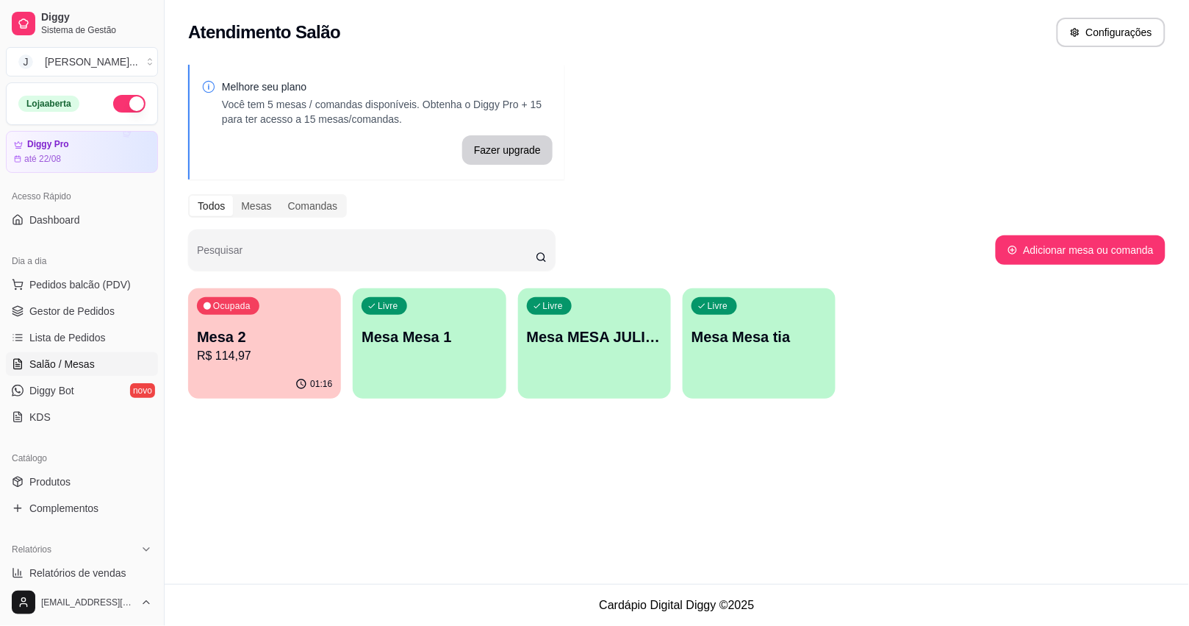
click at [295, 365] on div "Ocupada Mesa 2 R$ 114,97" at bounding box center [264, 329] width 153 height 82
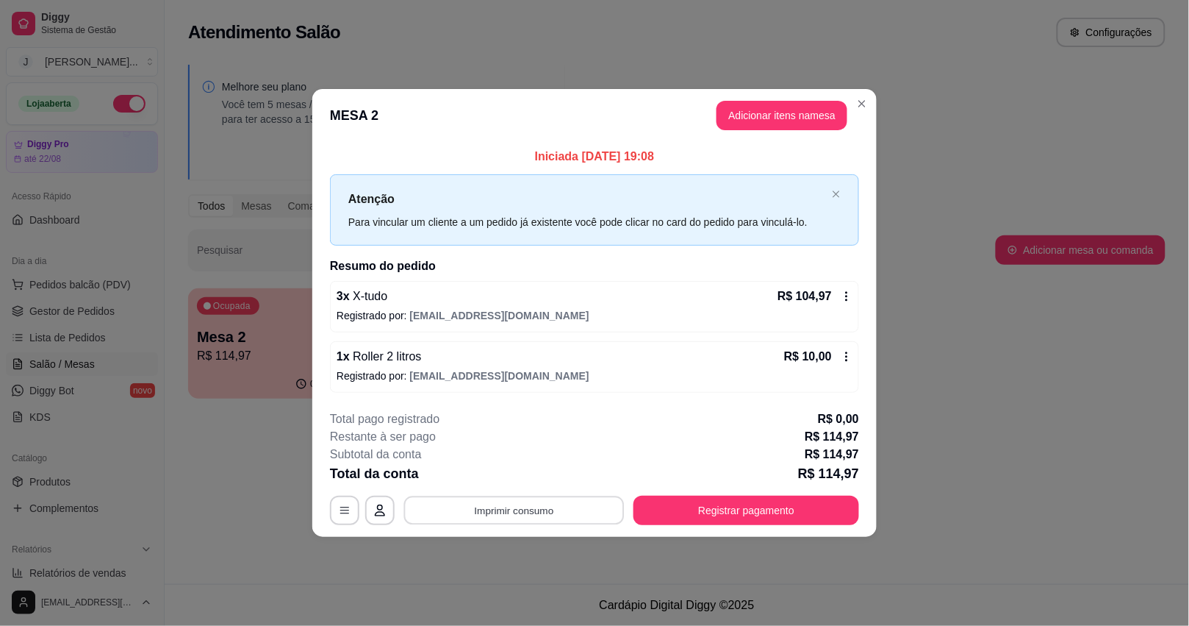
click at [566, 508] on button "Imprimir consumo" at bounding box center [514, 510] width 221 height 29
click at [522, 479] on button "Impressora" at bounding box center [519, 476] width 103 height 23
click at [721, 501] on button "Registrar pagamento" at bounding box center [747, 509] width 226 height 29
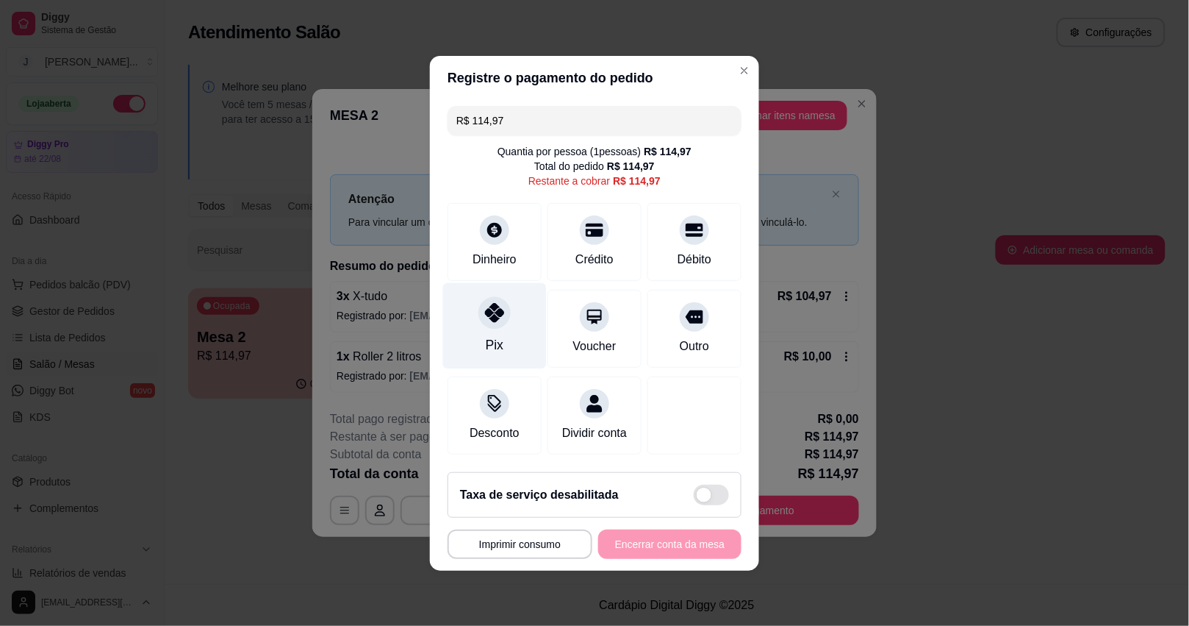
click at [495, 324] on div "Pix" at bounding box center [495, 325] width 104 height 86
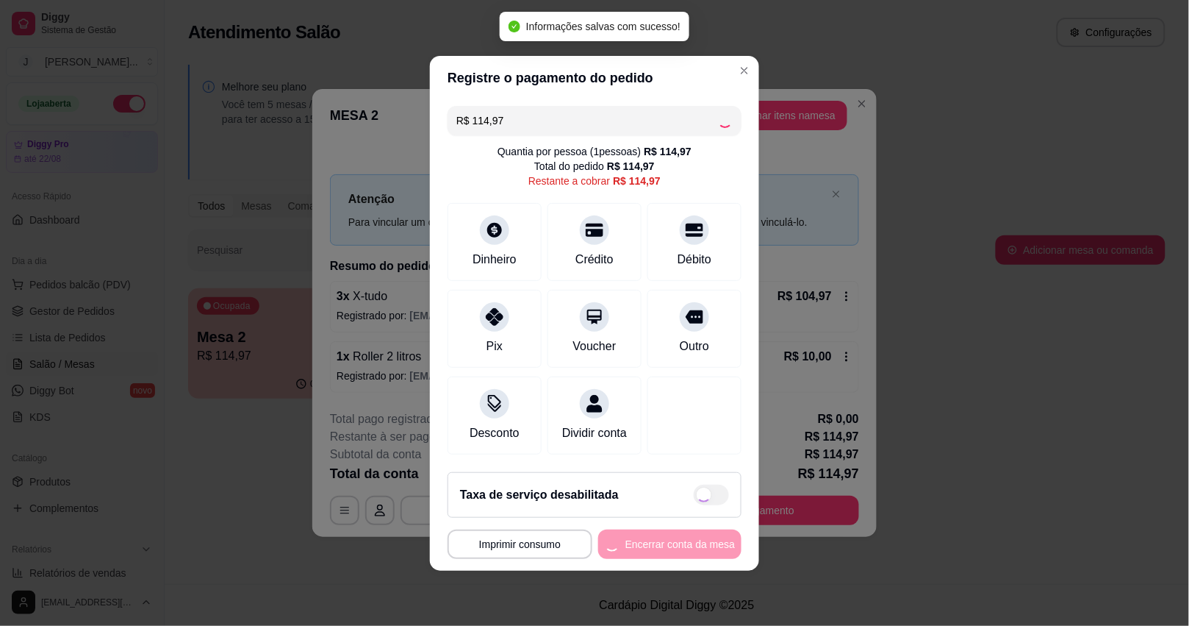
type input "R$ 0,00"
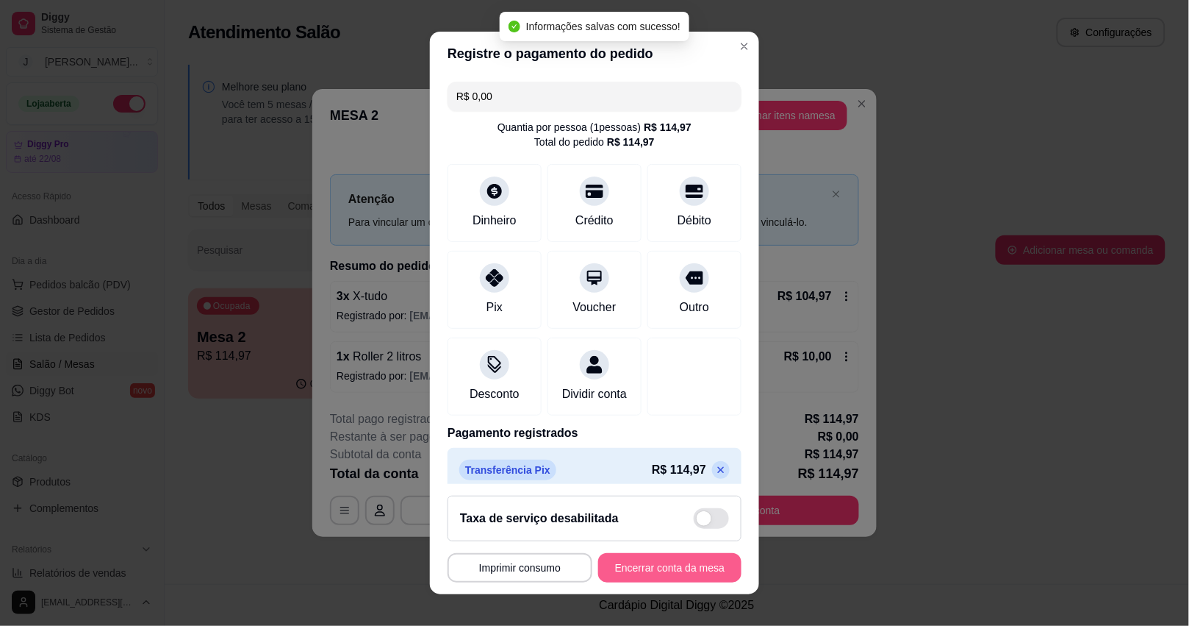
click at [631, 559] on button "Encerrar conta da mesa" at bounding box center [669, 567] width 143 height 29
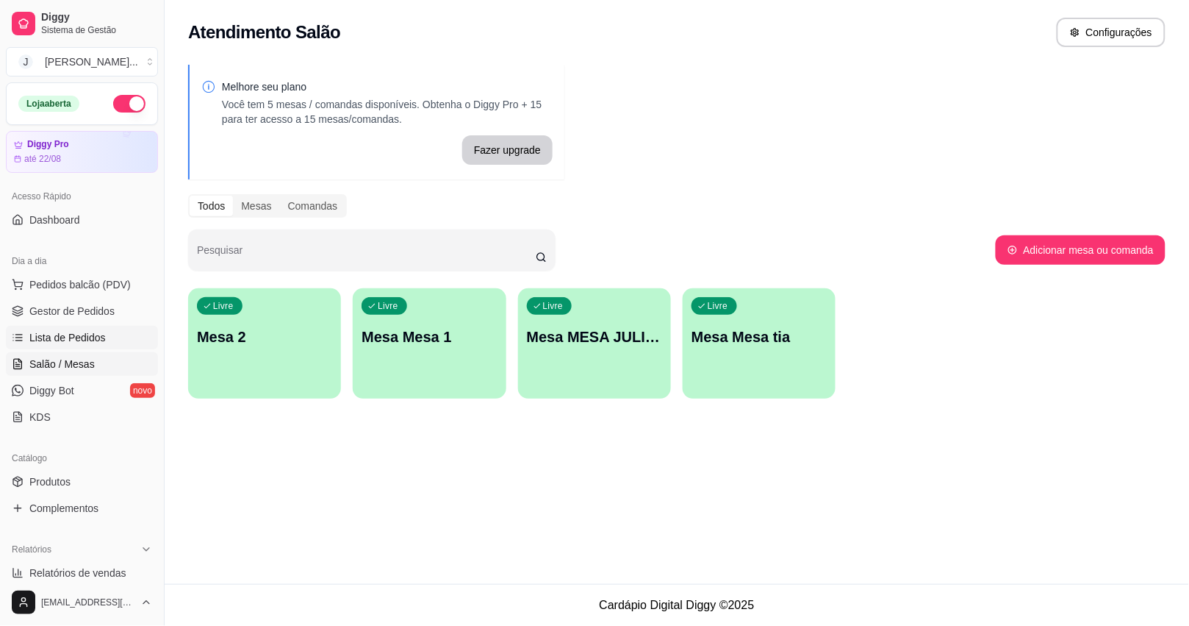
click at [42, 336] on span "Lista de Pedidos" at bounding box center [67, 337] width 76 height 15
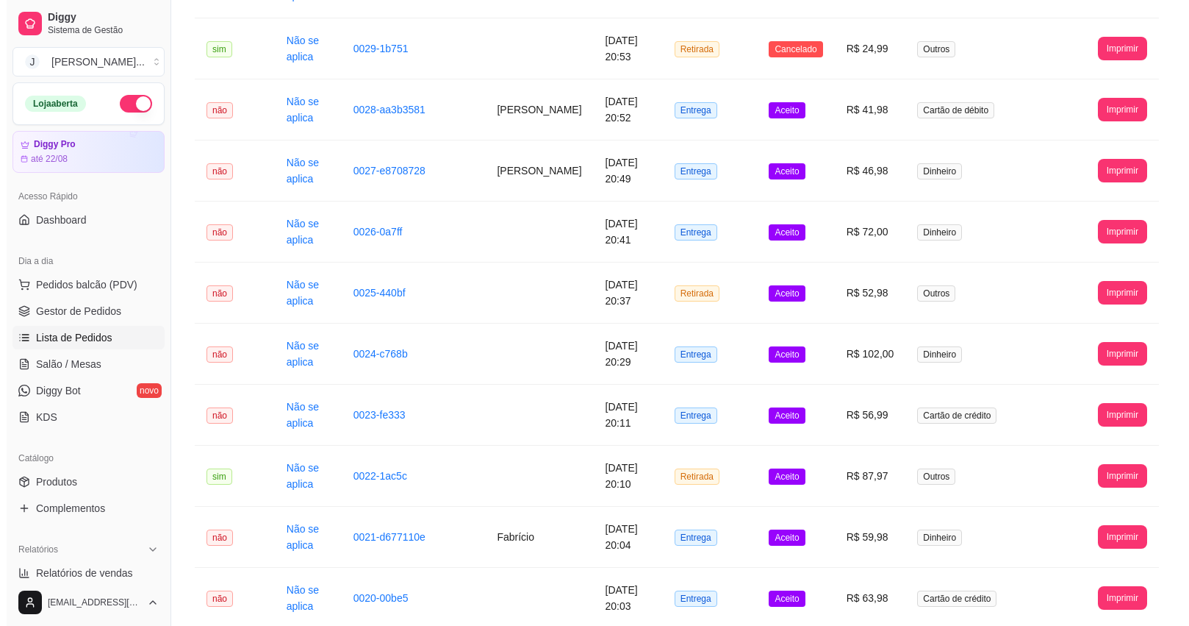
scroll to position [1011, 0]
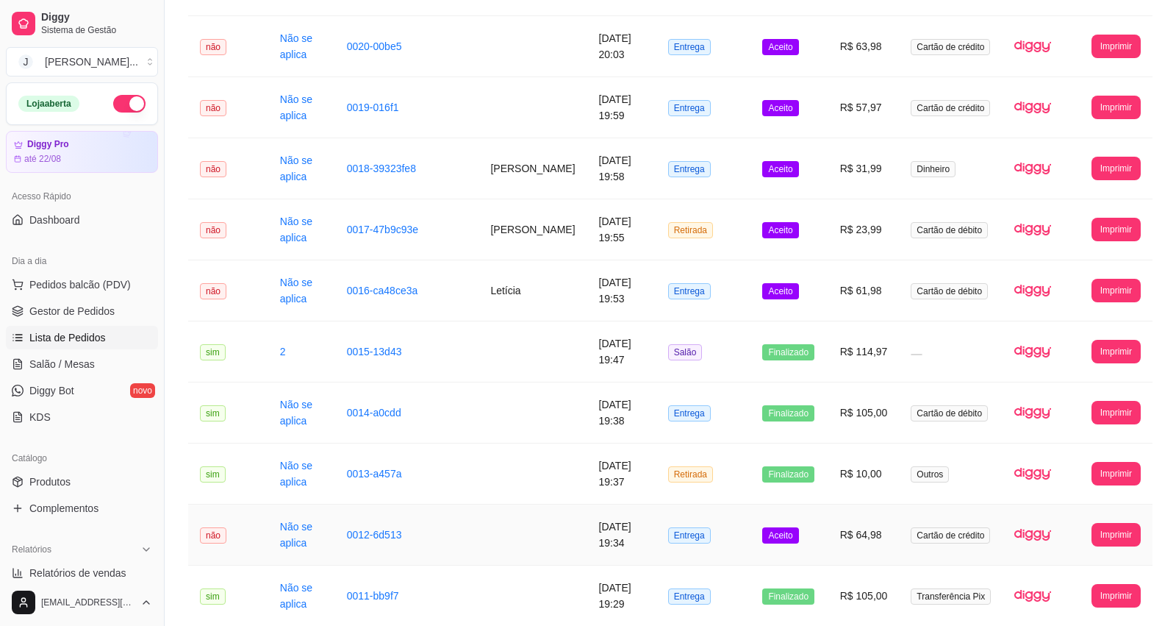
click at [825, 548] on td "Aceito" at bounding box center [789, 534] width 77 height 61
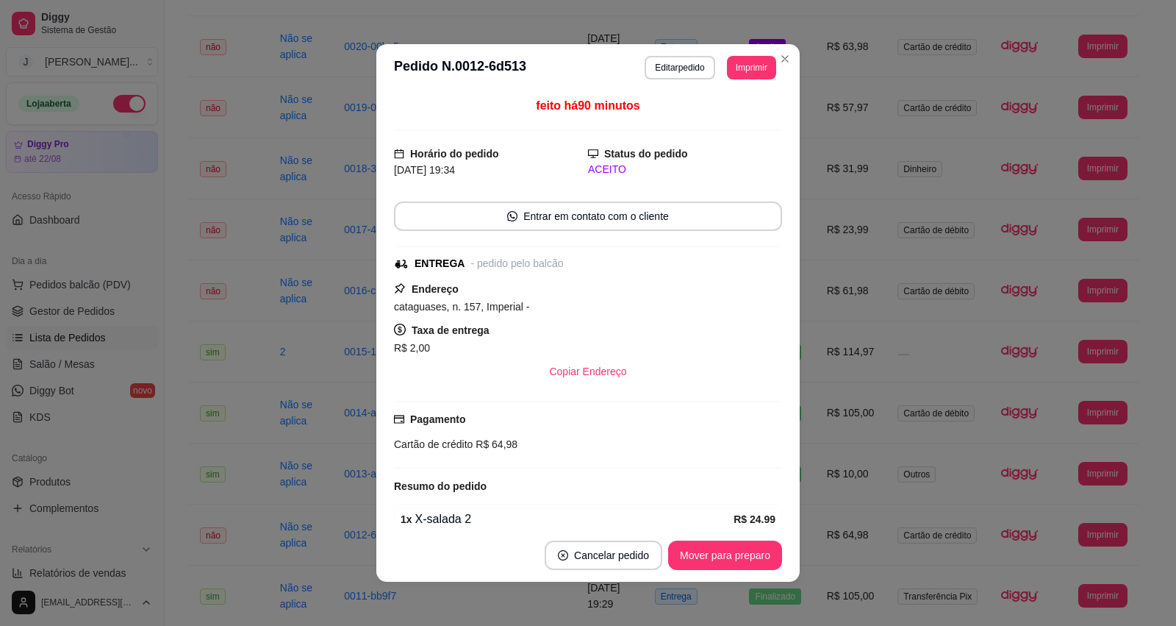
click at [714, 556] on td "Entrega" at bounding box center [690, 534] width 95 height 61
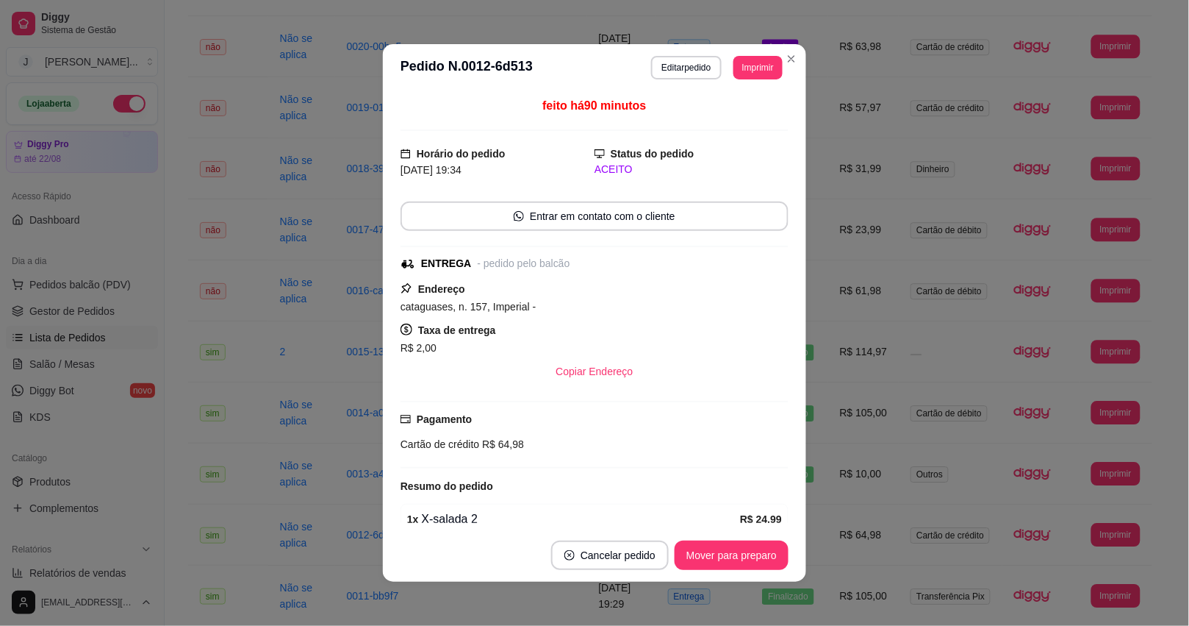
scroll to position [120, 0]
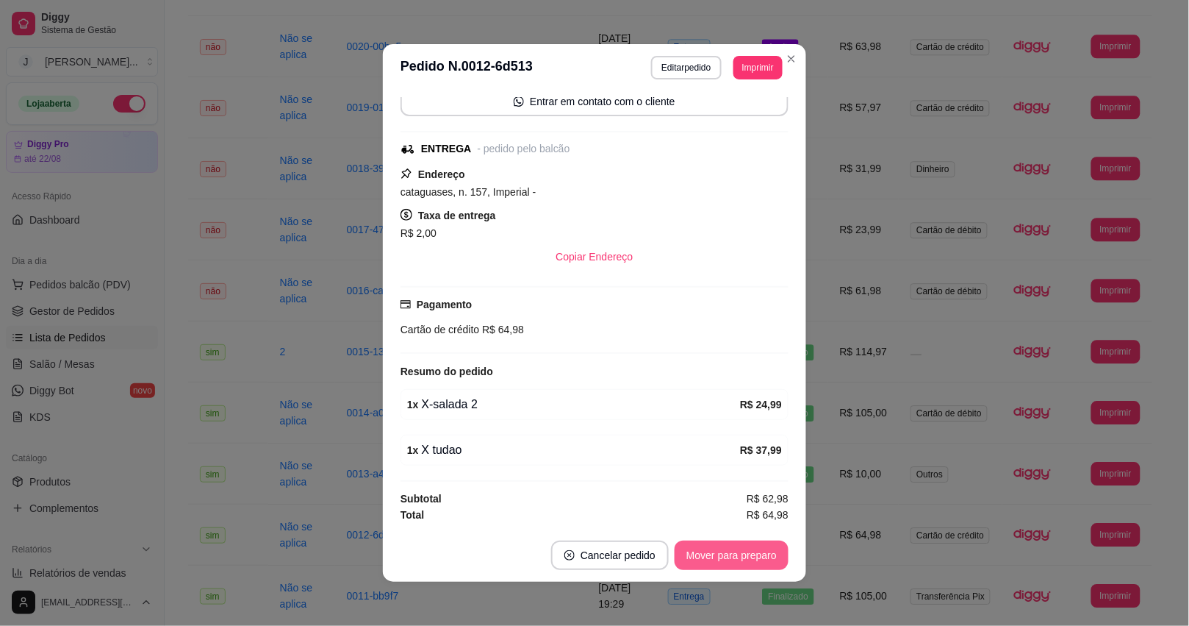
click at [737, 568] on button "Mover para preparo" at bounding box center [732, 554] width 114 height 29
click at [730, 559] on button "Mover para entrega" at bounding box center [732, 554] width 113 height 29
click at [741, 559] on button "Mover para finalizado" at bounding box center [728, 554] width 122 height 29
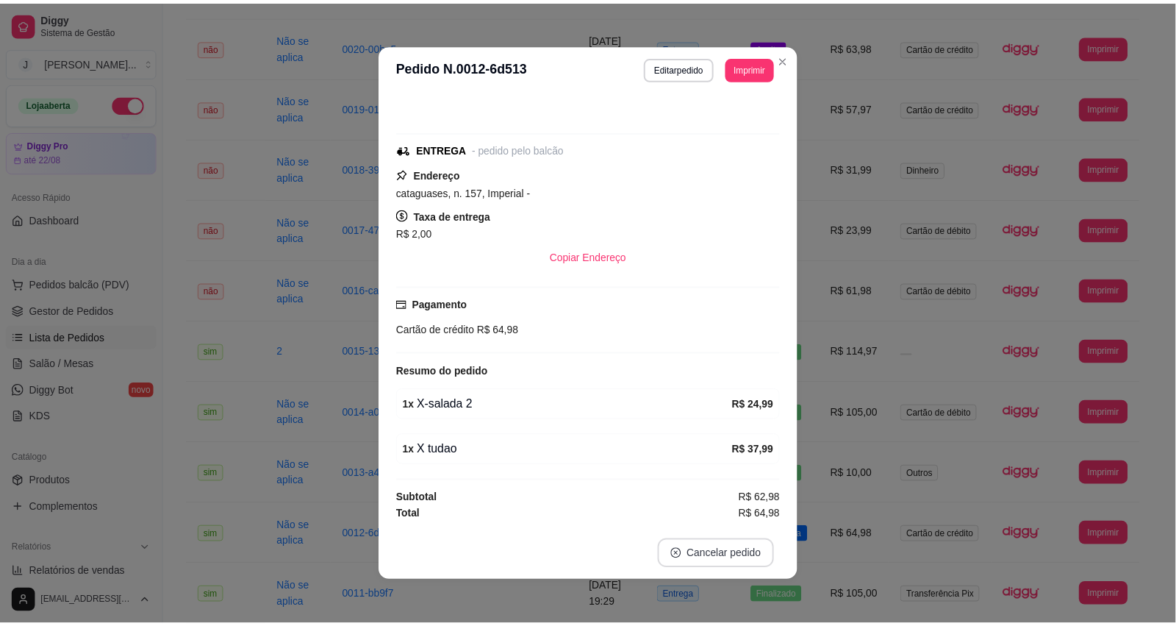
scroll to position [57, 0]
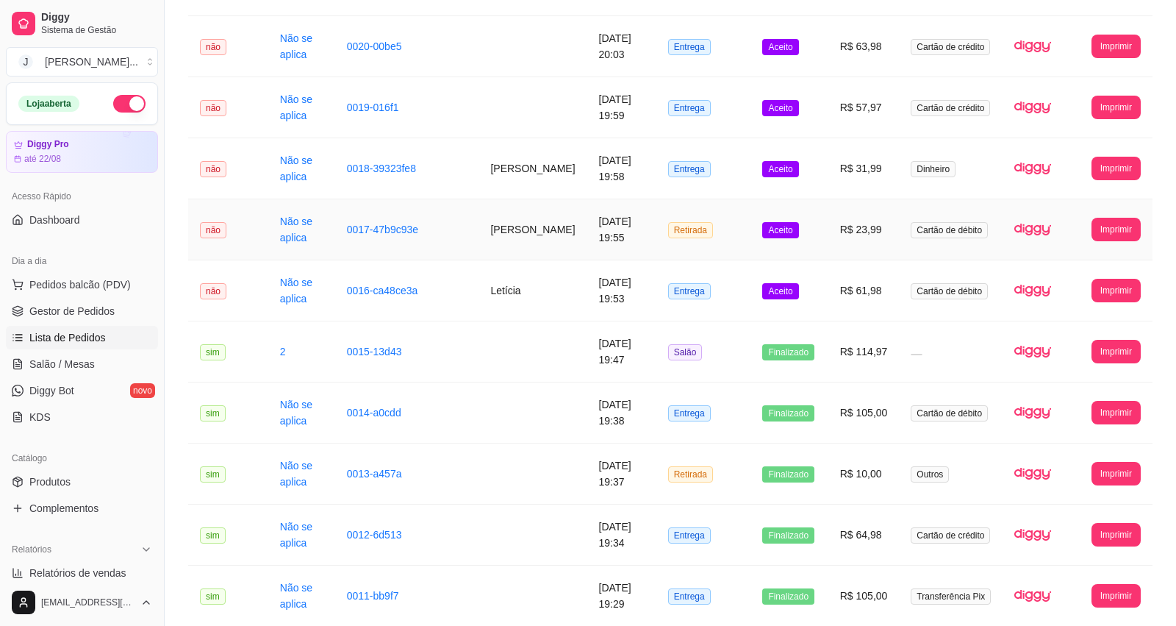
click at [828, 254] on td "Aceito" at bounding box center [789, 229] width 77 height 61
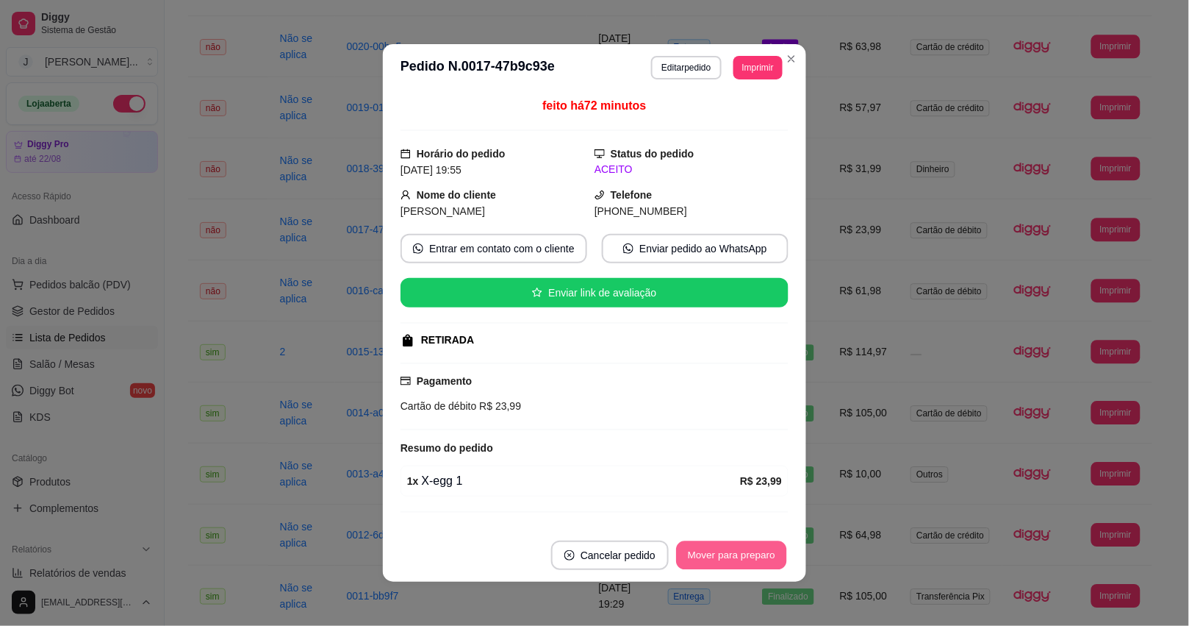
click at [709, 544] on button "Mover para preparo" at bounding box center [731, 555] width 110 height 29
click at [707, 552] on button "Mover para retirada disponível" at bounding box center [707, 554] width 162 height 29
click at [715, 554] on button "Mover para finalizado" at bounding box center [728, 555] width 118 height 29
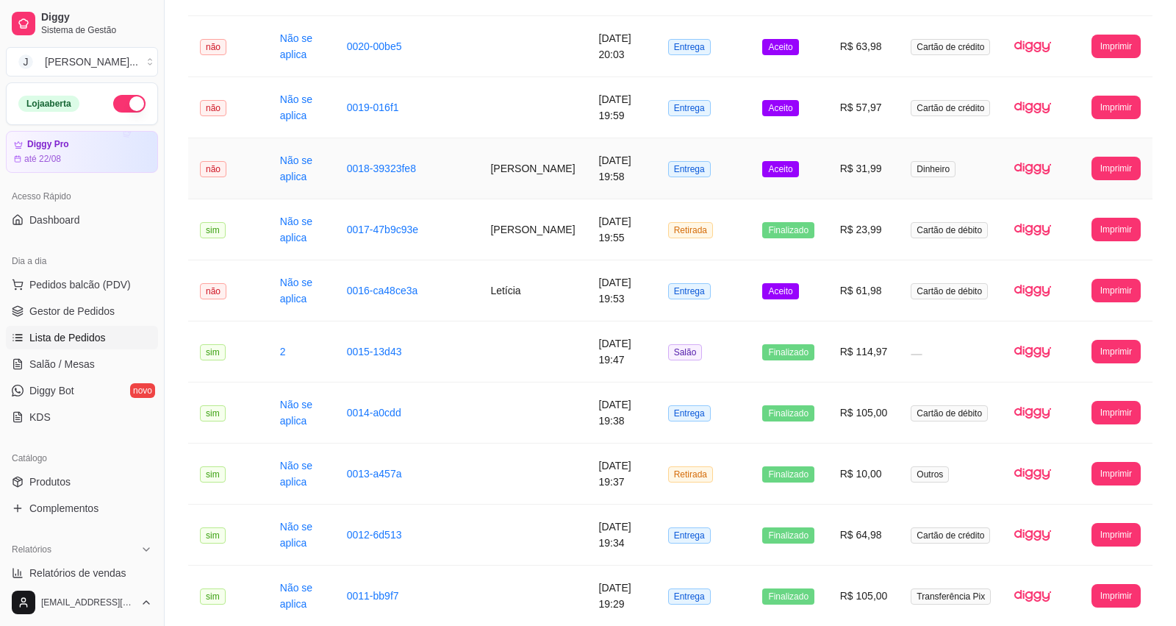
click at [825, 184] on td "Aceito" at bounding box center [789, 168] width 77 height 61
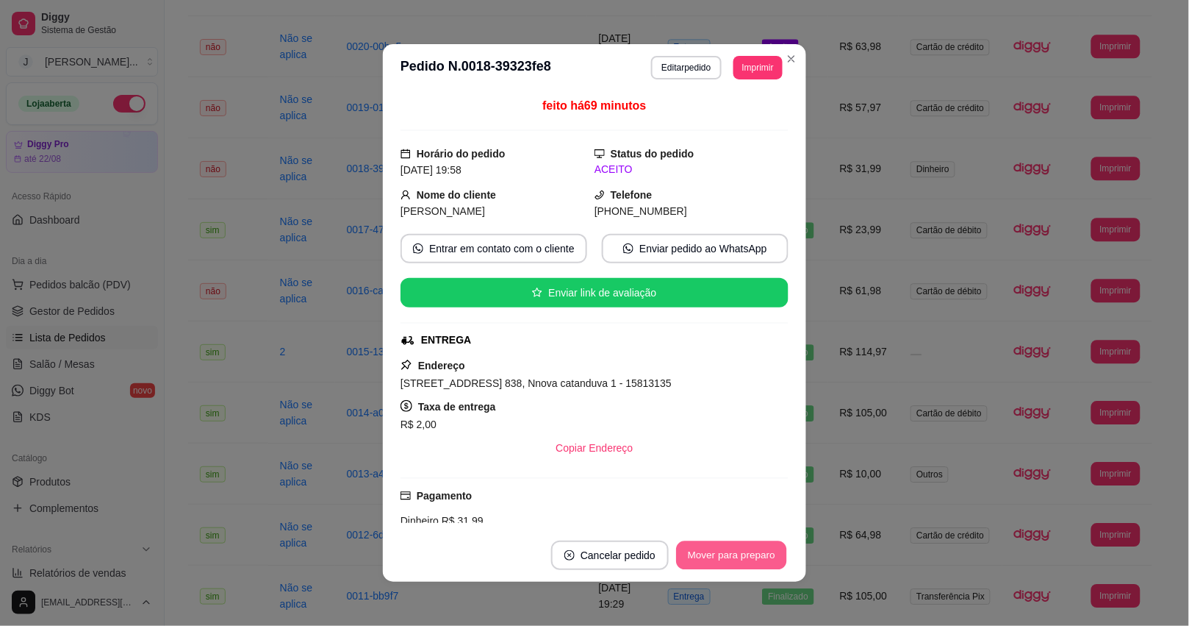
click at [686, 552] on button "Mover para preparo" at bounding box center [731, 555] width 110 height 29
click at [686, 552] on button "Mover para entrega" at bounding box center [732, 554] width 113 height 29
click at [695, 552] on button "Mover para finalizado" at bounding box center [728, 555] width 118 height 29
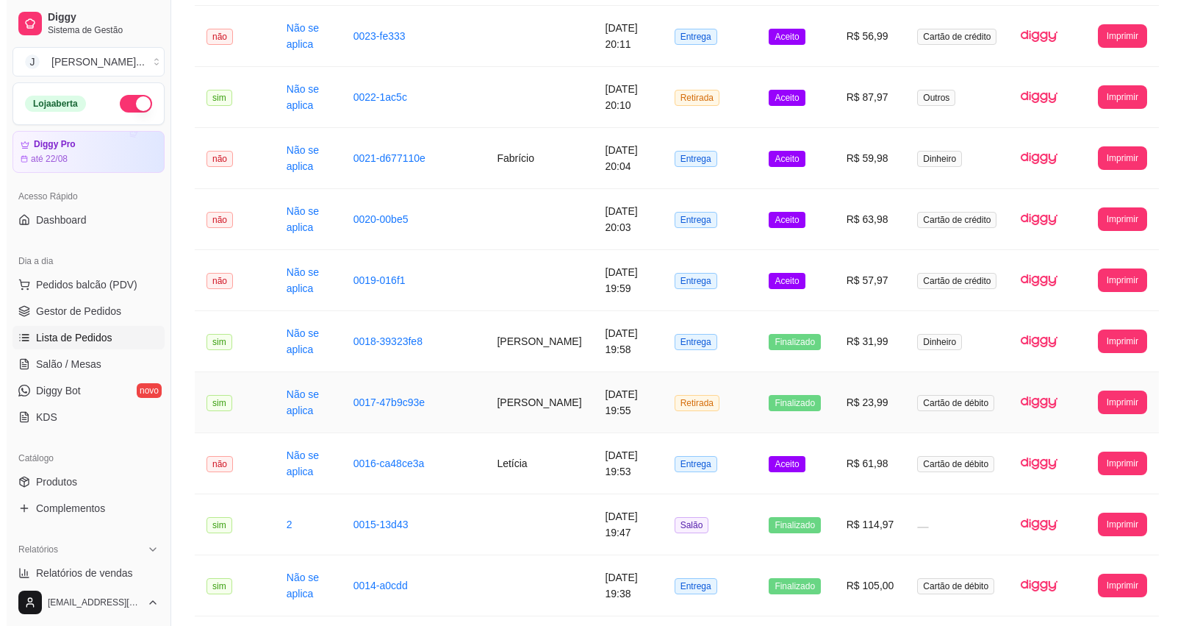
scroll to position [827, 0]
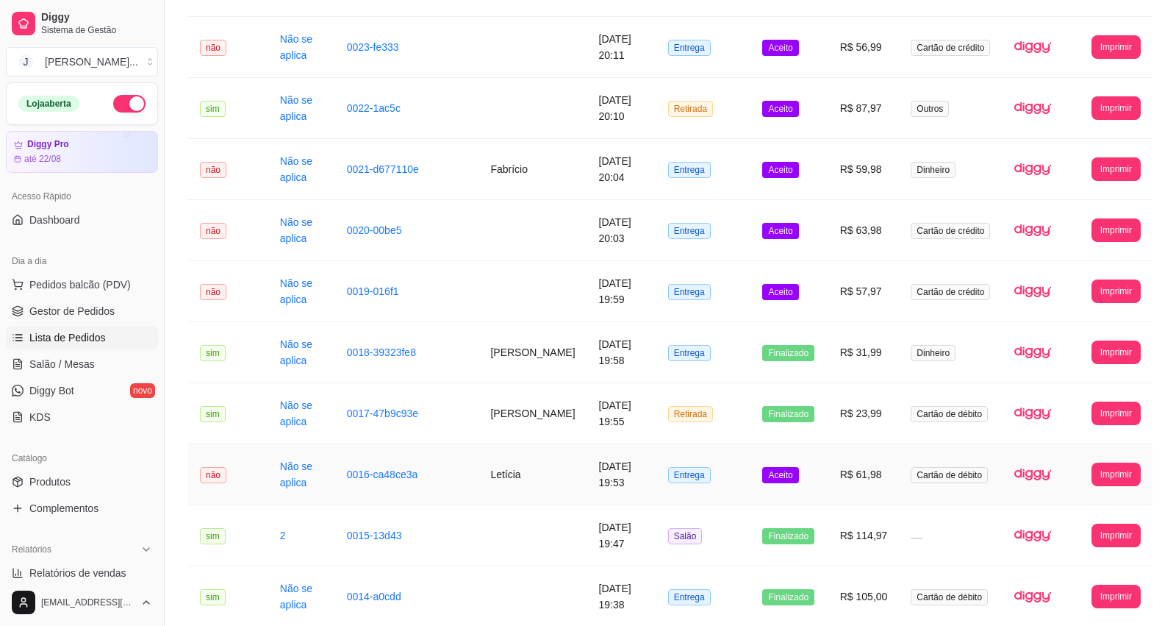
click at [825, 474] on td "Aceito" at bounding box center [789, 474] width 77 height 61
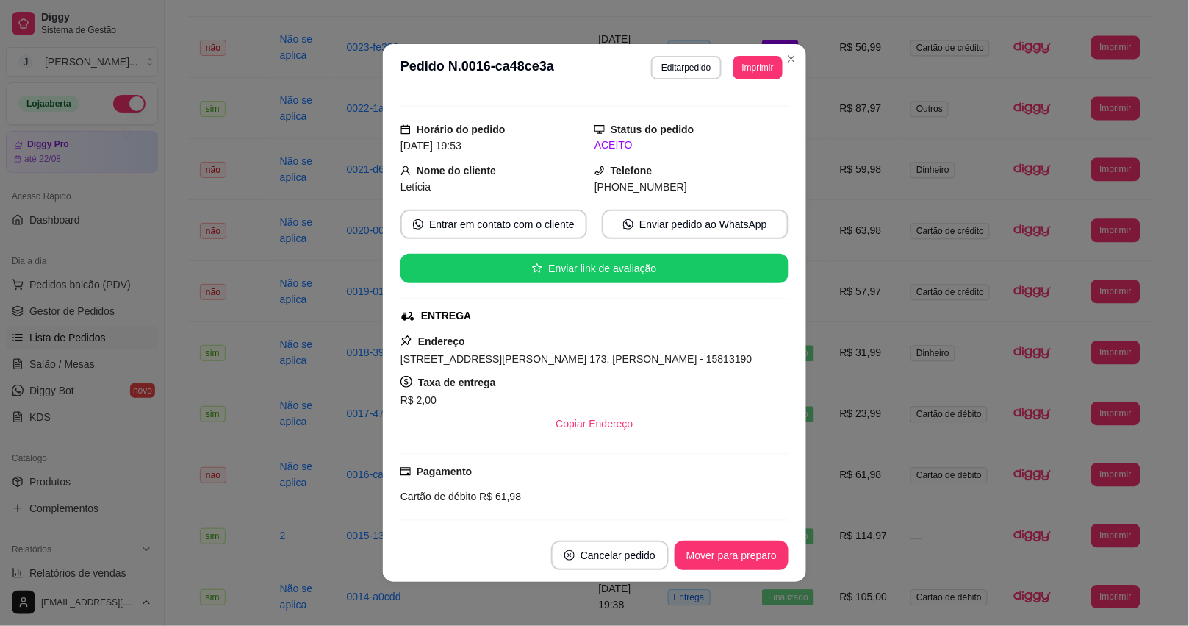
scroll to position [0, 0]
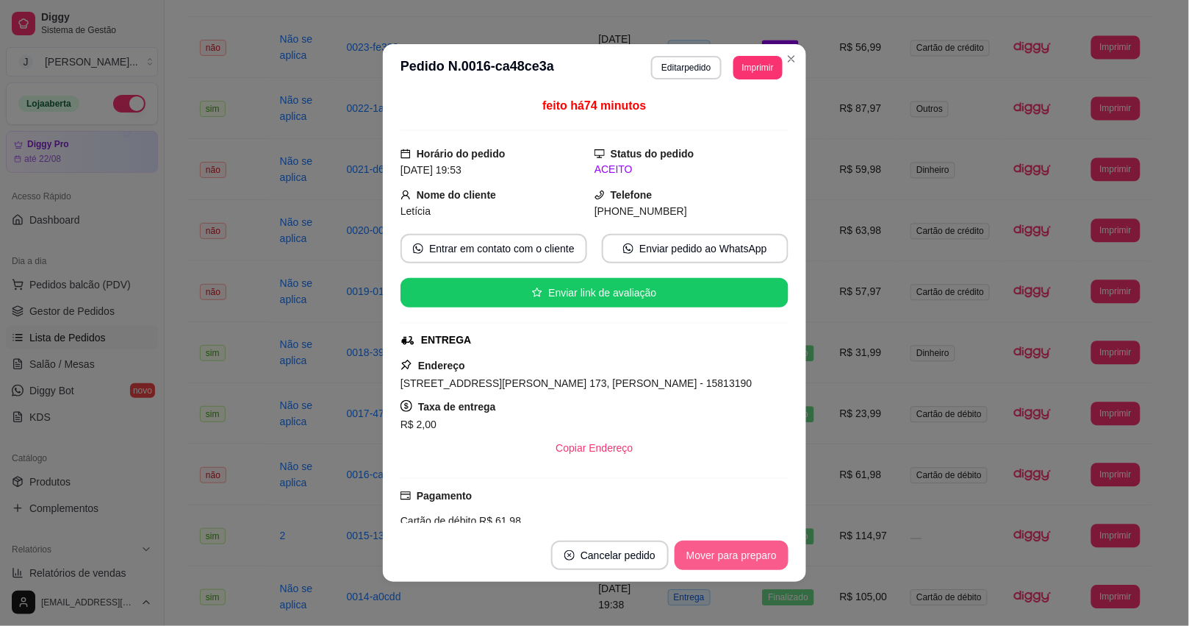
click at [703, 542] on button "Mover para preparo" at bounding box center [732, 554] width 114 height 29
click at [713, 551] on div "Mover para preparo" at bounding box center [721, 554] width 135 height 29
click at [706, 556] on button "Mover para entrega" at bounding box center [732, 554] width 113 height 29
click at [711, 556] on div "Mover para entrega" at bounding box center [722, 554] width 134 height 29
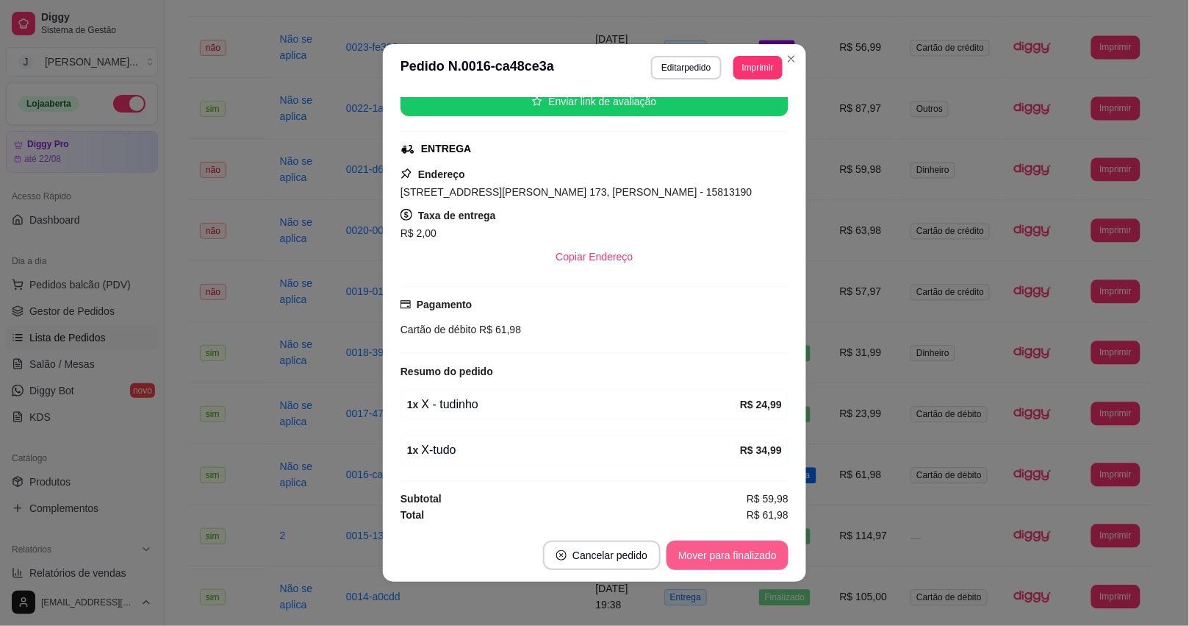
click at [695, 549] on button "Mover para finalizado" at bounding box center [728, 554] width 122 height 29
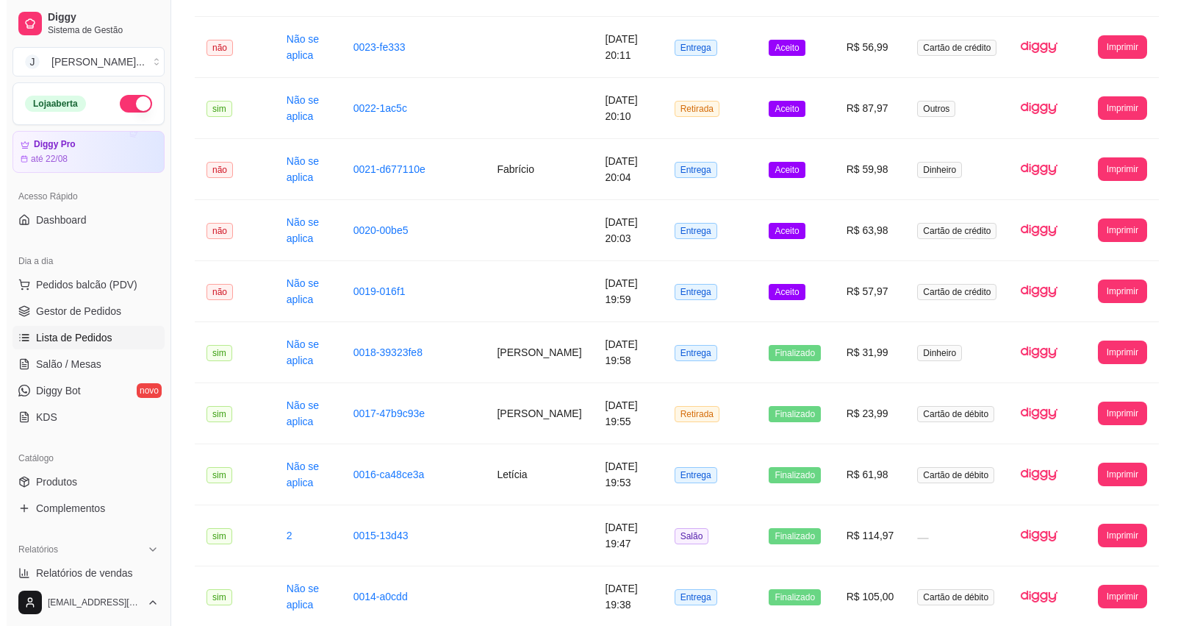
scroll to position [735, 0]
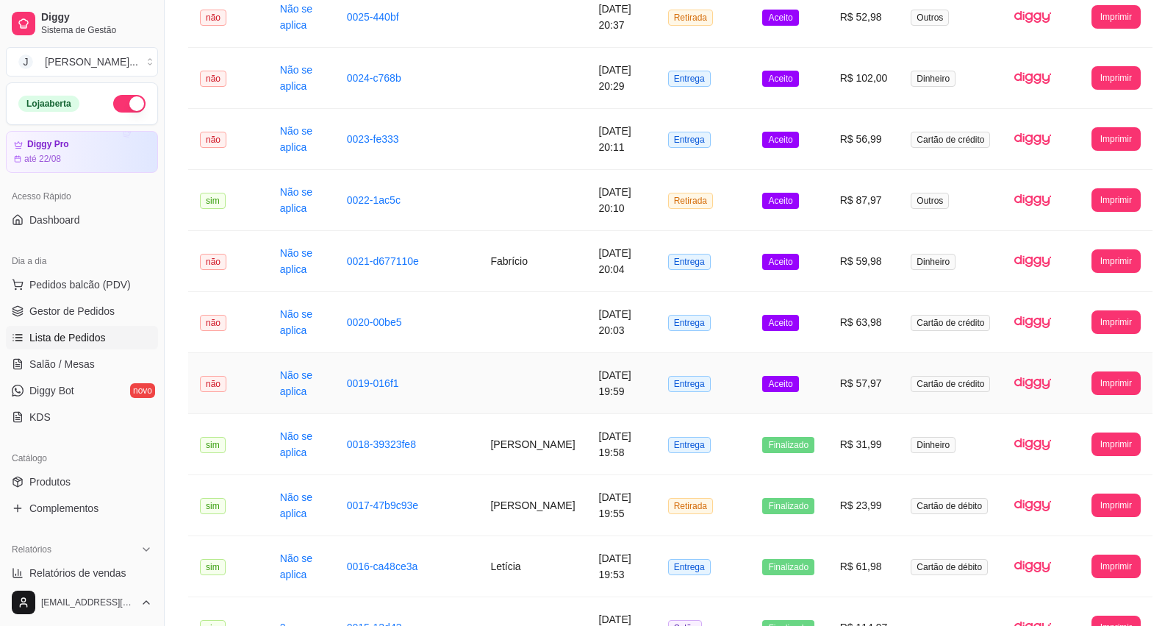
click at [814, 391] on td "Aceito" at bounding box center [789, 383] width 77 height 61
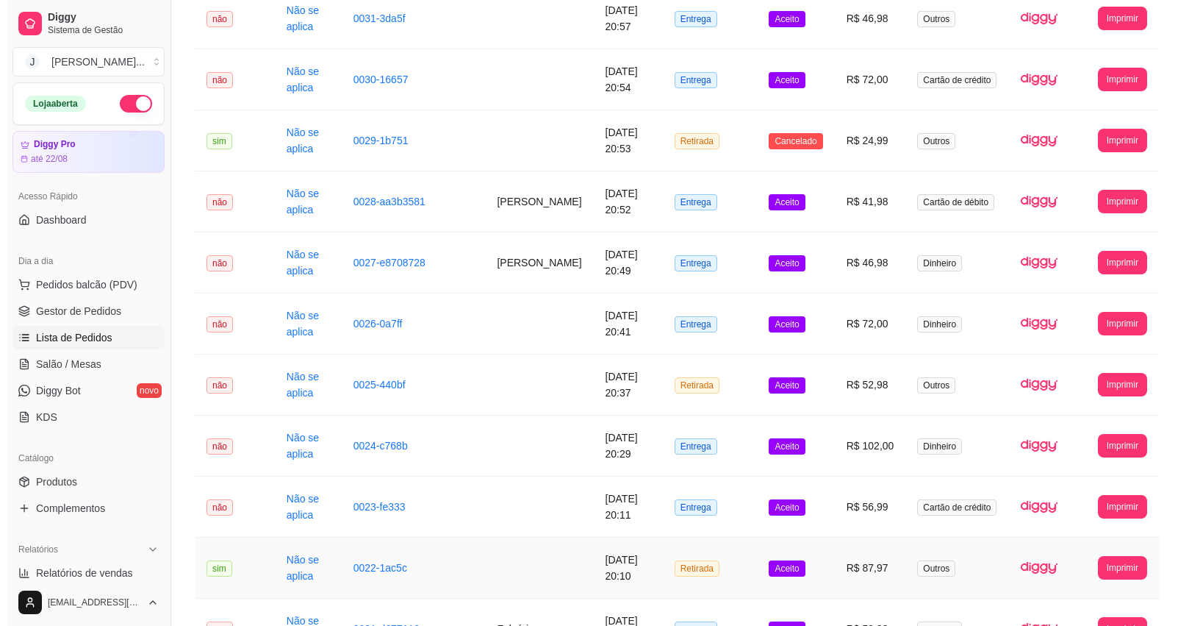
scroll to position [643, 0]
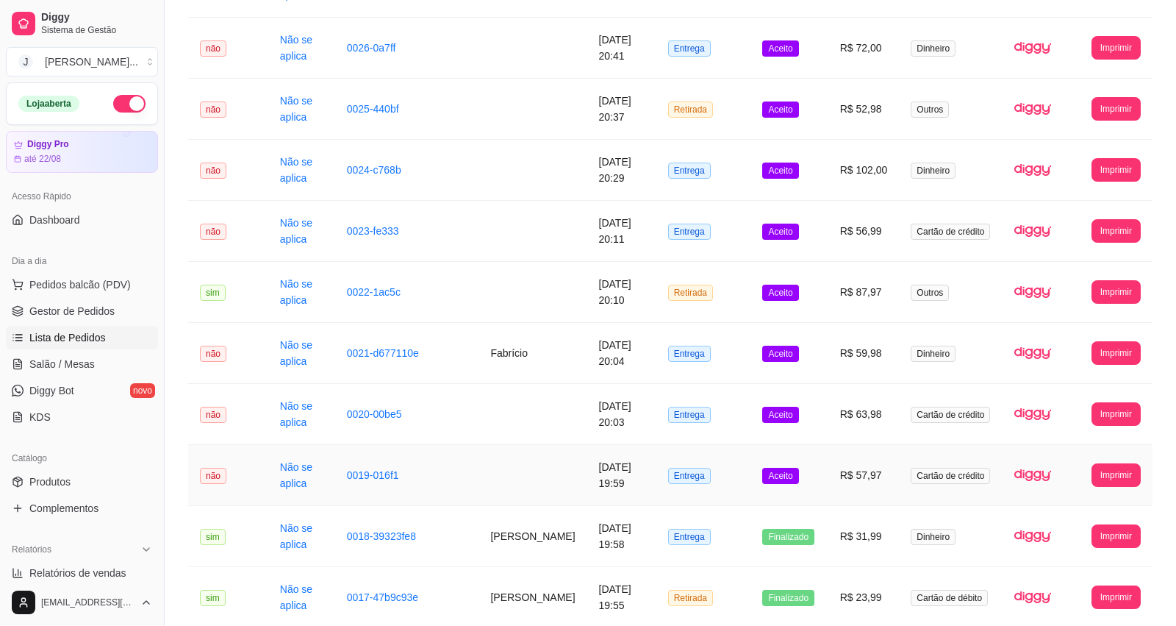
click at [551, 475] on td at bounding box center [533, 475] width 108 height 61
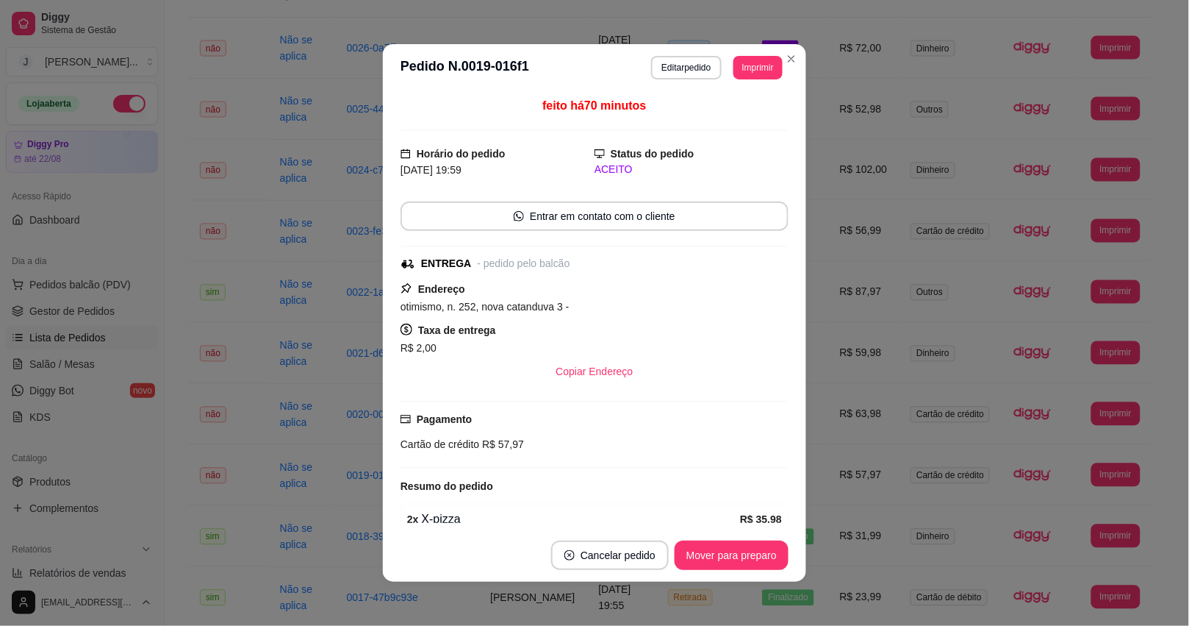
scroll to position [120, 0]
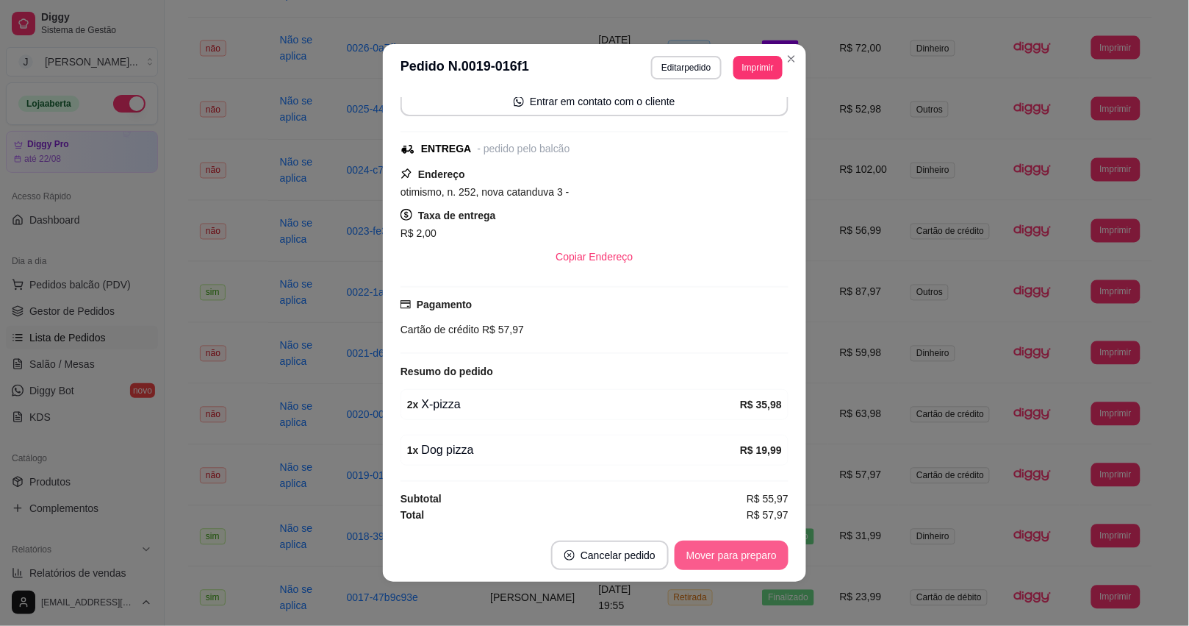
click at [721, 568] on button "Mover para preparo" at bounding box center [732, 554] width 114 height 29
click at [700, 559] on button "Mover para entrega" at bounding box center [732, 554] width 113 height 29
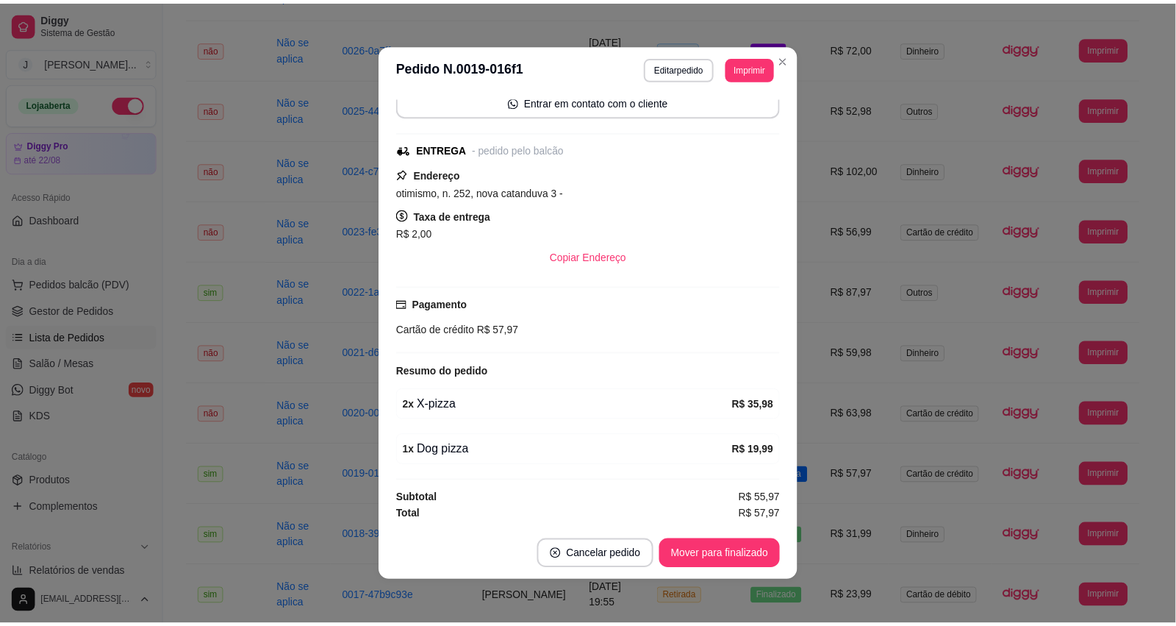
scroll to position [0, 0]
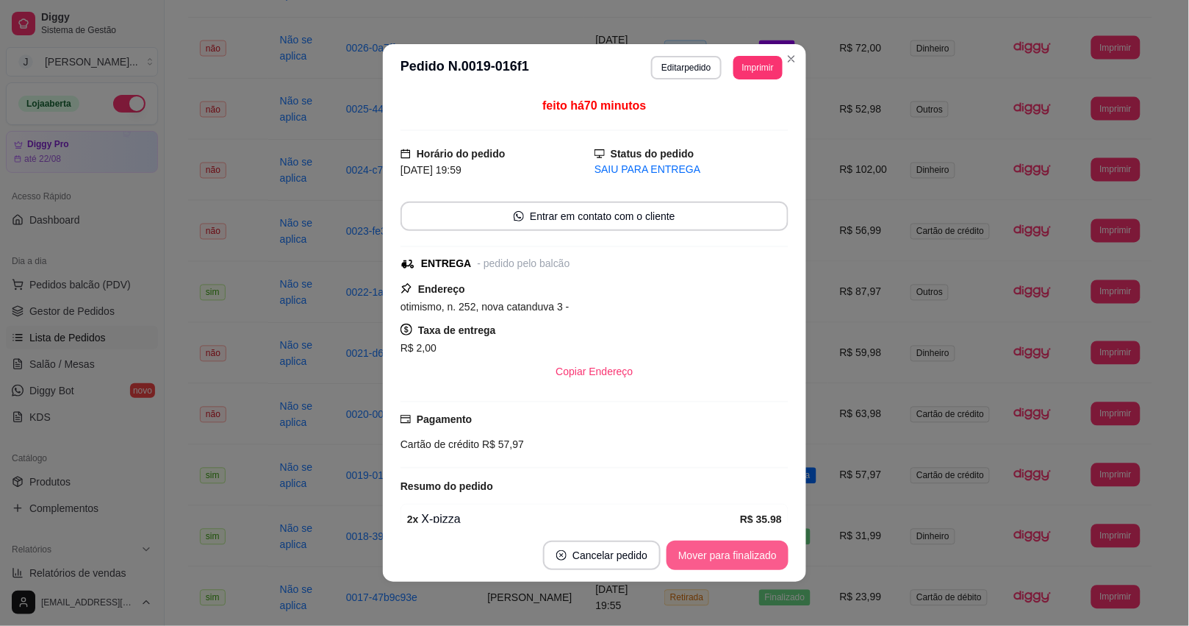
click at [734, 555] on button "Mover para finalizado" at bounding box center [728, 554] width 122 height 29
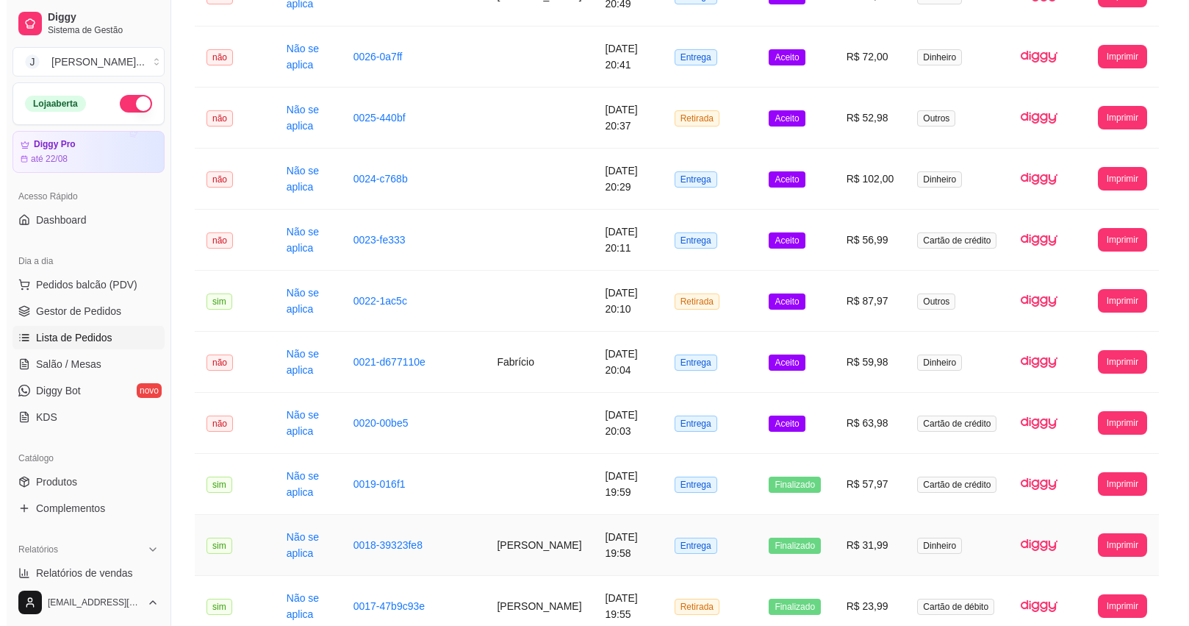
scroll to position [643, 0]
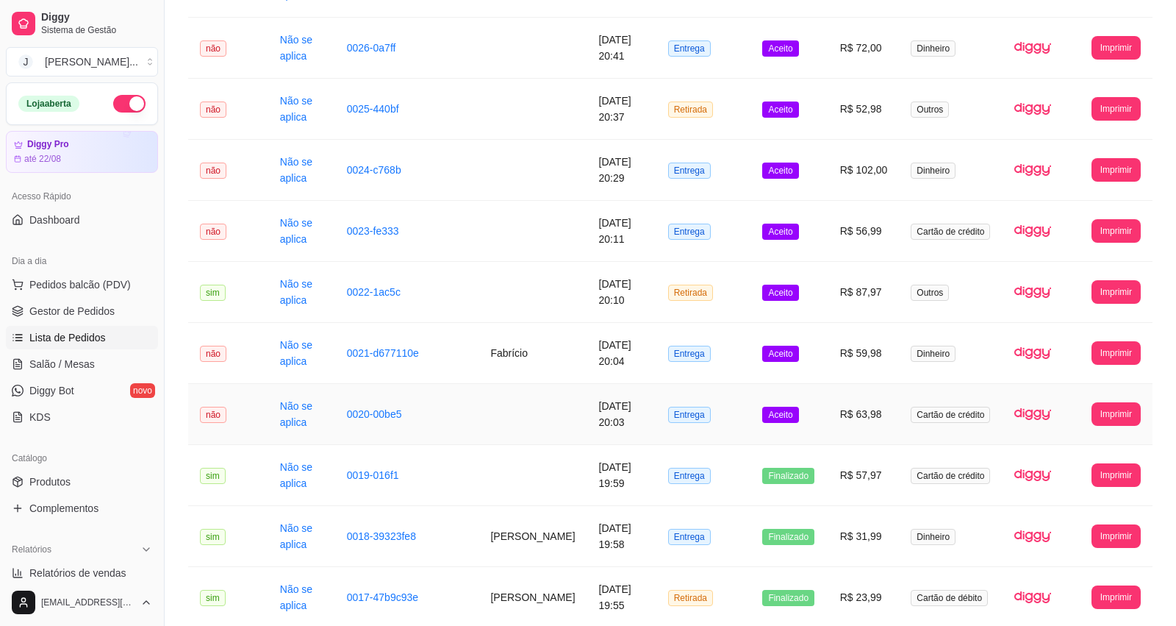
click at [833, 418] on td "R$ 63,98" at bounding box center [863, 414] width 71 height 61
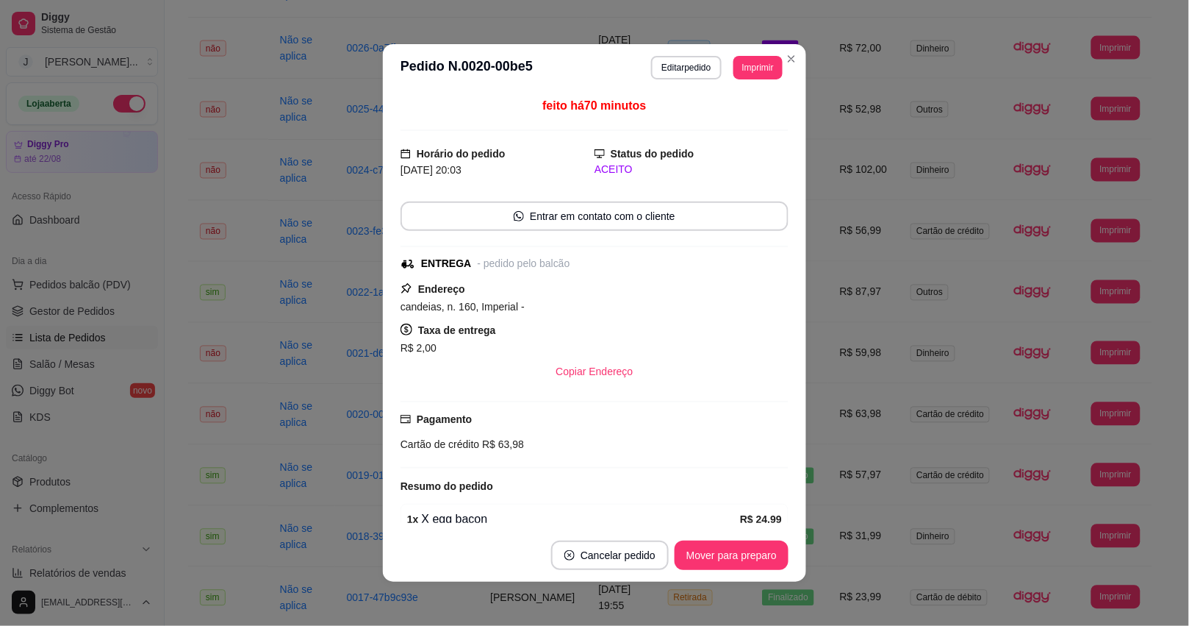
scroll to position [204, 0]
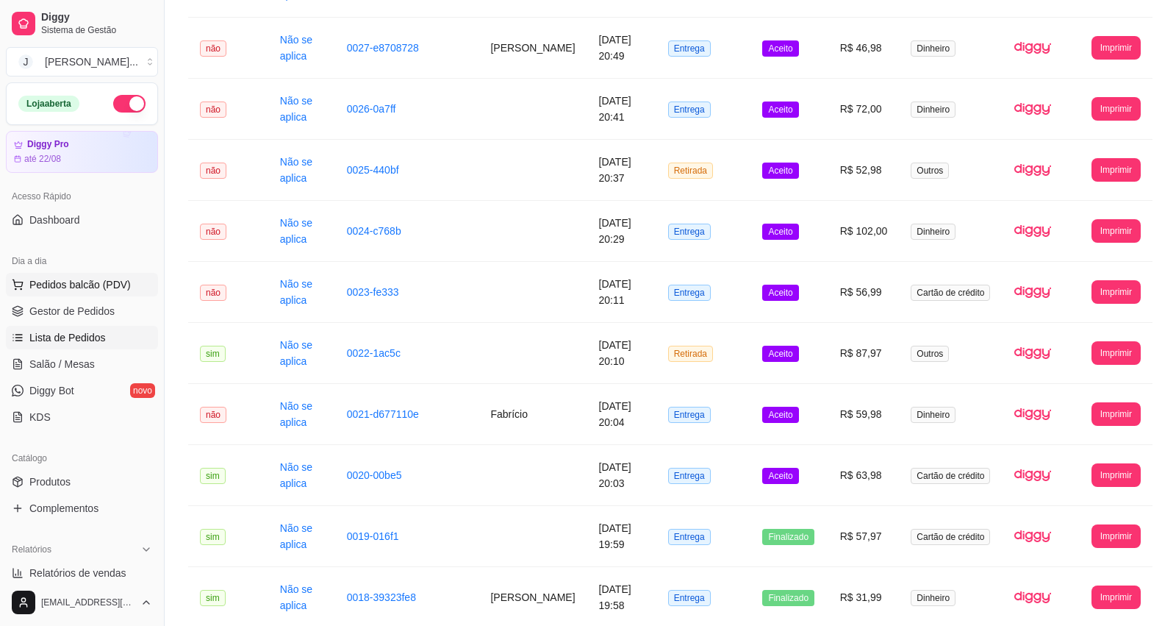
click at [71, 281] on span "Pedidos balcão (PDV)" at bounding box center [79, 284] width 101 height 15
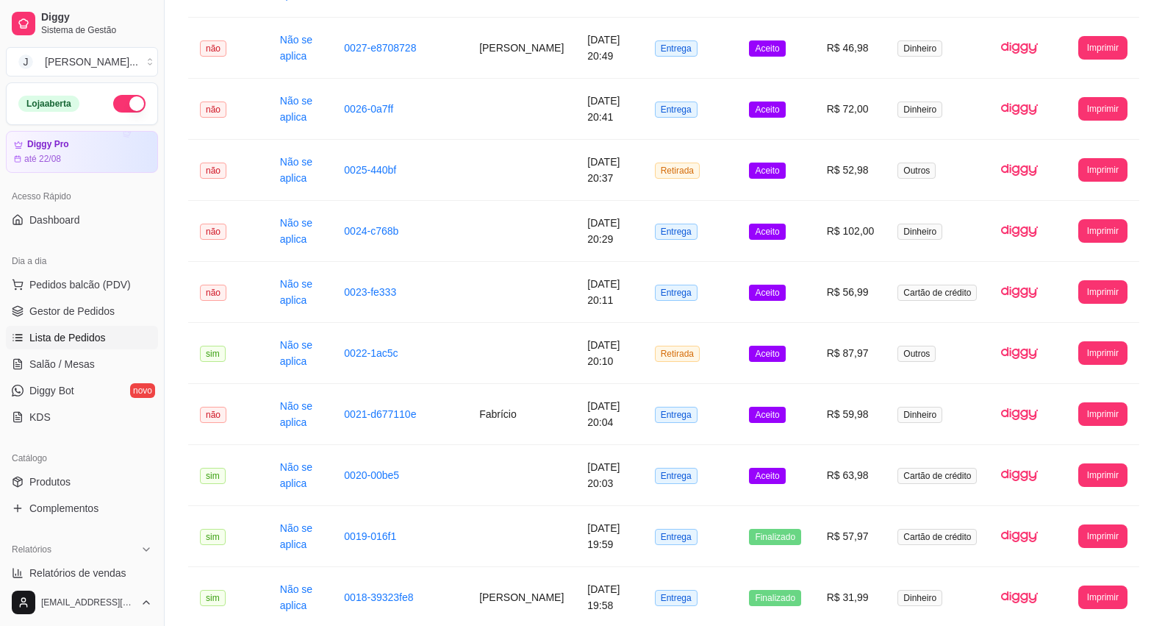
click at [48, 278] on img at bounding box center [108, 268] width 135 height 92
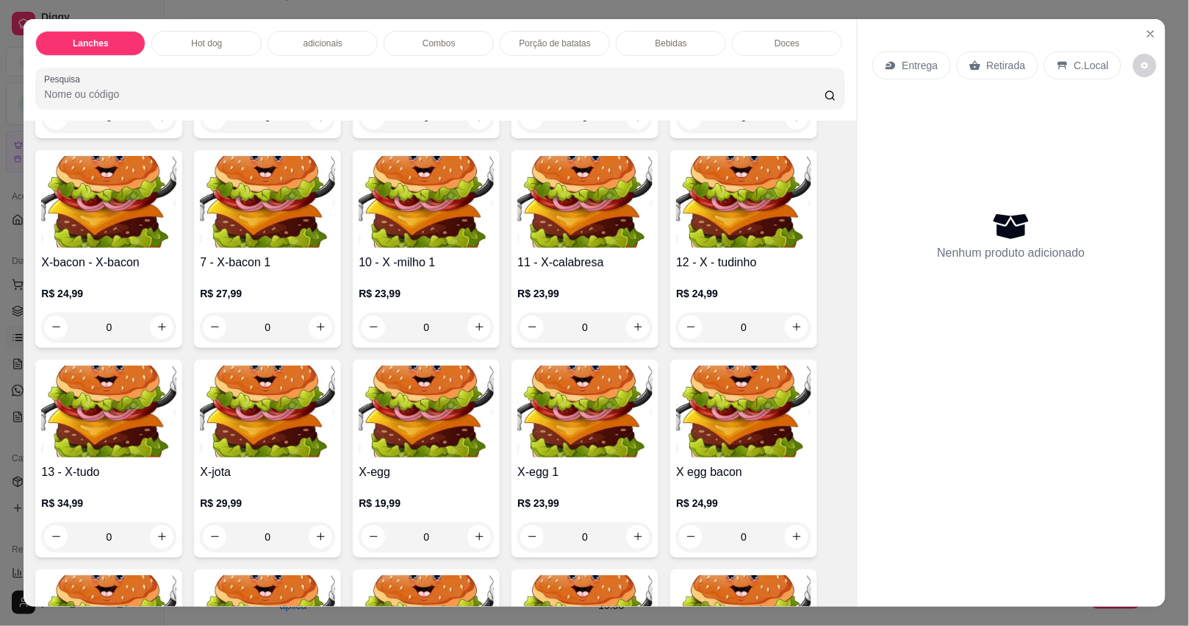
scroll to position [368, 0]
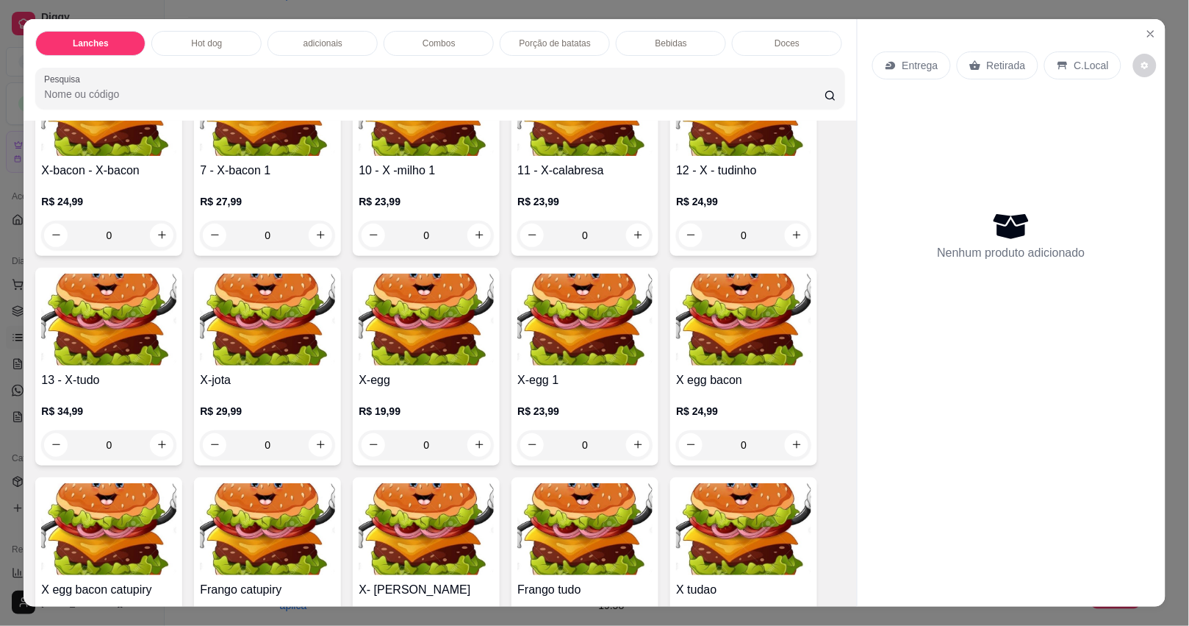
click at [158, 448] on icon "increase-product-quantity" at bounding box center [162, 444] width 8 height 8
click at [157, 450] on icon "increase-product-quantity" at bounding box center [162, 444] width 11 height 11
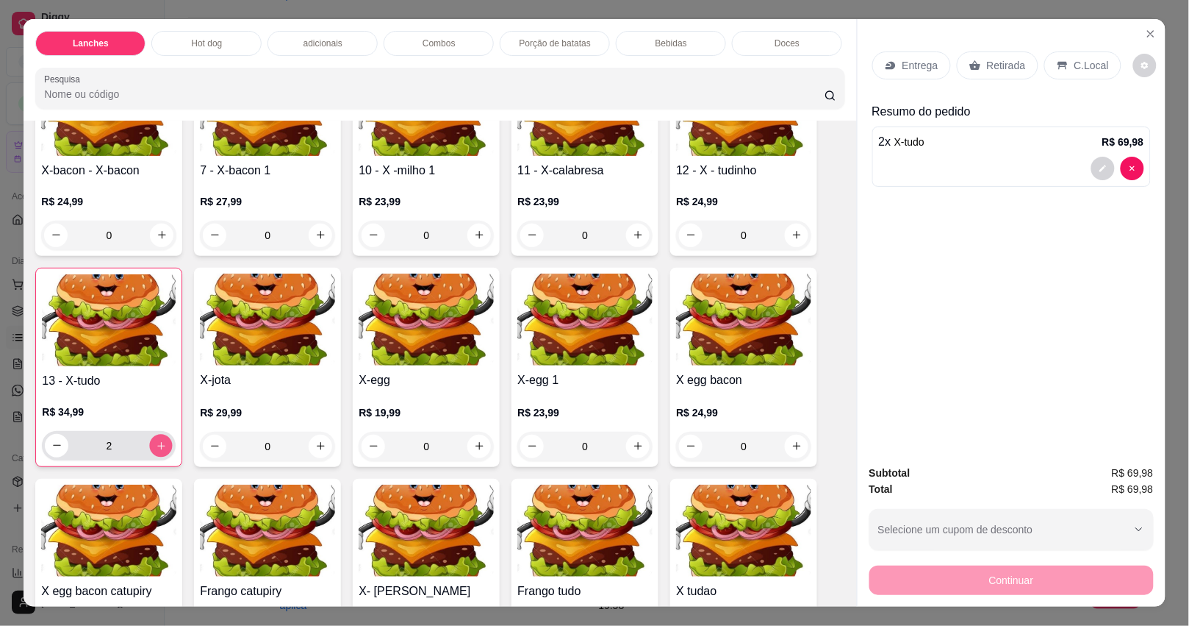
click at [156, 451] on icon "increase-product-quantity" at bounding box center [161, 445] width 11 height 11
type input "3"
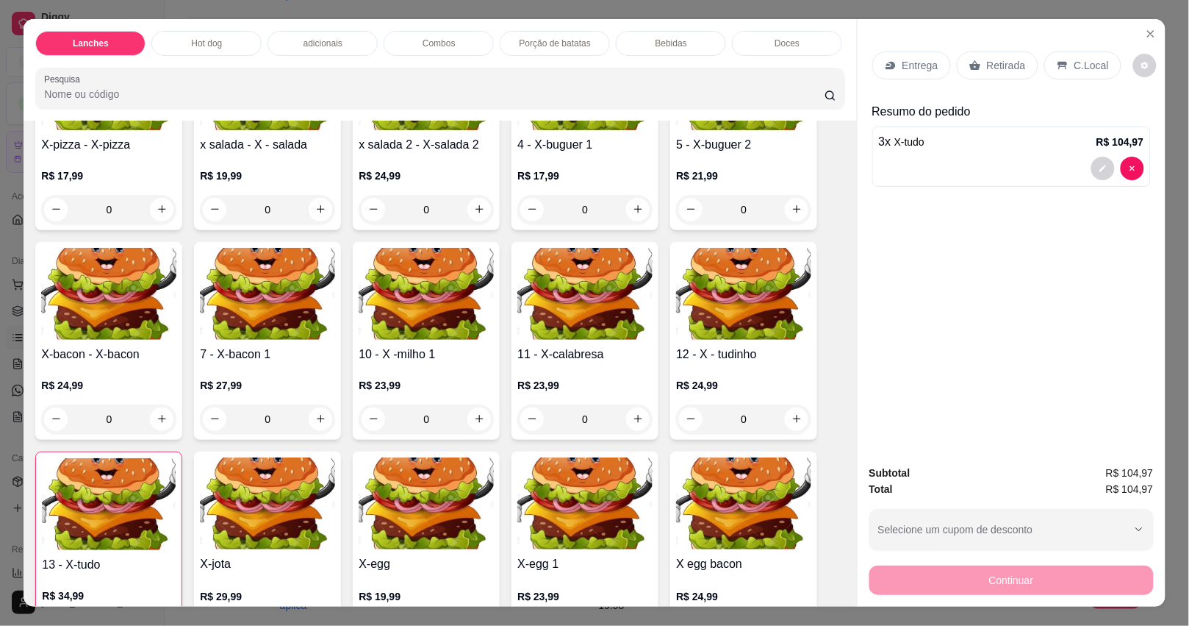
scroll to position [92, 0]
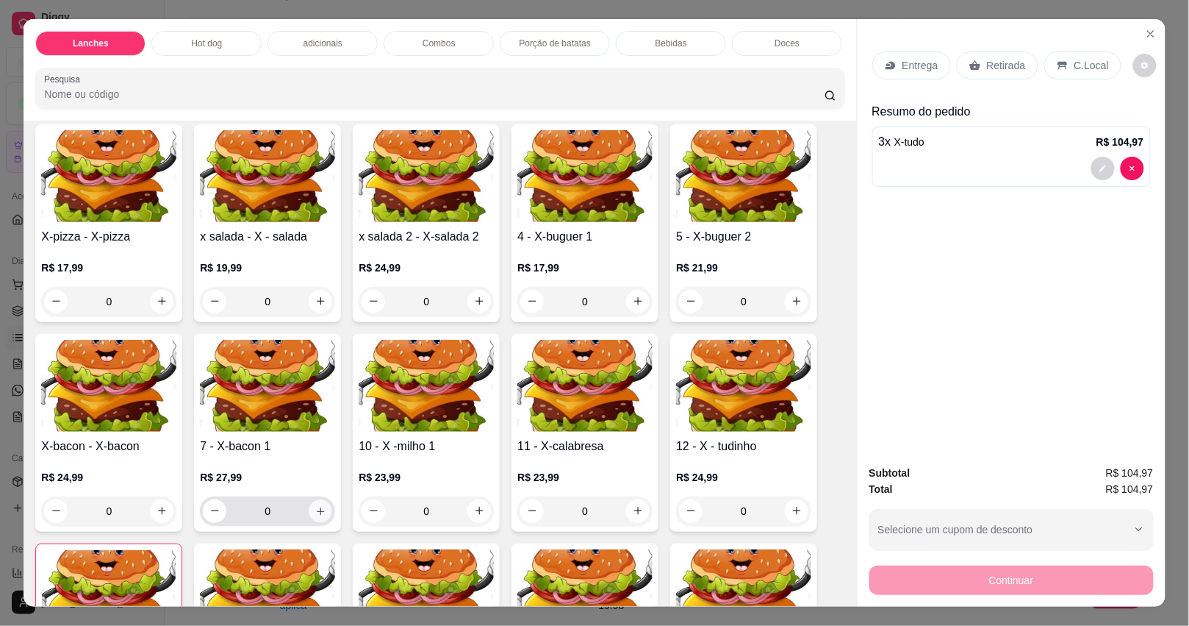
click at [318, 512] on icon "increase-product-quantity" at bounding box center [320, 510] width 11 height 11
type input "1"
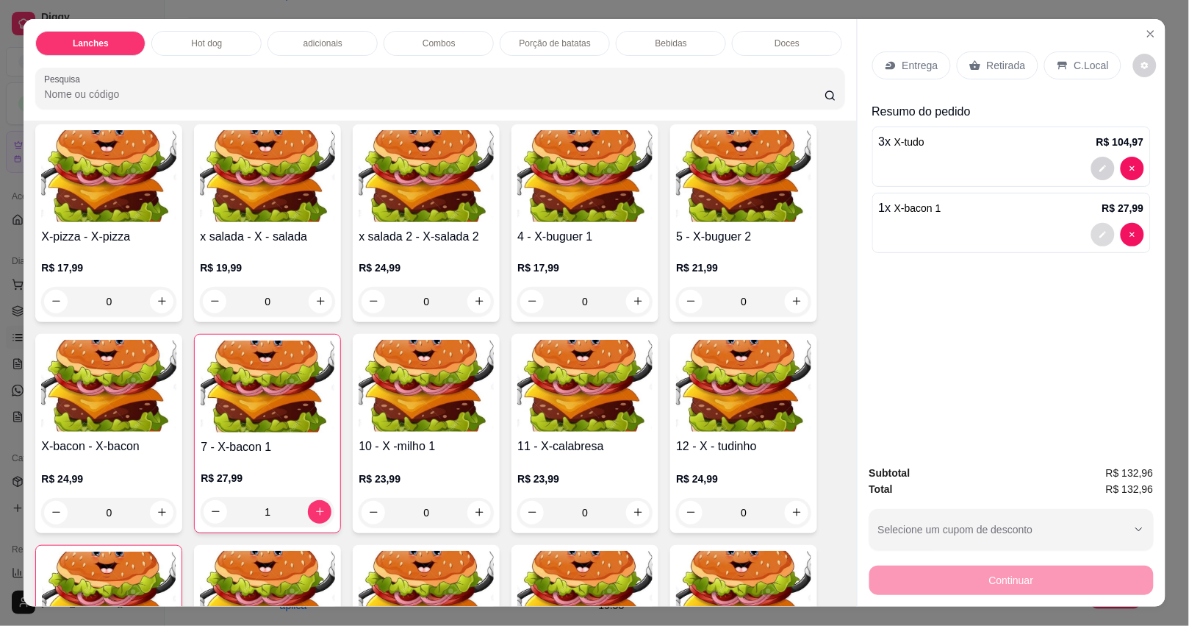
click at [1093, 223] on button "decrease-product-quantity" at bounding box center [1104, 235] width 24 height 24
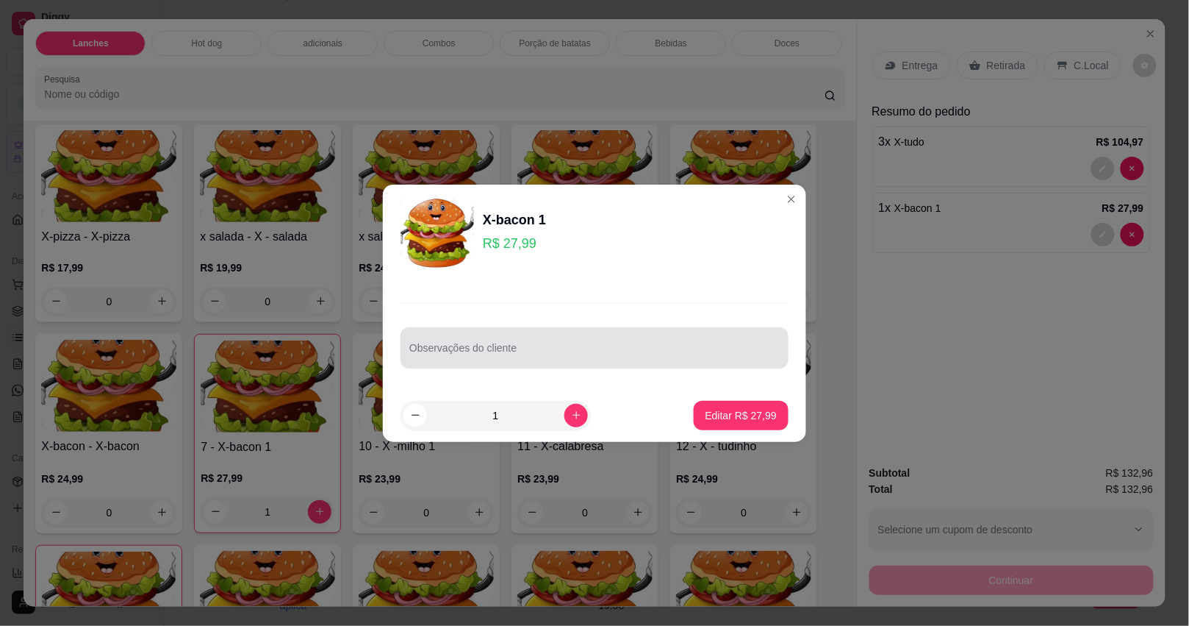
click at [412, 344] on div at bounding box center [594, 347] width 370 height 29
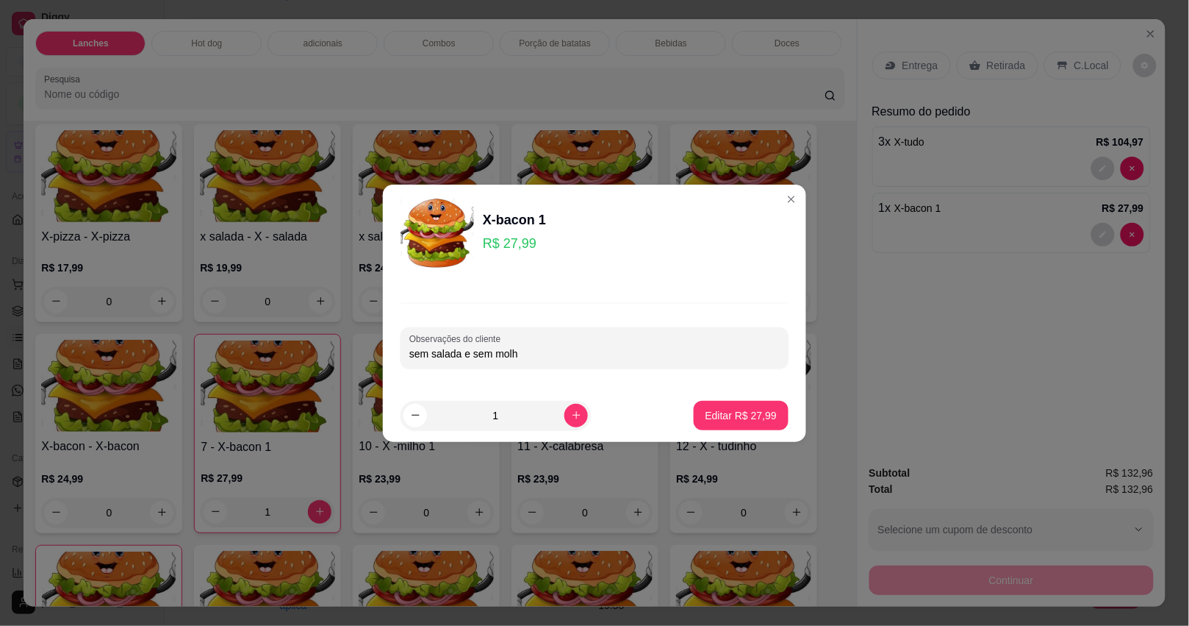
type input "sem salada e sem molho"
click at [694, 414] on button "Editar R$ 27,99" at bounding box center [741, 415] width 95 height 29
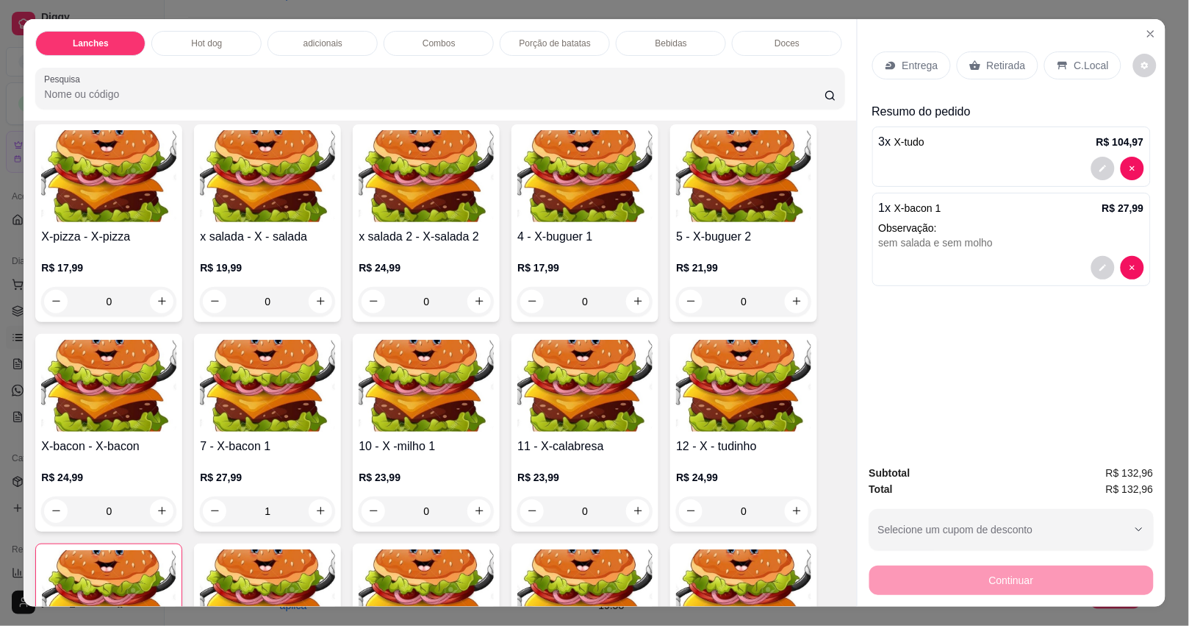
type input "0"
click at [182, 31] on div "Hot dog" at bounding box center [206, 43] width 110 height 25
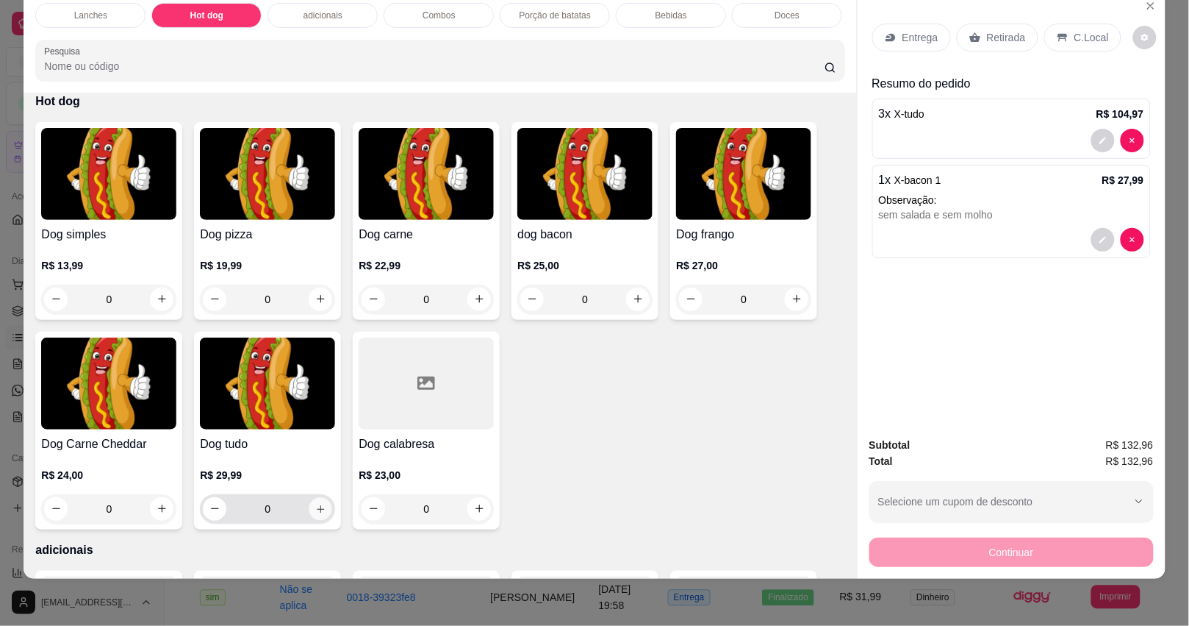
click at [315, 501] on button "increase-product-quantity" at bounding box center [320, 508] width 23 height 23
type input "1"
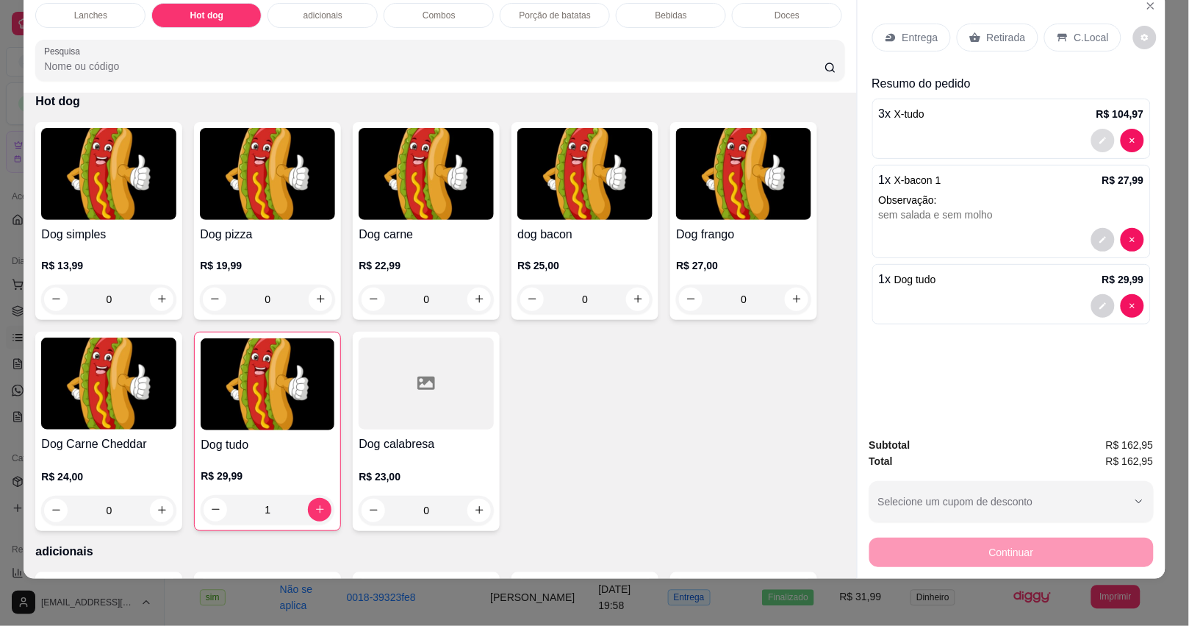
click at [1099, 136] on icon "decrease-product-quantity" at bounding box center [1103, 140] width 9 height 9
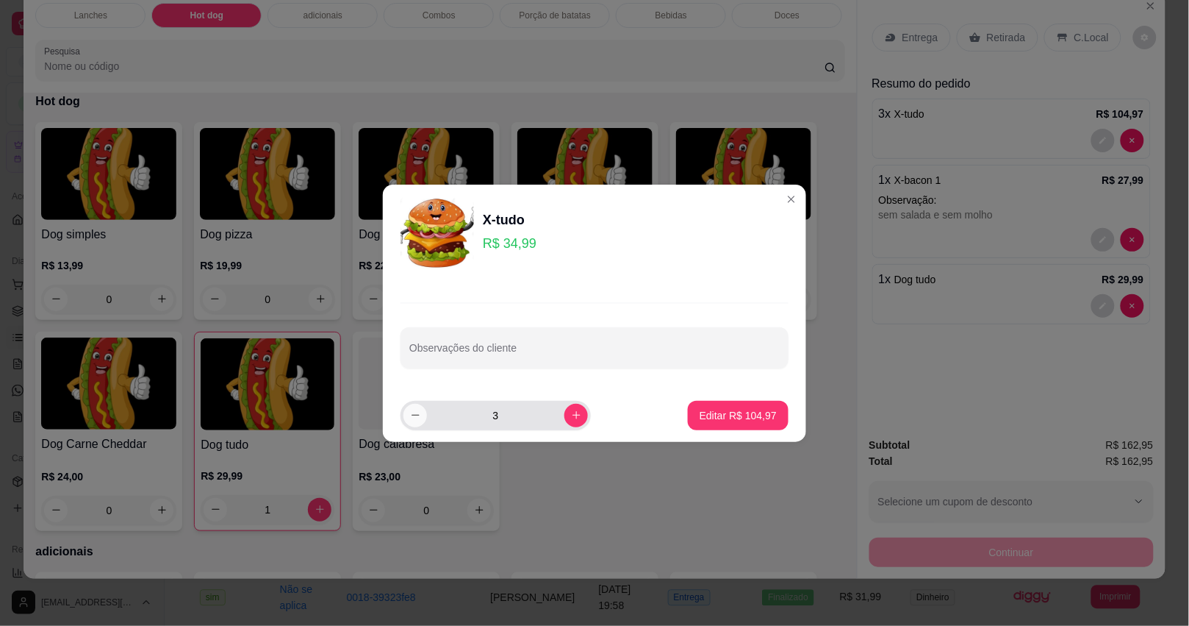
click at [420, 417] on icon "decrease-product-quantity" at bounding box center [415, 414] width 11 height 11
type input "2"
click at [714, 406] on button "Editar R$ 69,98" at bounding box center [741, 415] width 95 height 29
type input "2"
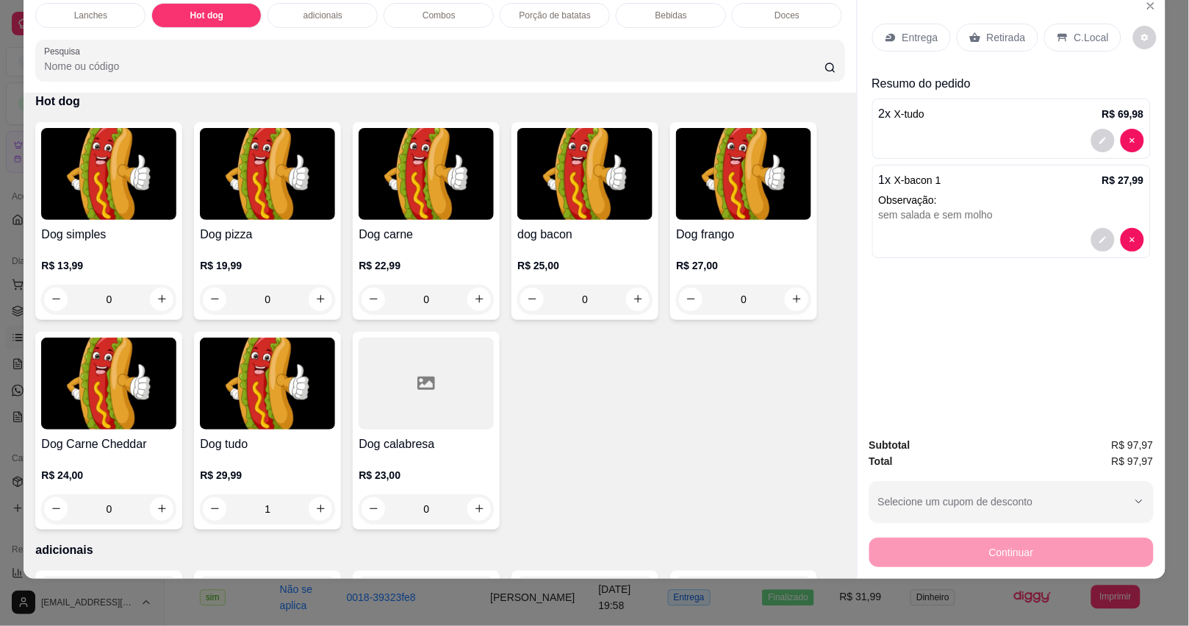
type input "0"
click at [998, 30] on p "Retirada" at bounding box center [1006, 37] width 39 height 15
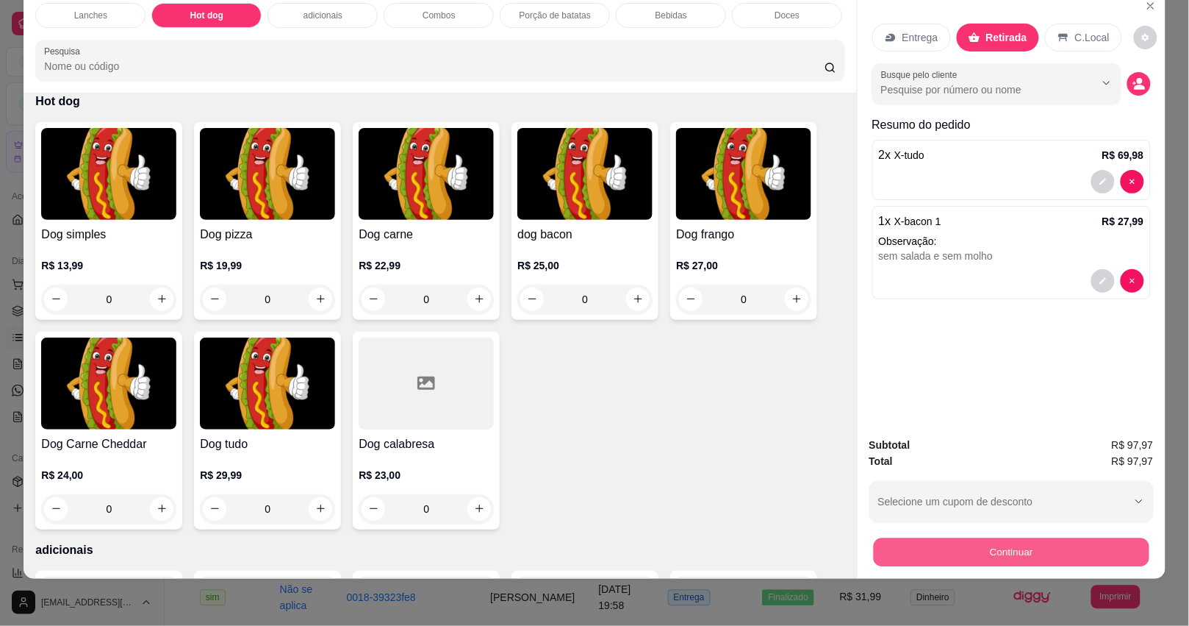
click at [950, 538] on button "Continuar" at bounding box center [1011, 552] width 276 height 29
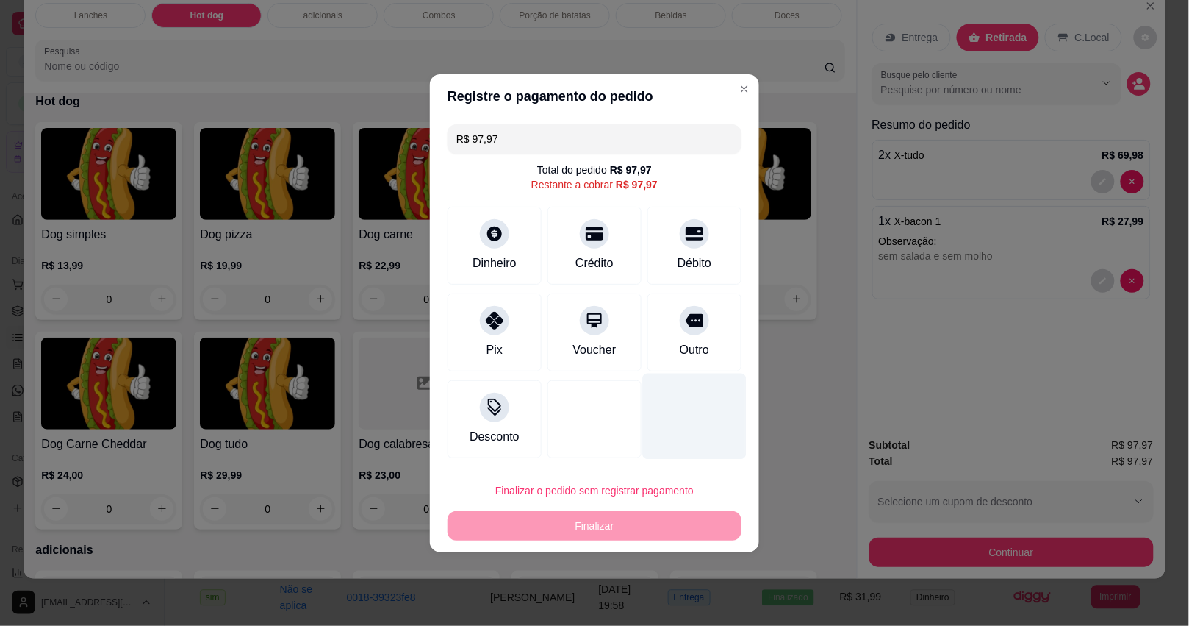
drag, startPoint x: 697, startPoint y: 332, endPoint x: 697, endPoint y: 354, distance: 22.8
click at [697, 332] on div "Outro" at bounding box center [695, 332] width 94 height 78
type input "R$ 0,00"
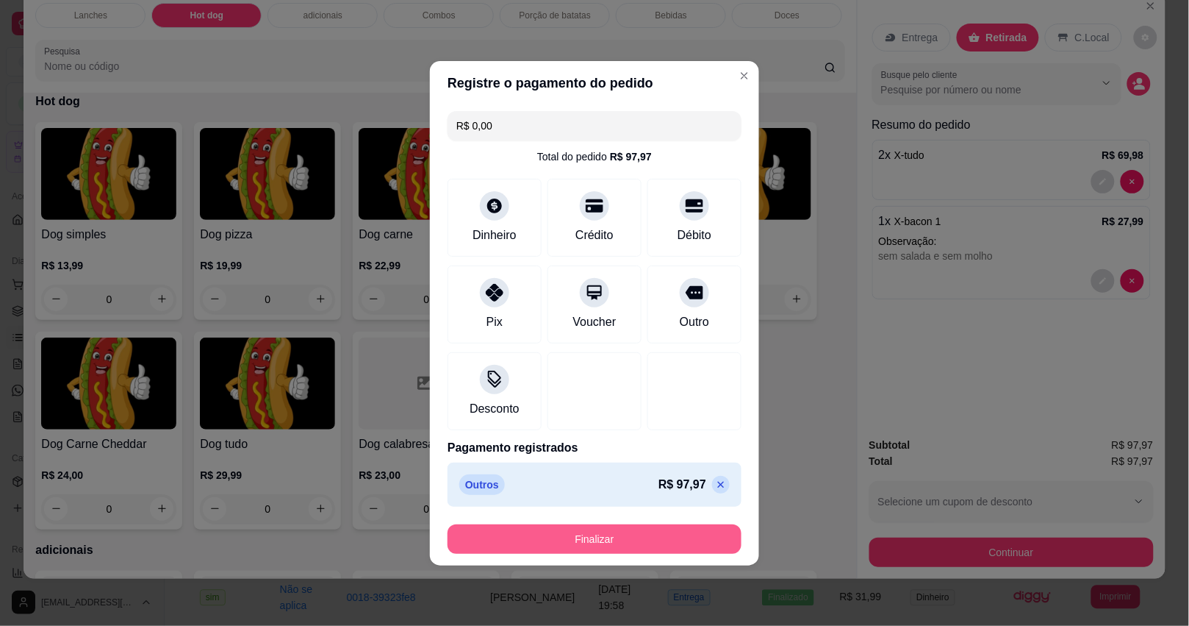
click at [629, 539] on button "Finalizar" at bounding box center [595, 538] width 294 height 29
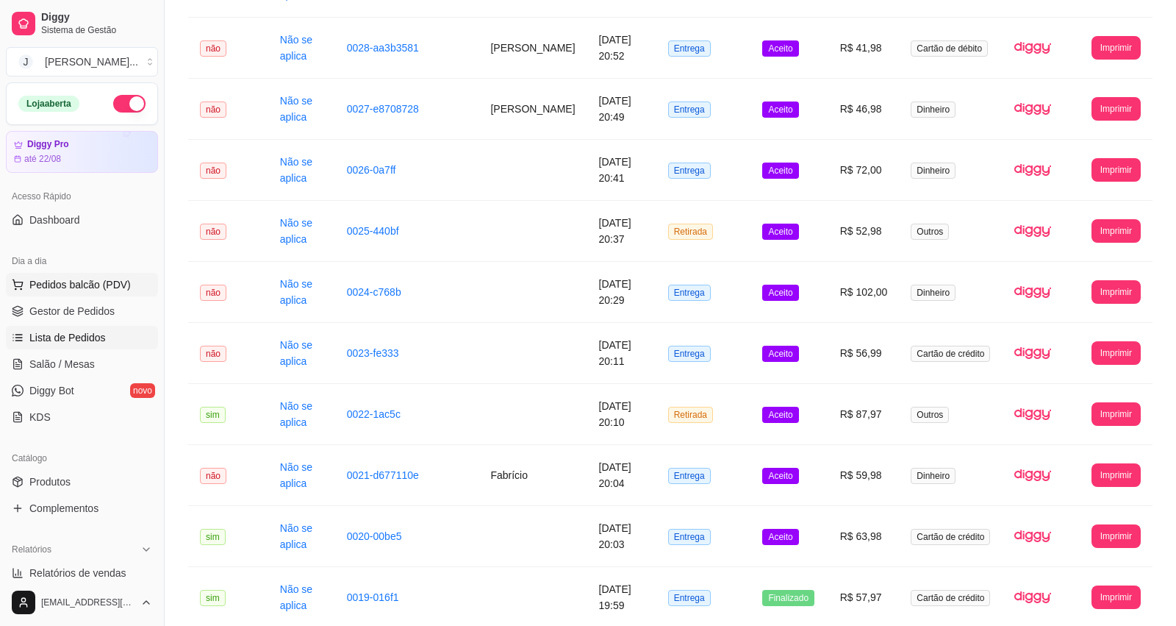
click at [59, 289] on span "Pedidos balcão (PDV)" at bounding box center [79, 284] width 101 height 15
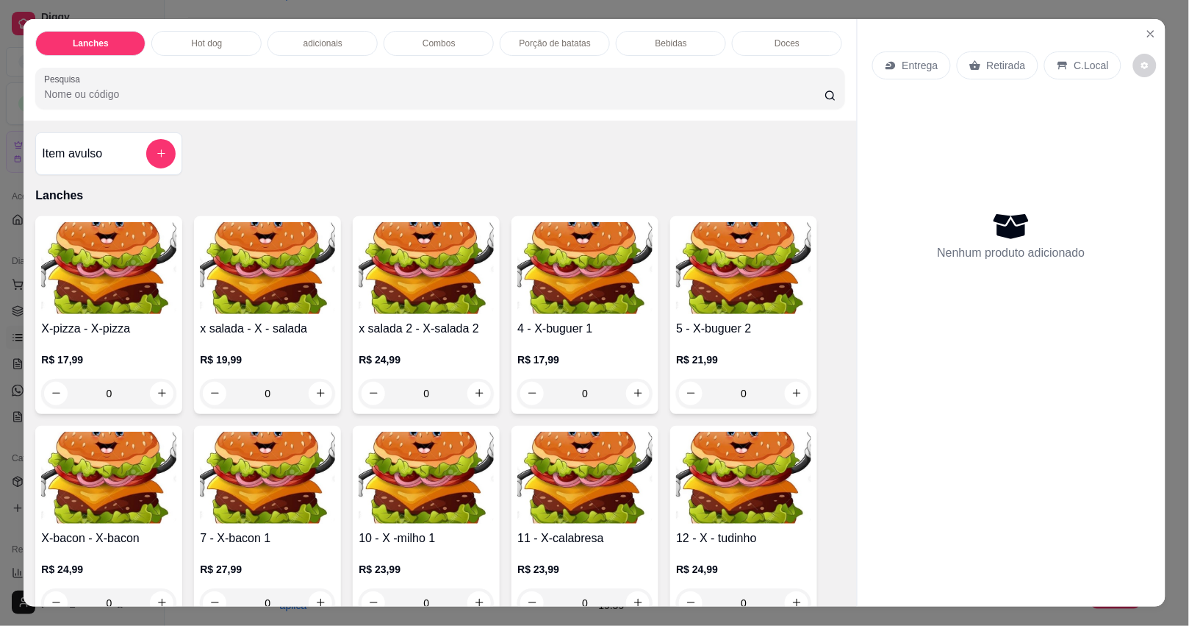
click at [218, 35] on div "Hot dog" at bounding box center [206, 43] width 110 height 25
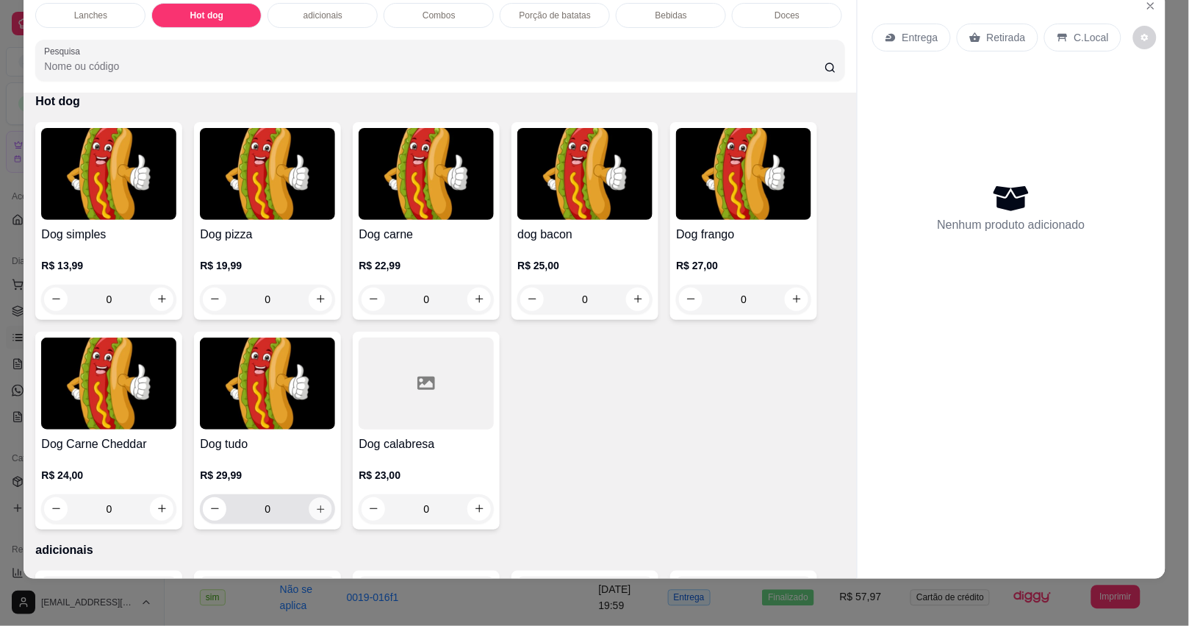
click at [317, 505] on icon "increase-product-quantity" at bounding box center [320, 508] width 11 height 11
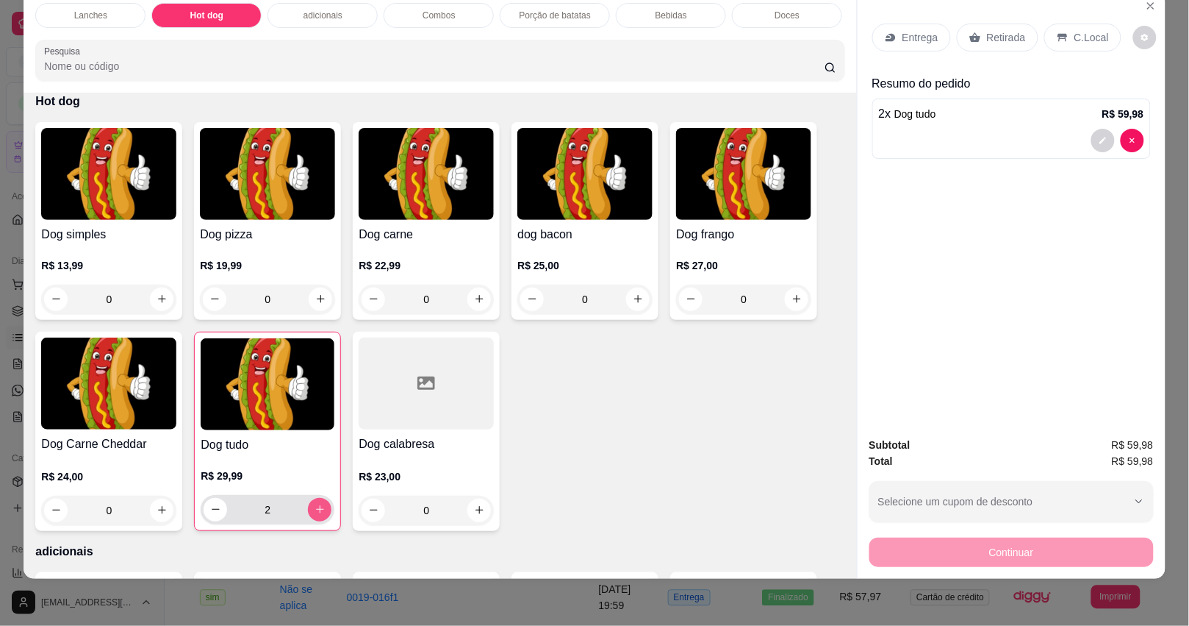
type input "2"
click at [983, 24] on div "Retirada" at bounding box center [998, 38] width 82 height 28
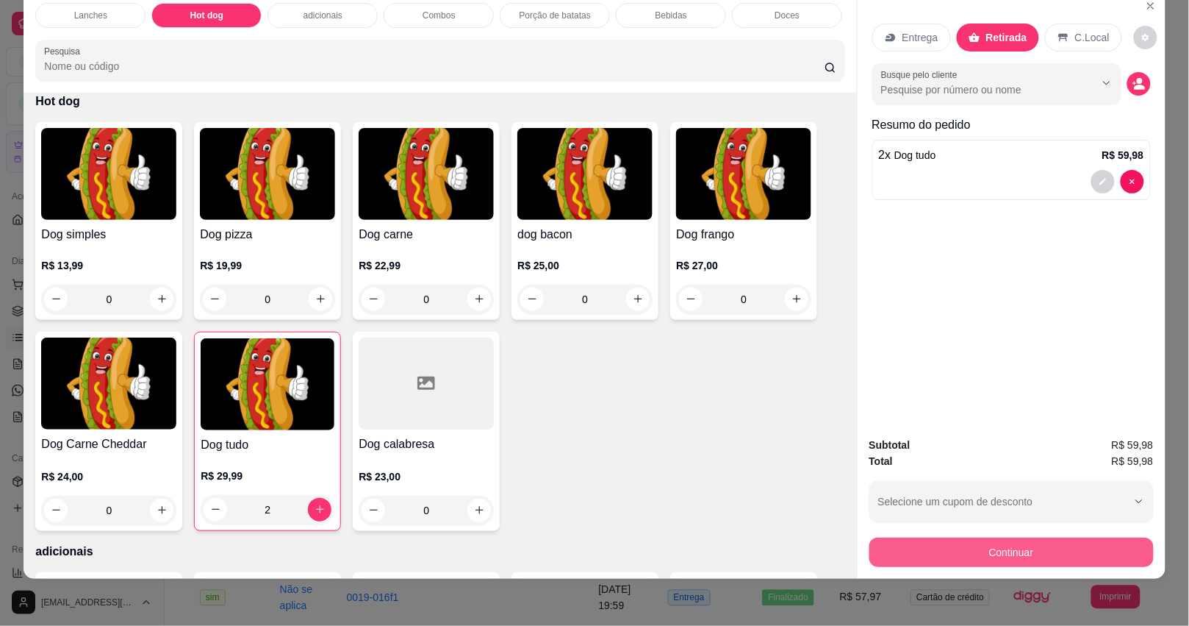
click at [923, 541] on button "Continuar" at bounding box center [1012, 551] width 284 height 29
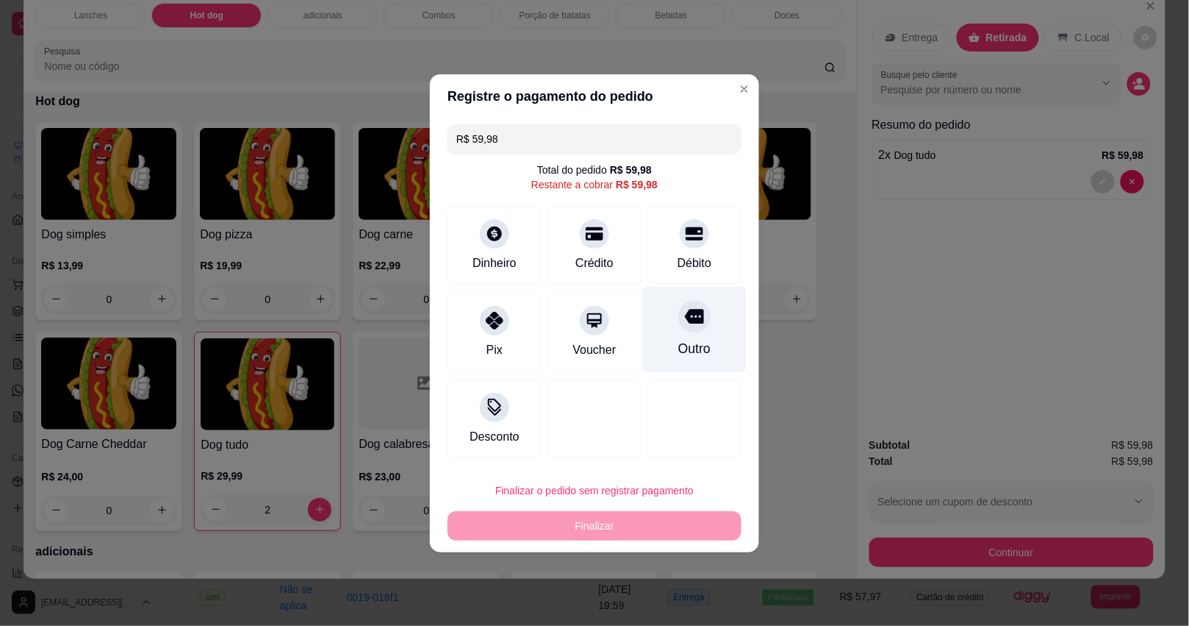
click at [701, 343] on div "Outro" at bounding box center [695, 329] width 104 height 86
type input "R$ 0,00"
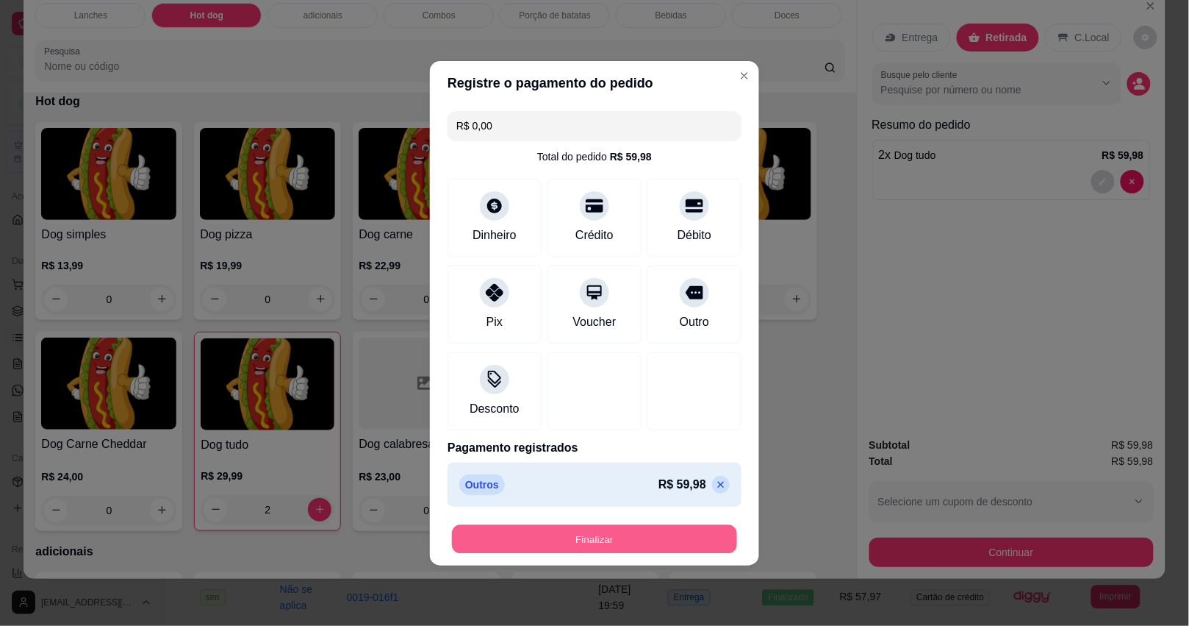
click at [638, 530] on button "Finalizar" at bounding box center [594, 538] width 285 height 29
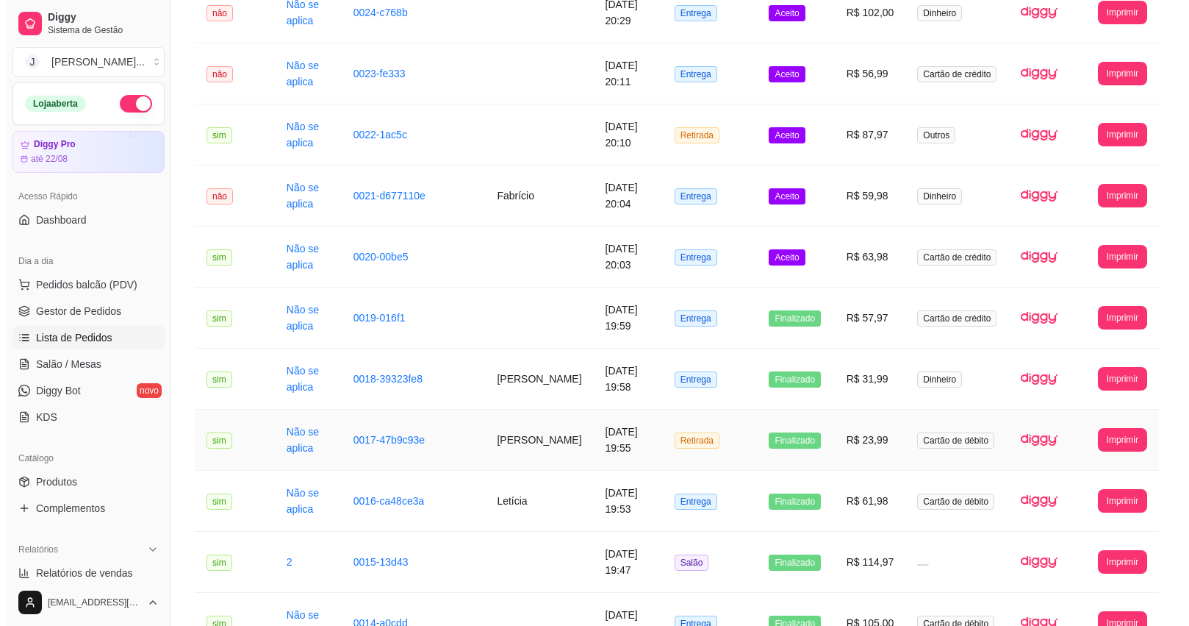
scroll to position [827, 0]
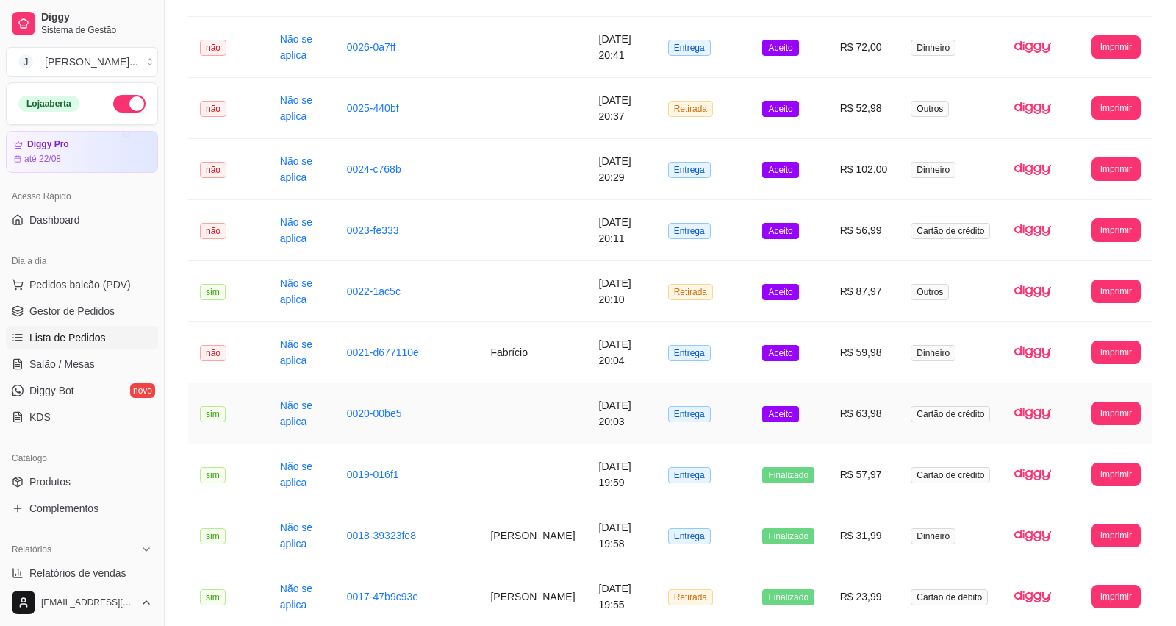
click at [832, 418] on td "R$ 63,98" at bounding box center [863, 413] width 71 height 61
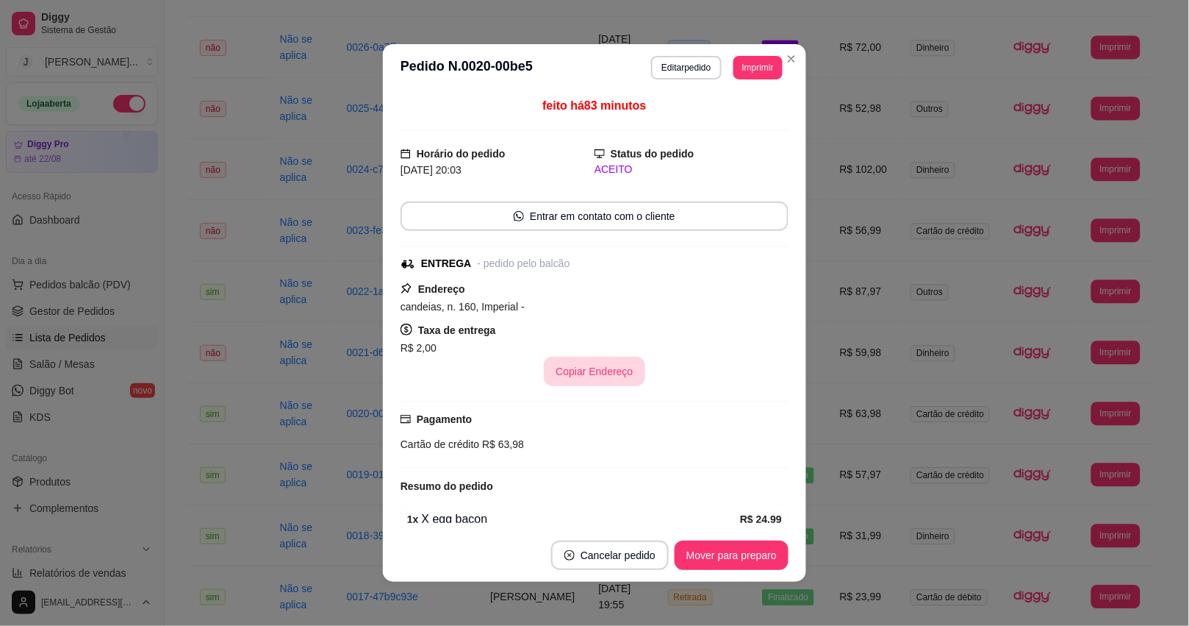
scroll to position [204, 0]
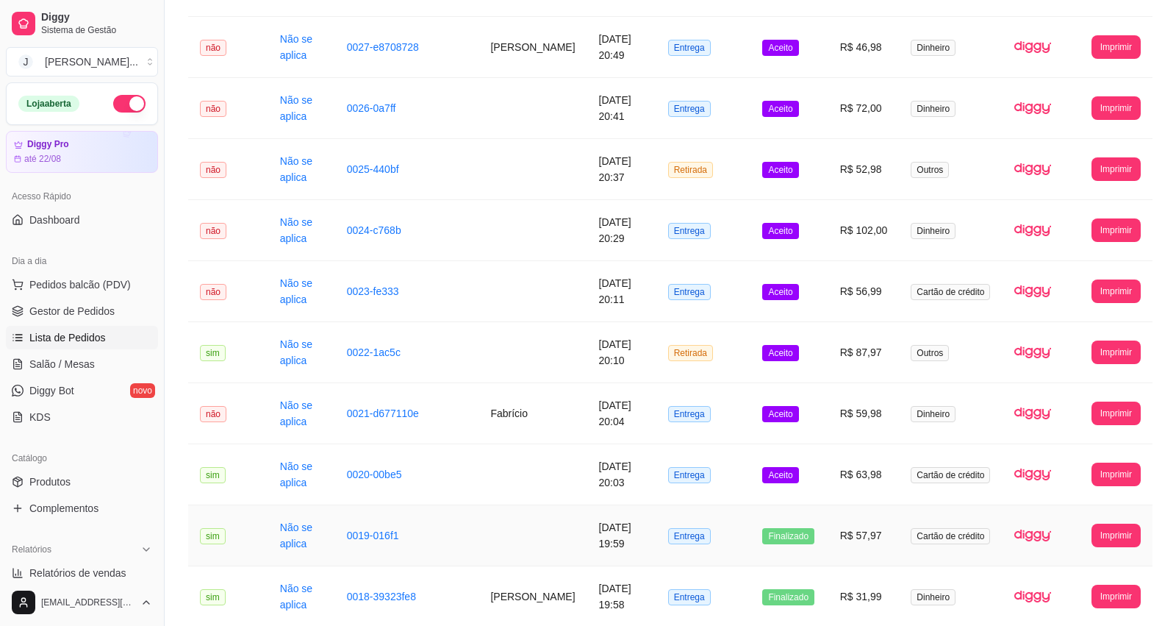
click at [420, 546] on td "0019-016f1" at bounding box center [407, 535] width 144 height 61
click at [816, 312] on td "Aceito" at bounding box center [789, 291] width 77 height 61
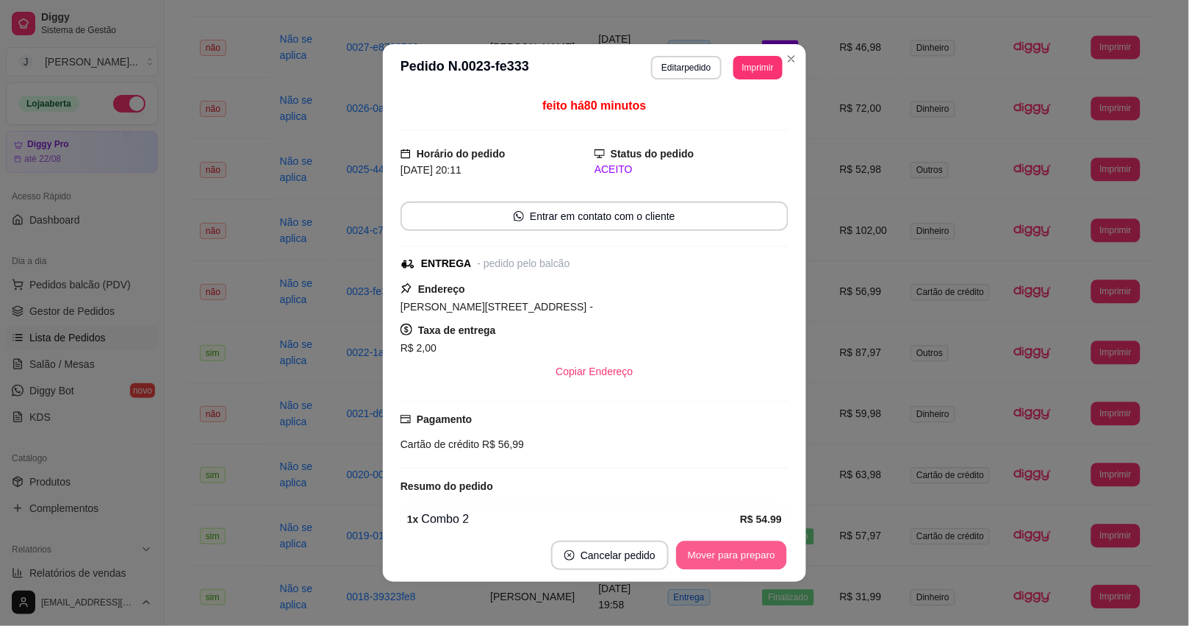
click at [706, 560] on button "Mover para preparo" at bounding box center [731, 555] width 110 height 29
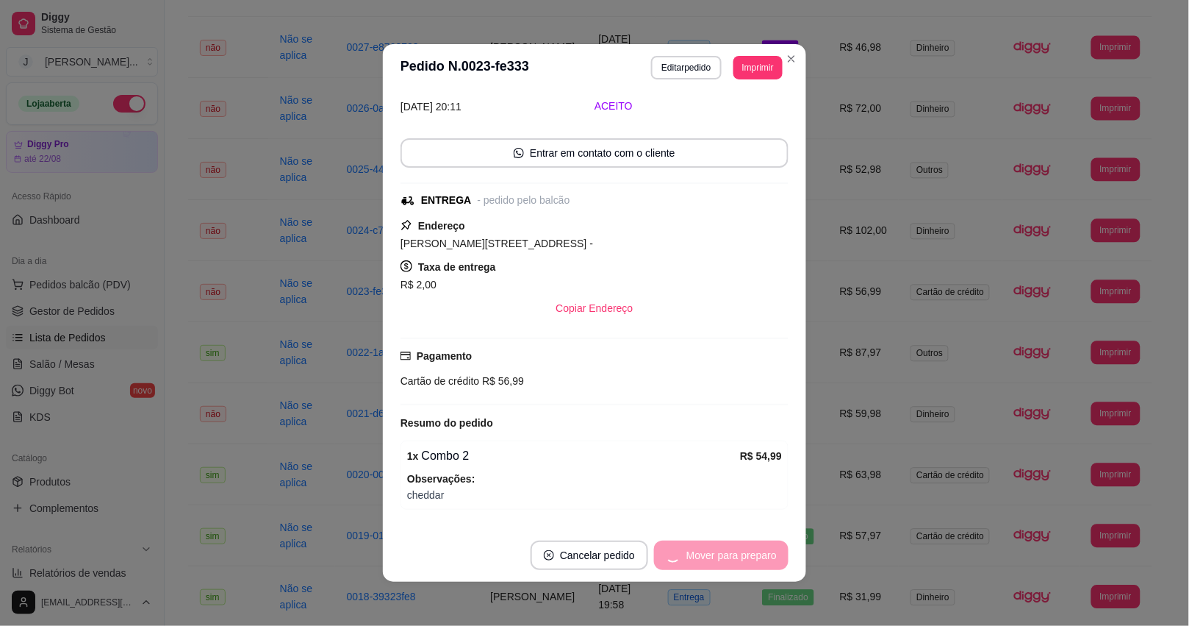
scroll to position [112, 0]
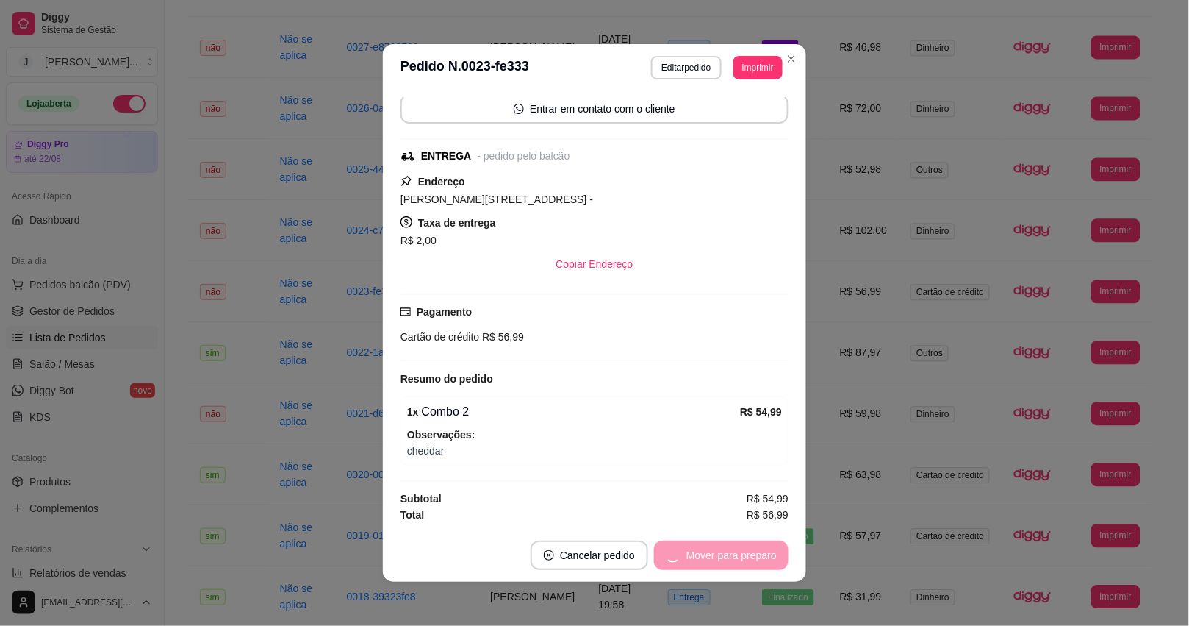
click at [693, 555] on div "Mover para preparo" at bounding box center [721, 554] width 135 height 29
click at [703, 555] on button "Mover para preparo" at bounding box center [731, 555] width 110 height 29
click at [725, 557] on button "Mover para entrega" at bounding box center [732, 554] width 113 height 29
click at [726, 557] on button "Mover para finalizado" at bounding box center [728, 554] width 122 height 29
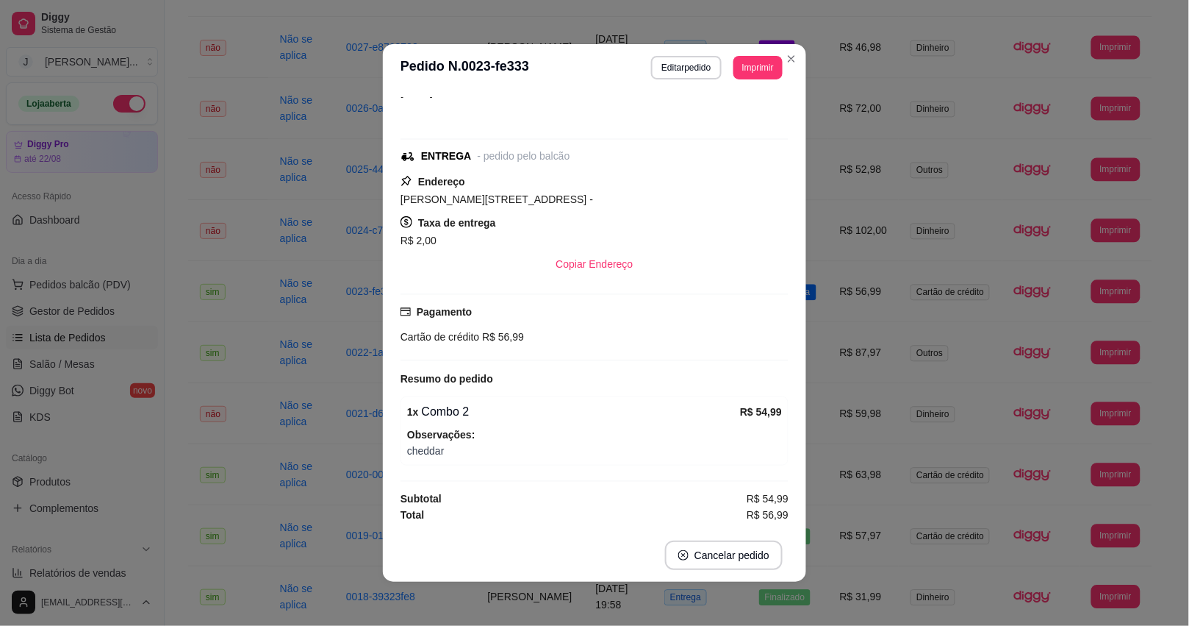
scroll to position [49, 0]
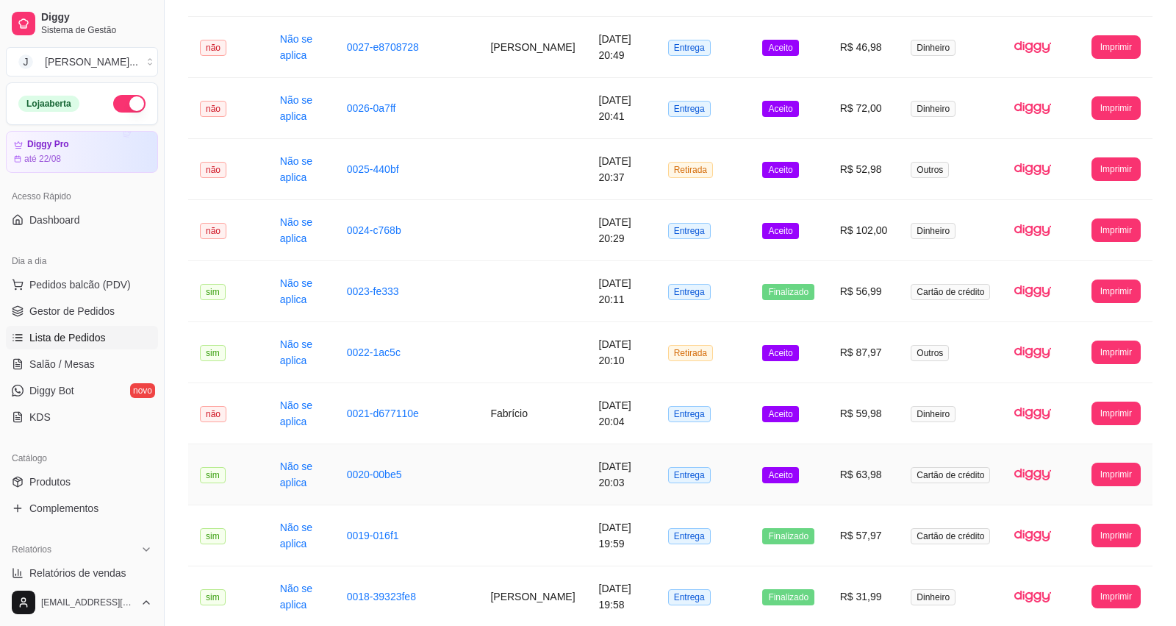
click at [820, 493] on td "Aceito" at bounding box center [789, 474] width 77 height 61
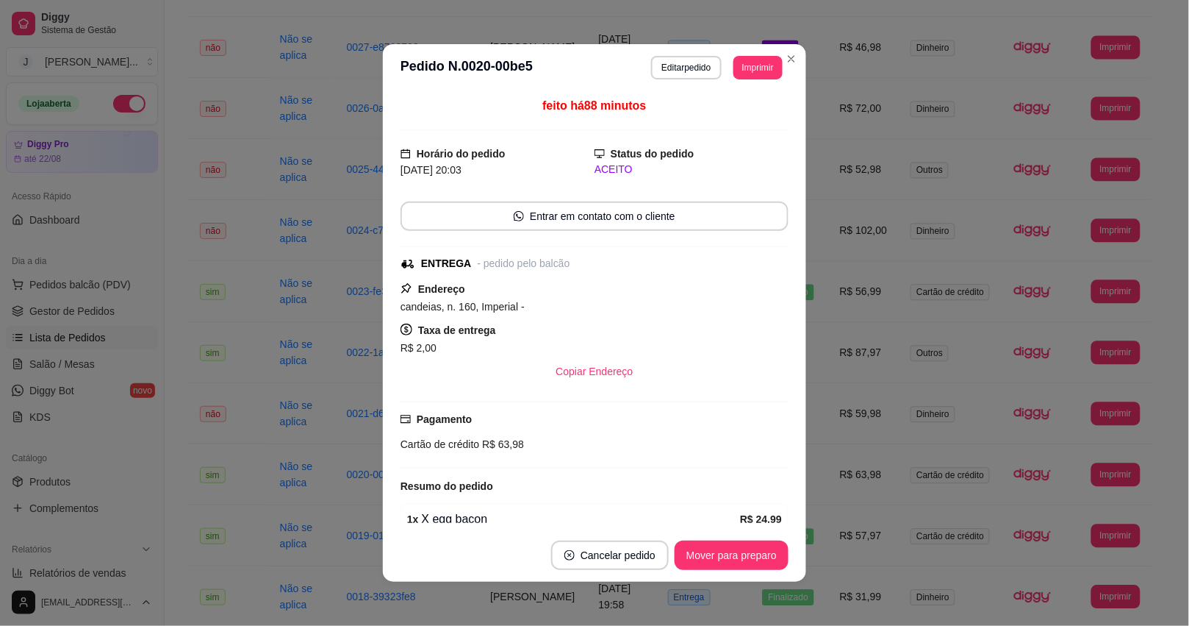
scroll to position [204, 0]
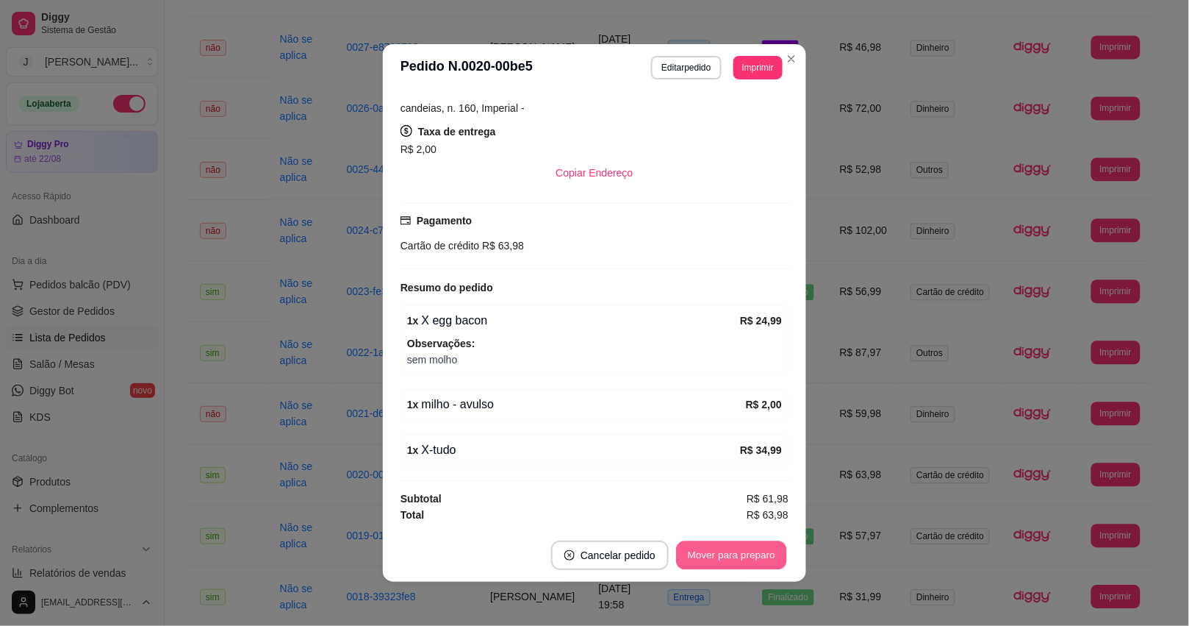
click at [686, 554] on button "Mover para preparo" at bounding box center [731, 555] width 110 height 29
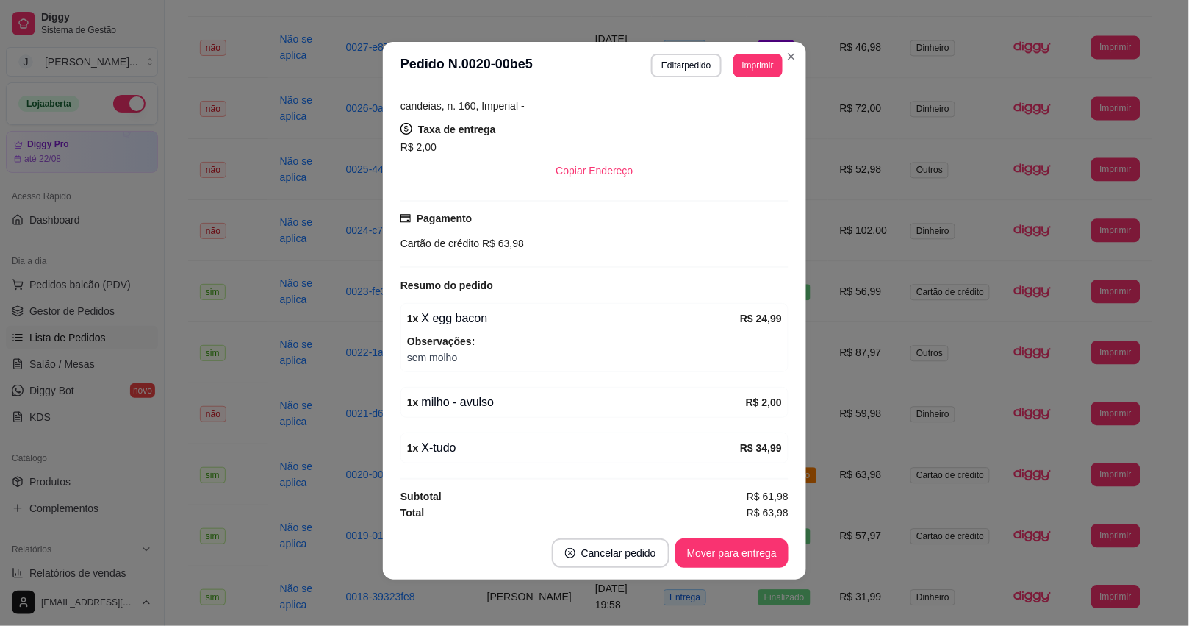
click at [714, 546] on button "Mover para entrega" at bounding box center [732, 552] width 113 height 29
click at [724, 561] on button "Mover para finalizado" at bounding box center [728, 552] width 122 height 29
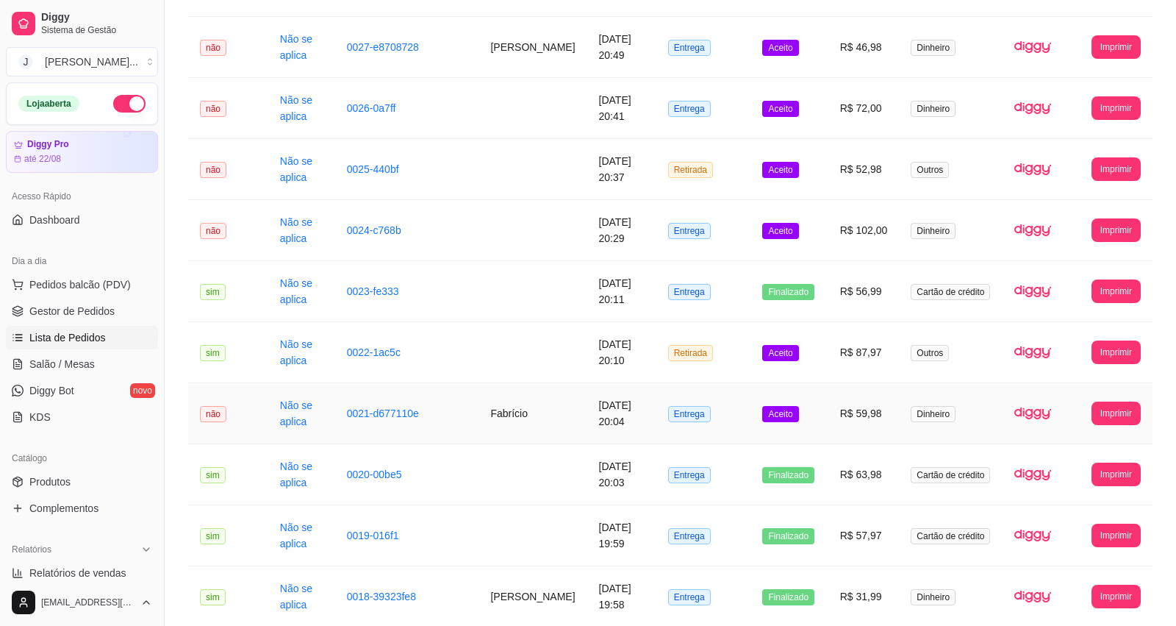
click at [821, 423] on td "Aceito" at bounding box center [789, 413] width 77 height 61
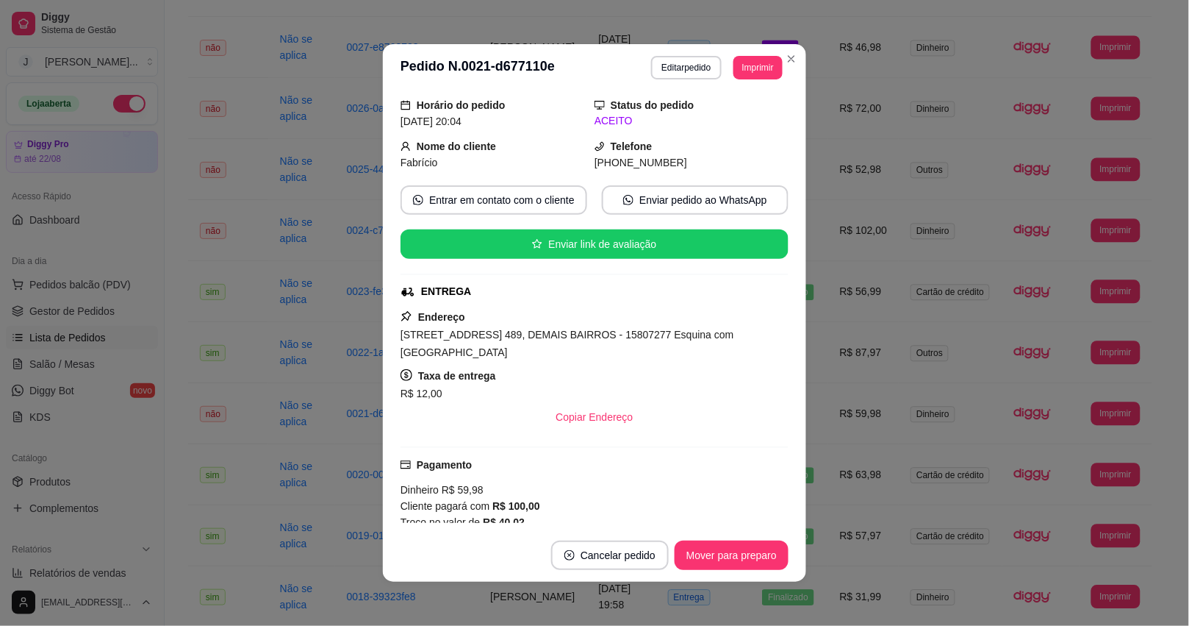
scroll to position [324, 0]
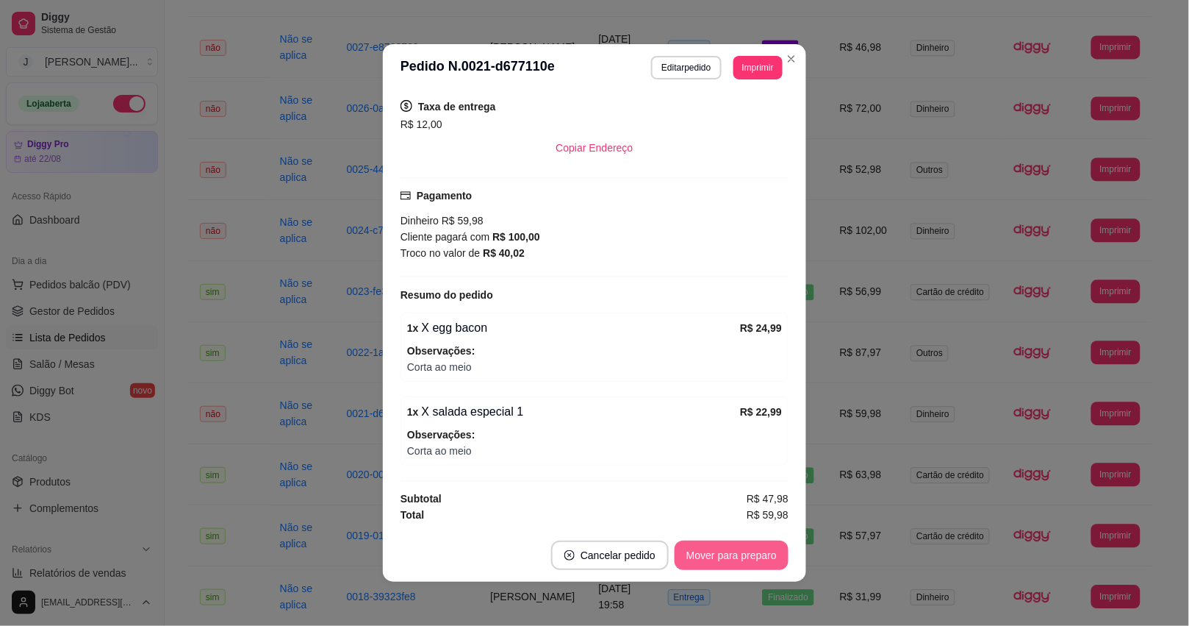
click at [714, 545] on button "Mover para preparo" at bounding box center [732, 554] width 114 height 29
click at [726, 557] on div "Mover para preparo" at bounding box center [721, 554] width 135 height 29
click at [728, 554] on button "Mover para entrega" at bounding box center [732, 554] width 113 height 29
click at [730, 553] on button "Mover para entrega" at bounding box center [732, 554] width 113 height 29
click at [747, 549] on button "Mover para finalizado" at bounding box center [728, 554] width 122 height 29
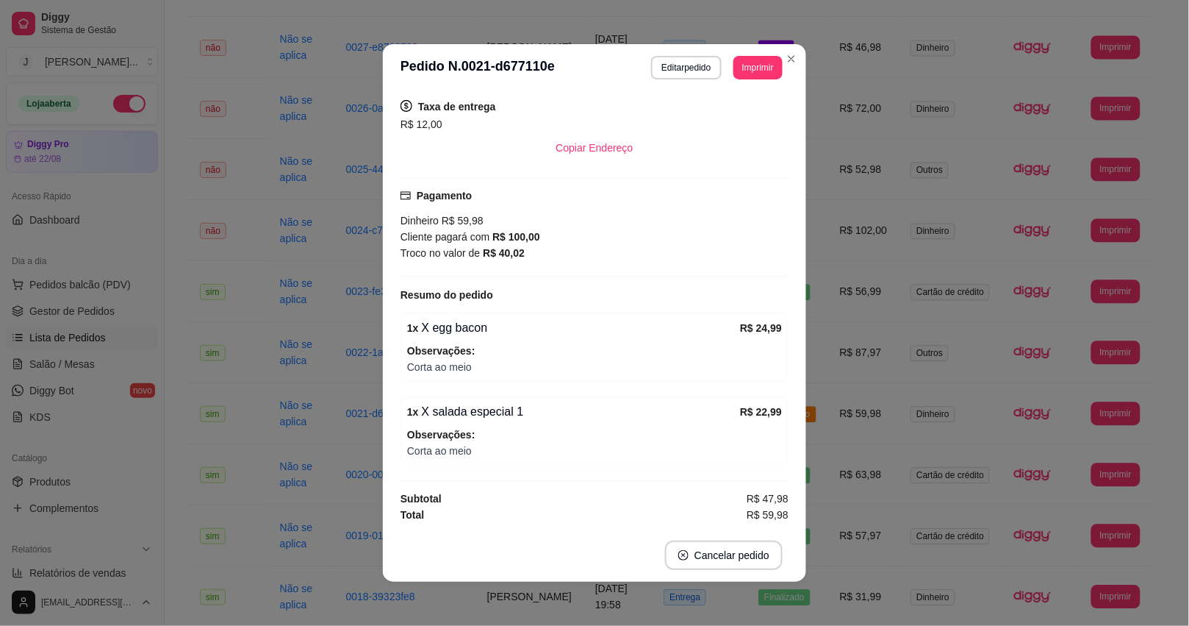
scroll to position [290, 0]
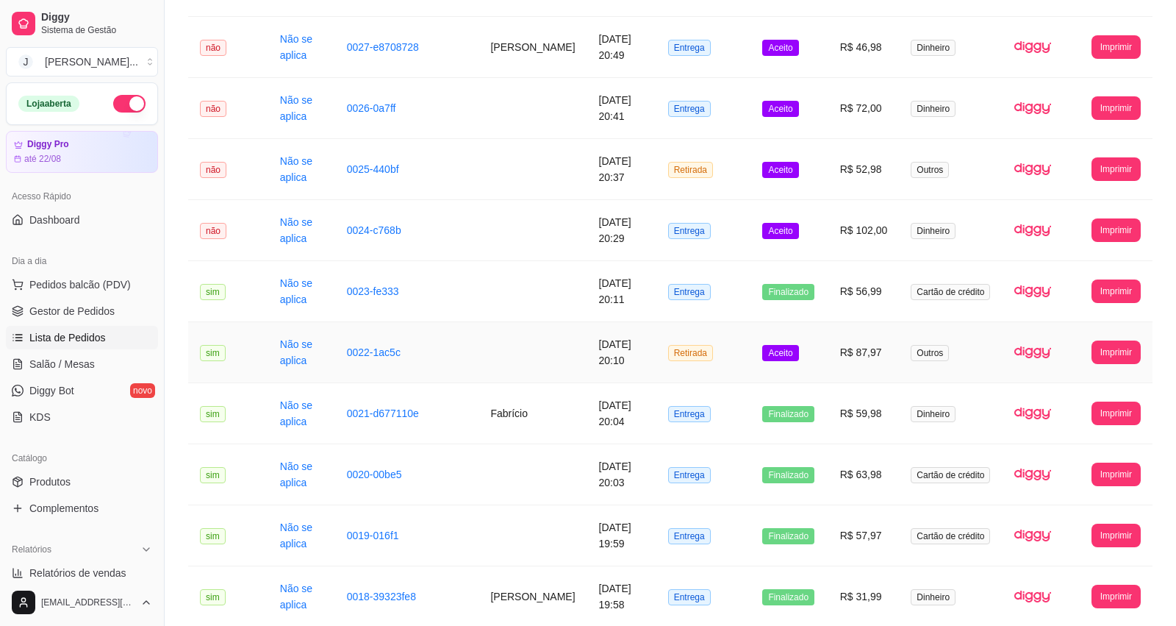
click at [825, 359] on td "Aceito" at bounding box center [789, 352] width 77 height 61
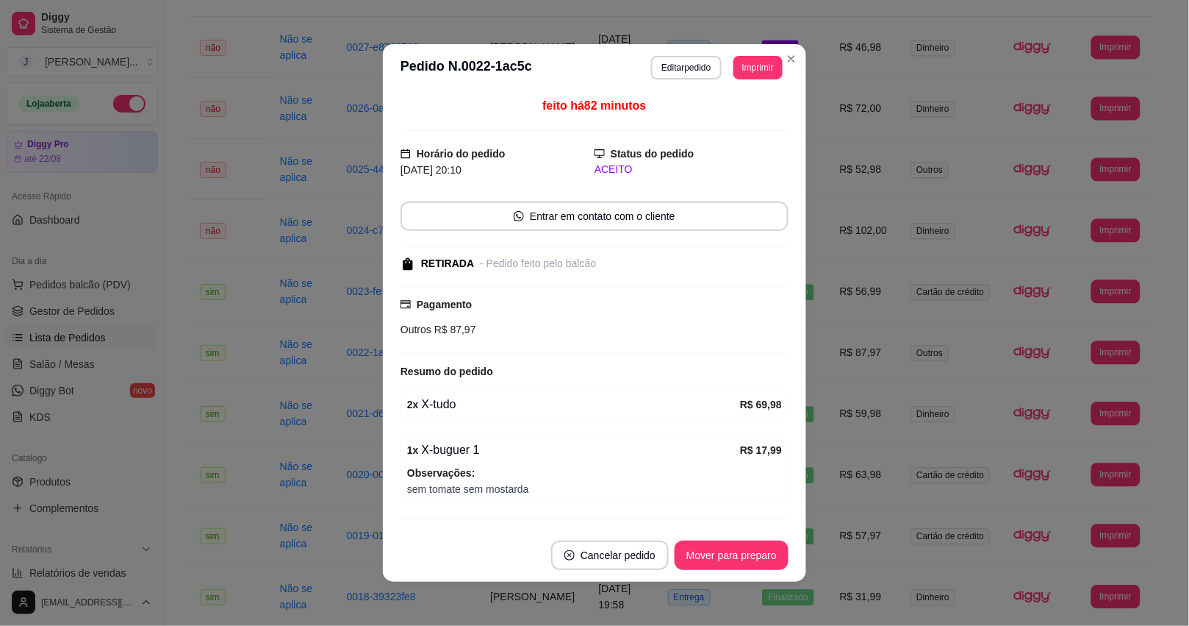
scroll to position [42, 0]
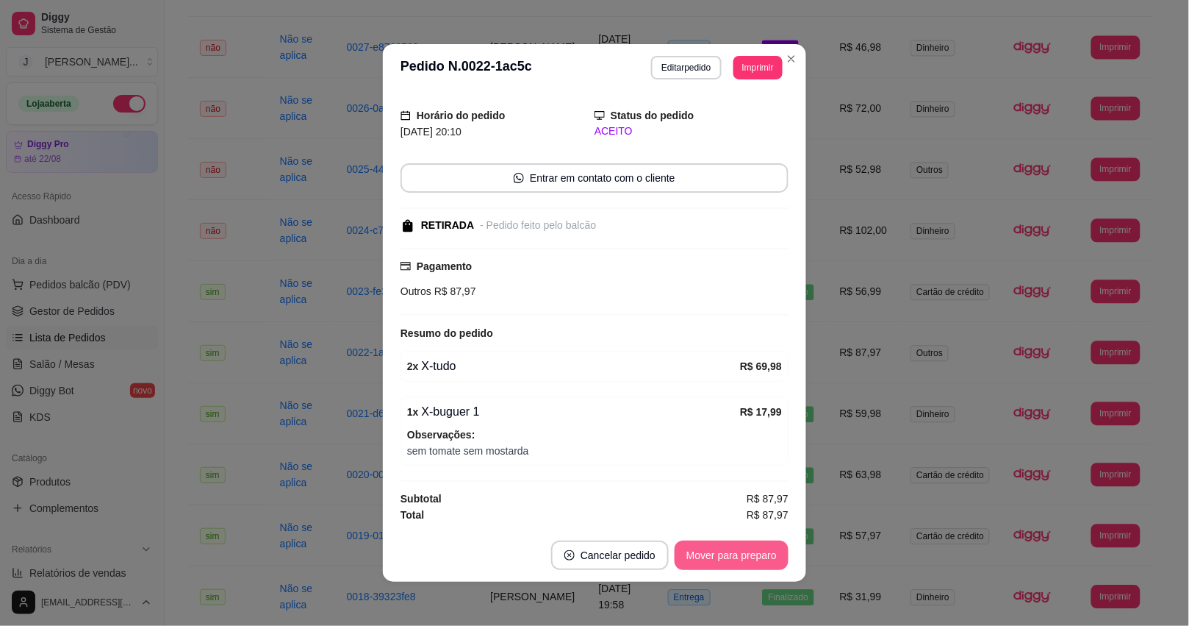
click at [693, 545] on button "Mover para preparo" at bounding box center [732, 554] width 114 height 29
click at [713, 555] on button "Mover para retirada disponível" at bounding box center [707, 554] width 162 height 29
click at [709, 560] on button "Mover para finalizado" at bounding box center [728, 554] width 122 height 29
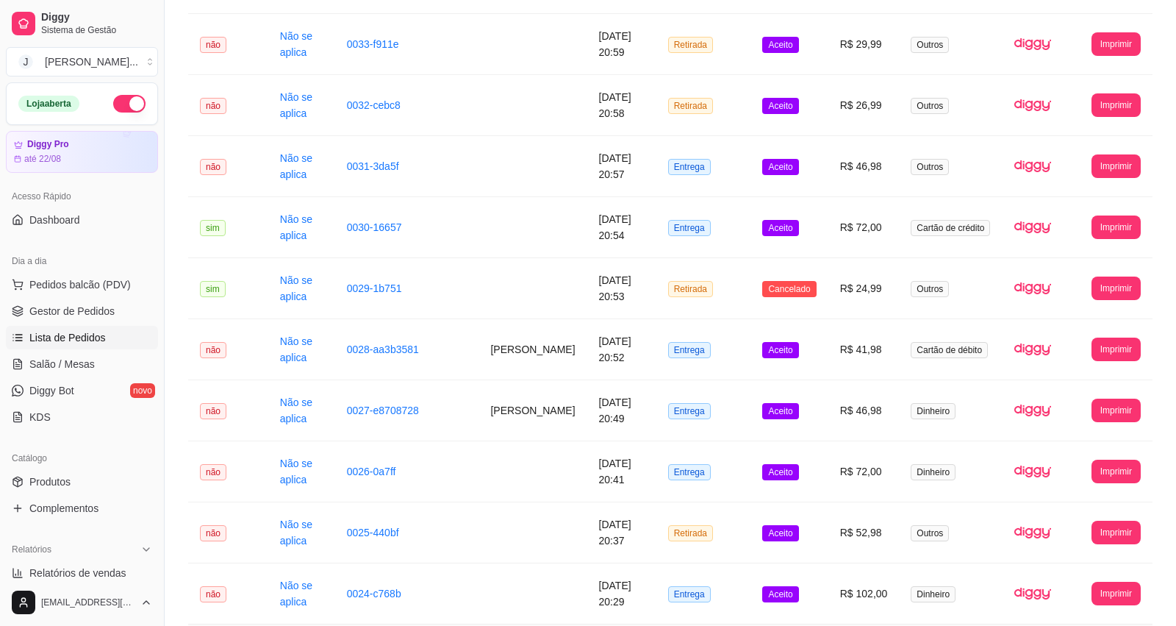
scroll to position [459, 0]
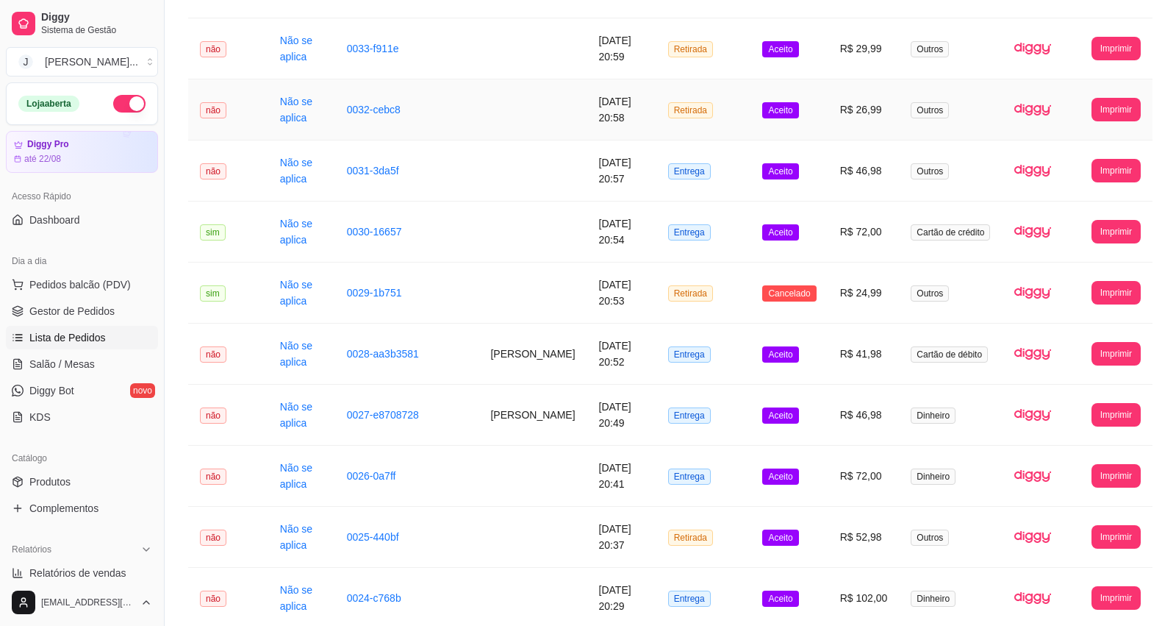
click at [847, 119] on td "R$ 26,99" at bounding box center [863, 109] width 71 height 61
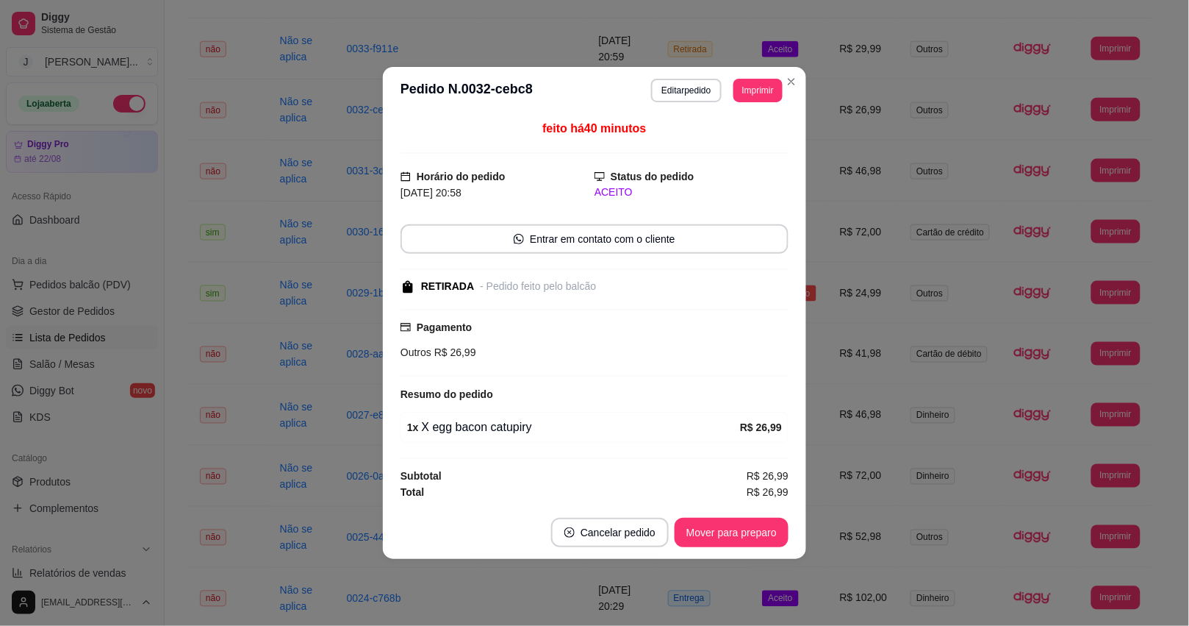
click at [712, 540] on button "Mover para preparo" at bounding box center [732, 531] width 114 height 29
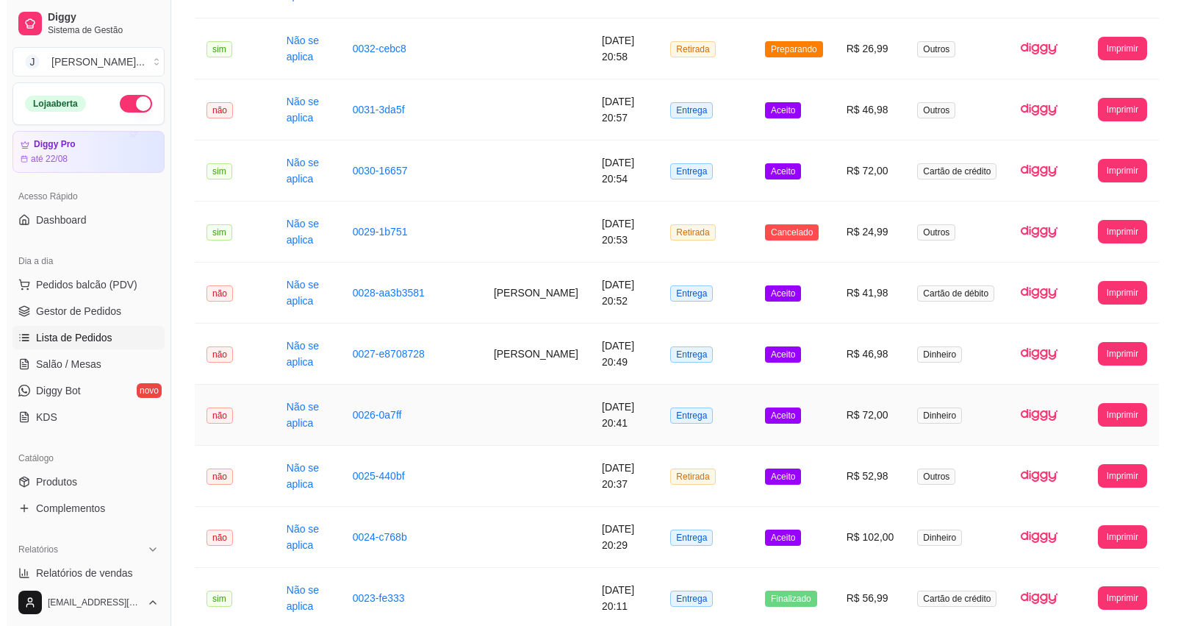
scroll to position [551, 0]
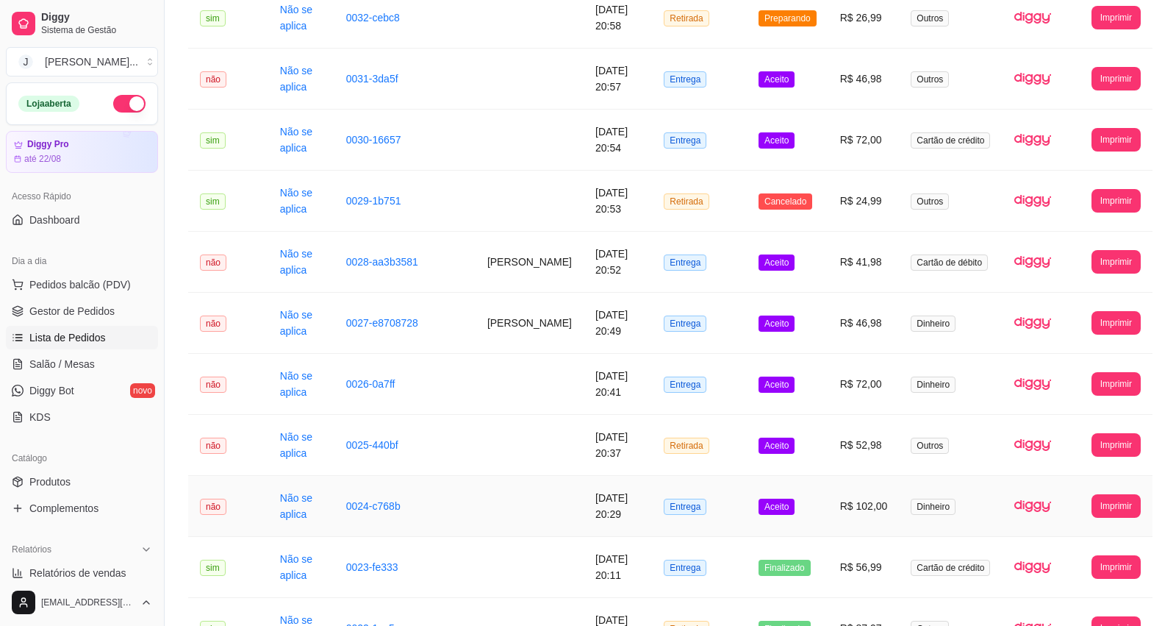
click at [839, 511] on td "R$ 102,00" at bounding box center [863, 506] width 71 height 61
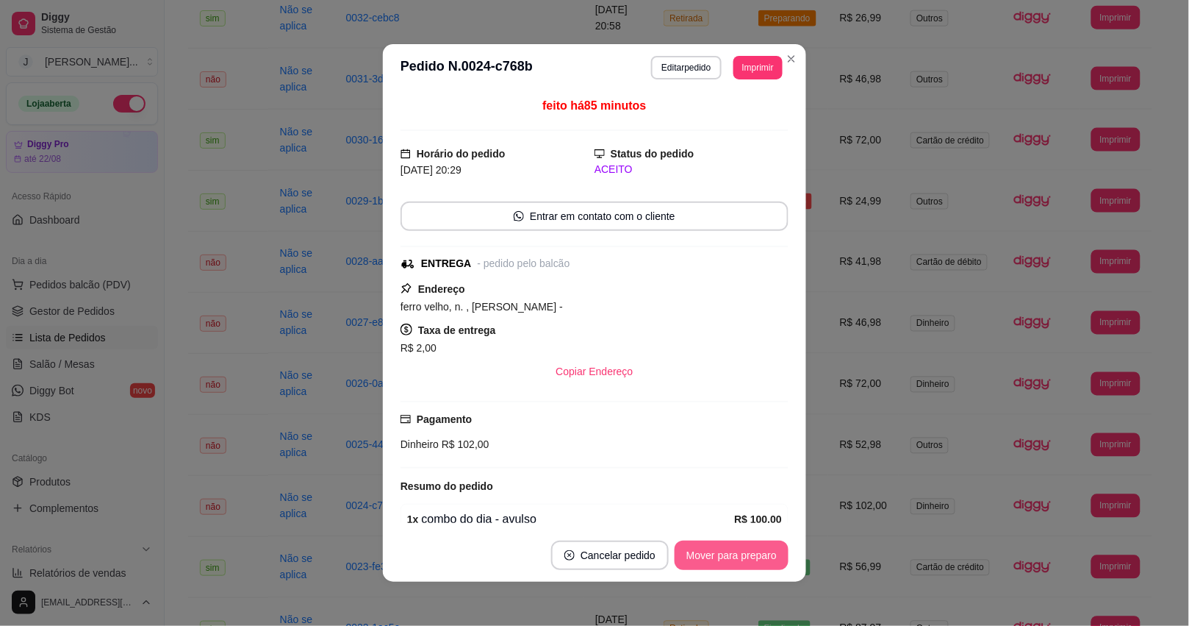
click at [745, 555] on button "Mover para preparo" at bounding box center [732, 554] width 114 height 29
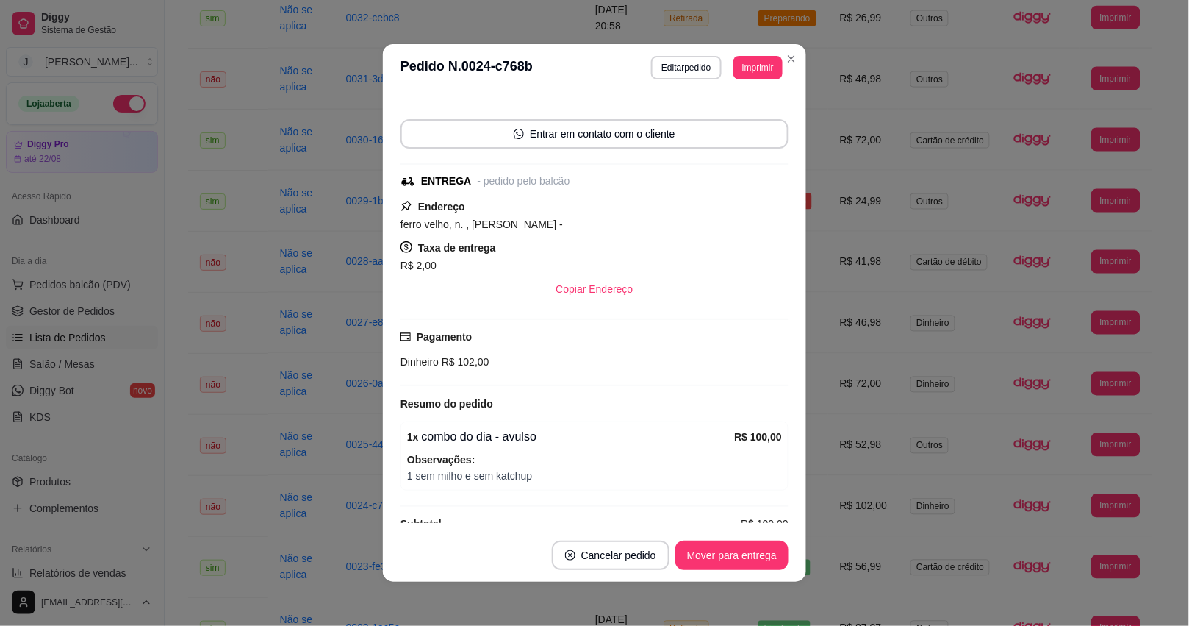
scroll to position [112, 0]
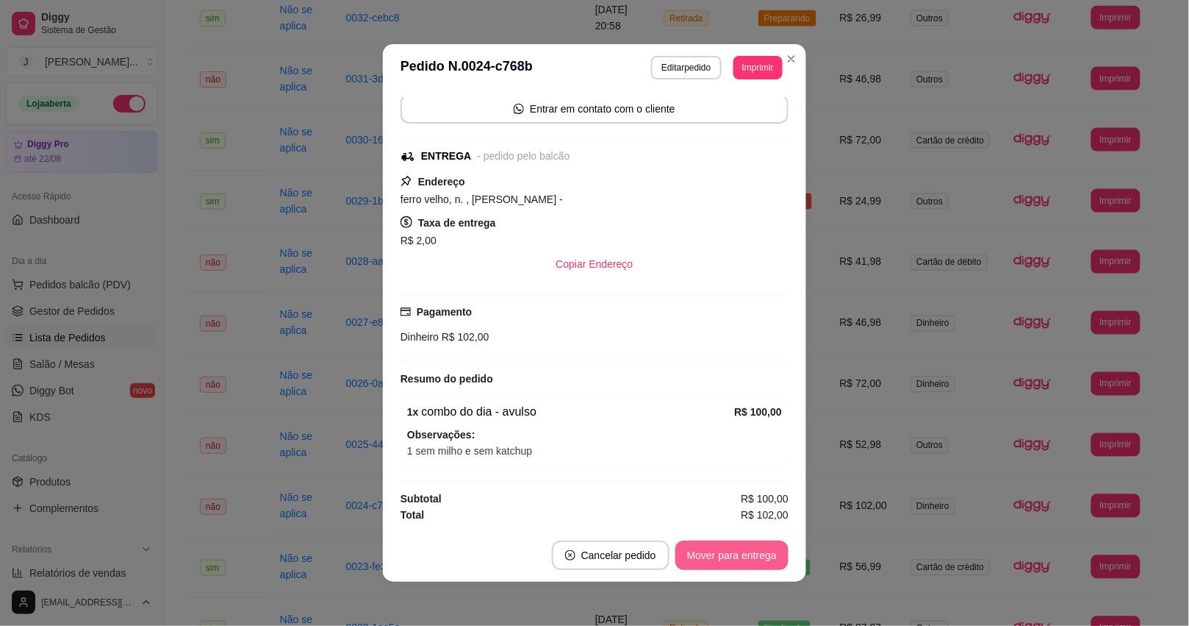
click at [699, 545] on button "Mover para entrega" at bounding box center [732, 554] width 113 height 29
click at [699, 545] on div "Mover para entrega" at bounding box center [732, 554] width 113 height 29
click at [702, 553] on button "Mover para finalizado" at bounding box center [728, 554] width 122 height 29
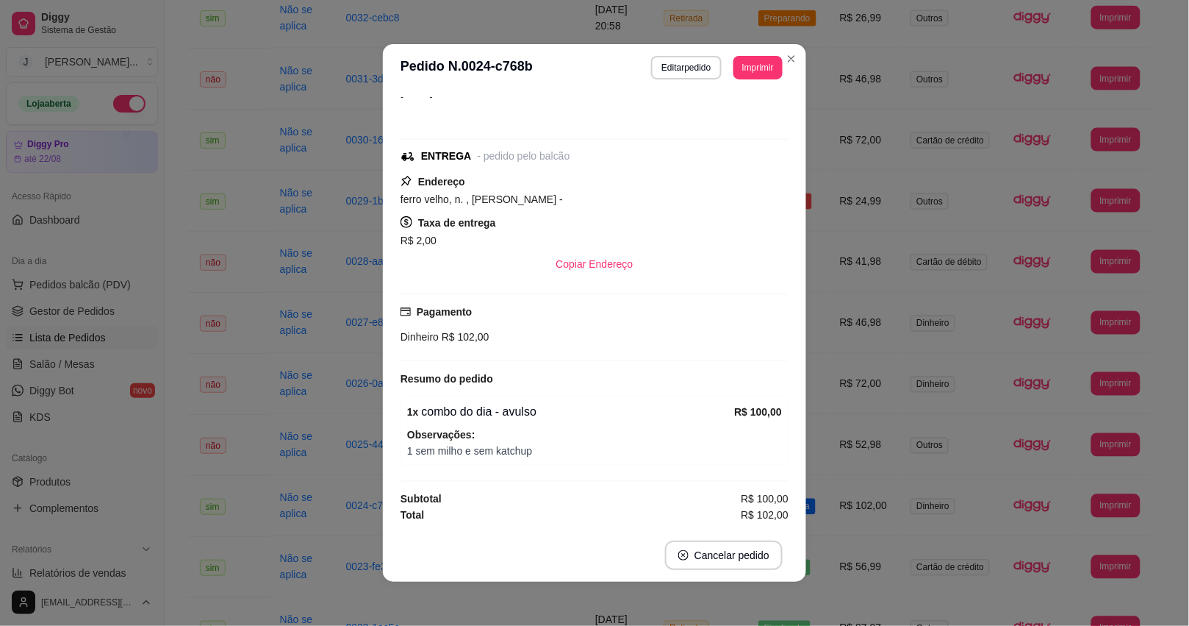
scroll to position [49, 0]
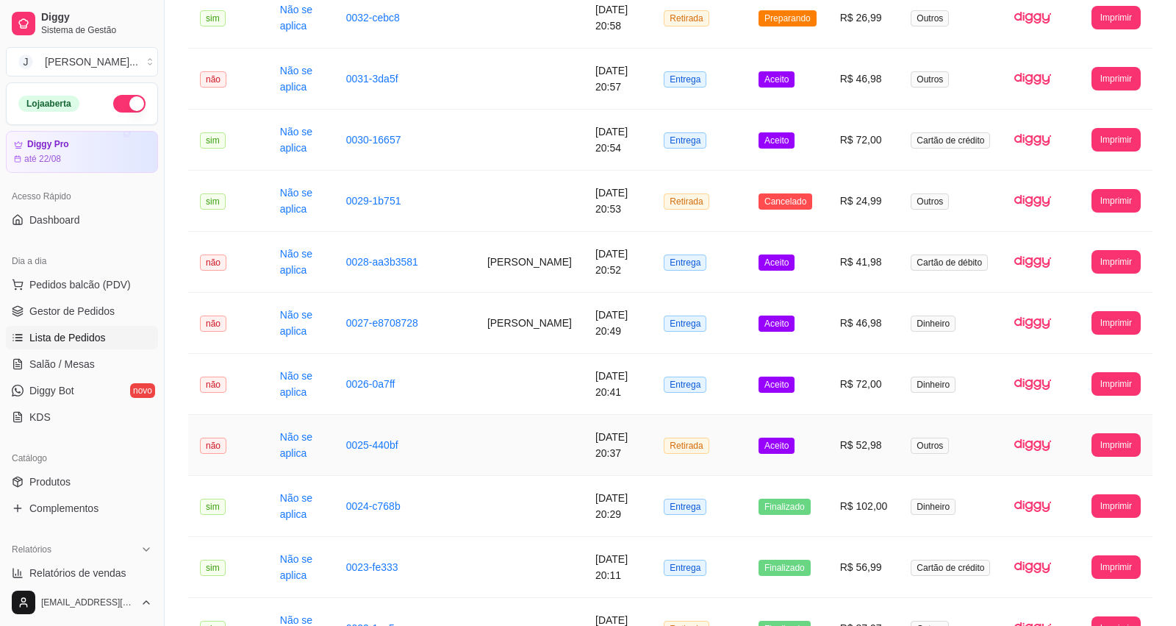
click at [833, 456] on td "R$ 52,98" at bounding box center [863, 445] width 71 height 61
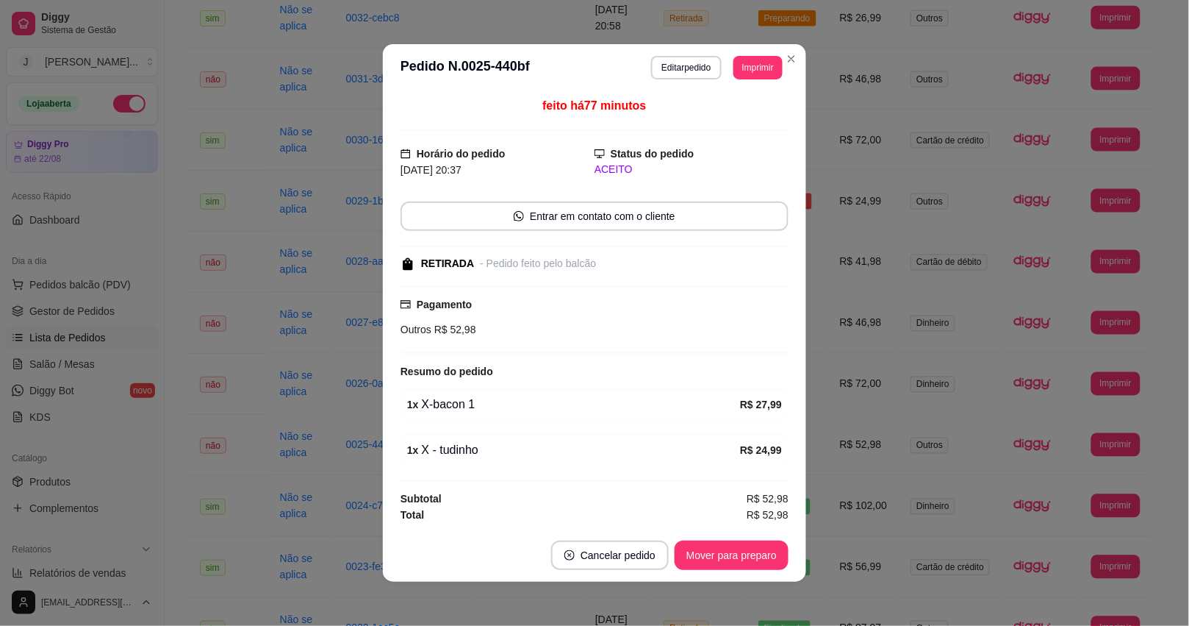
scroll to position [4, 0]
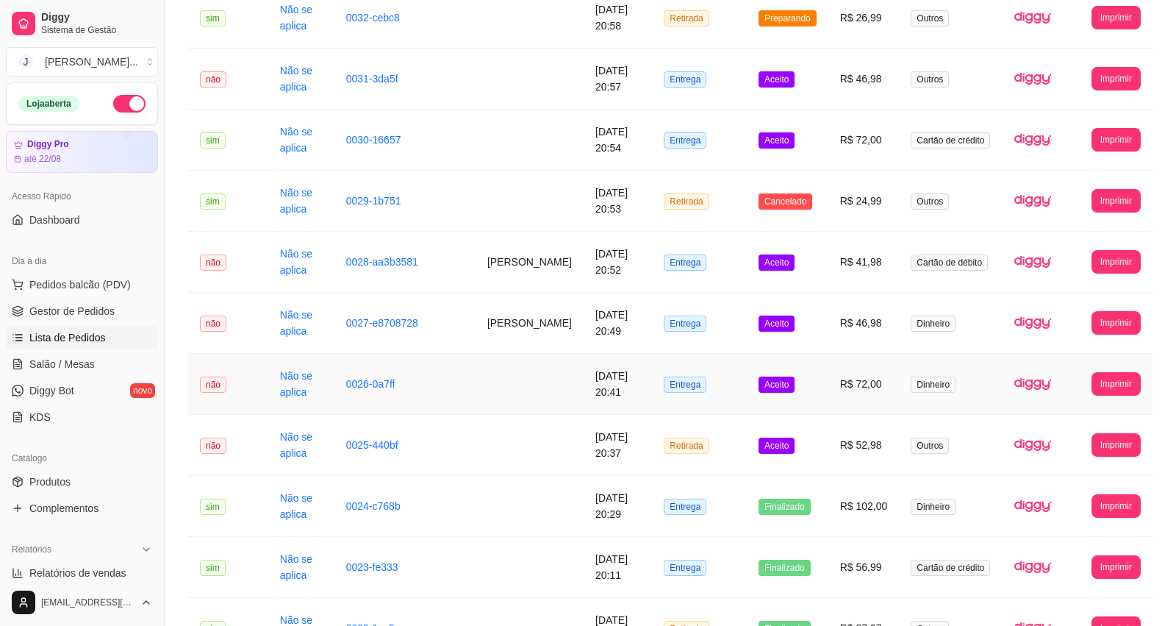
click at [822, 390] on td "Aceito" at bounding box center [788, 384] width 82 height 61
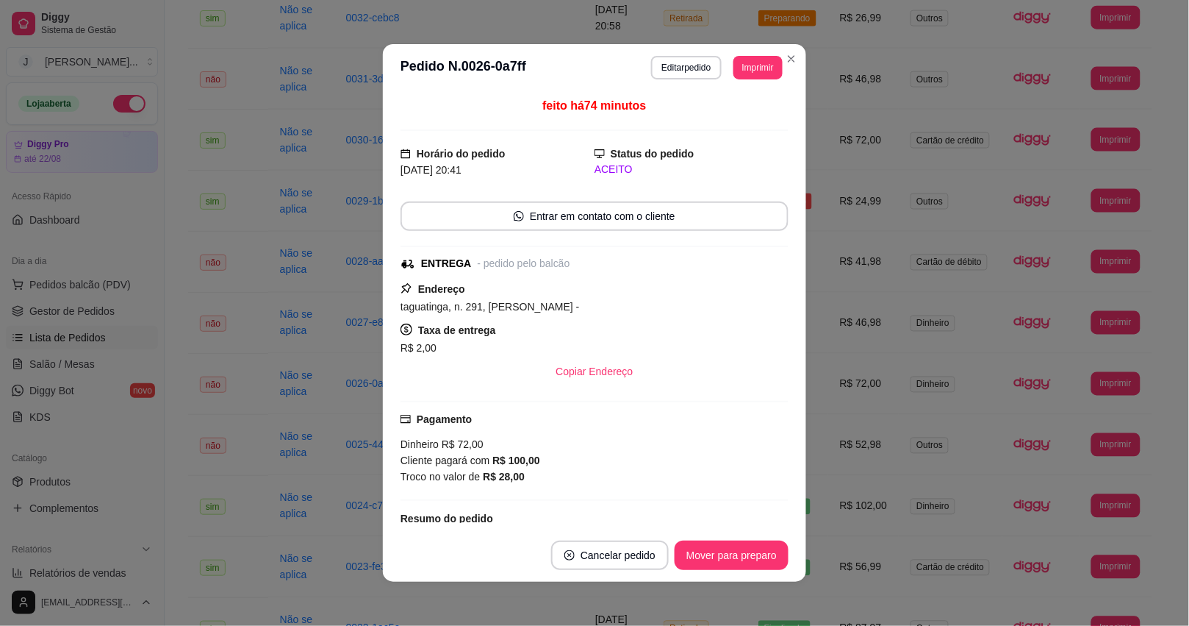
scroll to position [145, 0]
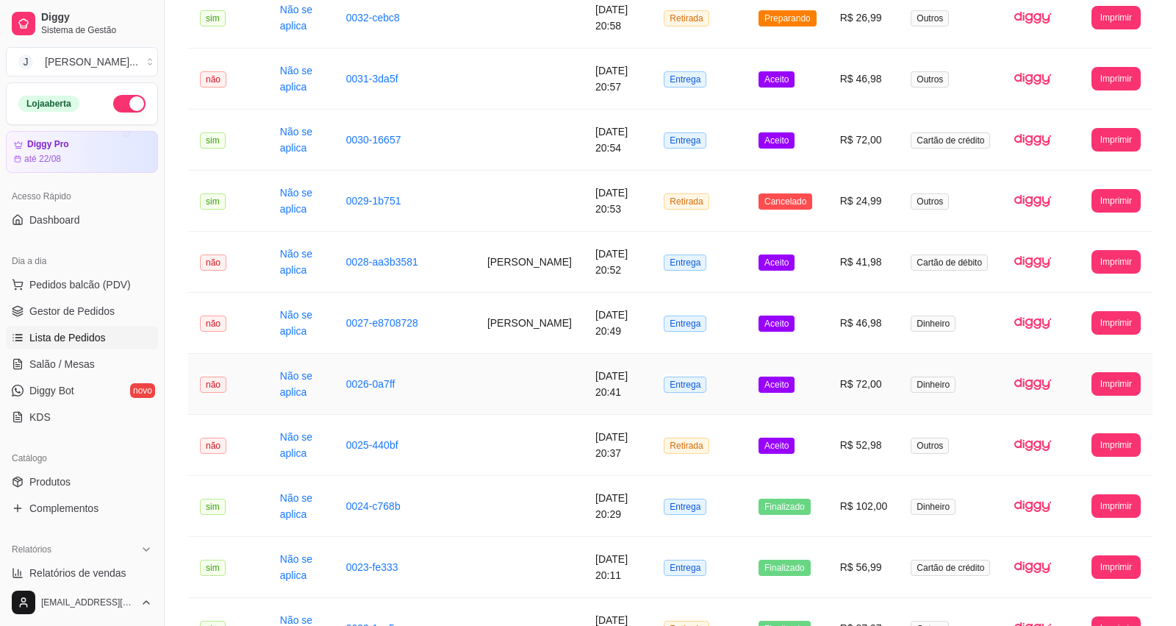
click at [792, 388] on span "Aceito" at bounding box center [777, 384] width 36 height 16
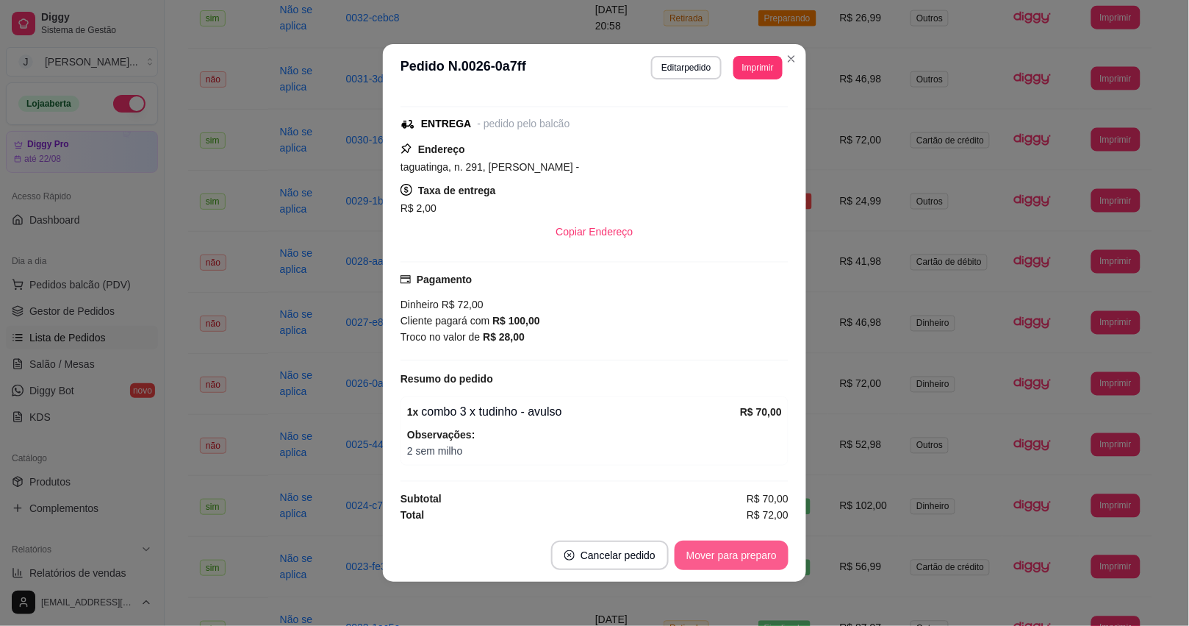
click at [714, 545] on button "Mover para preparo" at bounding box center [732, 554] width 114 height 29
click at [703, 559] on button "Mover para finalizado" at bounding box center [728, 554] width 122 height 29
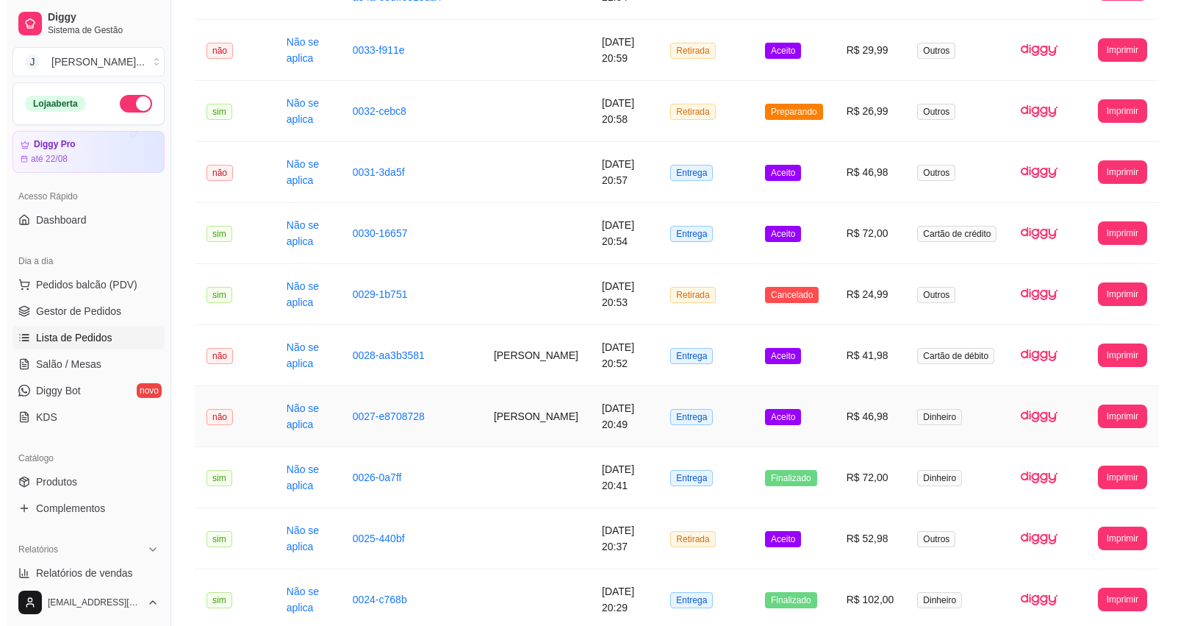
scroll to position [459, 0]
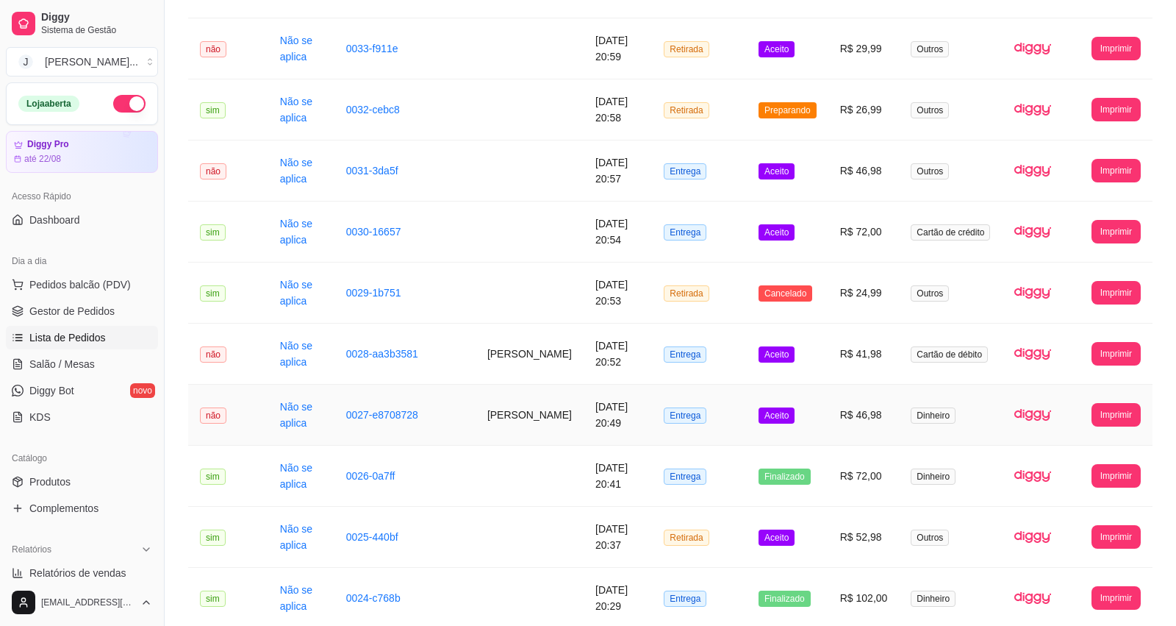
click at [823, 426] on td "Aceito" at bounding box center [788, 414] width 82 height 61
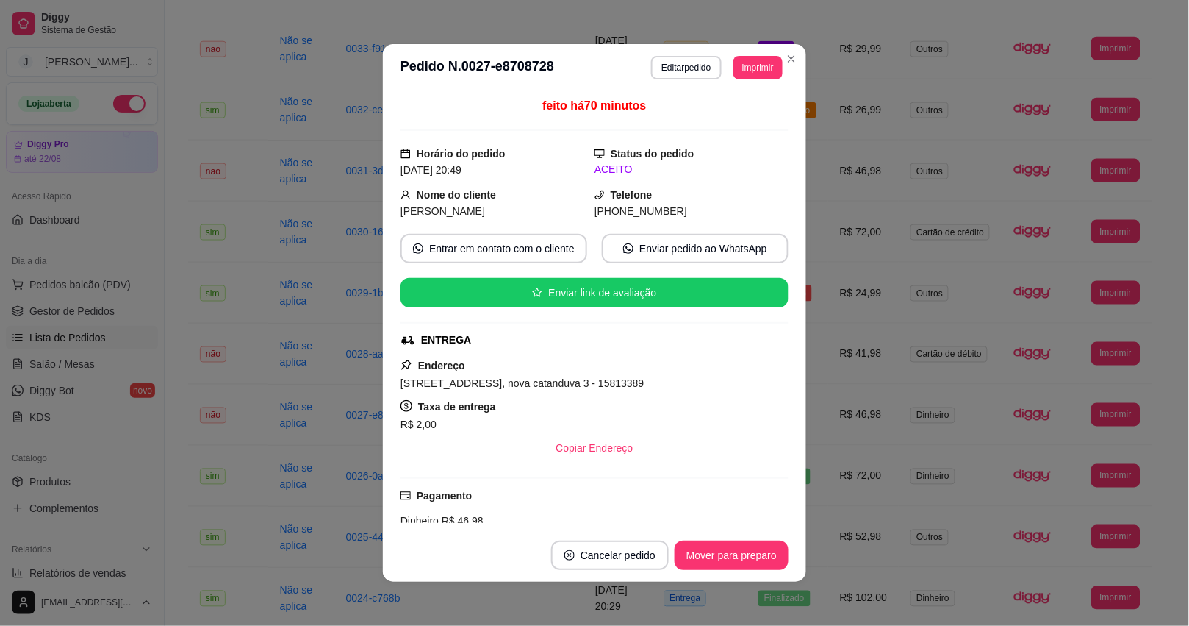
scroll to position [197, 0]
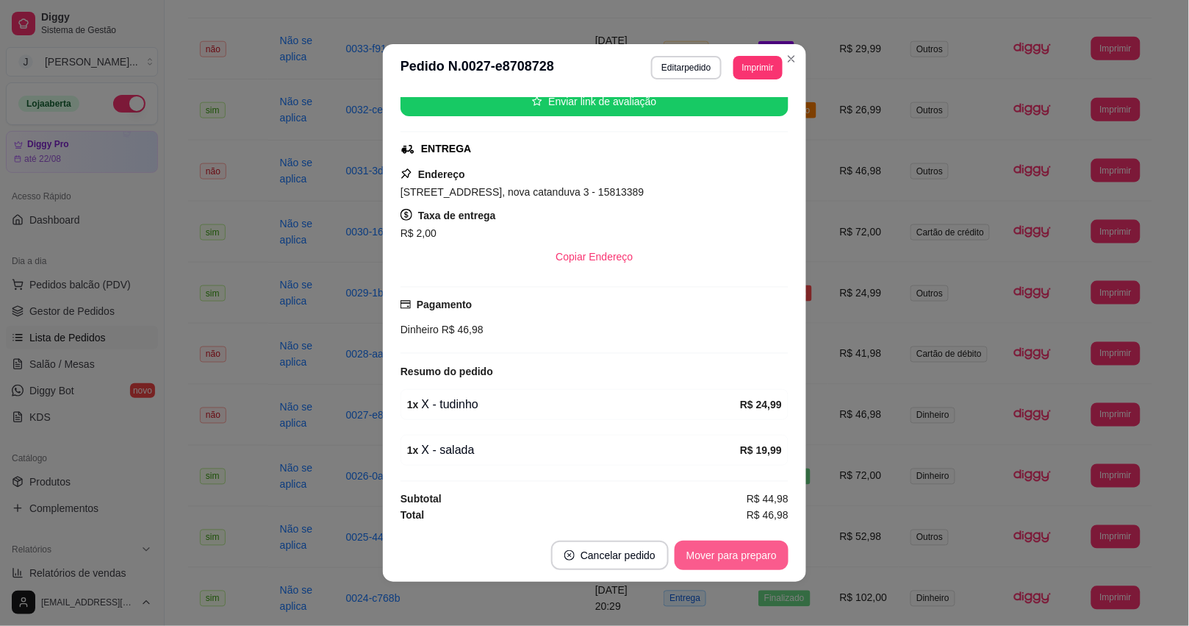
click at [733, 559] on button "Mover para preparo" at bounding box center [732, 554] width 114 height 29
click at [733, 559] on button "Mover para entrega" at bounding box center [732, 554] width 113 height 29
click at [724, 556] on button "Mover para finalizado" at bounding box center [728, 554] width 122 height 29
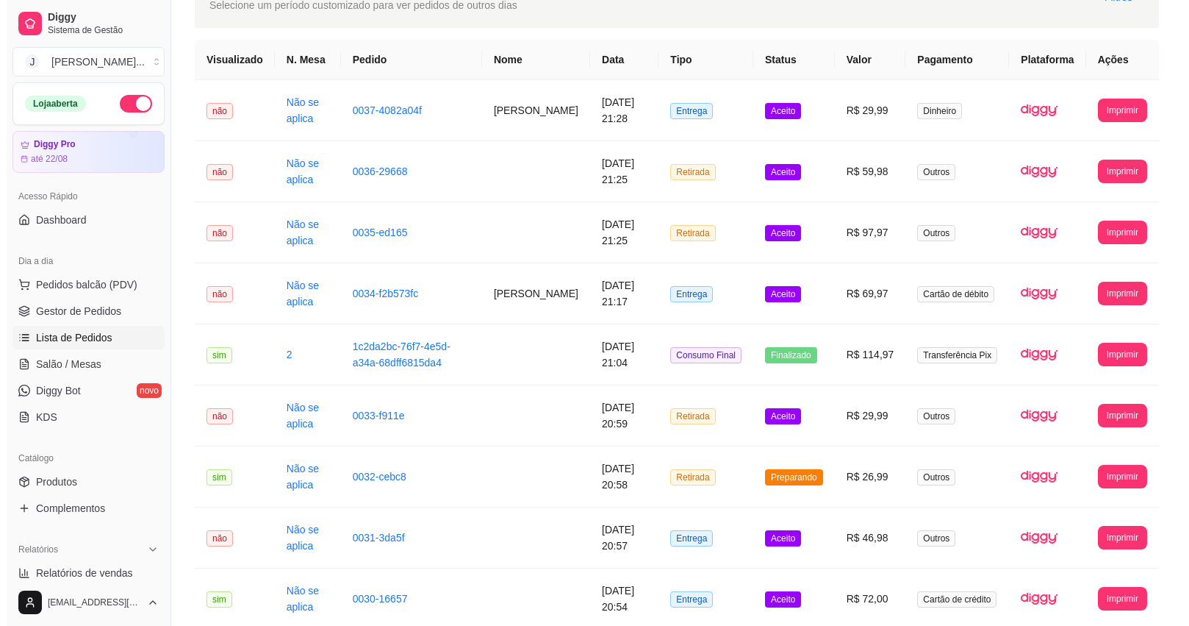
scroll to position [92, 0]
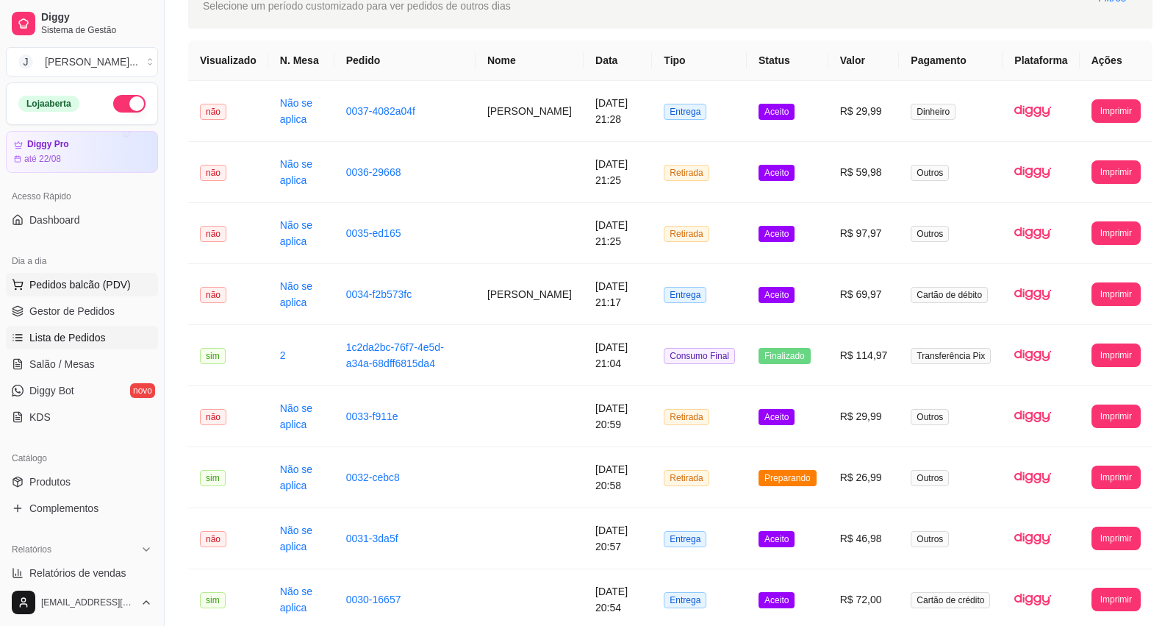
click at [63, 282] on span "Pedidos balcão (PDV)" at bounding box center [79, 284] width 101 height 15
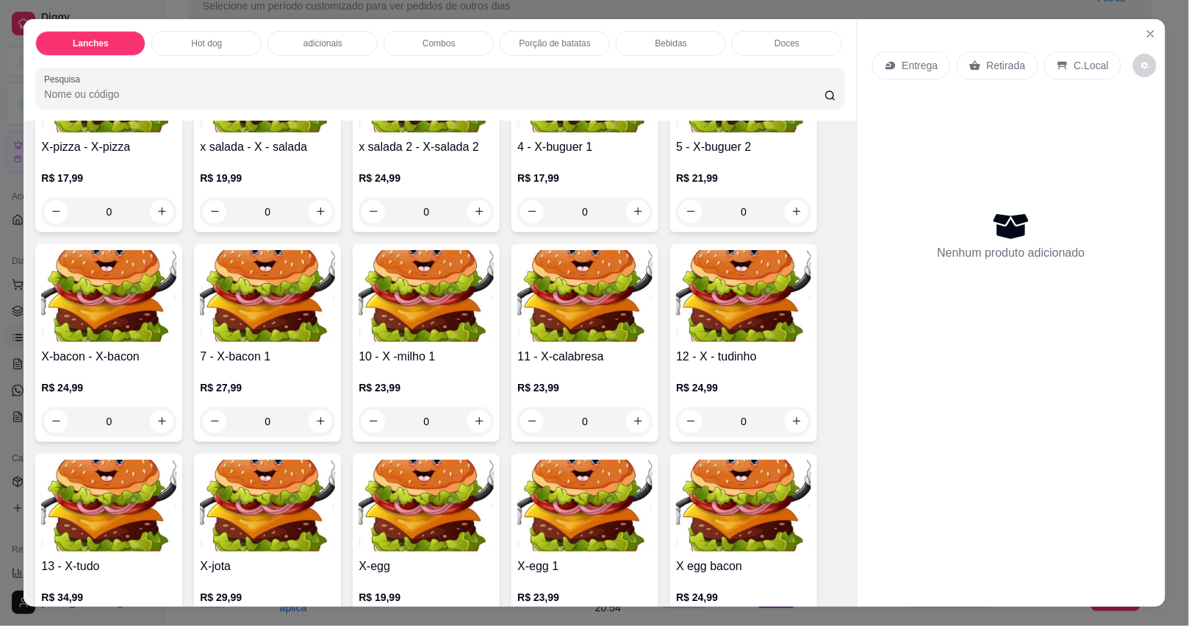
scroll to position [184, 0]
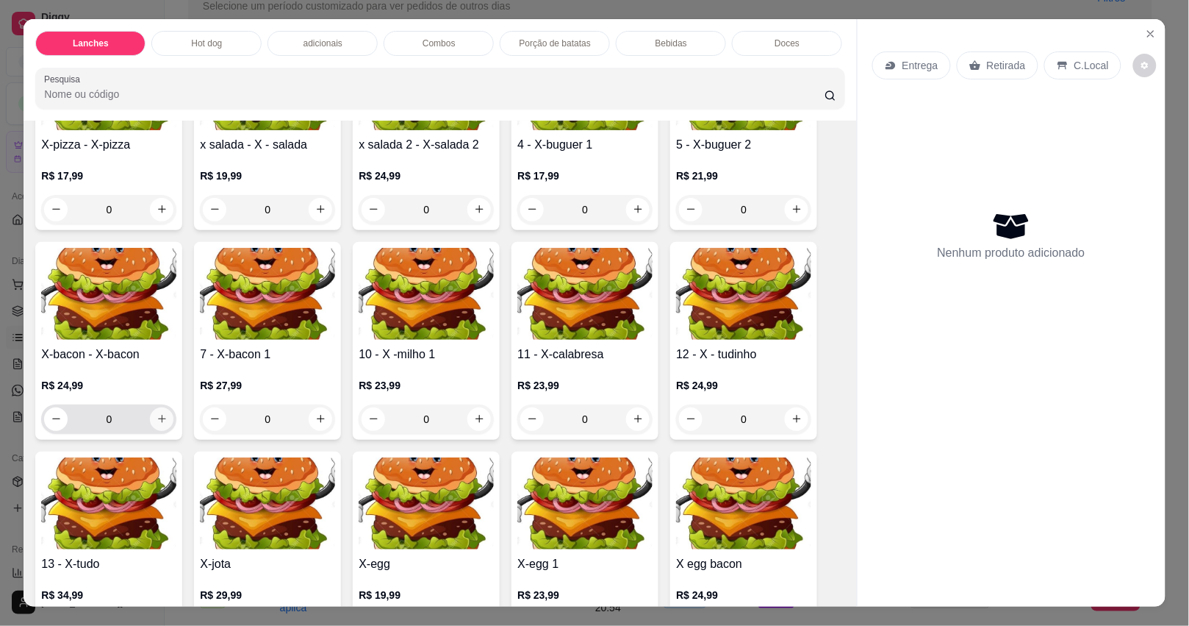
click at [157, 420] on icon "increase-product-quantity" at bounding box center [162, 418] width 11 height 11
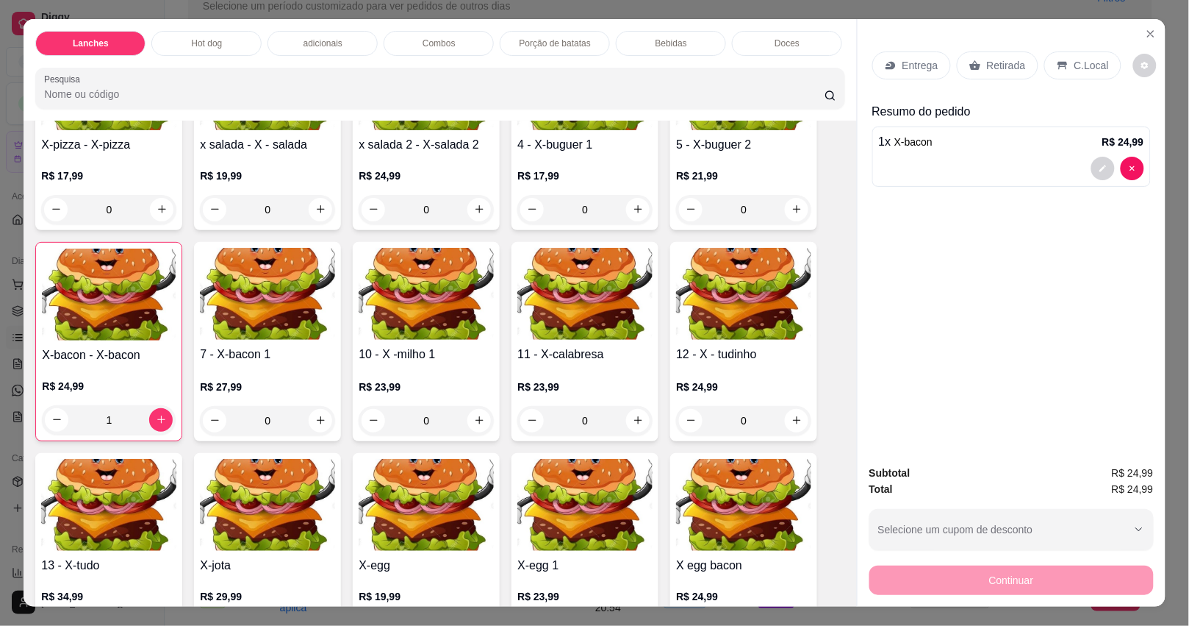
type input "1"
click at [793, 424] on icon "increase-product-quantity" at bounding box center [797, 420] width 8 height 8
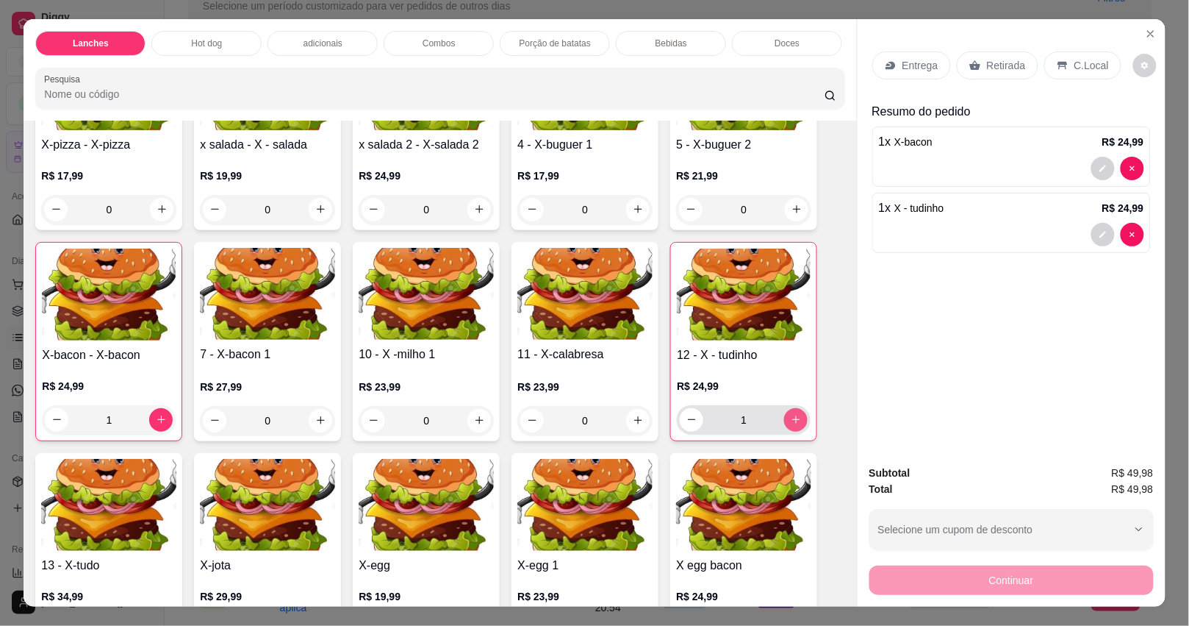
type input "1"
click at [920, 62] on p "Entrega" at bounding box center [921, 65] width 36 height 15
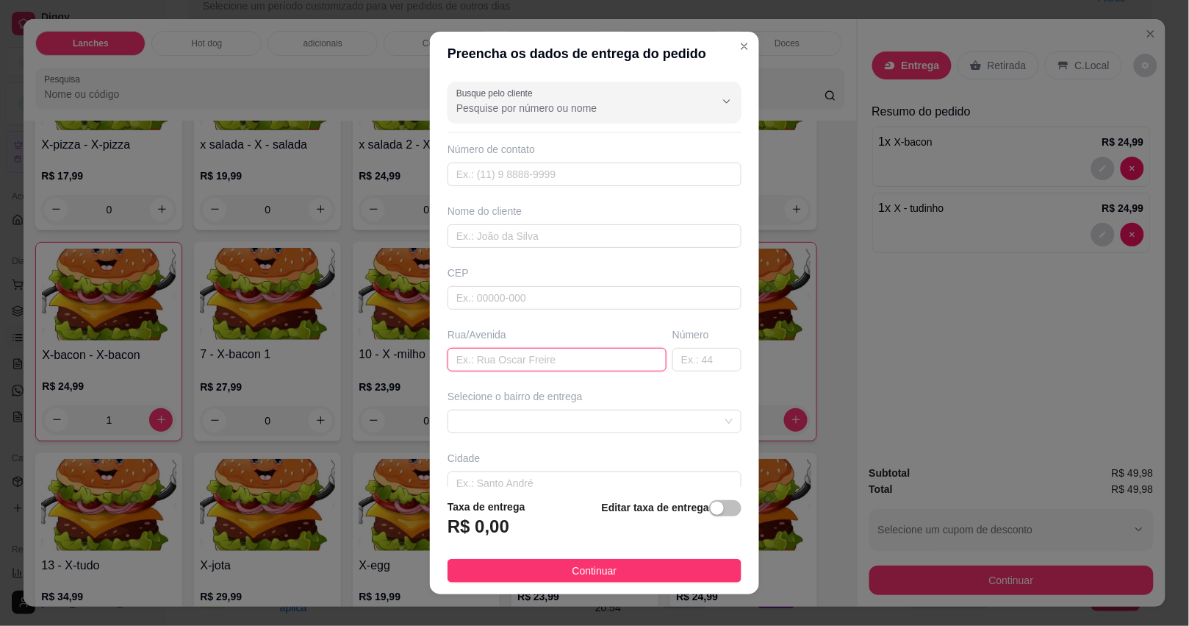
click at [586, 361] on input "text" at bounding box center [557, 360] width 219 height 24
type input "romã"
click at [589, 410] on span at bounding box center [594, 421] width 276 height 22
type input "229"
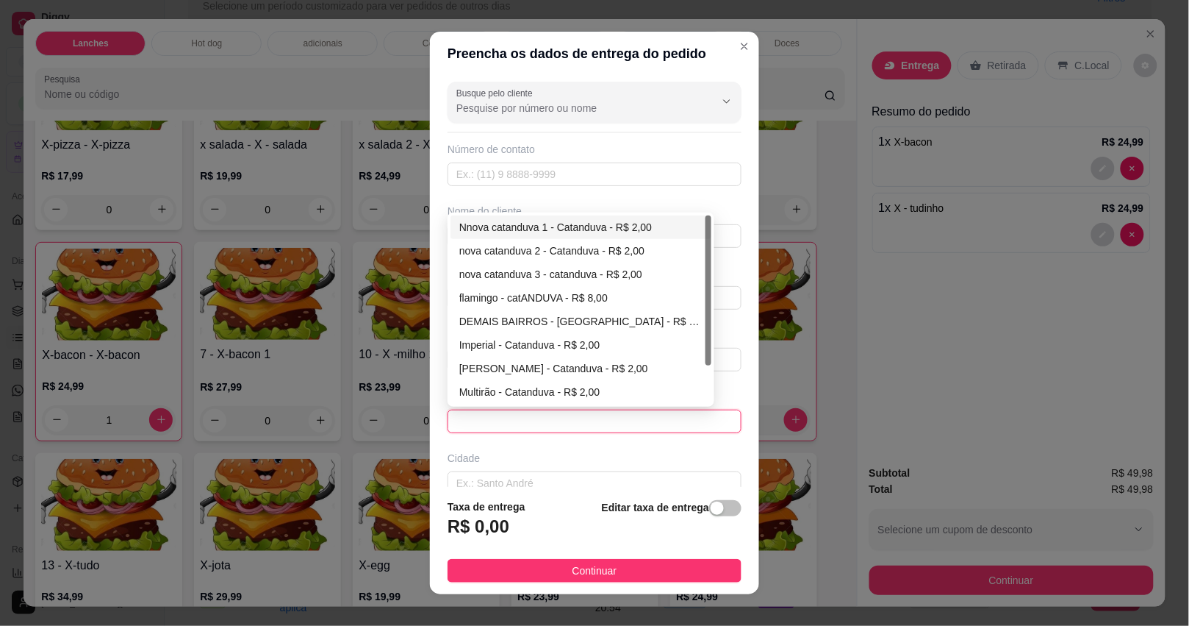
click at [567, 228] on div "Nnova catanduva 1 - Catanduva - R$ 2,00" at bounding box center [580, 227] width 243 height 16
type input "Catanduva"
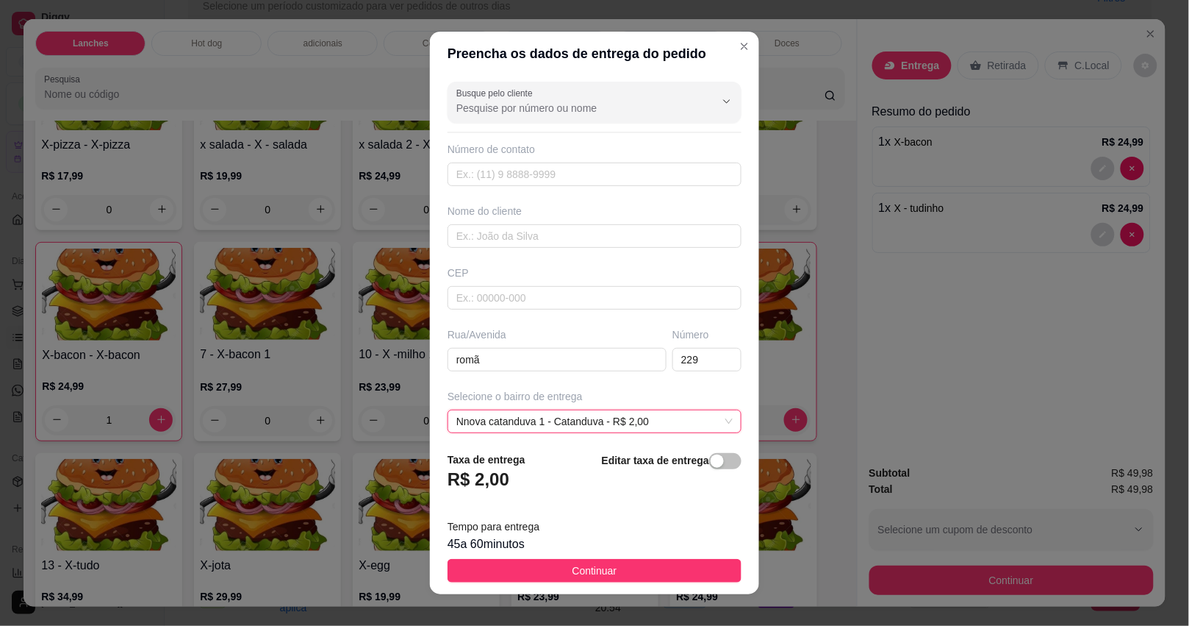
scroll to position [133, 0]
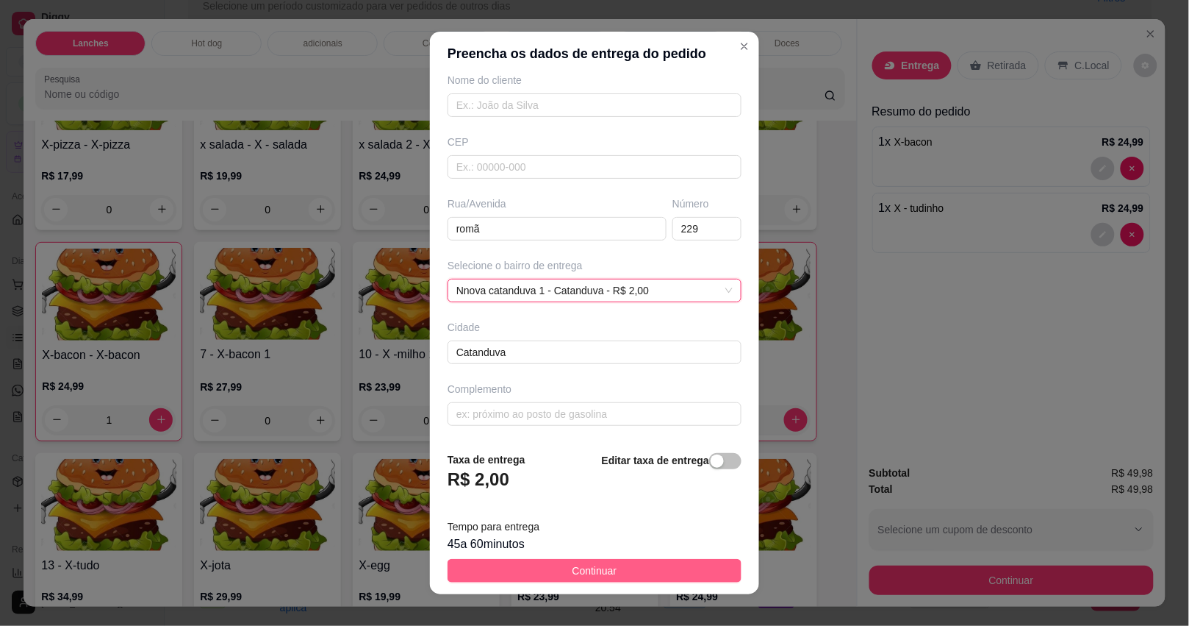
click at [573, 567] on span "Continuar" at bounding box center [595, 570] width 45 height 16
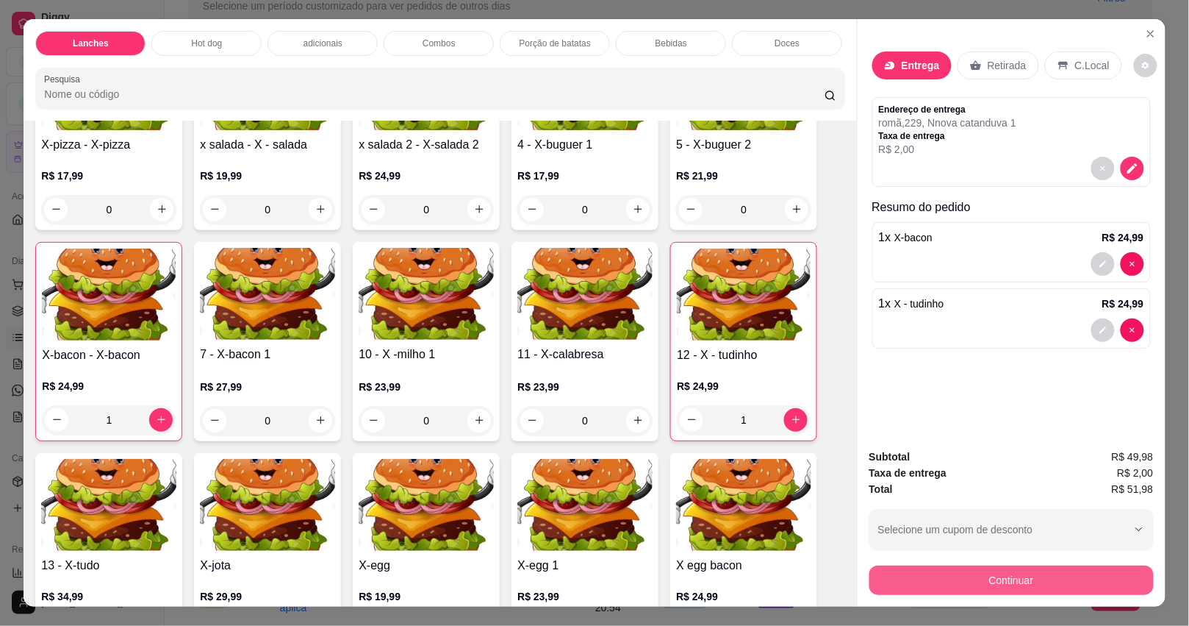
click at [898, 575] on button "Continuar" at bounding box center [1012, 579] width 284 height 29
click at [606, 252] on div "Crédito" at bounding box center [595, 245] width 94 height 78
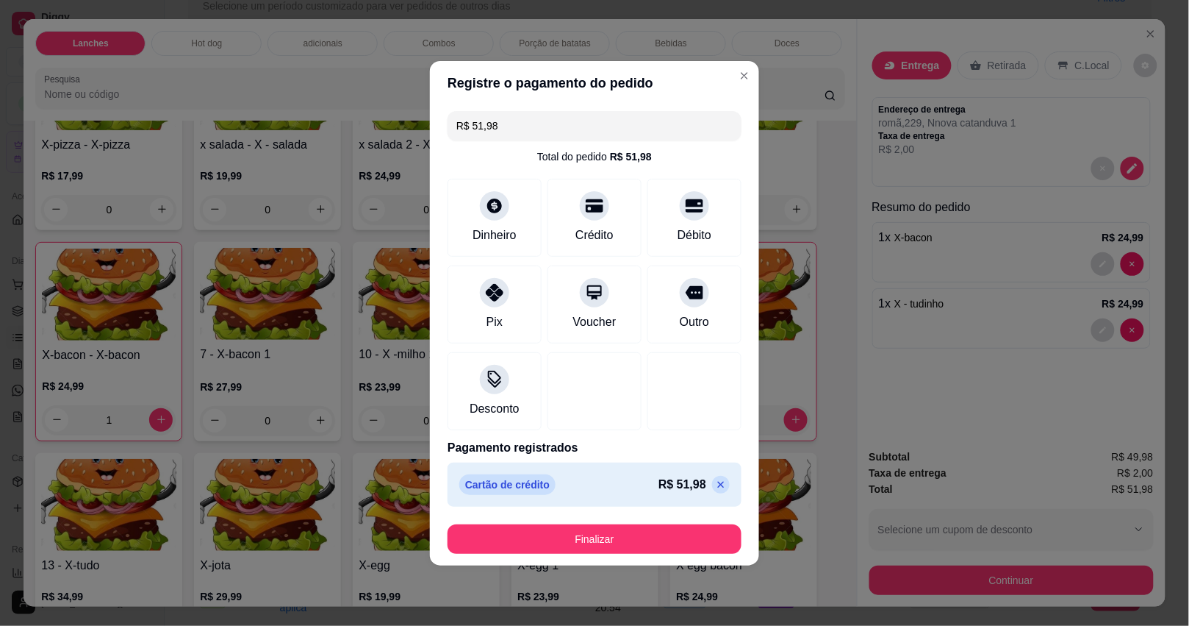
type input "R$ 0,00"
click at [604, 542] on button "Finalizar" at bounding box center [595, 538] width 294 height 29
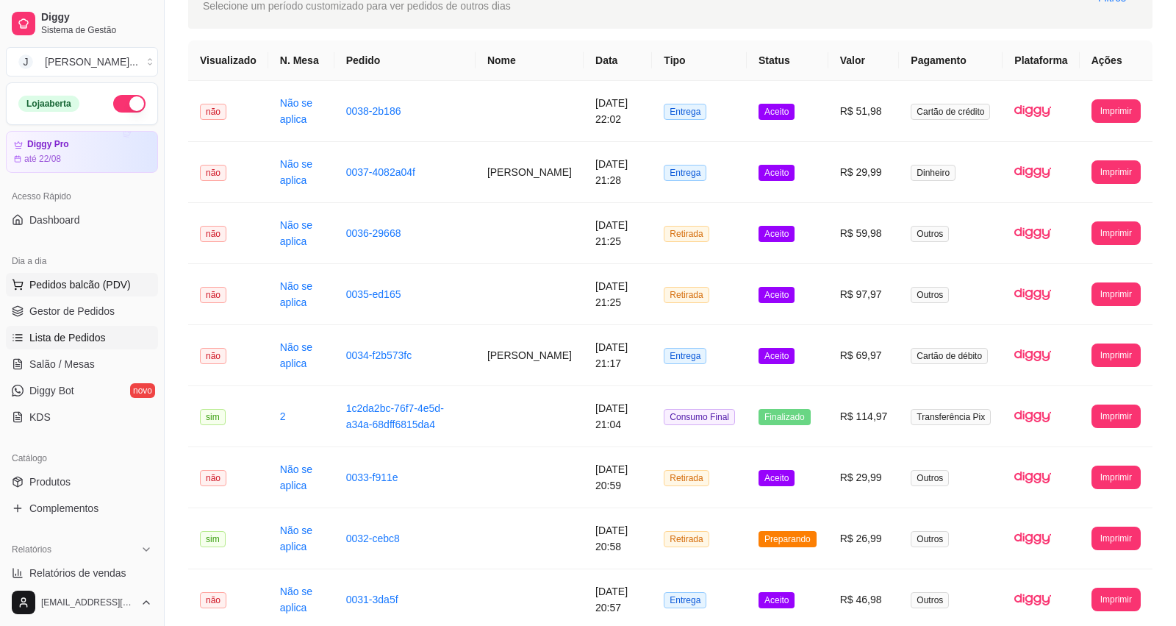
click at [79, 288] on span "Pedidos balcão (PDV)" at bounding box center [79, 284] width 101 height 15
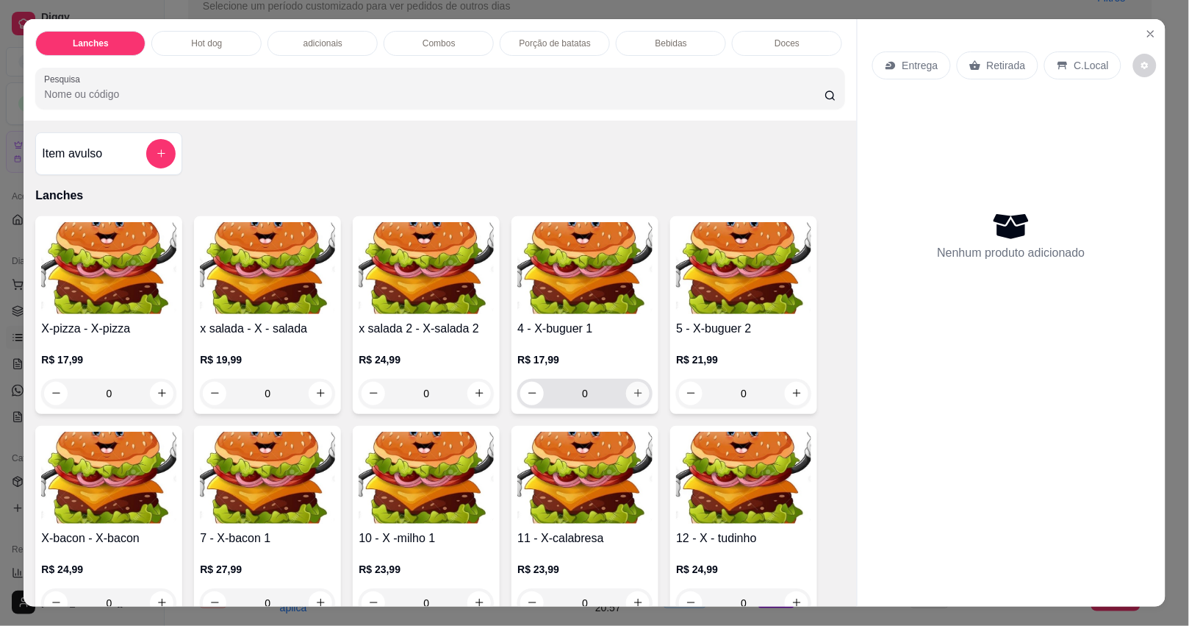
click at [636, 398] on icon "increase-product-quantity" at bounding box center [638, 392] width 11 height 11
type input "1"
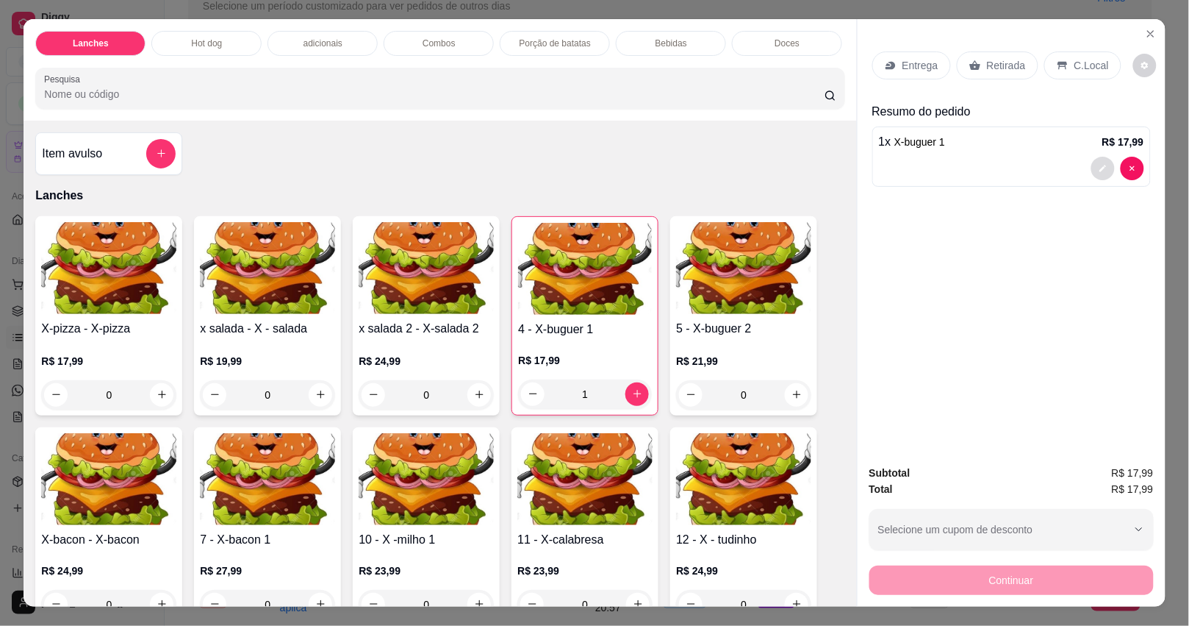
click at [1092, 157] on button "decrease-product-quantity" at bounding box center [1104, 169] width 24 height 24
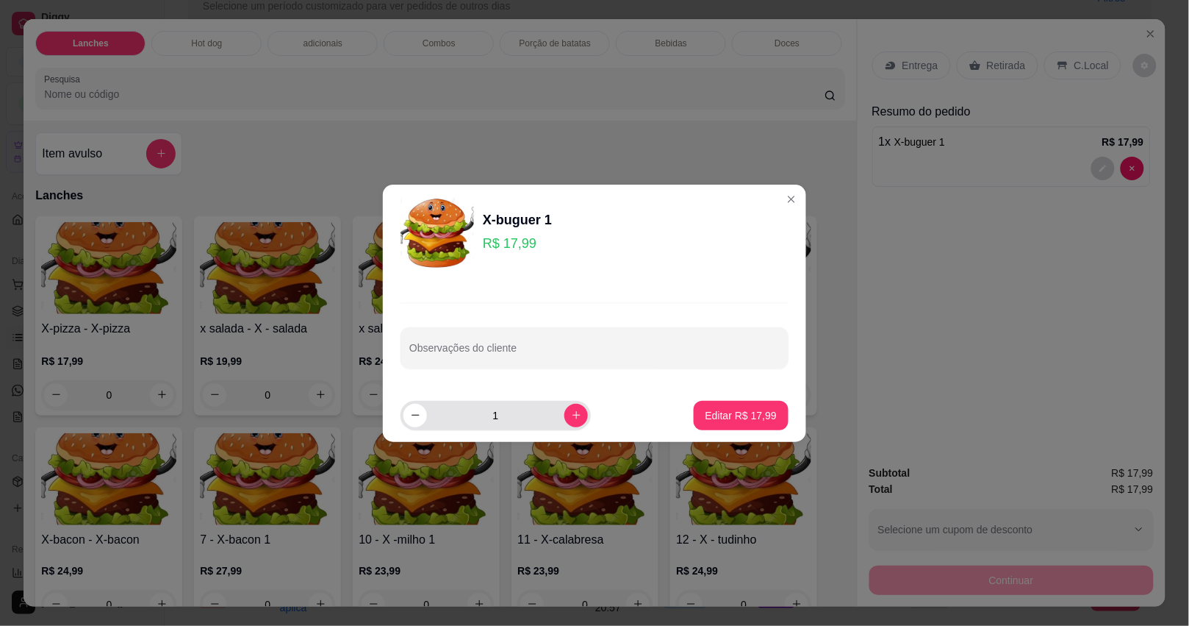
click at [509, 354] on input "Observações do cliente" at bounding box center [594, 353] width 370 height 15
type input "pao carne queijo"
click at [715, 409] on p "Editar R$ 17,99" at bounding box center [741, 415] width 71 height 15
type input "0"
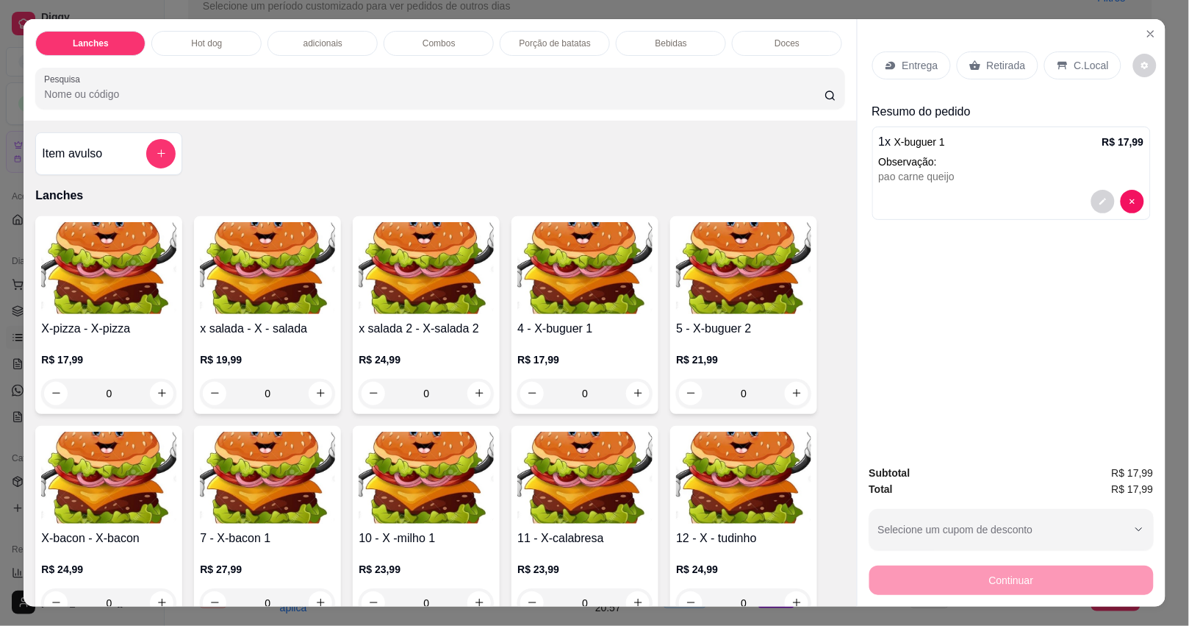
click at [221, 22] on div "Lanches Hot dog adicionais Combos Porção de batatas Bebidas Doces sobremesa Lan…" at bounding box center [440, 69] width 833 height 101
click at [218, 32] on div "Hot dog" at bounding box center [206, 43] width 110 height 25
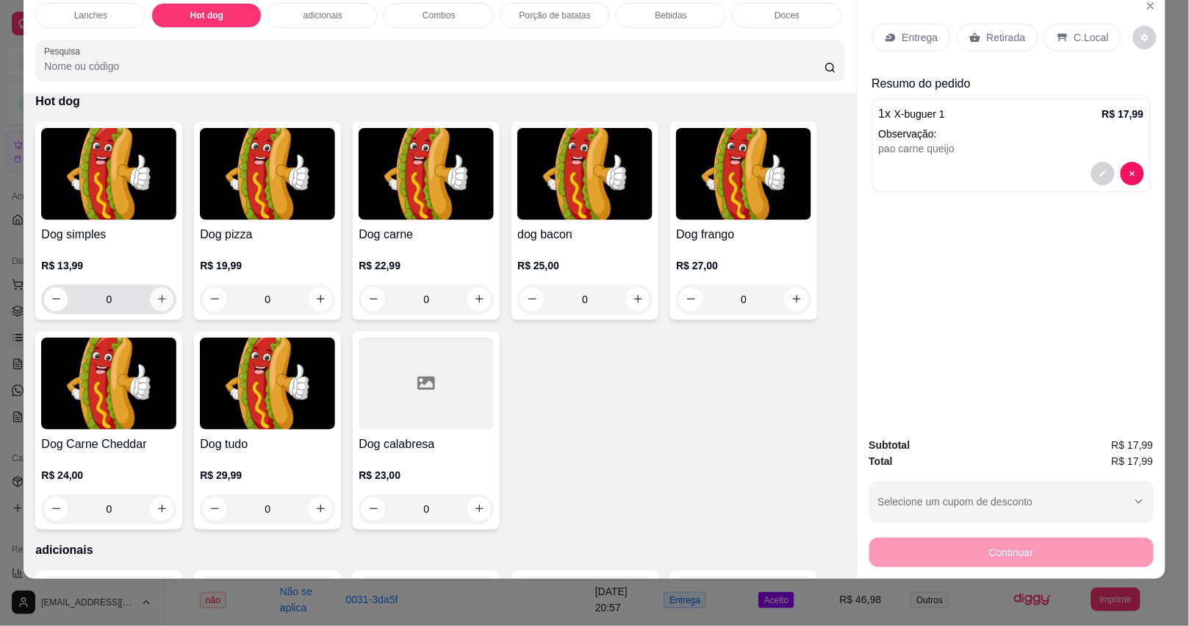
click at [159, 295] on icon "increase-product-quantity" at bounding box center [162, 298] width 11 height 11
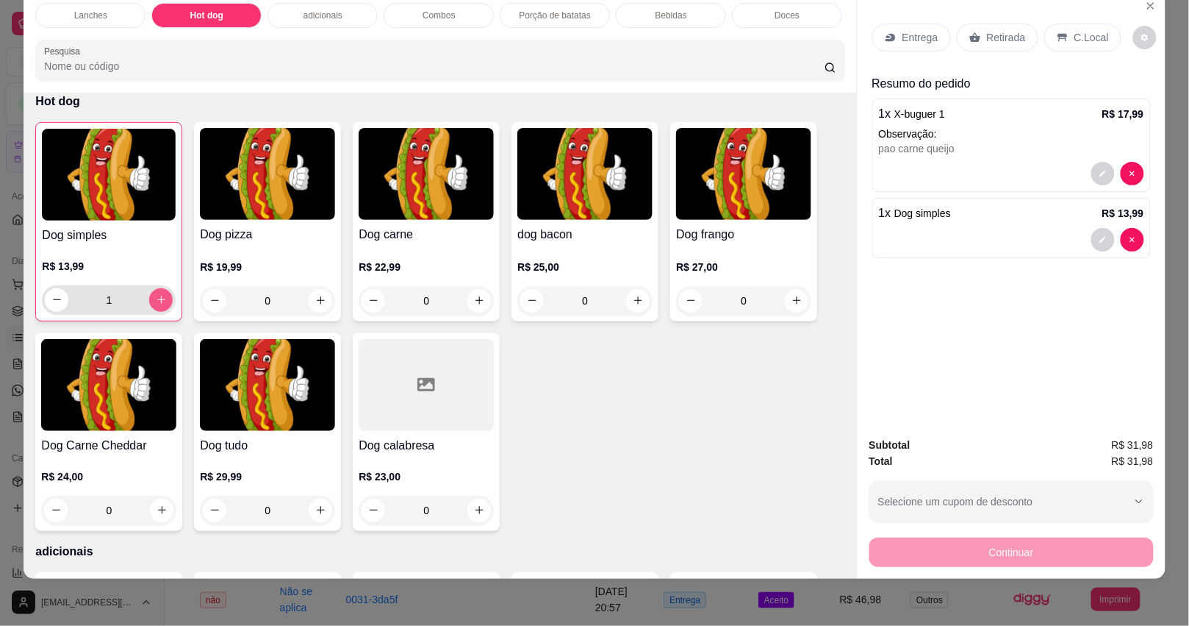
type input "1"
click at [332, 7] on div "adicionais" at bounding box center [323, 15] width 110 height 25
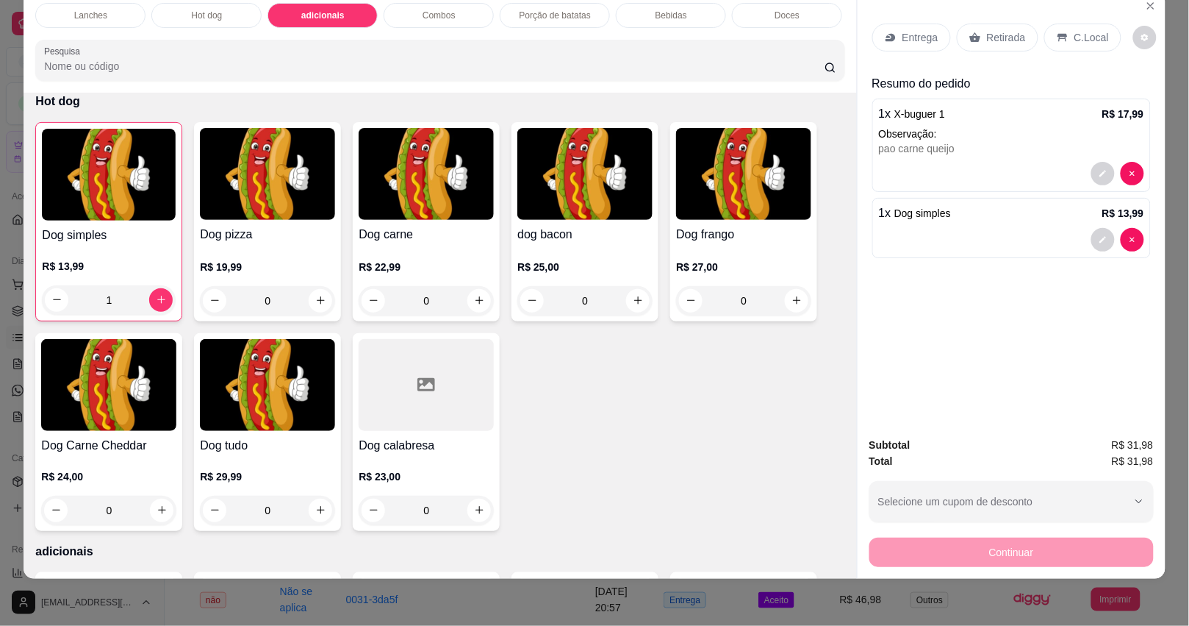
scroll to position [1593, 0]
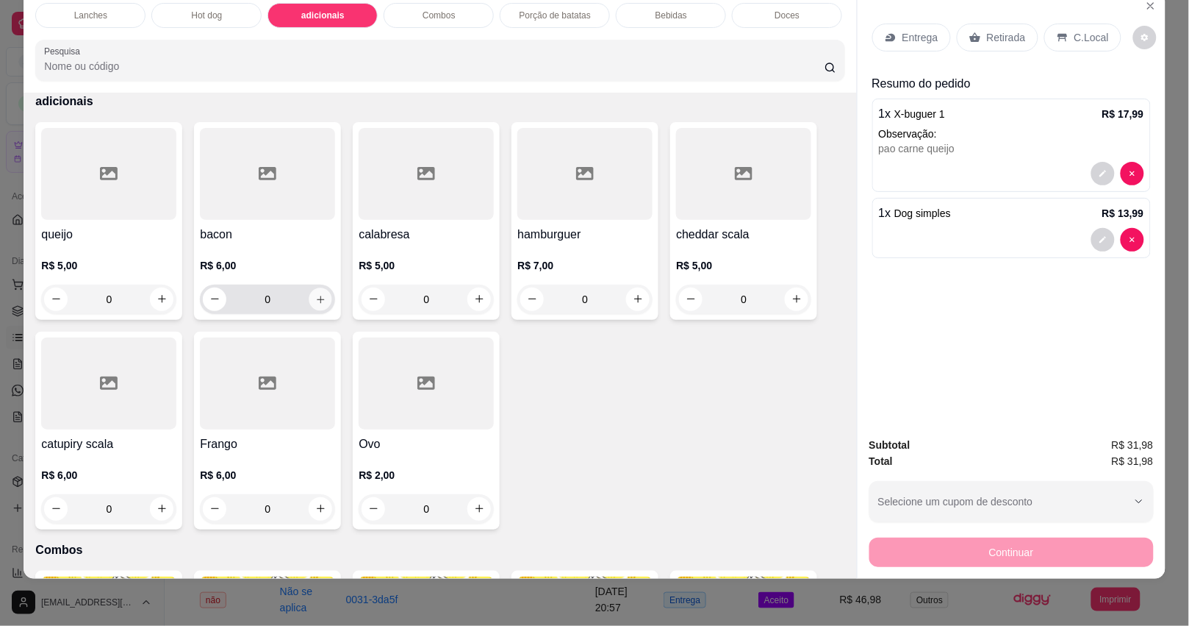
click at [315, 295] on icon "increase-product-quantity" at bounding box center [320, 298] width 11 height 11
type input "1"
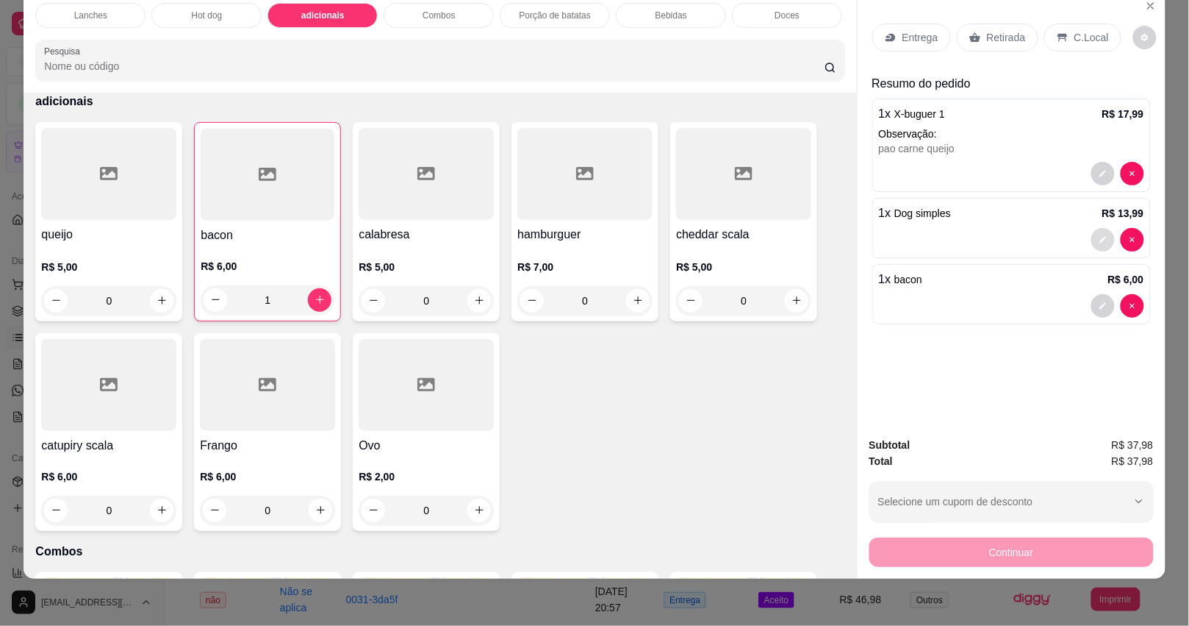
click at [1092, 228] on button "decrease-product-quantity" at bounding box center [1104, 240] width 24 height 24
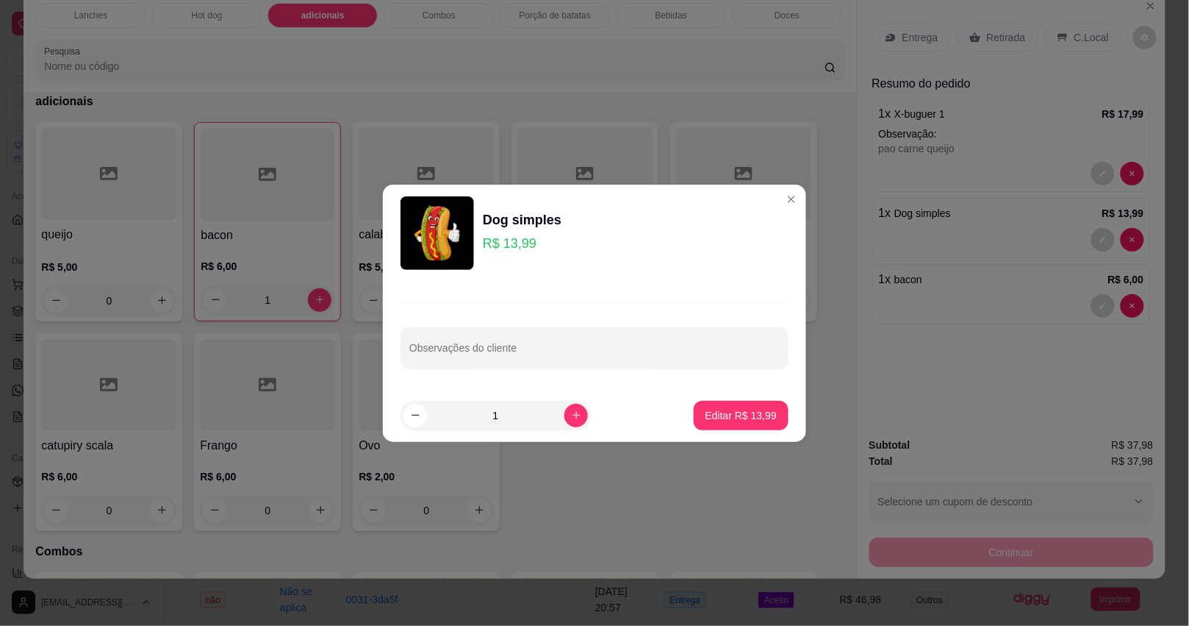
click at [523, 373] on div "Observações do cliente" at bounding box center [594, 335] width 423 height 107
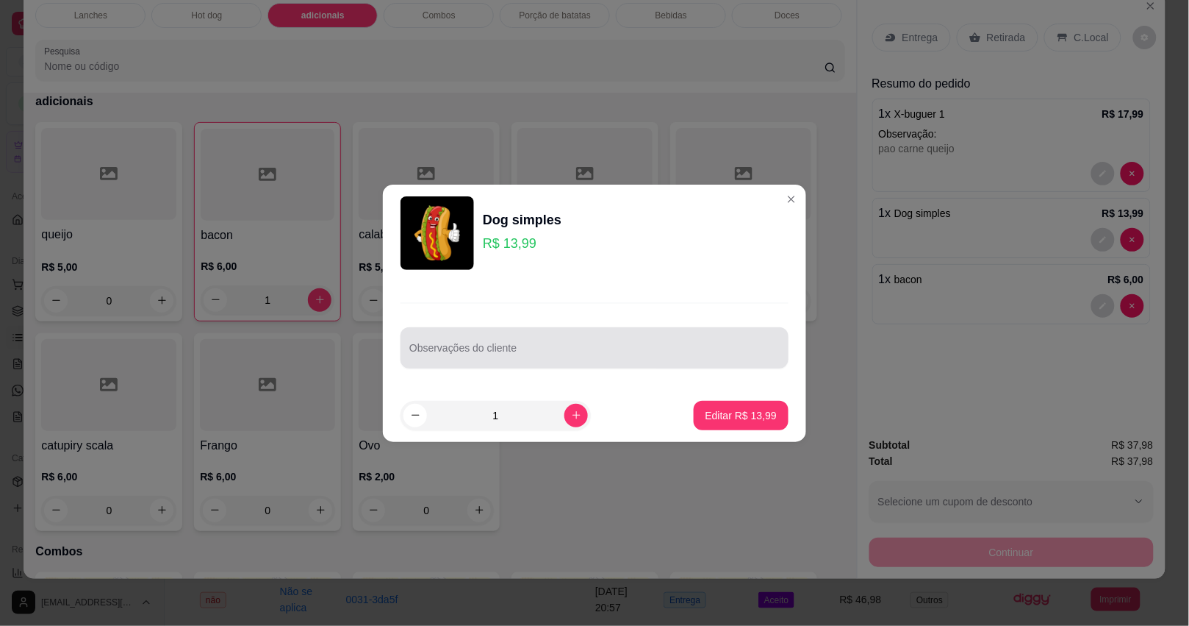
click at [523, 351] on input "Observações do cliente" at bounding box center [594, 353] width 370 height 15
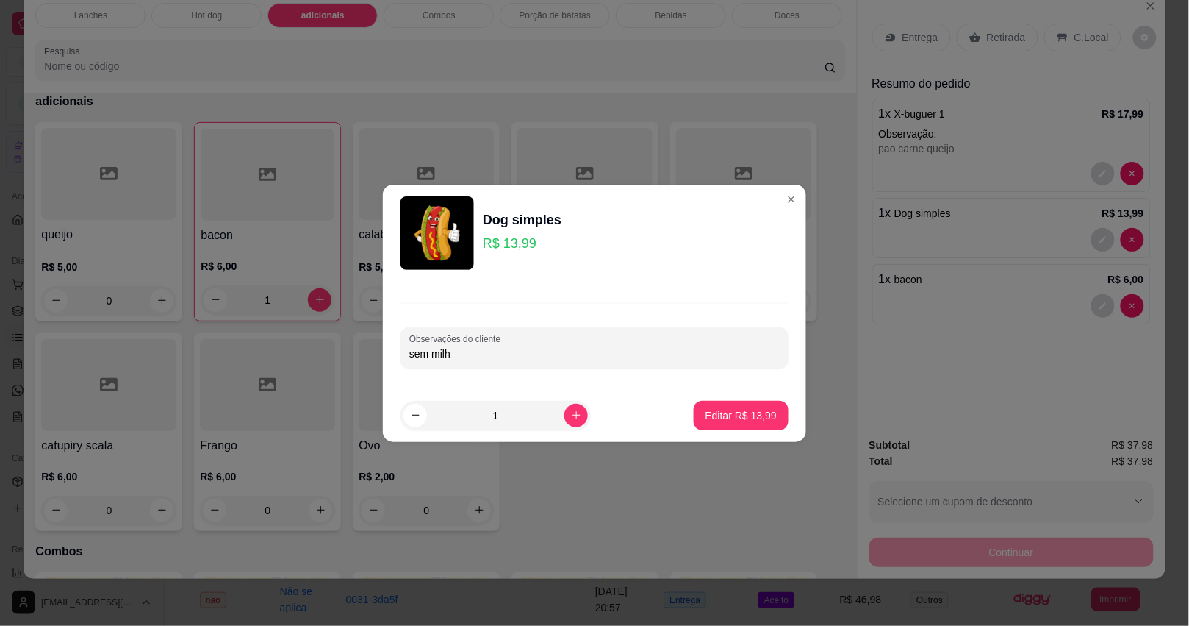
type input "sem milho"
click at [759, 403] on button "Editar R$ 13,99" at bounding box center [741, 415] width 95 height 29
type input "0"
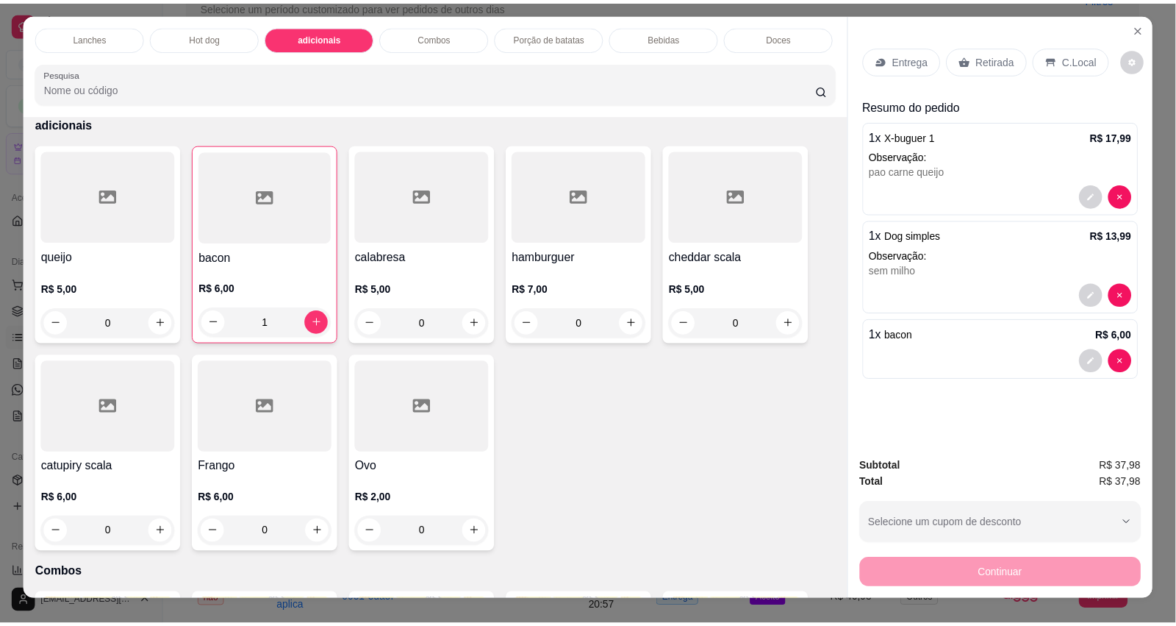
scroll to position [0, 0]
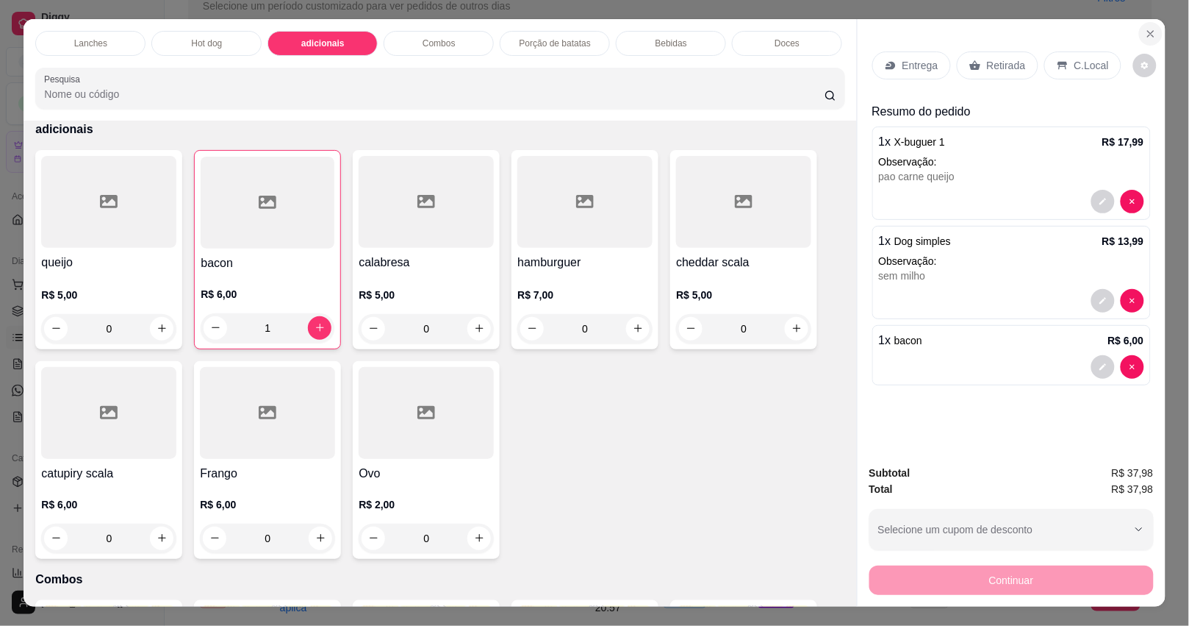
click at [1145, 28] on icon "Close" at bounding box center [1151, 34] width 12 height 12
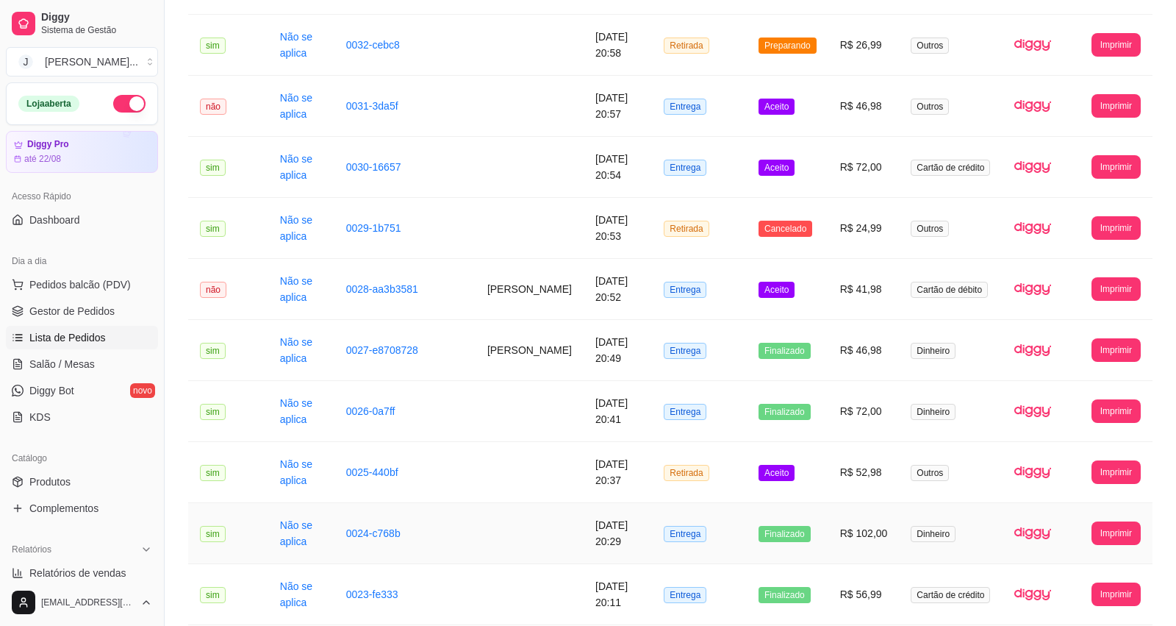
scroll to position [643, 0]
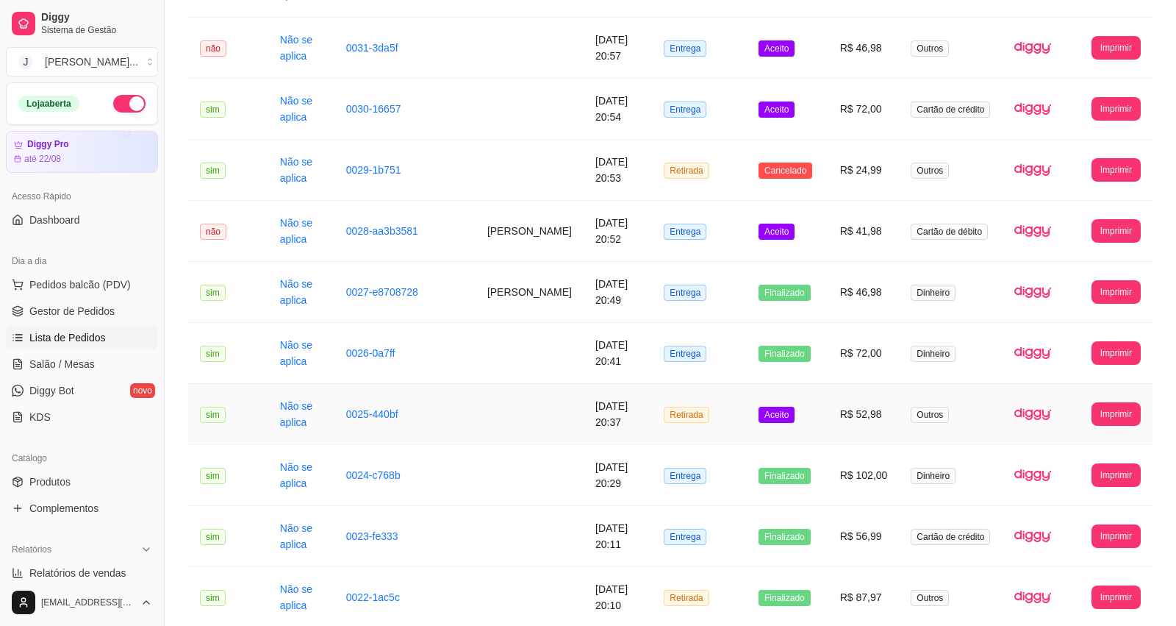
click at [714, 424] on td "Retirada" at bounding box center [699, 414] width 95 height 61
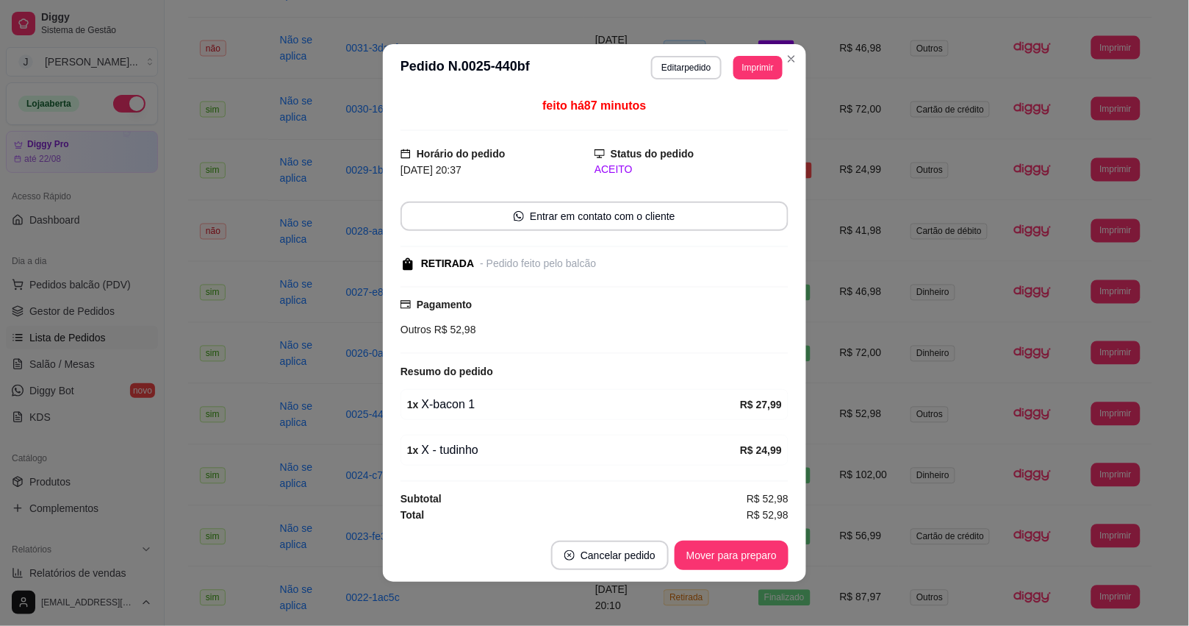
click at [706, 563] on td "Entrega" at bounding box center [699, 536] width 95 height 61
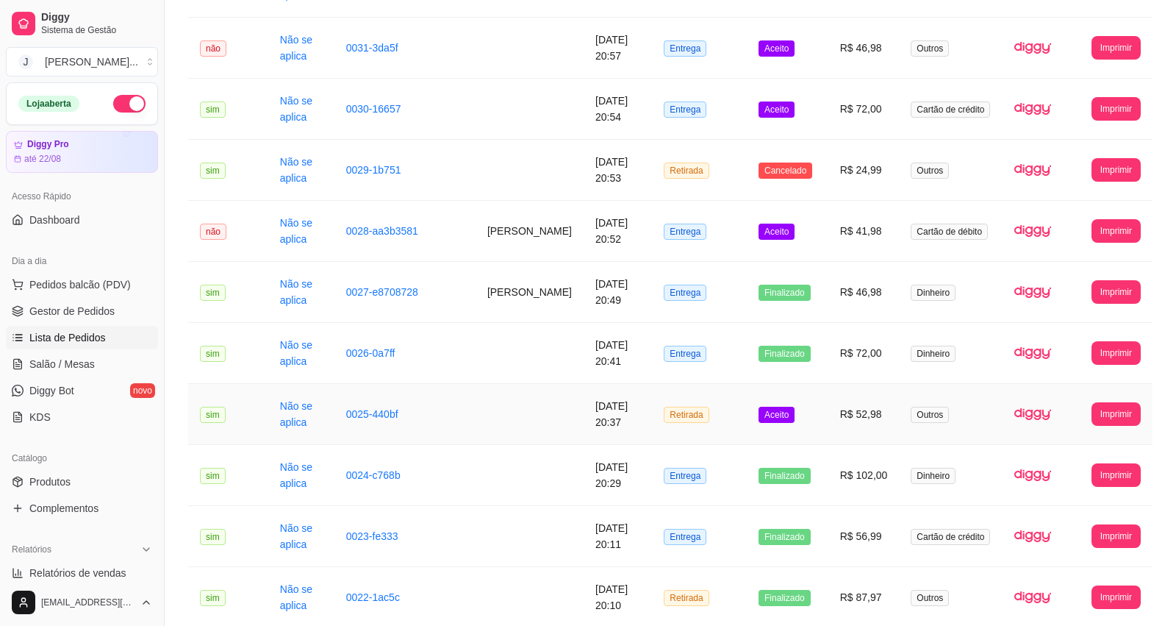
click at [833, 424] on td "R$ 52,98" at bounding box center [863, 414] width 71 height 61
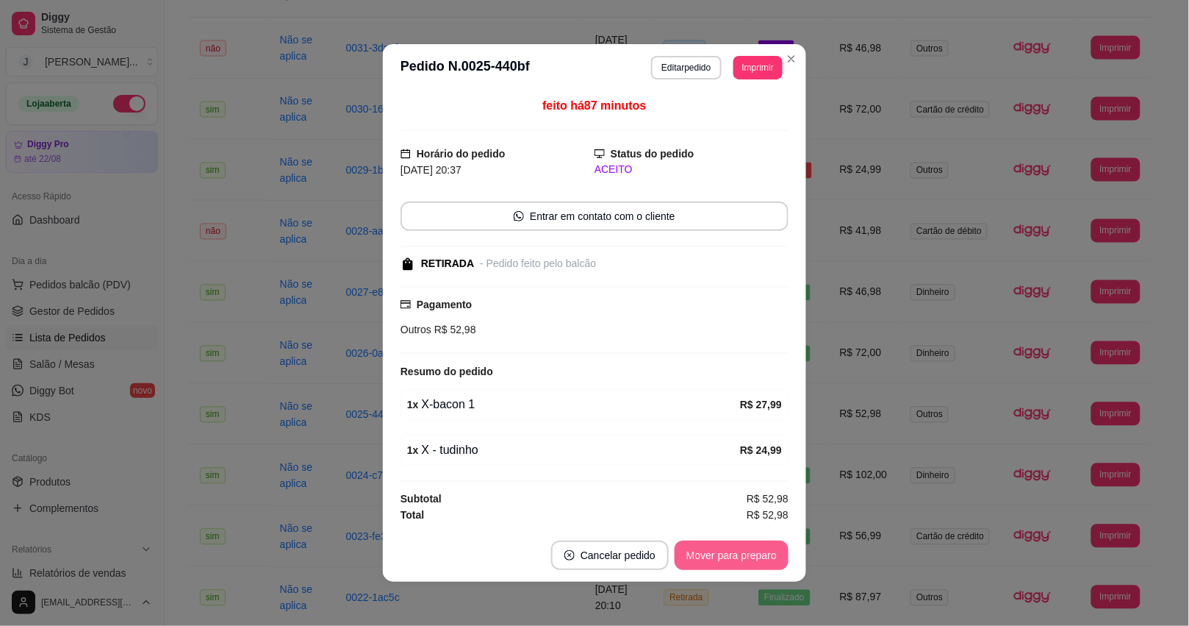
click at [757, 560] on button "Mover para preparo" at bounding box center [732, 554] width 114 height 29
click at [751, 556] on button "Mover para retirada disponível" at bounding box center [706, 555] width 157 height 29
click at [751, 556] on button "Mover para finalizado" at bounding box center [728, 554] width 122 height 29
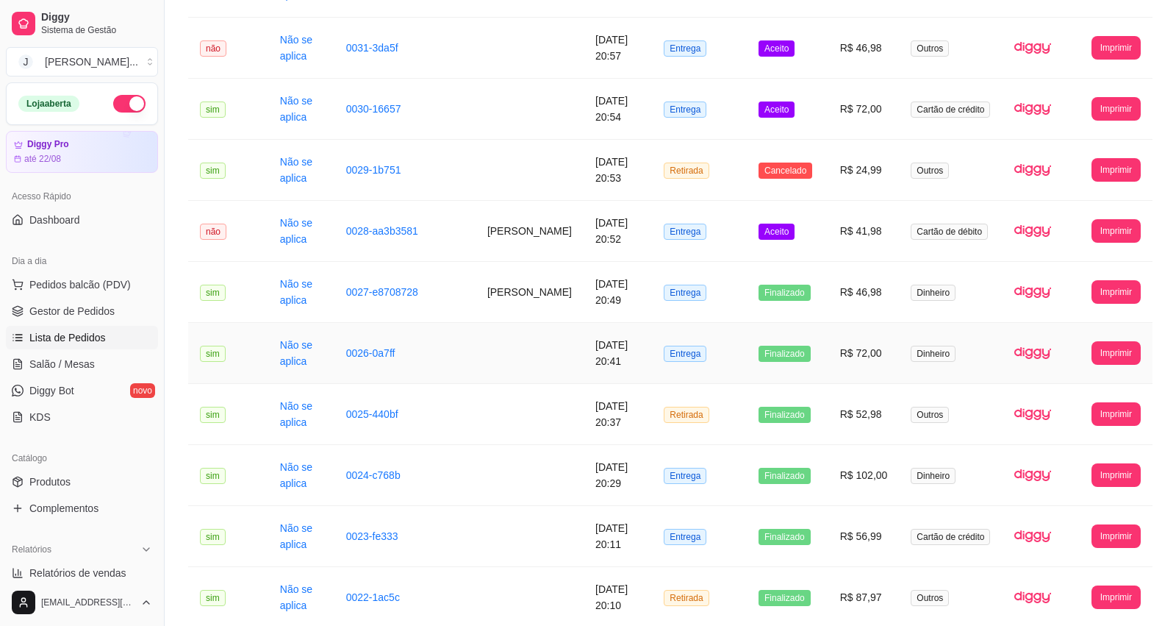
click at [706, 380] on td "Entrega" at bounding box center [699, 353] width 95 height 61
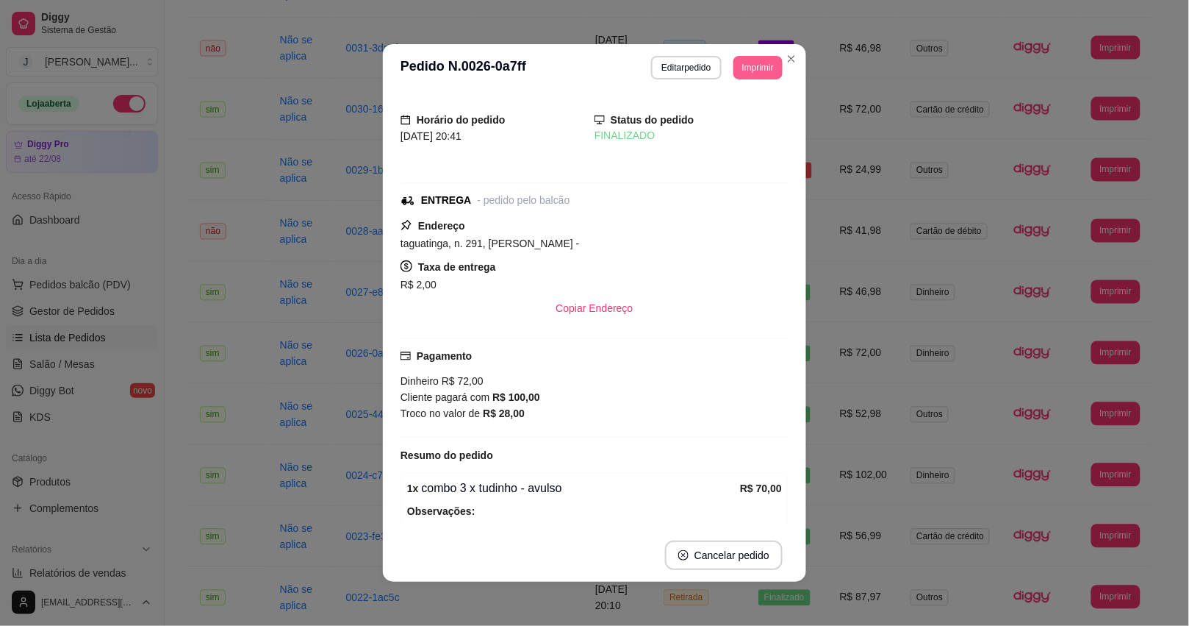
click at [756, 64] on button "Imprimir" at bounding box center [758, 68] width 49 height 24
click at [703, 118] on button "Impressora" at bounding box center [724, 120] width 107 height 24
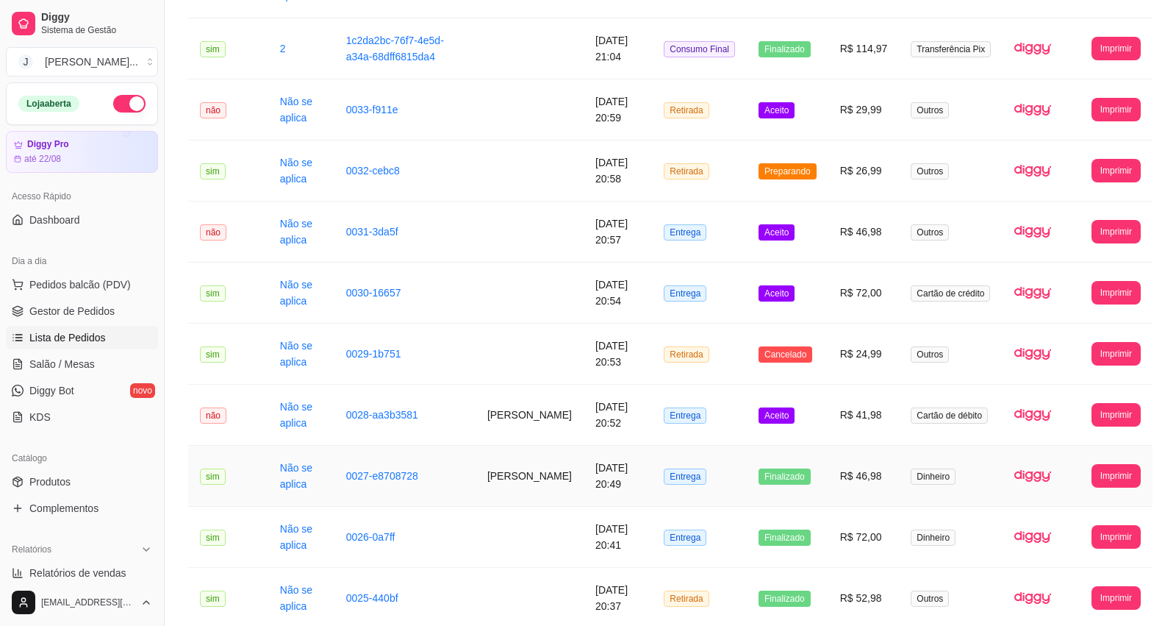
scroll to position [551, 0]
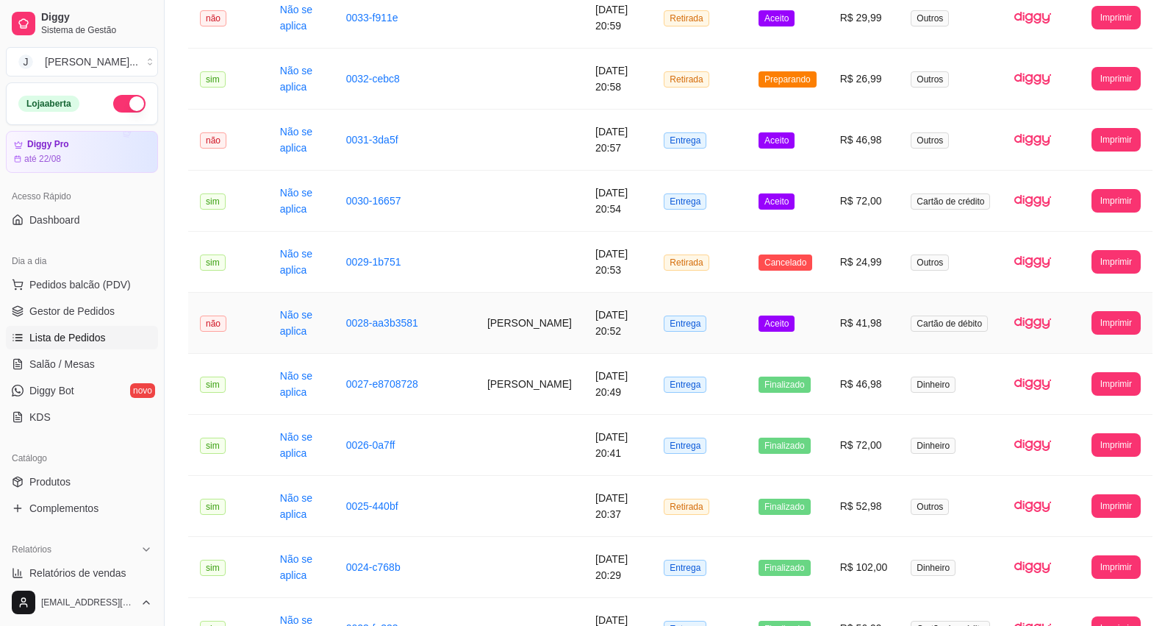
click at [818, 343] on td "Aceito" at bounding box center [788, 323] width 82 height 61
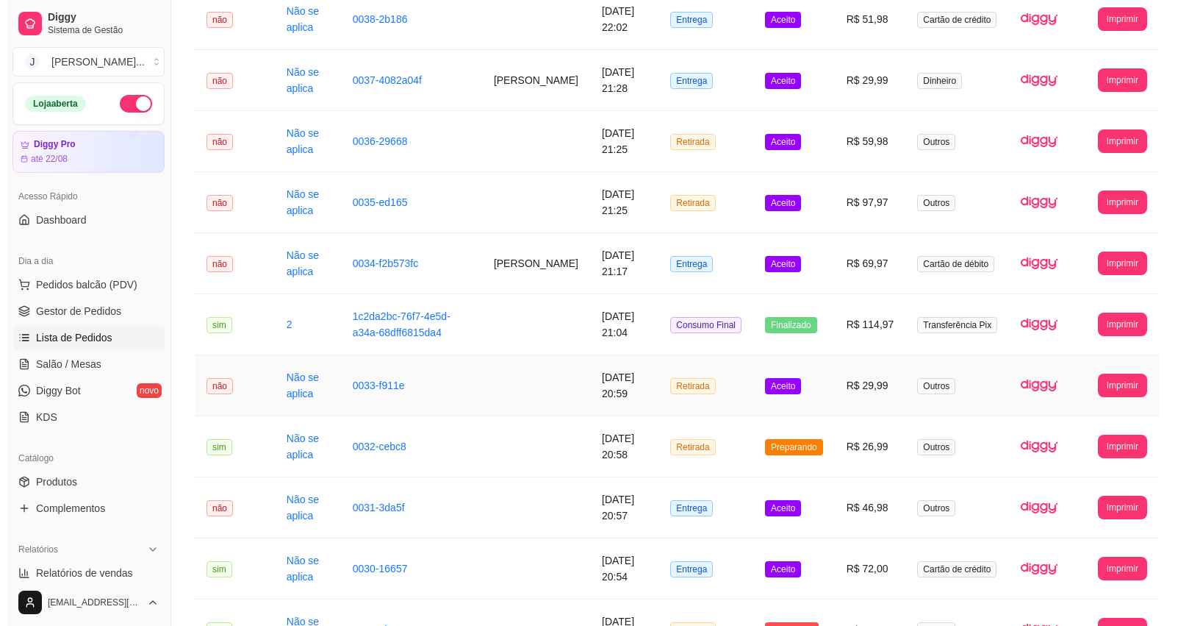
scroll to position [0, 0]
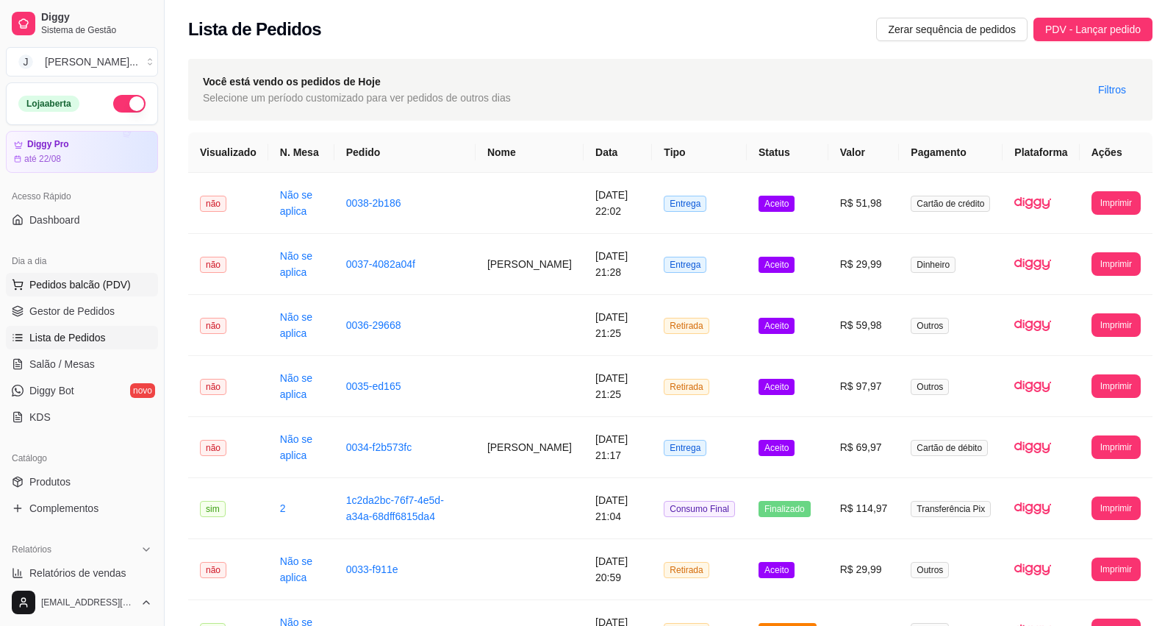
click at [51, 278] on span "Pedidos balcão (PDV)" at bounding box center [79, 284] width 101 height 15
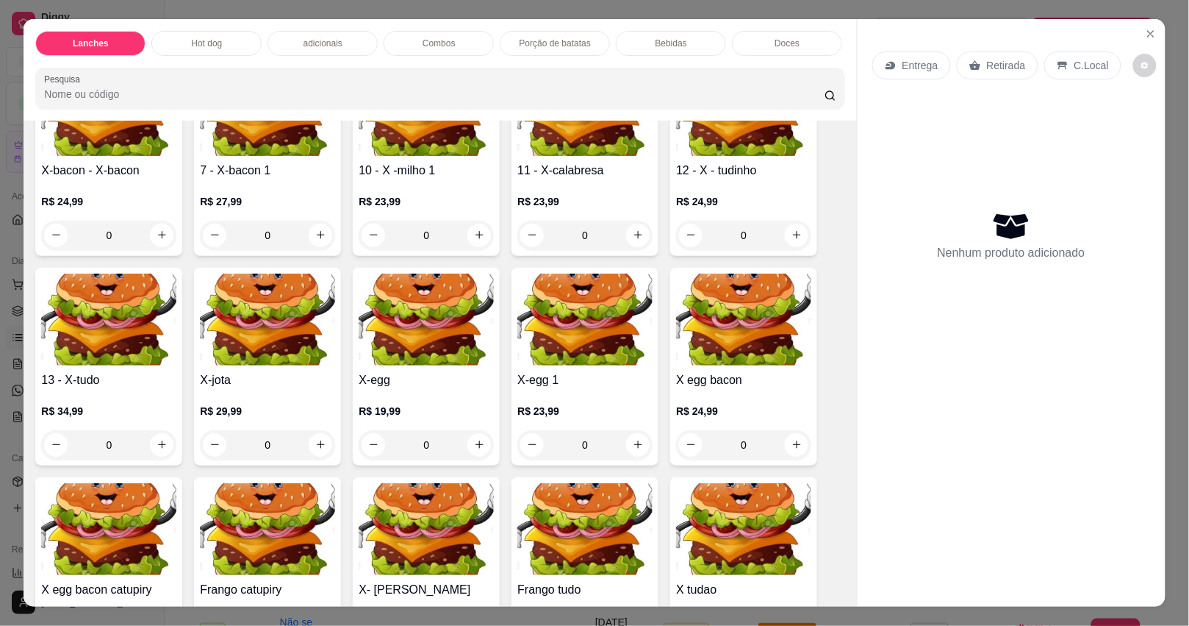
scroll to position [184, 0]
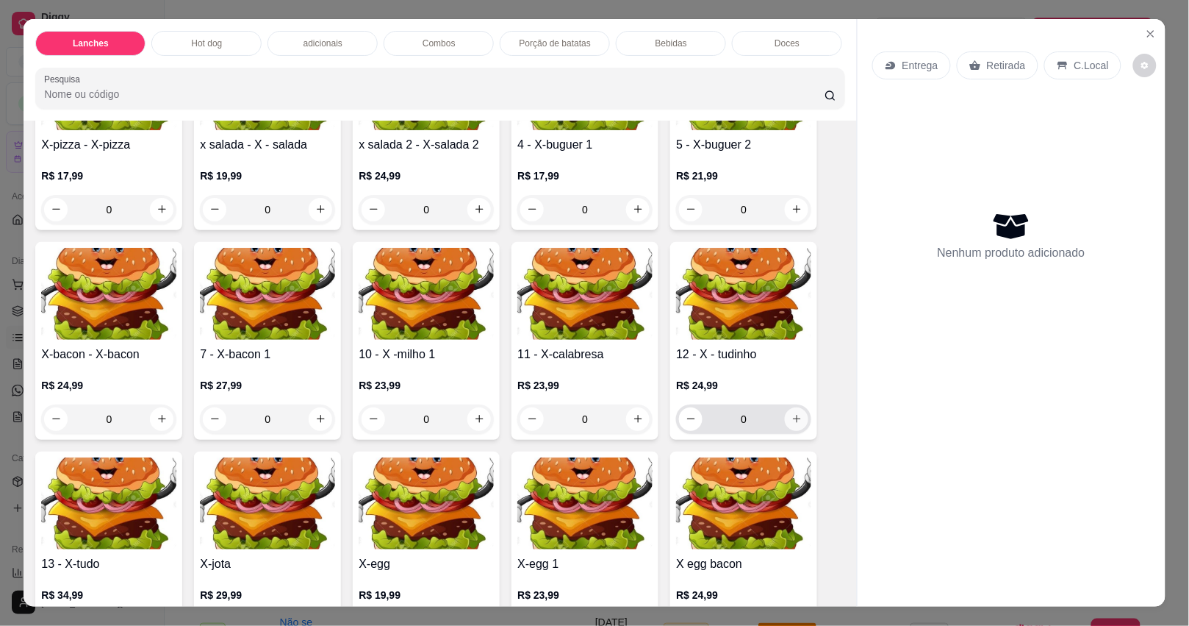
click at [792, 423] on icon "increase-product-quantity" at bounding box center [797, 418] width 11 height 11
click at [792, 424] on icon "increase-product-quantity" at bounding box center [797, 418] width 11 height 11
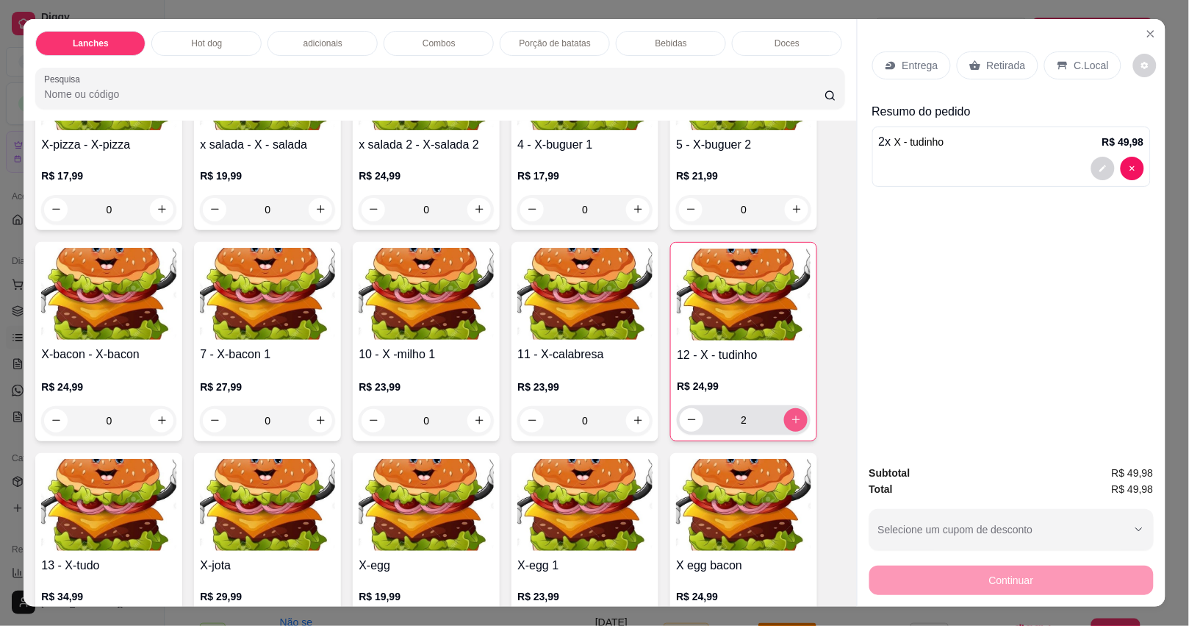
click at [792, 424] on icon "increase-product-quantity" at bounding box center [796, 419] width 11 height 11
type input "4"
click at [914, 59] on p "Entrega" at bounding box center [921, 65] width 36 height 15
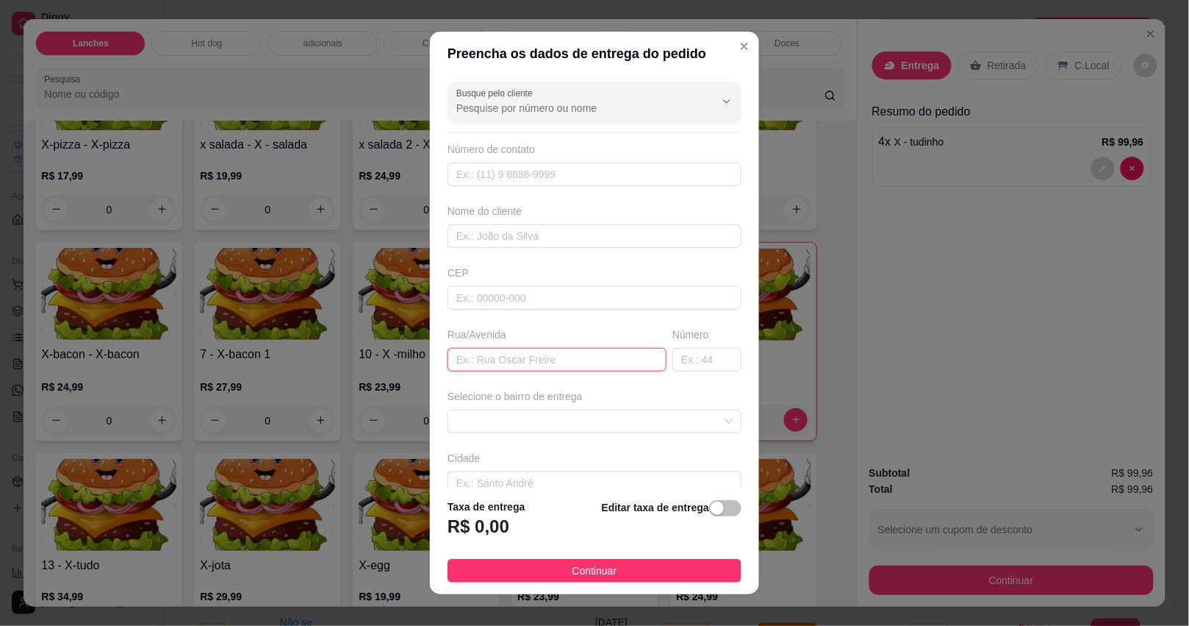
click at [504, 365] on input "text" at bounding box center [557, 360] width 219 height 24
type input "amoras"
click at [673, 357] on input "text" at bounding box center [707, 360] width 69 height 24
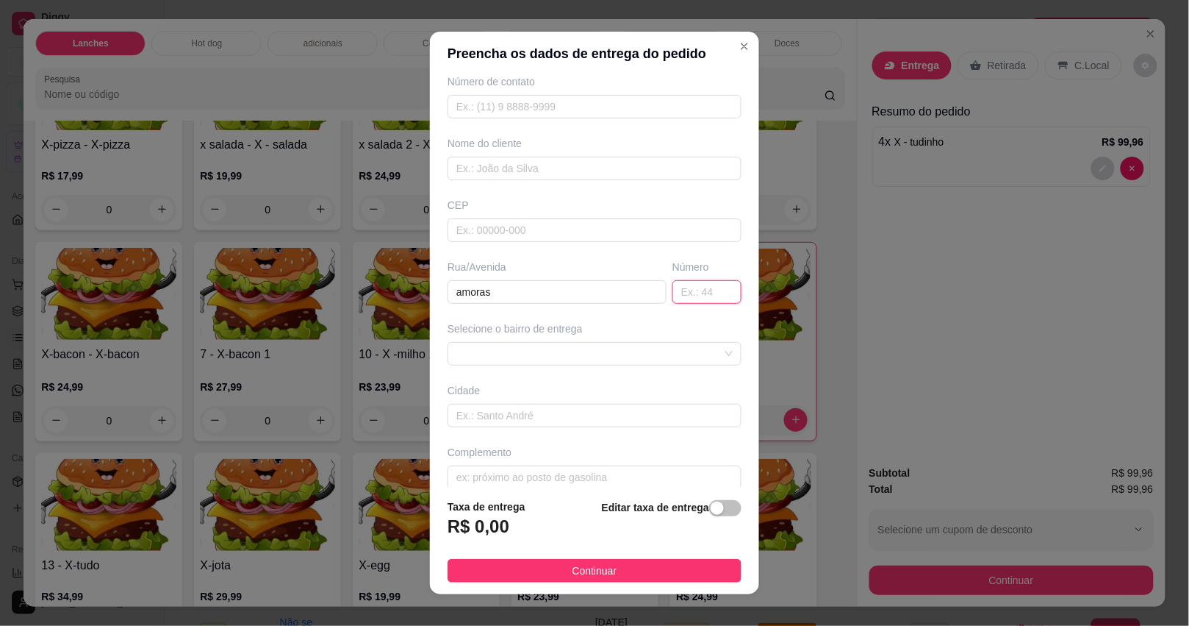
scroll to position [86, 0]
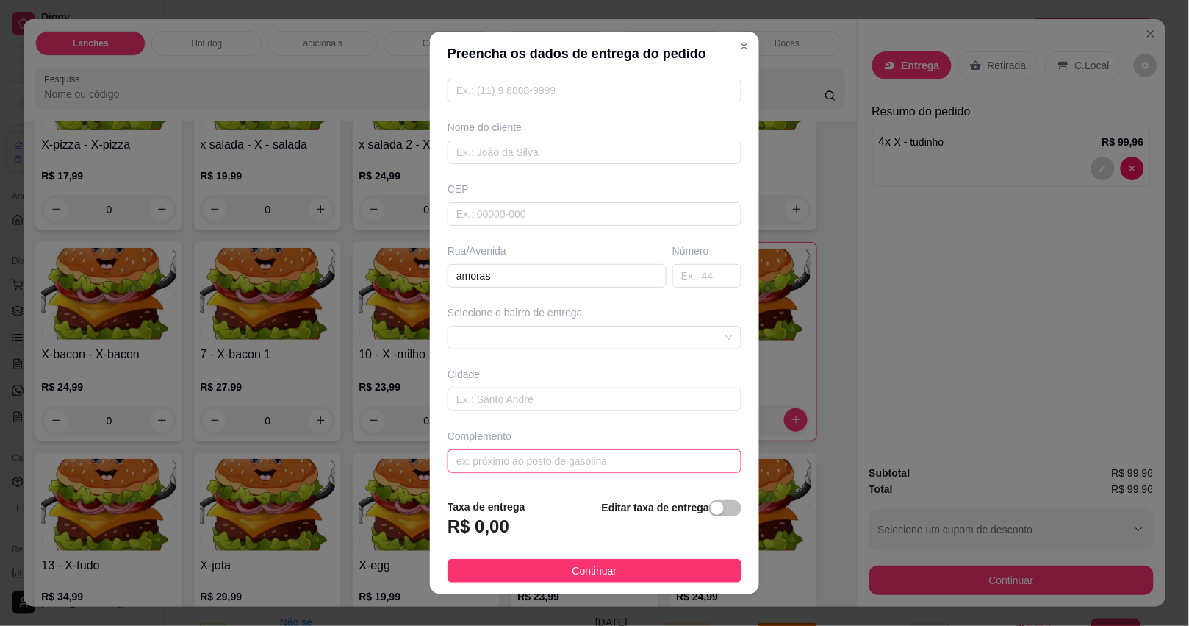
click at [535, 449] on input "text" at bounding box center [595, 461] width 294 height 24
type input "pai da [PERSON_NAME]"
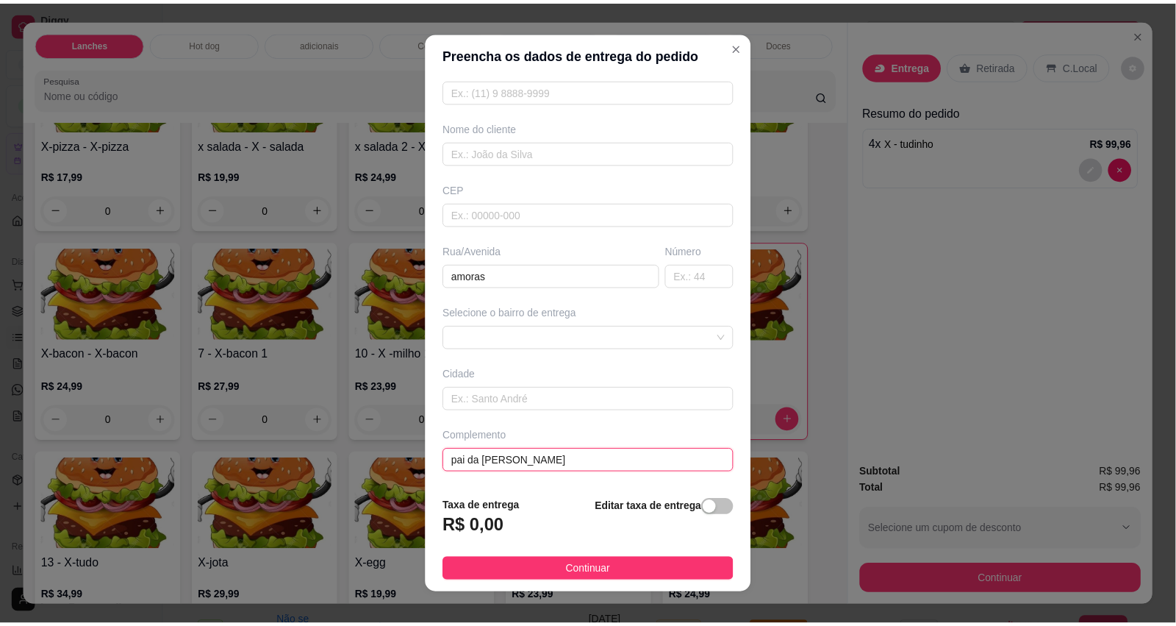
scroll to position [15, 0]
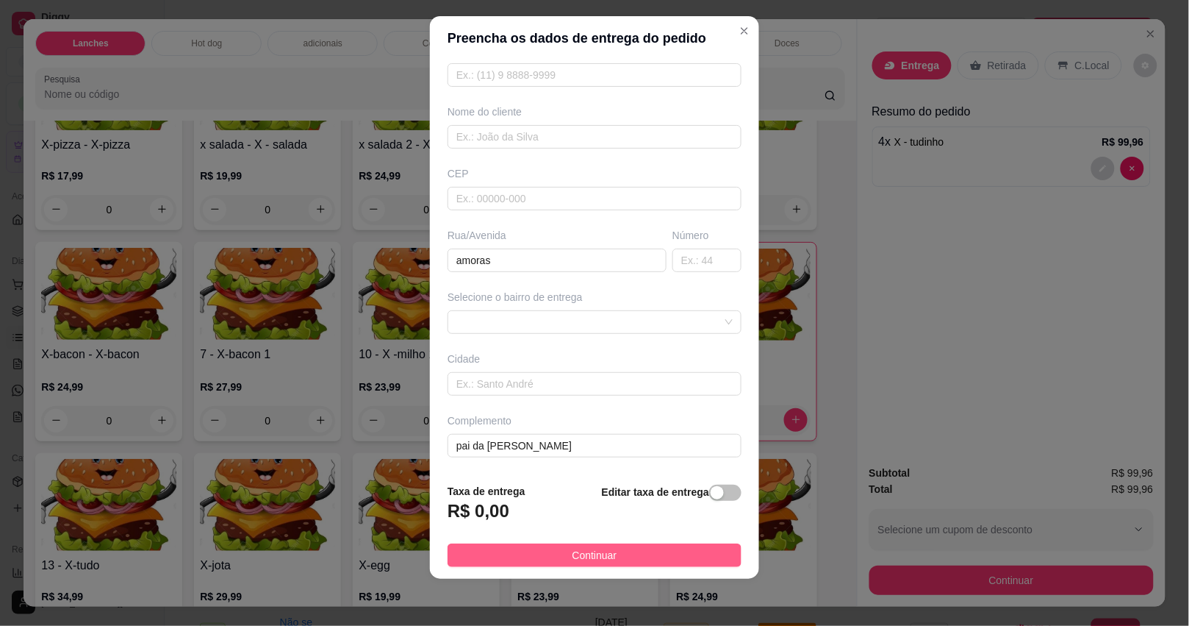
click at [551, 556] on button "Continuar" at bounding box center [595, 555] width 294 height 24
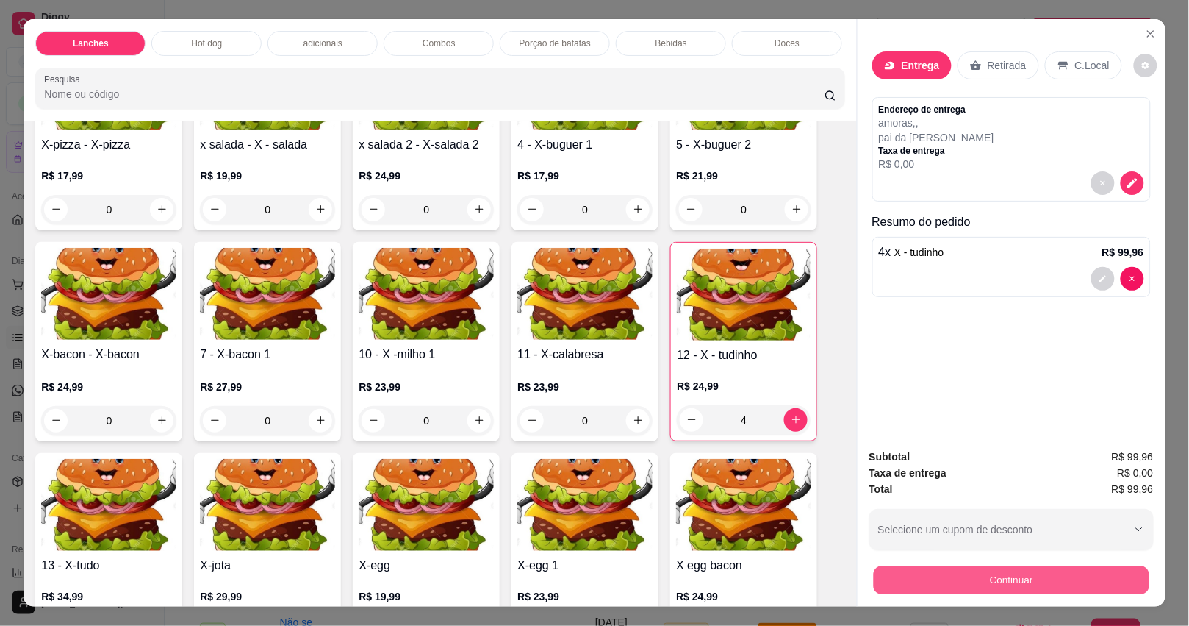
click at [884, 571] on button "Continuar" at bounding box center [1011, 580] width 276 height 29
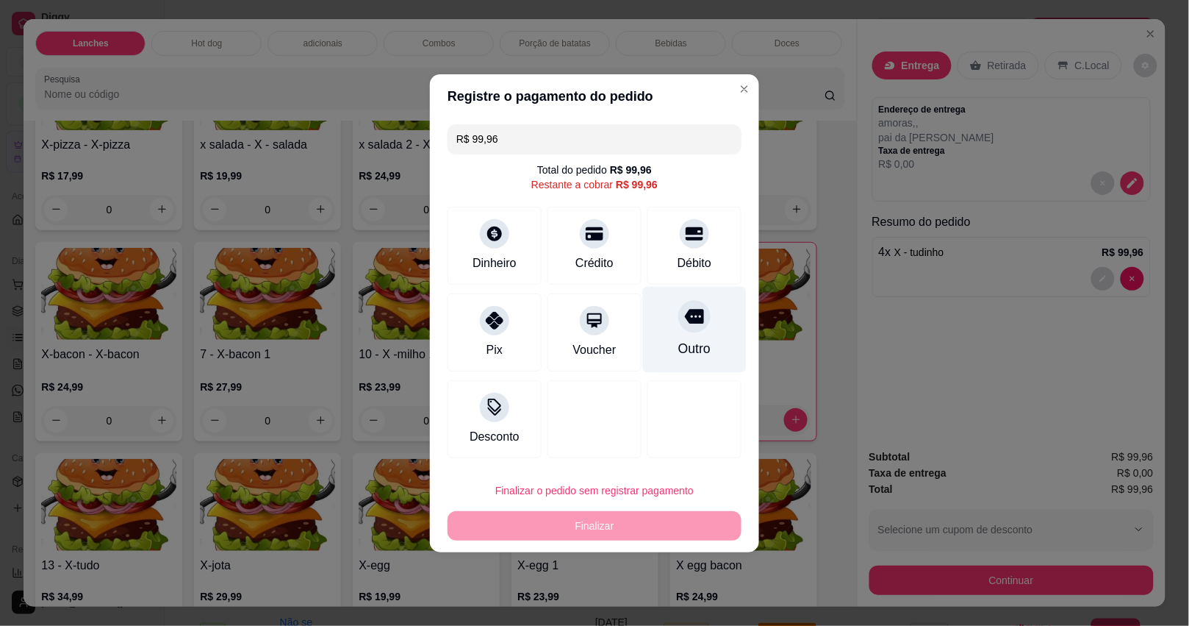
click at [689, 328] on div at bounding box center [694, 316] width 32 height 32
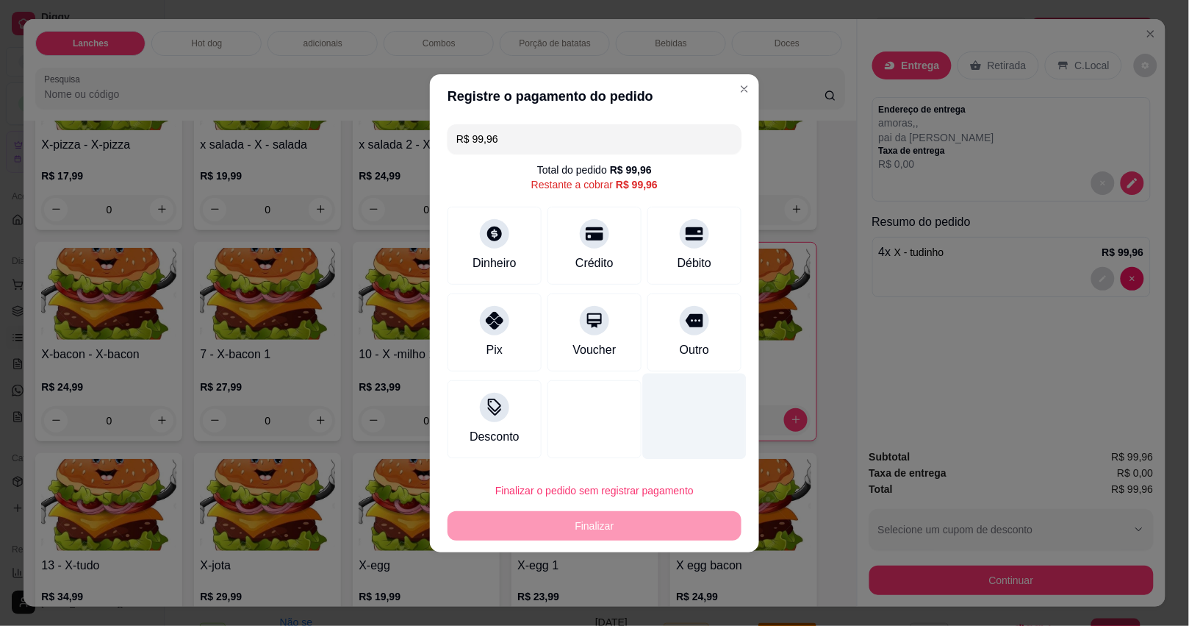
type input "R$ 0,00"
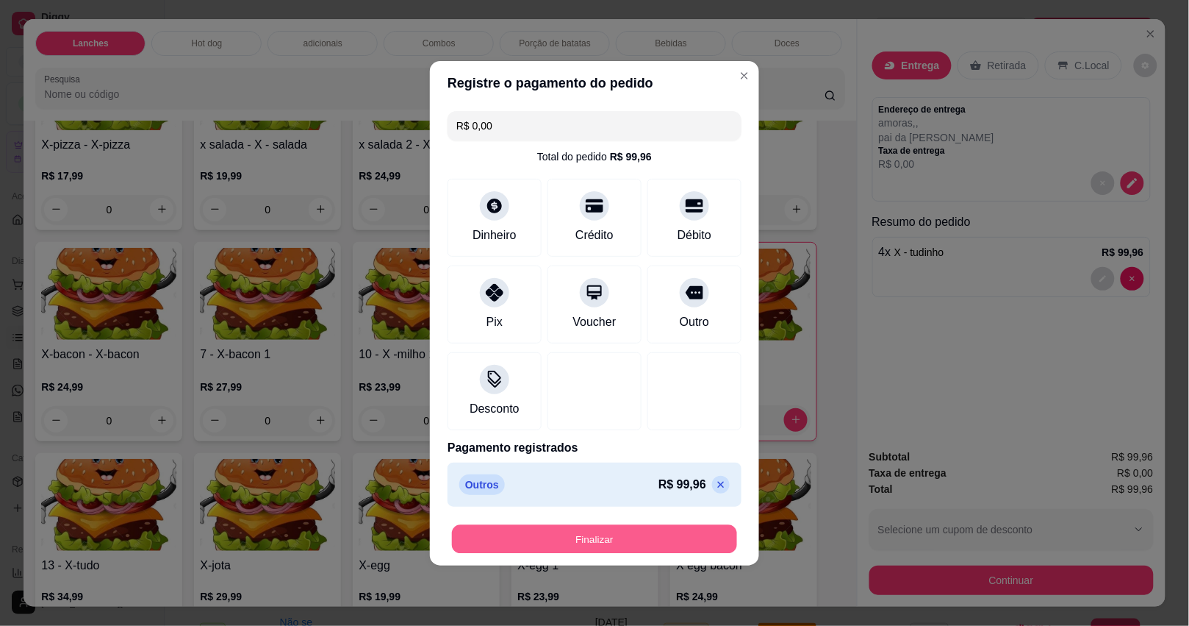
click at [684, 541] on button "Finalizar" at bounding box center [594, 538] width 285 height 29
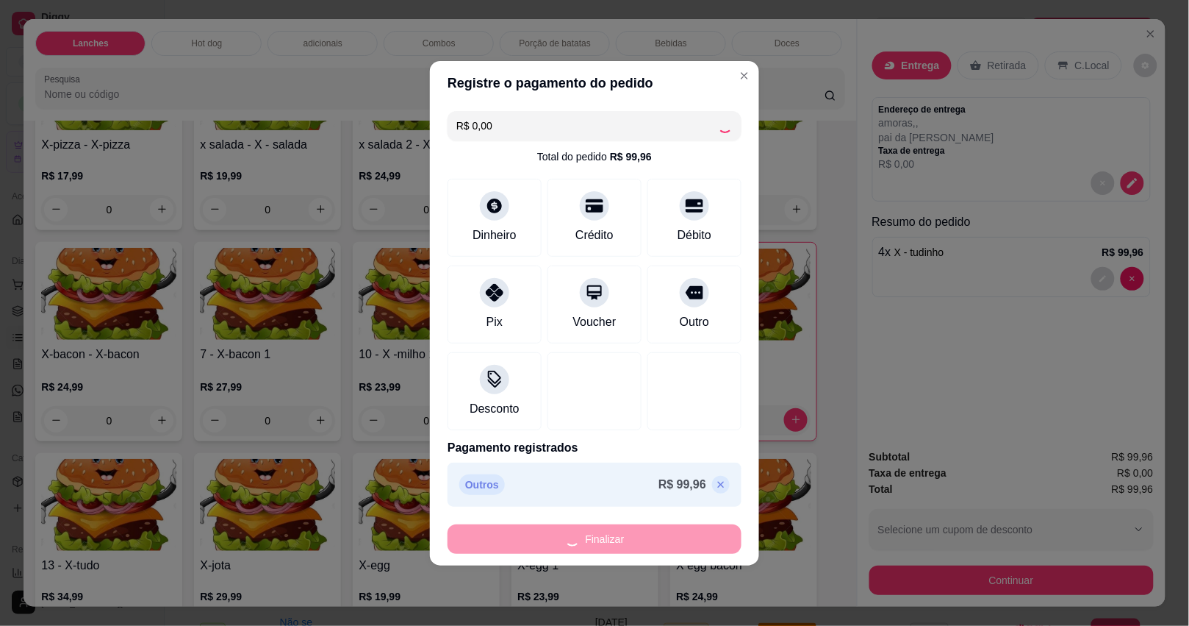
type input "0"
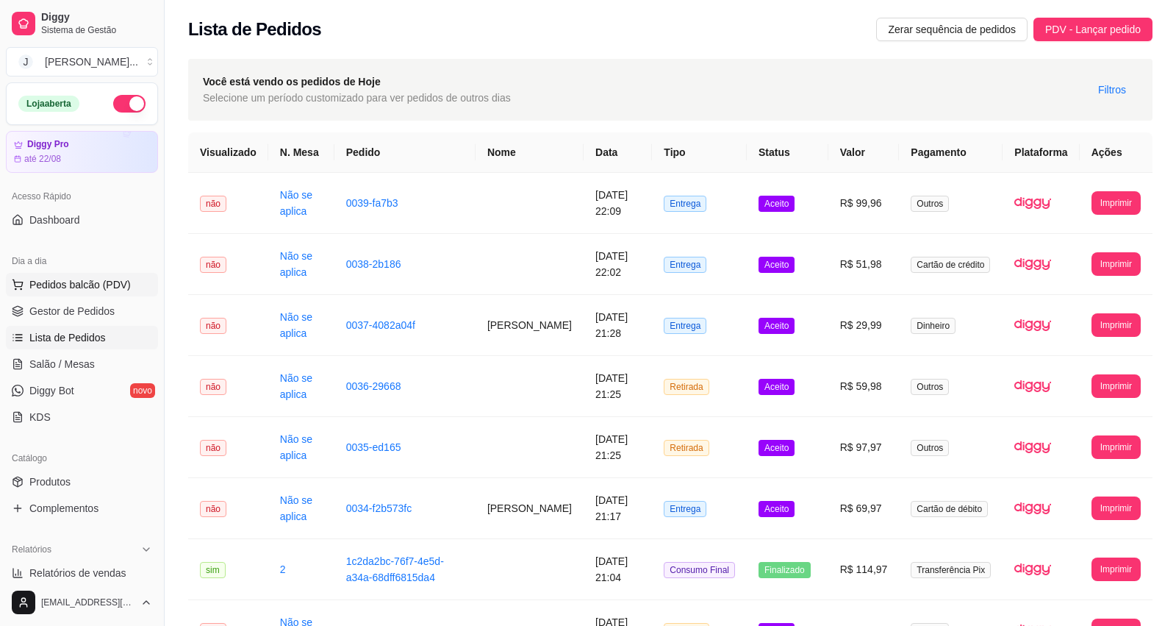
click at [76, 285] on span "Pedidos balcão (PDV)" at bounding box center [79, 284] width 101 height 15
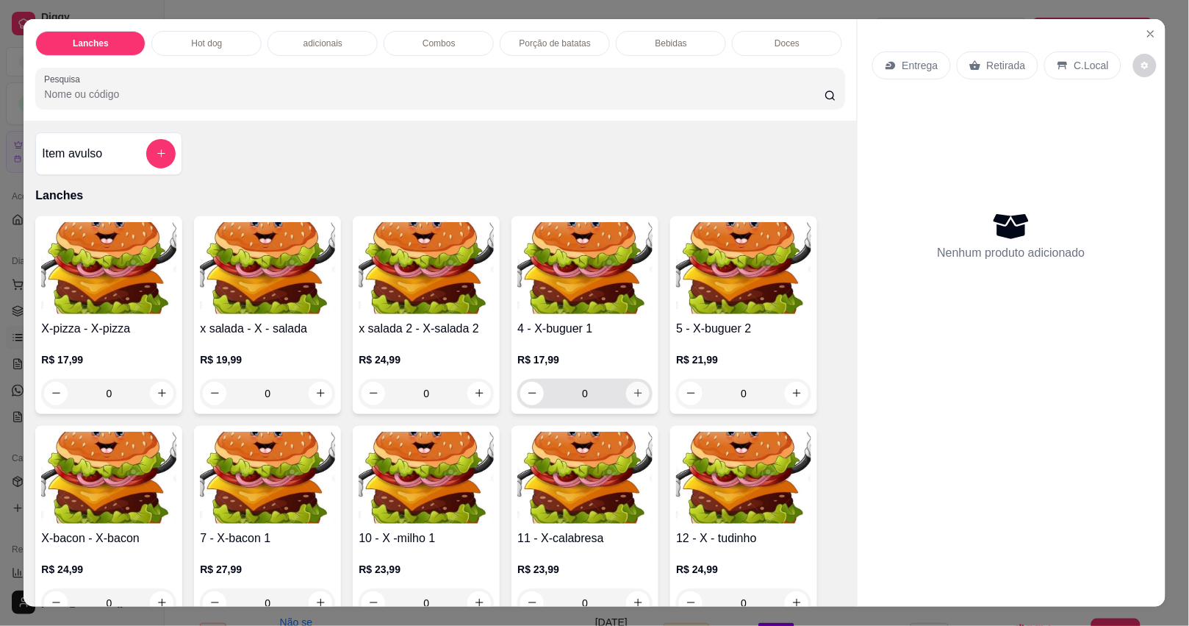
click at [633, 397] on icon "increase-product-quantity" at bounding box center [638, 392] width 11 height 11
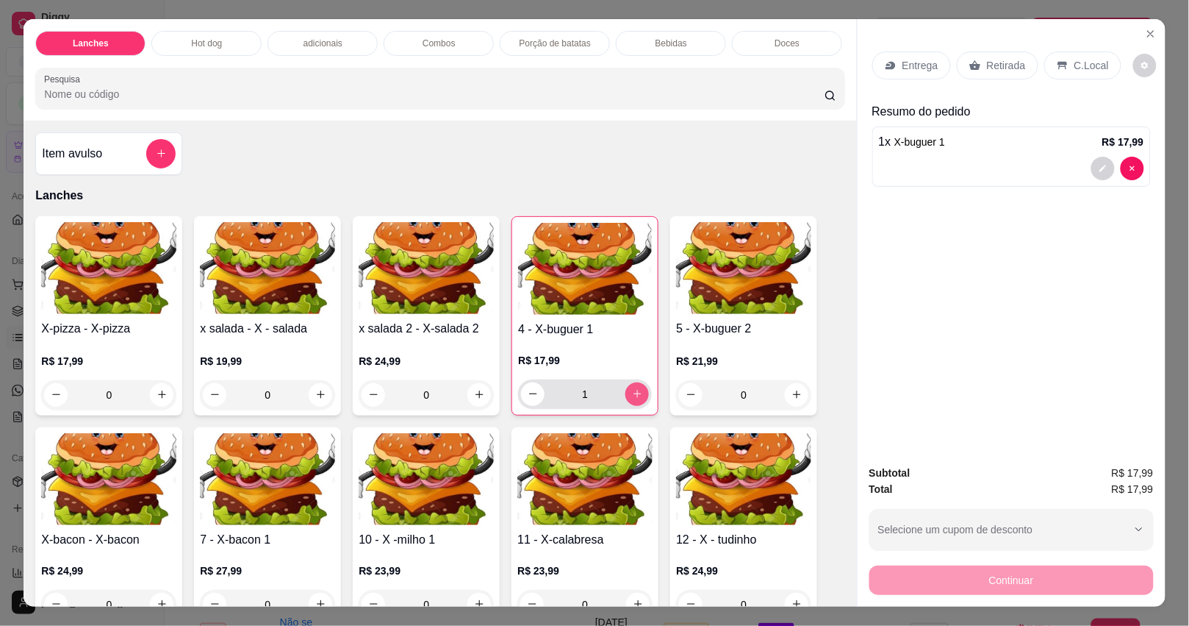
type input "1"
click at [1092, 158] on button "decrease-product-quantity" at bounding box center [1104, 169] width 24 height 24
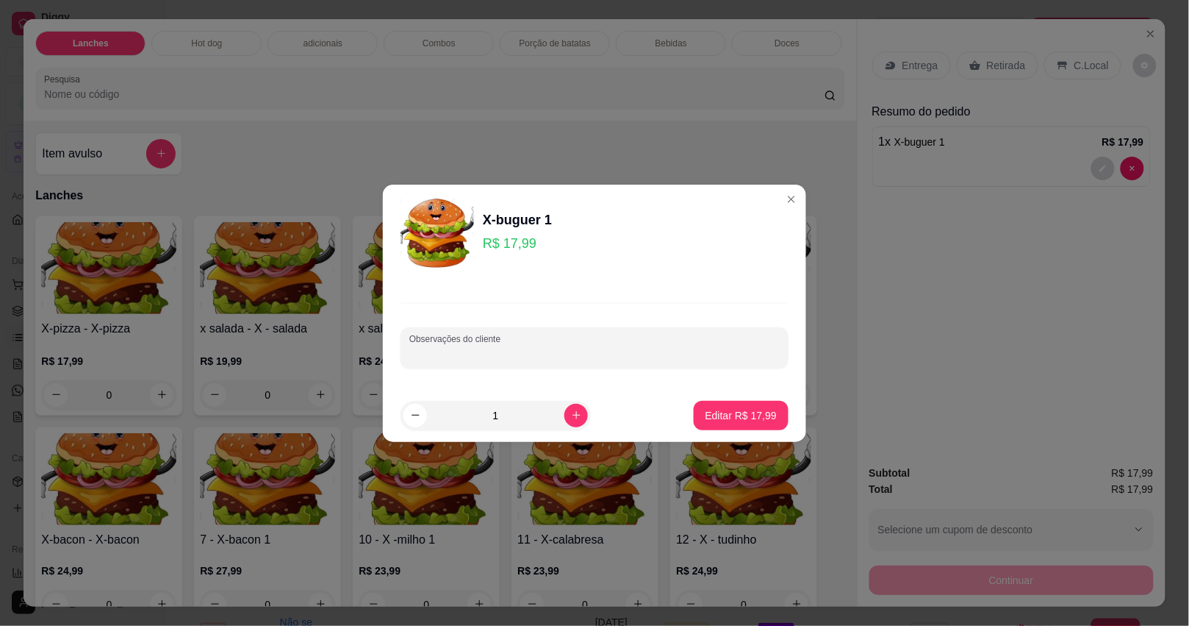
drag, startPoint x: 687, startPoint y: 350, endPoint x: 678, endPoint y: 340, distance: 13.5
click at [686, 349] on input "Observações do cliente" at bounding box center [594, 353] width 370 height 15
type input "pao carne e queijo"
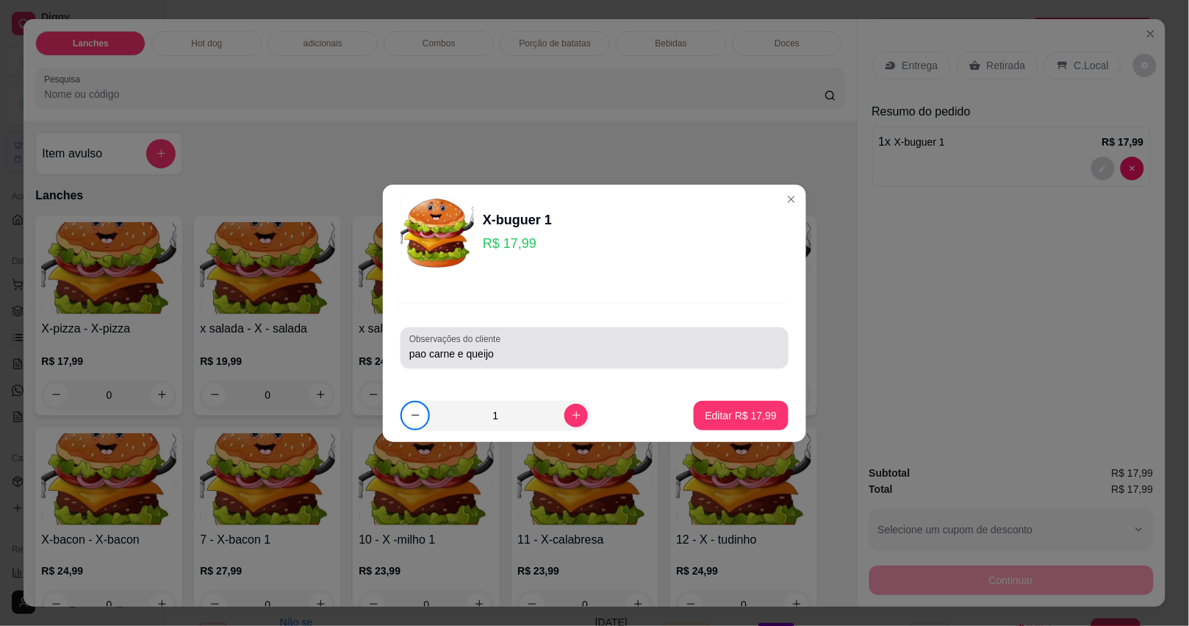
click at [673, 349] on input "pao carne e queijo" at bounding box center [594, 353] width 370 height 15
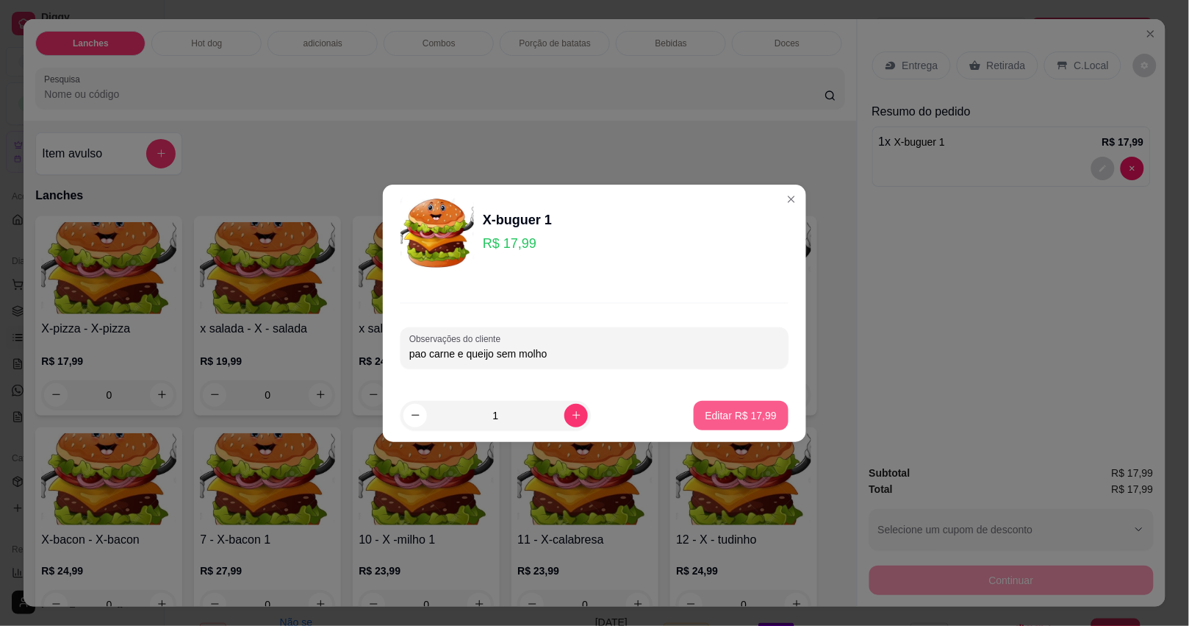
type input "pao carne e queijo sem molho"
click at [713, 410] on p "Editar R$ 17,99" at bounding box center [741, 415] width 71 height 15
type input "0"
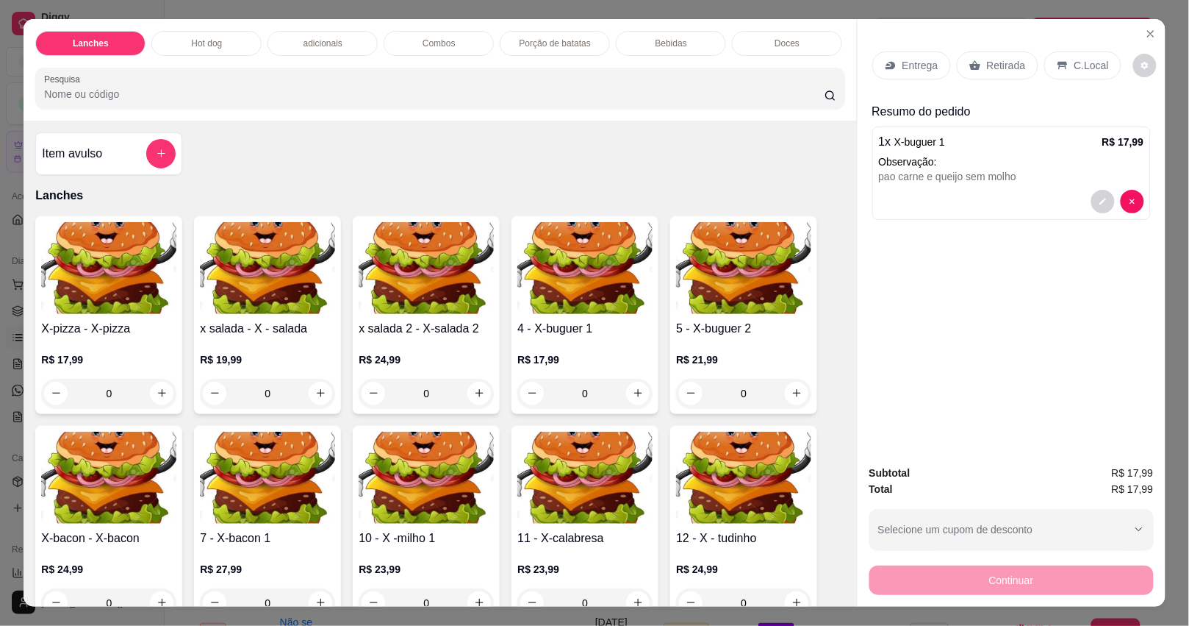
click at [207, 31] on div "Hot dog" at bounding box center [206, 43] width 110 height 25
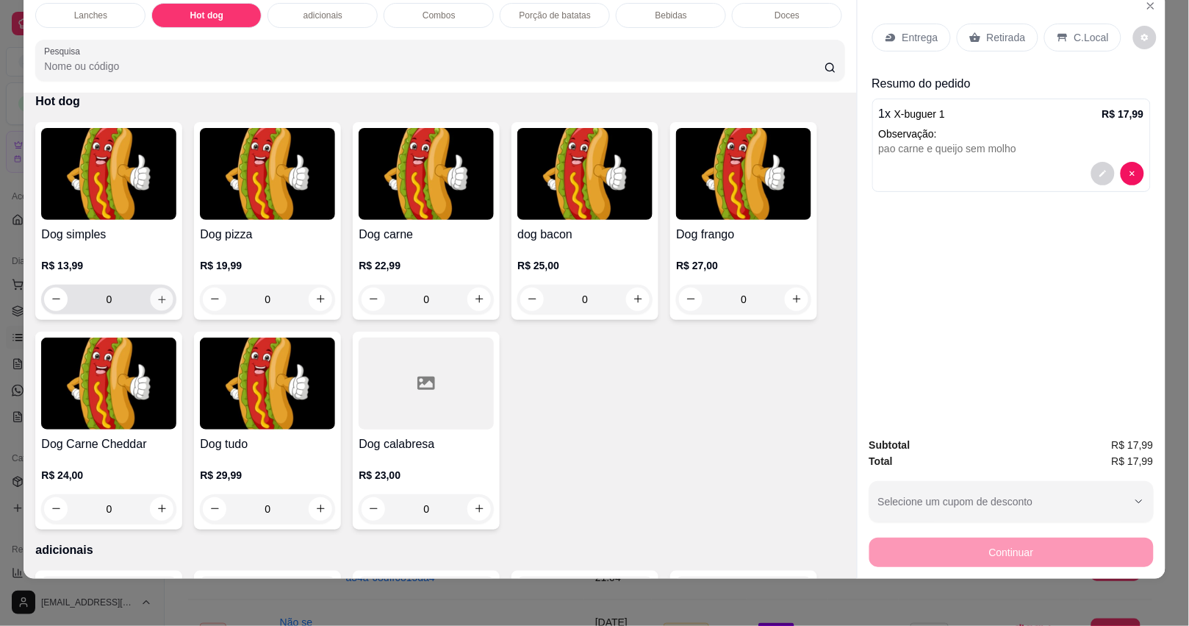
click at [158, 300] on icon "increase-product-quantity" at bounding box center [162, 298] width 11 height 11
type input "1"
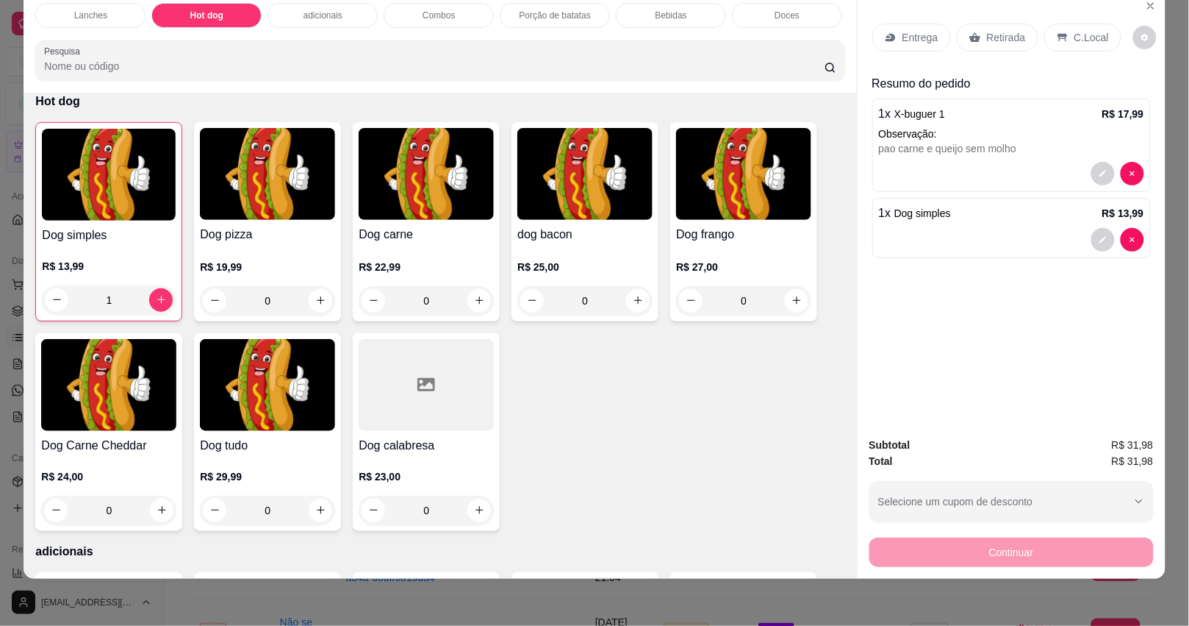
click at [322, 10] on p "adicionais" at bounding box center [323, 16] width 39 height 12
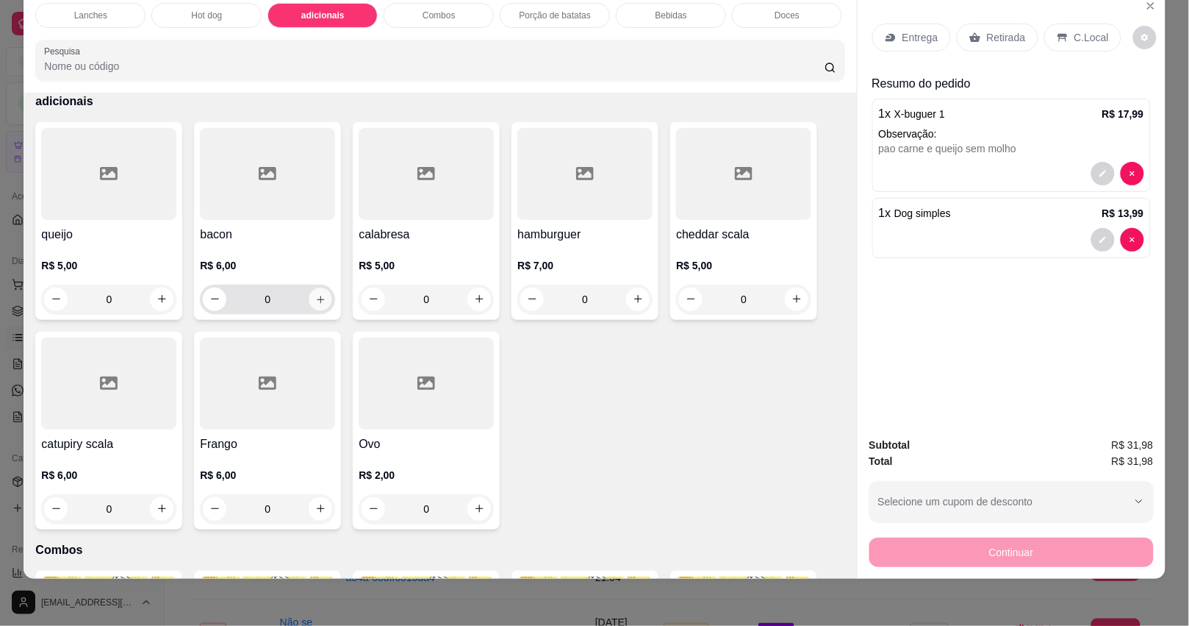
click at [315, 296] on icon "increase-product-quantity" at bounding box center [320, 298] width 11 height 11
type input "1"
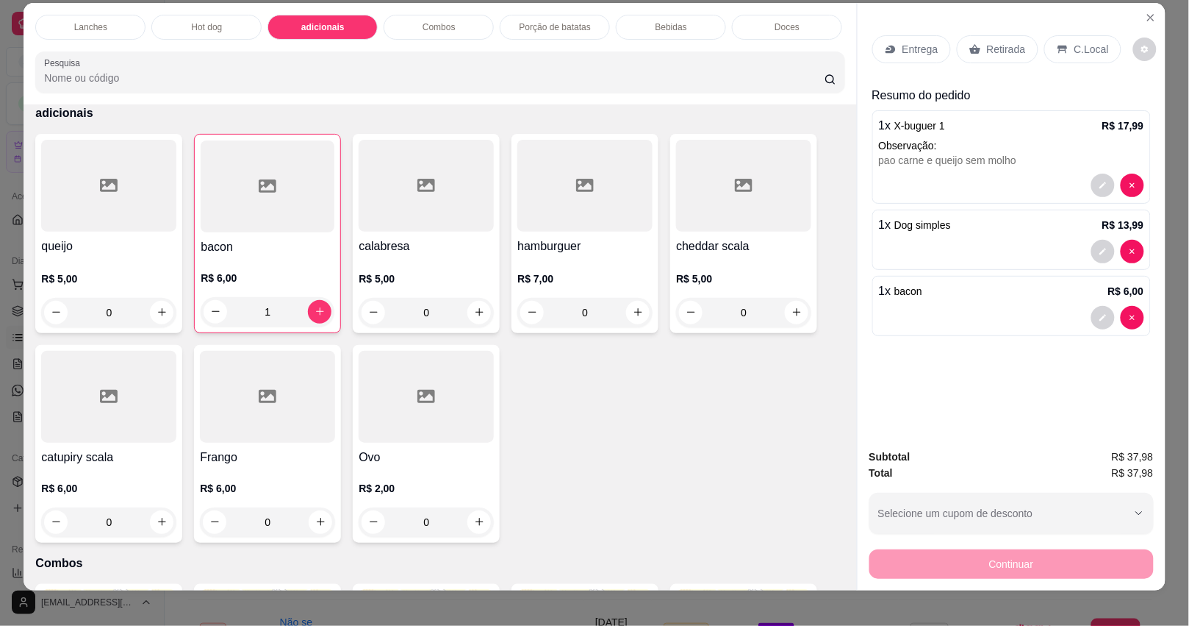
scroll to position [0, 0]
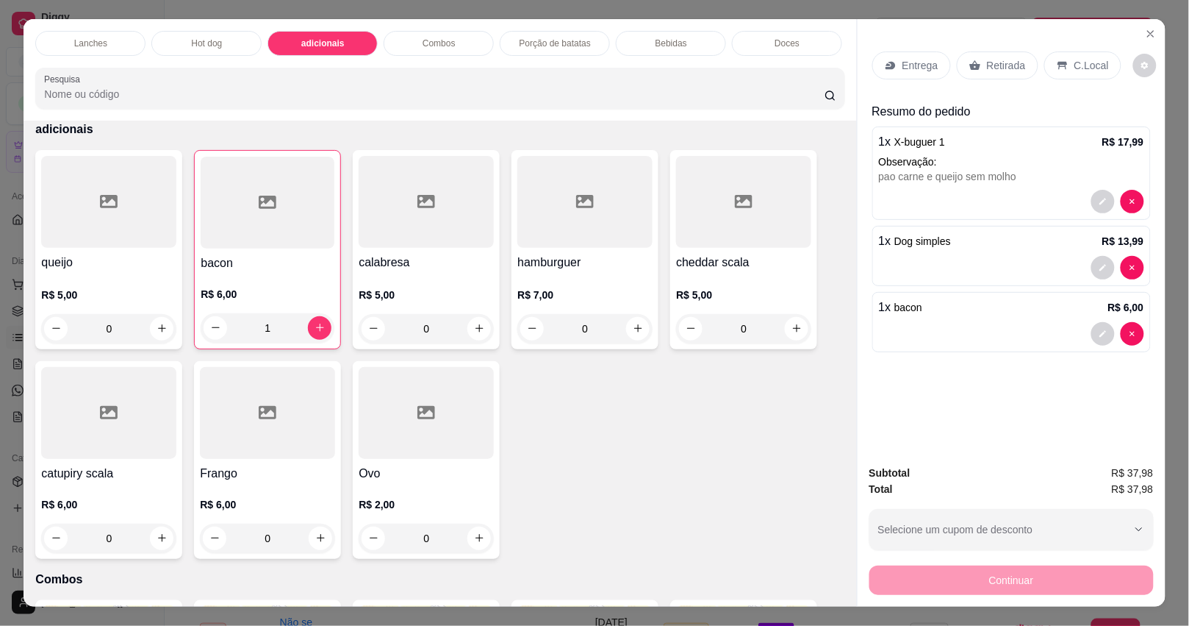
click at [919, 67] on div "Entrega" at bounding box center [912, 65] width 79 height 28
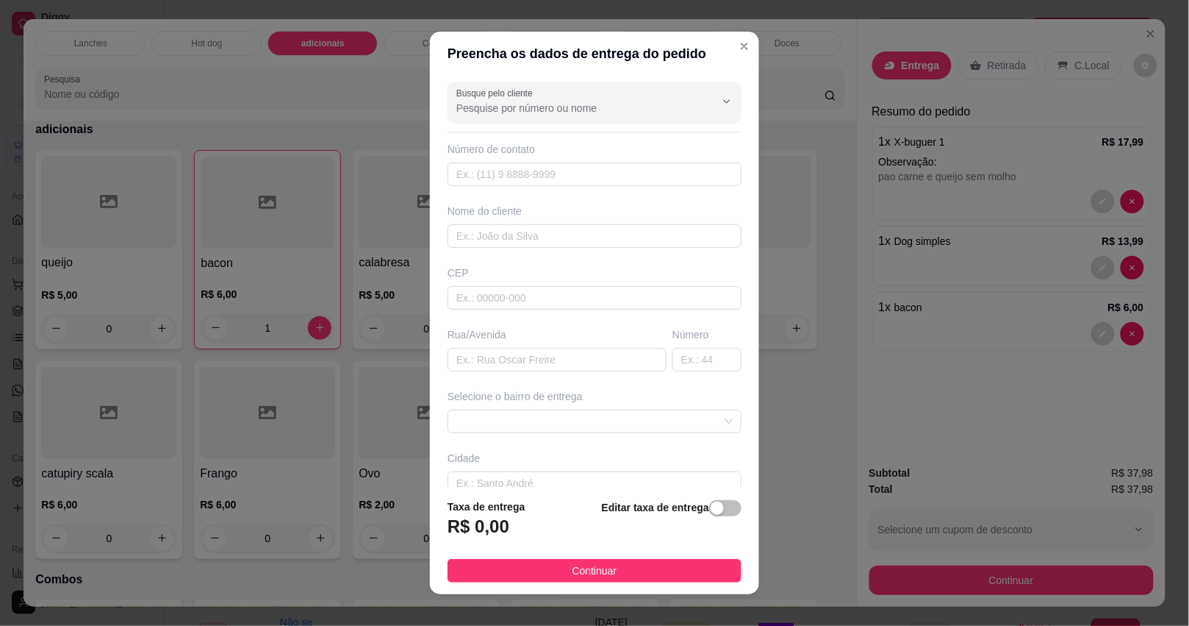
click at [542, 377] on div "Busque pelo cliente Número de contato Nome do cliente CEP Rua/[GEOGRAPHIC_DATA]…" at bounding box center [594, 282] width 329 height 412
click at [534, 365] on input "text" at bounding box center [557, 360] width 219 height 24
type input "[PERSON_NAME]"
click at [673, 357] on input "text" at bounding box center [707, 360] width 69 height 24
click at [463, 415] on span at bounding box center [594, 421] width 276 height 22
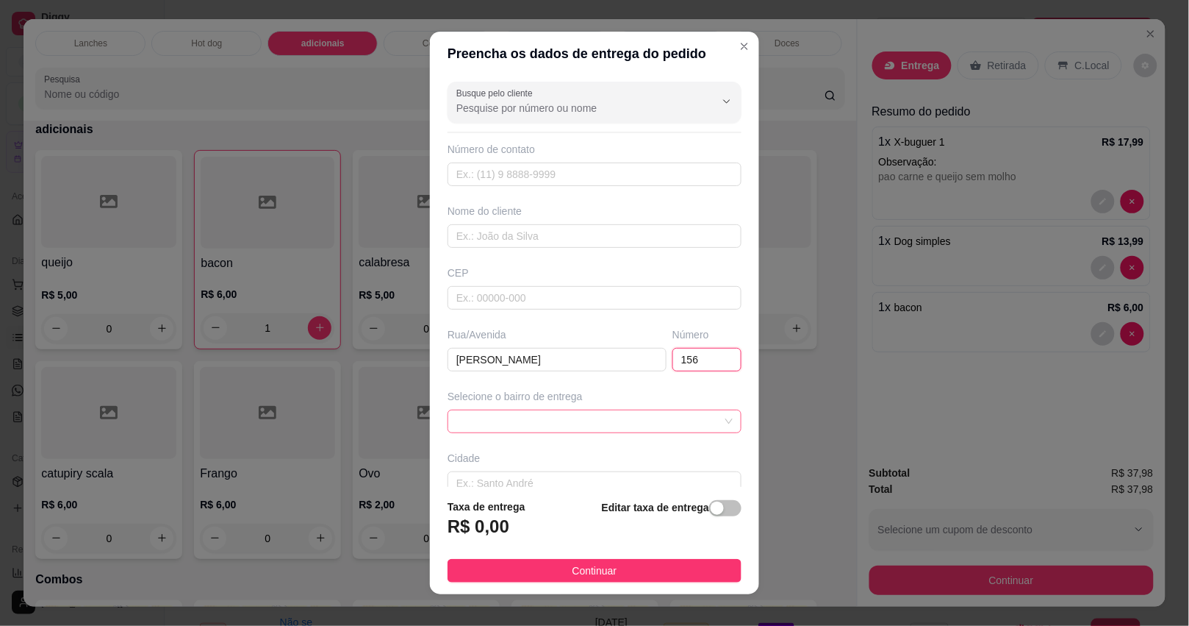
type input "156"
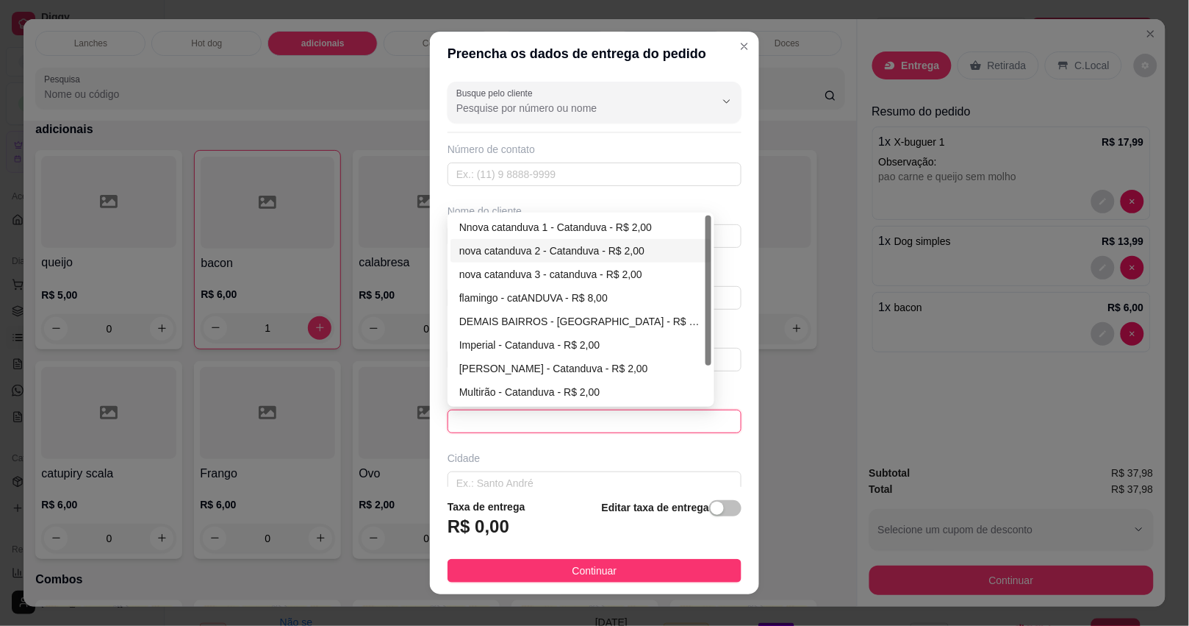
click at [551, 250] on div "nova catanduva 2 - Catanduva - R$ 2,00" at bounding box center [580, 251] width 243 height 16
type input "Catanduva"
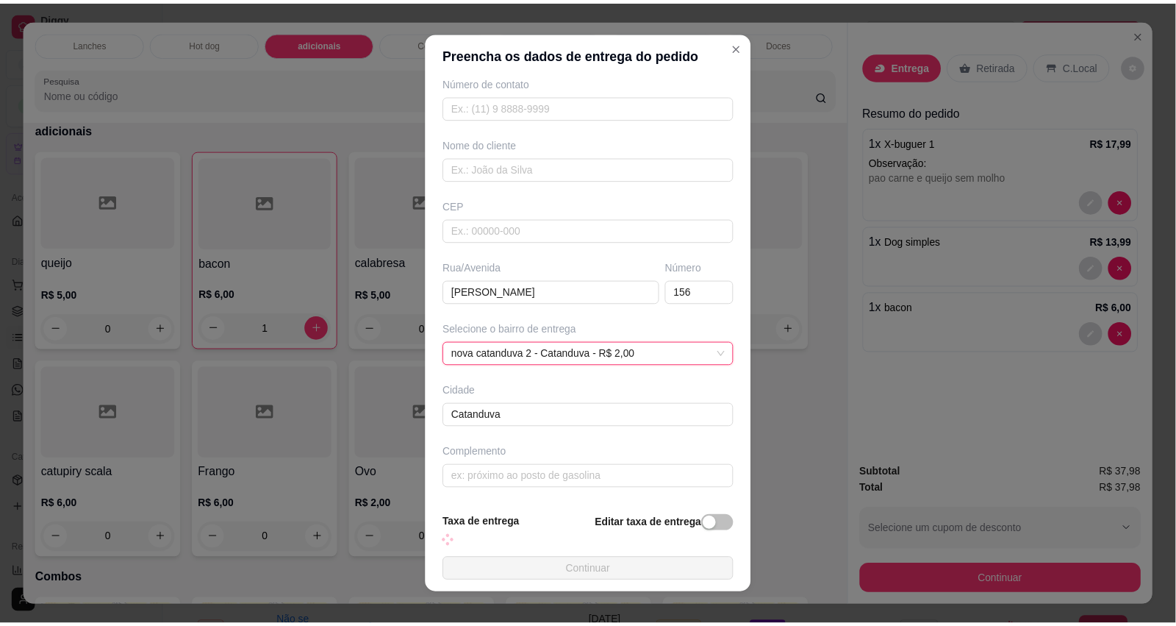
scroll to position [15, 0]
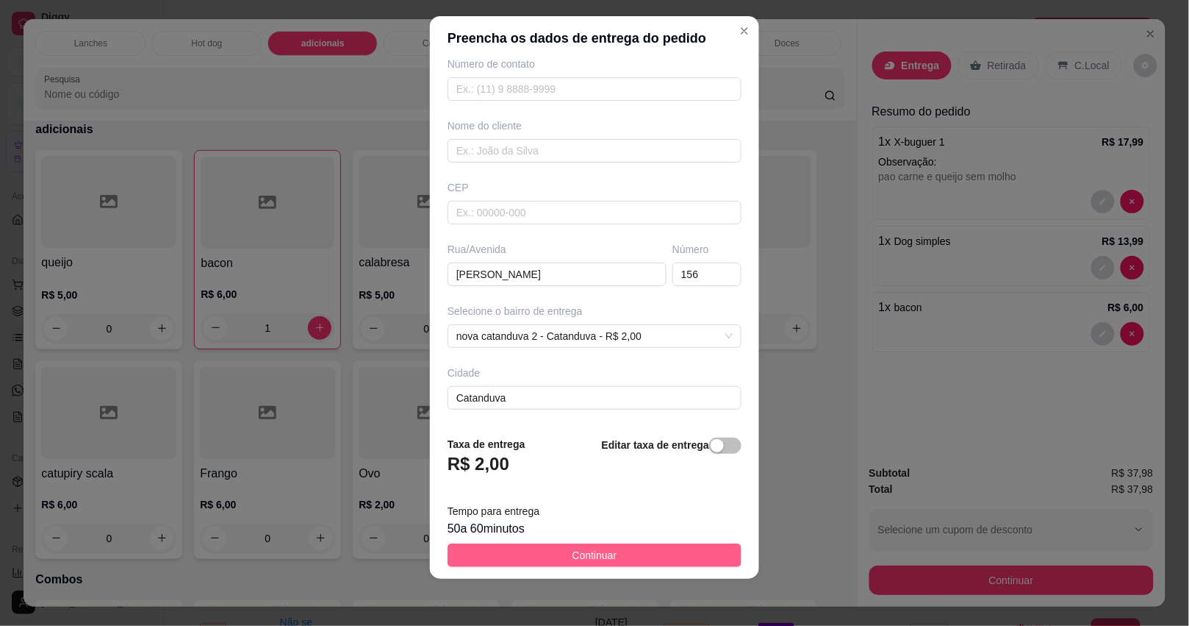
click at [576, 553] on span "Continuar" at bounding box center [595, 555] width 45 height 16
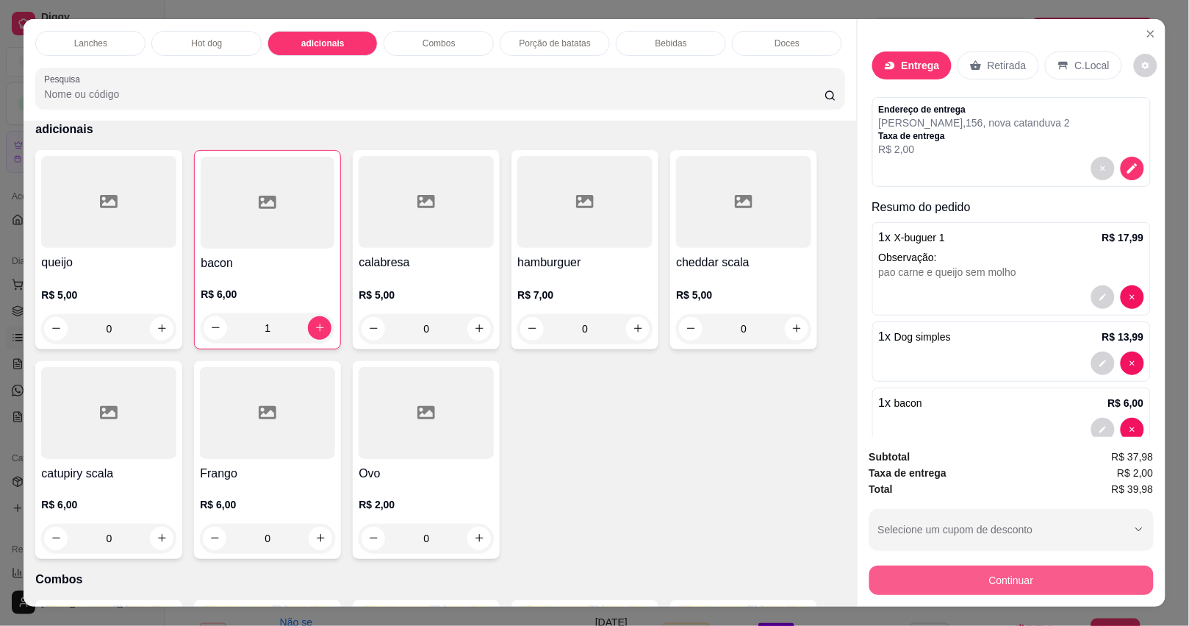
click at [1045, 567] on button "Continuar" at bounding box center [1012, 579] width 284 height 29
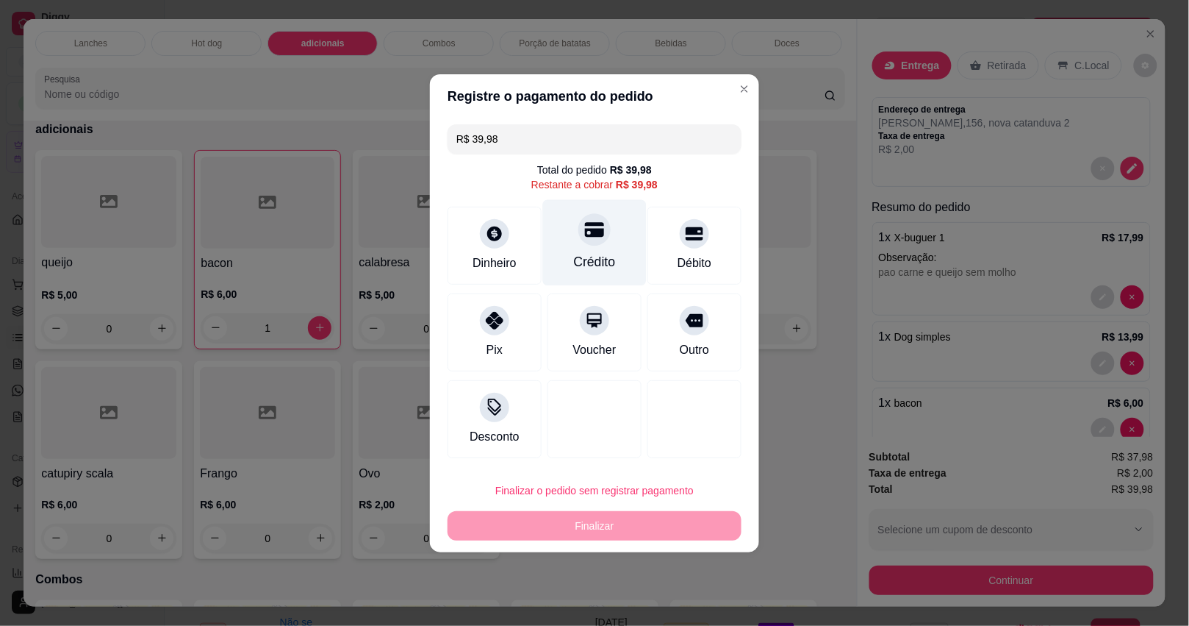
click at [596, 254] on div "Crédito" at bounding box center [595, 261] width 42 height 19
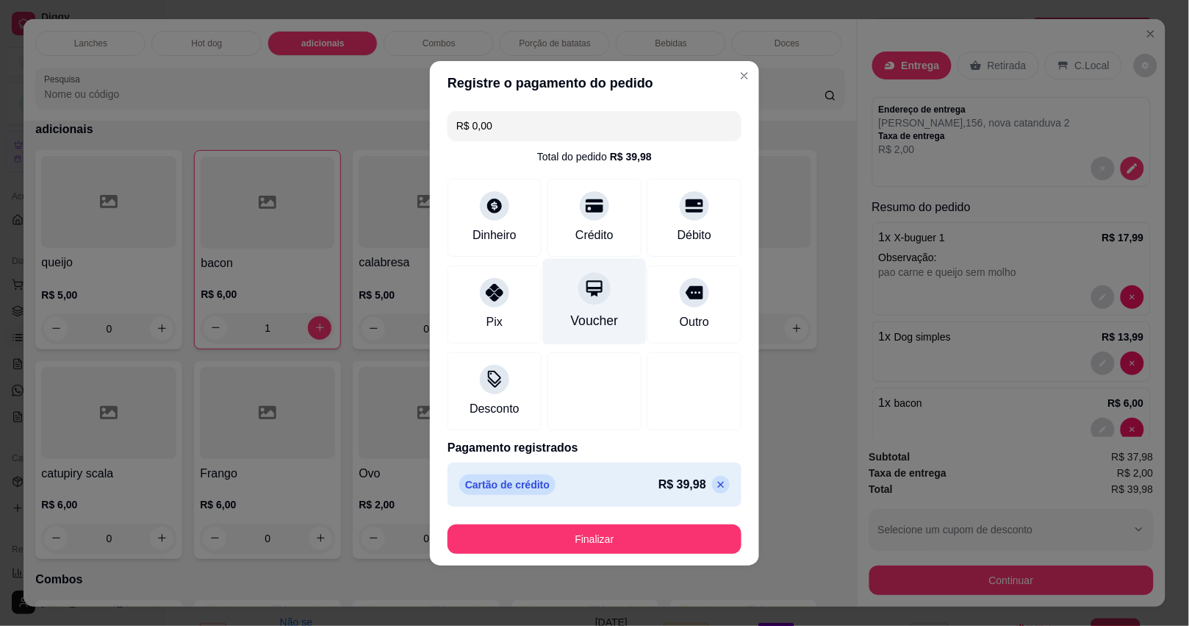
type input "R$ 0,00"
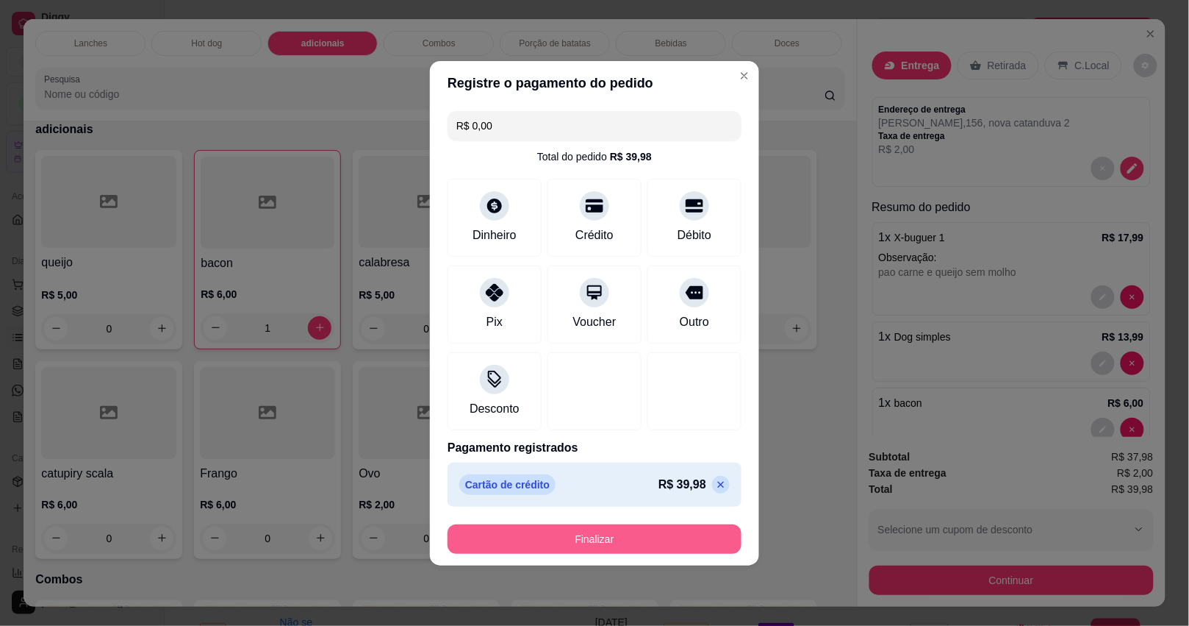
click at [648, 537] on button "Finalizar" at bounding box center [595, 538] width 294 height 29
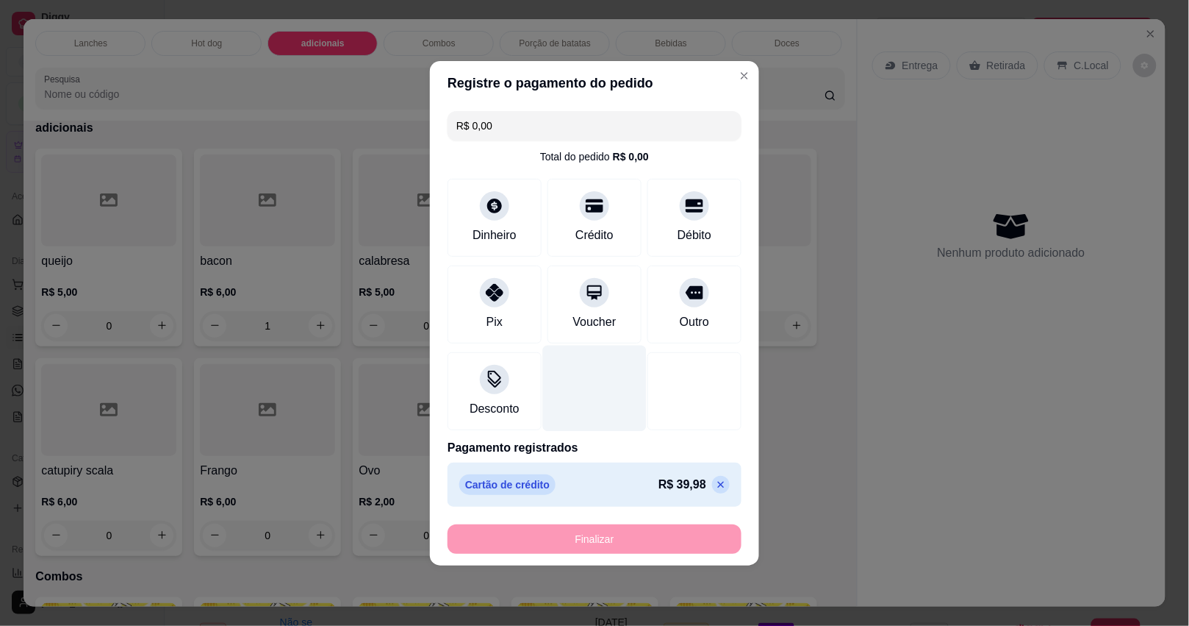
type input "0"
type input "-R$ 39,98"
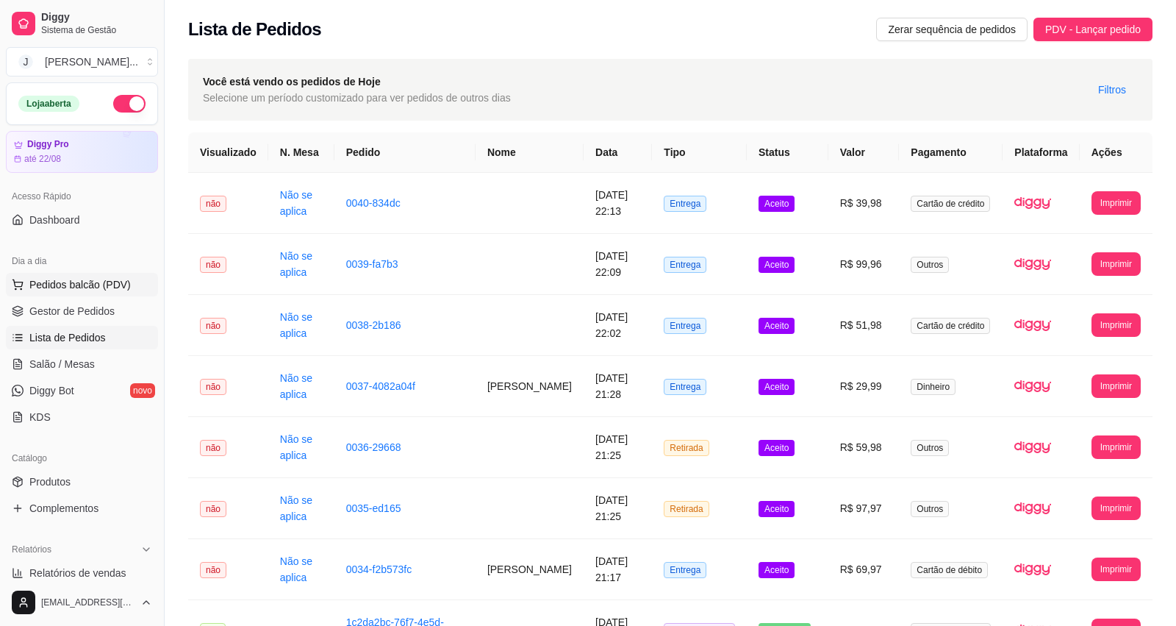
click at [62, 292] on span "Pedidos balcão (PDV)" at bounding box center [79, 284] width 101 height 15
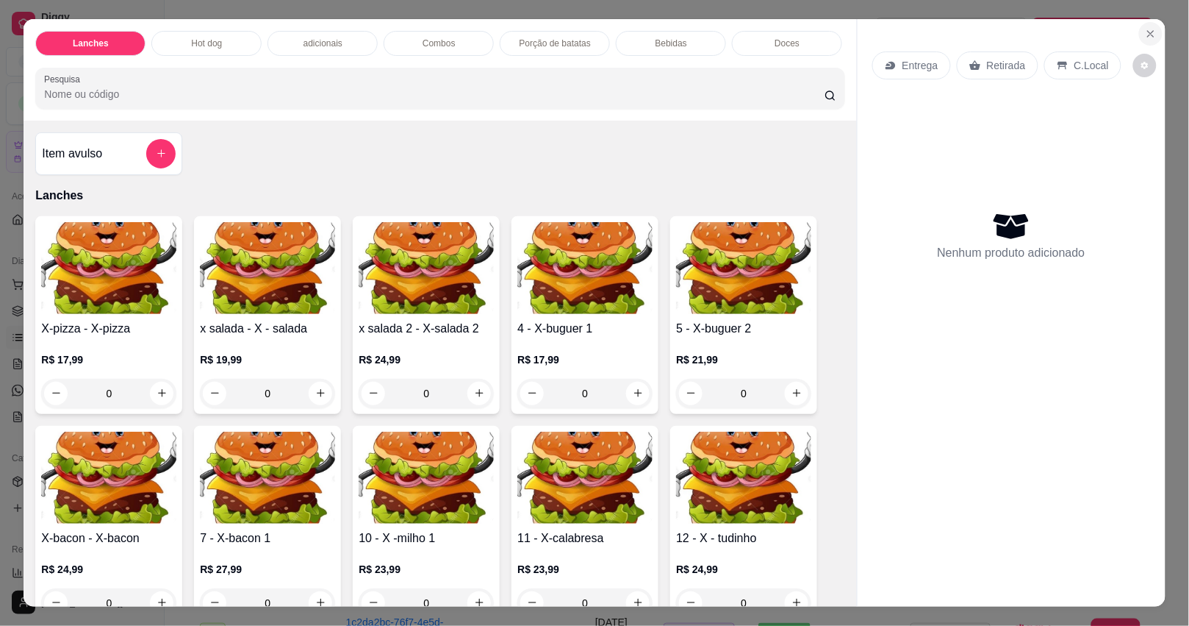
click at [1145, 28] on icon "Close" at bounding box center [1151, 34] width 12 height 12
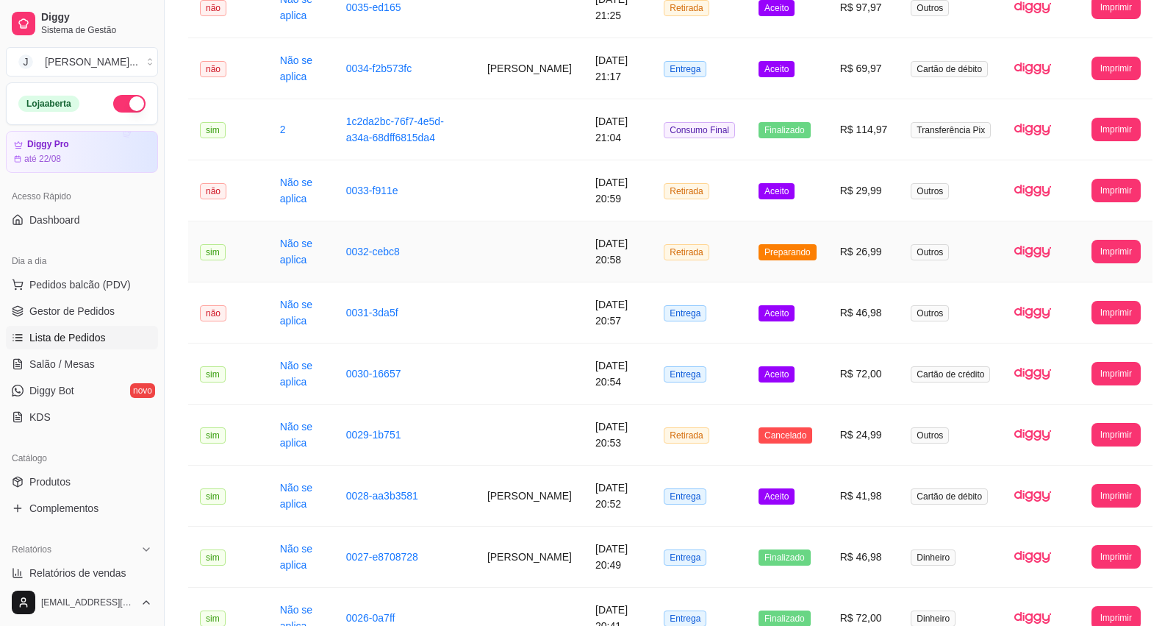
scroll to position [459, 0]
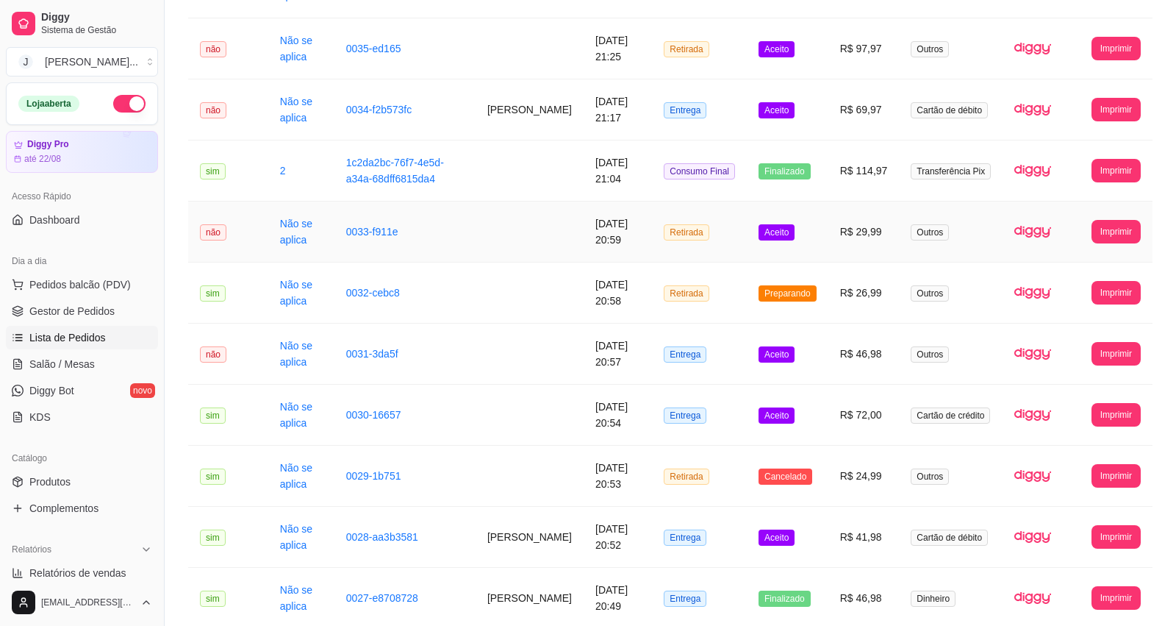
click at [820, 244] on td "Aceito" at bounding box center [788, 231] width 82 height 61
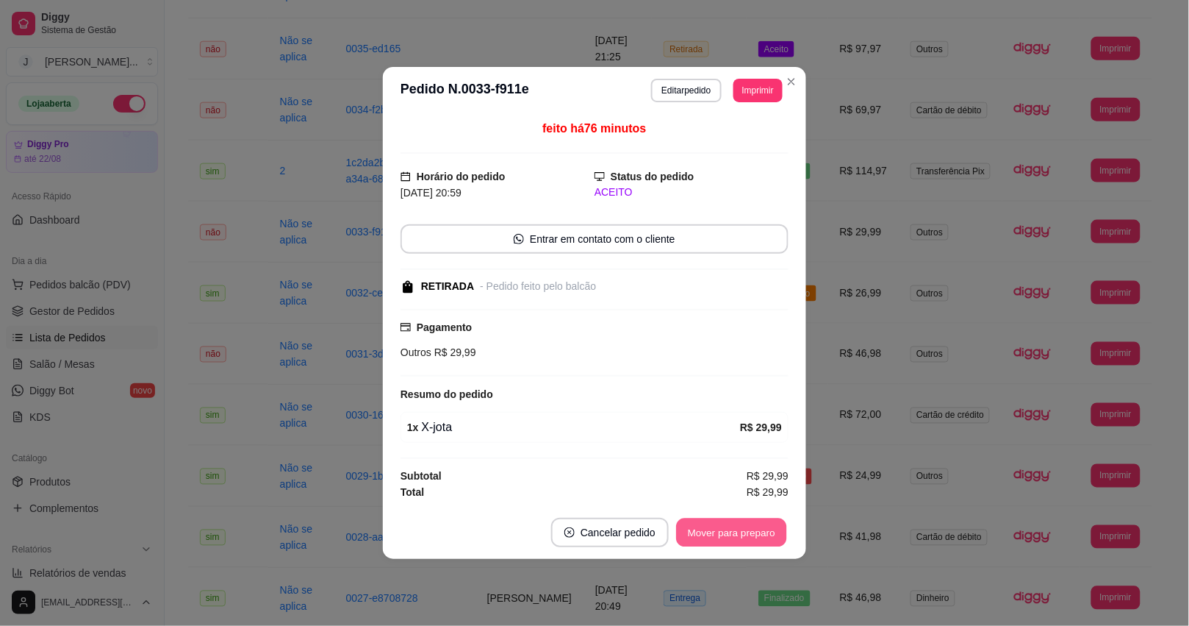
click at [721, 528] on button "Mover para preparo" at bounding box center [731, 532] width 110 height 29
click at [678, 534] on button "Mover para retirada disponível" at bounding box center [707, 531] width 162 height 29
click at [678, 534] on button "Mover para finalizado" at bounding box center [728, 531] width 122 height 29
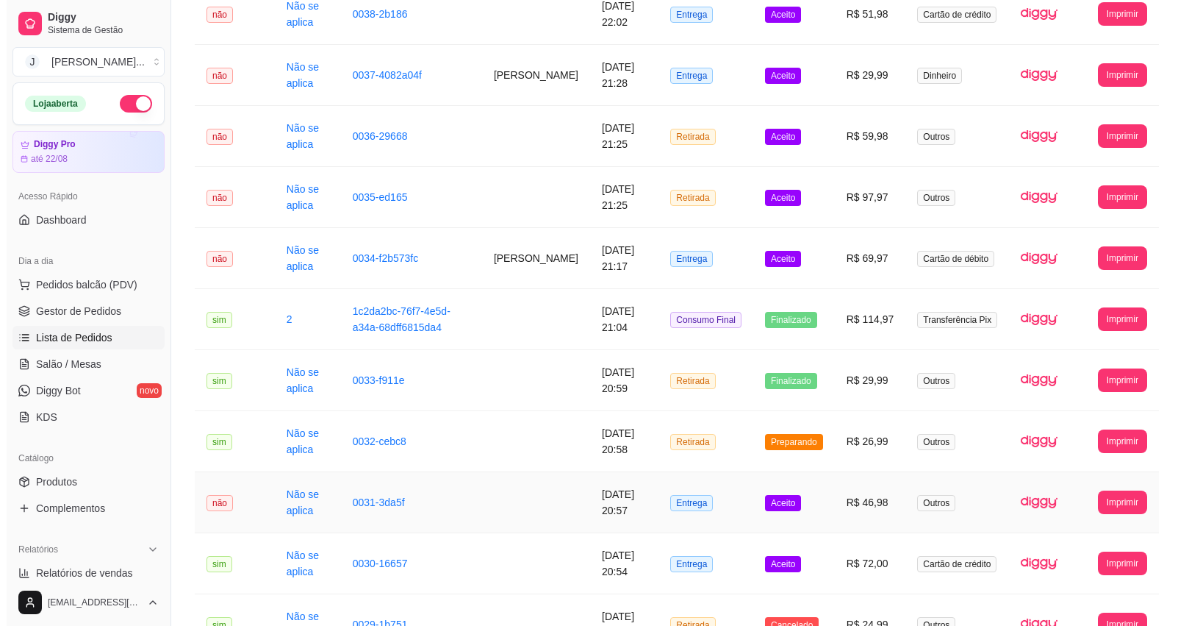
scroll to position [184, 0]
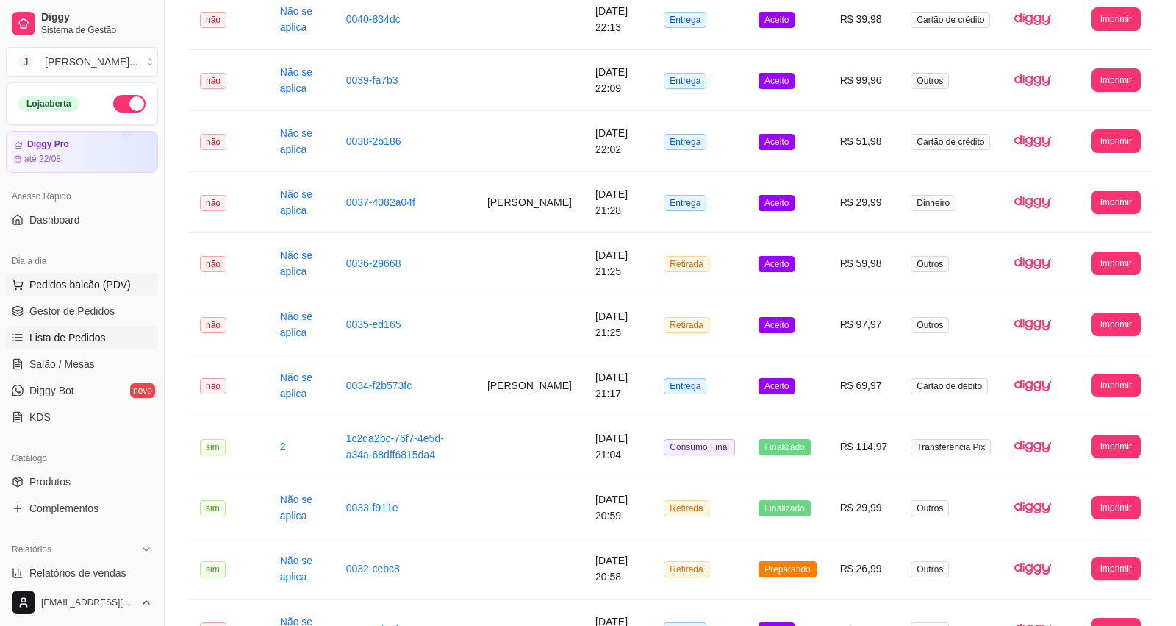
click at [103, 280] on span "Pedidos balcão (PDV)" at bounding box center [79, 284] width 101 height 15
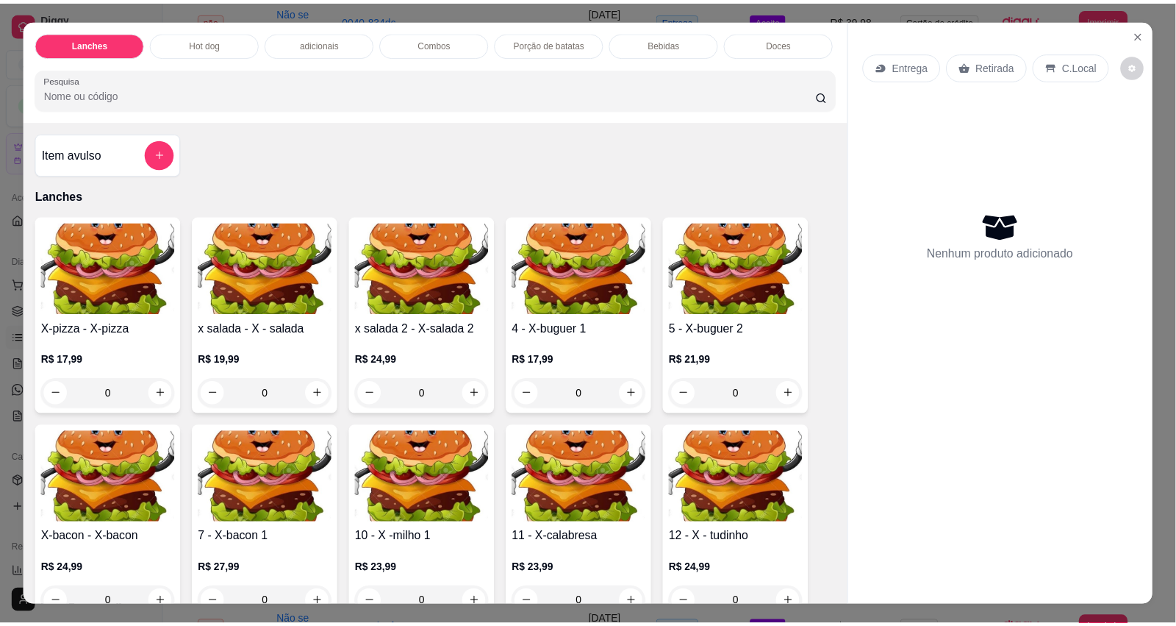
scroll to position [92, 0]
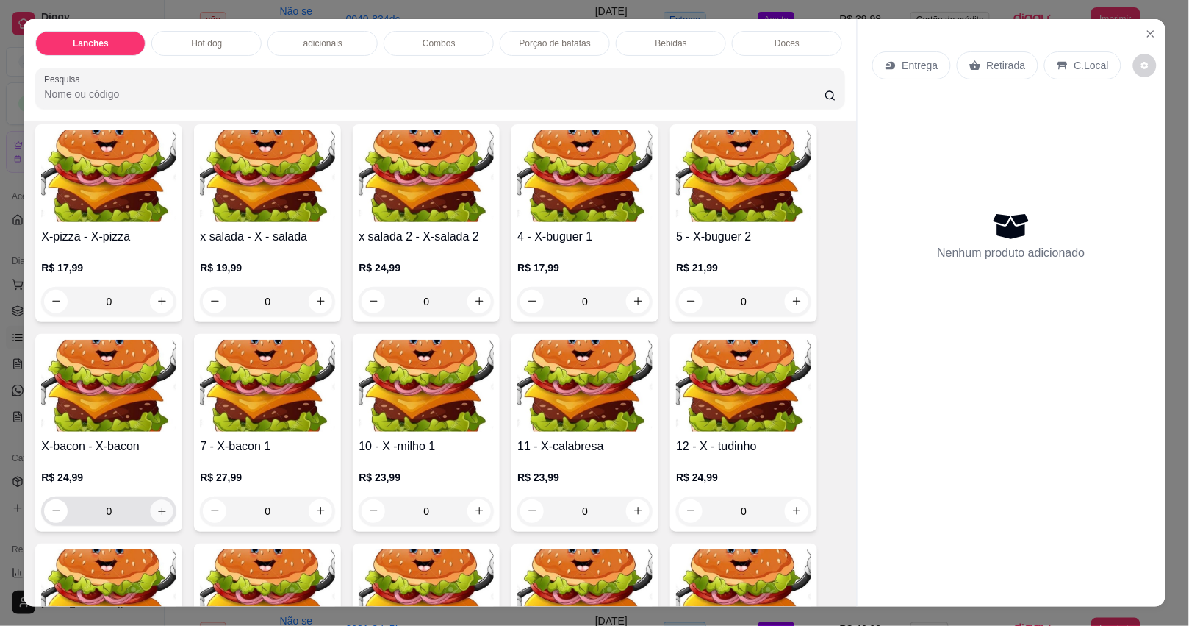
click at [156, 511] on button "increase-product-quantity" at bounding box center [162, 510] width 23 height 23
type input "1"
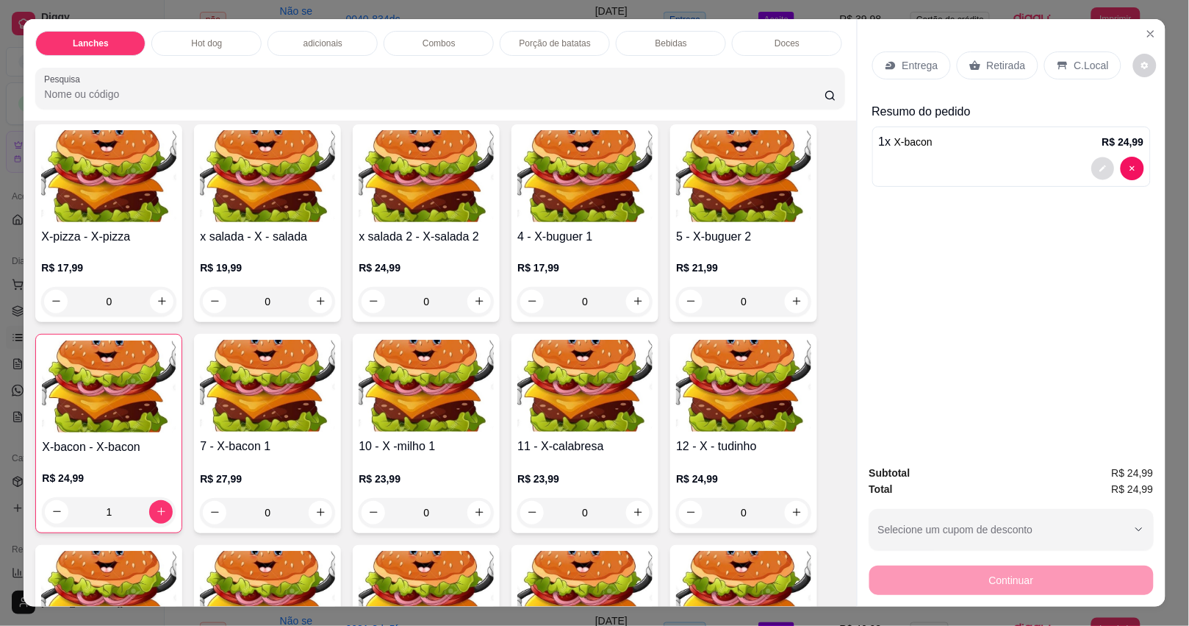
click at [1103, 167] on button "decrease-product-quantity" at bounding box center [1103, 168] width 23 height 23
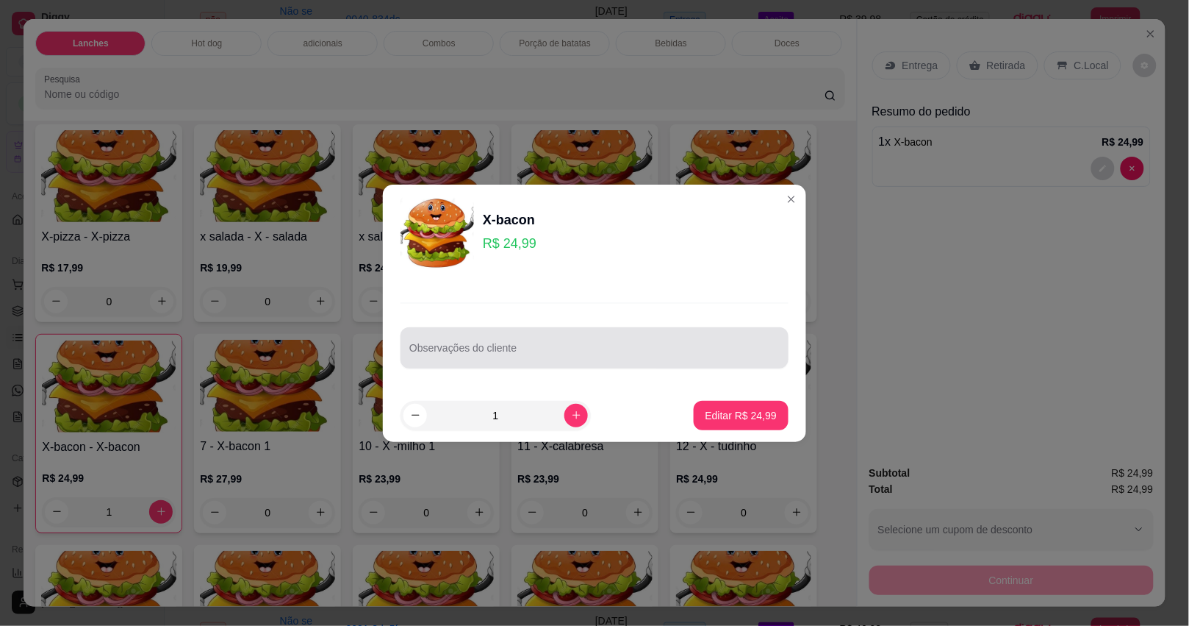
drag, startPoint x: 633, startPoint y: 359, endPoint x: 638, endPoint y: 349, distance: 10.9
click at [634, 357] on input "Observações do cliente" at bounding box center [594, 353] width 370 height 15
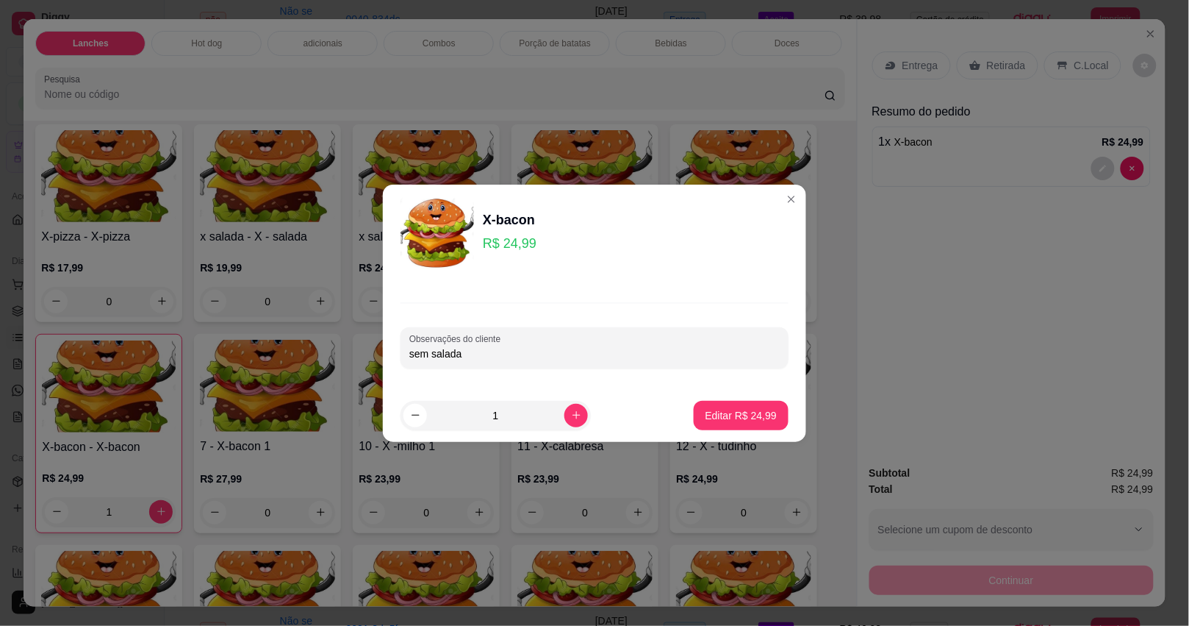
type input "sem salada"
click at [733, 406] on button "Editar R$ 24,99" at bounding box center [741, 415] width 92 height 29
type input "0"
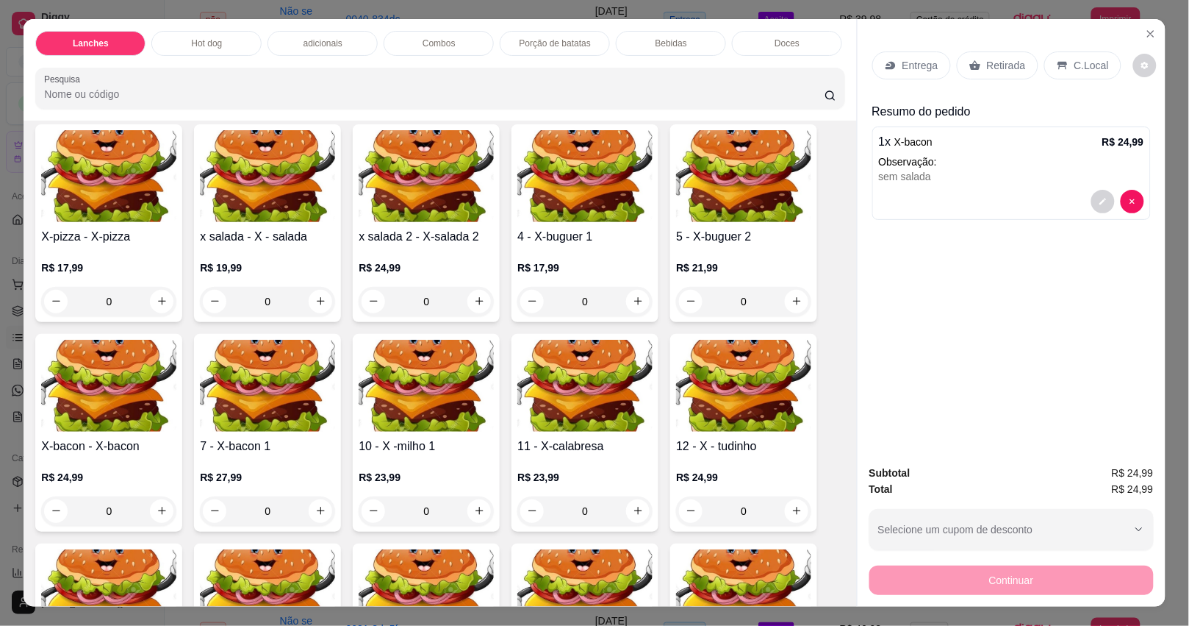
click at [970, 60] on icon at bounding box center [976, 66] width 12 height 12
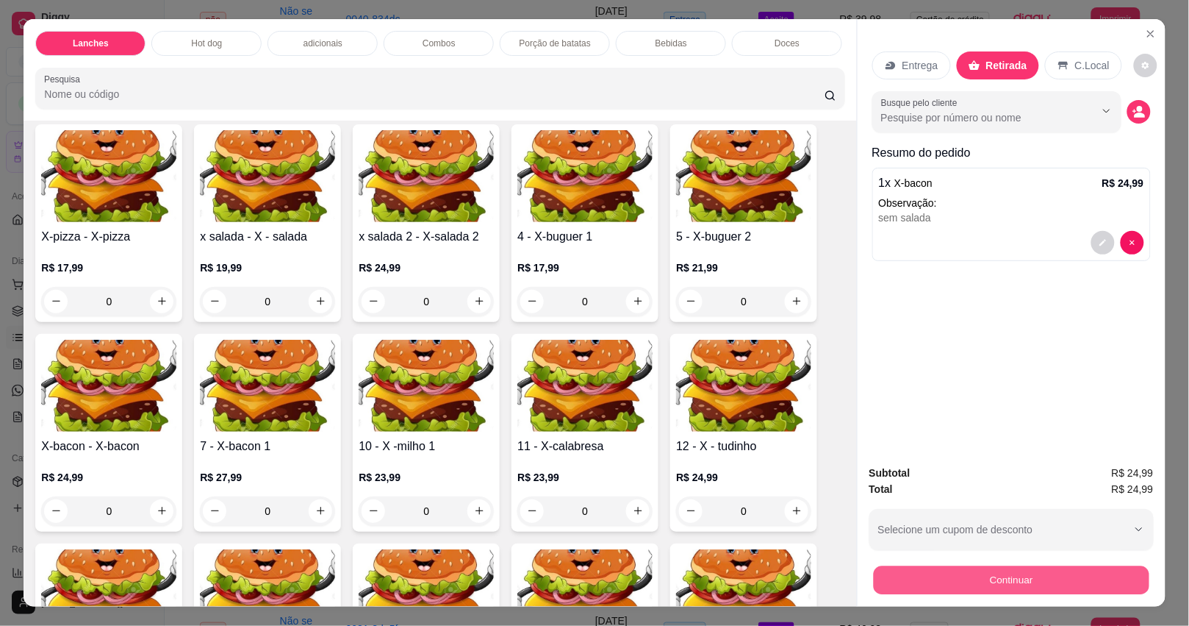
click at [991, 566] on button "Continuar" at bounding box center [1011, 580] width 276 height 29
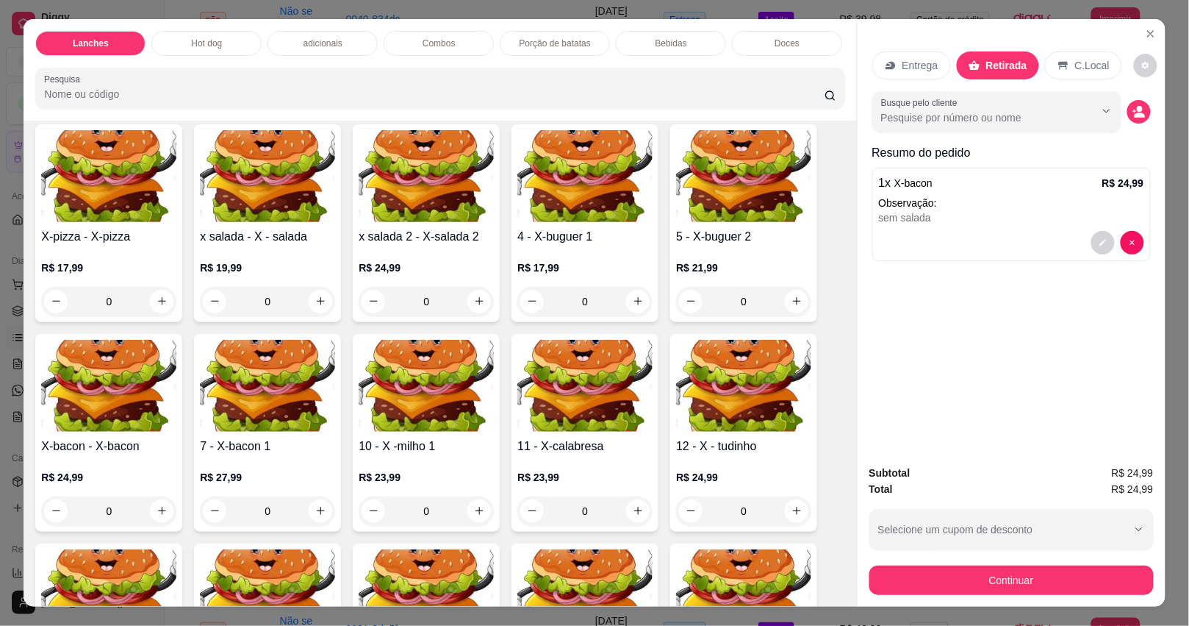
click at [693, 332] on div "Outro" at bounding box center [695, 332] width 94 height 78
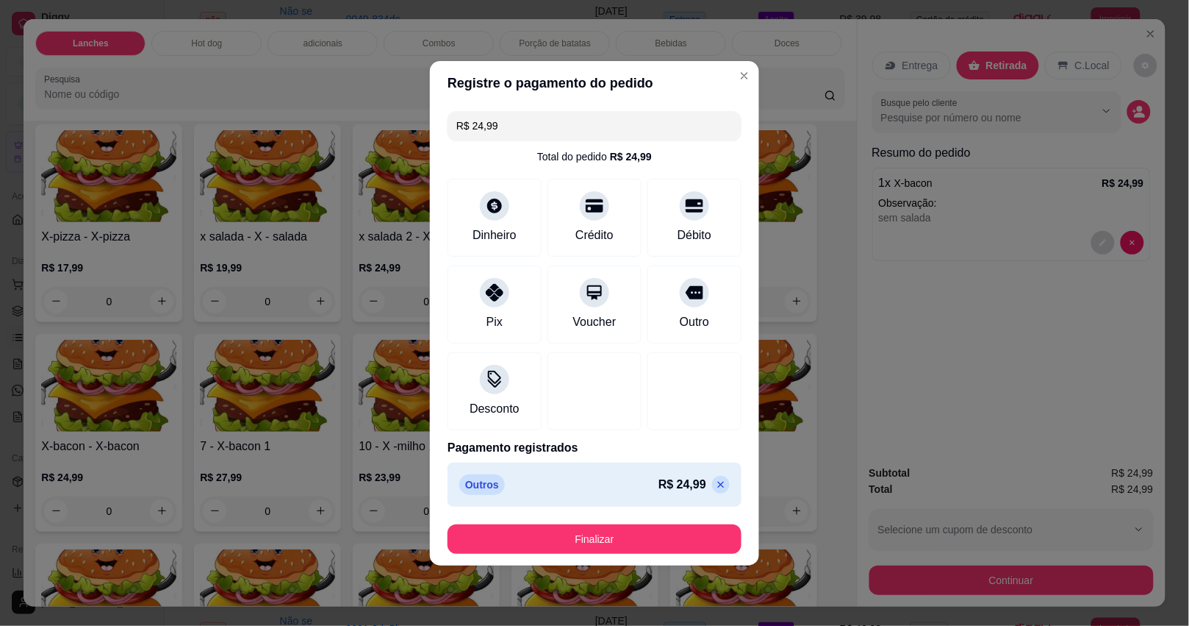
type input "R$ 0,00"
click at [685, 535] on button "Finalizar" at bounding box center [595, 538] width 294 height 29
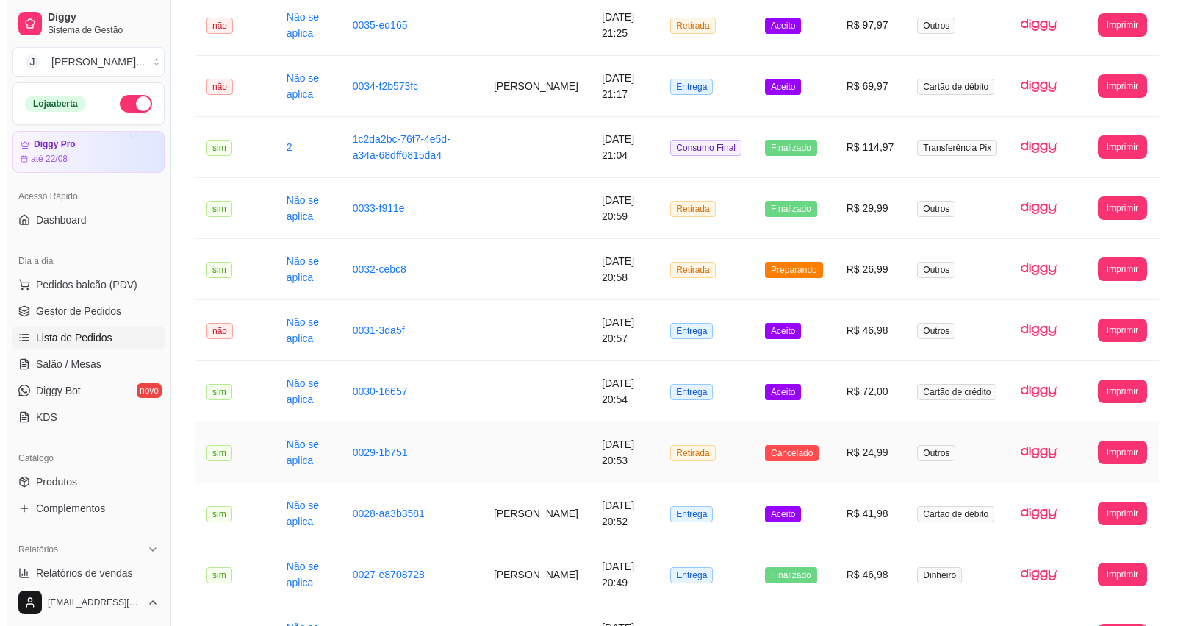
scroll to position [551, 0]
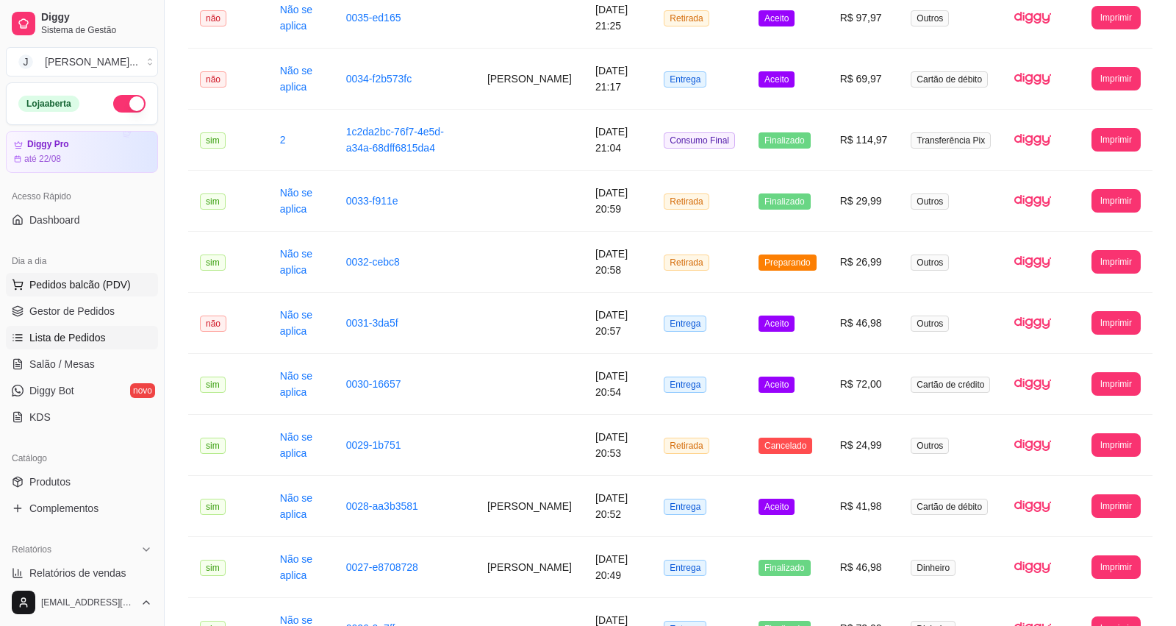
click at [51, 285] on span "Pedidos balcão (PDV)" at bounding box center [79, 284] width 101 height 15
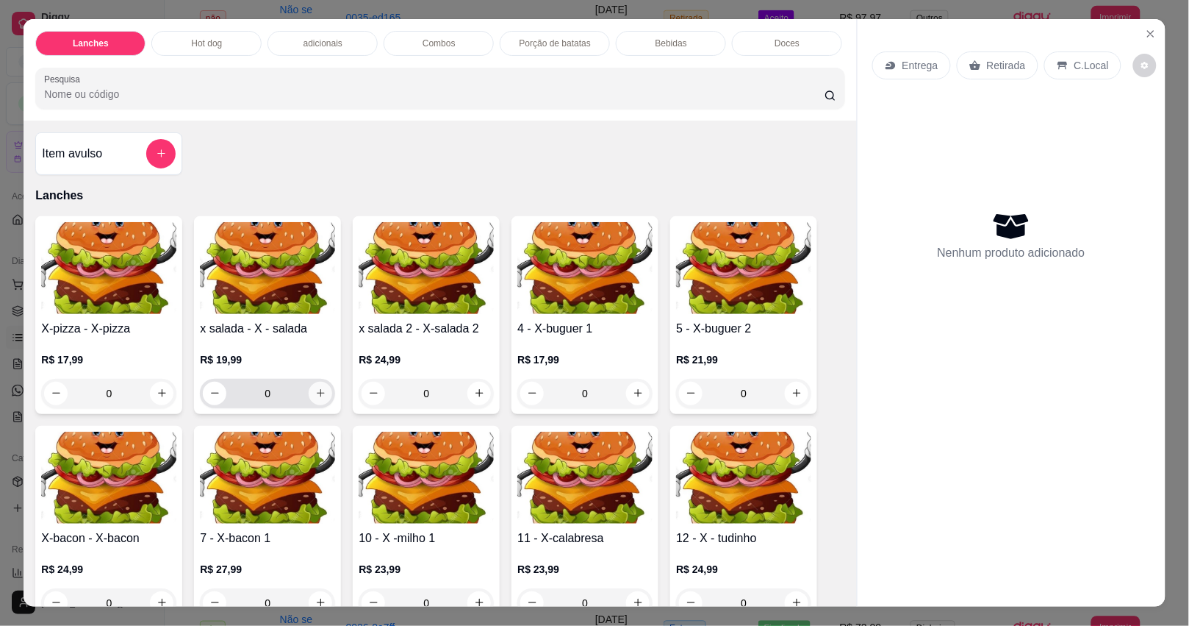
click at [315, 398] on icon "increase-product-quantity" at bounding box center [320, 392] width 11 height 11
type input "1"
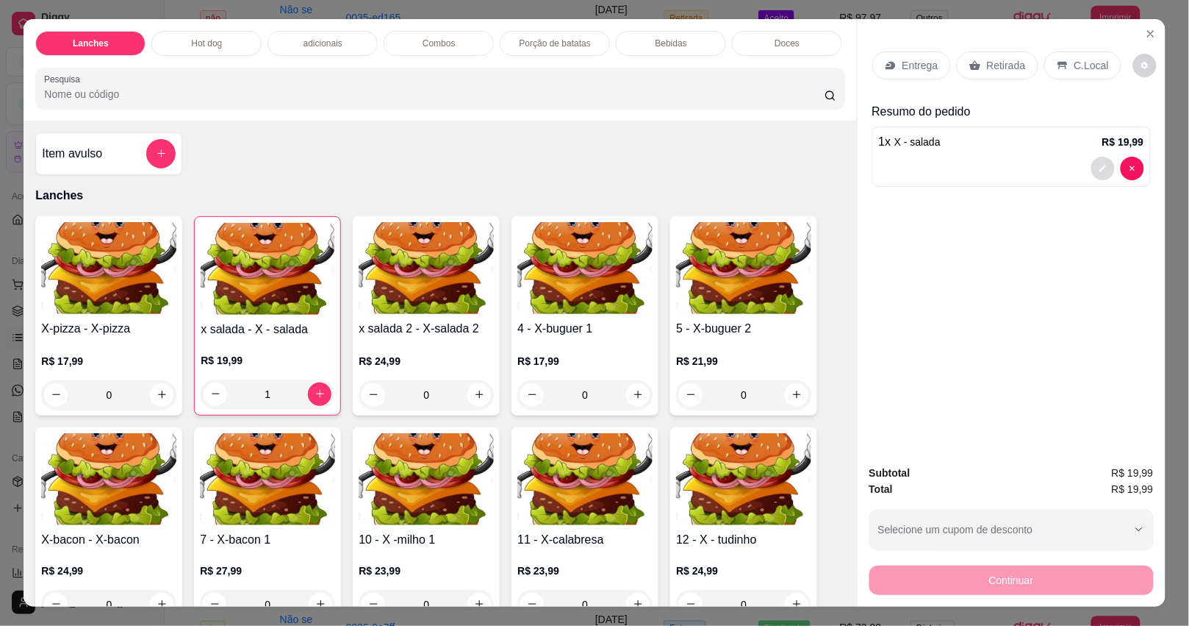
click at [1099, 164] on icon "decrease-product-quantity" at bounding box center [1103, 168] width 9 height 9
click at [553, 357] on input "Observações do cliente" at bounding box center [594, 353] width 373 height 15
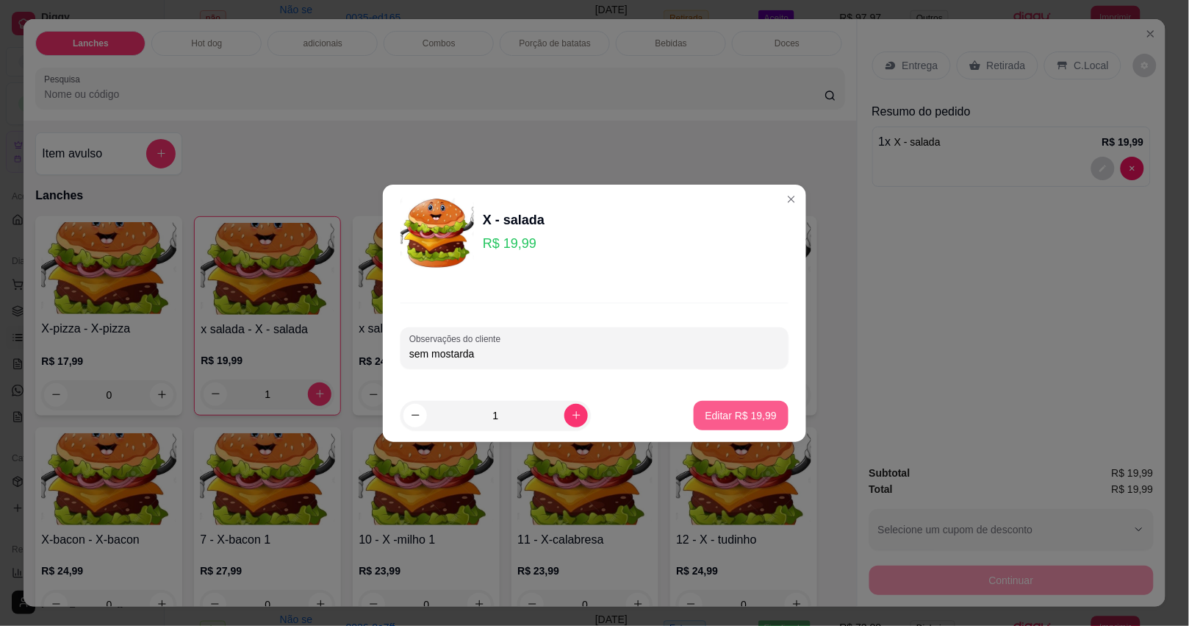
type input "sem mostarda"
click at [706, 406] on button "Editar R$ 19,99" at bounding box center [741, 415] width 95 height 29
type input "0"
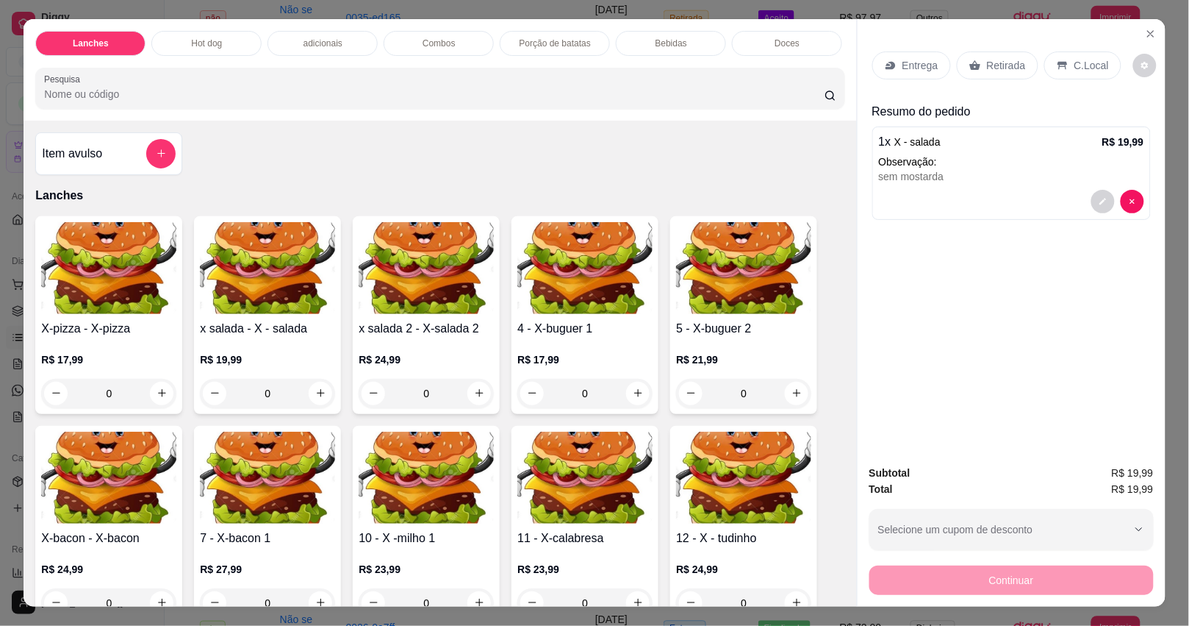
click at [910, 59] on p "Entrega" at bounding box center [921, 65] width 36 height 15
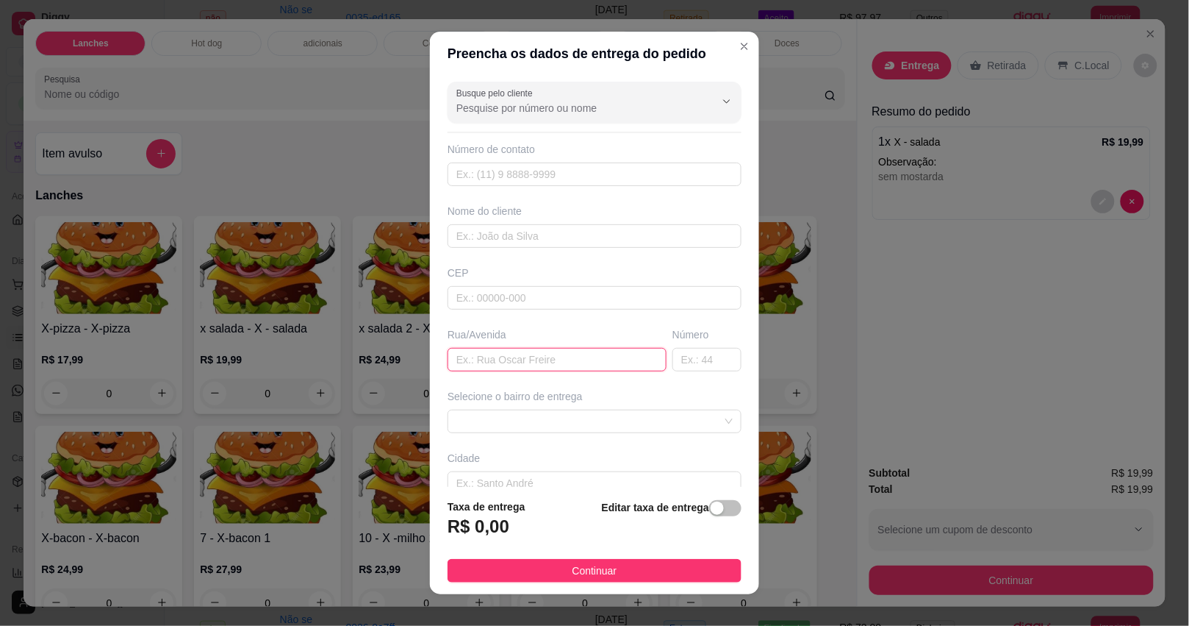
click at [468, 361] on input "text" at bounding box center [557, 360] width 219 height 24
type input "disciplina"
click at [518, 417] on span at bounding box center [594, 421] width 276 height 22
type input "187"
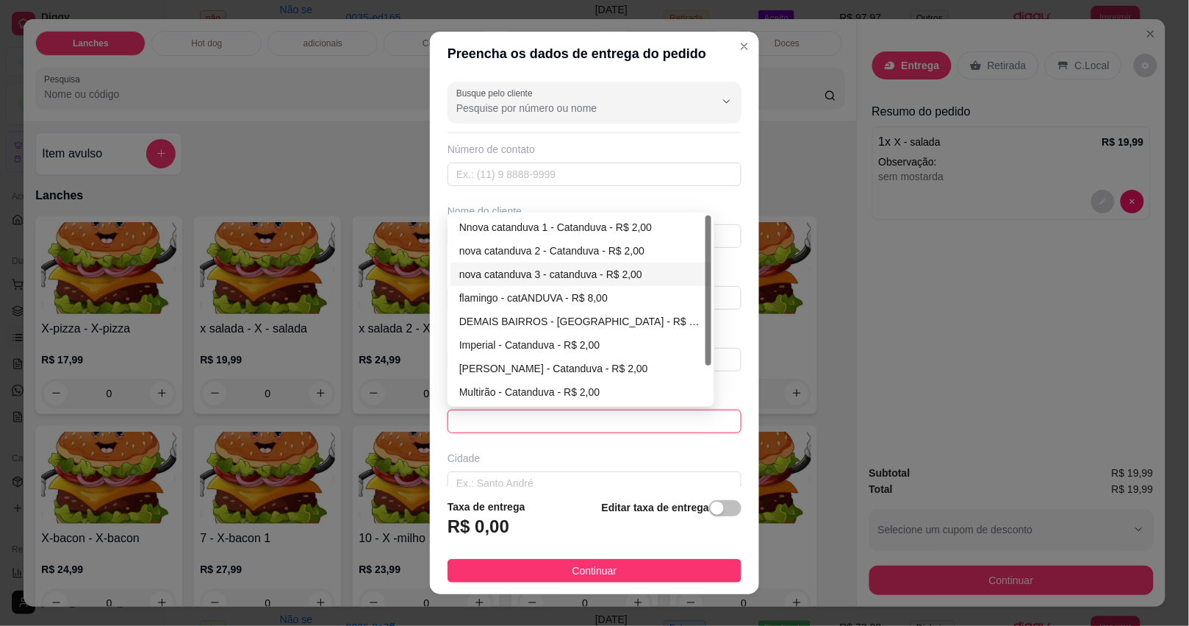
click at [509, 279] on div "nova catanduva 3 - catanduva - R$ 2,00" at bounding box center [580, 274] width 243 height 16
type input "catanduva"
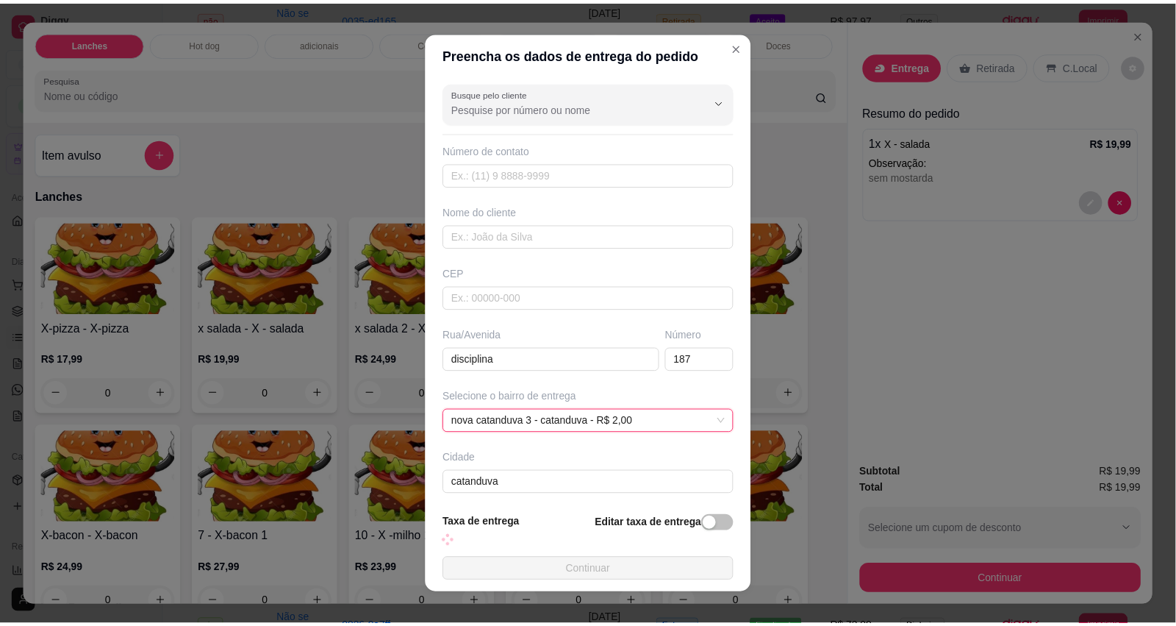
scroll to position [70, 0]
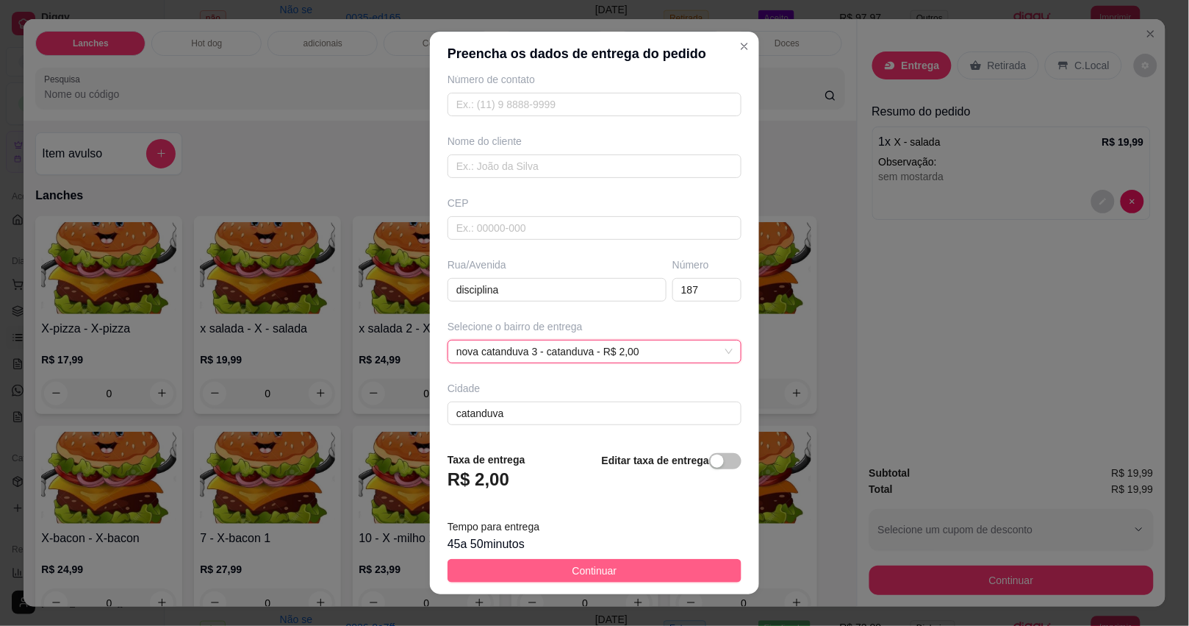
click at [554, 571] on button "Continuar" at bounding box center [595, 571] width 294 height 24
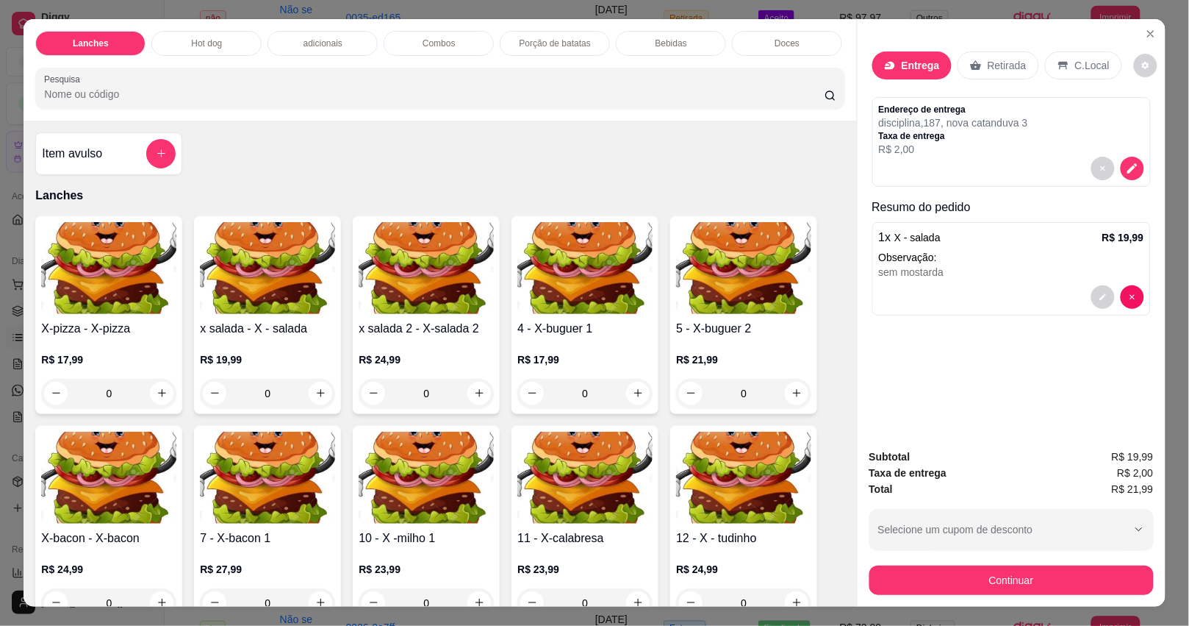
drag, startPoint x: 1056, startPoint y: 589, endPoint x: 1056, endPoint y: 581, distance: 8.1
click at [1056, 581] on div "Subtotal R$ 19,99 Taxa de entrega R$ 2,00 Total R$ 21,99 Selecione um cupom de …" at bounding box center [1012, 522] width 308 height 170
click at [1056, 581] on button "Continuar" at bounding box center [1012, 579] width 284 height 29
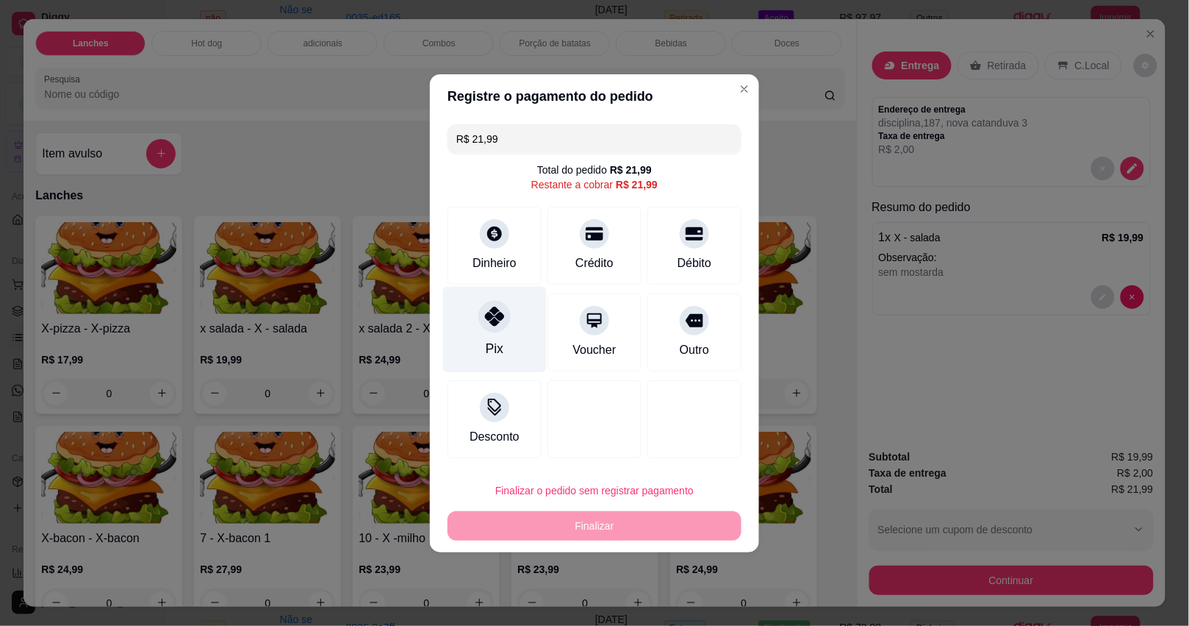
click at [509, 323] on div "Pix" at bounding box center [495, 329] width 104 height 86
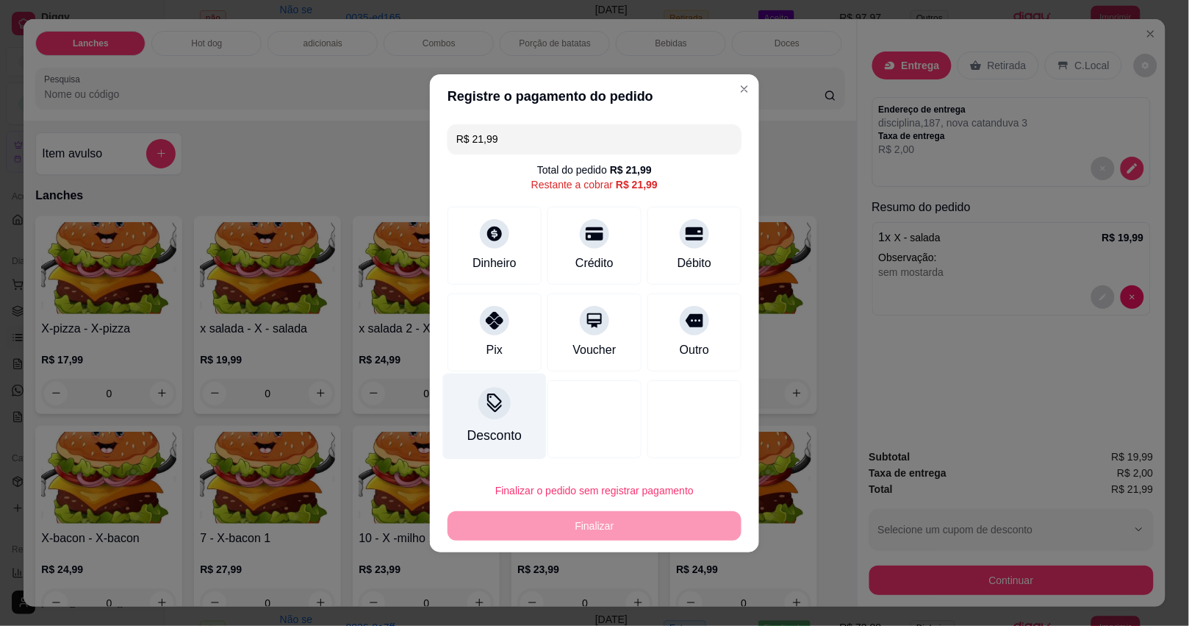
type input "R$ 0,00"
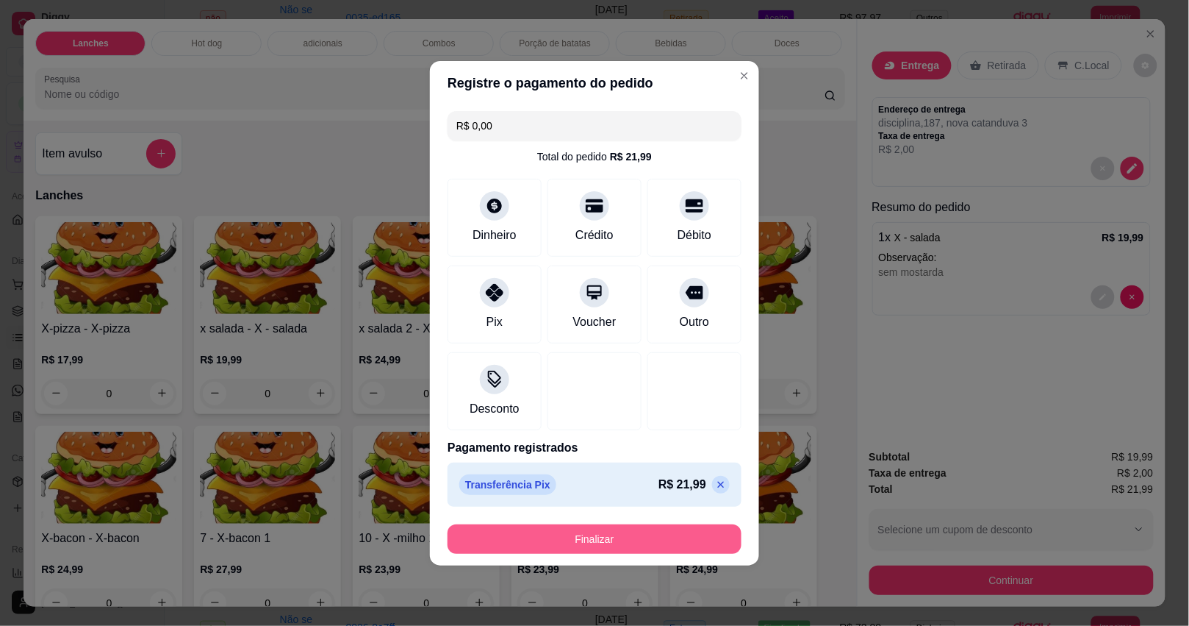
click at [561, 537] on button "Finalizar" at bounding box center [595, 538] width 294 height 29
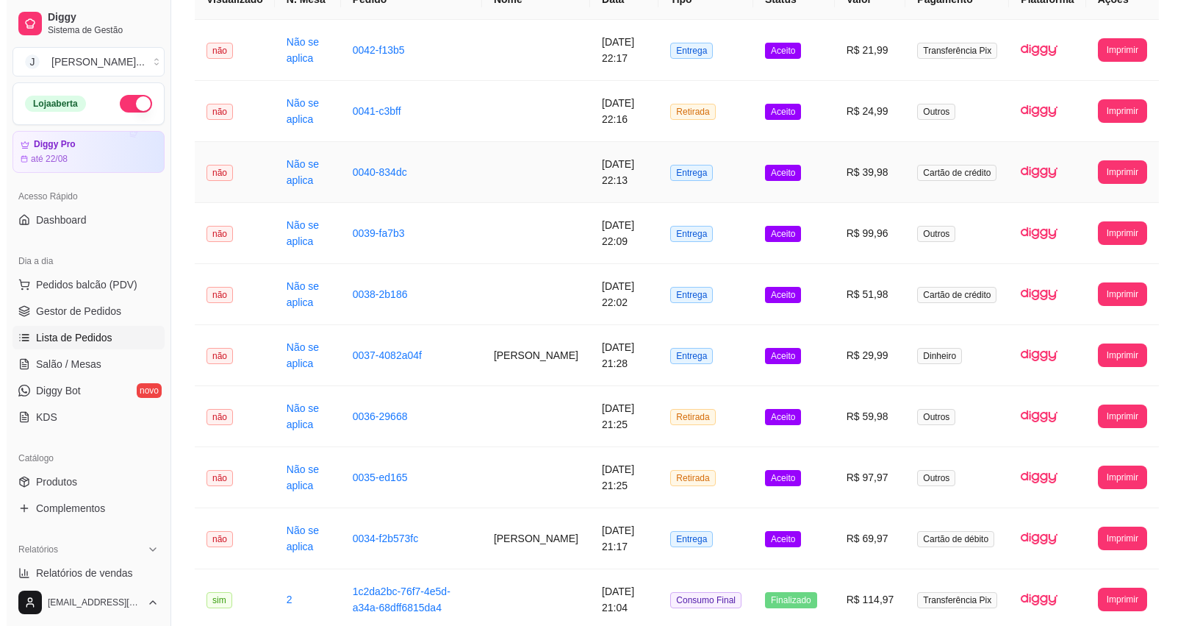
scroll to position [92, 0]
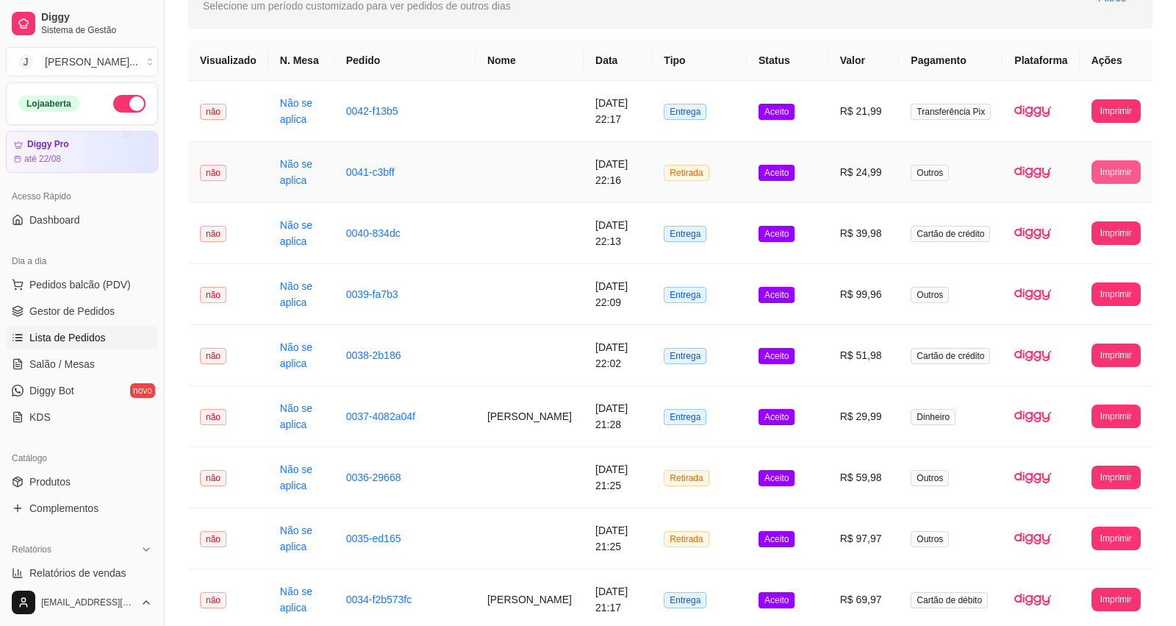
click at [1101, 175] on button "Imprimir" at bounding box center [1116, 172] width 49 height 24
click at [1092, 222] on button "Impressora" at bounding box center [1089, 224] width 107 height 24
click at [842, 364] on td "R$ 51,98" at bounding box center [863, 355] width 71 height 61
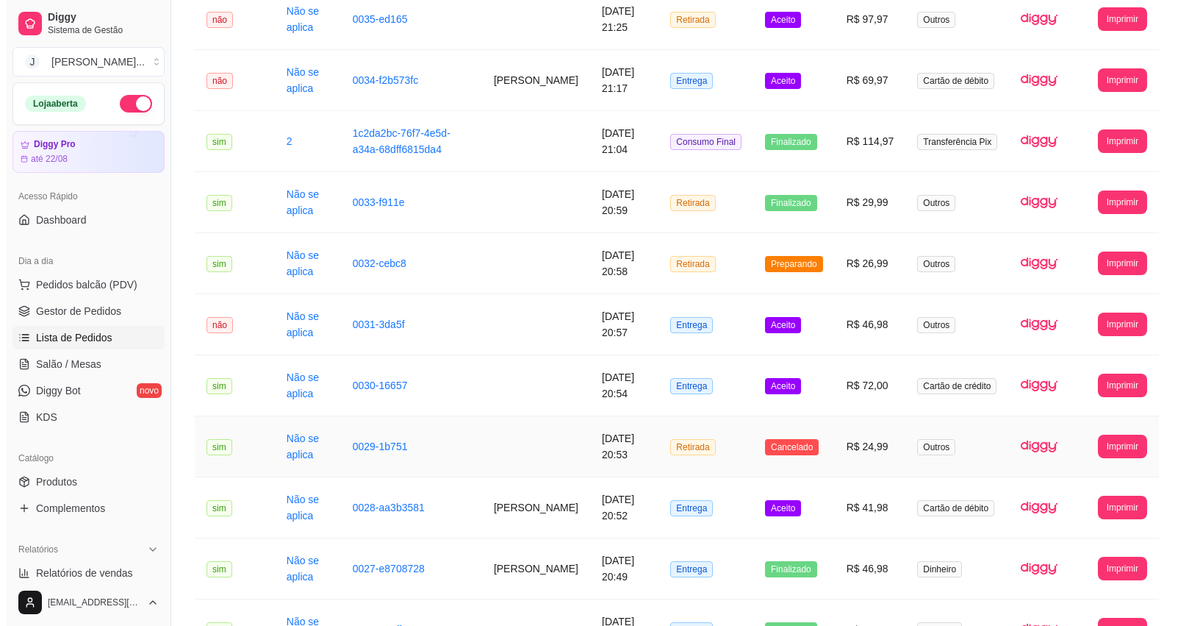
scroll to position [643, 0]
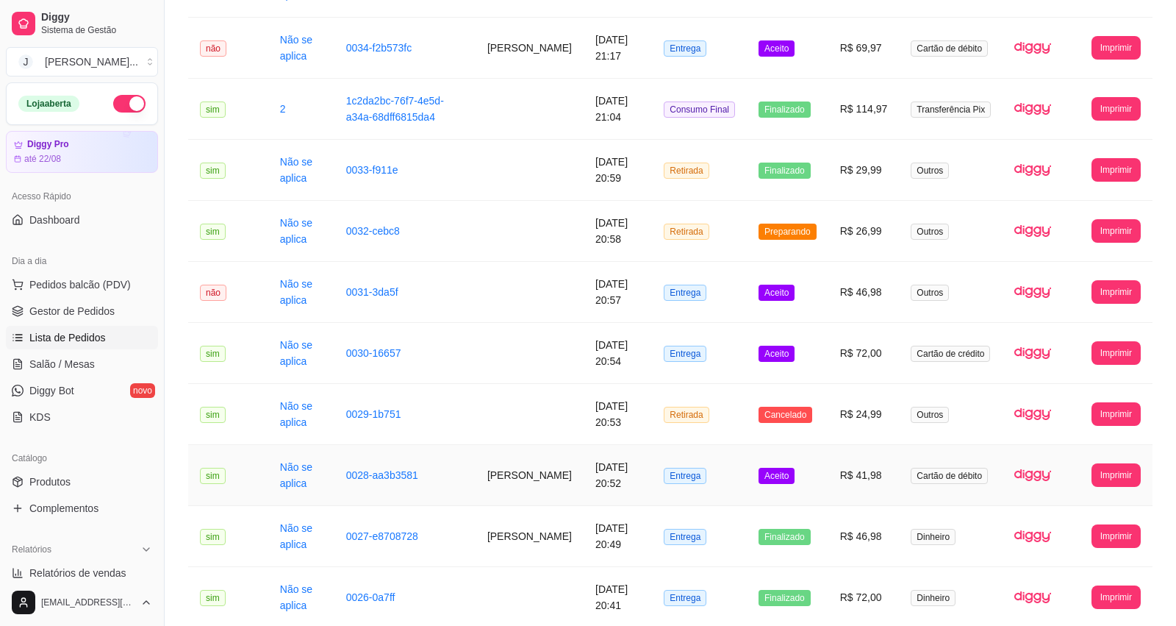
click at [835, 473] on td "R$ 41,98" at bounding box center [863, 475] width 71 height 61
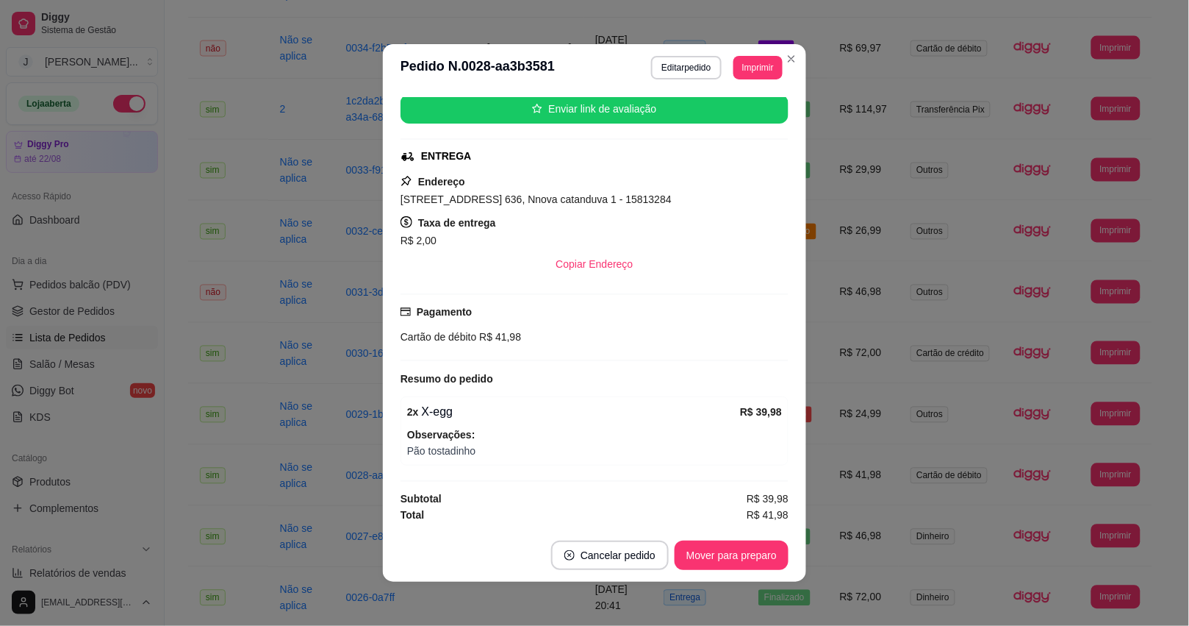
scroll to position [189, 0]
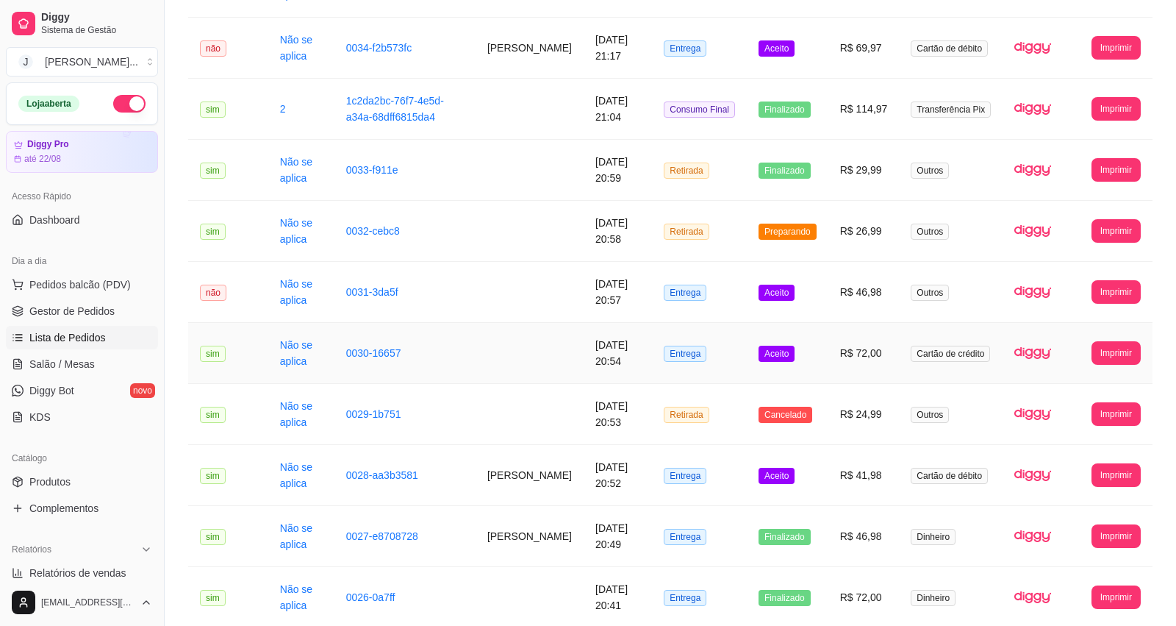
click at [827, 365] on td "Aceito" at bounding box center [788, 353] width 82 height 61
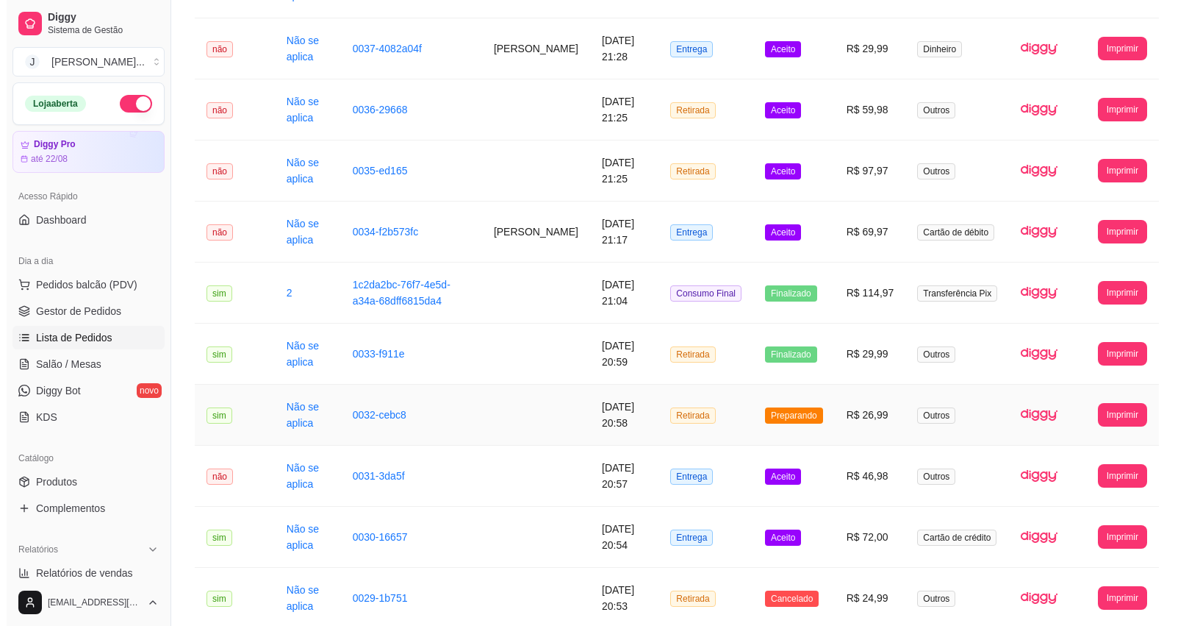
scroll to position [551, 0]
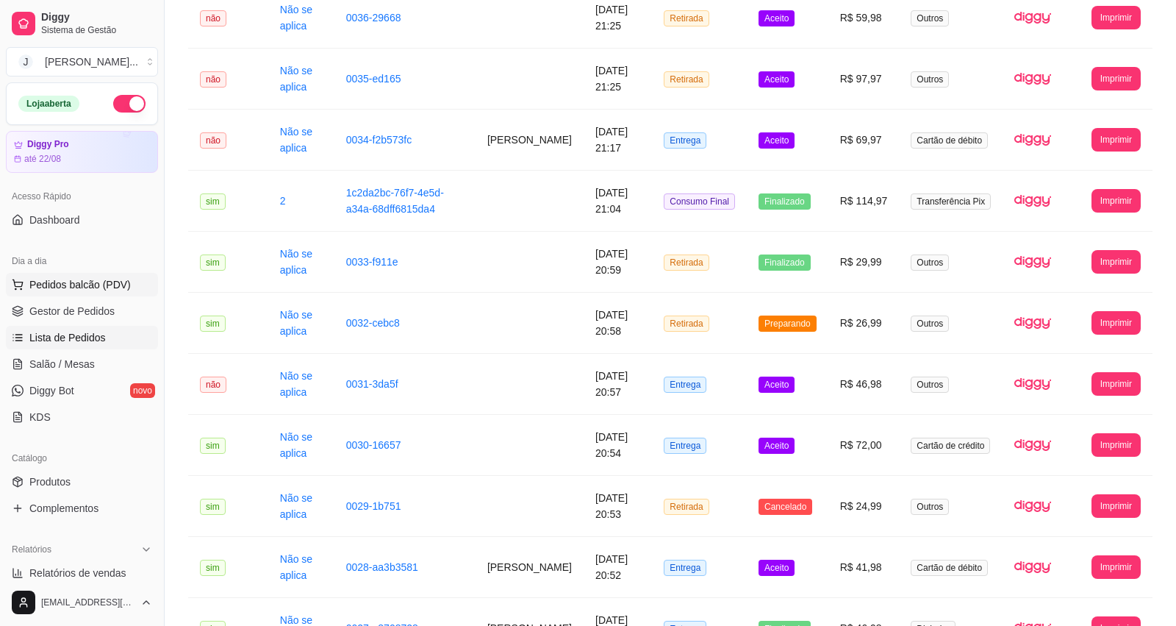
click at [70, 288] on span "Pedidos balcão (PDV)" at bounding box center [79, 284] width 101 height 15
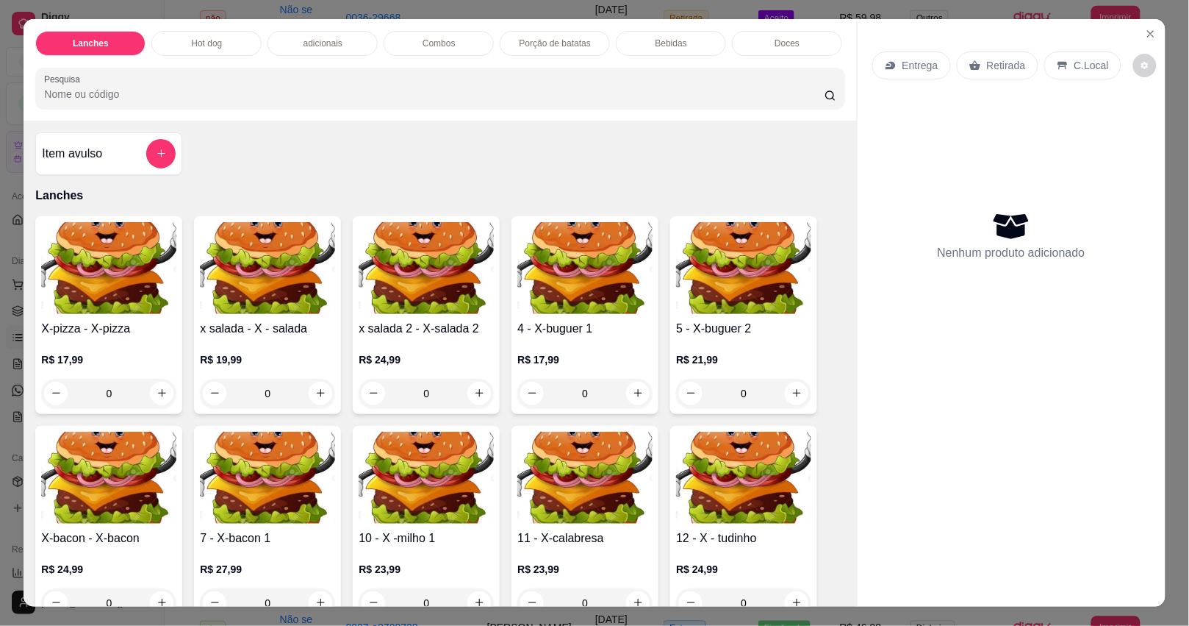
click at [195, 39] on p "Hot dog" at bounding box center [206, 43] width 31 height 12
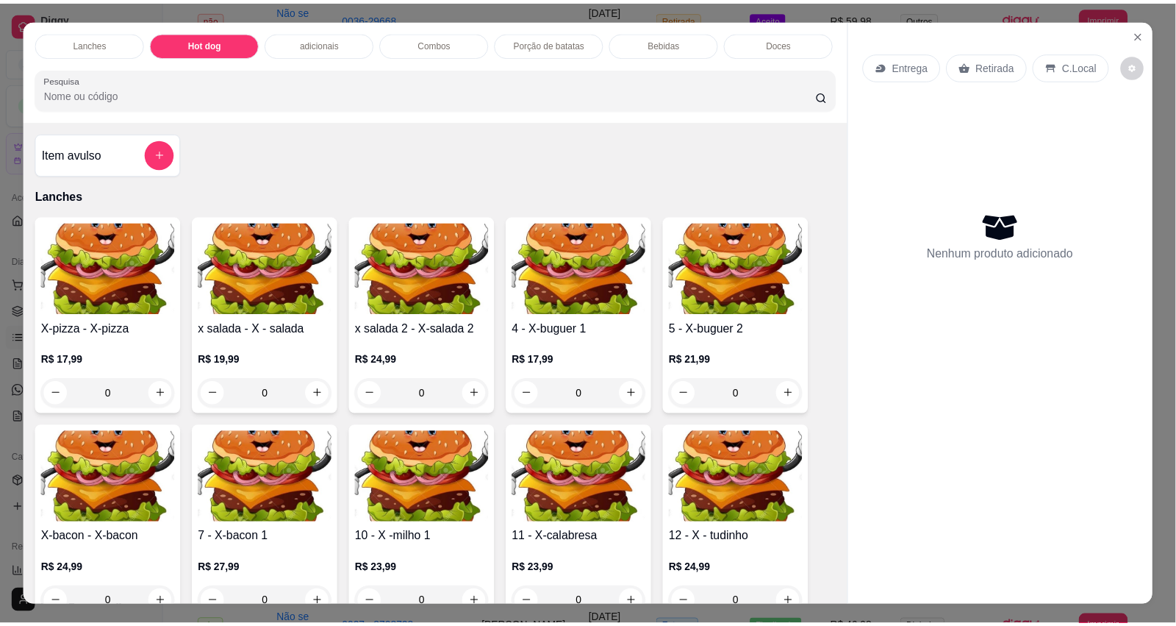
scroll to position [35, 0]
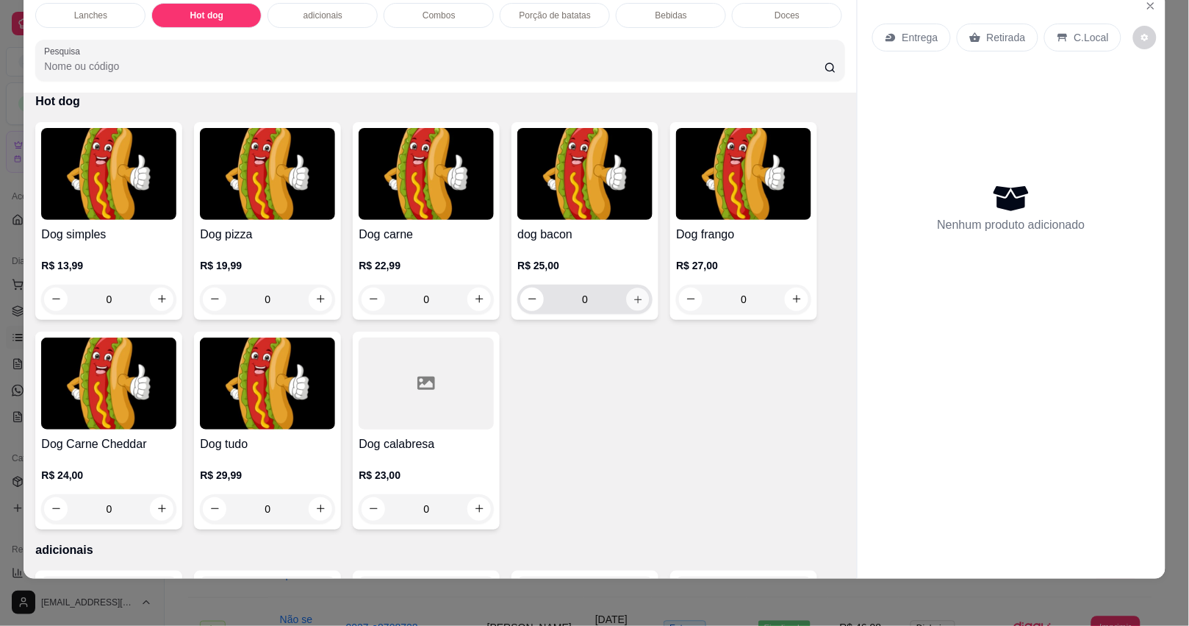
click at [633, 301] on icon "increase-product-quantity" at bounding box center [638, 298] width 11 height 11
type input "1"
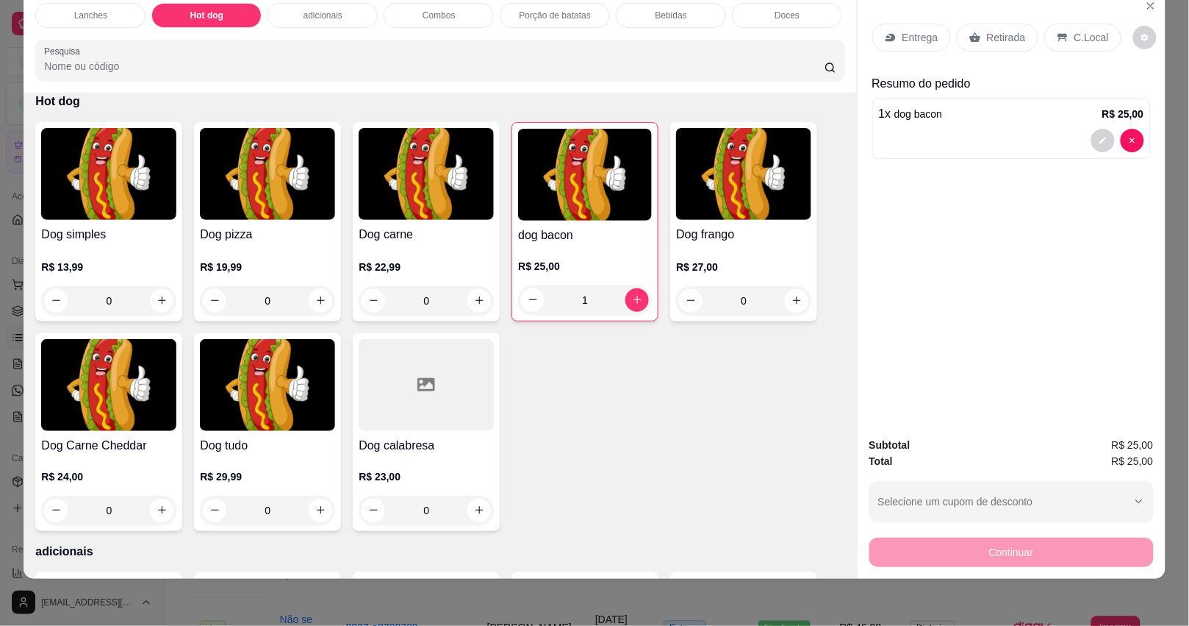
click at [920, 30] on p "Entrega" at bounding box center [921, 37] width 36 height 15
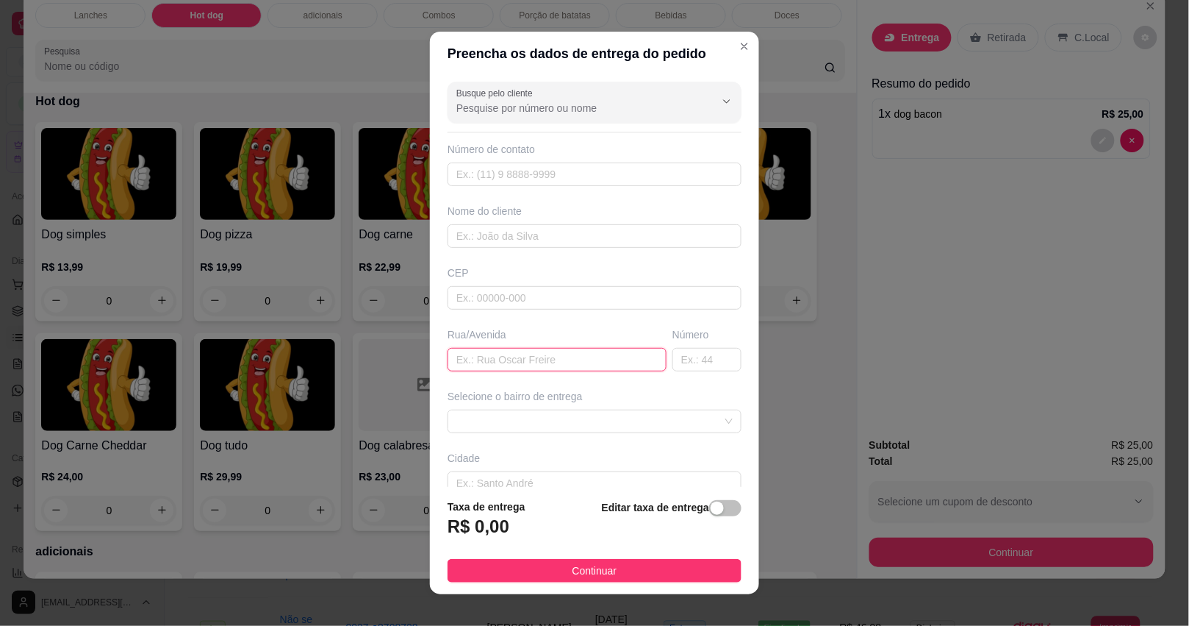
click at [594, 359] on input "text" at bounding box center [557, 360] width 219 height 24
type input "[PERSON_NAME]"
click at [604, 421] on span at bounding box center [594, 421] width 276 height 22
type input "440"
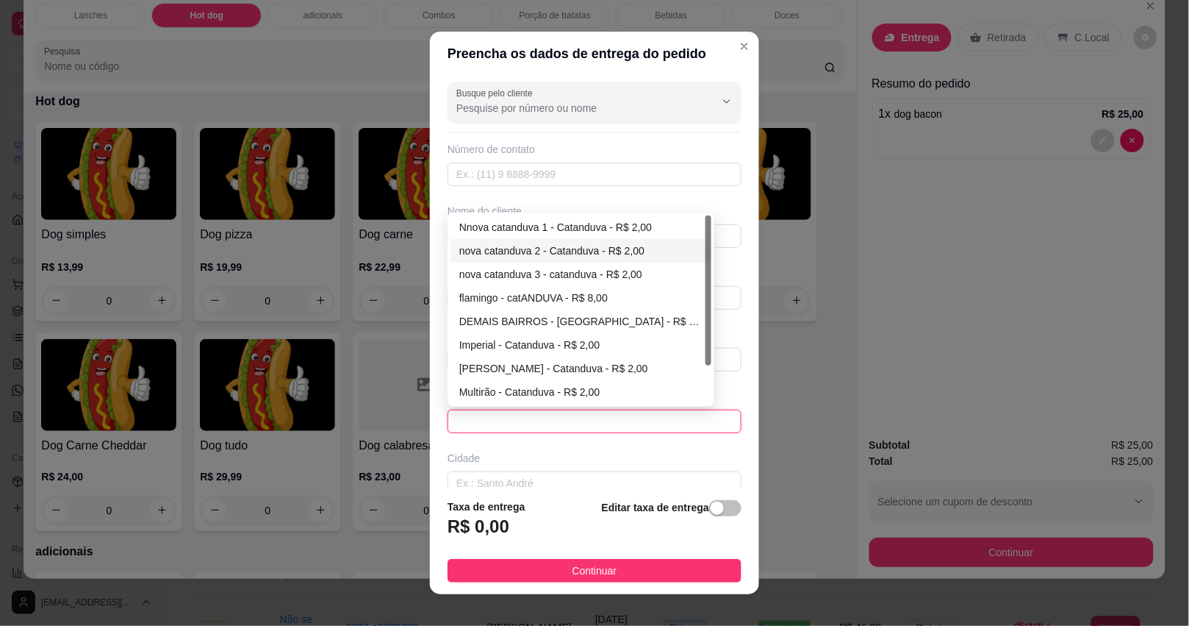
click at [539, 252] on div "nova catanduva 2 - Catanduva - R$ 2,00" at bounding box center [580, 251] width 243 height 16
type input "Catanduva"
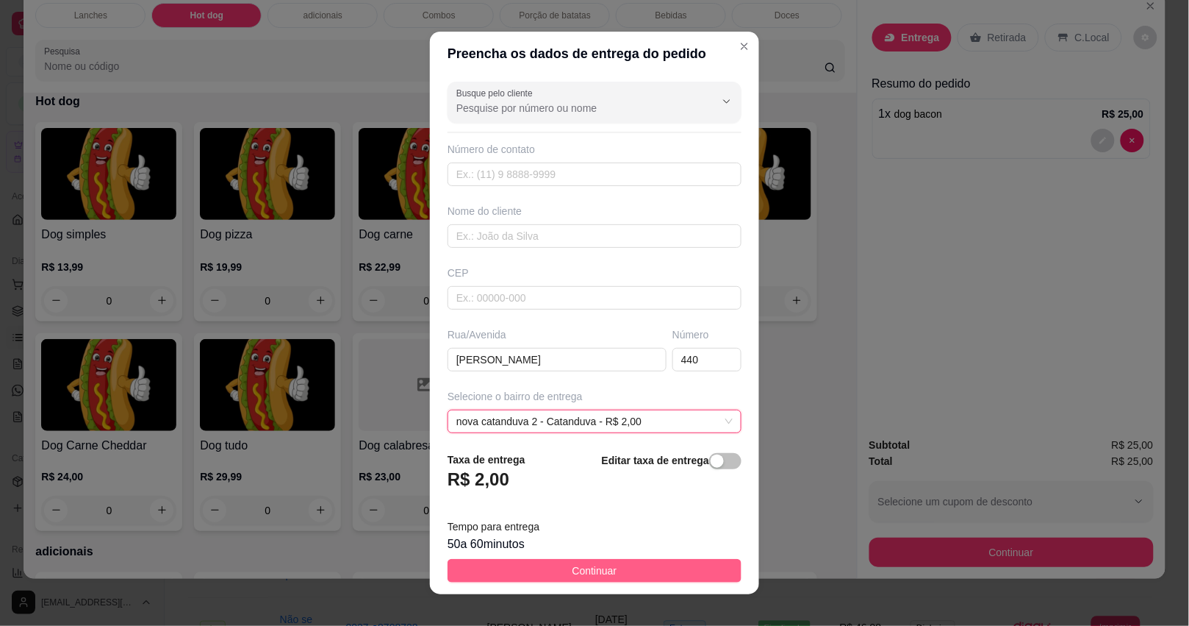
click at [533, 574] on button "Continuar" at bounding box center [595, 571] width 294 height 24
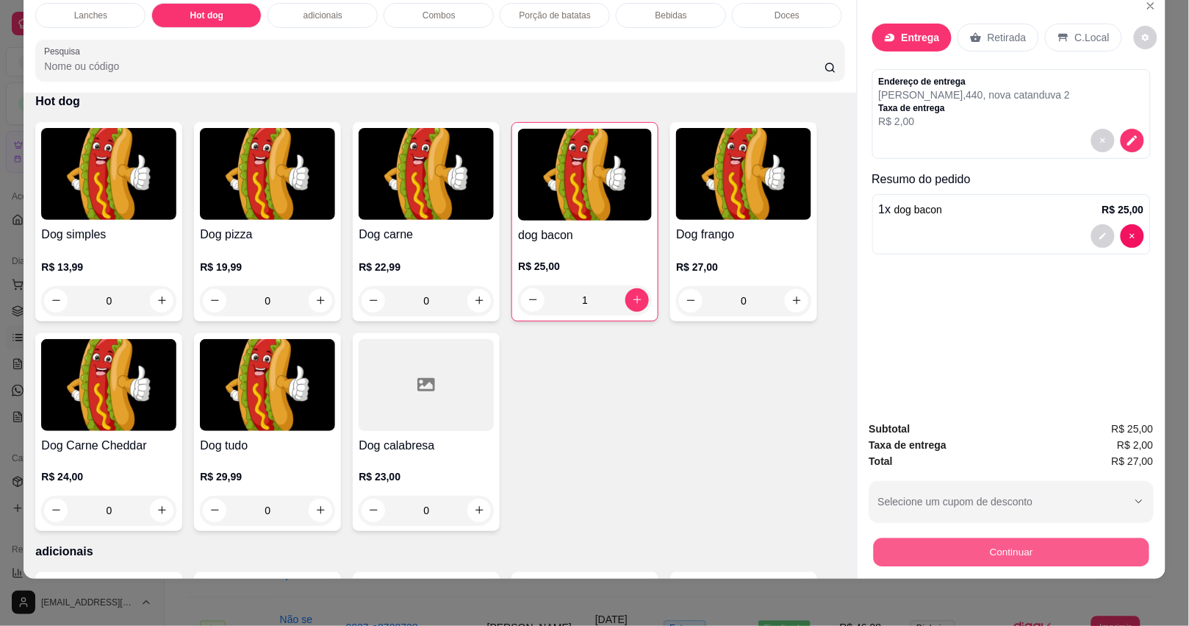
click at [886, 542] on button "Continuar" at bounding box center [1011, 552] width 276 height 29
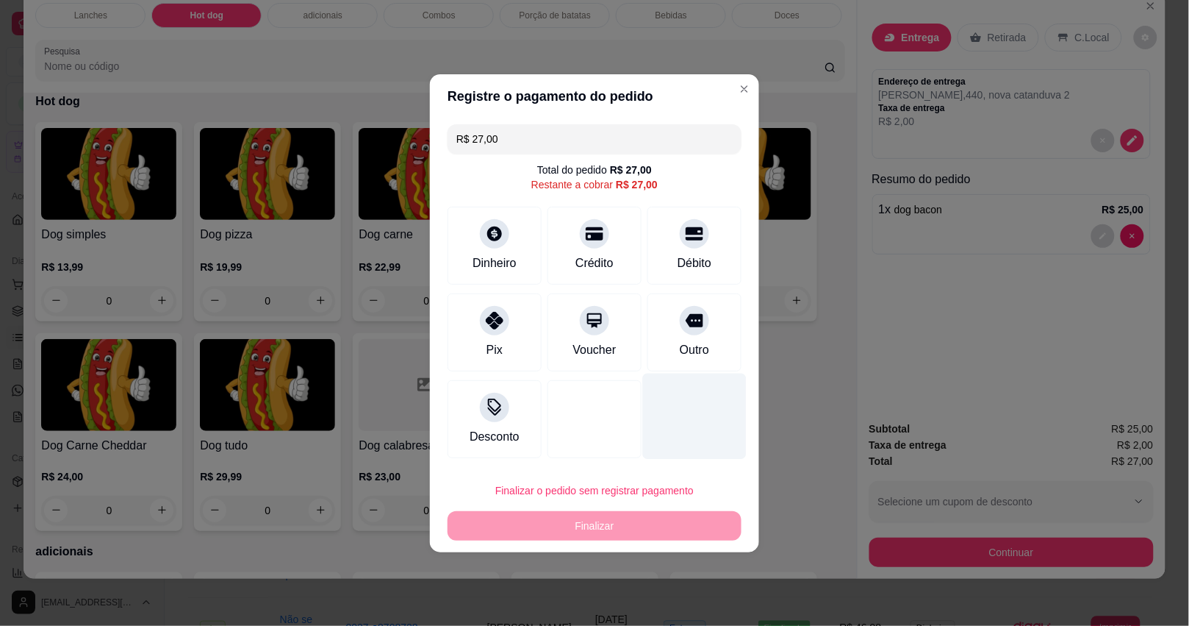
drag, startPoint x: 686, startPoint y: 325, endPoint x: 662, endPoint y: 386, distance: 65.7
click at [686, 326] on div at bounding box center [694, 320] width 29 height 29
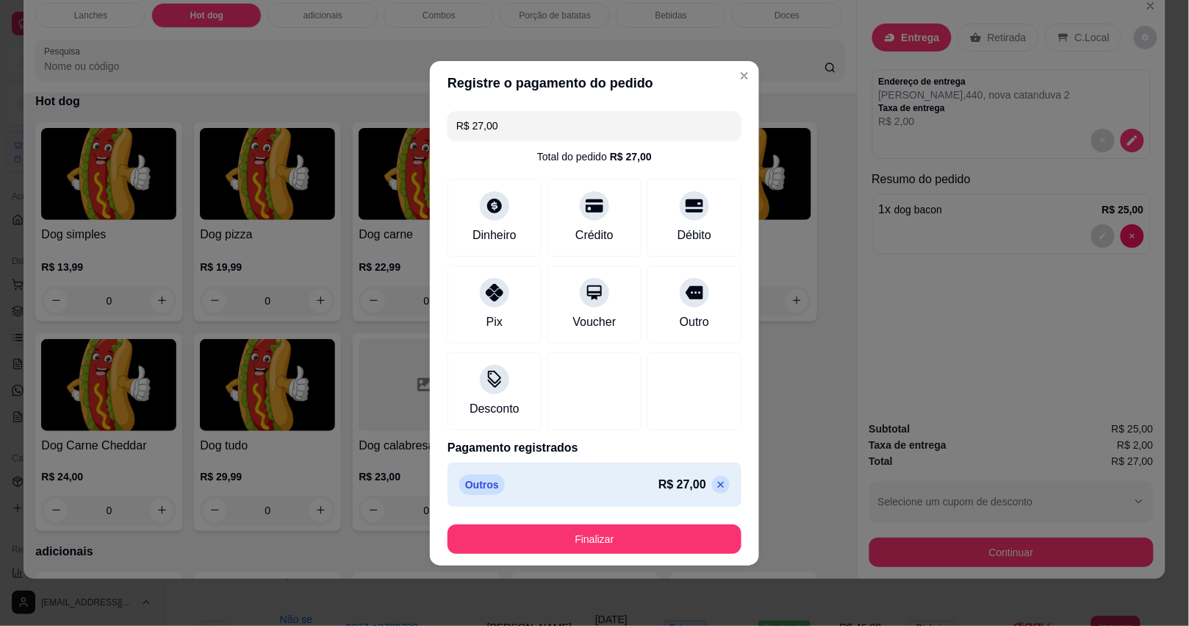
type input "R$ 0,00"
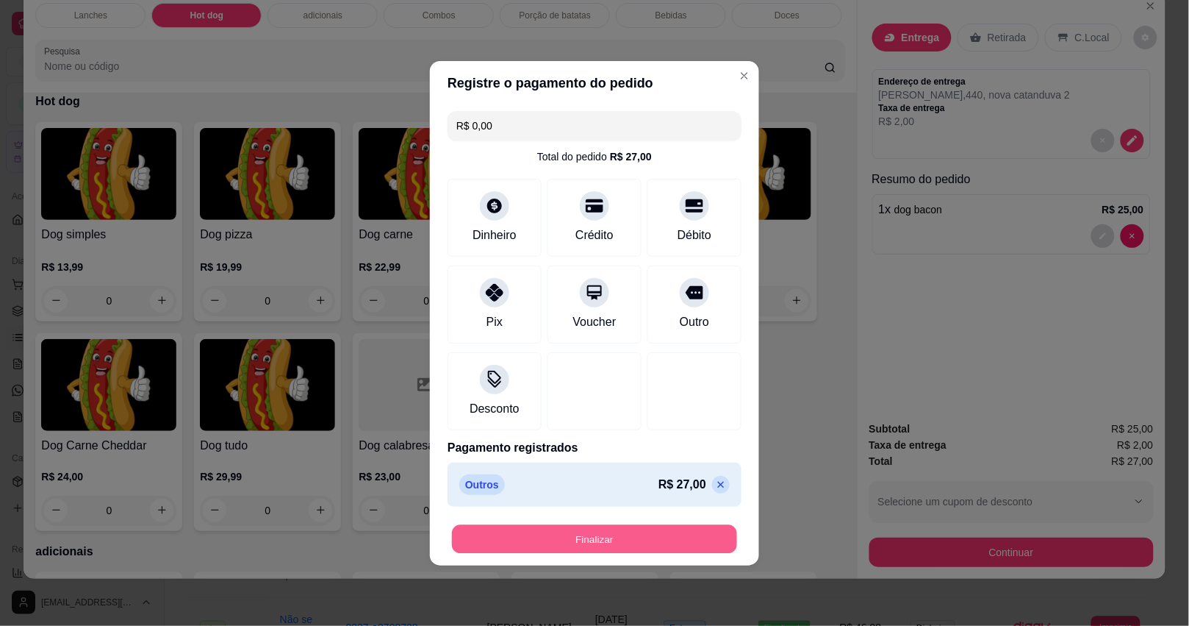
click at [634, 533] on button "Finalizar" at bounding box center [594, 538] width 285 height 29
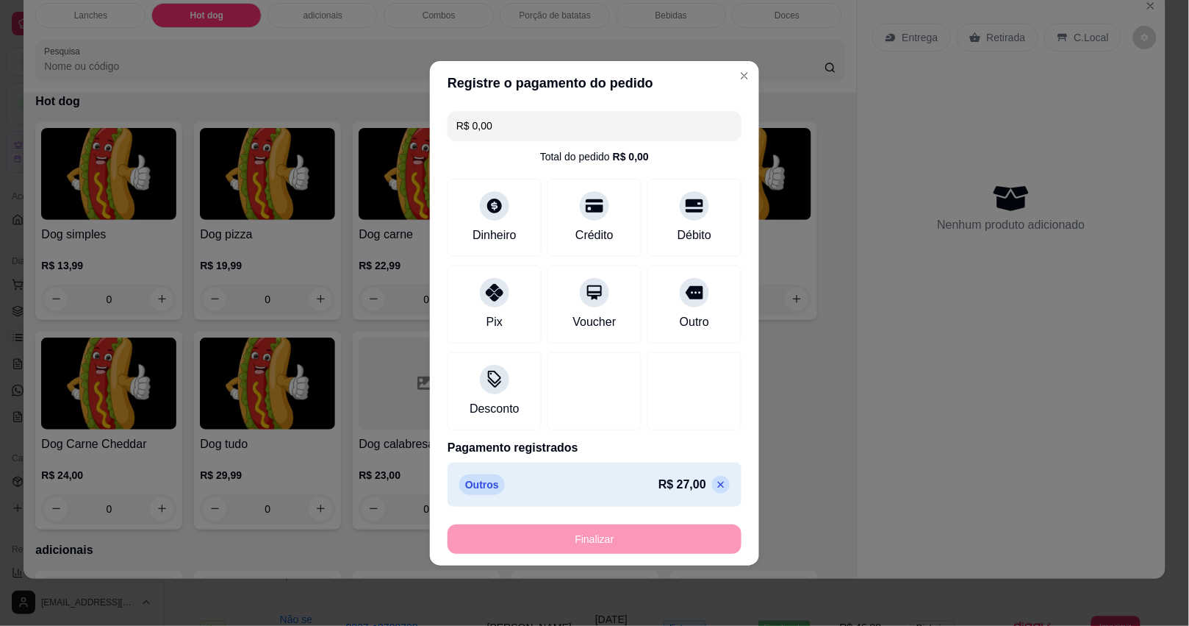
type input "0"
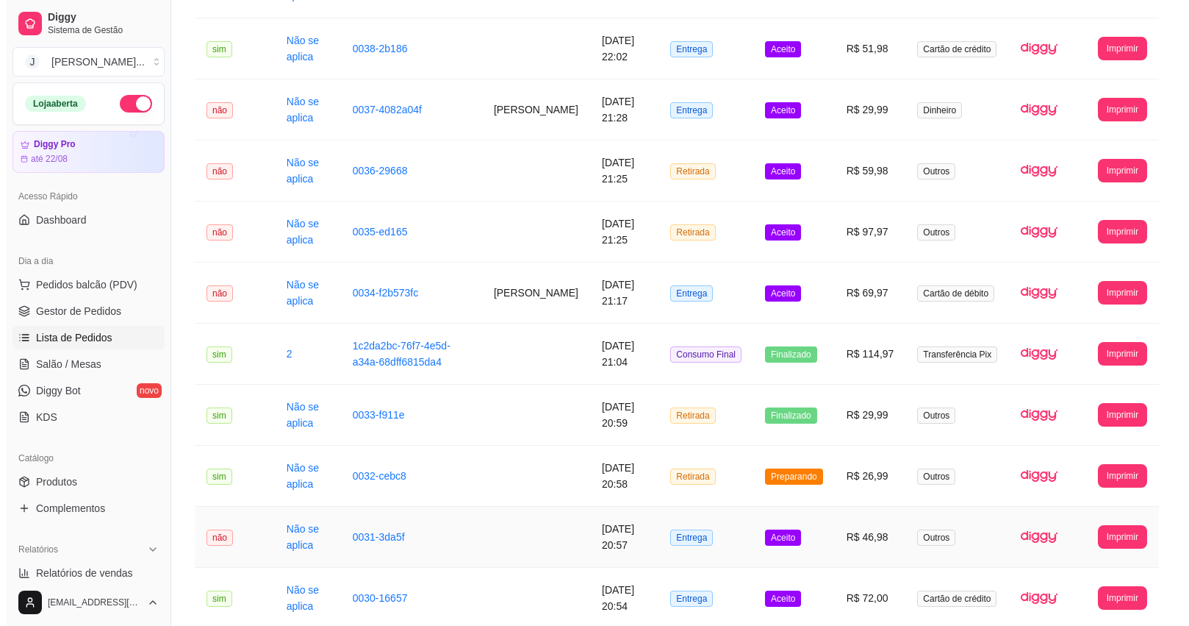
scroll to position [551, 0]
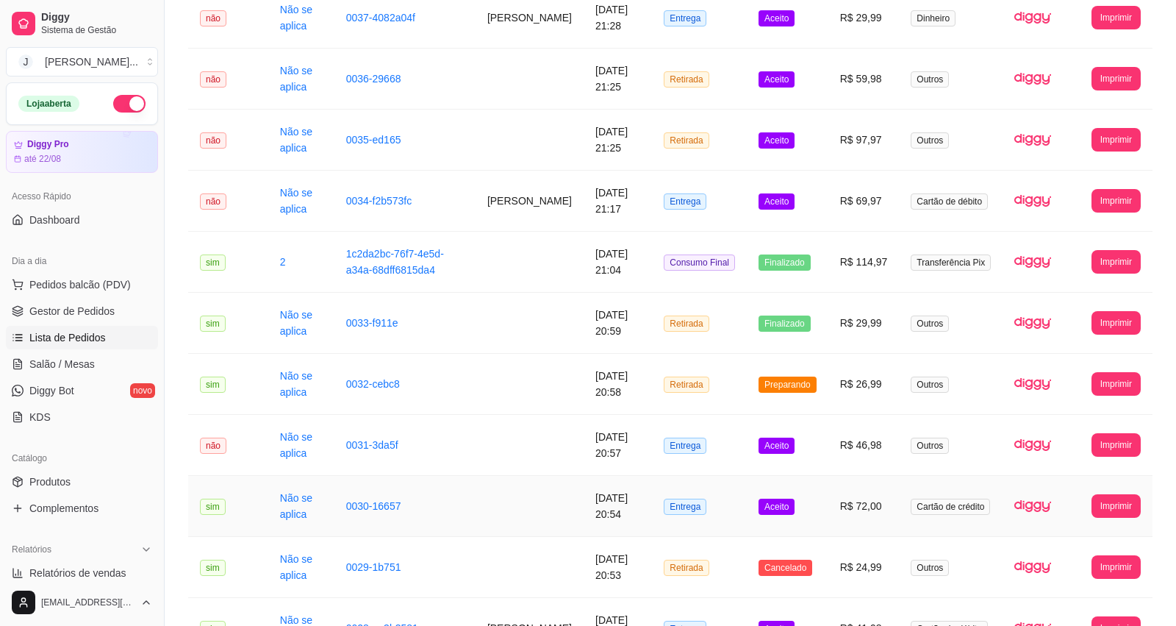
click at [823, 505] on td "Aceito" at bounding box center [788, 506] width 82 height 61
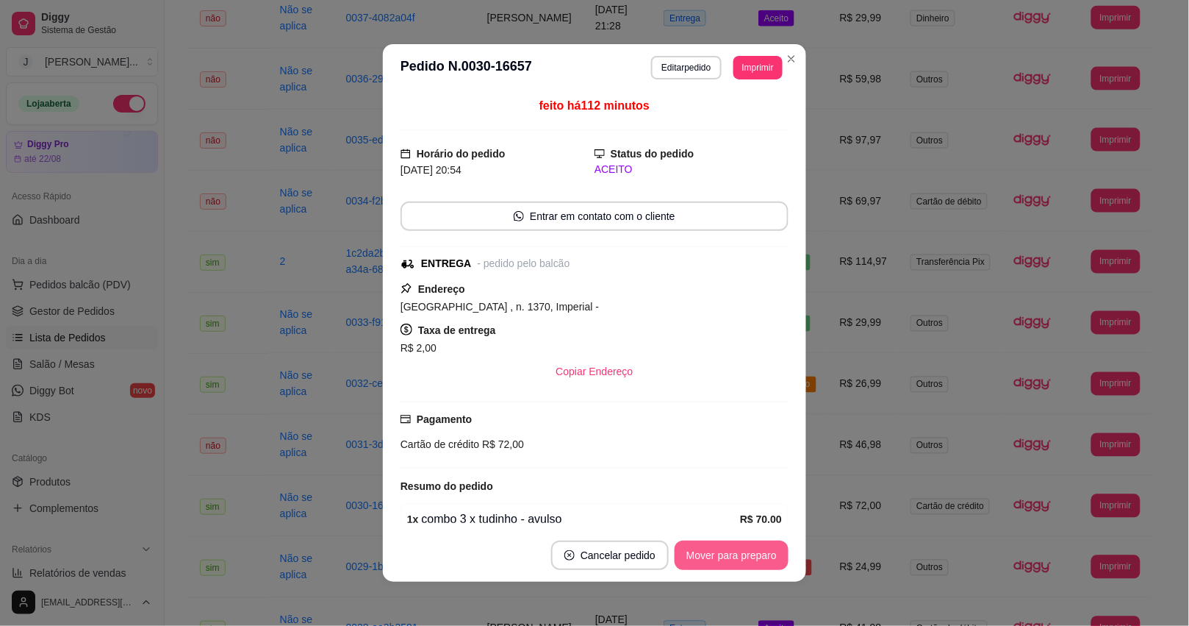
click at [731, 548] on button "Mover para preparo" at bounding box center [732, 554] width 114 height 29
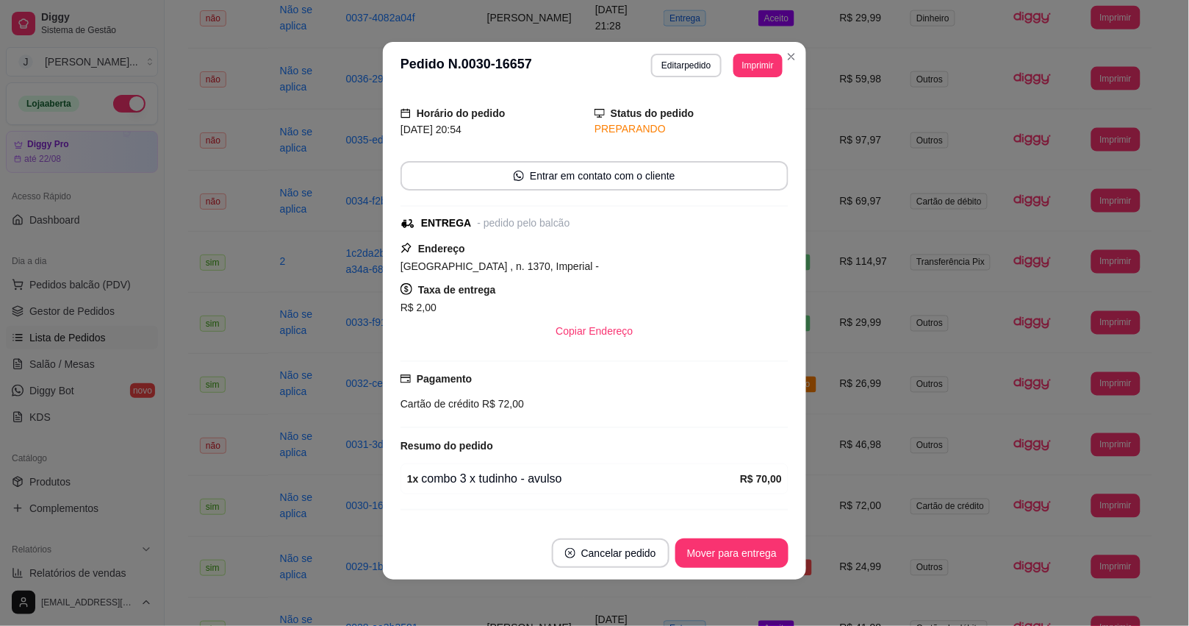
scroll to position [74, 0]
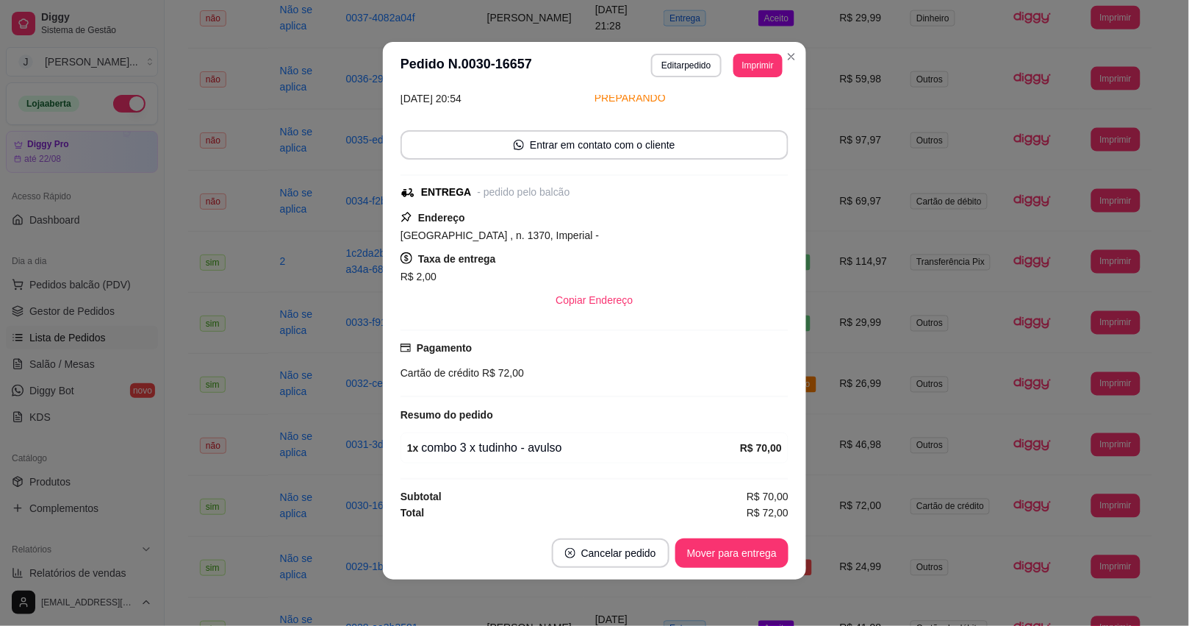
click at [762, 550] on button "Mover para entrega" at bounding box center [732, 552] width 113 height 29
click at [761, 554] on div "Mover para entrega" at bounding box center [722, 552] width 134 height 29
click at [742, 546] on button "Mover para finalizado" at bounding box center [728, 552] width 122 height 29
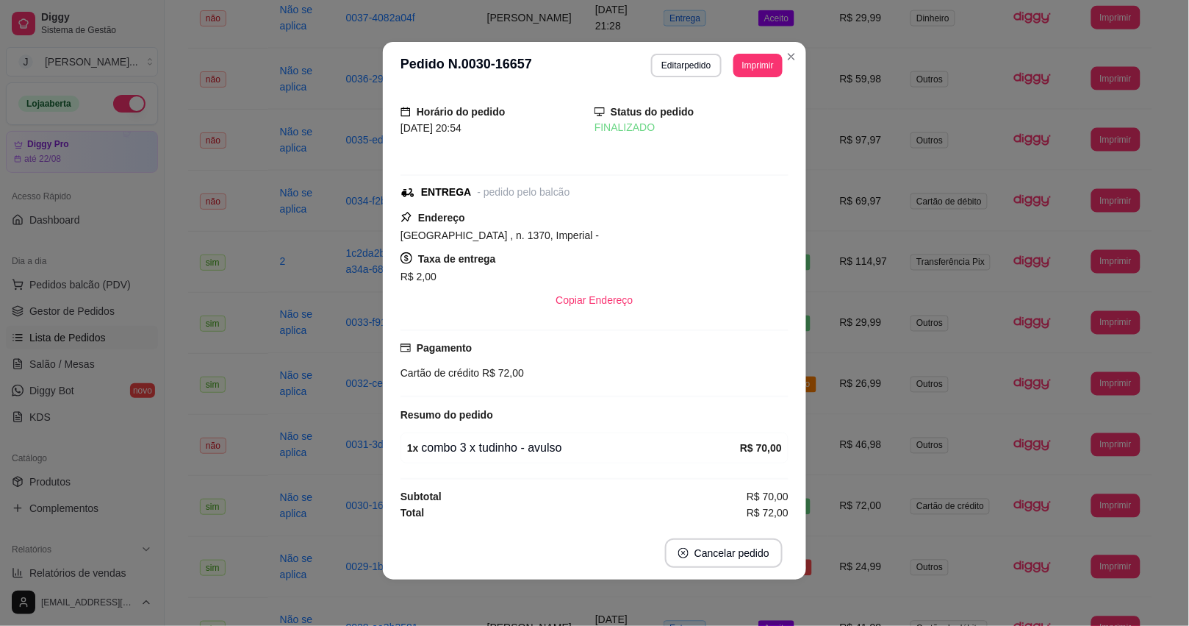
scroll to position [11, 0]
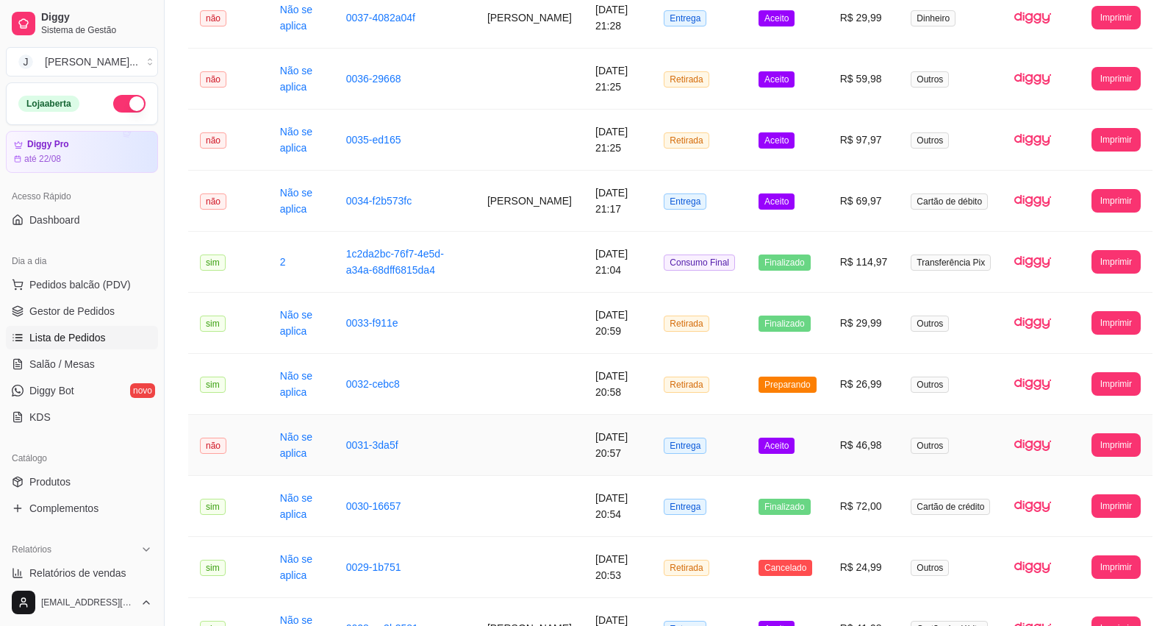
click at [822, 460] on td "Aceito" at bounding box center [788, 445] width 82 height 61
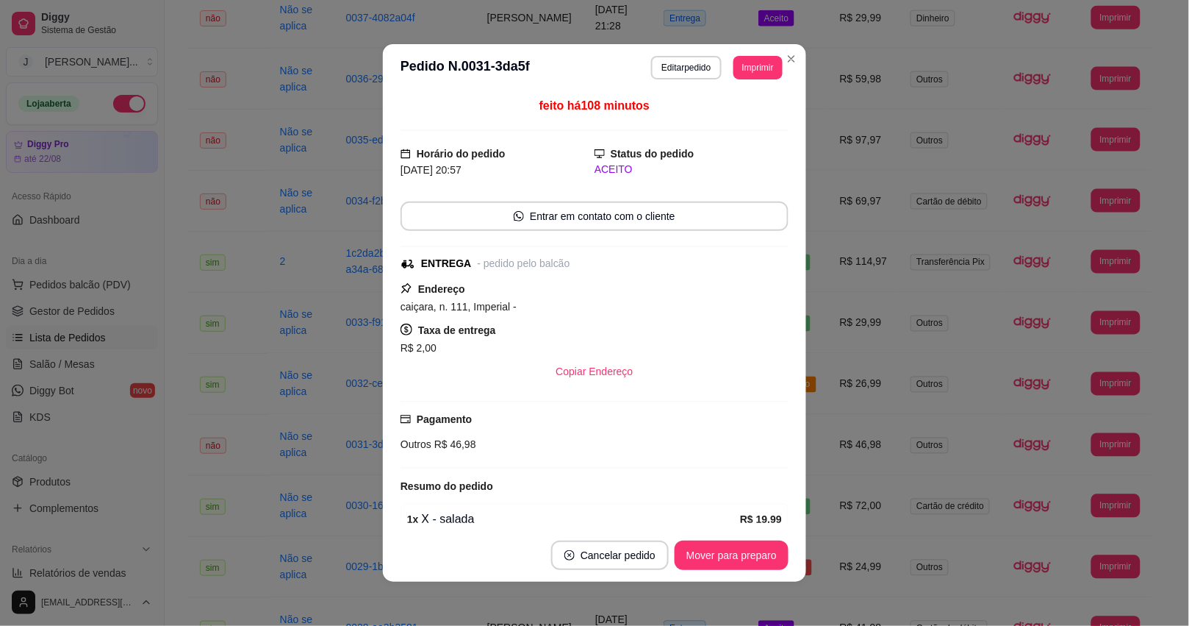
scroll to position [120, 0]
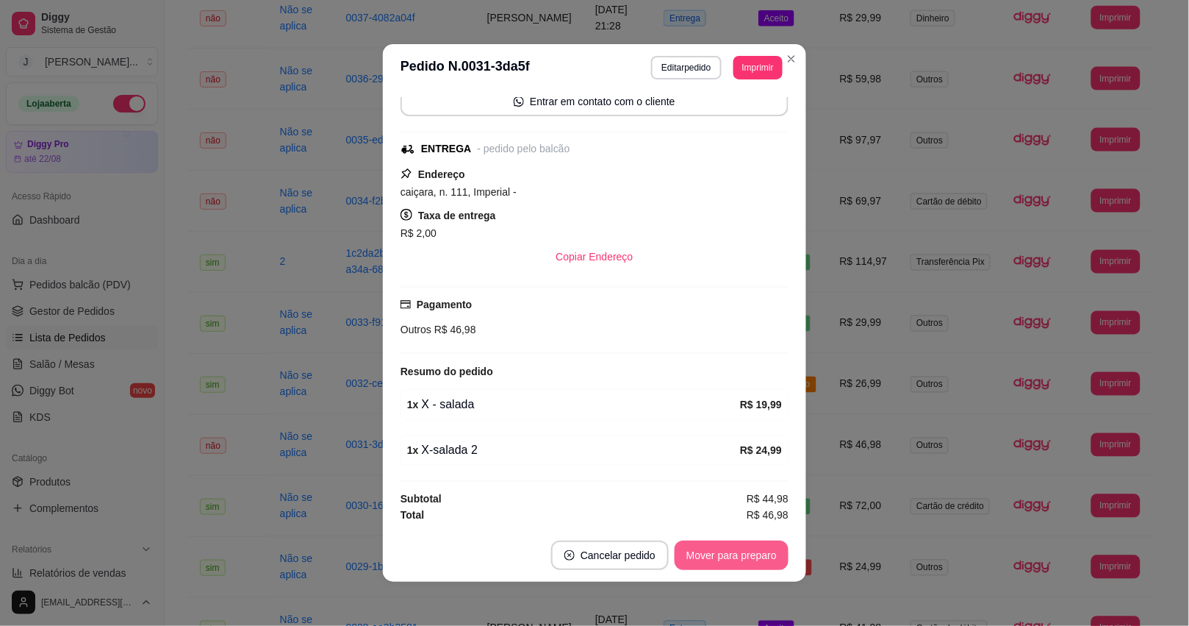
click at [719, 565] on button "Mover para preparo" at bounding box center [732, 554] width 114 height 29
click at [719, 557] on button "Mover para entrega" at bounding box center [732, 554] width 113 height 29
click at [719, 557] on div "Mover para entrega" at bounding box center [722, 554] width 134 height 29
click at [750, 562] on button "Mover para finalizado" at bounding box center [728, 555] width 118 height 29
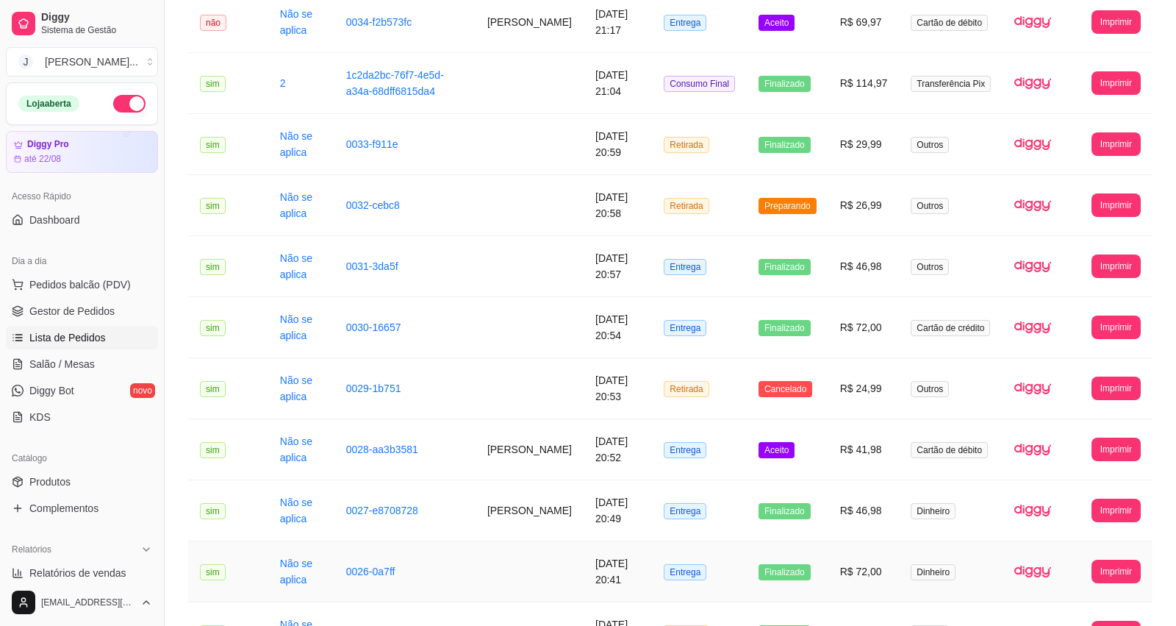
scroll to position [735, 0]
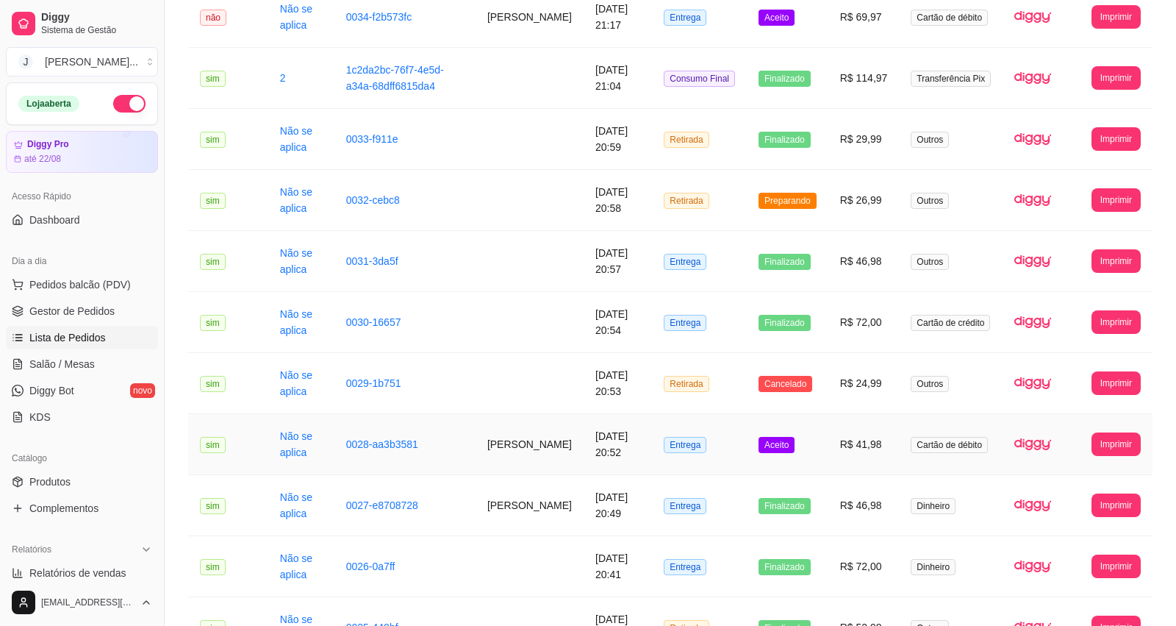
click at [828, 454] on td "Aceito" at bounding box center [788, 444] width 82 height 61
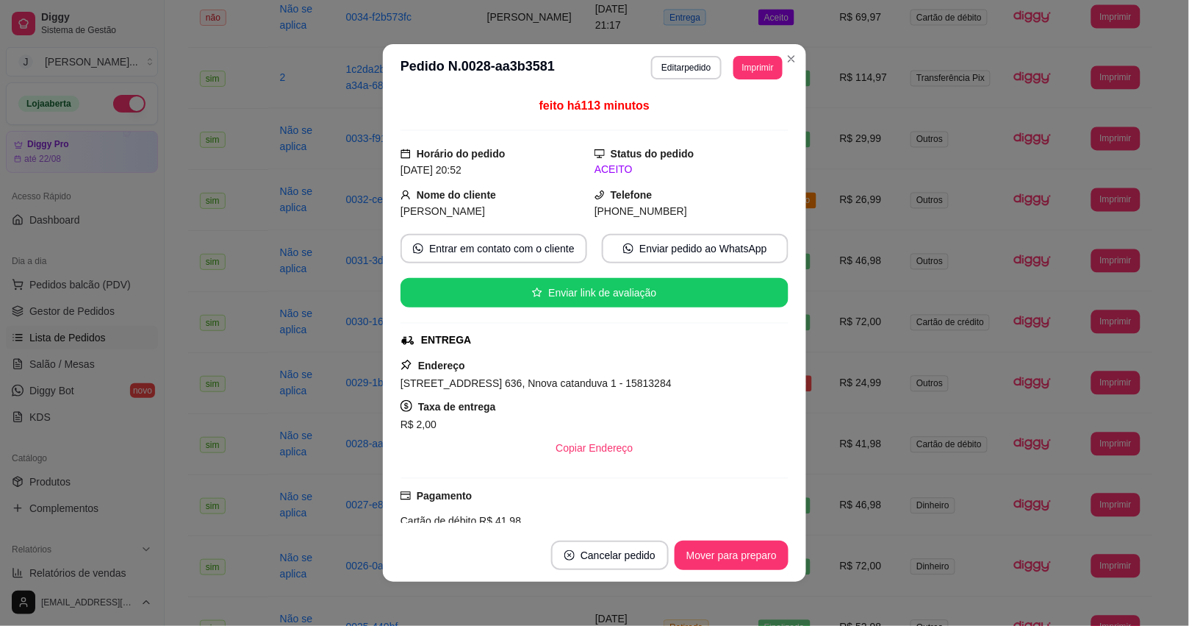
click at [748, 548] on button "Mover para preparo" at bounding box center [732, 554] width 114 height 29
click at [746, 553] on button "Mover para entrega" at bounding box center [732, 554] width 113 height 29
click at [737, 555] on button "Mover para finalizado" at bounding box center [728, 555] width 118 height 29
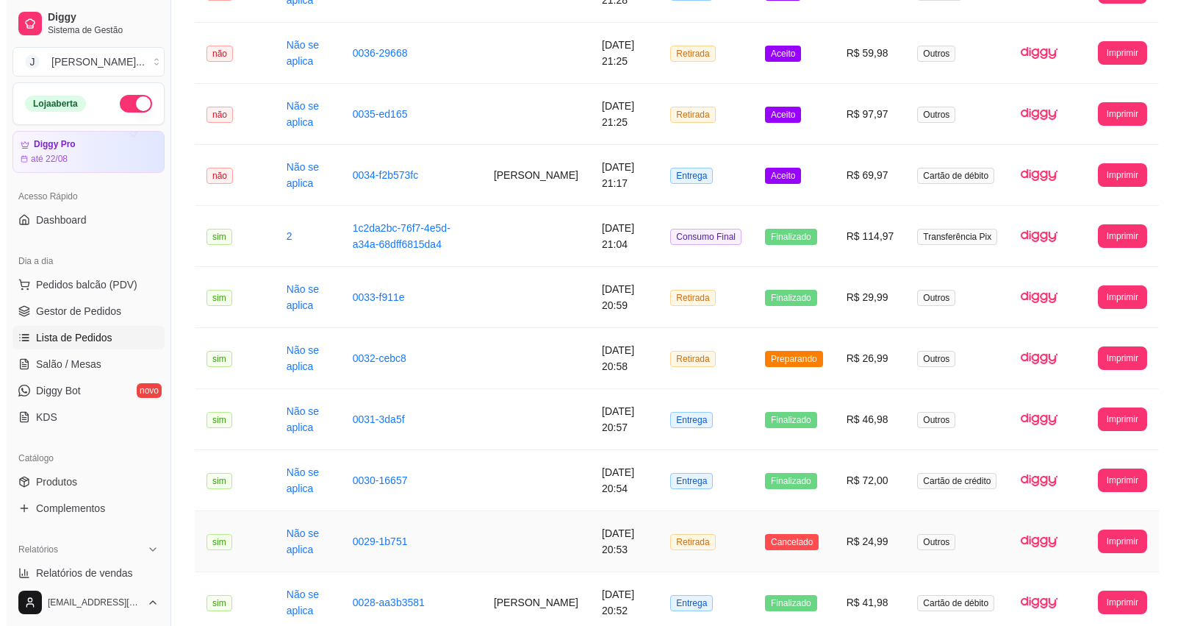
scroll to position [551, 0]
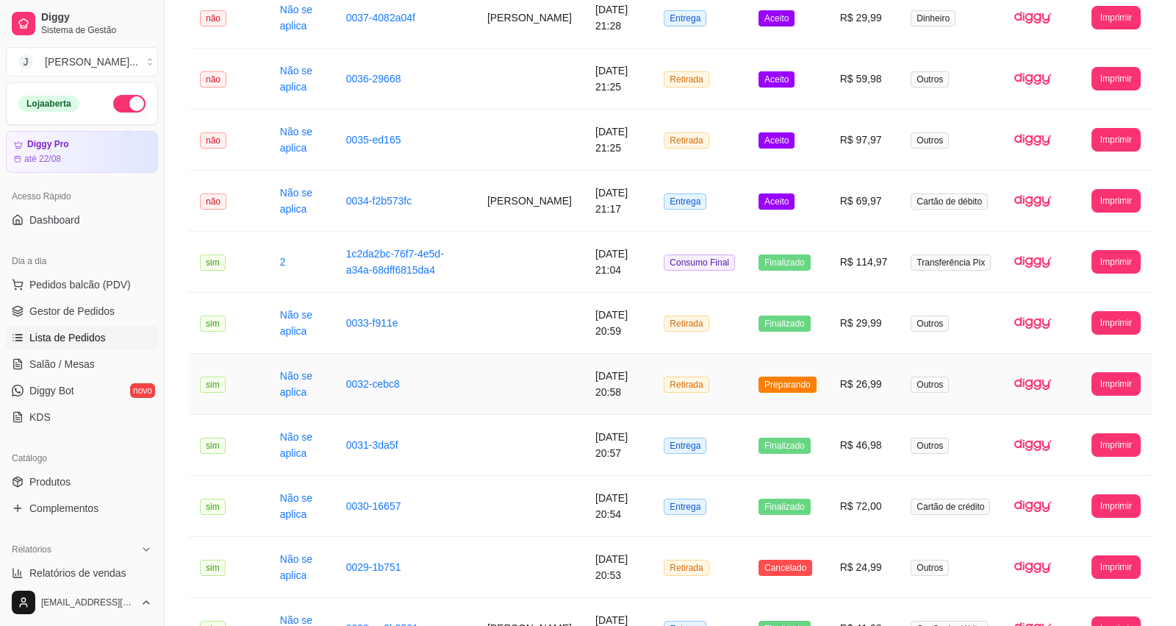
click at [839, 403] on td "R$ 26,99" at bounding box center [863, 384] width 71 height 61
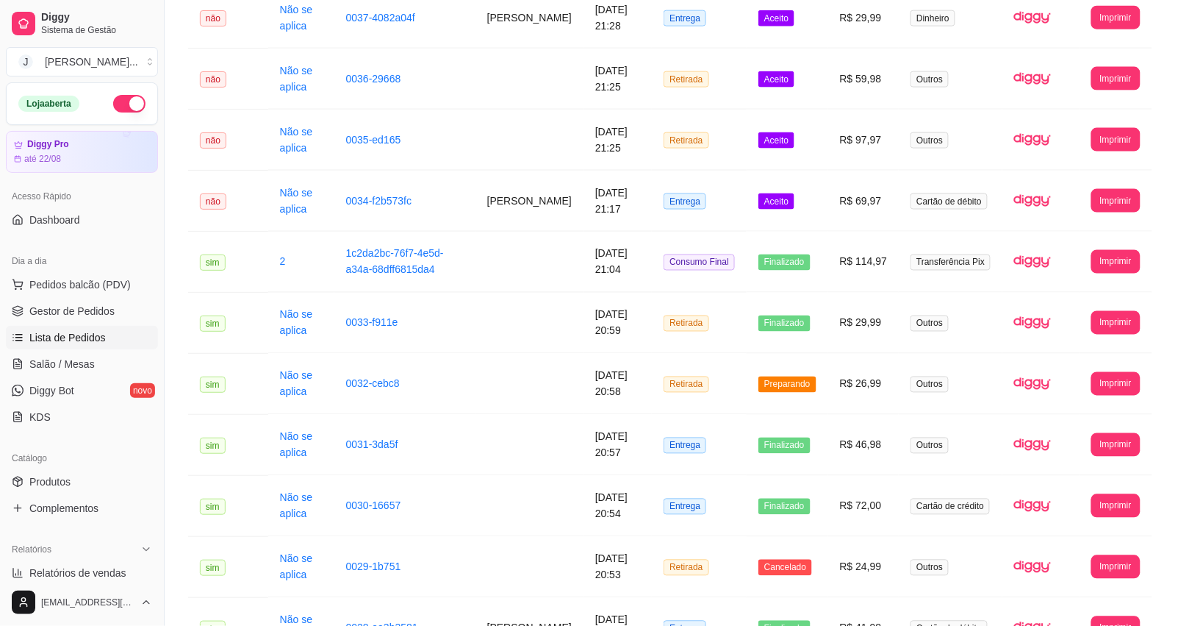
click at [701, 537] on button "Mover para retirada disponível" at bounding box center [707, 531] width 162 height 29
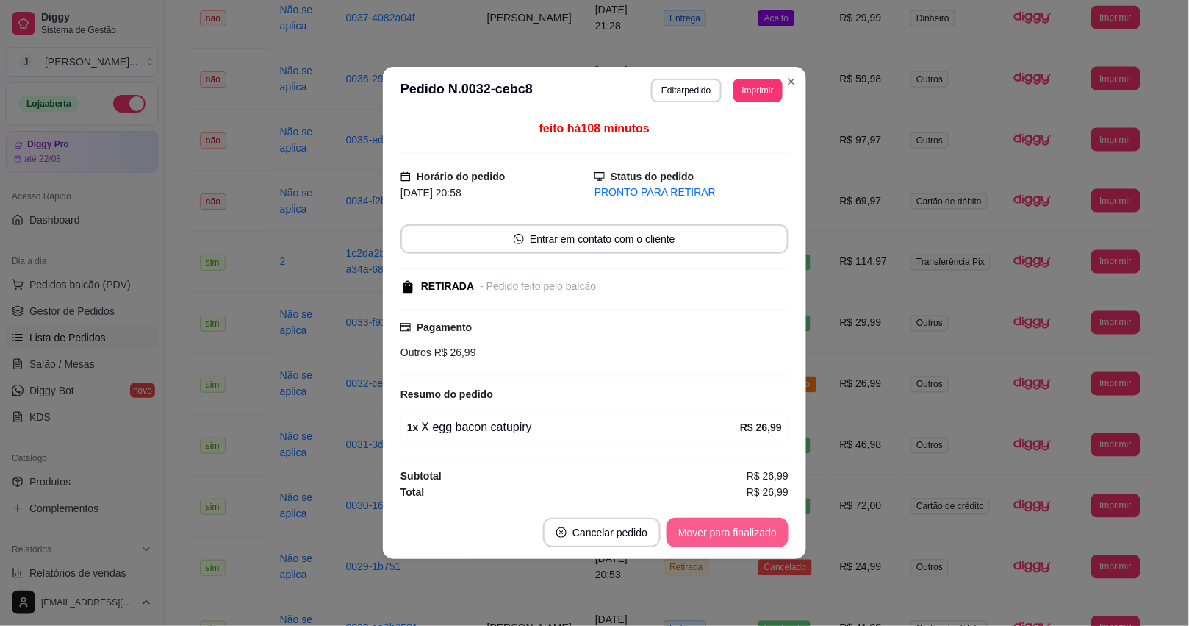
click at [706, 537] on button "Mover para finalizado" at bounding box center [728, 531] width 122 height 29
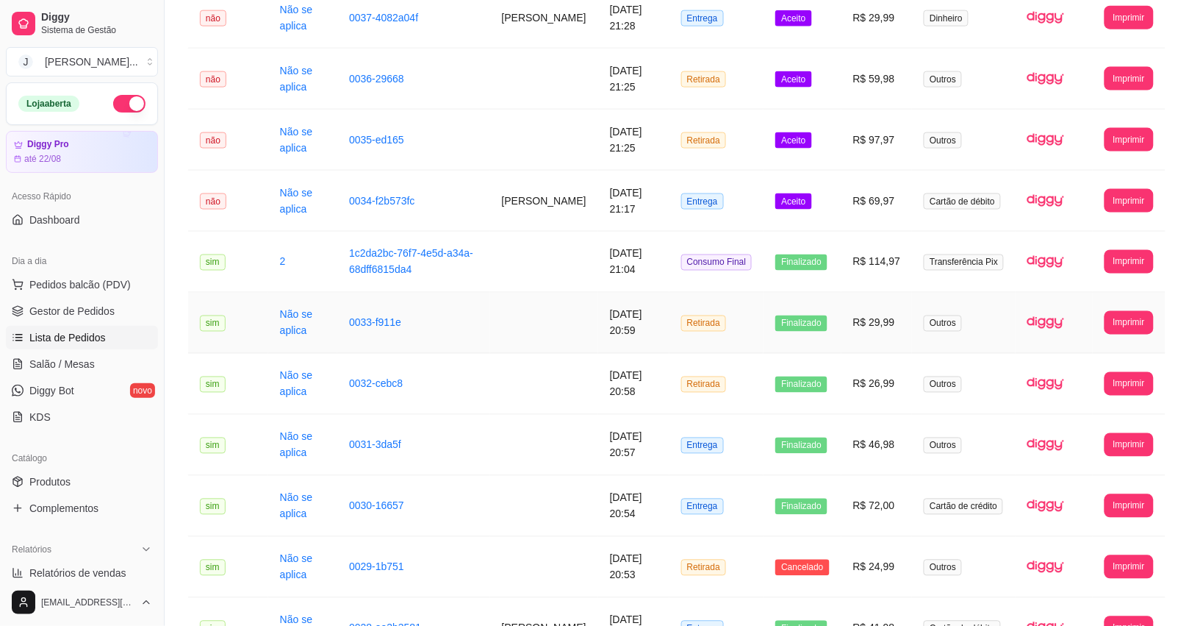
scroll to position [368, 0]
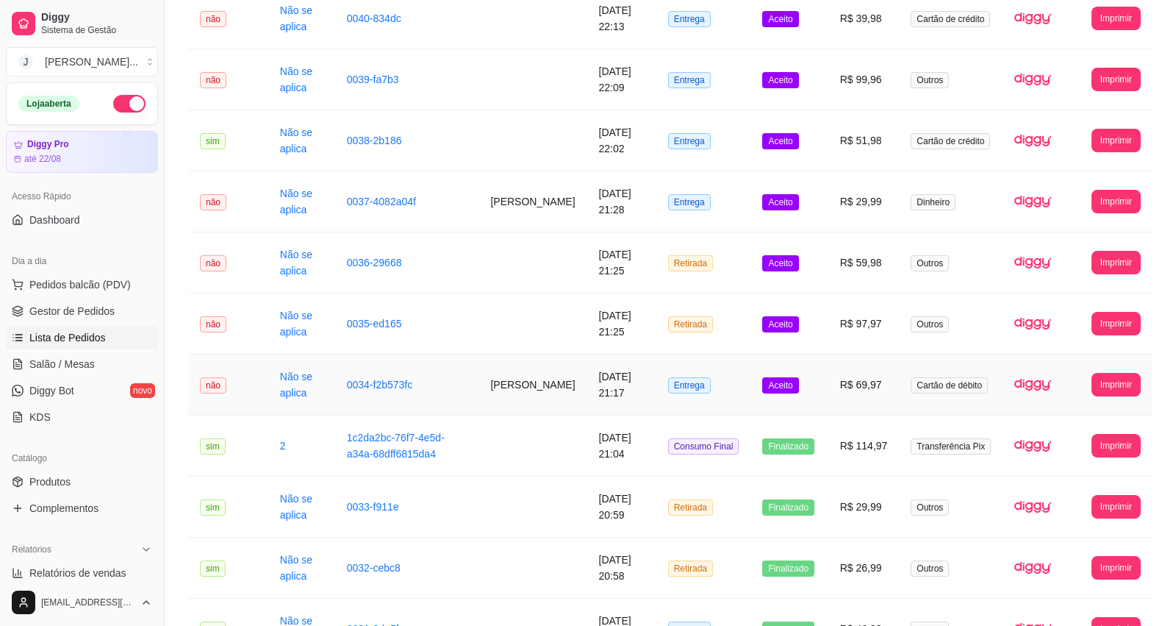
click at [832, 398] on td "R$ 69,97" at bounding box center [863, 384] width 71 height 61
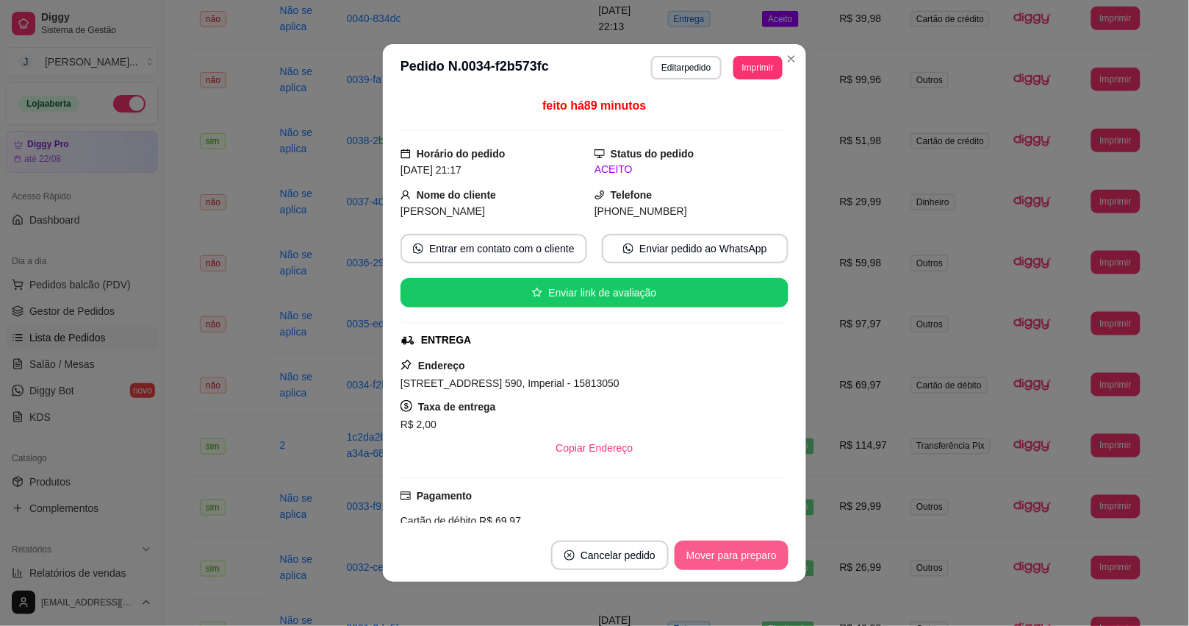
click at [753, 560] on button "Mover para preparo" at bounding box center [732, 554] width 114 height 29
click at [753, 560] on button "Mover para entrega" at bounding box center [732, 555] width 110 height 29
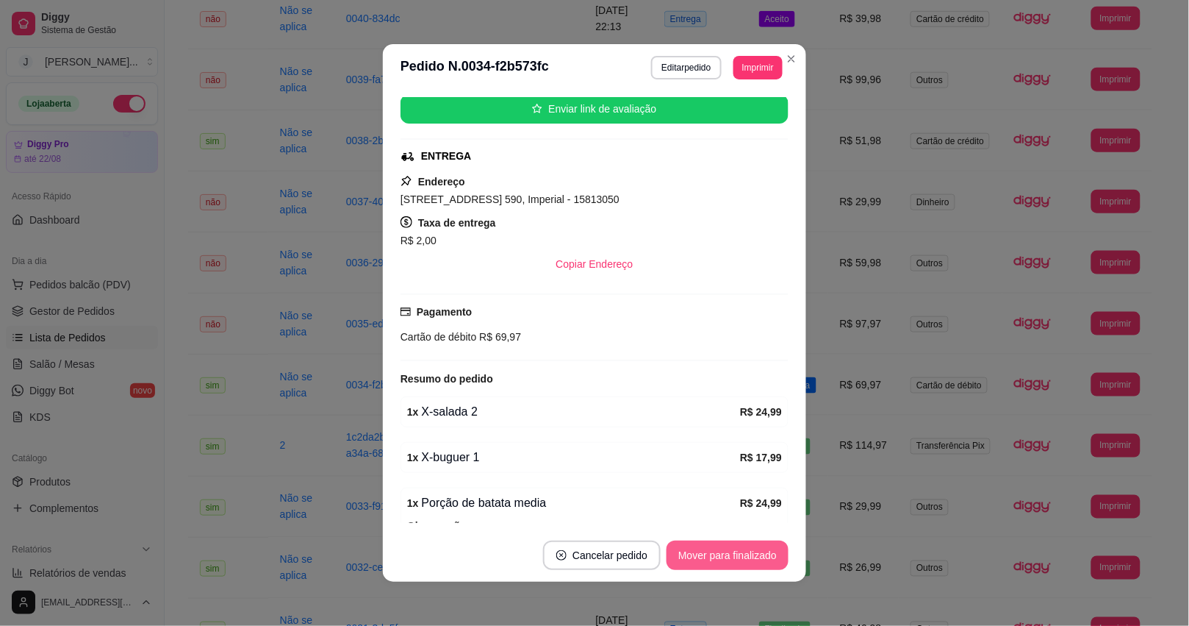
click at [751, 544] on button "Mover para finalizado" at bounding box center [728, 554] width 122 height 29
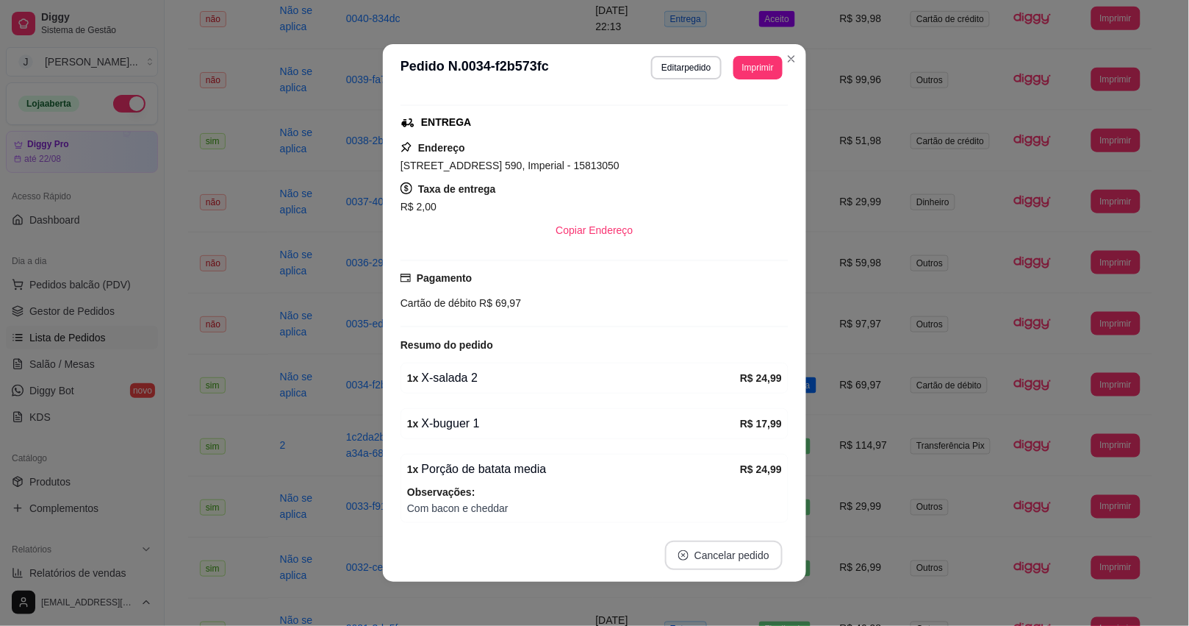
scroll to position [149, 0]
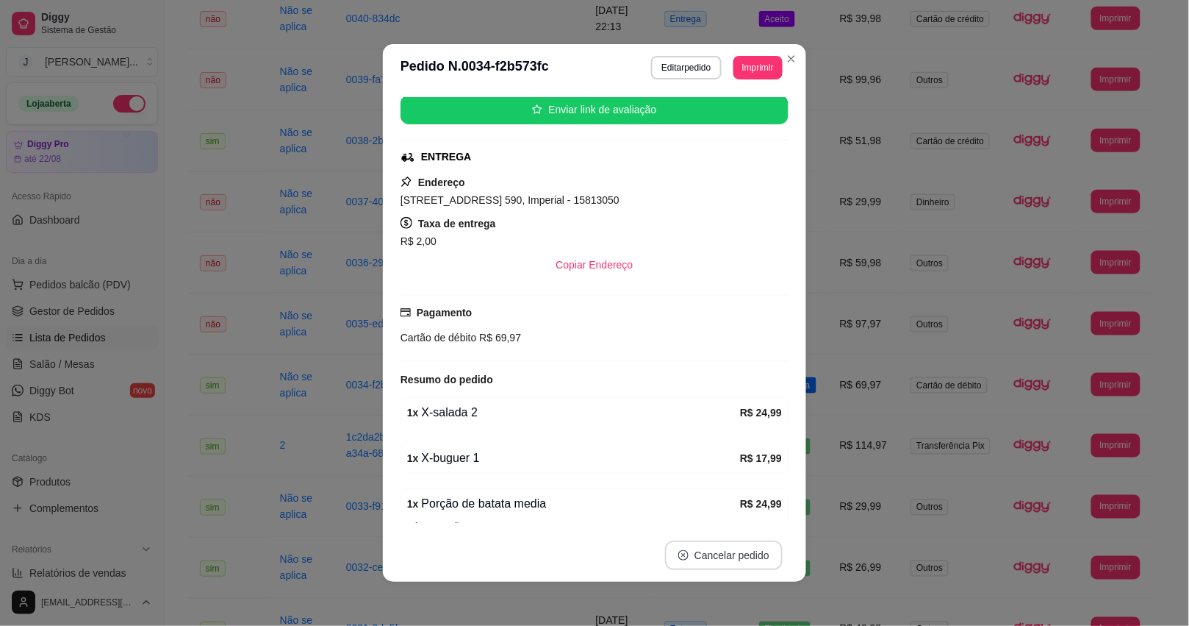
click at [726, 559] on button "Cancelar pedido" at bounding box center [724, 554] width 118 height 29
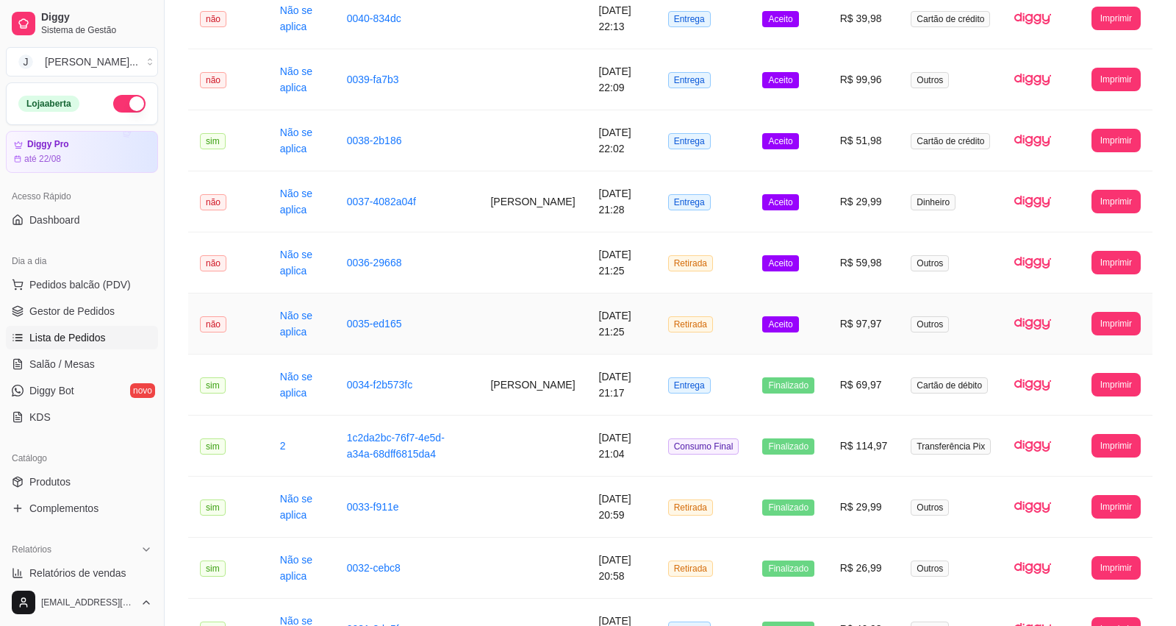
click at [832, 344] on td "R$ 97,97" at bounding box center [863, 323] width 71 height 61
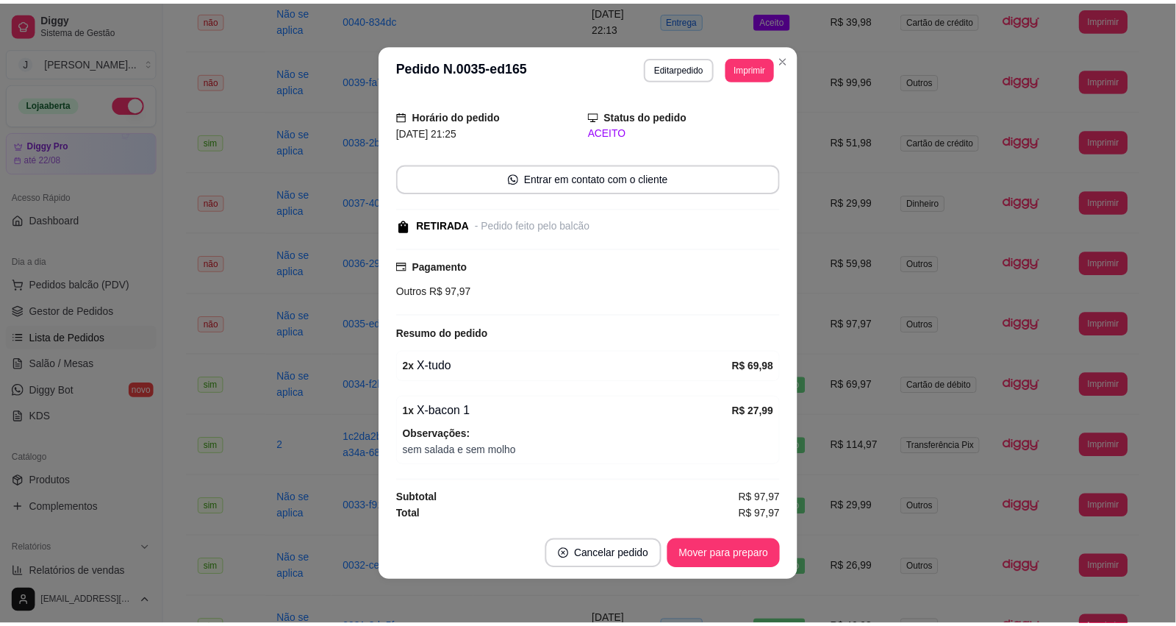
scroll to position [42, 0]
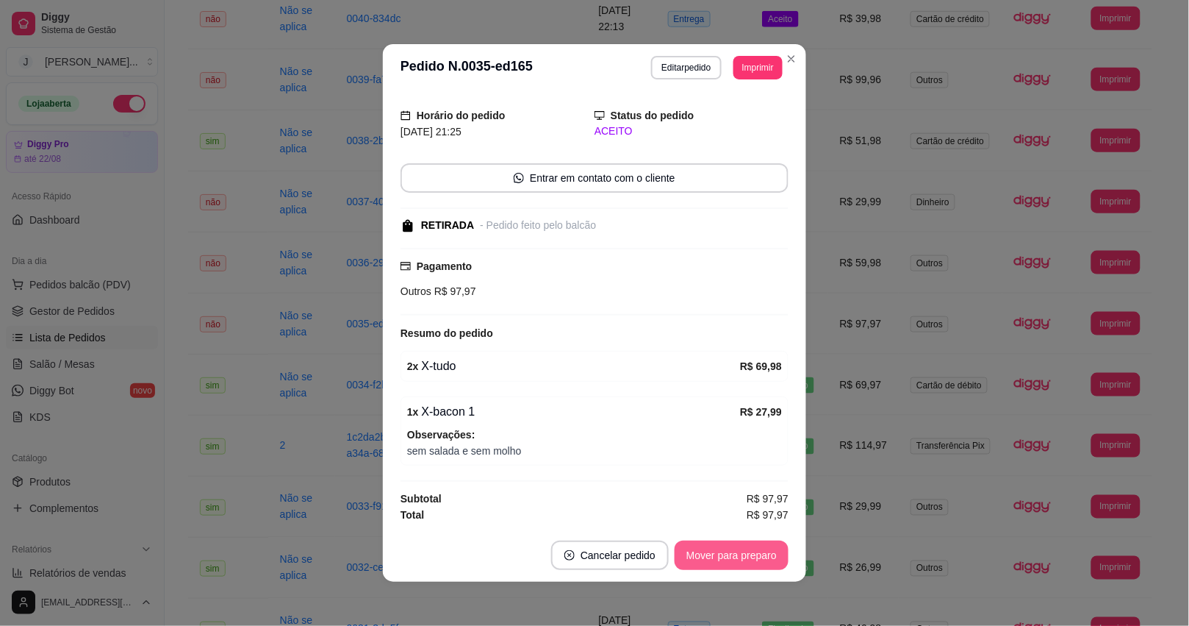
click at [725, 542] on button "Mover para preparo" at bounding box center [732, 554] width 114 height 29
click at [726, 551] on button "Mover para finalizado" at bounding box center [728, 554] width 122 height 29
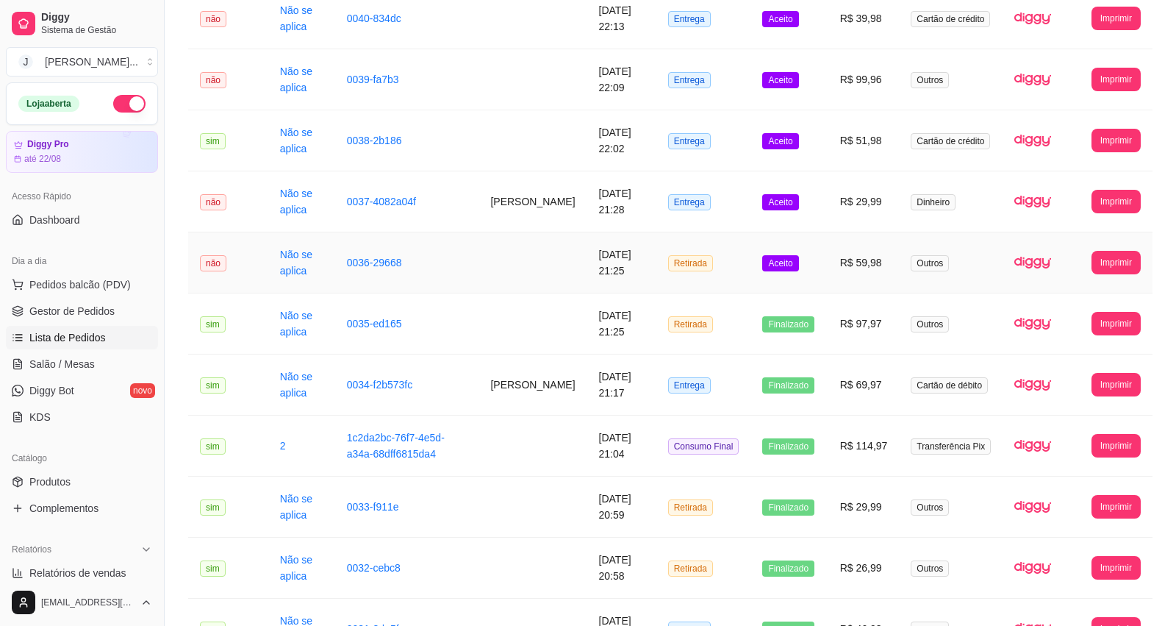
click at [821, 281] on td "Aceito" at bounding box center [789, 262] width 77 height 61
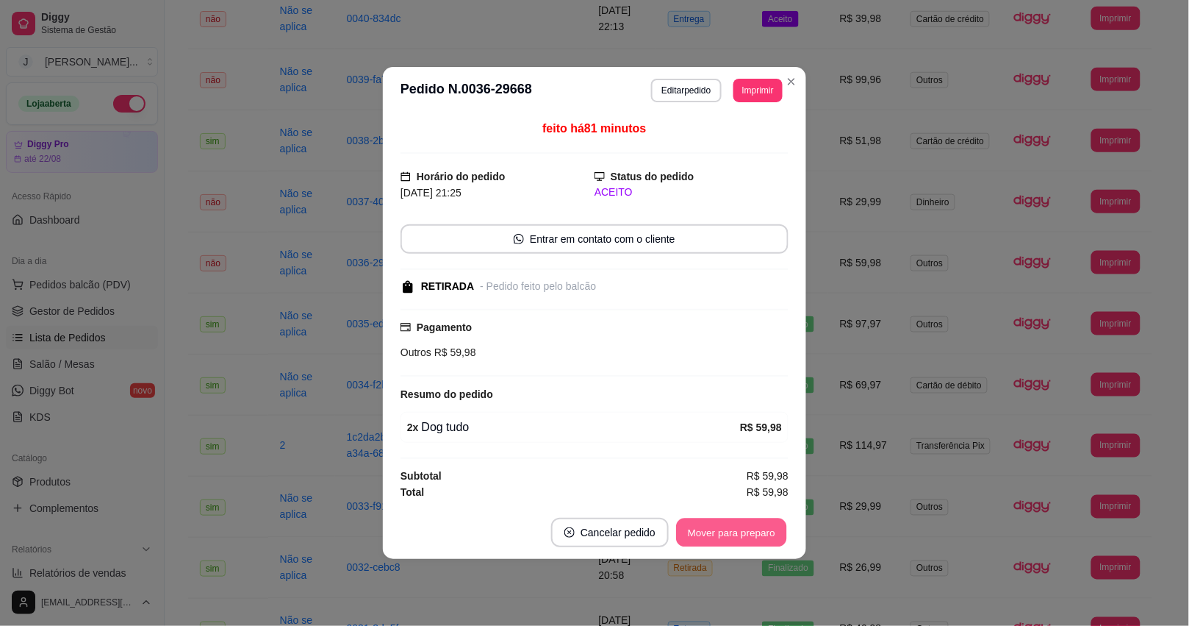
click at [751, 528] on button "Mover para preparo" at bounding box center [731, 532] width 110 height 29
click at [751, 531] on button "Mover para retirada disponível" at bounding box center [707, 531] width 162 height 29
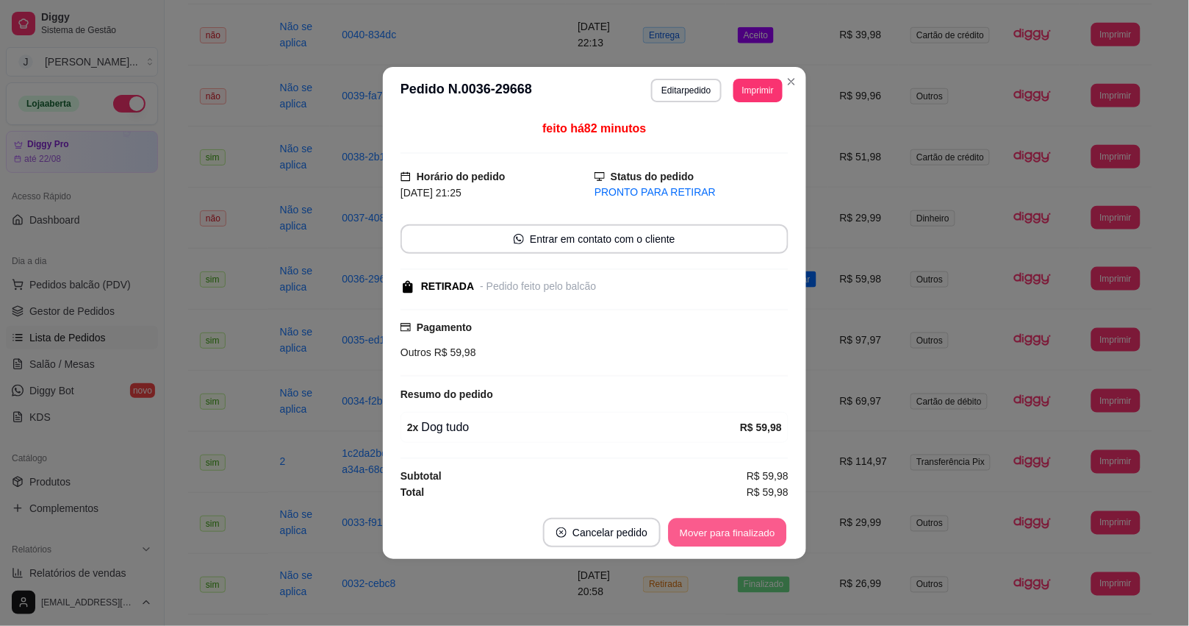
click at [758, 527] on button "Mover para finalizado" at bounding box center [728, 532] width 118 height 29
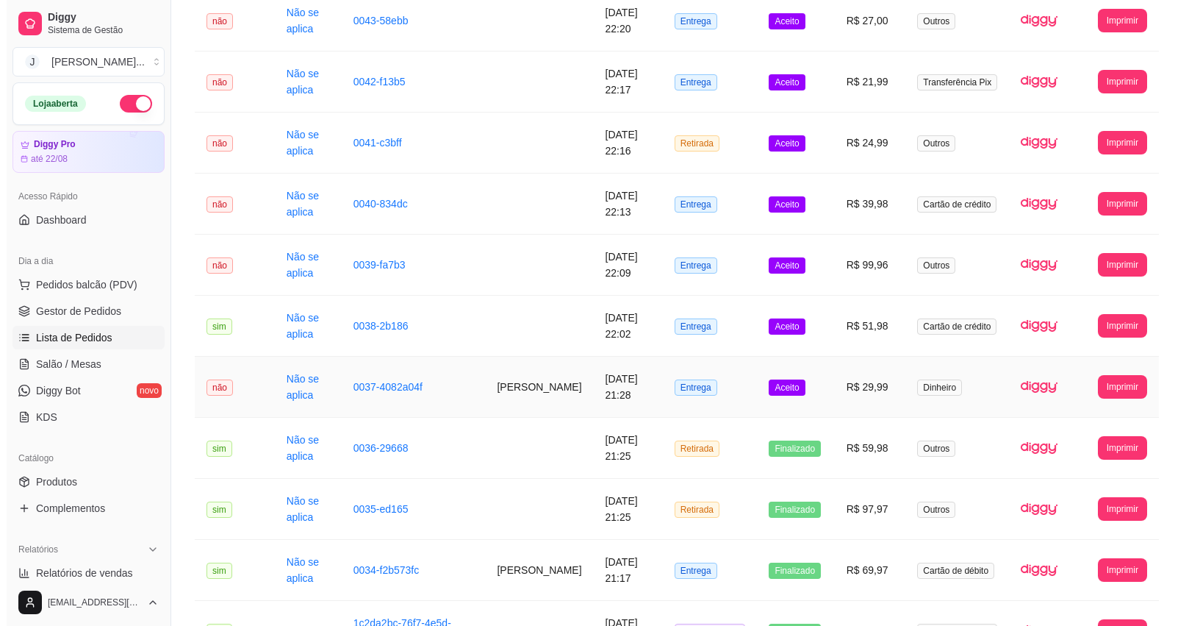
scroll to position [92, 0]
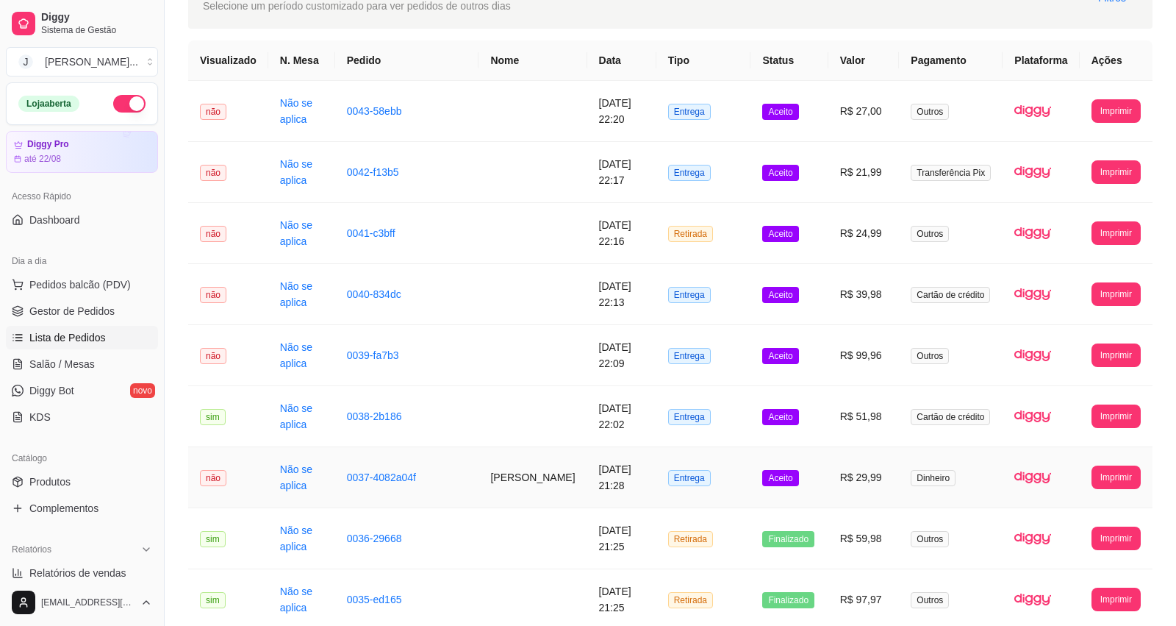
click at [828, 472] on td "Aceito" at bounding box center [789, 477] width 77 height 61
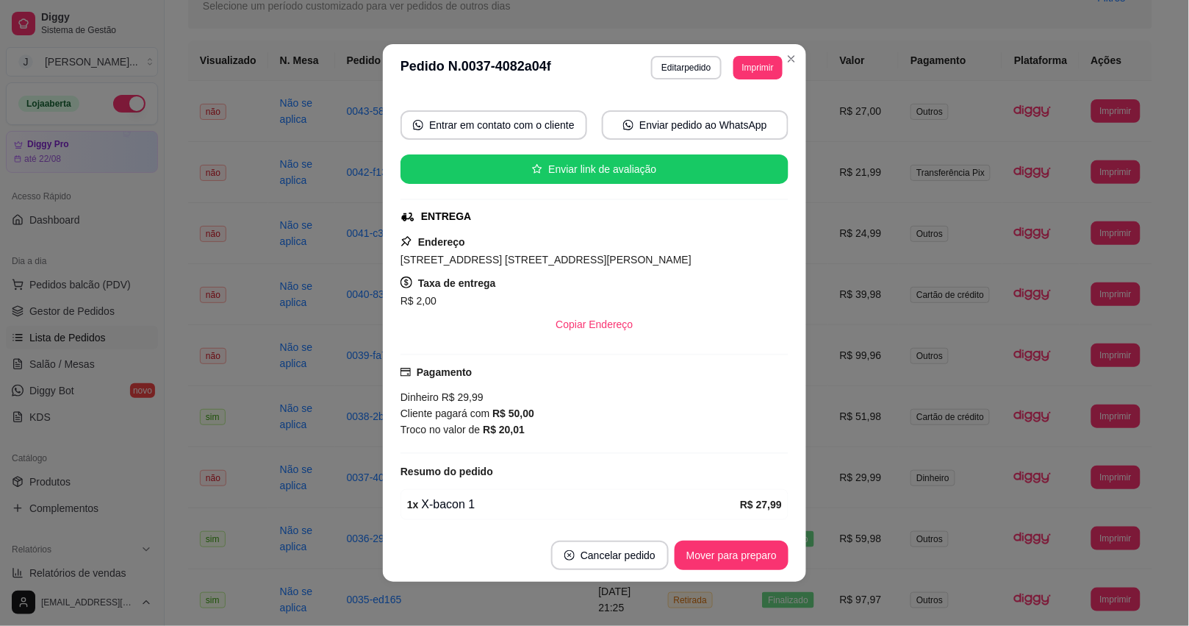
scroll to position [184, 0]
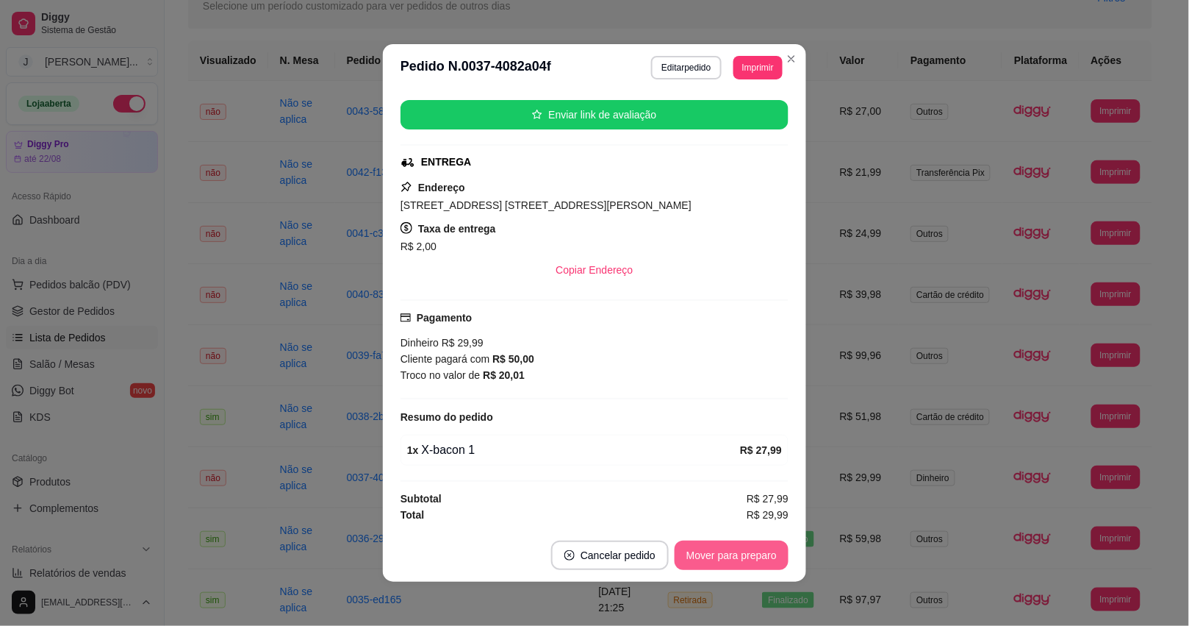
click at [746, 548] on button "Mover para preparo" at bounding box center [732, 554] width 114 height 29
click at [741, 552] on button "Mover para entrega" at bounding box center [732, 555] width 110 height 29
click at [756, 567] on button "Mover para finalizado" at bounding box center [728, 554] width 122 height 29
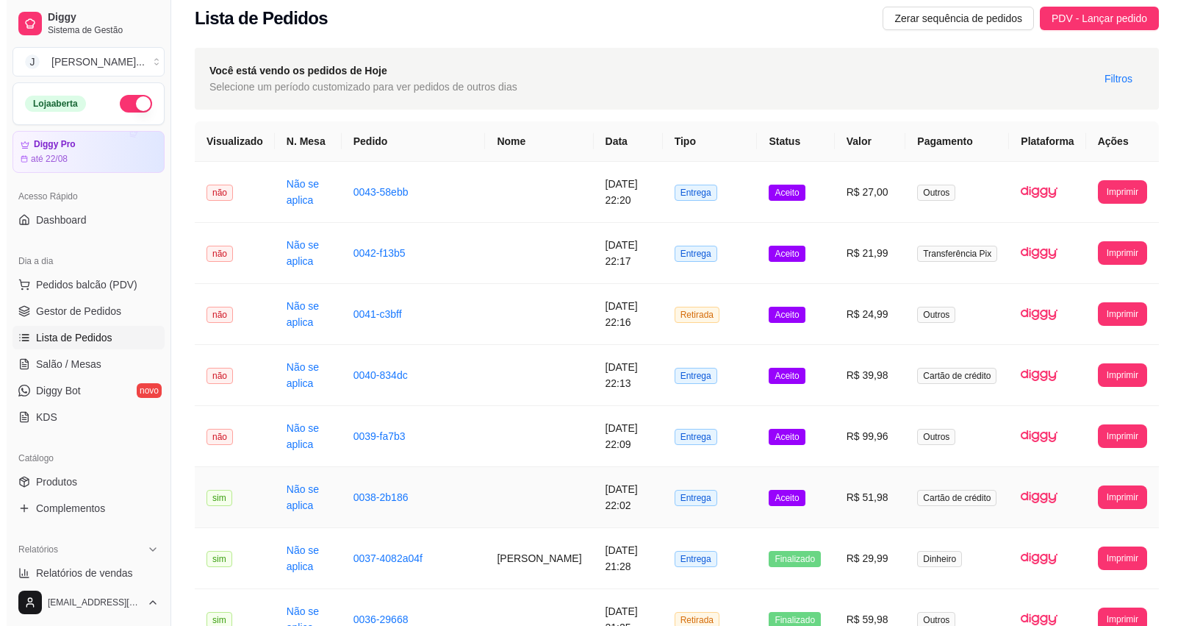
scroll to position [0, 0]
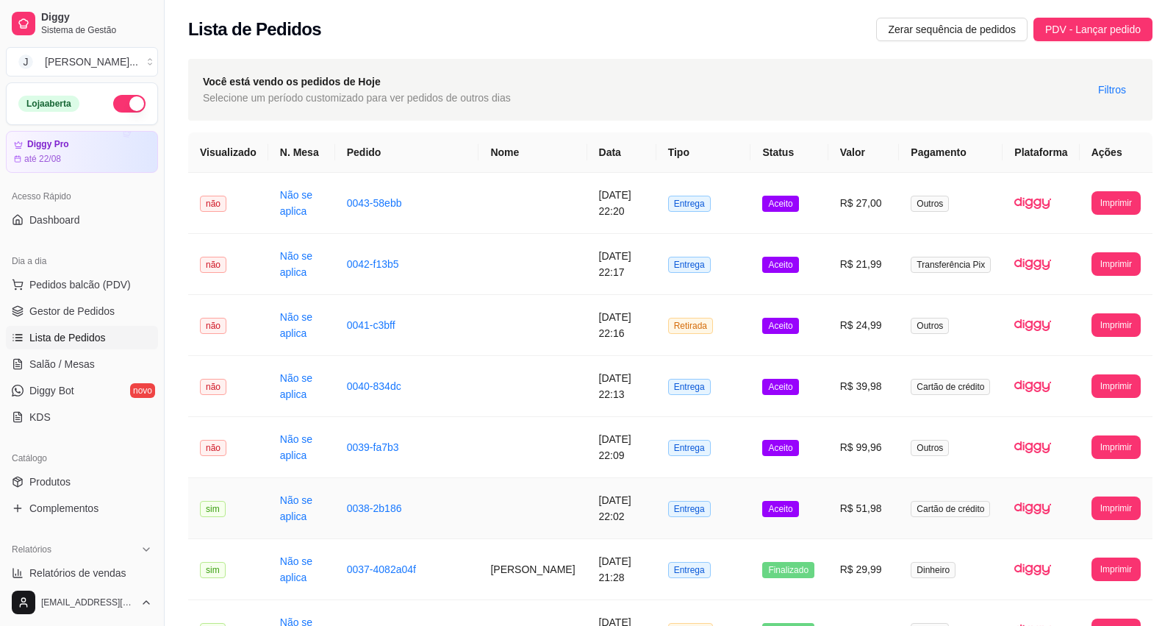
click at [827, 501] on td "Aceito" at bounding box center [789, 508] width 77 height 61
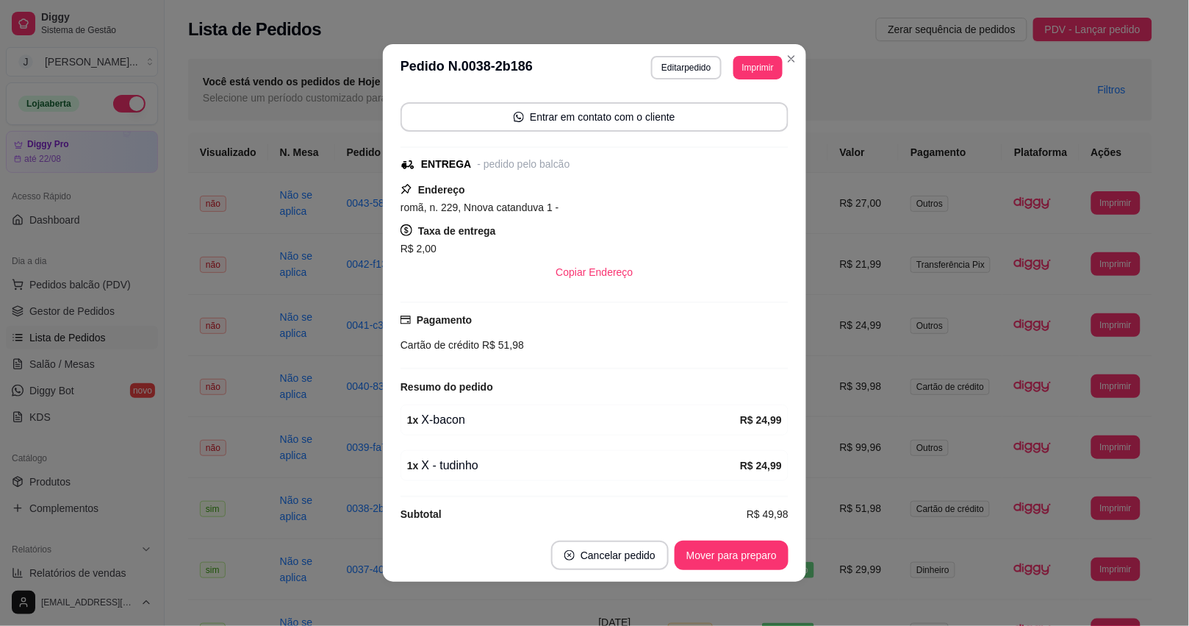
scroll to position [120, 0]
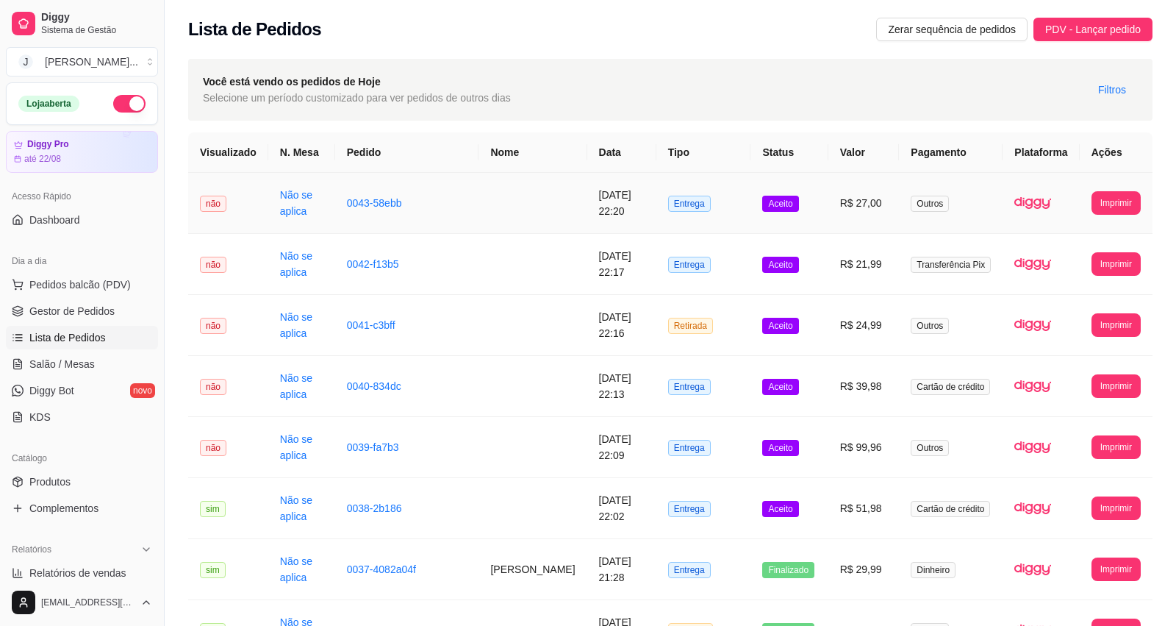
click at [798, 214] on td "Aceito" at bounding box center [789, 203] width 77 height 61
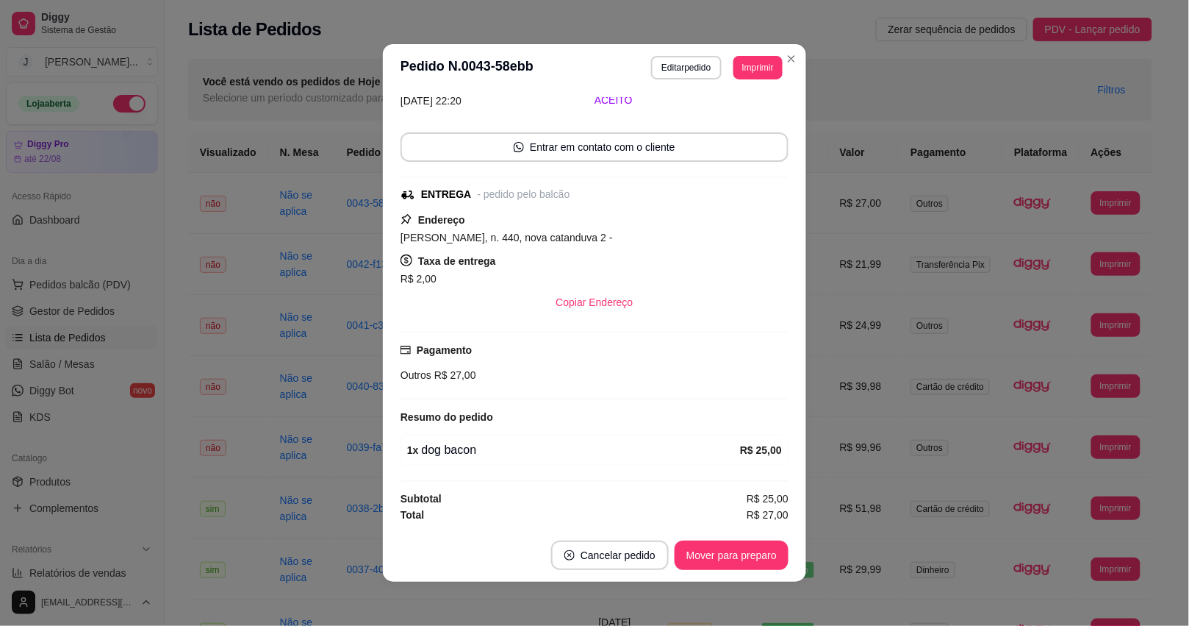
scroll to position [74, 0]
click at [718, 562] on button "Mover para preparo" at bounding box center [732, 554] width 114 height 29
click at [709, 556] on button "Mover para entrega" at bounding box center [732, 554] width 113 height 29
click at [712, 554] on div "Mover para entrega" at bounding box center [722, 554] width 134 height 29
click at [712, 555] on button "Mover para finalizado" at bounding box center [728, 554] width 122 height 29
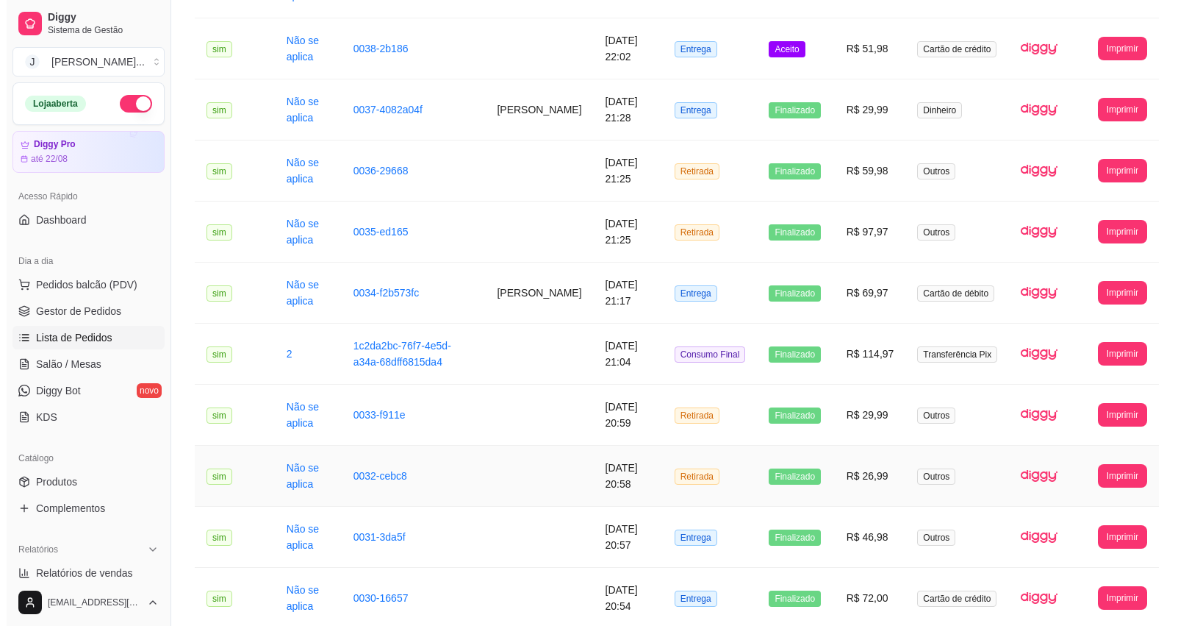
scroll to position [0, 0]
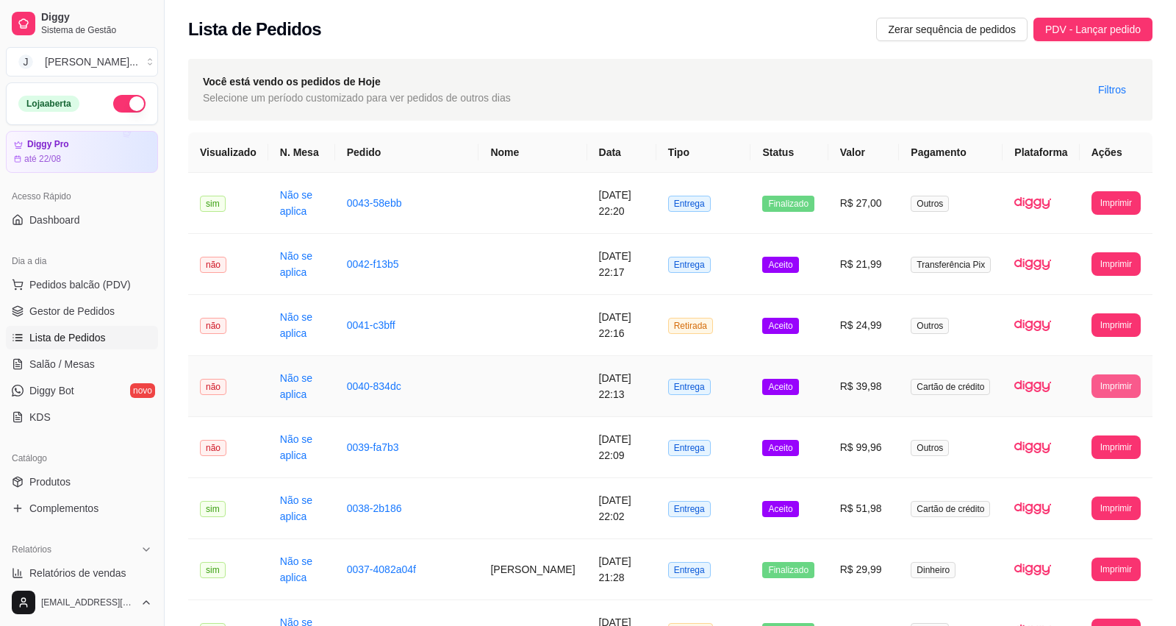
click at [1128, 383] on button "Imprimir" at bounding box center [1116, 386] width 49 height 24
click at [1088, 436] on button "Impressora" at bounding box center [1089, 438] width 107 height 24
click at [836, 516] on td "R$ 51,98" at bounding box center [863, 508] width 71 height 61
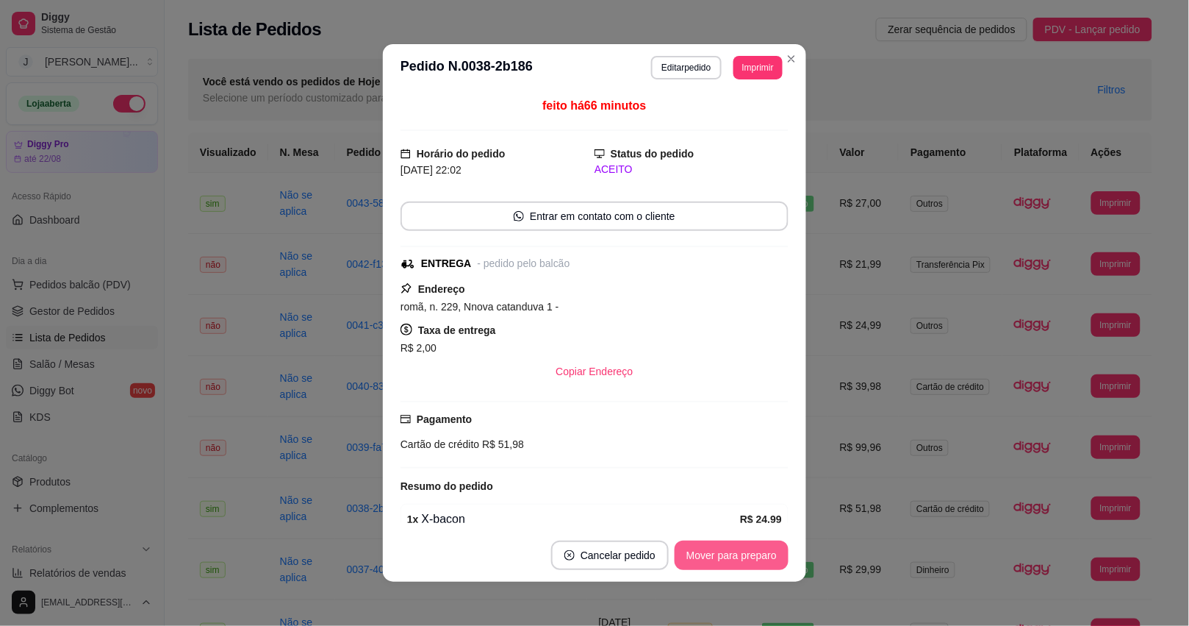
click at [717, 551] on button "Mover para preparo" at bounding box center [732, 554] width 114 height 29
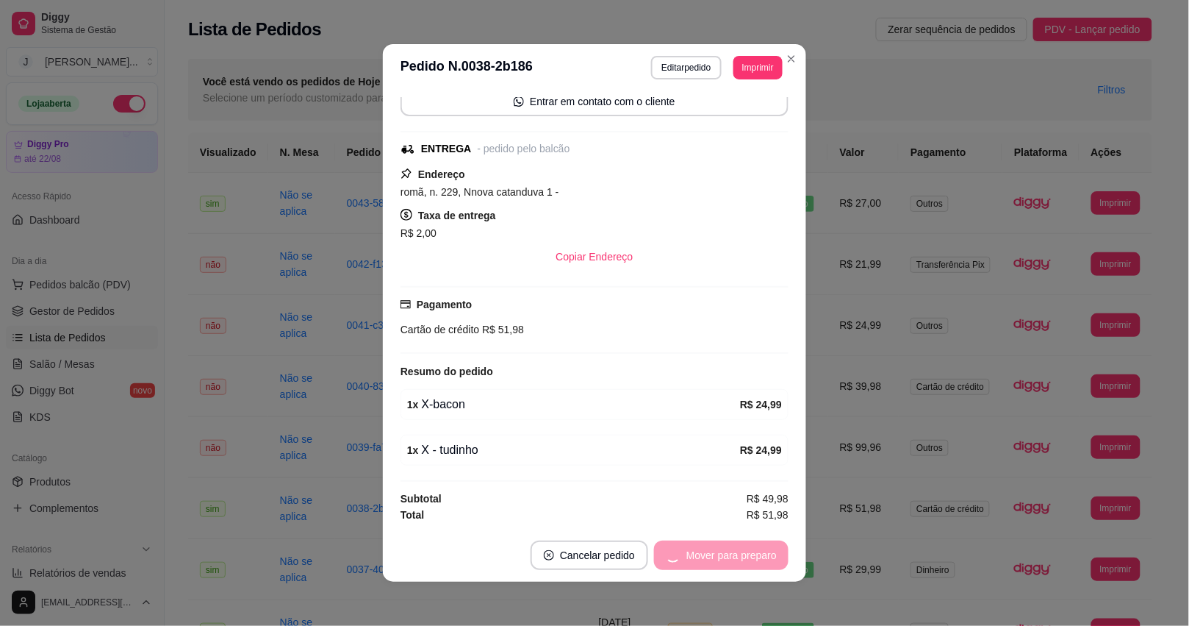
scroll to position [120, 0]
click at [700, 545] on button "Mover para entrega" at bounding box center [732, 554] width 113 height 29
click at [703, 553] on div "Mover para entrega" at bounding box center [732, 554] width 113 height 29
click at [703, 553] on button "Mover para finalizado" at bounding box center [728, 554] width 122 height 29
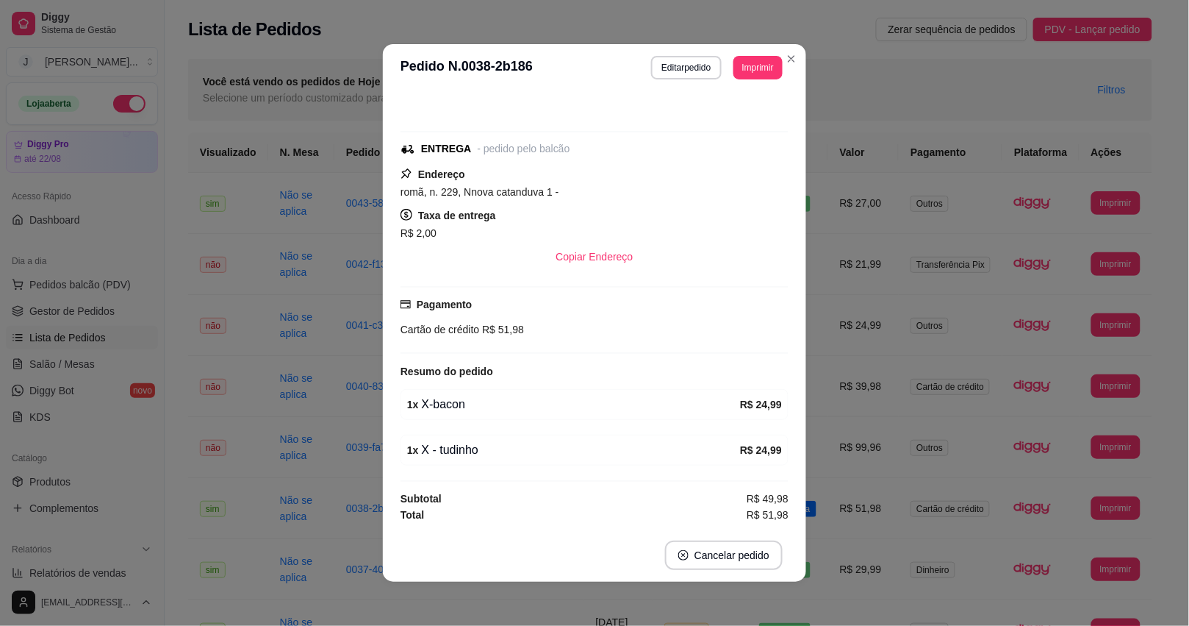
scroll to position [57, 0]
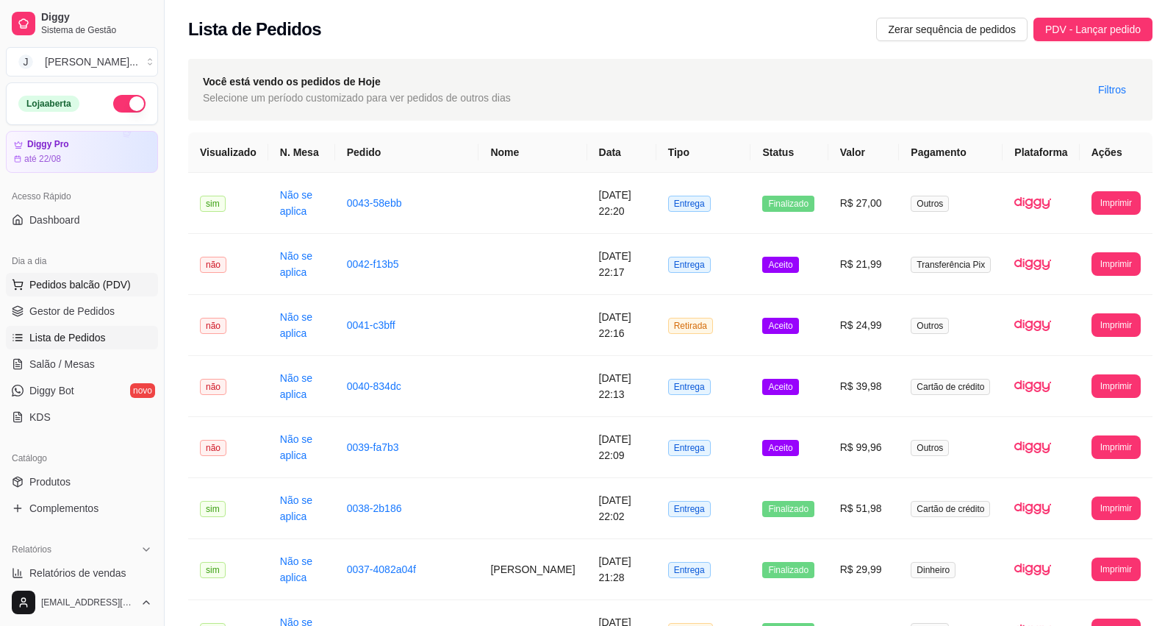
click at [79, 276] on button "Pedidos balcão (PDV)" at bounding box center [82, 285] width 152 height 24
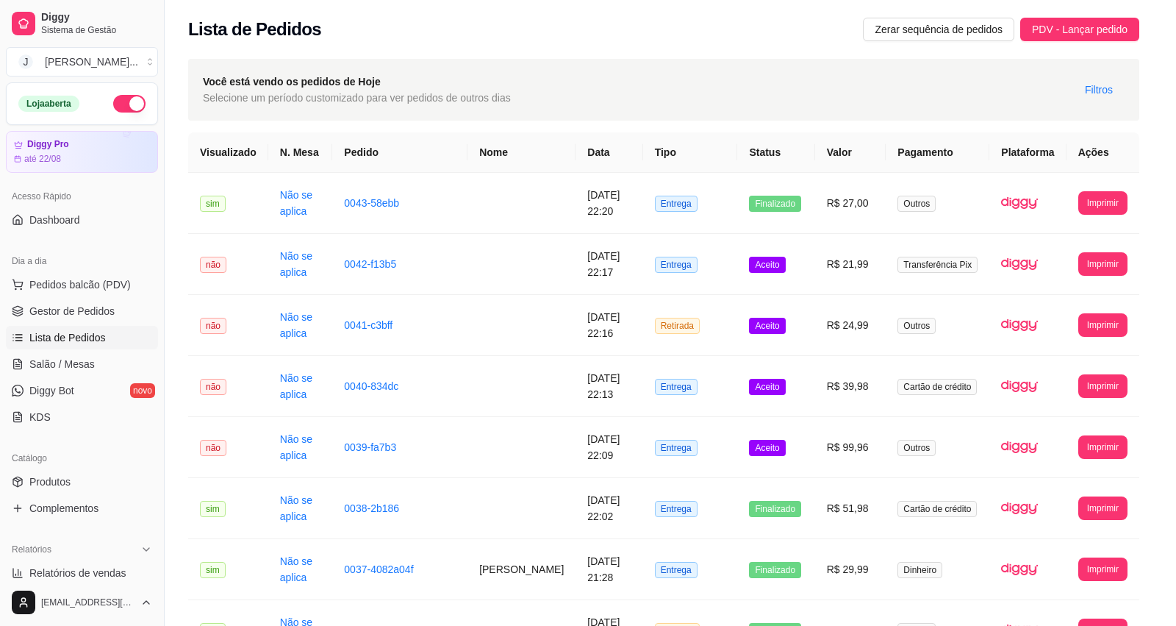
click at [49, 281] on img at bounding box center [108, 268] width 135 height 92
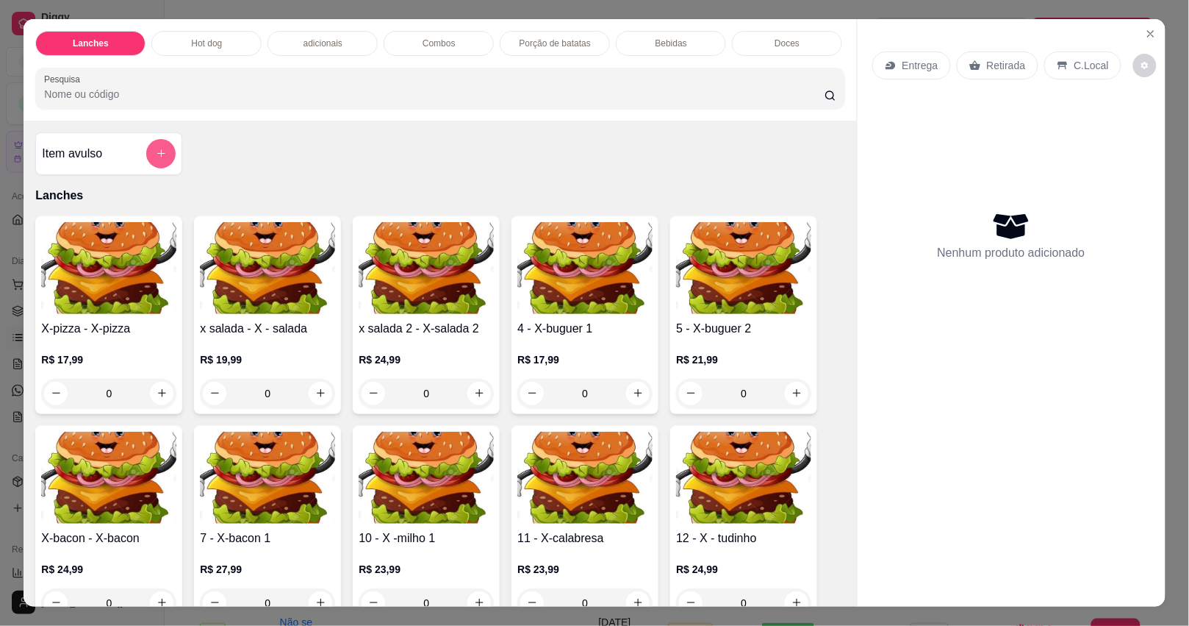
click at [148, 157] on button "add-separate-item" at bounding box center [160, 153] width 29 height 29
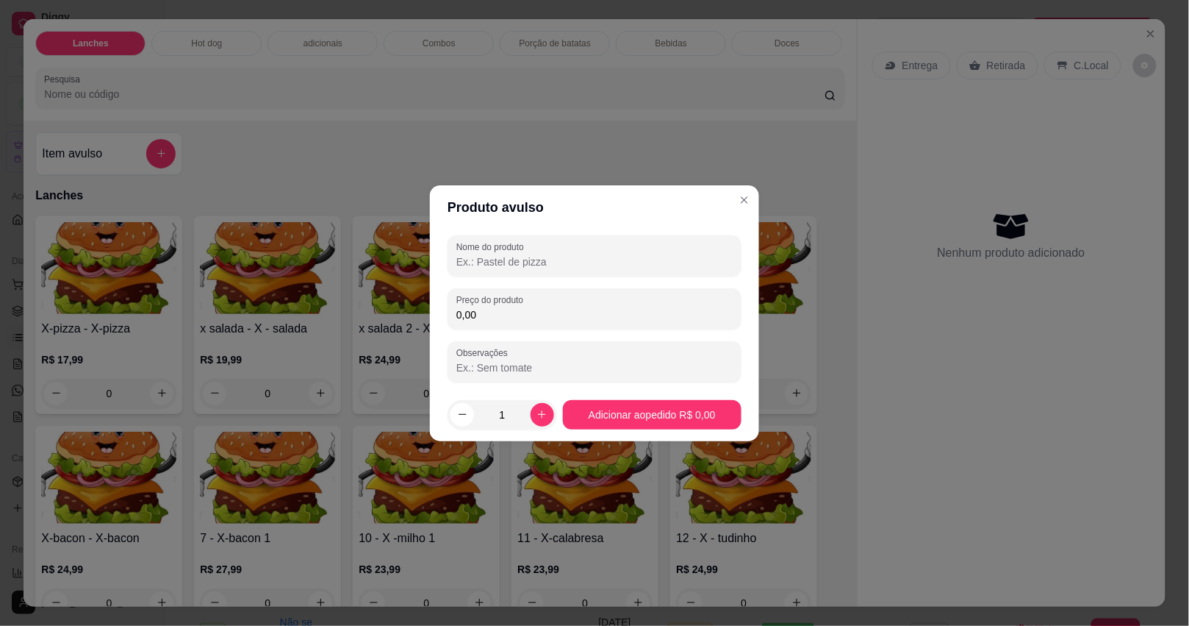
click at [610, 266] on input "Nome do produto" at bounding box center [594, 261] width 276 height 15
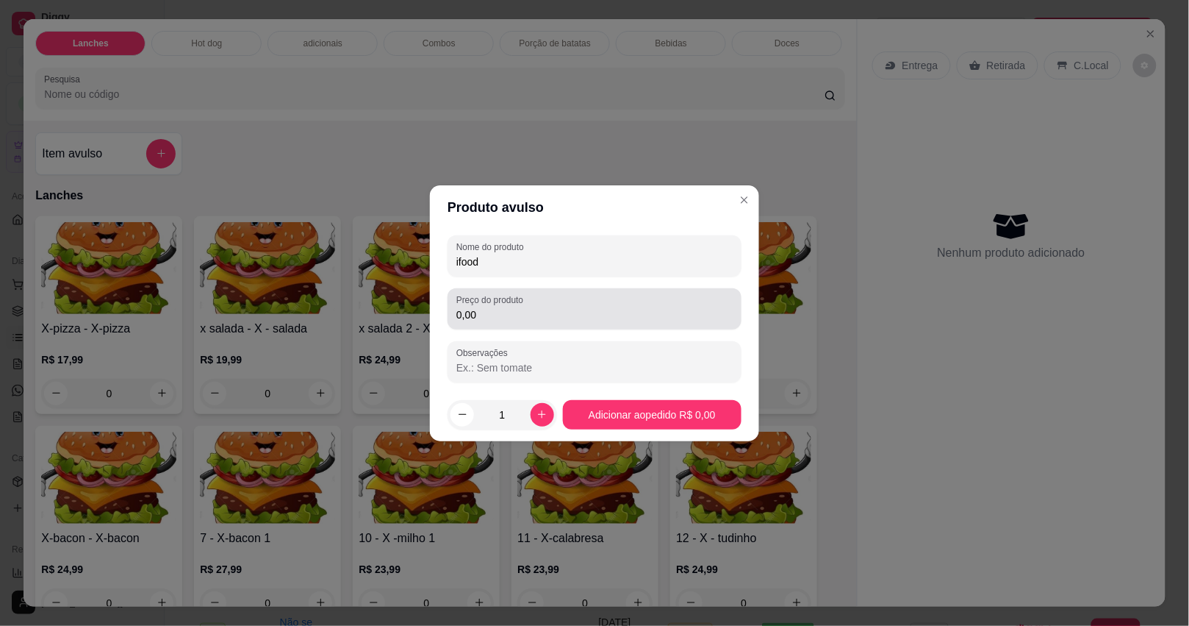
type input "ifood"
drag, startPoint x: 523, startPoint y: 325, endPoint x: 530, endPoint y: 317, distance: 10.4
click at [523, 324] on div "Preço do produto 0,00" at bounding box center [595, 308] width 294 height 41
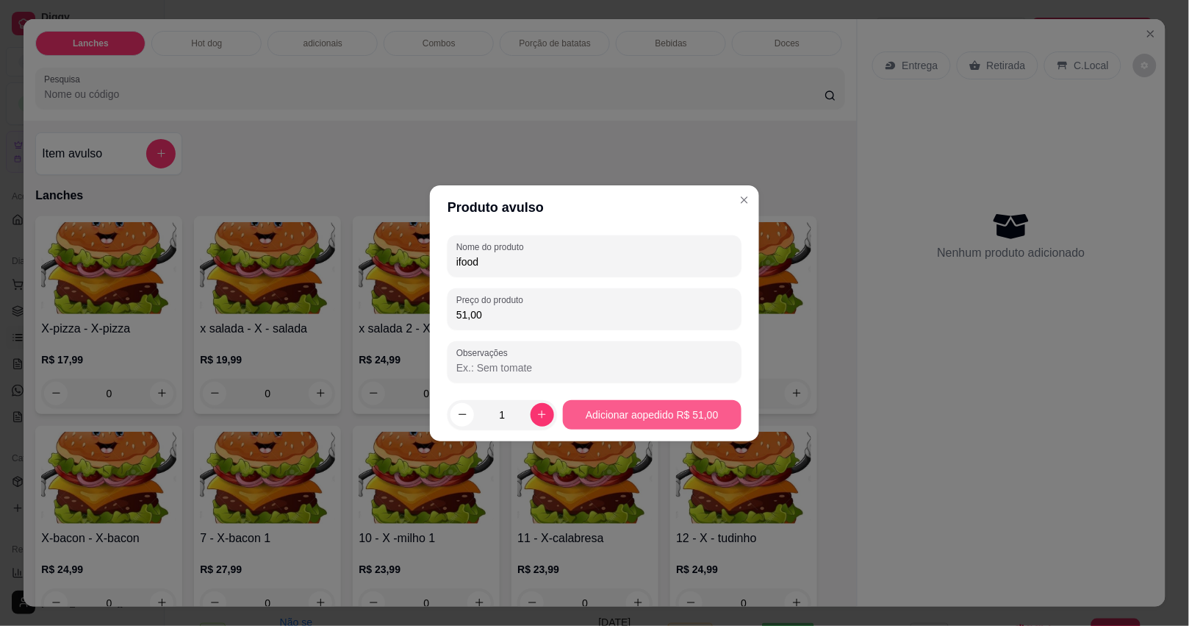
type input "51,00"
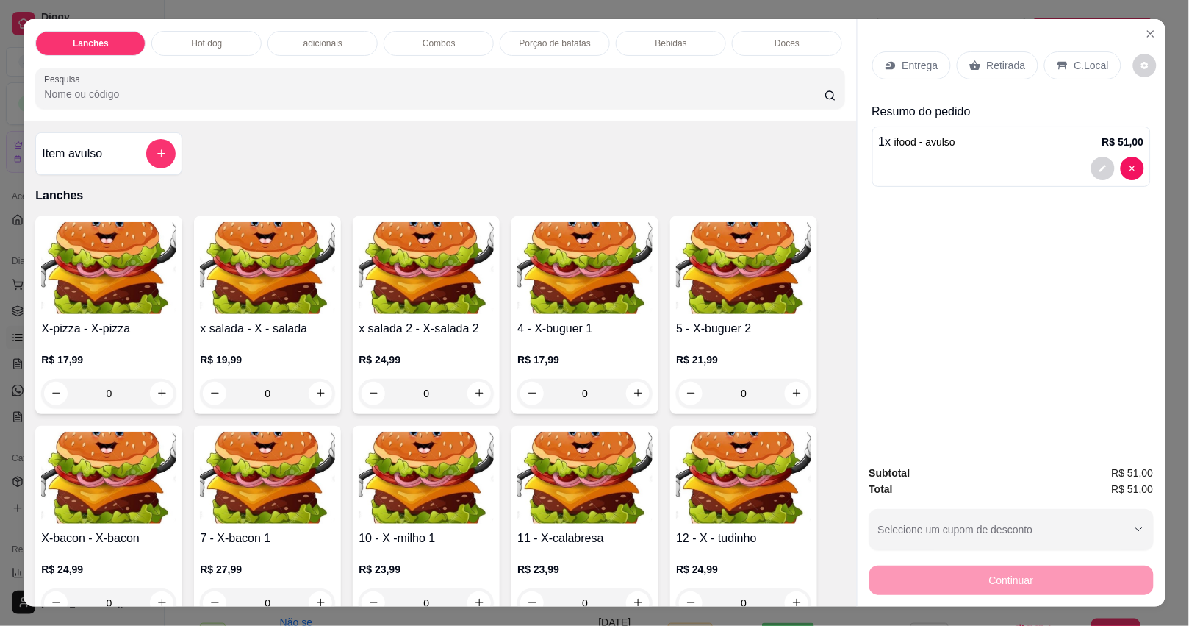
click at [673, 37] on p "Bebidas" at bounding box center [672, 43] width 32 height 12
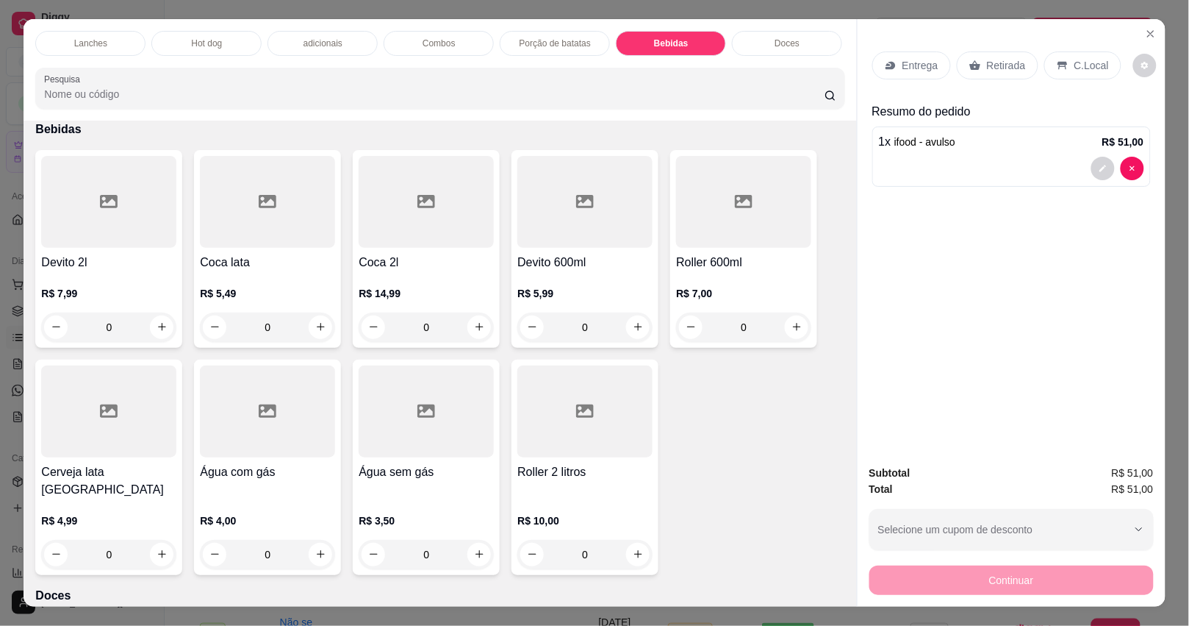
scroll to position [35, 0]
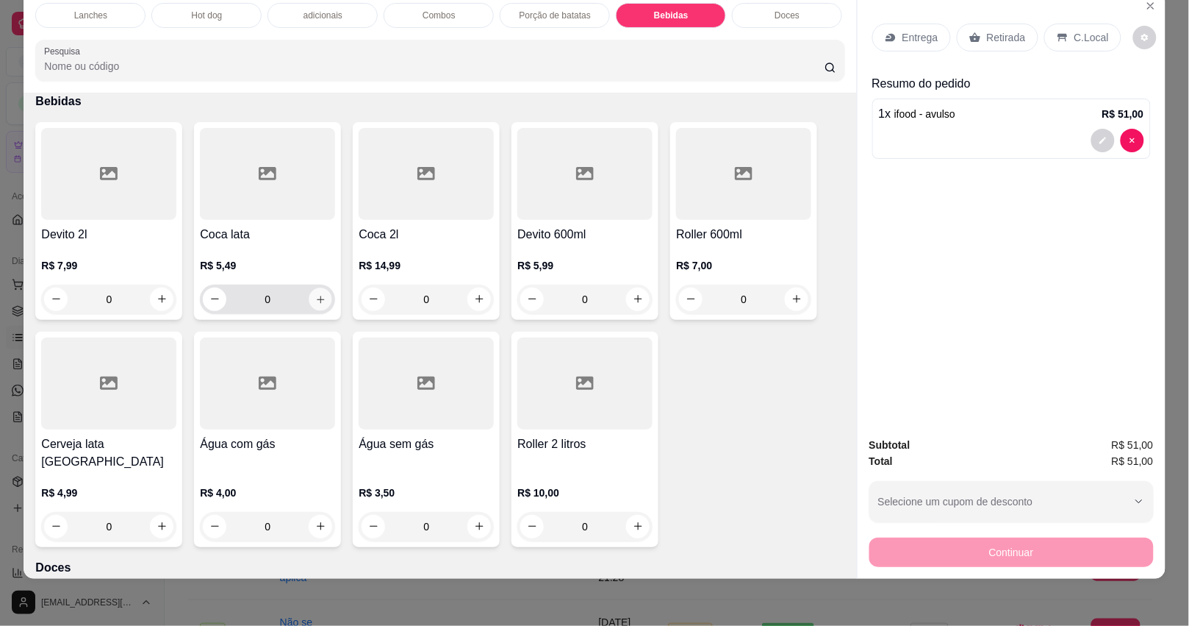
click at [320, 301] on button "increase-product-quantity" at bounding box center [320, 298] width 23 height 23
type input "1"
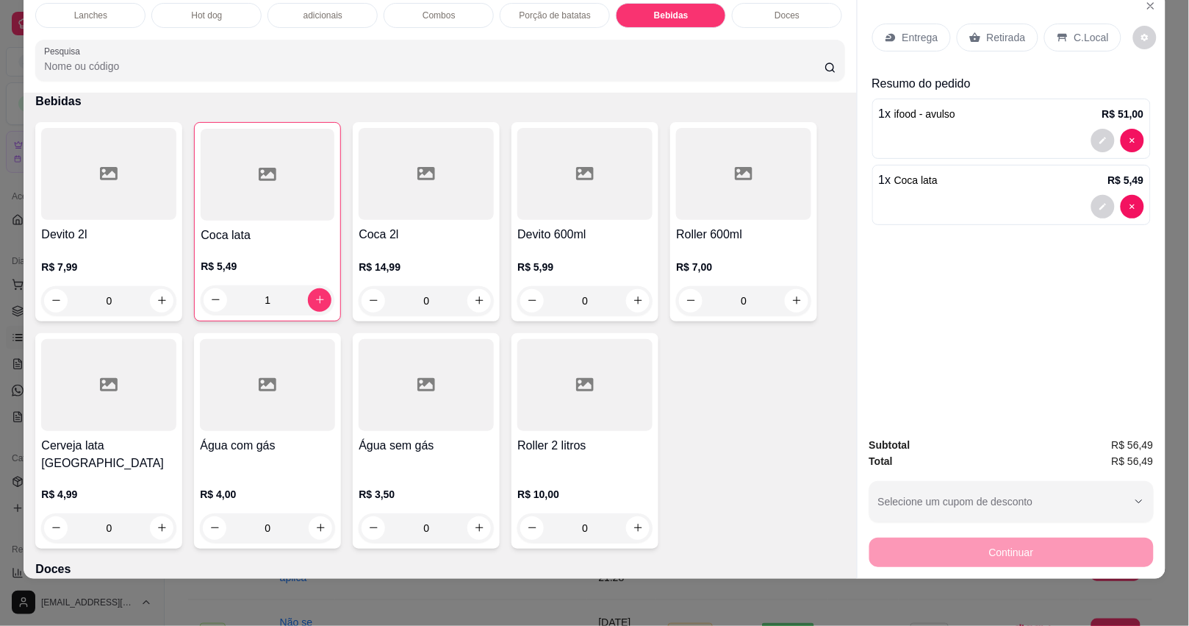
click at [989, 30] on p "Retirada" at bounding box center [1006, 37] width 39 height 15
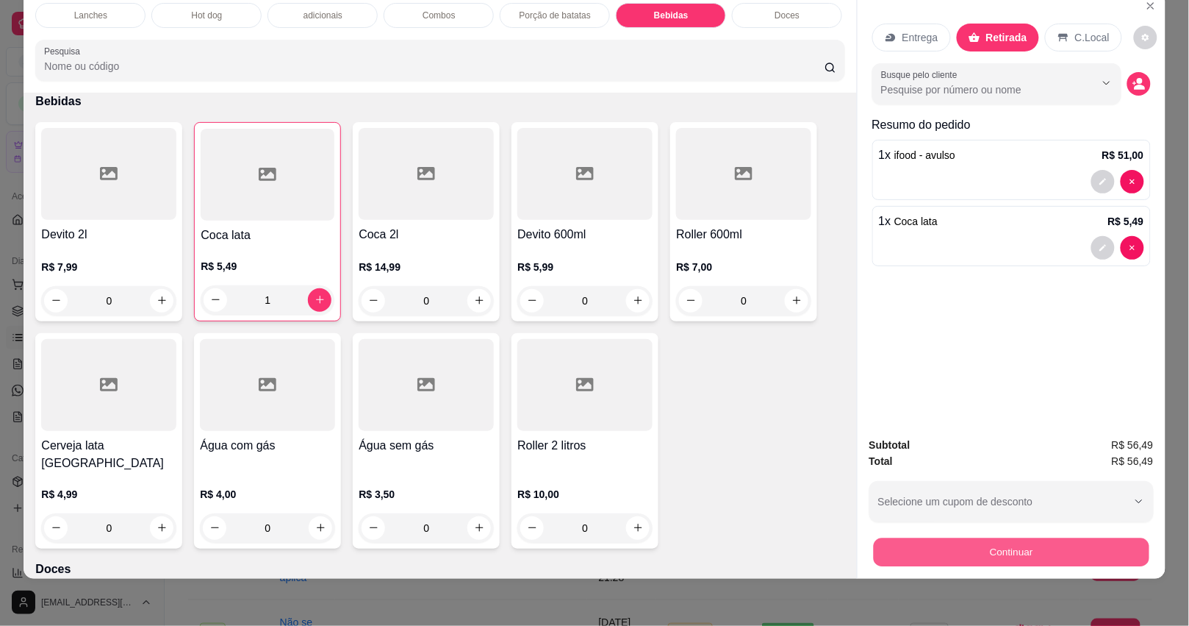
click at [989, 538] on button "Continuar" at bounding box center [1011, 552] width 276 height 29
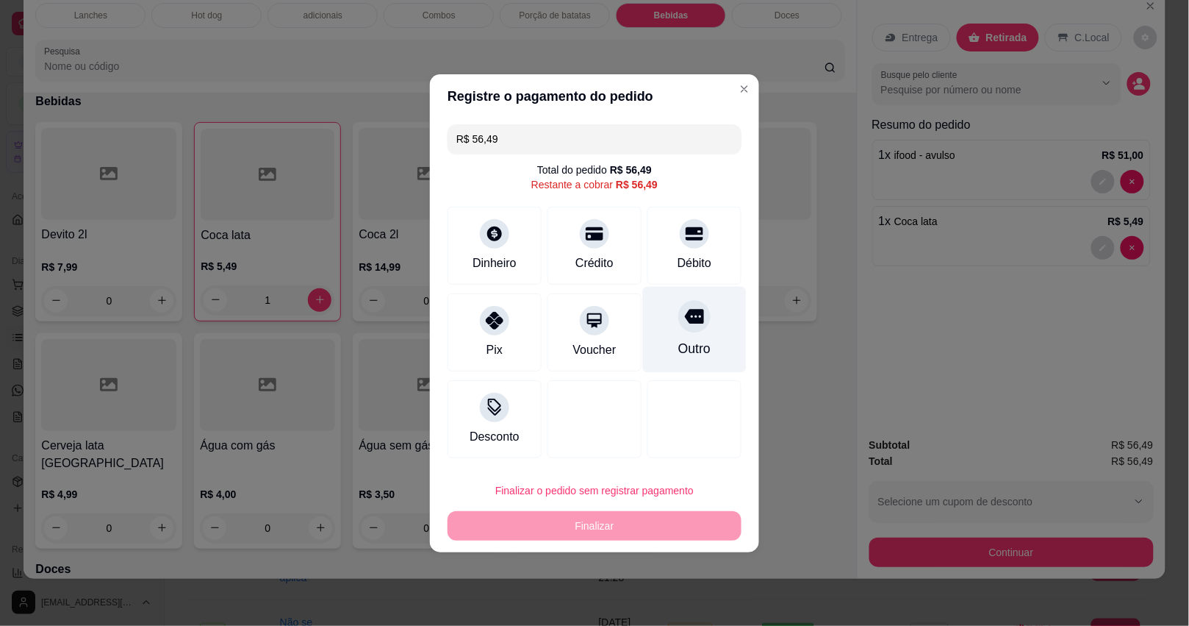
click at [695, 313] on div at bounding box center [694, 316] width 32 height 32
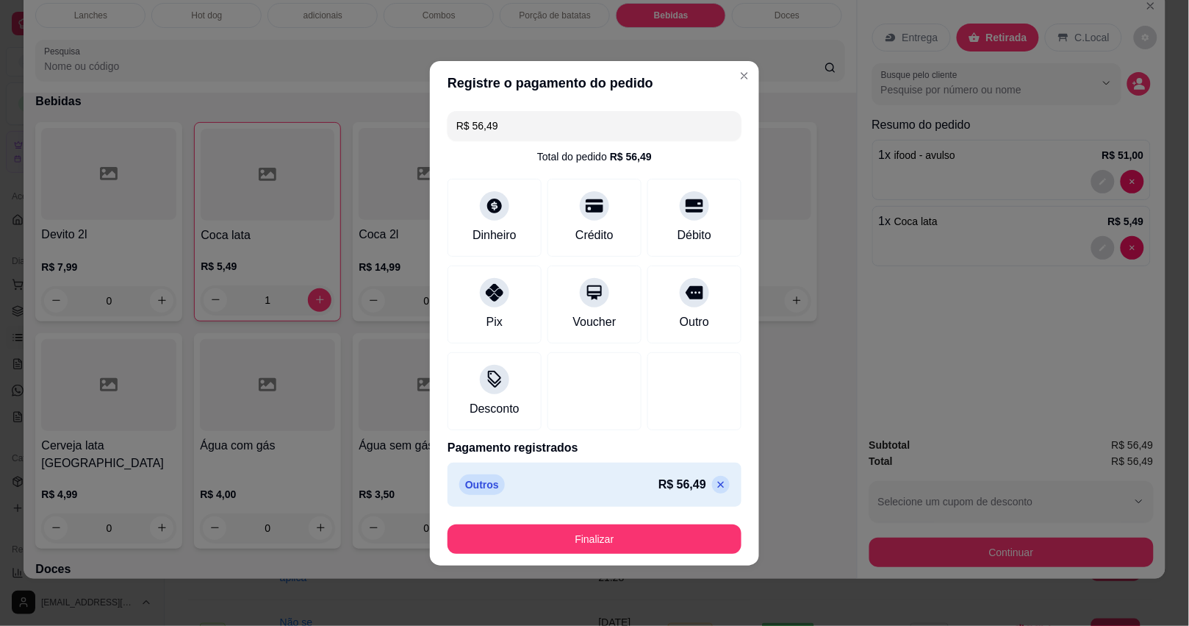
type input "R$ 0,00"
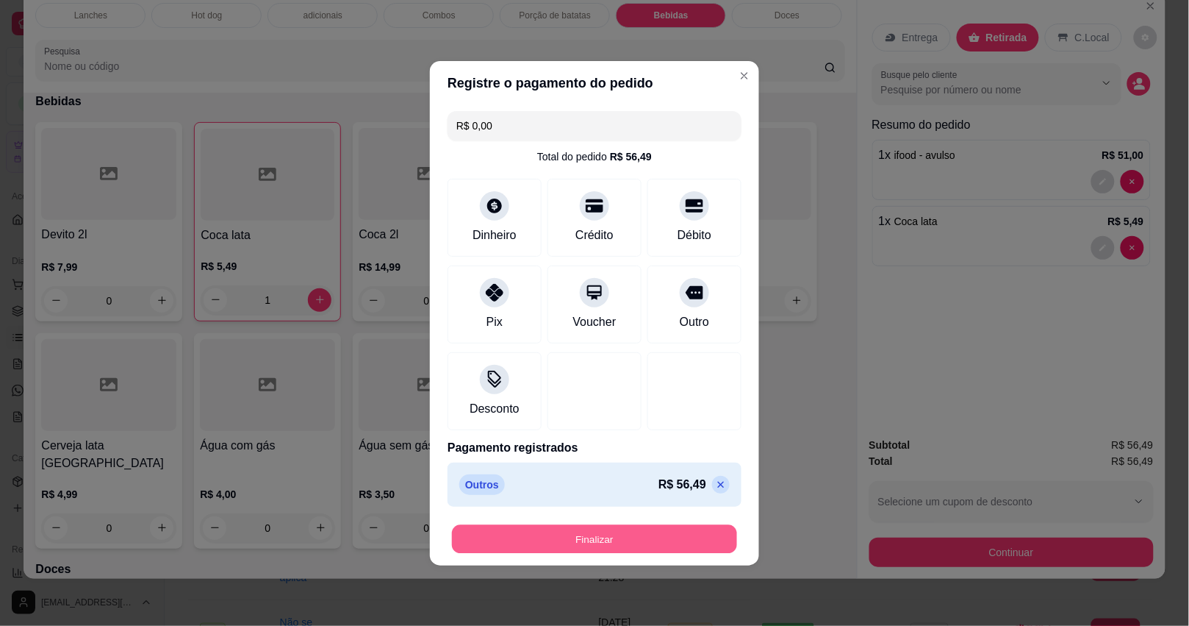
click at [678, 538] on button "Finalizar" at bounding box center [594, 538] width 285 height 29
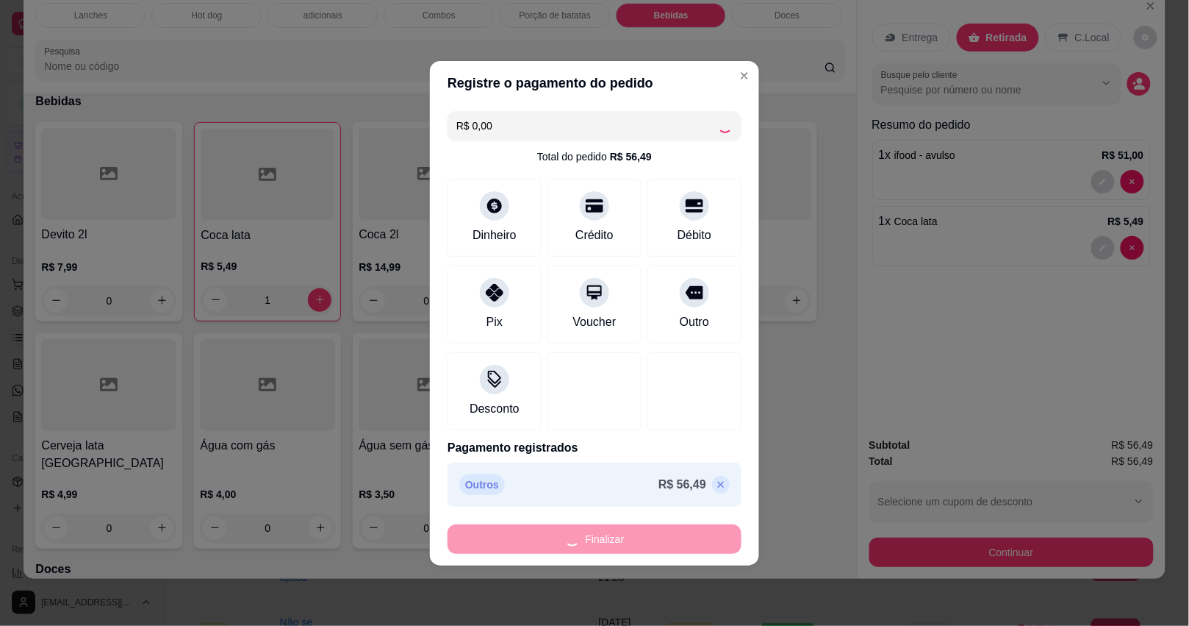
type input "0"
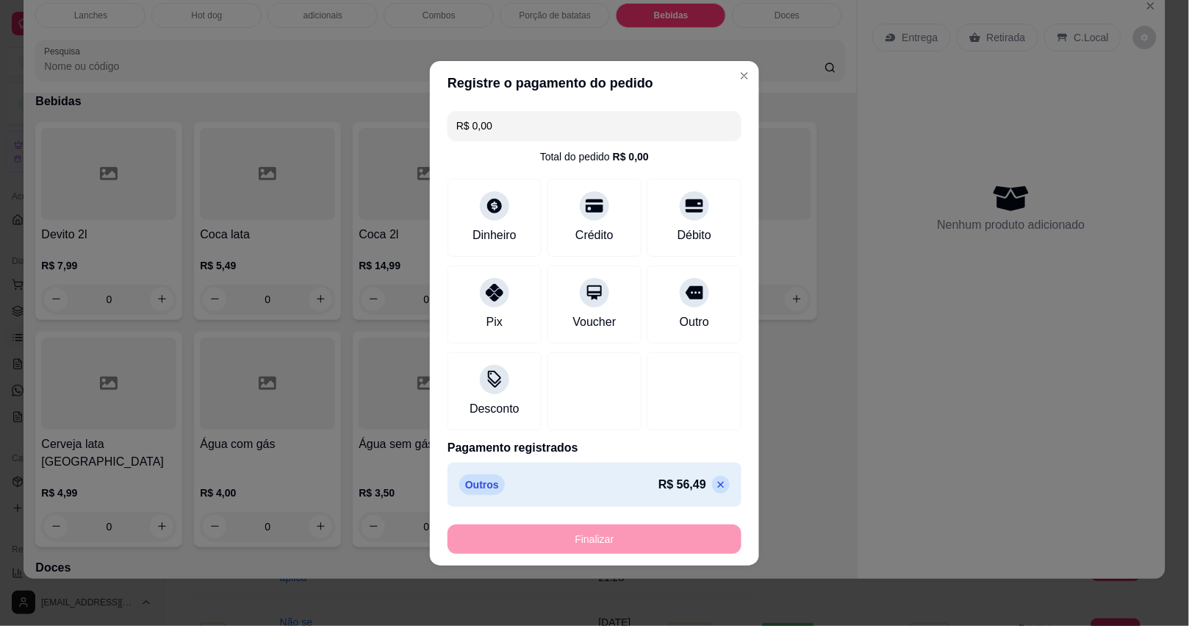
type input "-R$ 56,49"
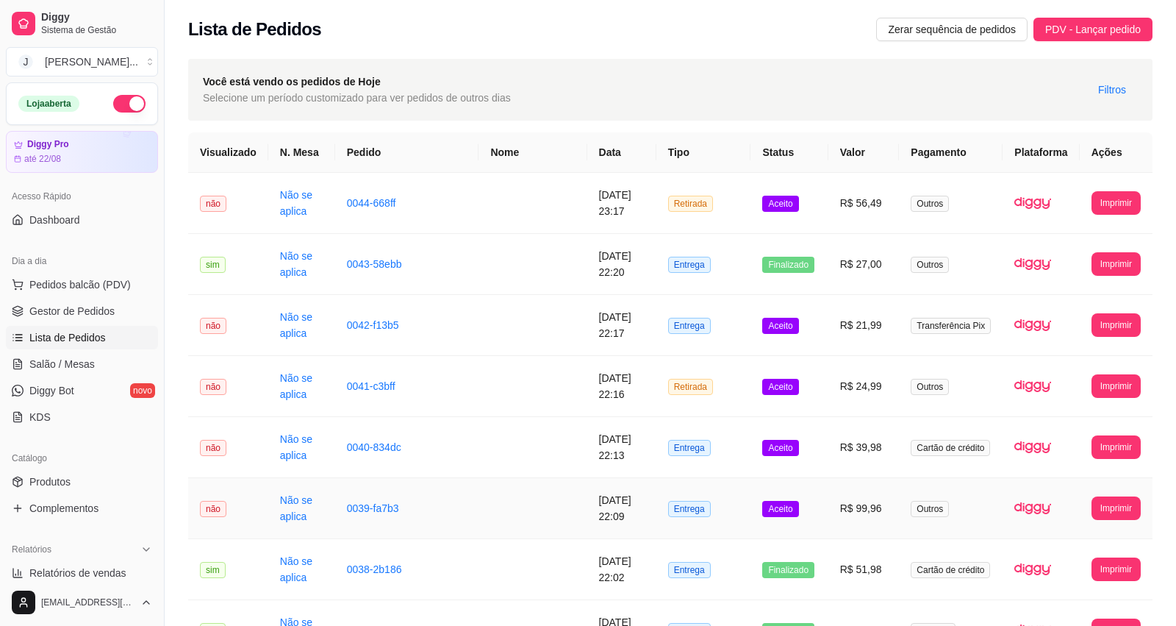
click at [850, 522] on td "R$ 99,96" at bounding box center [863, 508] width 71 height 61
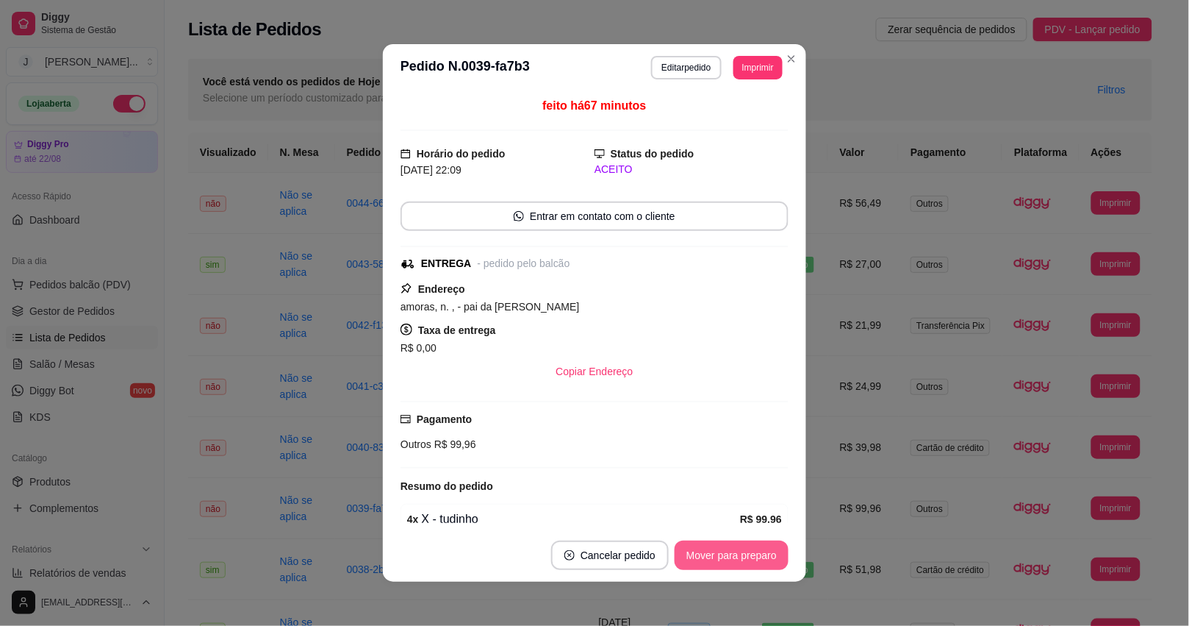
click at [754, 564] on button "Mover para preparo" at bounding box center [732, 554] width 114 height 29
click at [740, 556] on div "Mover para preparo" at bounding box center [721, 554] width 135 height 29
click at [740, 556] on button "Mover para entrega" at bounding box center [732, 555] width 110 height 29
click at [740, 556] on div "Mover para entrega" at bounding box center [722, 554] width 134 height 29
click at [767, 554] on button "Mover para finalizado" at bounding box center [728, 554] width 122 height 29
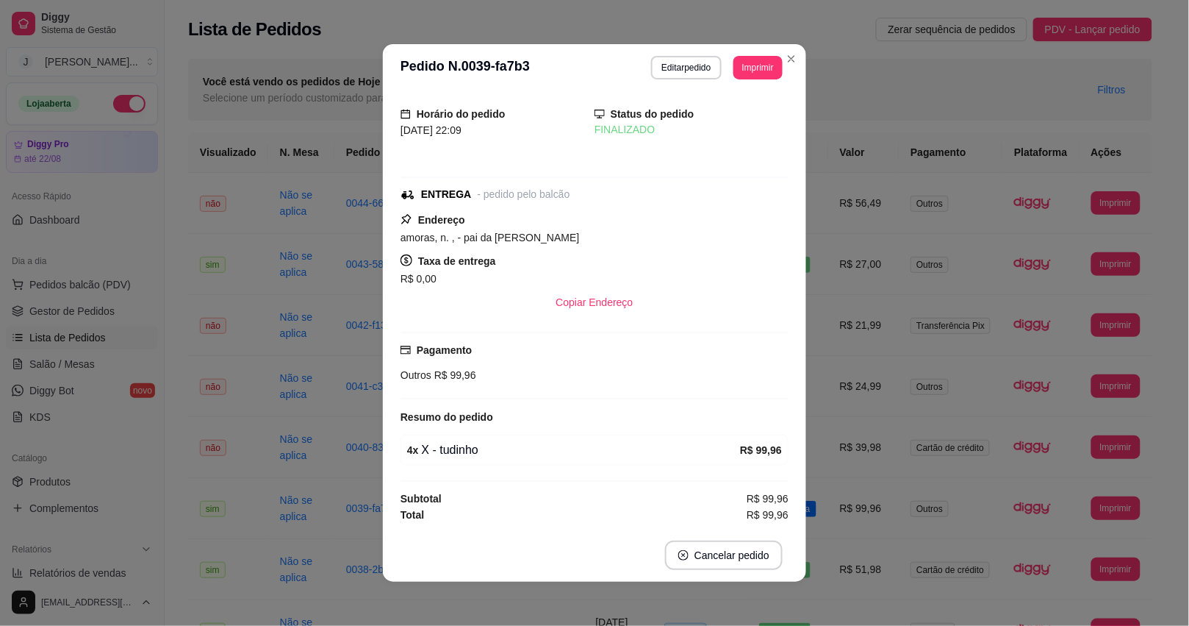
scroll to position [11, 0]
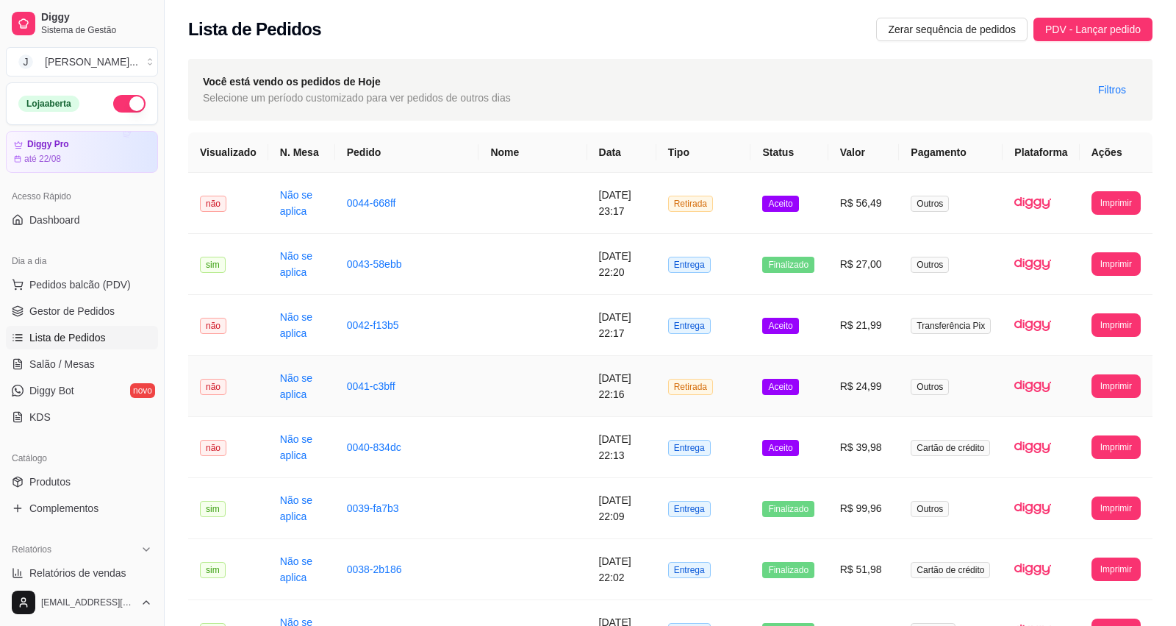
click at [824, 392] on td "Aceito" at bounding box center [789, 386] width 77 height 61
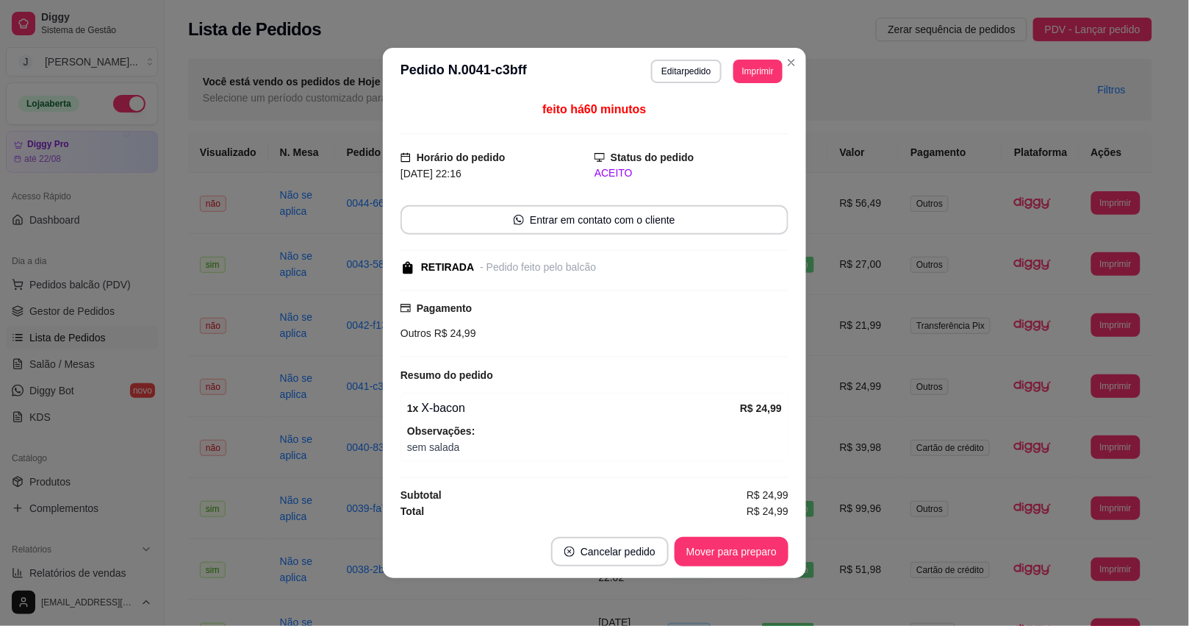
scroll to position [1, 0]
click at [711, 555] on button "Mover para preparo" at bounding box center [731, 551] width 110 height 29
click at [711, 549] on button "Mover para retirada disponível" at bounding box center [707, 551] width 162 height 29
click at [703, 552] on button "Mover para retirada disponível" at bounding box center [707, 551] width 162 height 29
click at [703, 552] on button "Mover para finalizado" at bounding box center [728, 551] width 122 height 29
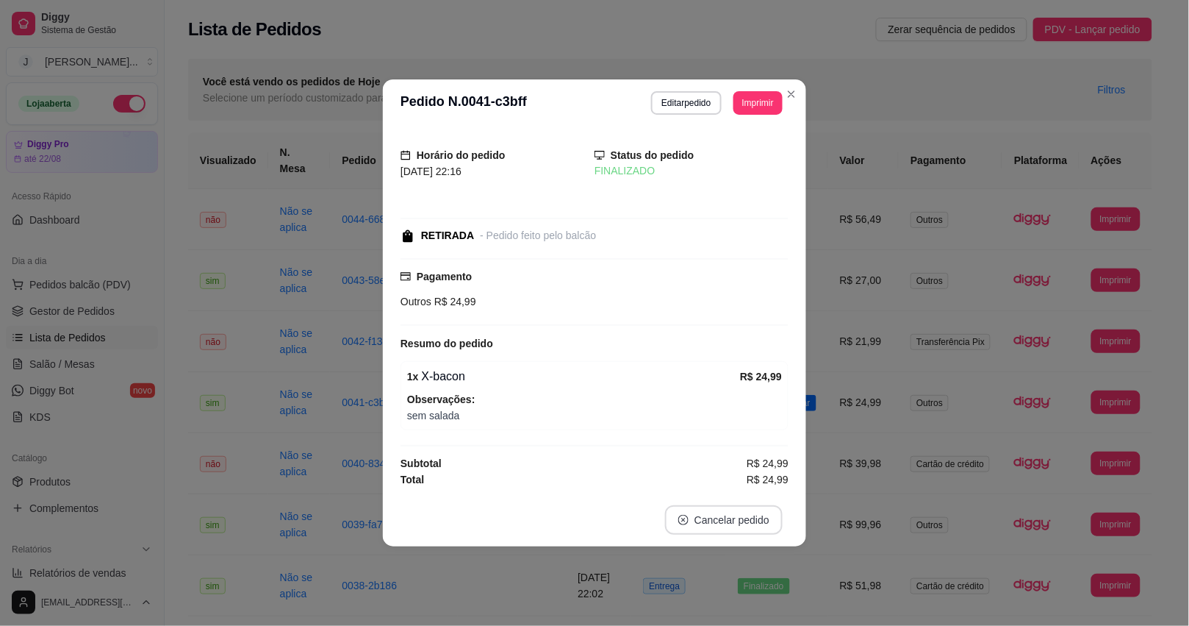
scroll to position [0, 0]
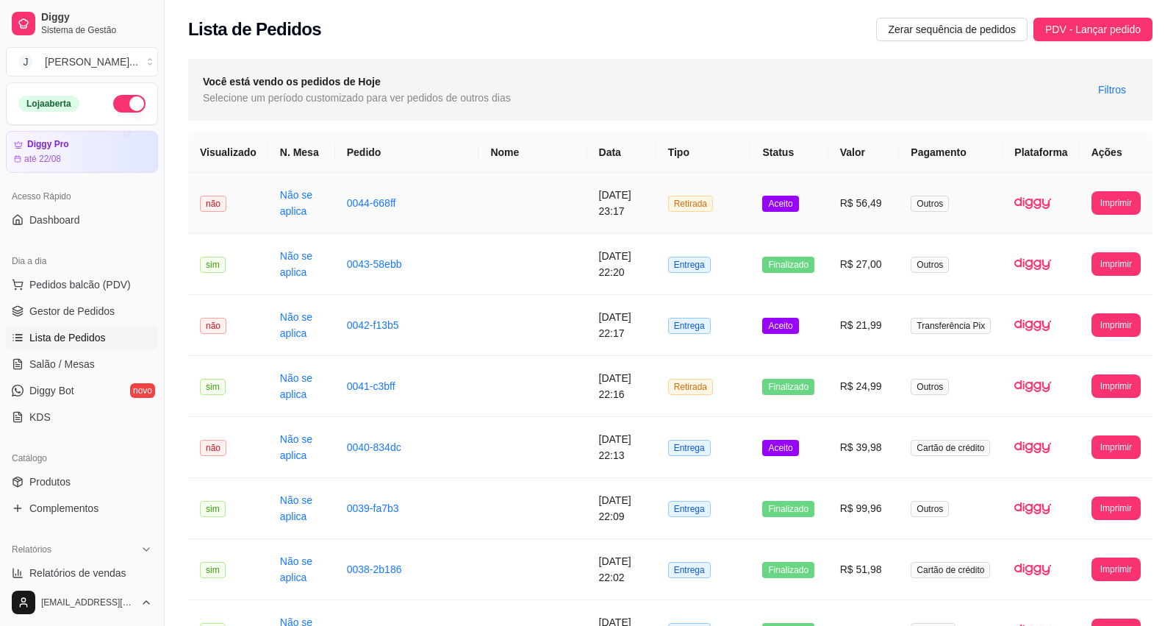
click at [873, 218] on td "R$ 56,49" at bounding box center [863, 203] width 71 height 61
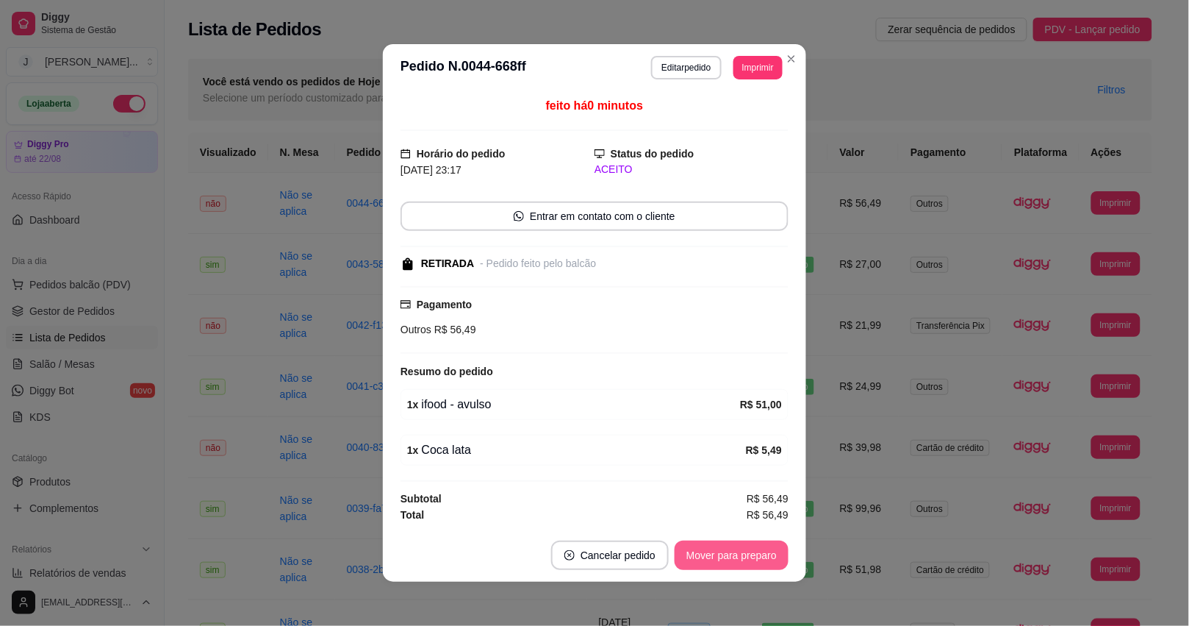
click at [703, 555] on button "Mover para preparo" at bounding box center [732, 554] width 114 height 29
click at [710, 548] on button "Mover para retirada disponível" at bounding box center [706, 555] width 157 height 29
click at [710, 548] on button "Mover para finalizado" at bounding box center [728, 554] width 122 height 29
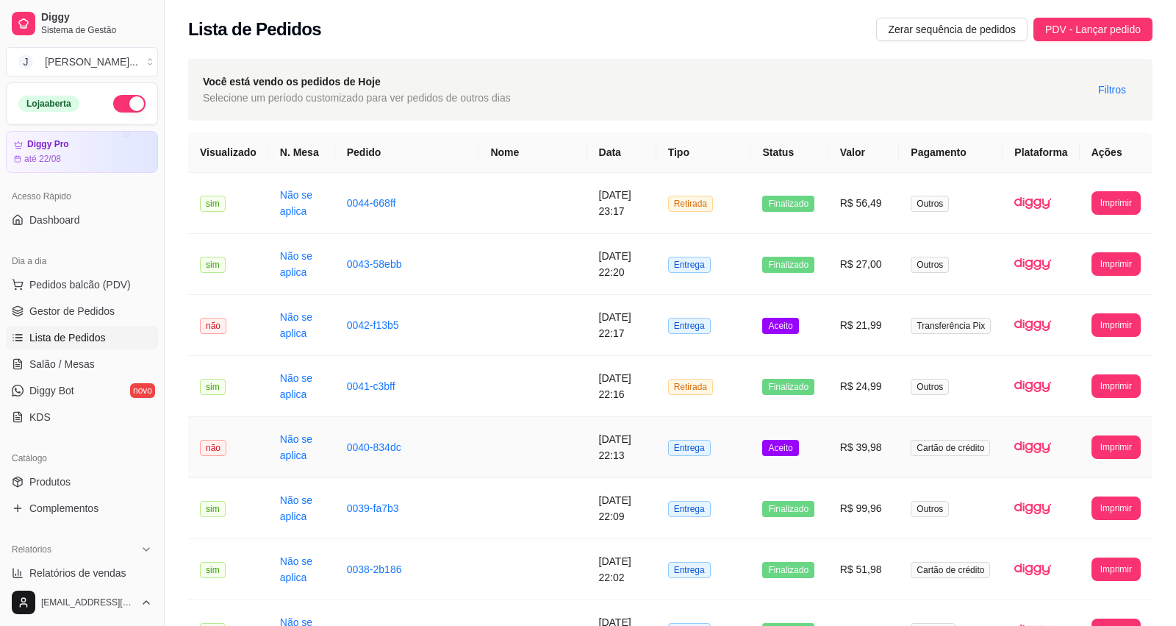
click at [834, 447] on td "R$ 39,98" at bounding box center [863, 447] width 71 height 61
click at [698, 562] on span "Entrega" at bounding box center [689, 570] width 43 height 16
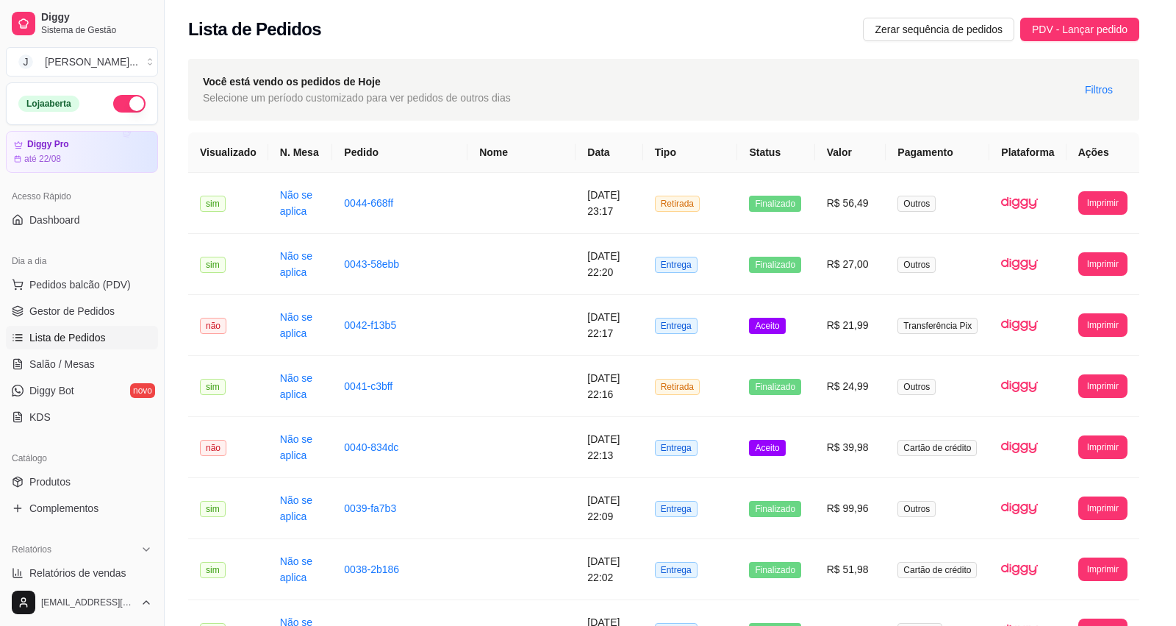
click at [699, 561] on button "Cancelar pedido" at bounding box center [717, 555] width 114 height 29
click at [726, 550] on button "Cancelar pedido" at bounding box center [717, 555] width 114 height 29
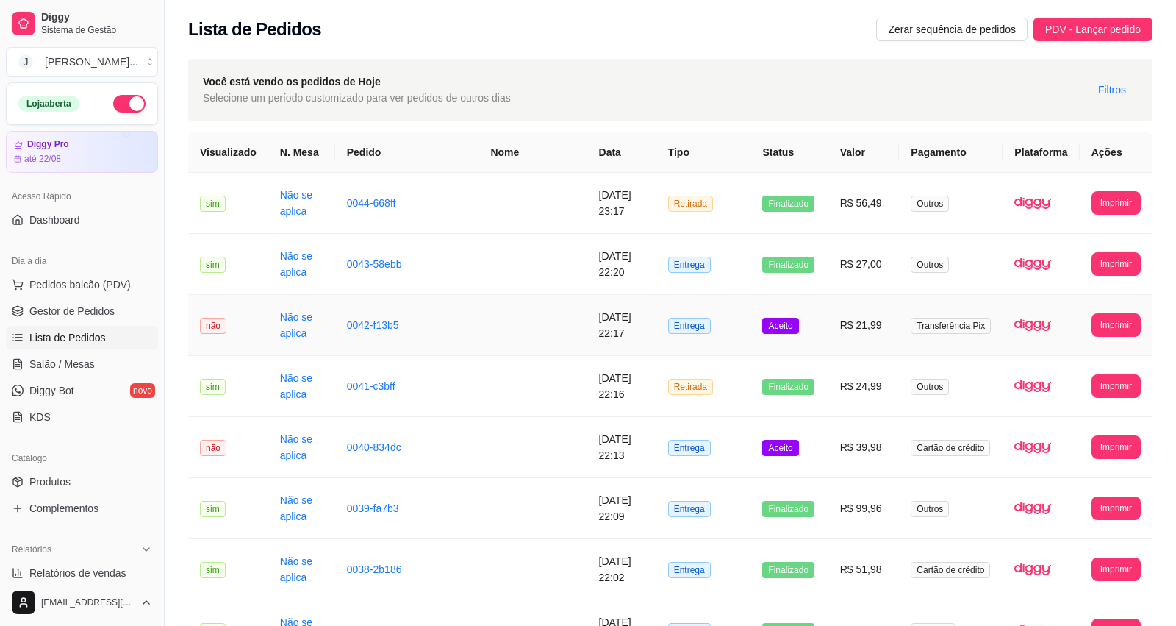
click at [813, 340] on td "Aceito" at bounding box center [789, 325] width 77 height 61
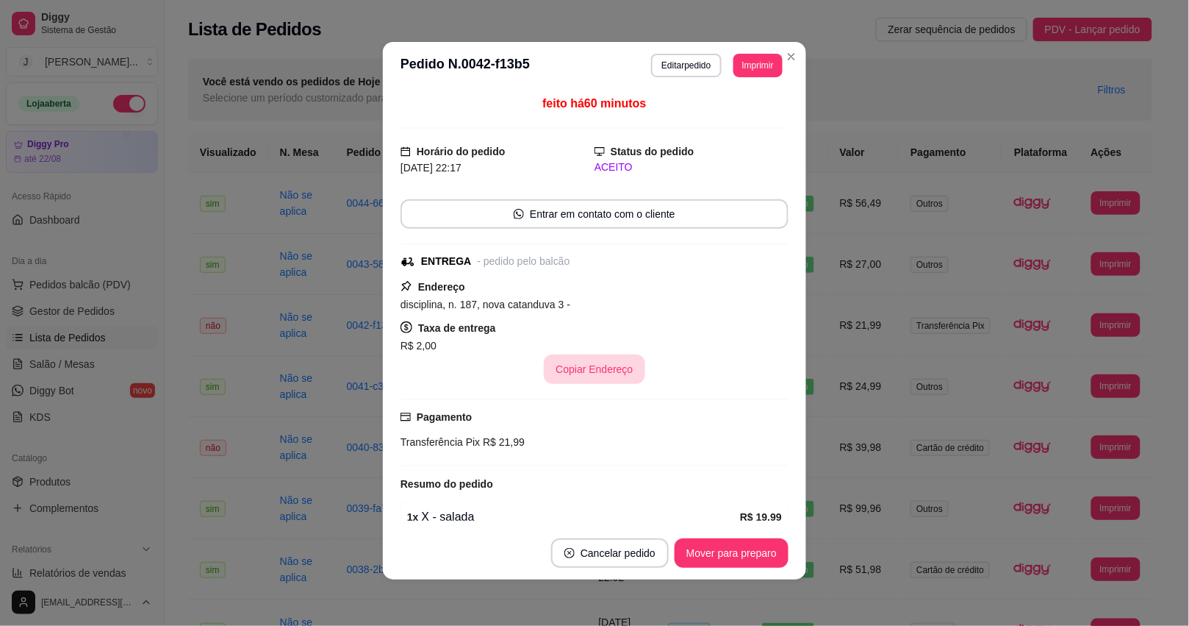
scroll to position [112, 0]
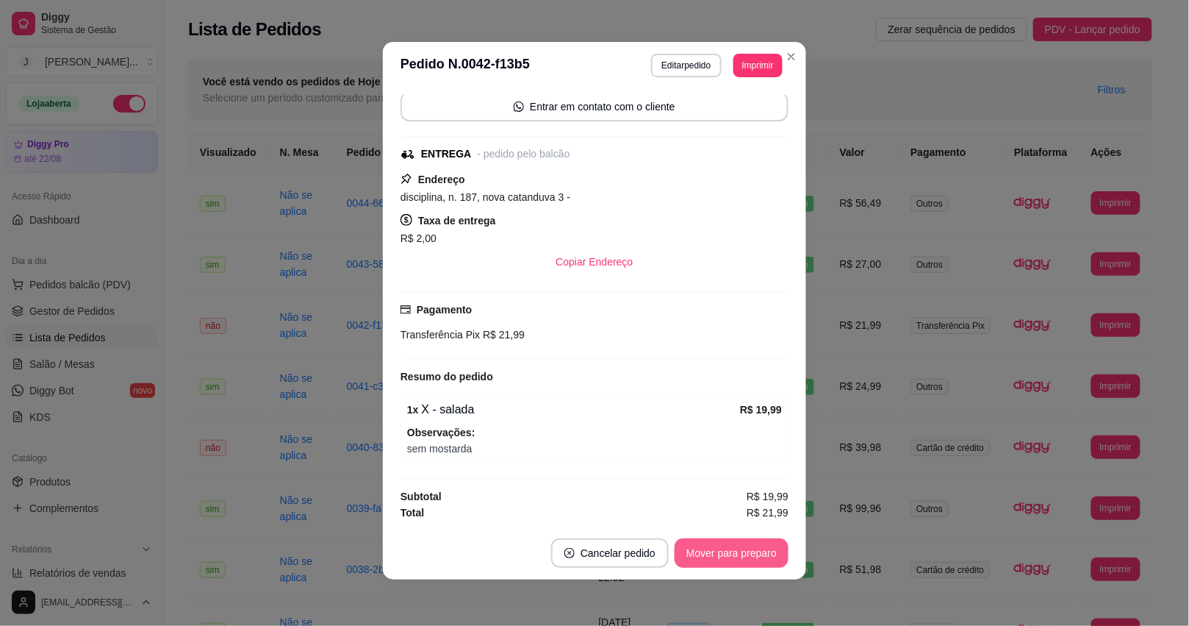
click at [702, 542] on button "Mover para preparo" at bounding box center [732, 552] width 114 height 29
click at [702, 553] on button "Mover para entrega" at bounding box center [732, 553] width 110 height 29
click at [710, 545] on button "Mover para finalizado" at bounding box center [728, 552] width 122 height 29
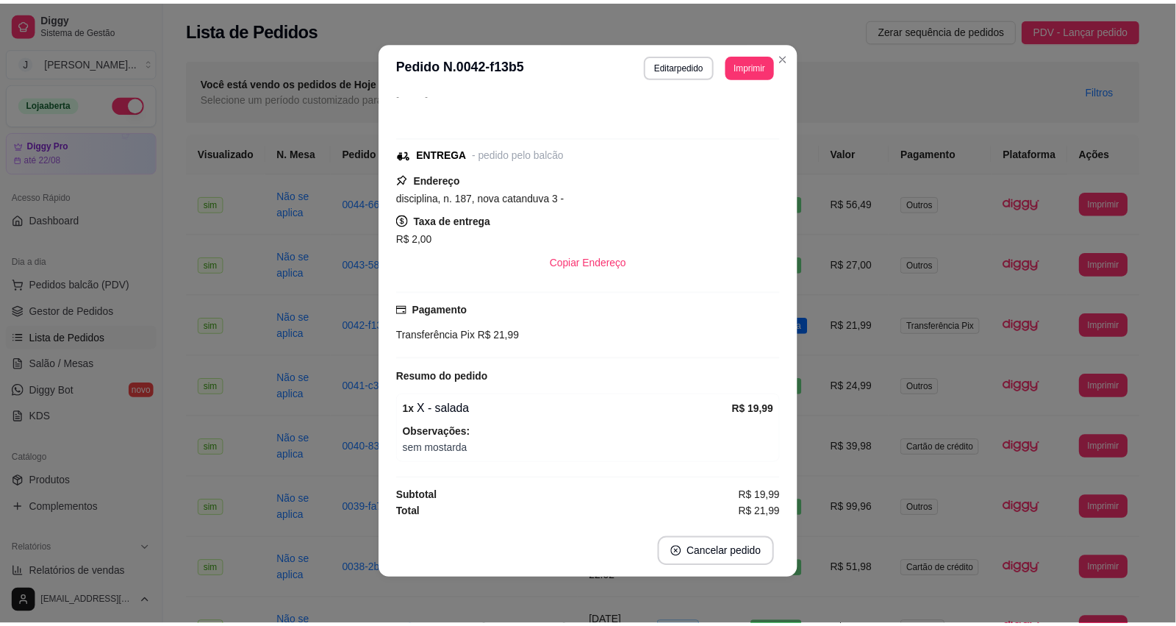
scroll to position [49, 0]
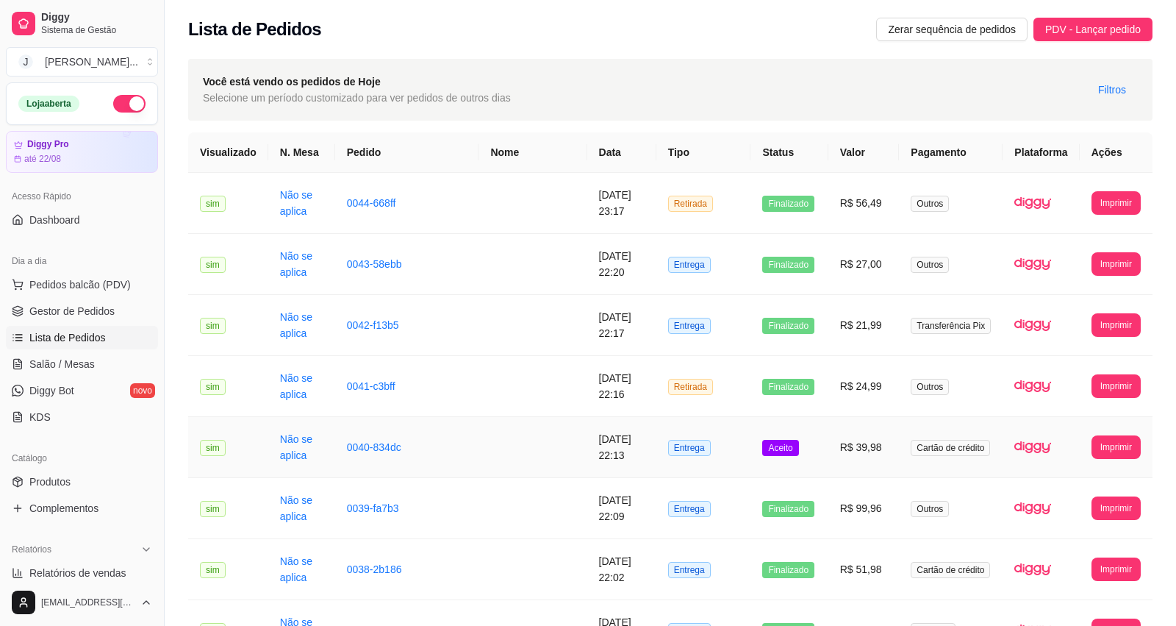
click at [814, 456] on td "Aceito" at bounding box center [789, 447] width 77 height 61
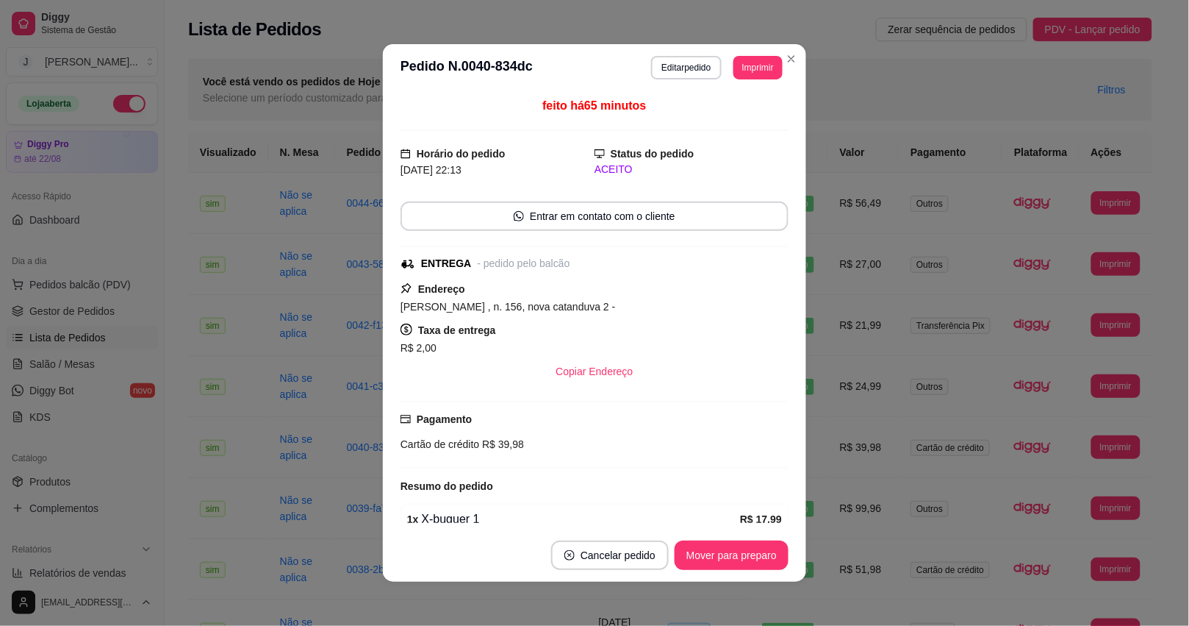
drag, startPoint x: 795, startPoint y: 468, endPoint x: 790, endPoint y: 478, distance: 11.2
click at [795, 468] on div "feito há 65 minutos Horário do pedido [DATE] 22:13 Status do pedido ACEITO Entr…" at bounding box center [594, 309] width 423 height 437
click at [755, 550] on button "Mover para preparo" at bounding box center [732, 554] width 114 height 29
click at [752, 551] on button "Mover para entrega" at bounding box center [732, 554] width 113 height 29
click at [752, 550] on button "Mover para entrega" at bounding box center [732, 554] width 113 height 29
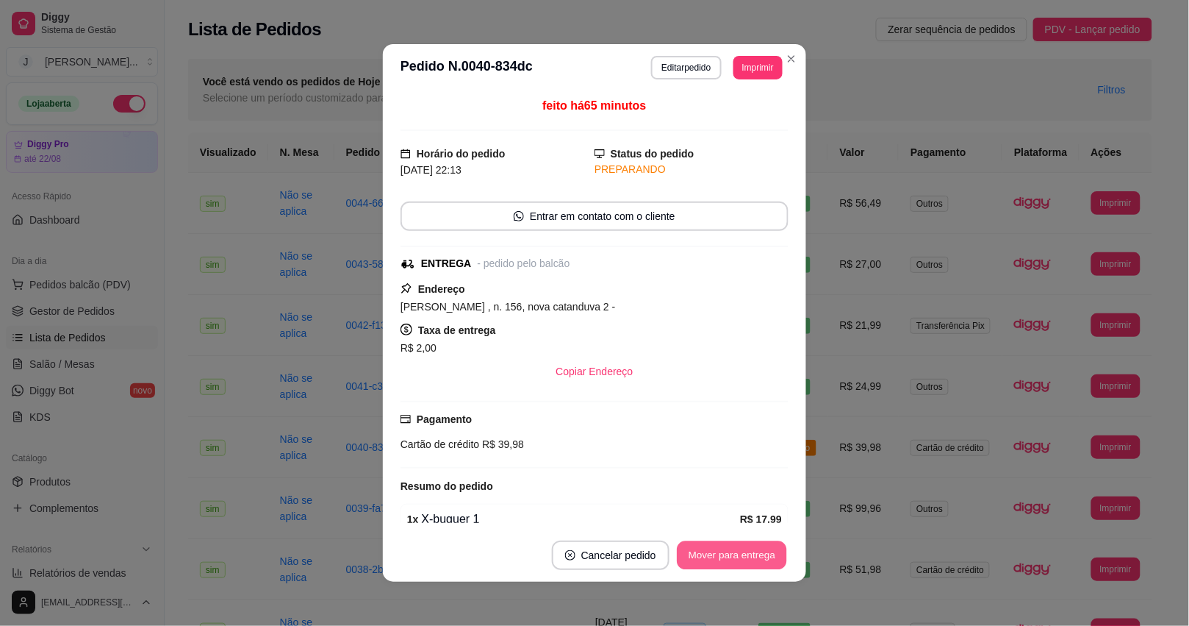
click at [742, 550] on div "Mover para entrega" at bounding box center [732, 554] width 113 height 29
click at [748, 551] on button "Mover para finalizado" at bounding box center [728, 554] width 122 height 29
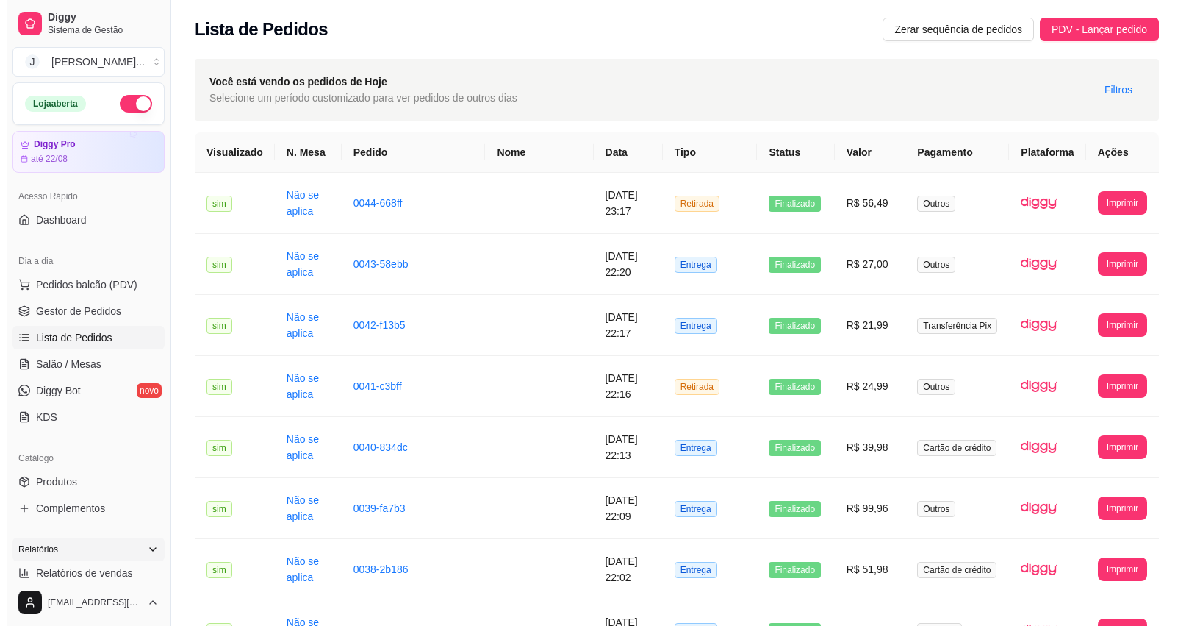
scroll to position [92, 0]
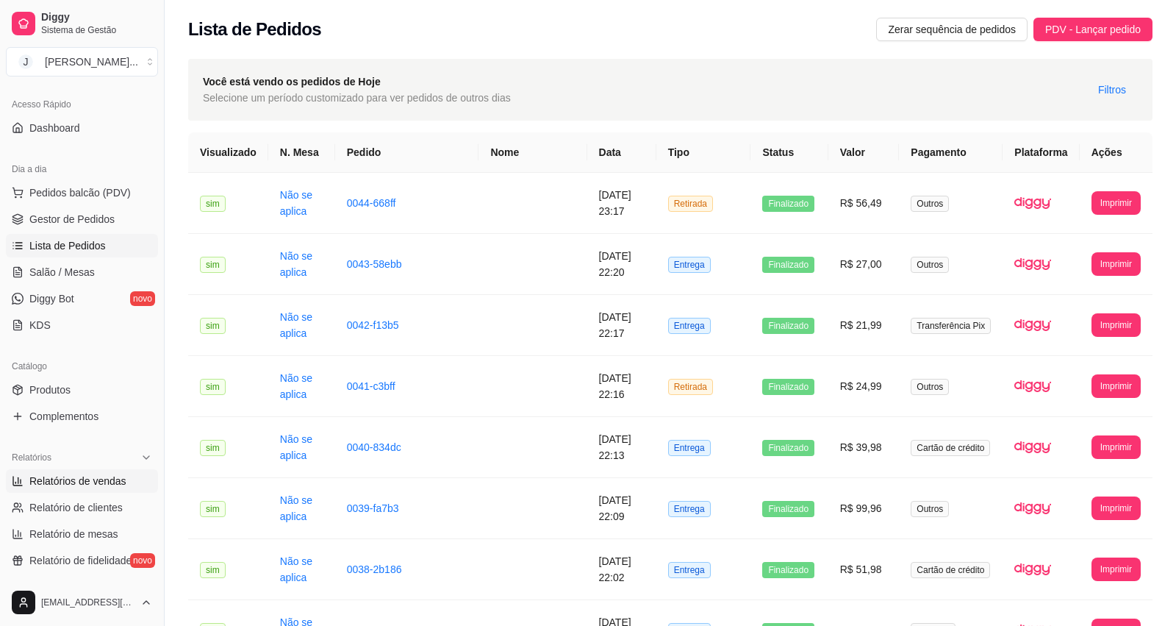
click at [89, 473] on span "Relatórios de vendas" at bounding box center [77, 480] width 97 height 15
select select "ALL"
select select "0"
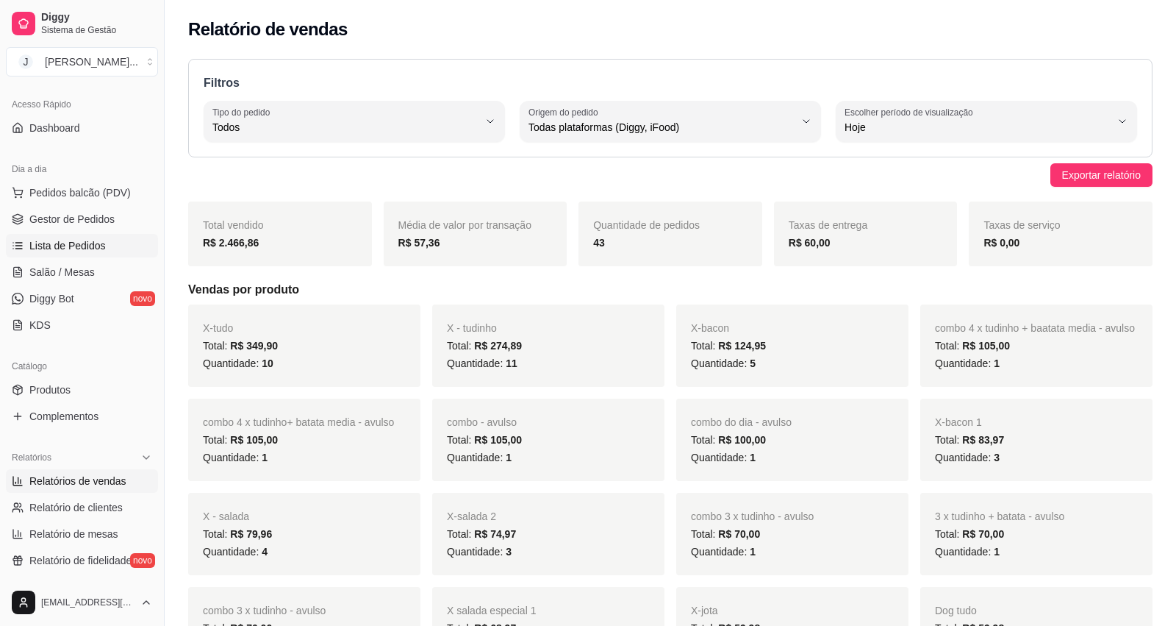
click at [42, 247] on span "Lista de Pedidos" at bounding box center [67, 245] width 76 height 15
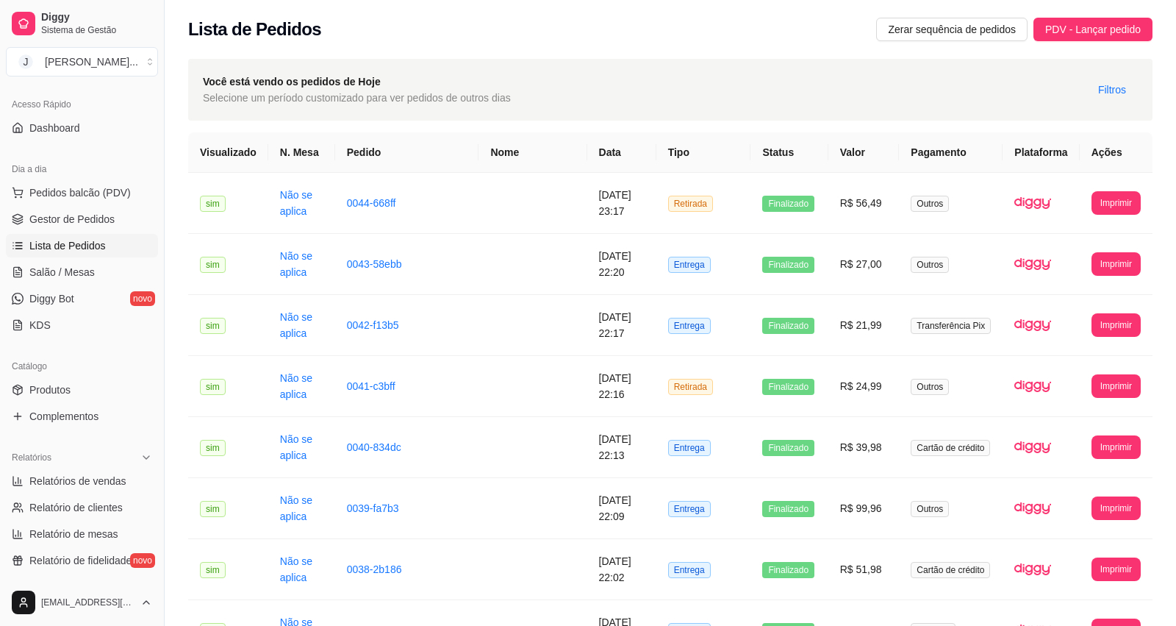
click at [43, 245] on span "Lista de Pedidos" at bounding box center [67, 245] width 76 height 15
click at [115, 186] on span "Pedidos balcão (PDV)" at bounding box center [79, 192] width 101 height 15
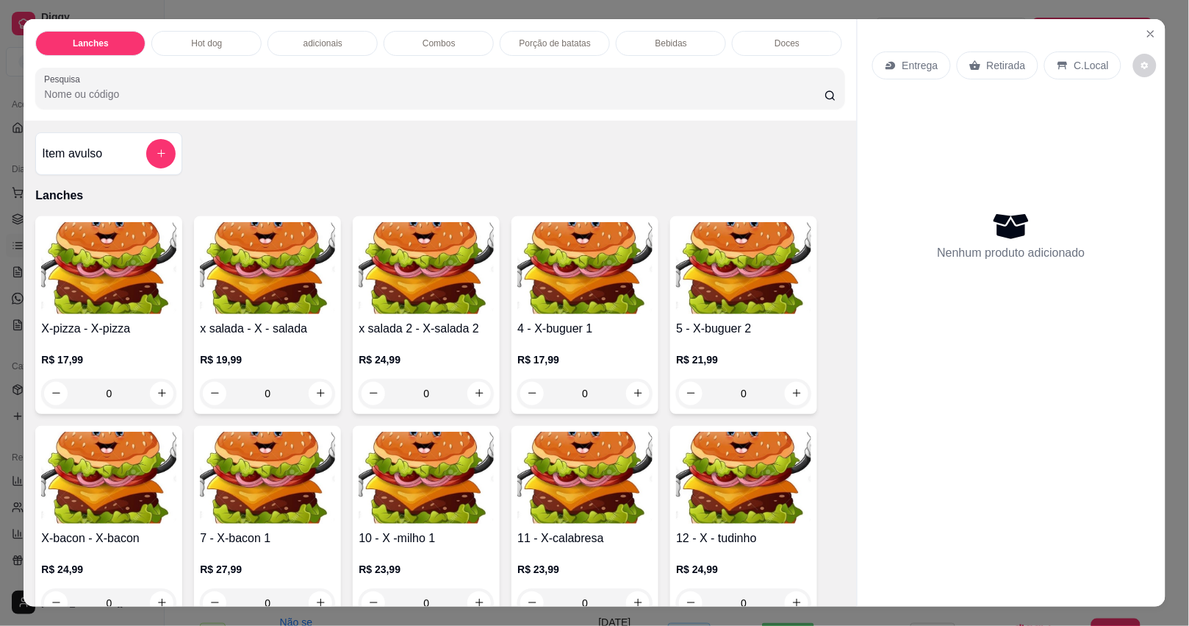
click at [678, 41] on p "Bebidas" at bounding box center [672, 43] width 32 height 12
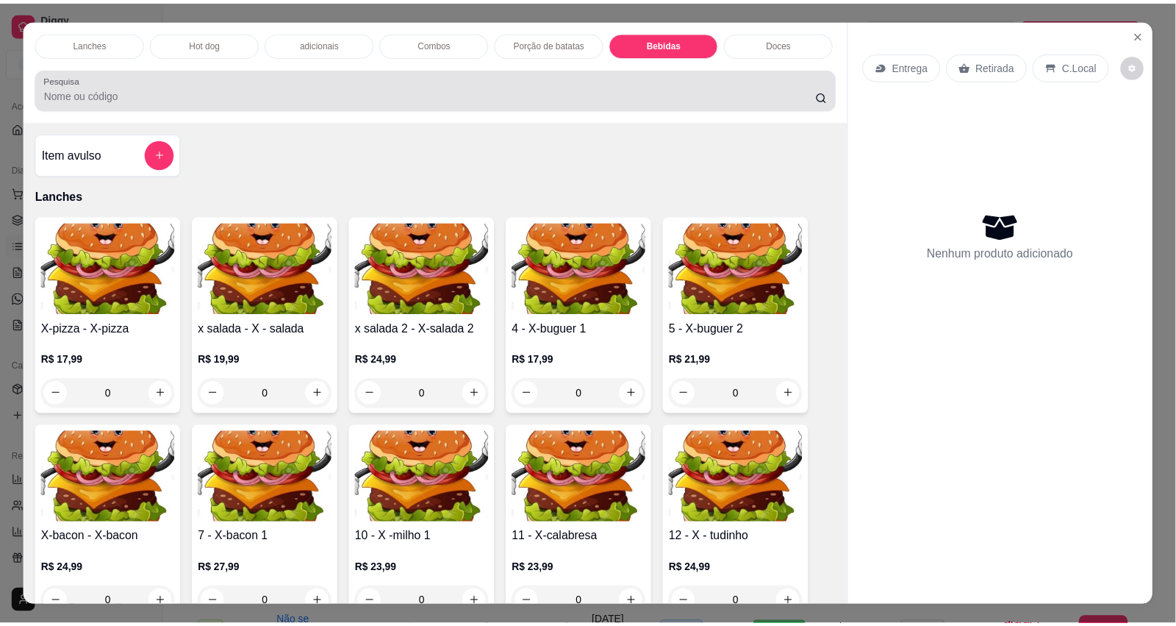
scroll to position [35, 0]
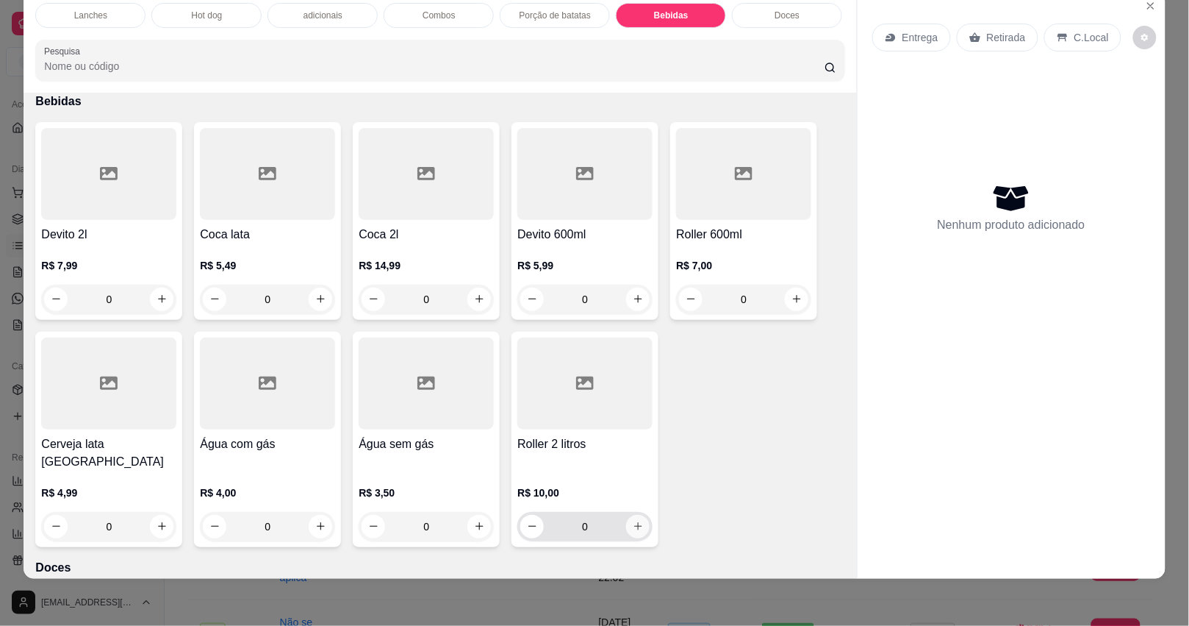
click at [626, 515] on button "increase-product-quantity" at bounding box center [638, 527] width 24 height 24
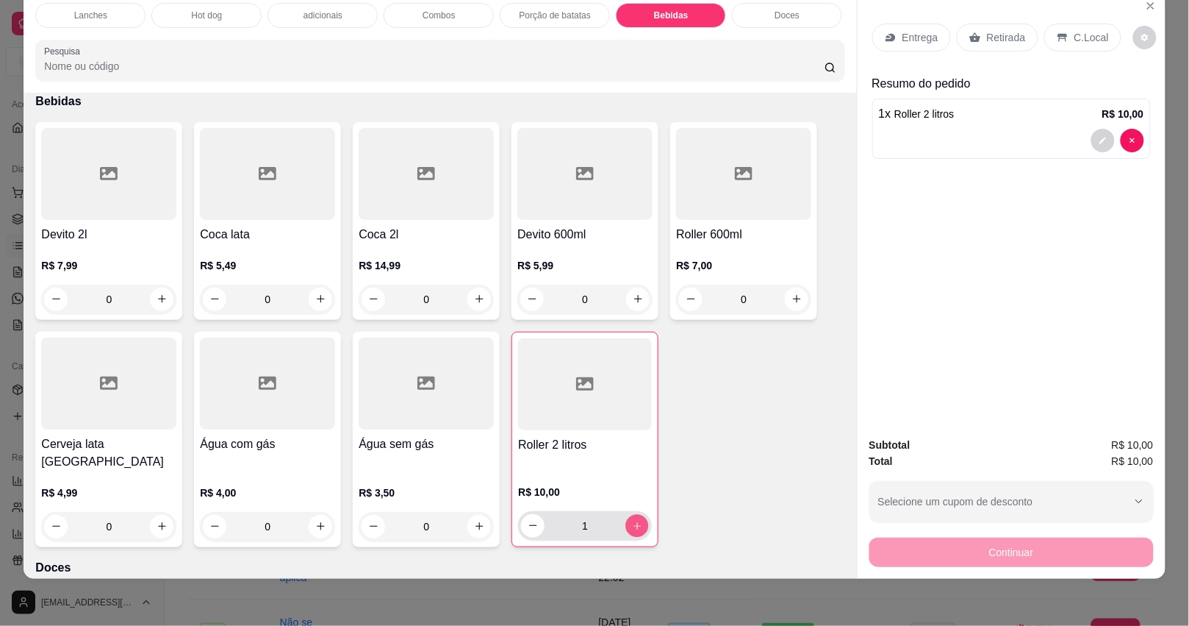
click at [626, 514] on button "increase-product-quantity" at bounding box center [637, 525] width 23 height 23
type input "2"
click at [987, 30] on p "Retirada" at bounding box center [1006, 37] width 39 height 15
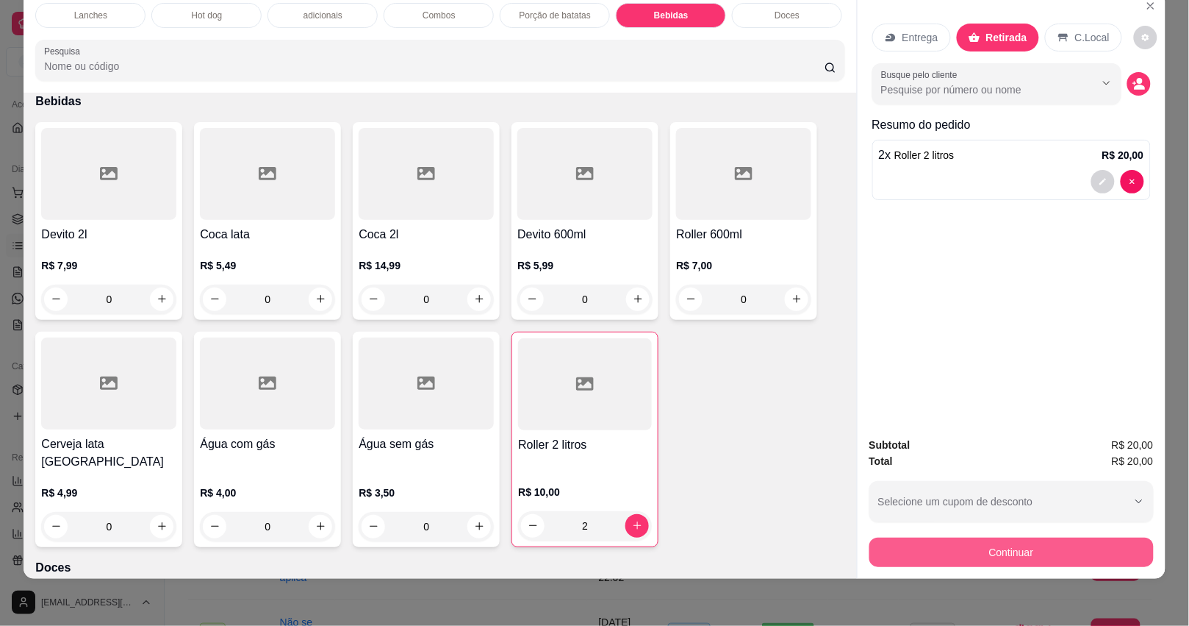
click at [1005, 544] on button "Continuar" at bounding box center [1012, 551] width 284 height 29
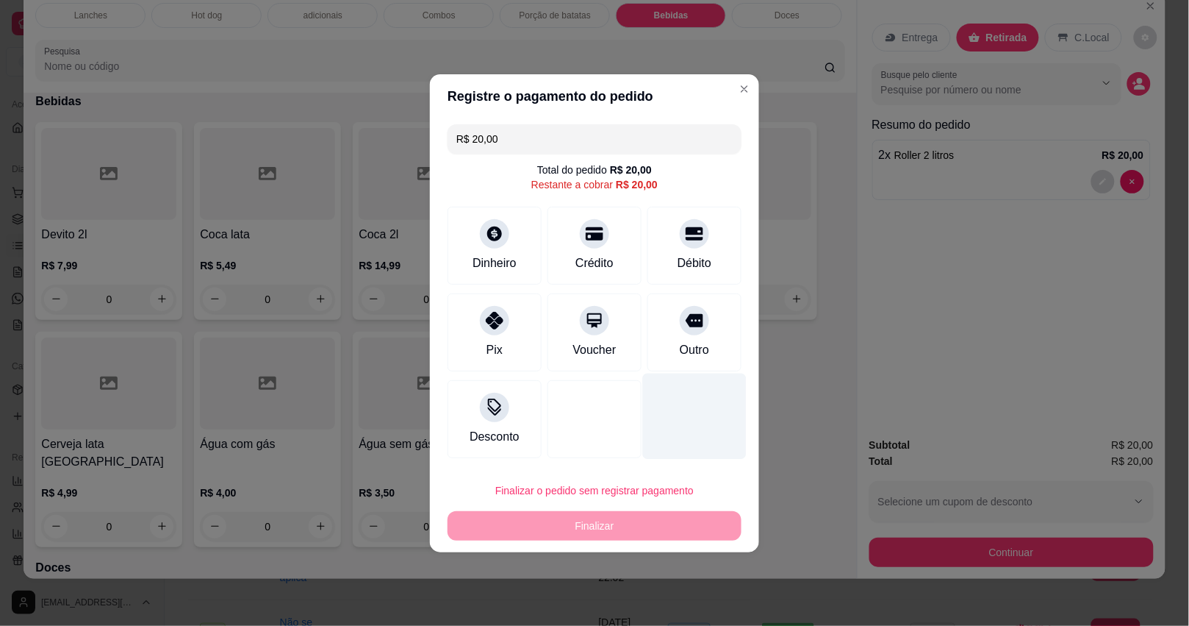
drag, startPoint x: 666, startPoint y: 336, endPoint x: 710, endPoint y: 384, distance: 65.6
click at [667, 336] on div "Outro" at bounding box center [695, 332] width 94 height 78
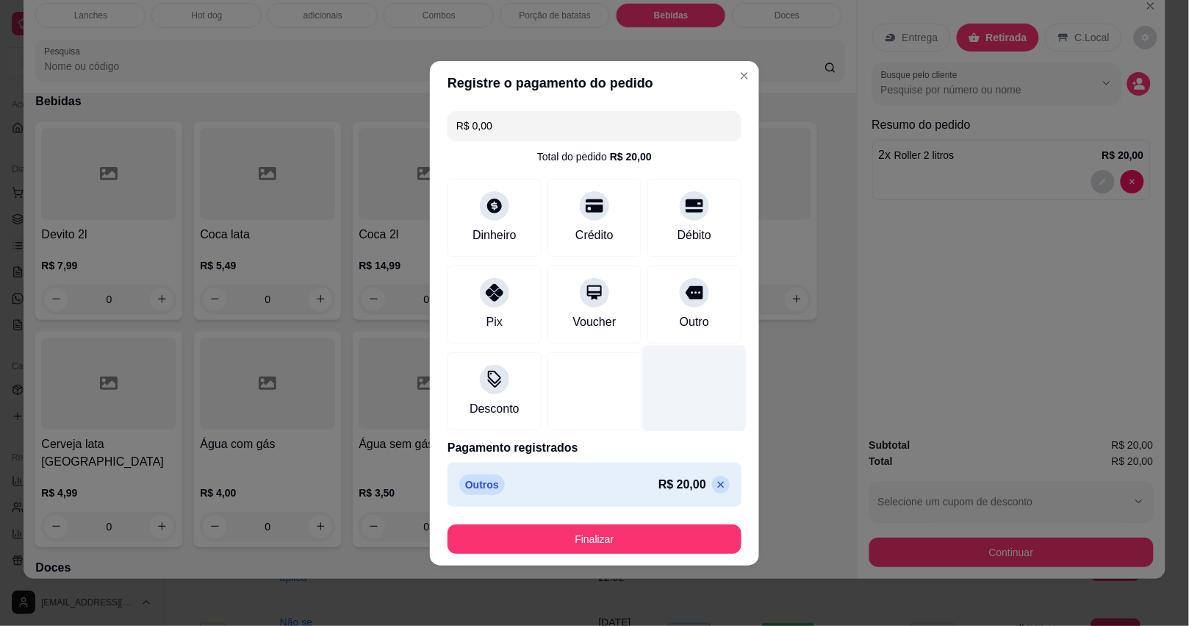
type input "R$ 0,00"
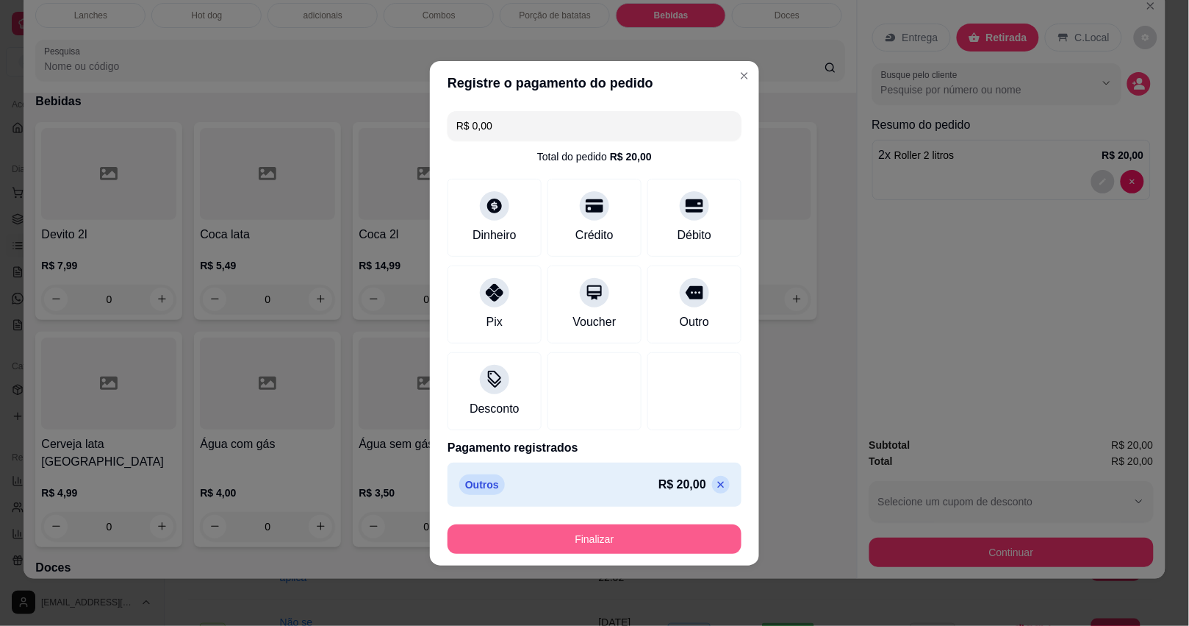
click at [667, 540] on button "Finalizar" at bounding box center [595, 538] width 294 height 29
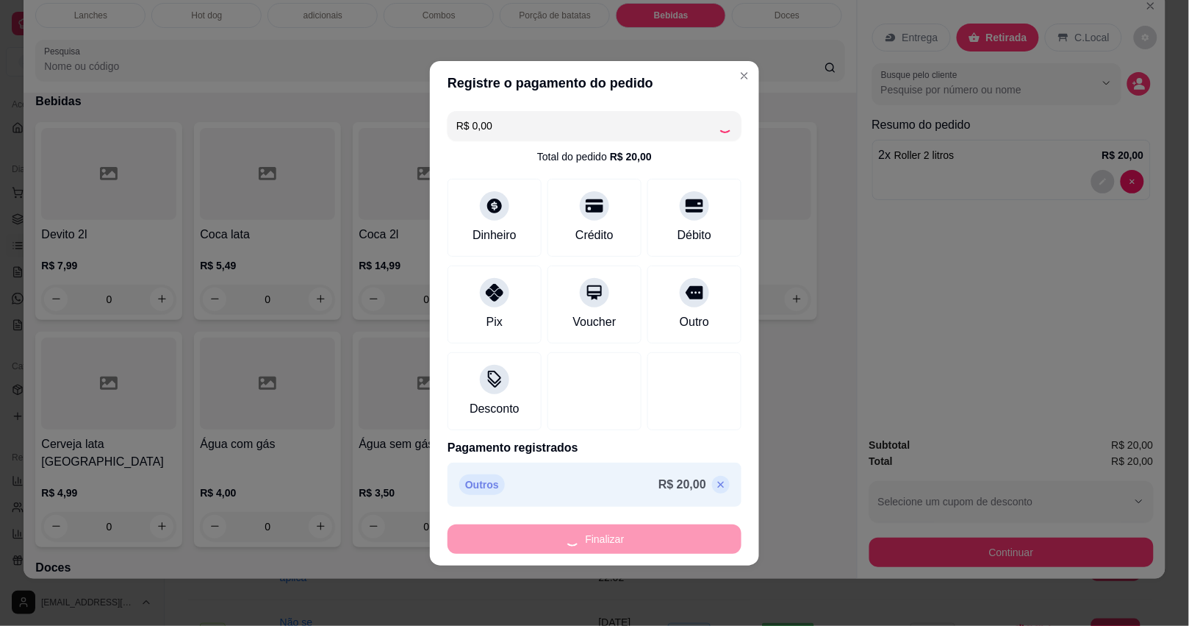
type input "0"
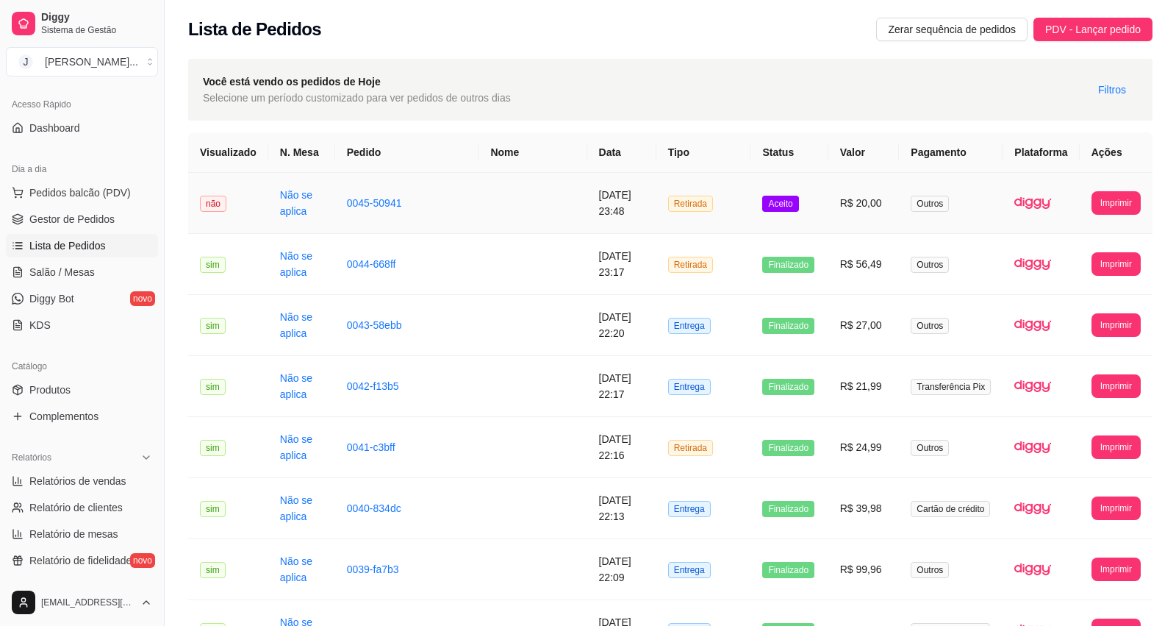
click at [836, 207] on td "R$ 20,00" at bounding box center [863, 203] width 71 height 61
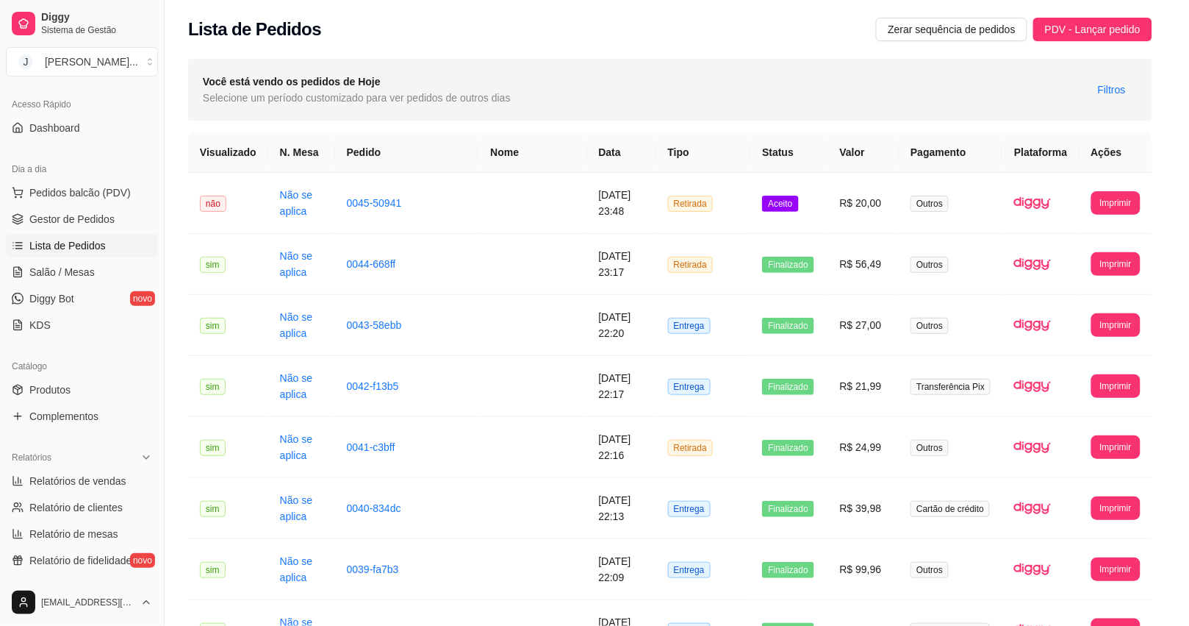
click at [681, 537] on button "Mover para preparo" at bounding box center [732, 531] width 114 height 29
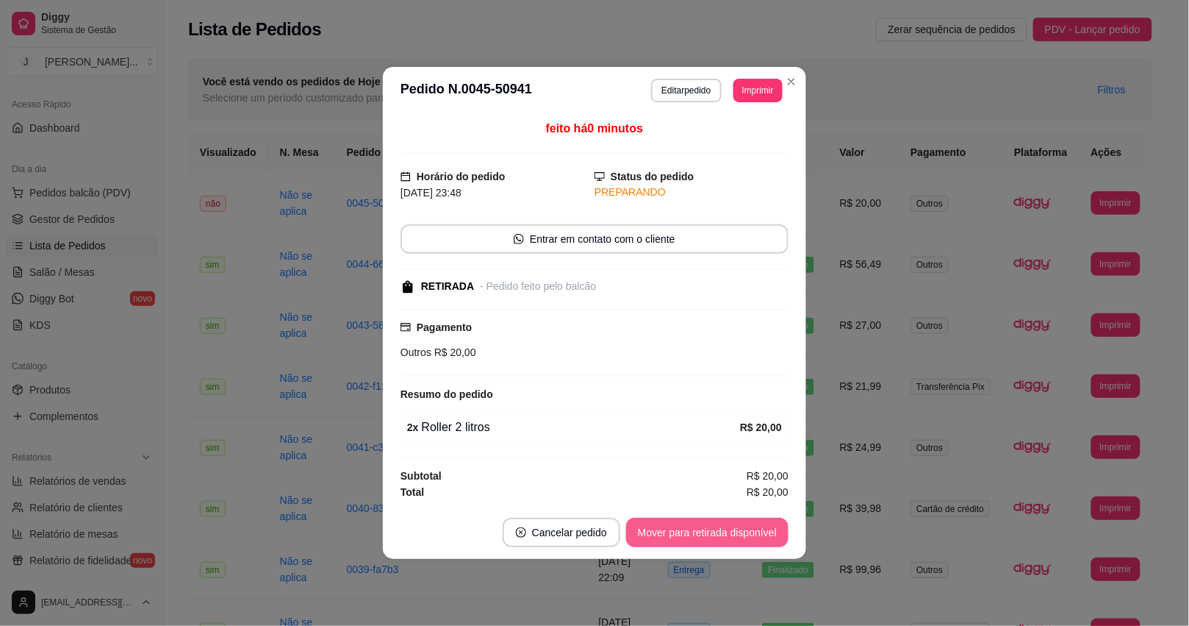
click at [691, 535] on button "Mover para retirada disponível" at bounding box center [707, 531] width 162 height 29
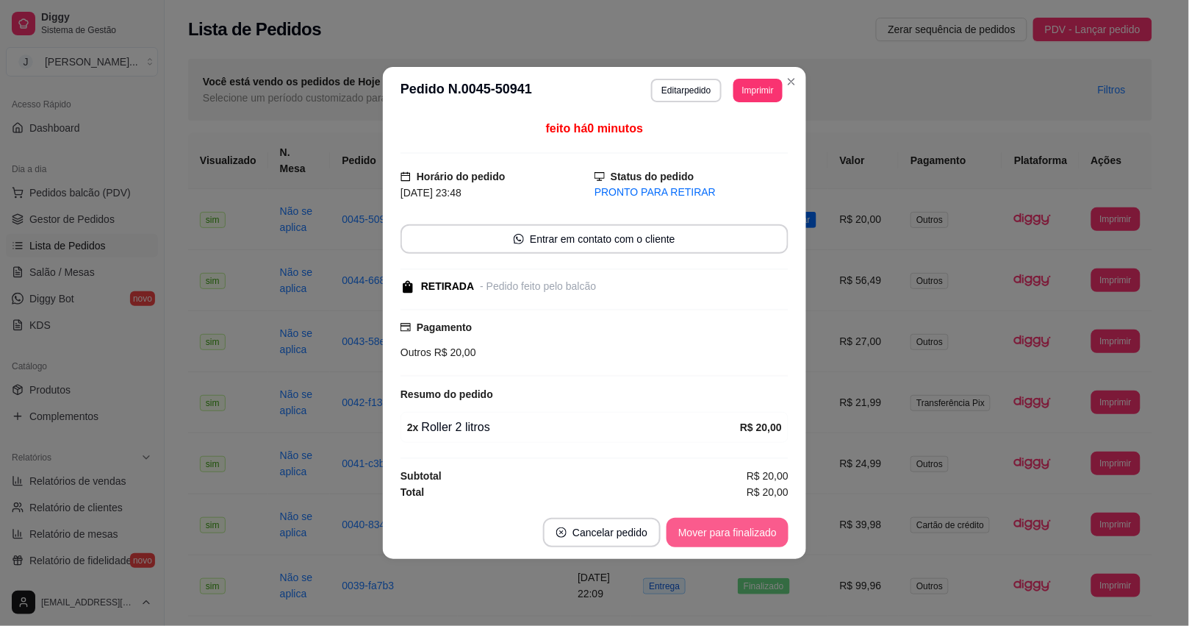
click at [744, 542] on button "Mover para finalizado" at bounding box center [728, 531] width 122 height 29
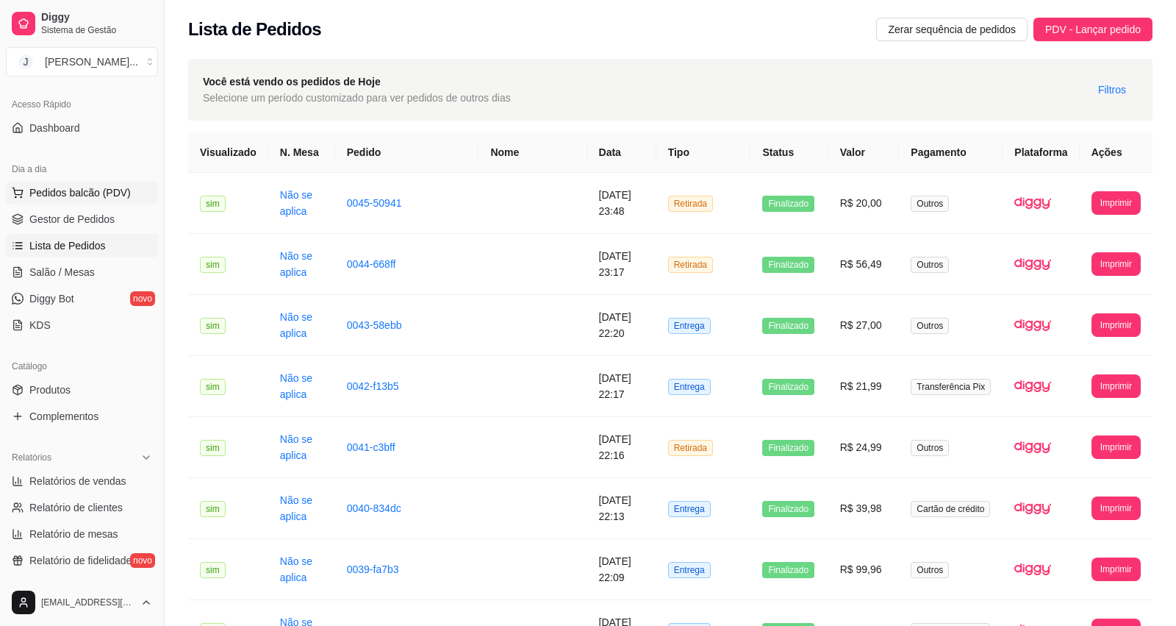
click at [70, 186] on span "Pedidos balcão (PDV)" at bounding box center [79, 192] width 101 height 15
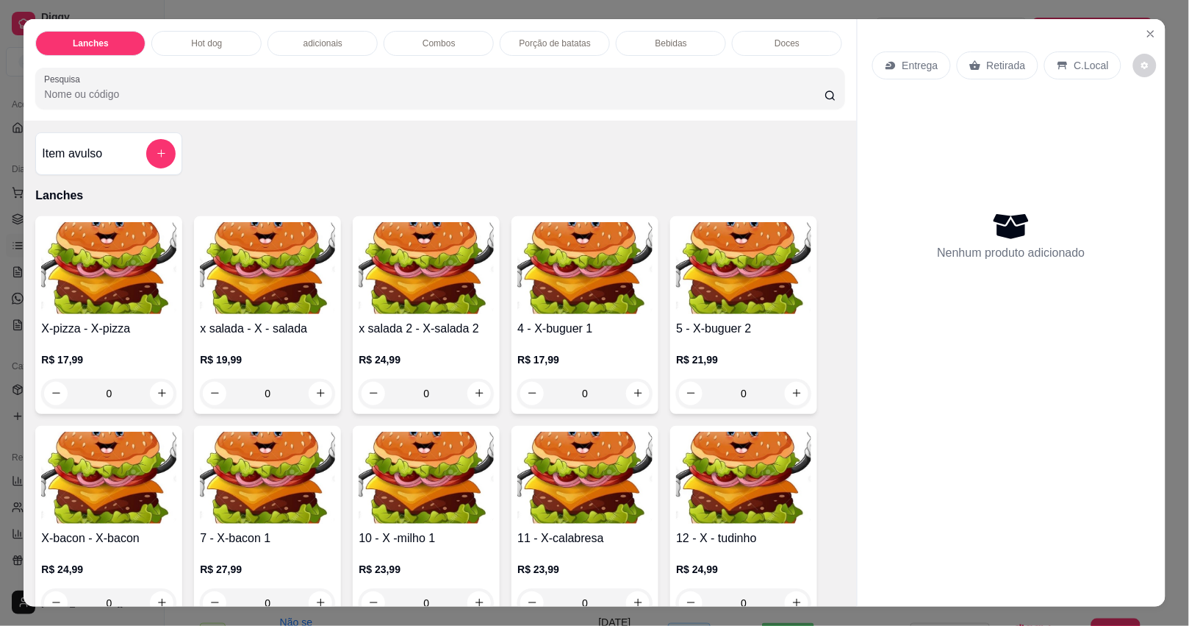
click at [160, 160] on button "add-separate-item" at bounding box center [160, 153] width 29 height 29
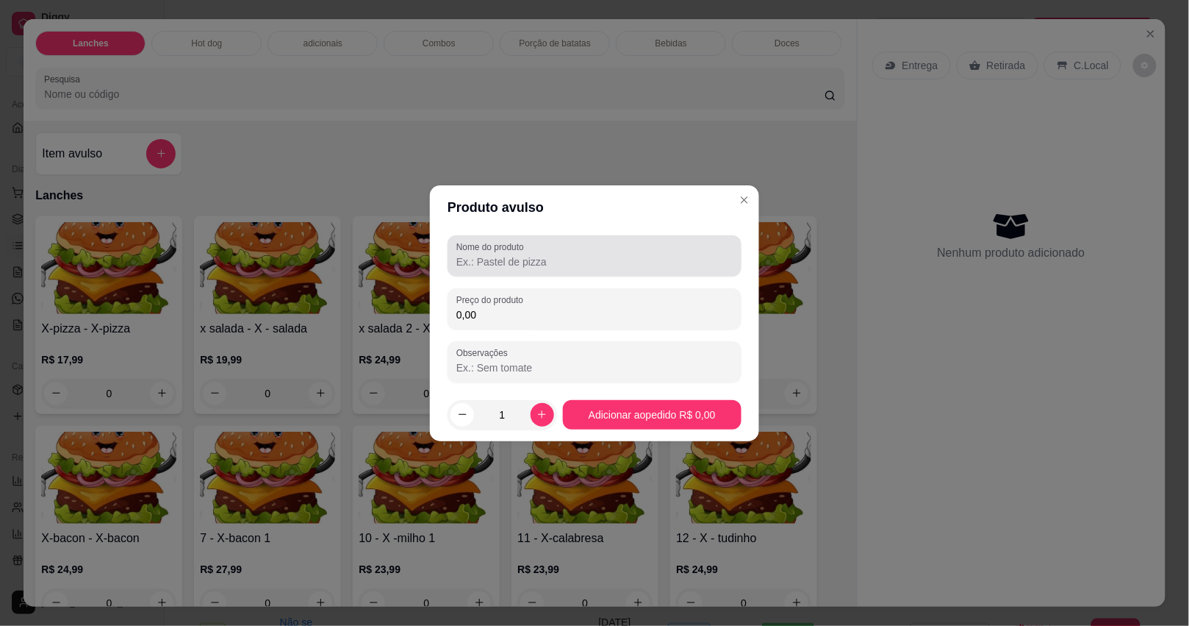
click at [535, 262] on input "Nome do produto" at bounding box center [594, 261] width 276 height 15
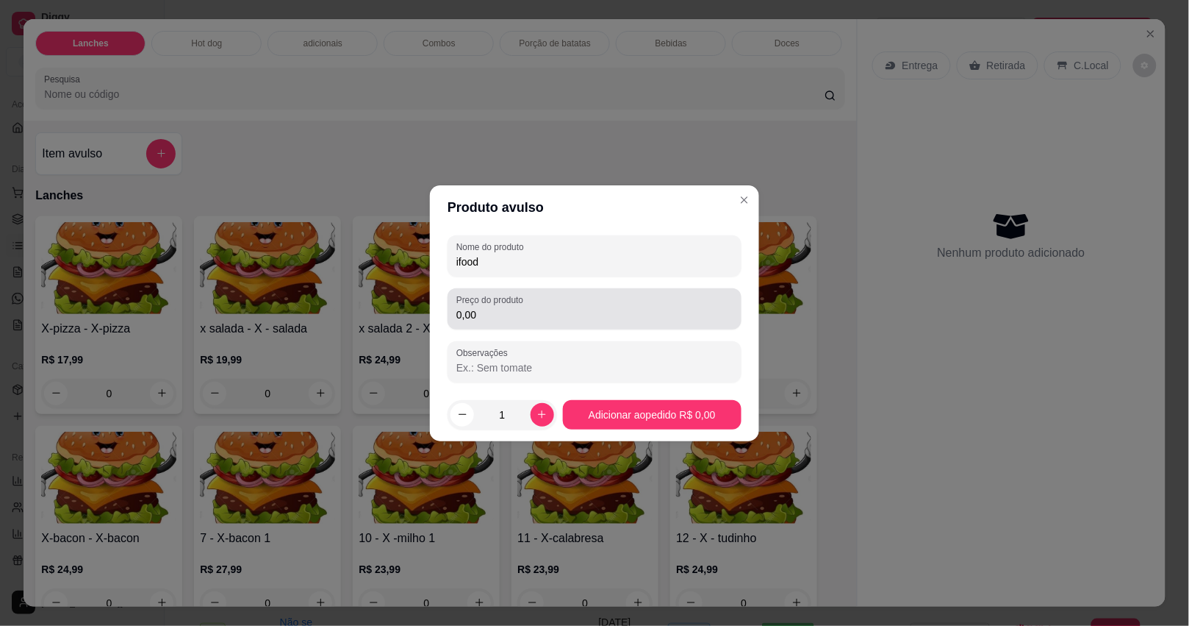
type input "ifood"
drag, startPoint x: 559, startPoint y: 317, endPoint x: 526, endPoint y: 328, distance: 34.9
click at [556, 318] on input "0,00" at bounding box center [594, 314] width 276 height 15
type input "41,00"
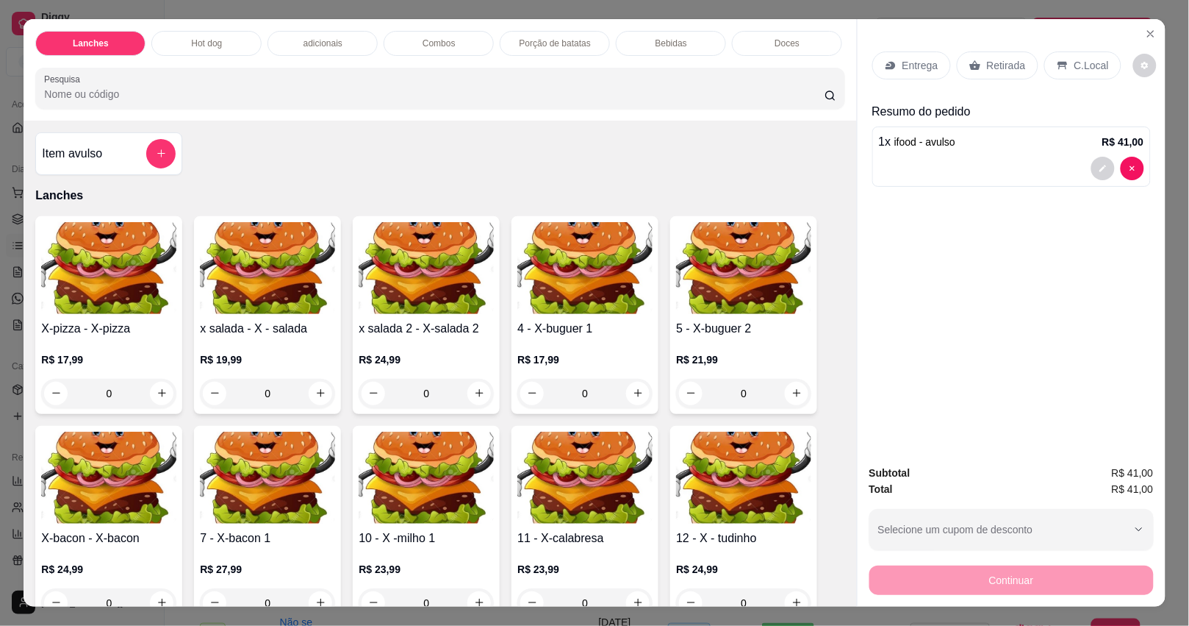
click at [996, 59] on p "Retirada" at bounding box center [1006, 65] width 39 height 15
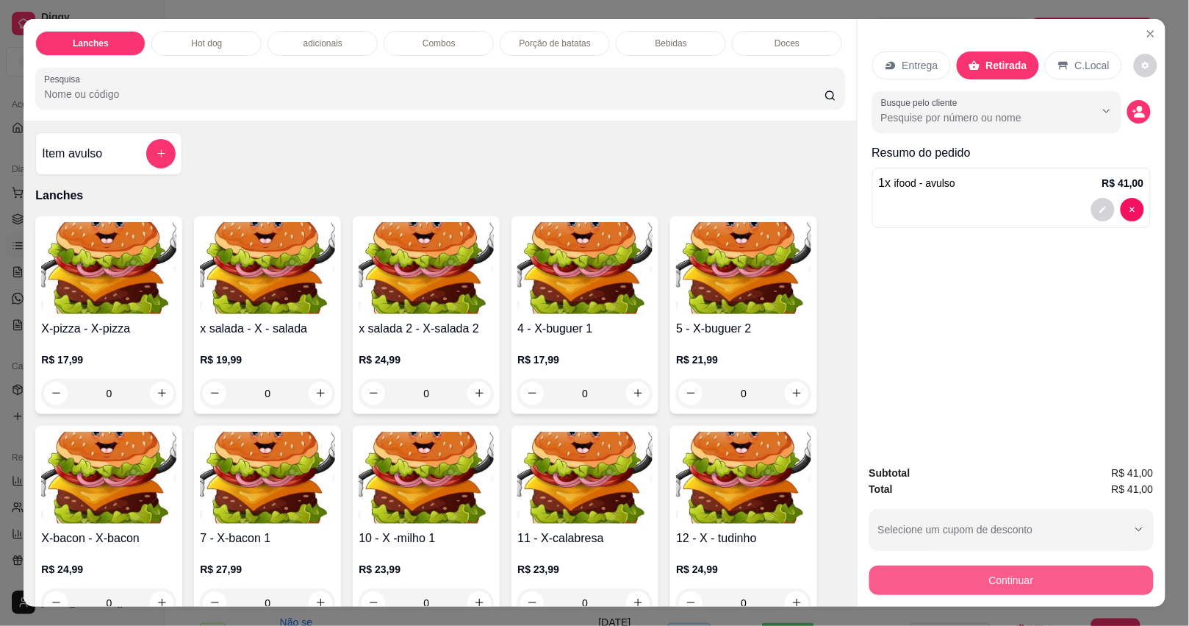
click at [1022, 568] on button "Continuar" at bounding box center [1012, 579] width 284 height 29
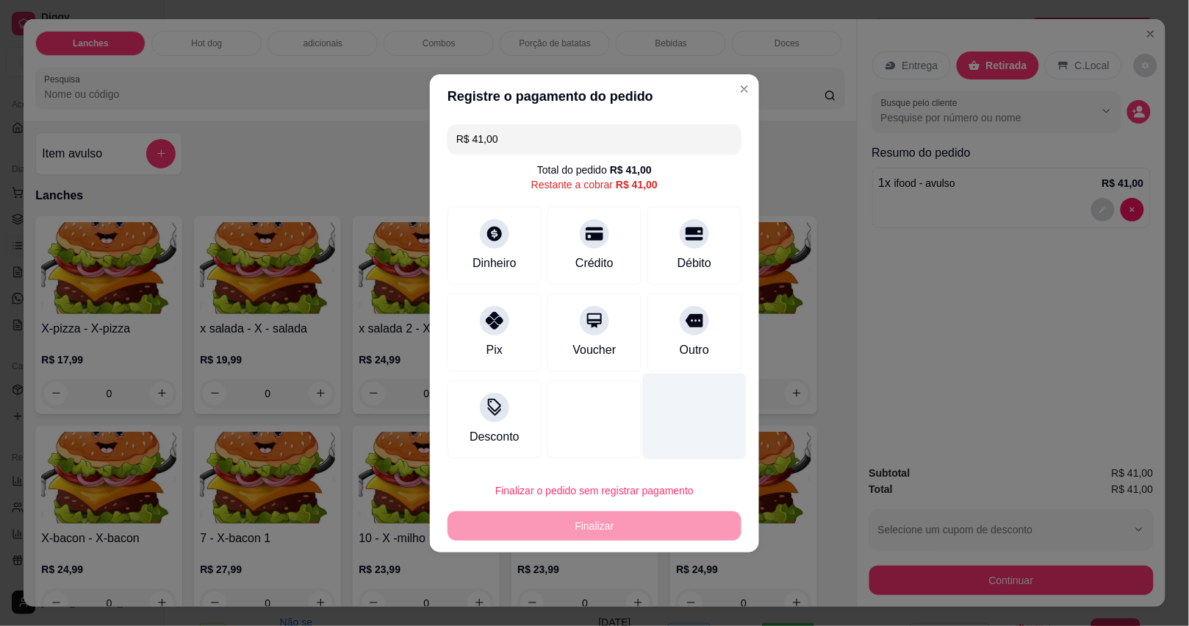
click at [696, 345] on div "Outro" at bounding box center [694, 350] width 29 height 18
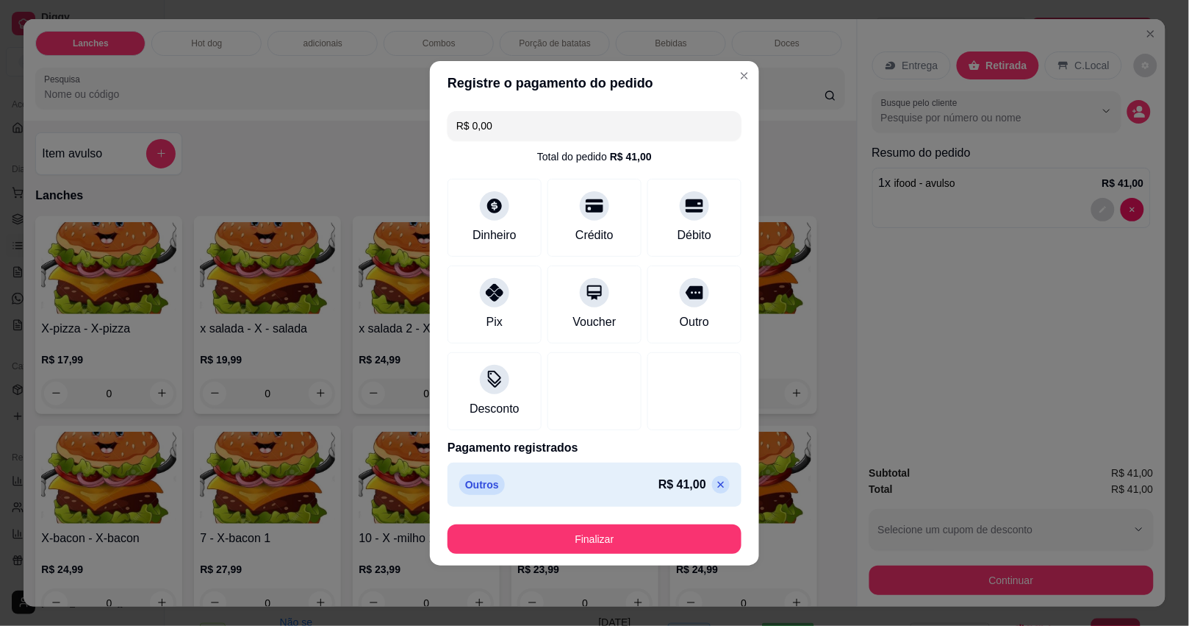
type input "R$ 0,00"
click at [676, 529] on button "Finalizar" at bounding box center [595, 538] width 294 height 29
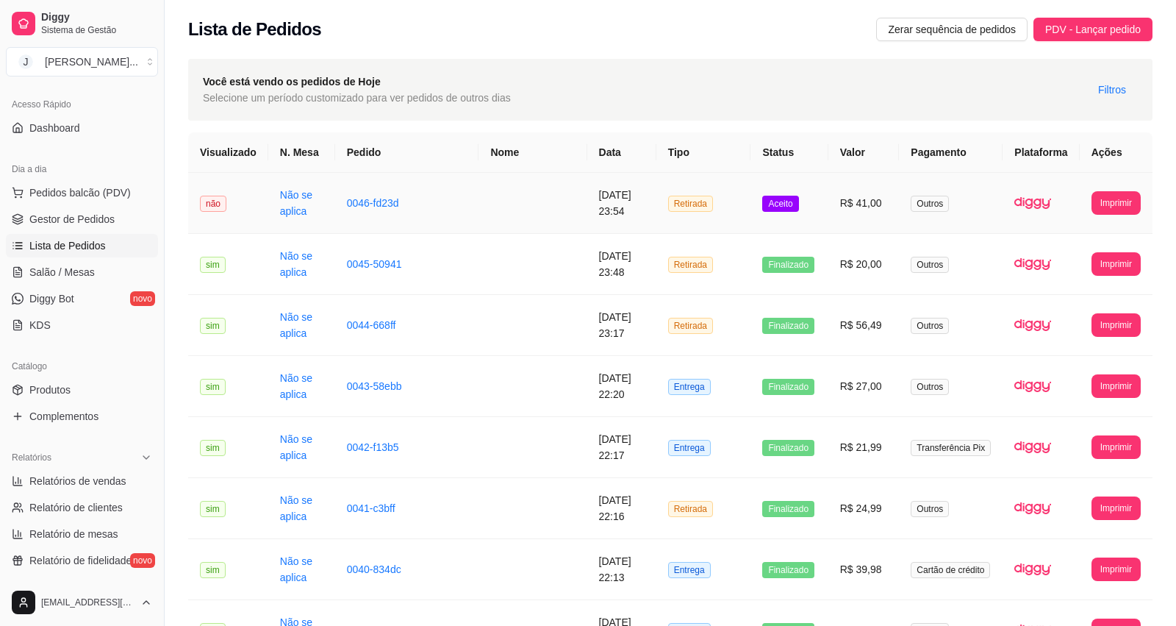
click at [838, 209] on td "R$ 41,00" at bounding box center [863, 203] width 71 height 61
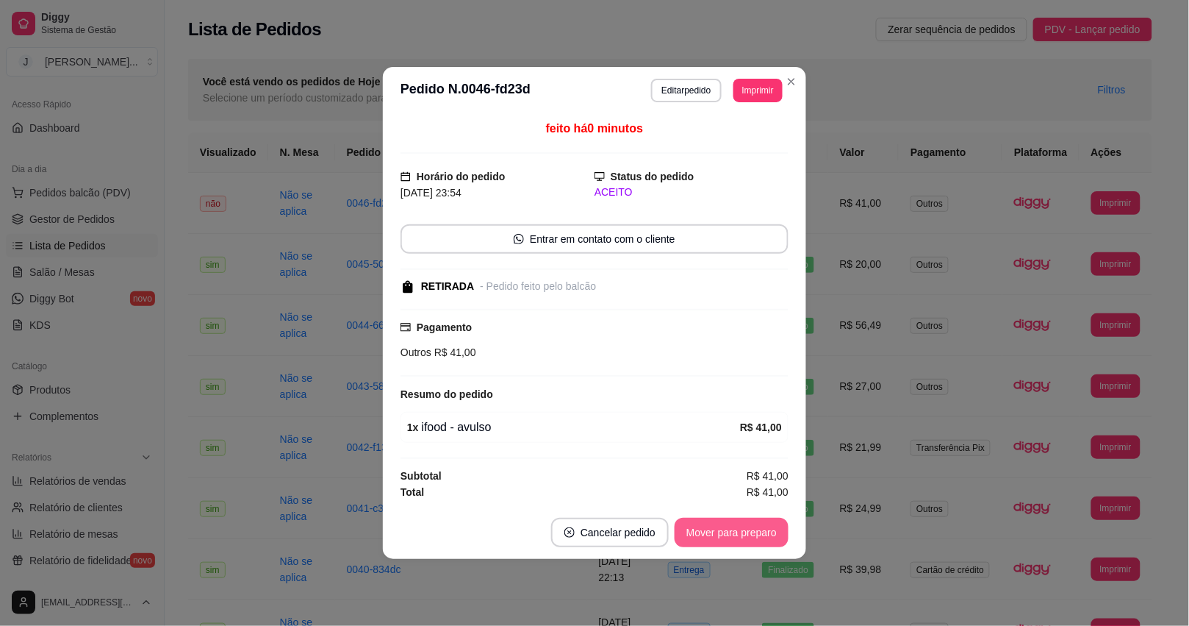
click at [714, 542] on button "Mover para preparo" at bounding box center [732, 531] width 114 height 29
click at [714, 542] on button "Mover para retirada disponível" at bounding box center [707, 531] width 162 height 29
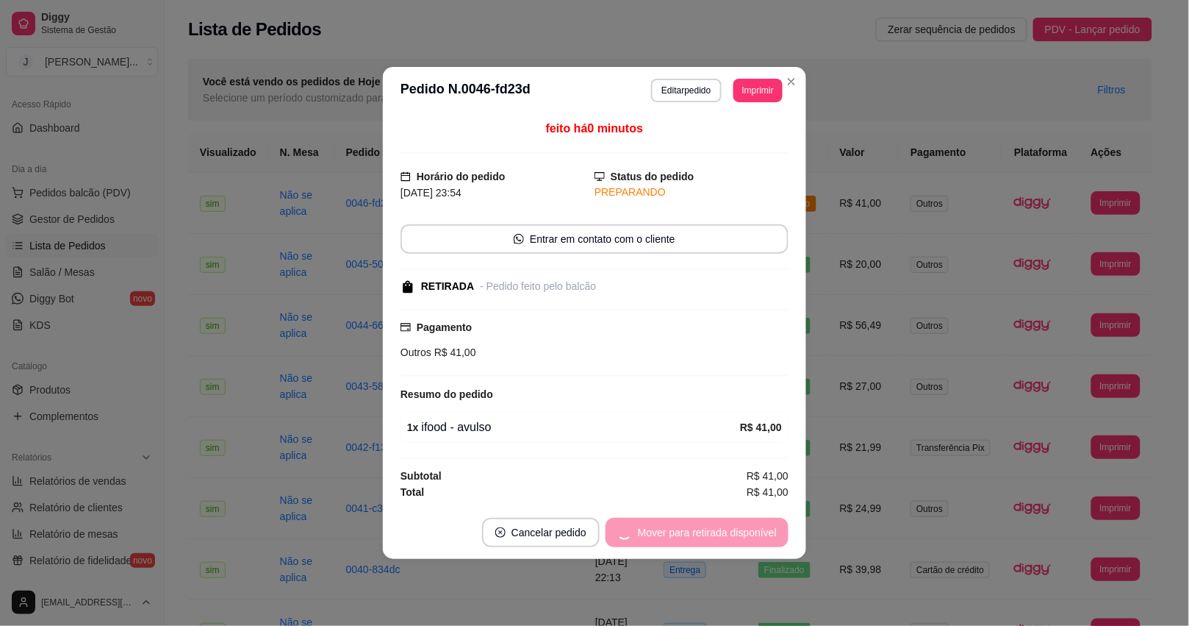
click at [704, 534] on div "Mover para retirada disponível" at bounding box center [697, 531] width 183 height 29
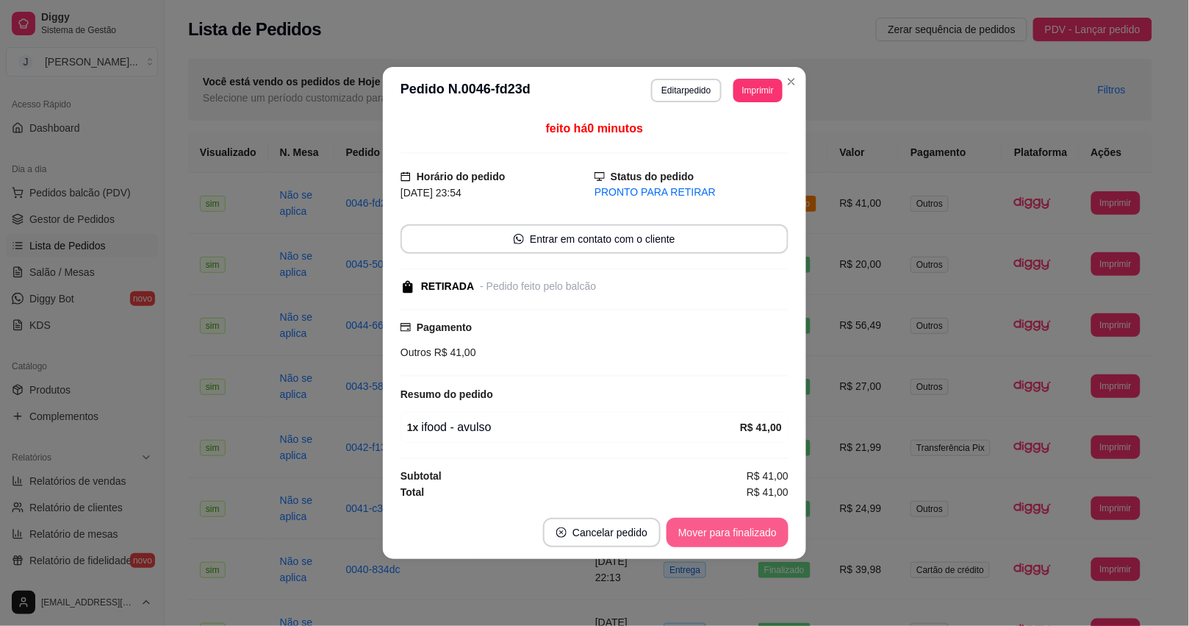
click at [704, 535] on button "Mover para finalizado" at bounding box center [728, 531] width 122 height 29
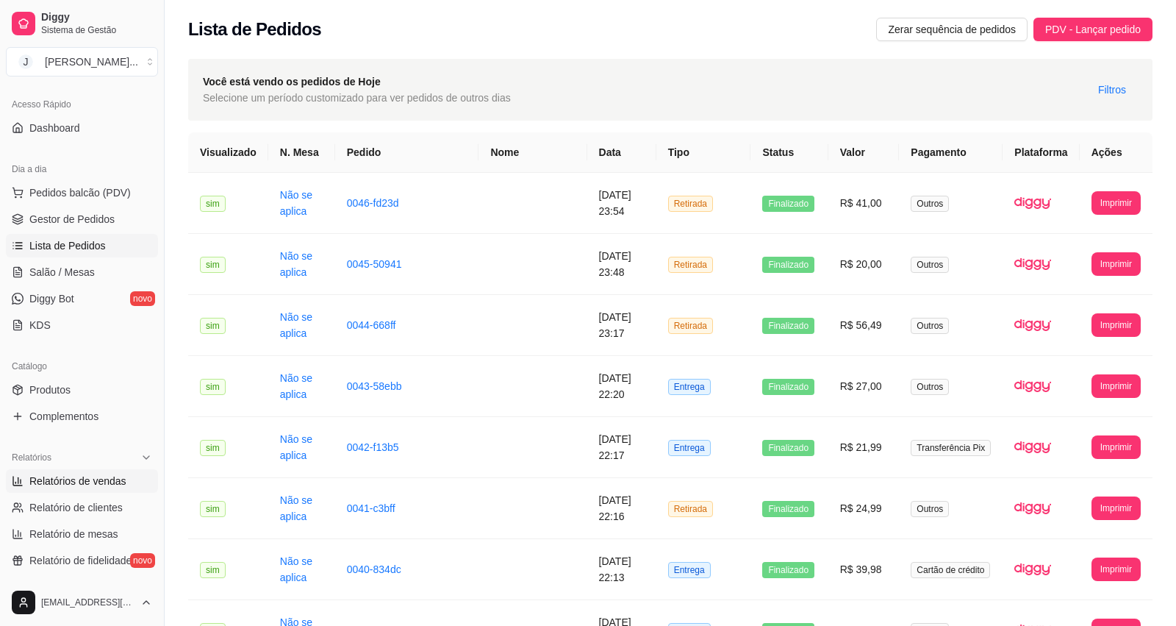
click at [93, 478] on span "Relatórios de vendas" at bounding box center [77, 480] width 97 height 15
select select "ALL"
select select "0"
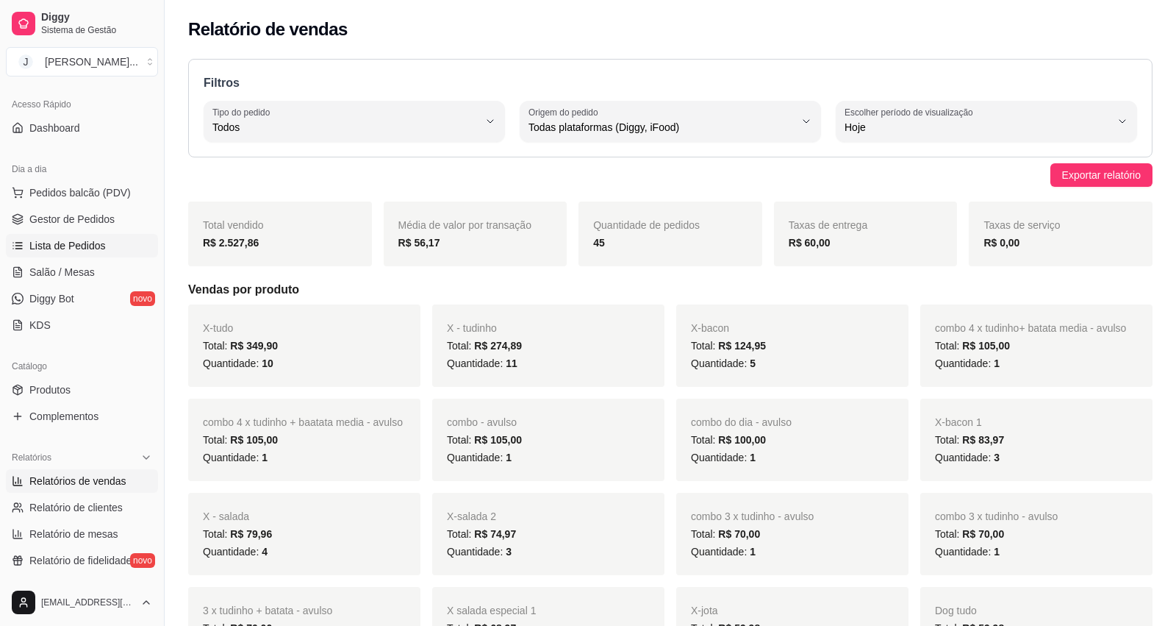
click at [92, 240] on span "Lista de Pedidos" at bounding box center [67, 245] width 76 height 15
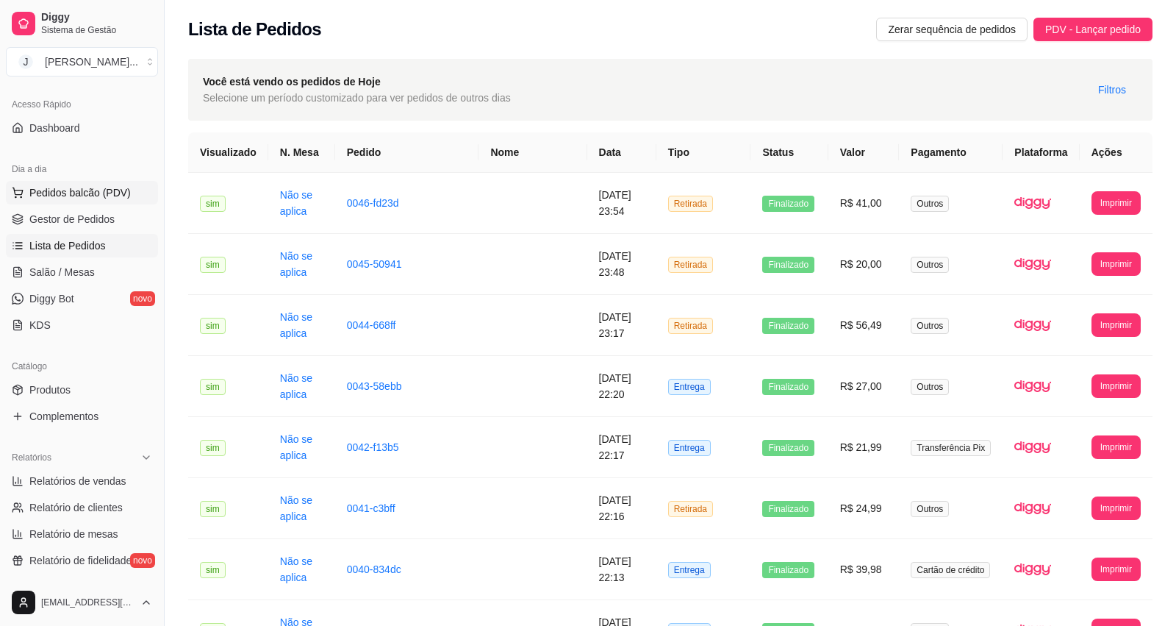
click at [92, 181] on button "Pedidos balcão (PDV)" at bounding box center [82, 193] width 152 height 24
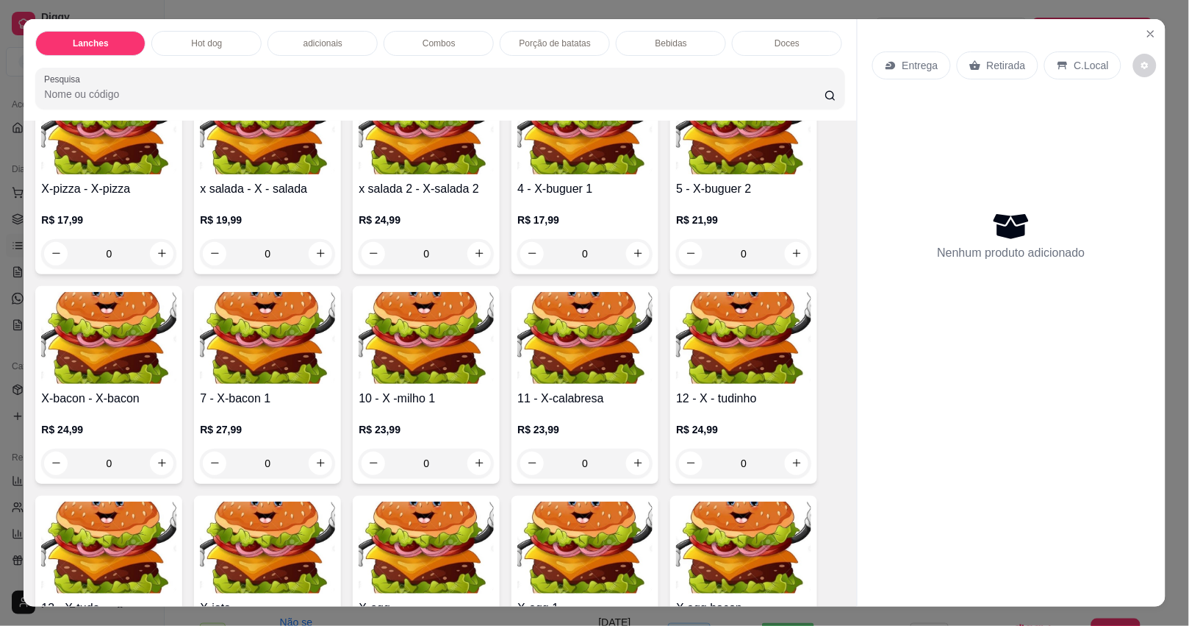
scroll to position [184, 0]
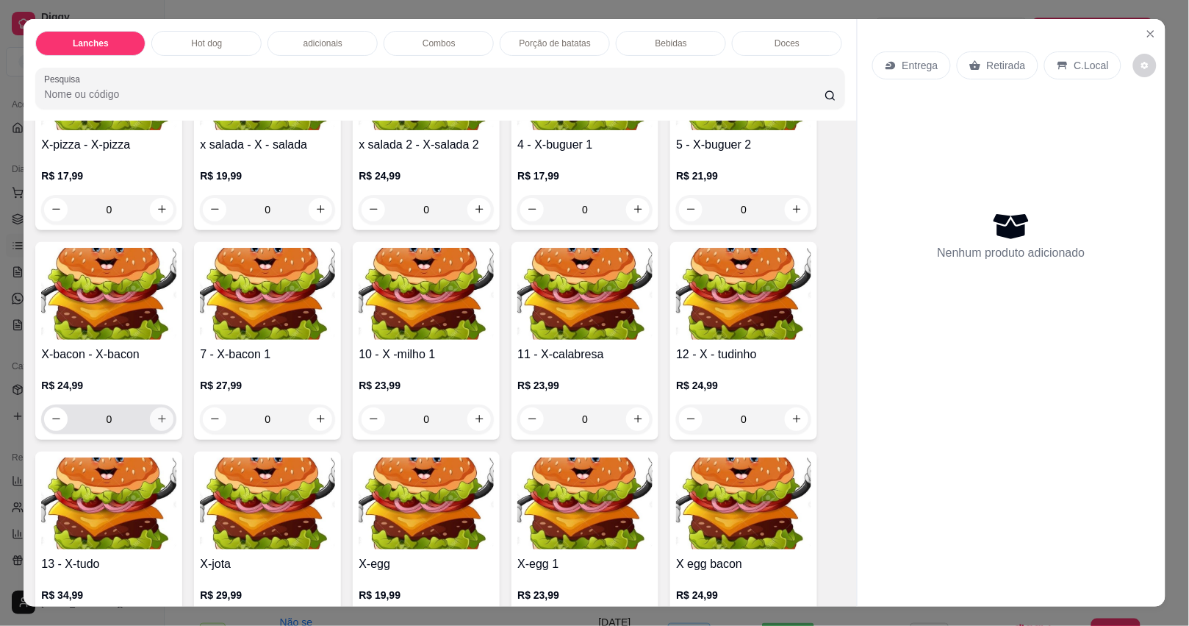
click at [157, 421] on icon "increase-product-quantity" at bounding box center [162, 418] width 11 height 11
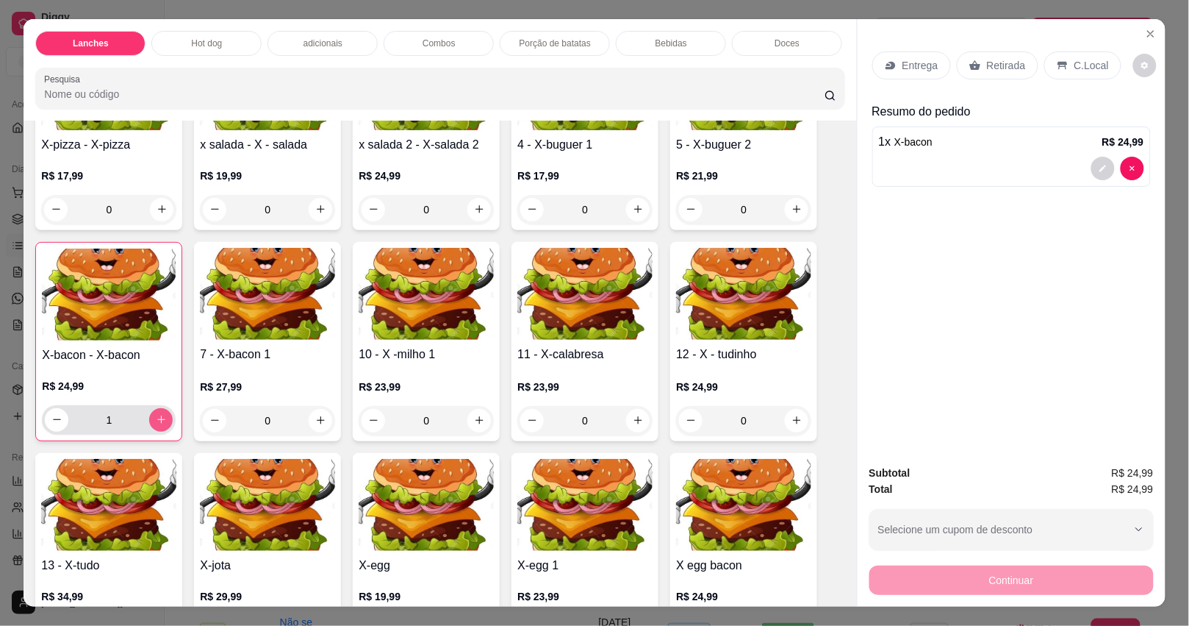
type input "1"
click at [996, 58] on p "Retirada" at bounding box center [1006, 65] width 39 height 15
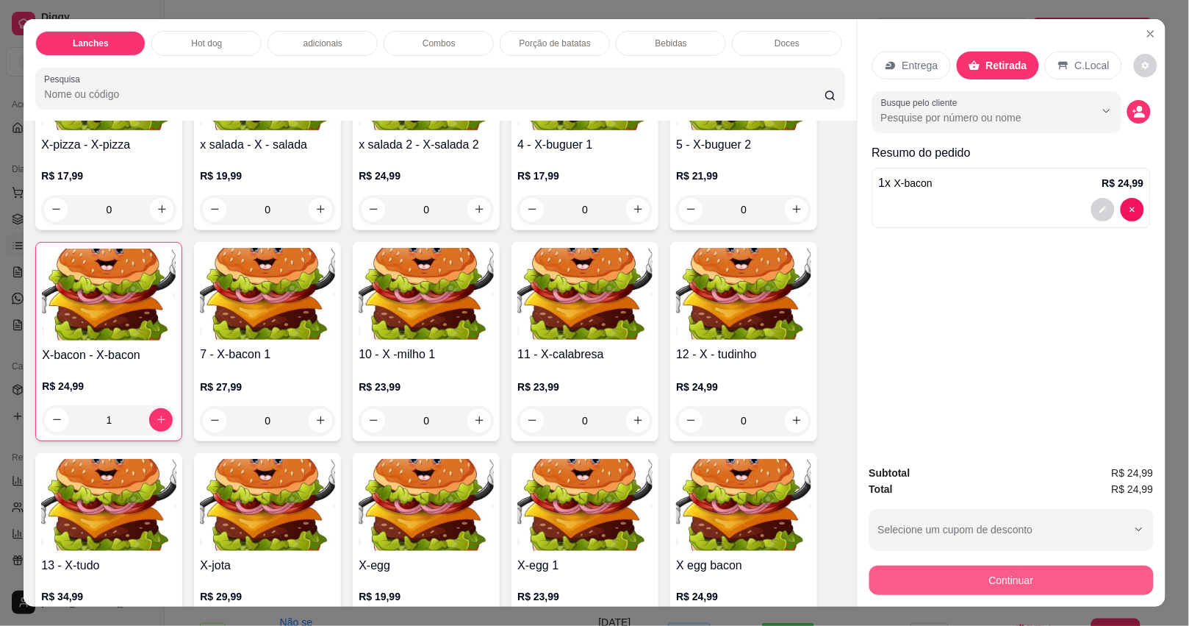
click at [1000, 565] on button "Continuar" at bounding box center [1012, 579] width 284 height 29
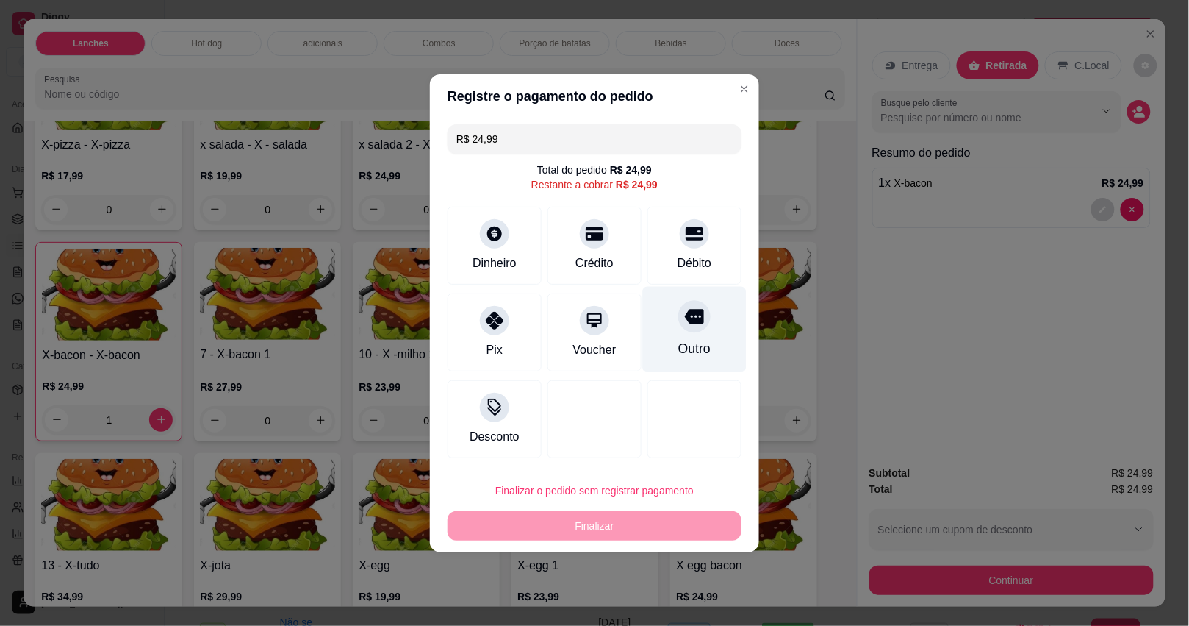
click at [685, 322] on icon at bounding box center [694, 316] width 19 height 15
type input "R$ 0,00"
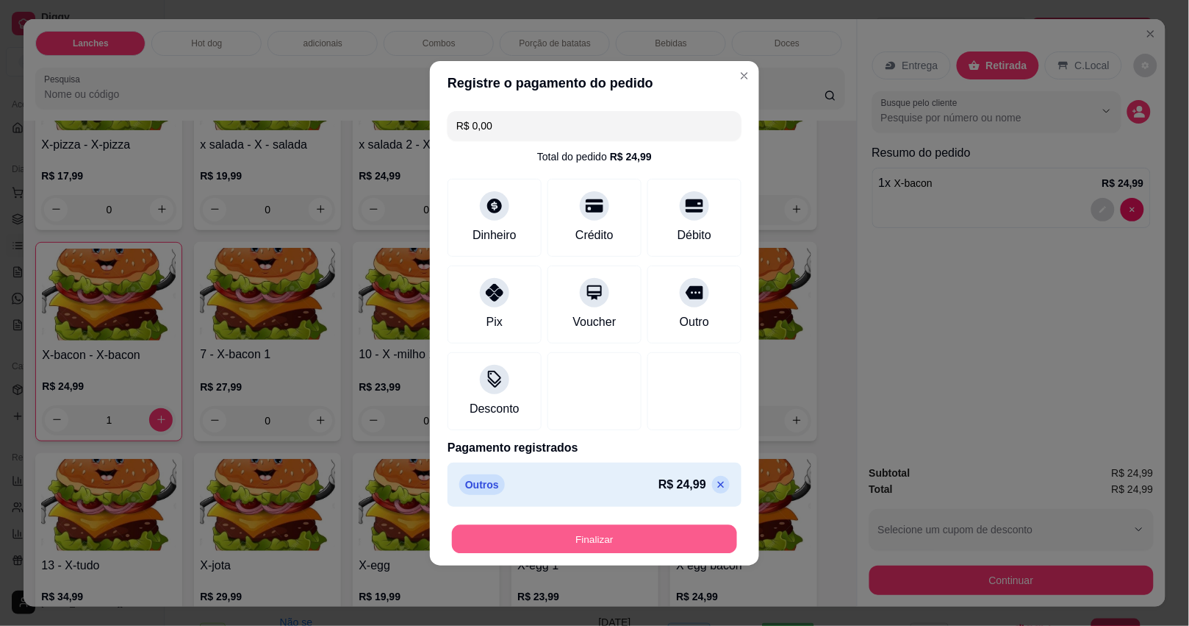
click at [669, 534] on button "Finalizar" at bounding box center [594, 538] width 285 height 29
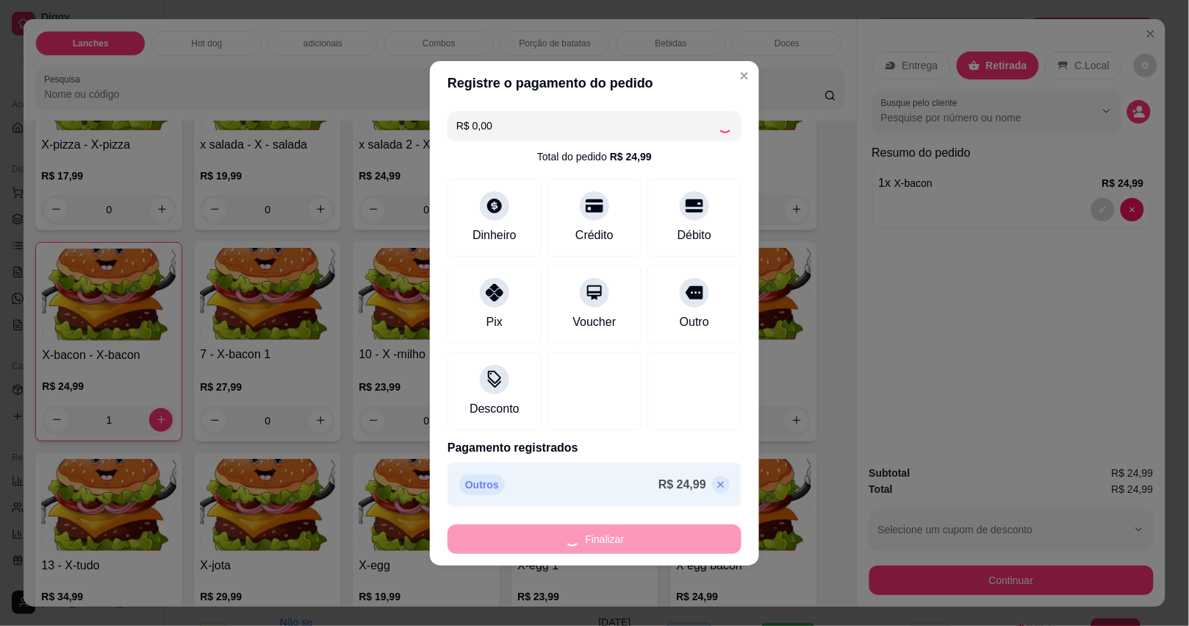
type input "0"
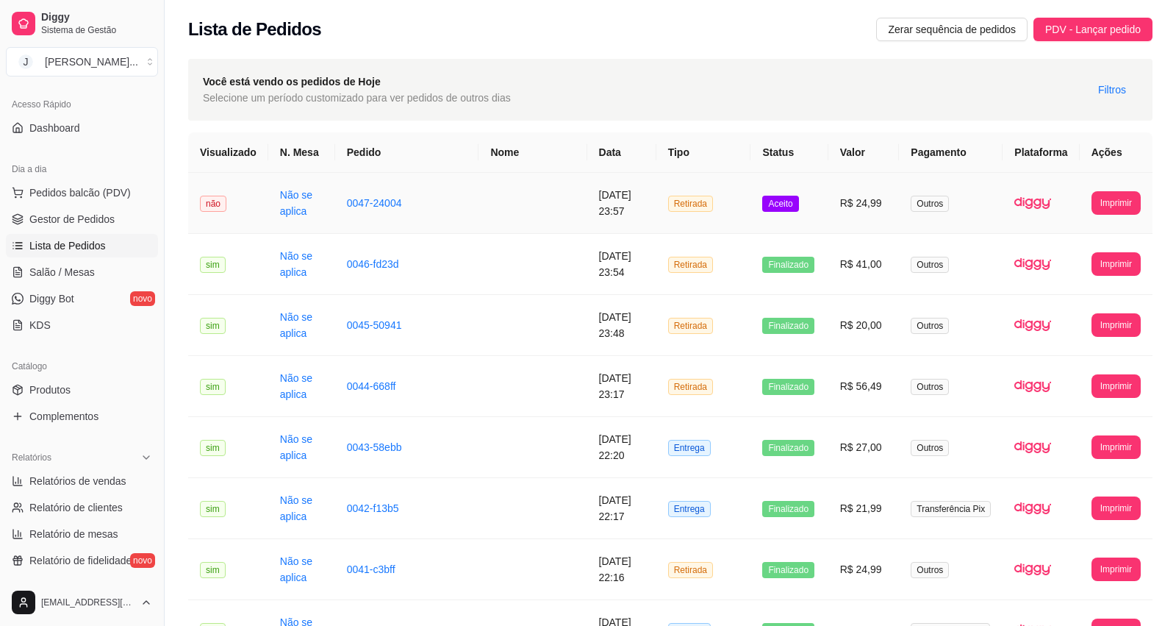
click at [632, 215] on td "[DATE] 23:57" at bounding box center [621, 203] width 69 height 61
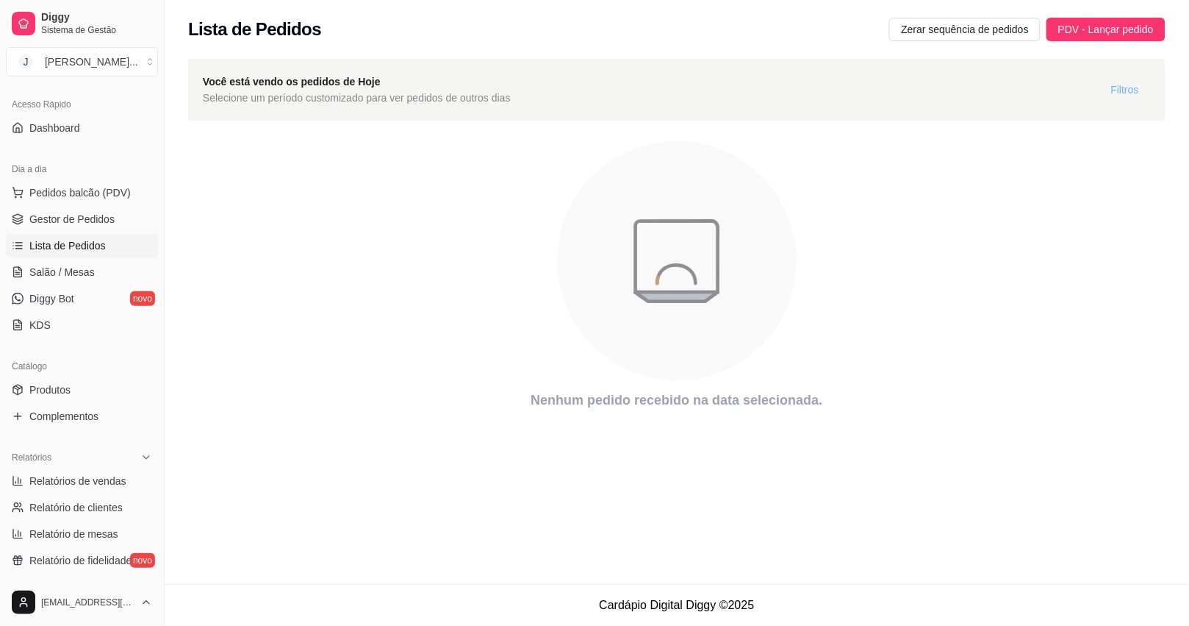
click at [1131, 94] on span "Filtros" at bounding box center [1125, 90] width 28 height 16
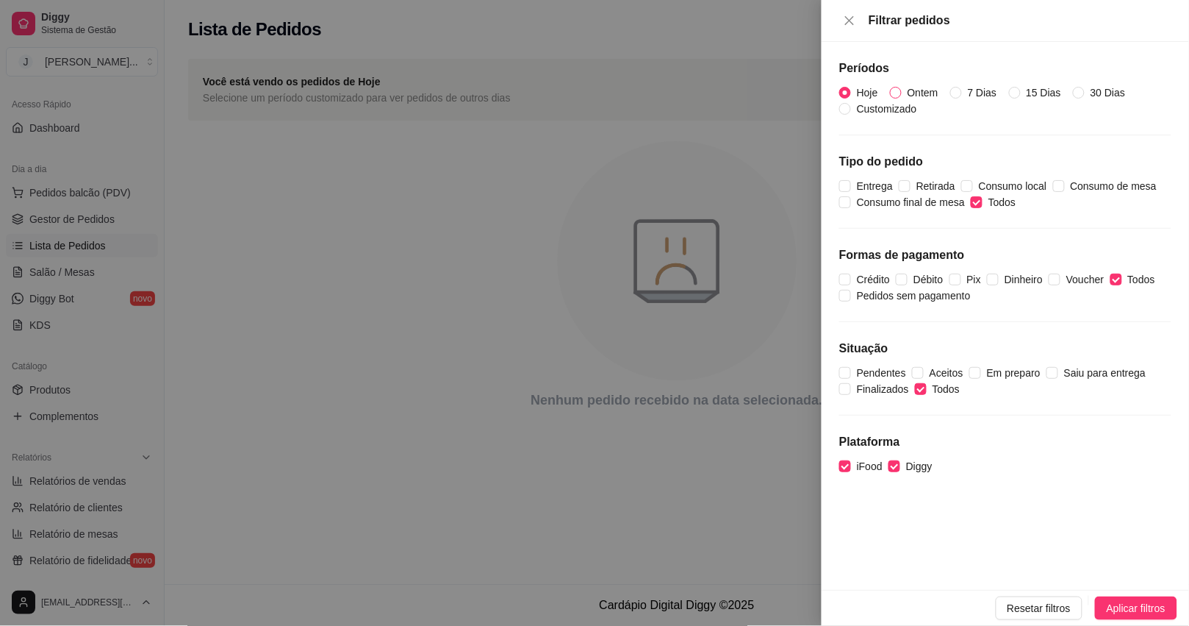
click at [934, 93] on span "Ontem" at bounding box center [923, 93] width 43 height 16
click at [902, 93] on input "Ontem" at bounding box center [896, 93] width 12 height 12
radio input "true"
radio input "false"
click at [1160, 601] on span "Aplicar filtros" at bounding box center [1136, 608] width 59 height 16
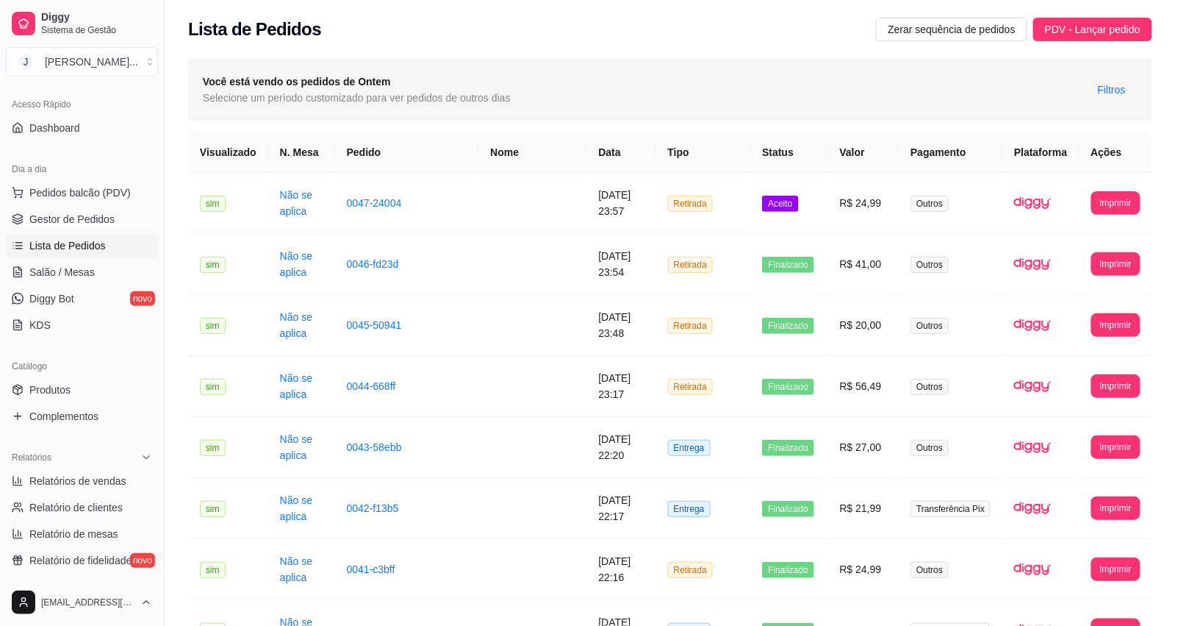
click at [696, 526] on button "Mover para preparo" at bounding box center [732, 531] width 114 height 29
click at [704, 541] on button "Mover para preparo" at bounding box center [732, 531] width 114 height 29
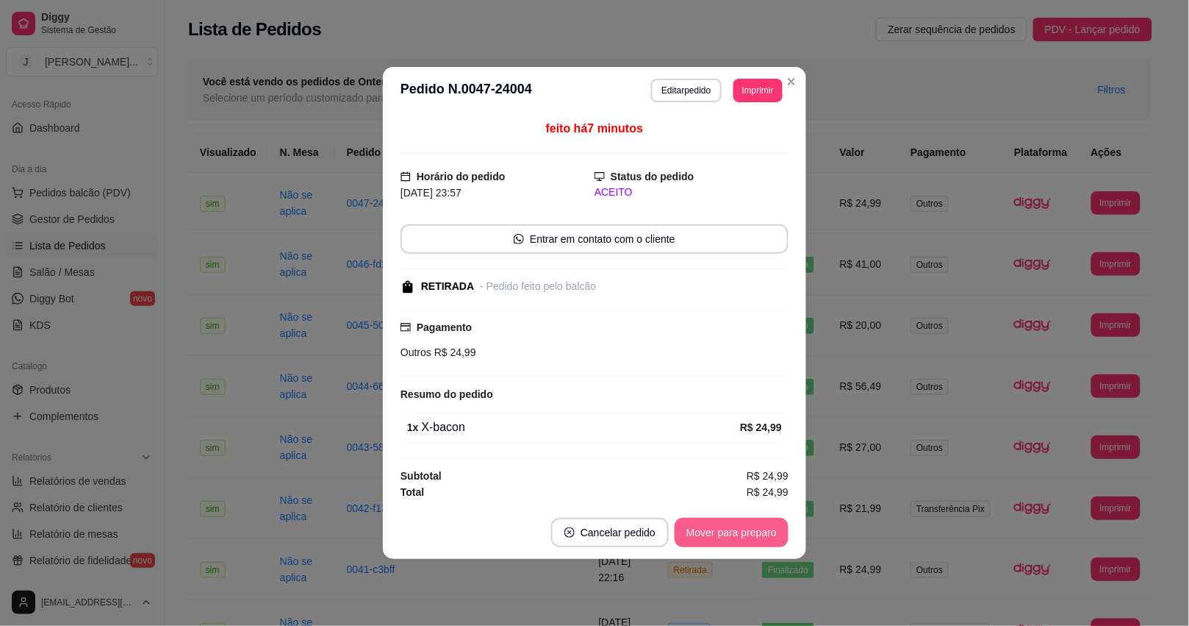
click at [702, 541] on button "Mover para preparo" at bounding box center [732, 531] width 114 height 29
click at [695, 538] on div "Mover para retirada disponível" at bounding box center [697, 531] width 183 height 29
click at [704, 537] on button "Mover para retirada disponível" at bounding box center [707, 531] width 162 height 29
click at [752, 537] on button "Mover para finalizado" at bounding box center [728, 532] width 118 height 29
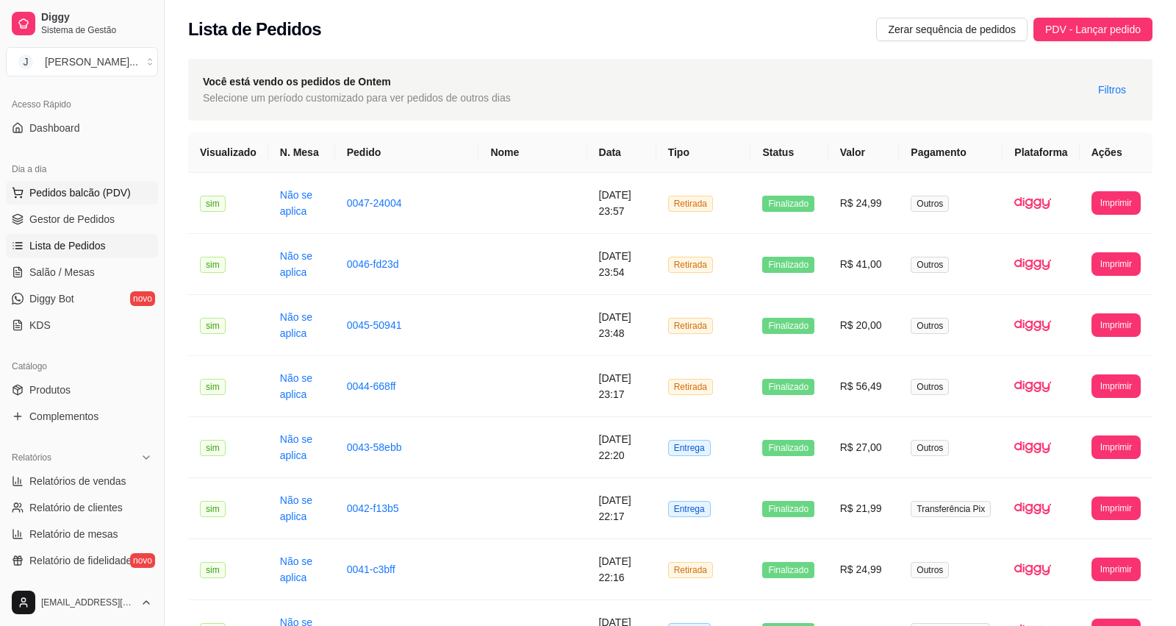
click at [49, 198] on span "Pedidos balcão (PDV)" at bounding box center [79, 192] width 101 height 15
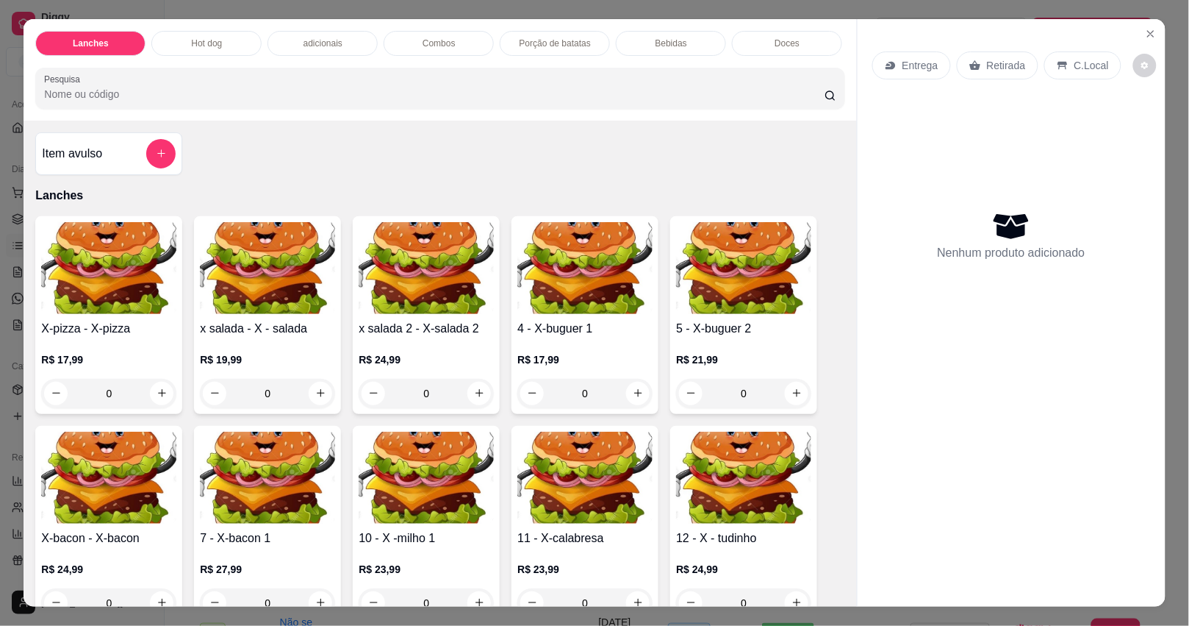
scroll to position [184, 0]
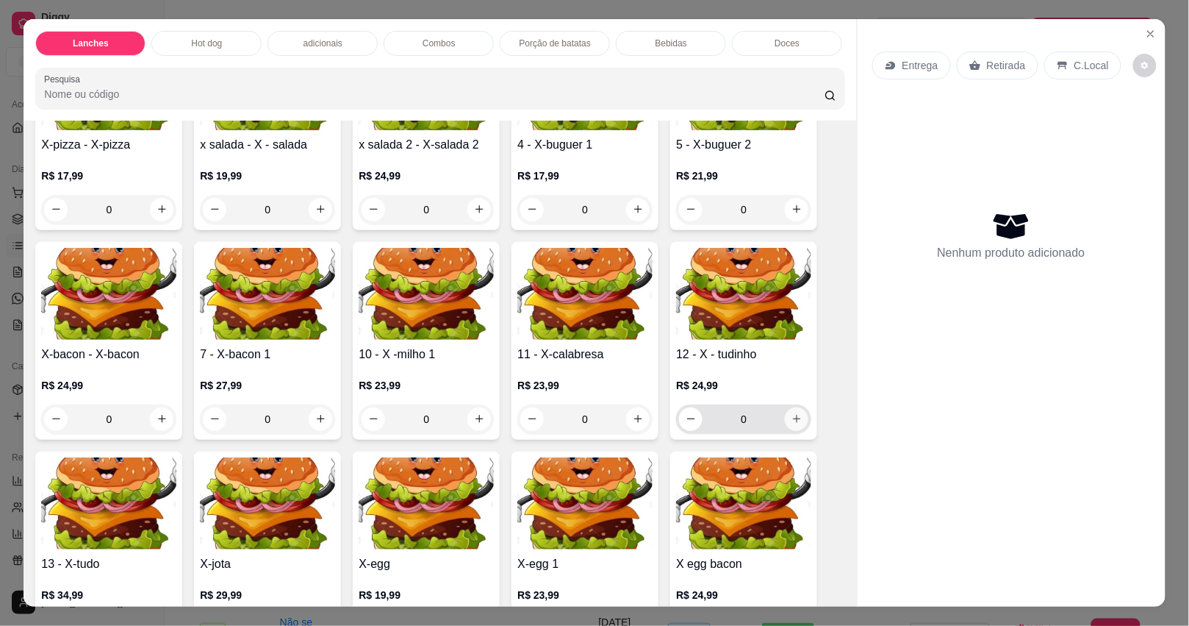
click at [792, 424] on icon "increase-product-quantity" at bounding box center [797, 418] width 11 height 11
type input "1"
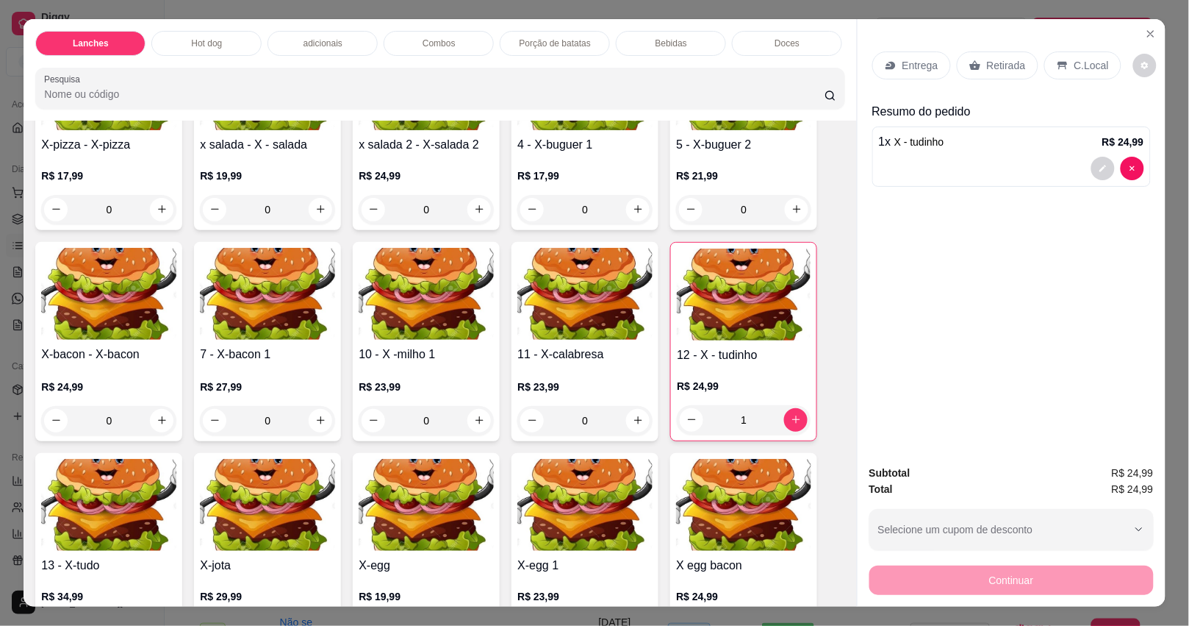
click at [987, 59] on p "Retirada" at bounding box center [1006, 65] width 39 height 15
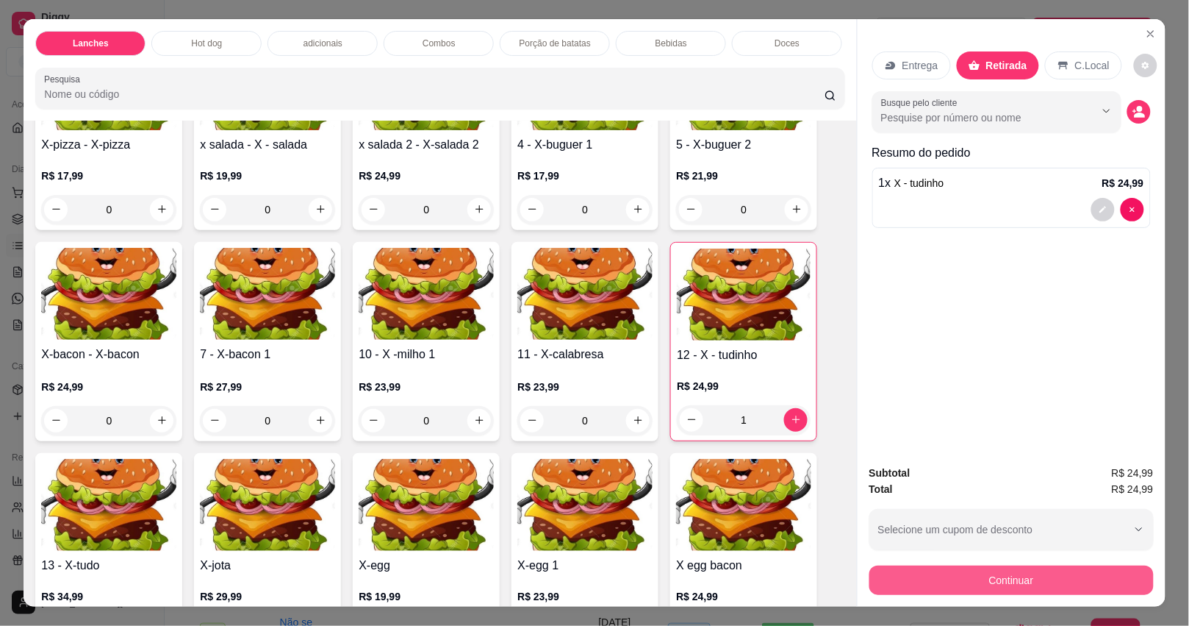
click at [1022, 577] on button "Continuar" at bounding box center [1012, 579] width 284 height 29
click at [703, 335] on div "Outro" at bounding box center [695, 329] width 104 height 86
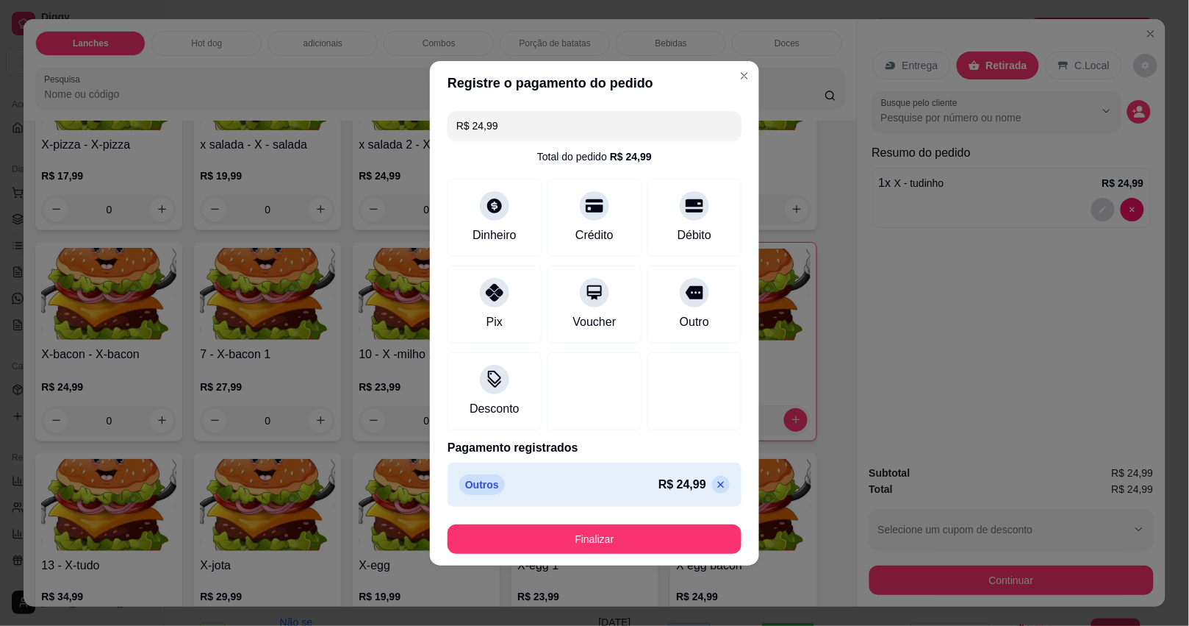
type input "R$ 0,00"
click at [658, 534] on button "Finalizar" at bounding box center [595, 538] width 294 height 29
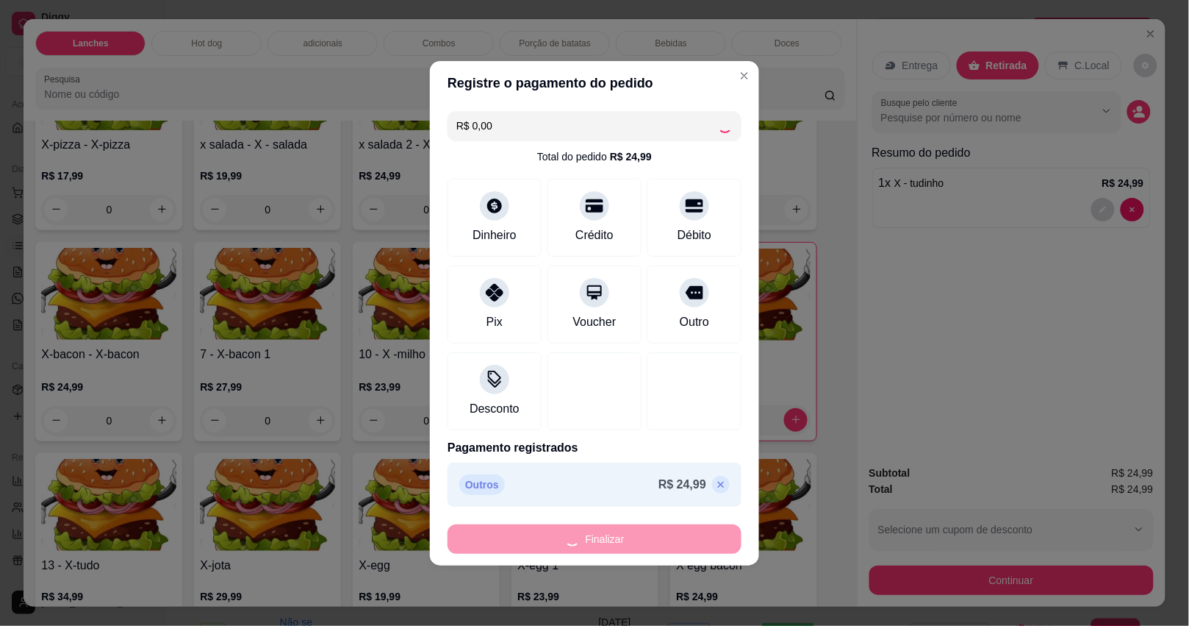
type input "0"
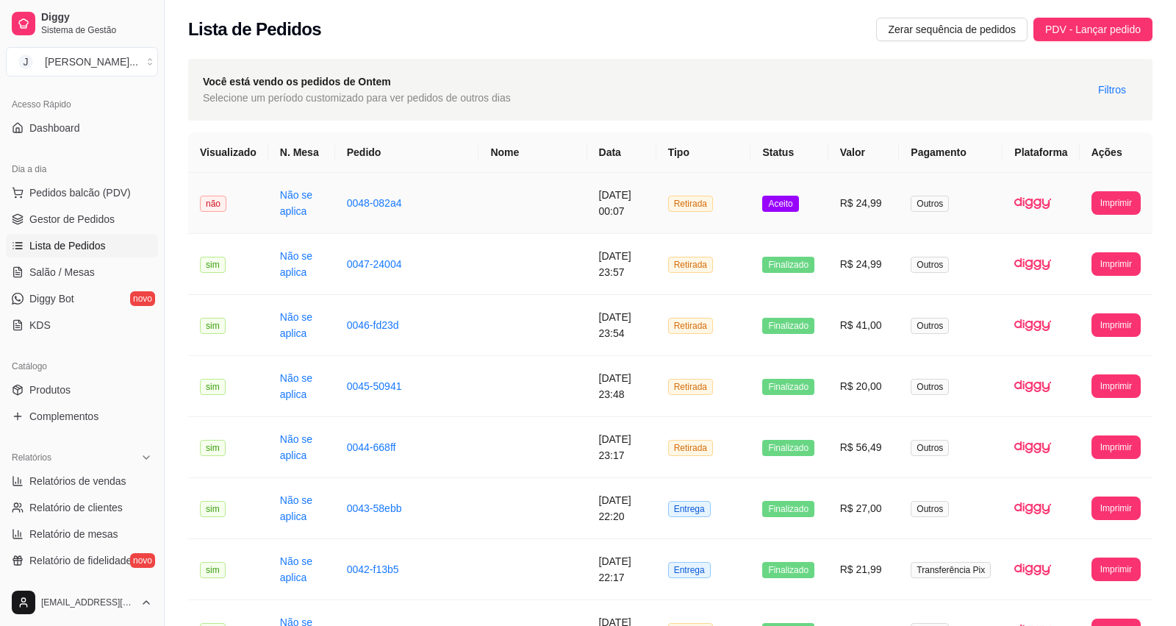
click at [425, 221] on td "0048-082a4" at bounding box center [407, 203] width 144 height 61
click at [800, 222] on td "Aceito" at bounding box center [789, 203] width 77 height 61
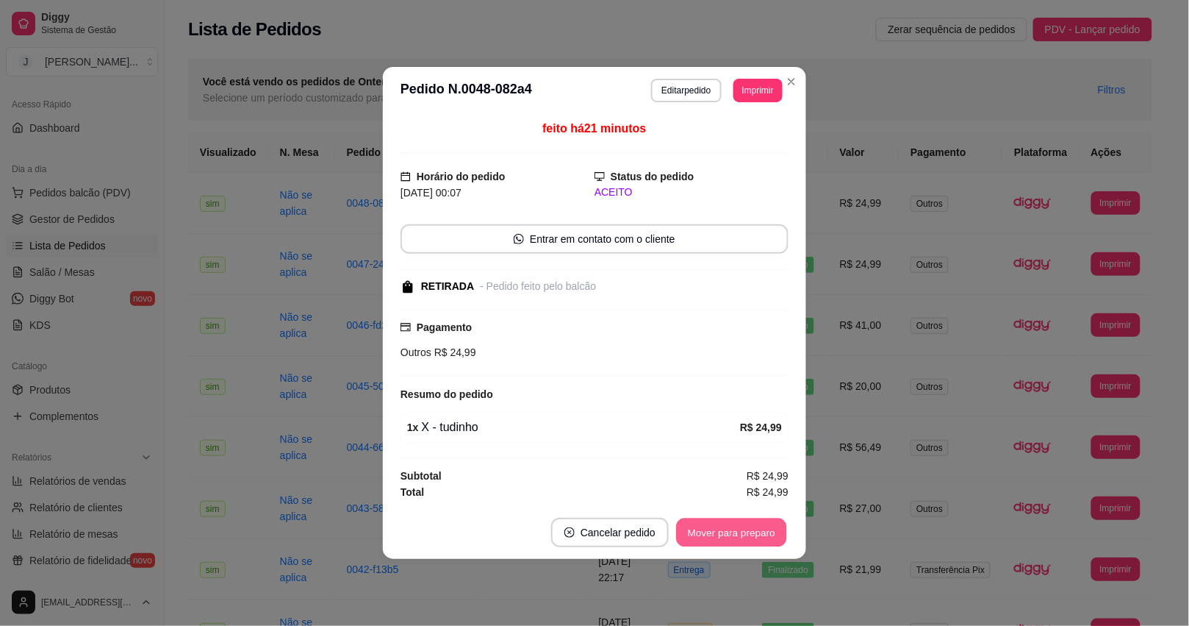
click at [717, 520] on button "Mover para preparo" at bounding box center [731, 532] width 110 height 29
click at [717, 520] on div "Mover para preparo" at bounding box center [732, 531] width 114 height 29
click at [717, 520] on div "Mover para preparo" at bounding box center [721, 531] width 135 height 29
click at [717, 528] on button "Mover para retirada disponível" at bounding box center [707, 531] width 162 height 29
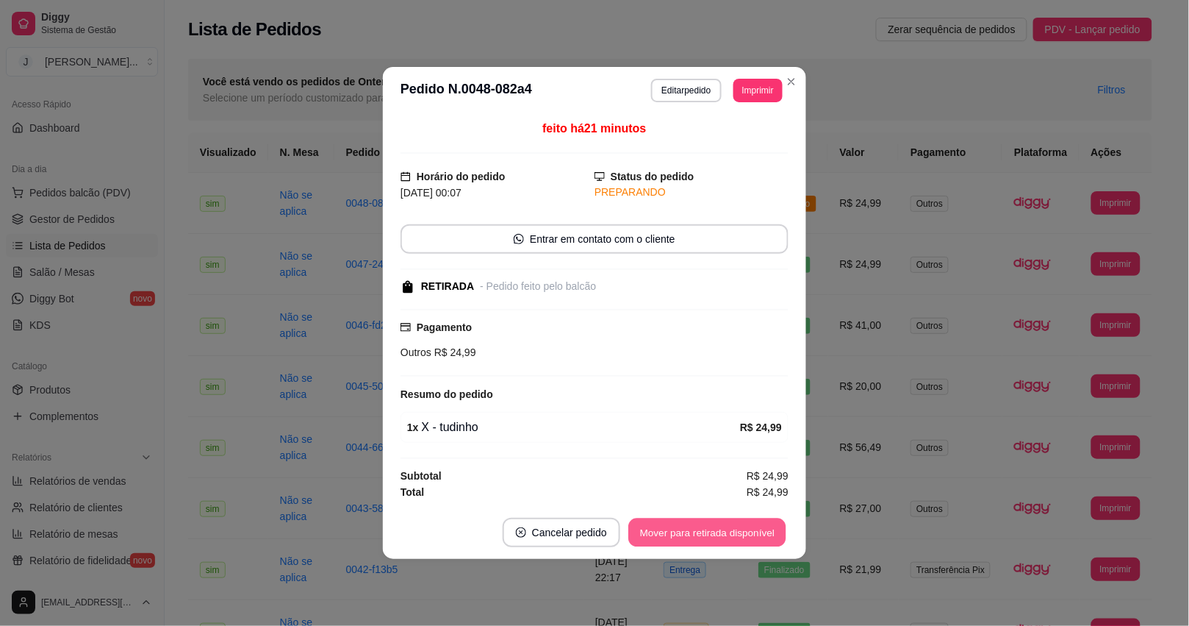
click at [717, 528] on div "Mover para retirada disponível" at bounding box center [707, 531] width 162 height 29
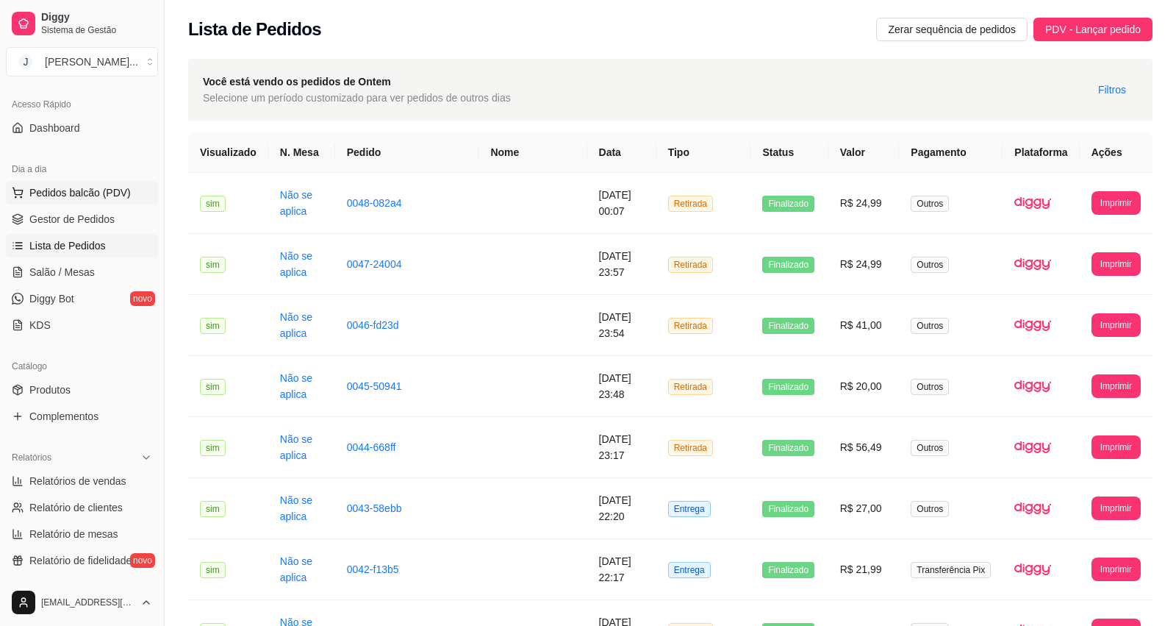
click at [96, 189] on span "Pedidos balcão (PDV)" at bounding box center [79, 192] width 101 height 15
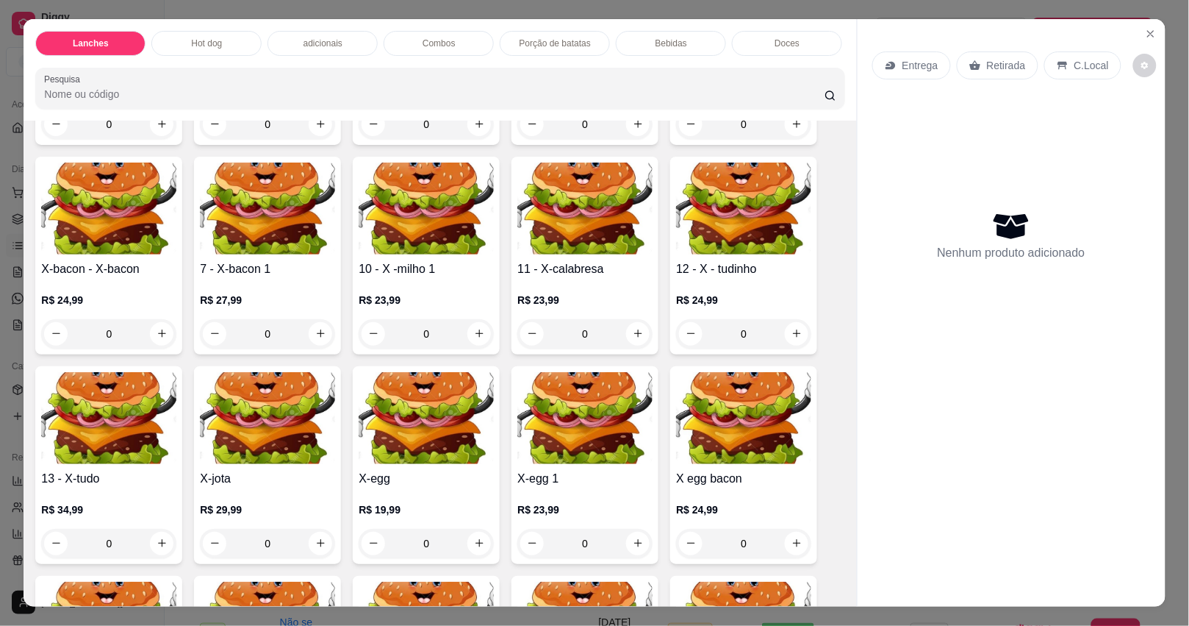
scroll to position [284, 0]
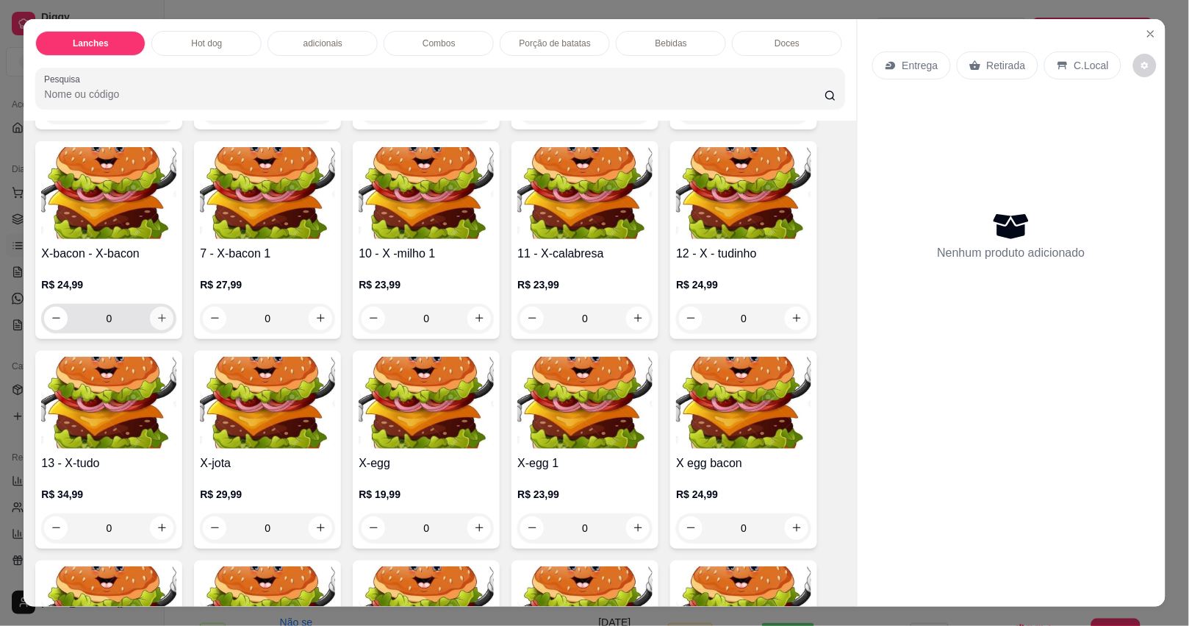
click at [160, 318] on icon "increase-product-quantity" at bounding box center [162, 317] width 11 height 11
click at [160, 318] on button "increase-product-quantity" at bounding box center [162, 319] width 24 height 24
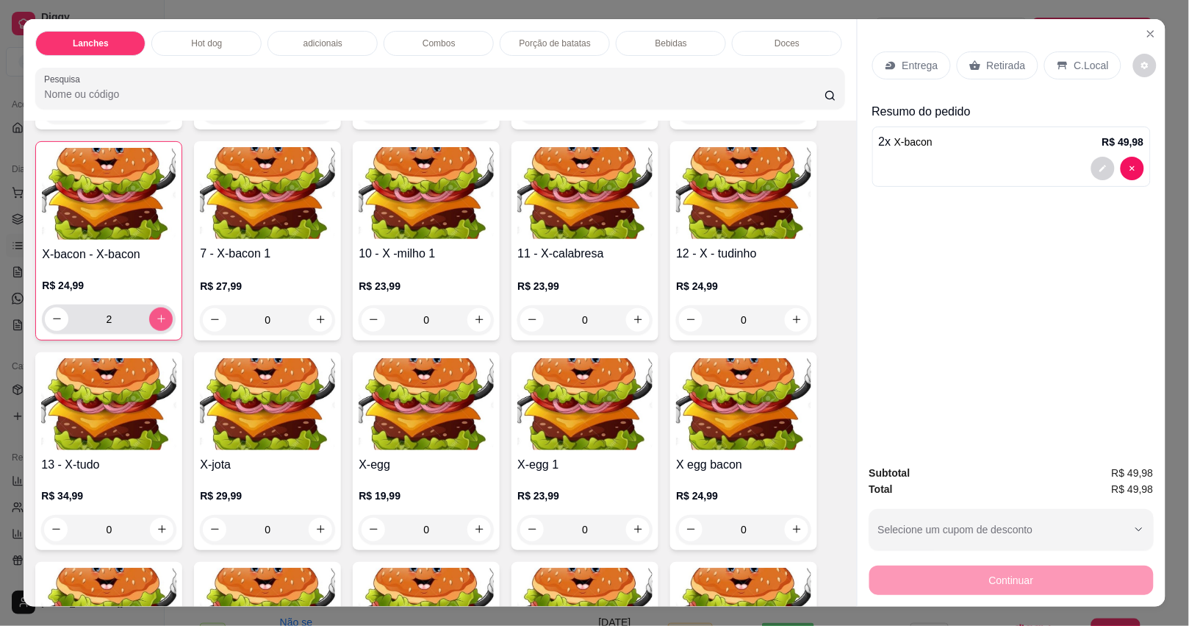
type input "2"
click at [237, 31] on div "Hot dog" at bounding box center [206, 43] width 110 height 25
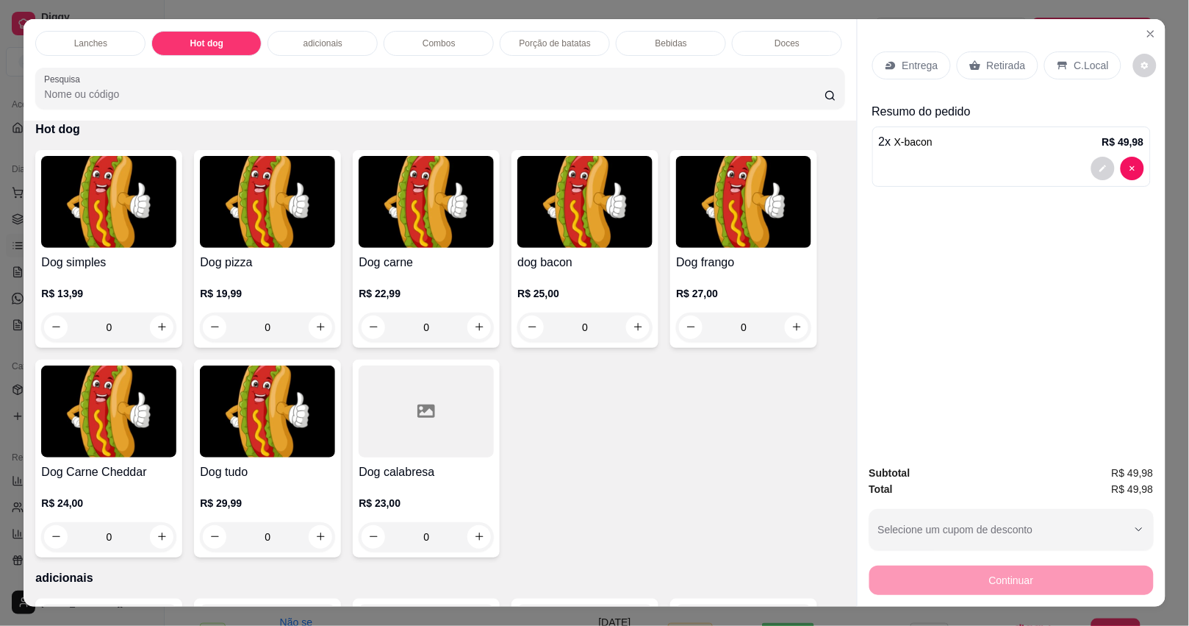
scroll to position [35, 0]
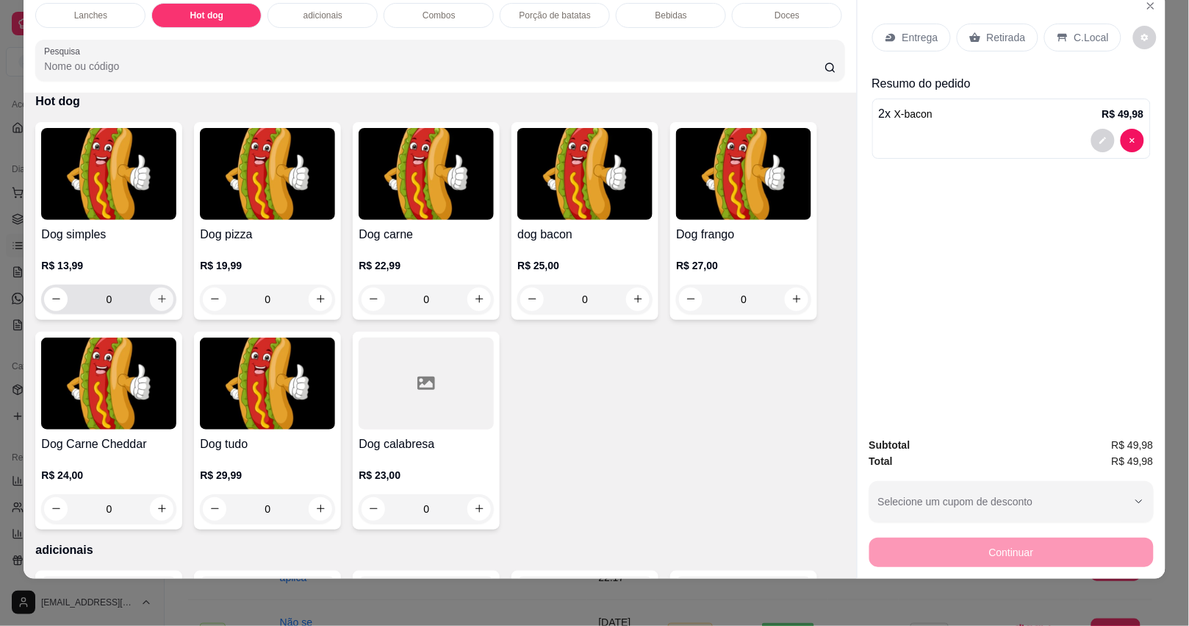
click at [157, 289] on button "increase-product-quantity" at bounding box center [162, 299] width 24 height 24
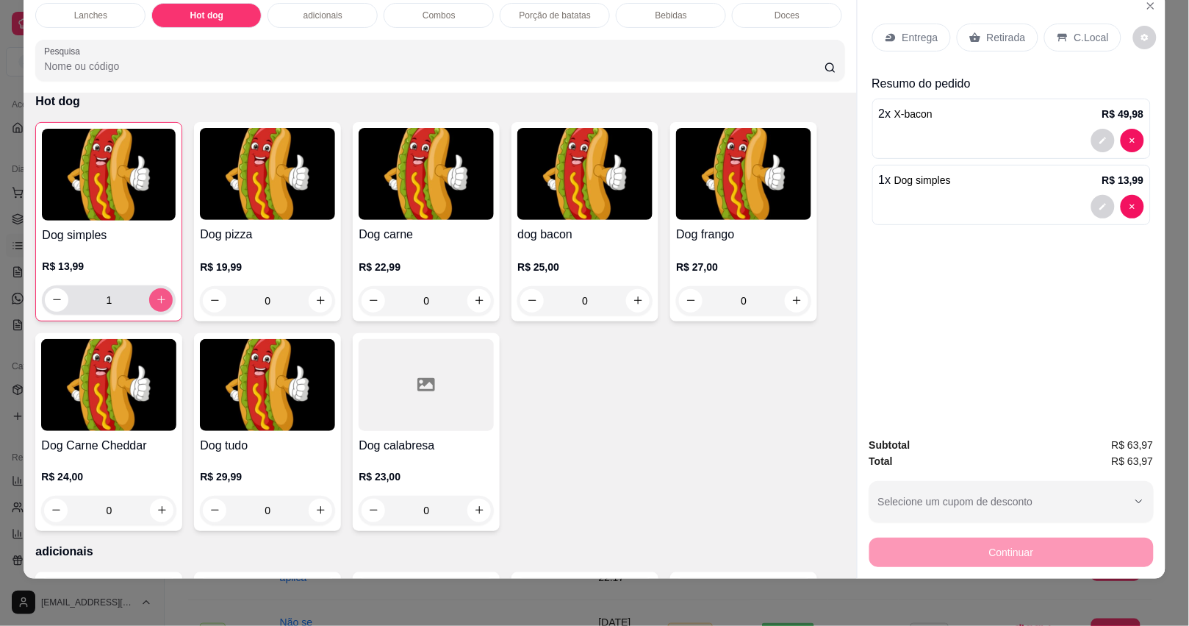
type input "1"
click at [905, 31] on div "Entrega" at bounding box center [912, 38] width 79 height 28
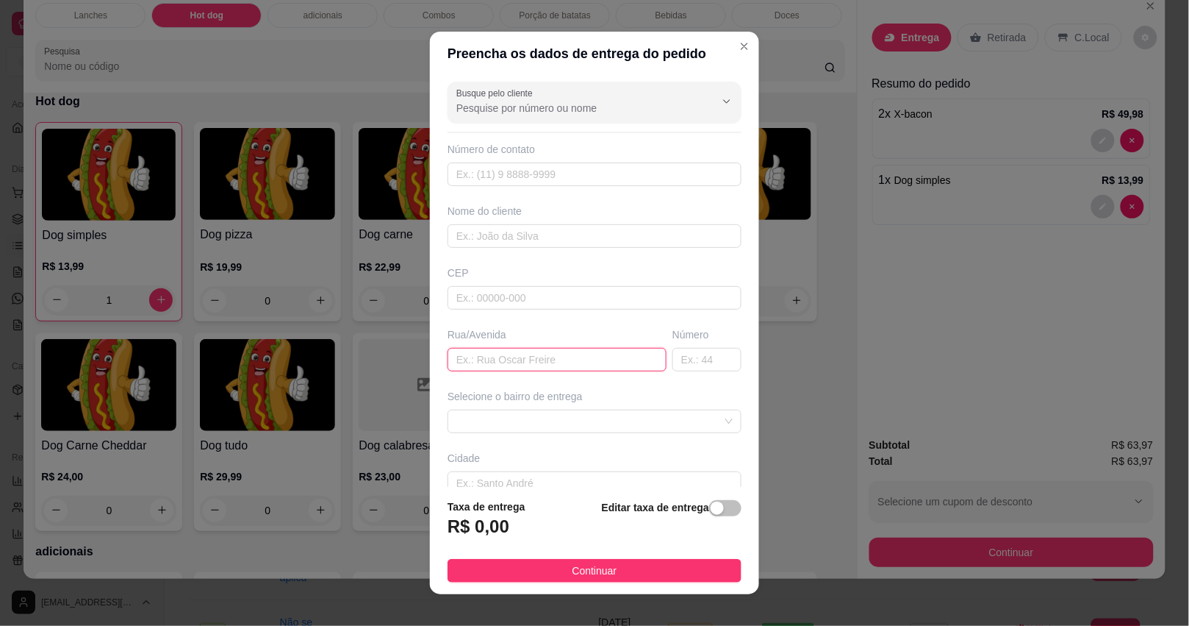
click at [523, 365] on input "text" at bounding box center [557, 360] width 219 height 24
type input "temperança"
click at [541, 418] on span at bounding box center [594, 421] width 276 height 22
type input "24"
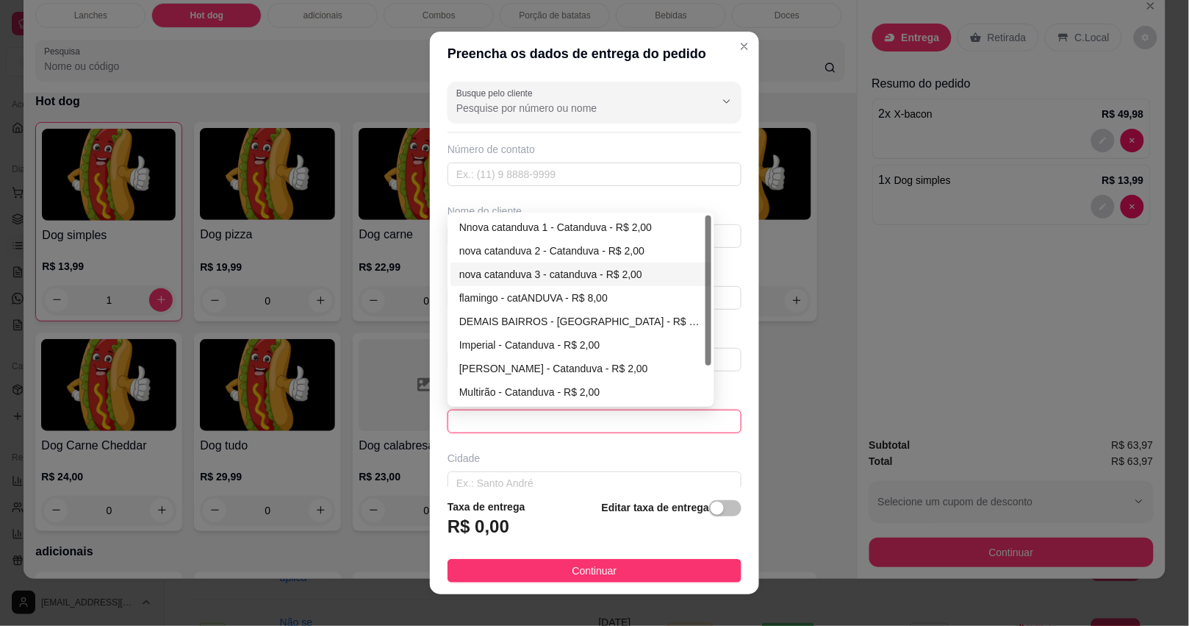
click at [590, 263] on div "nova catanduva 3 - catanduva - R$ 2,00" at bounding box center [581, 274] width 261 height 24
type input "catanduva"
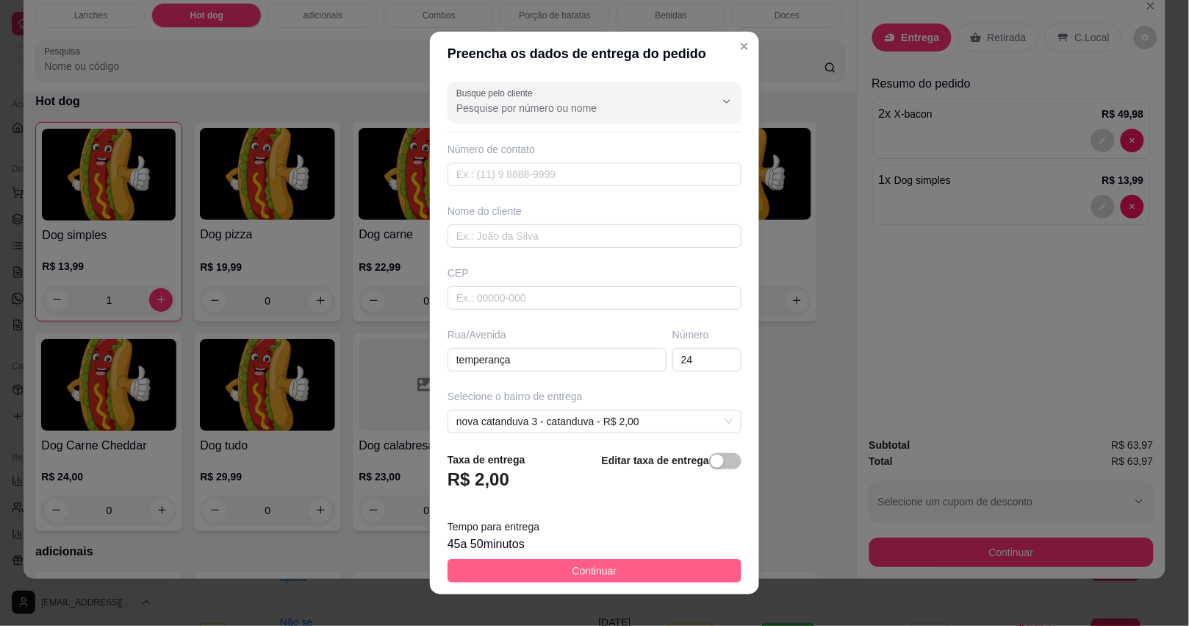
click at [573, 563] on span "Continuar" at bounding box center [595, 570] width 45 height 16
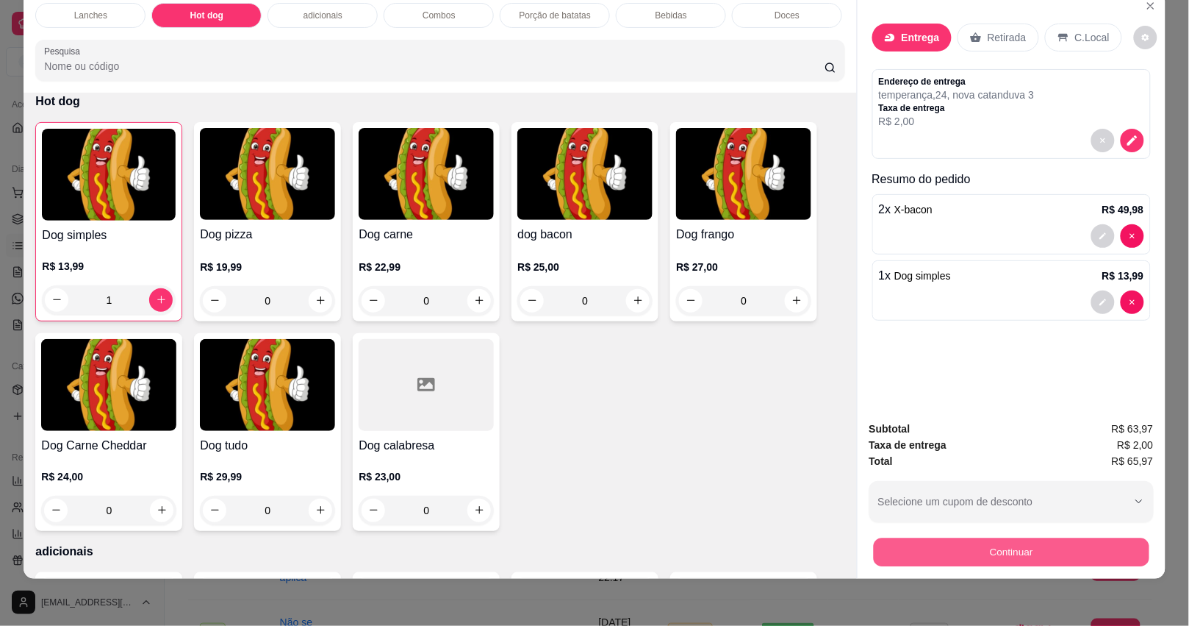
click at [898, 545] on button "Continuar" at bounding box center [1011, 552] width 276 height 29
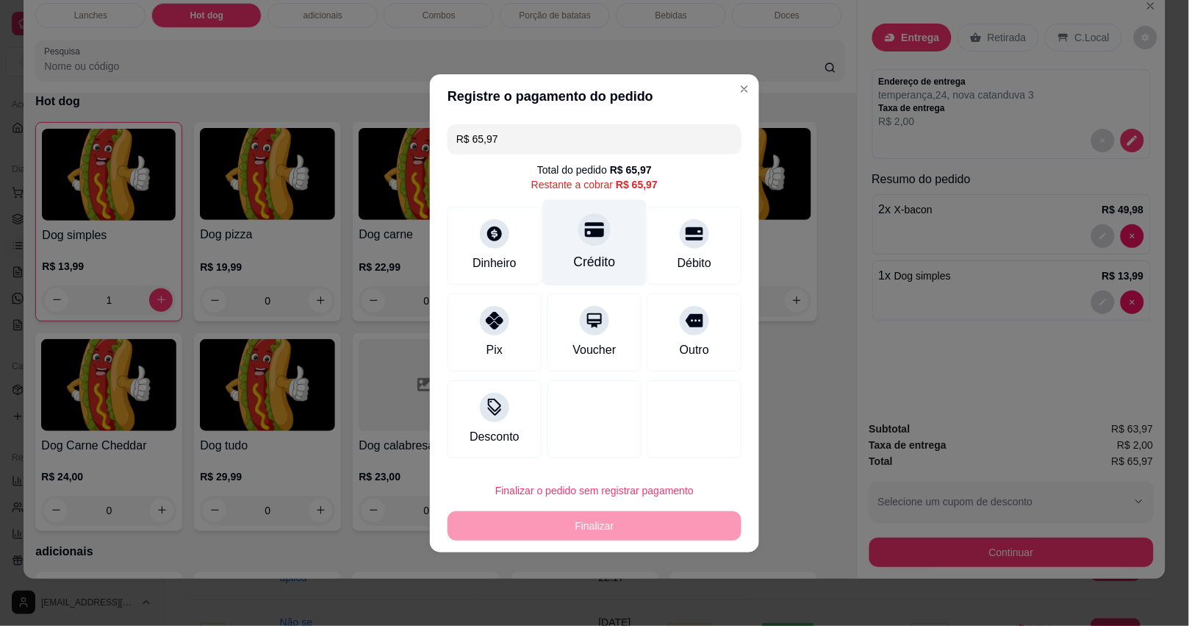
click at [597, 265] on div "Crédito" at bounding box center [595, 261] width 42 height 19
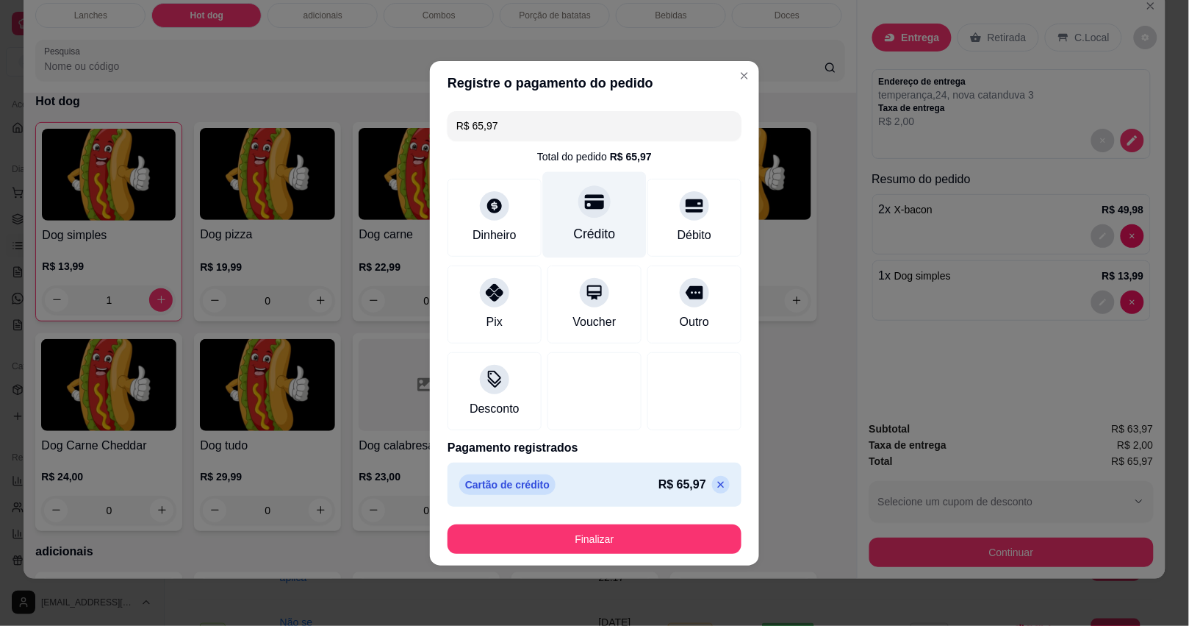
type input "R$ 0,00"
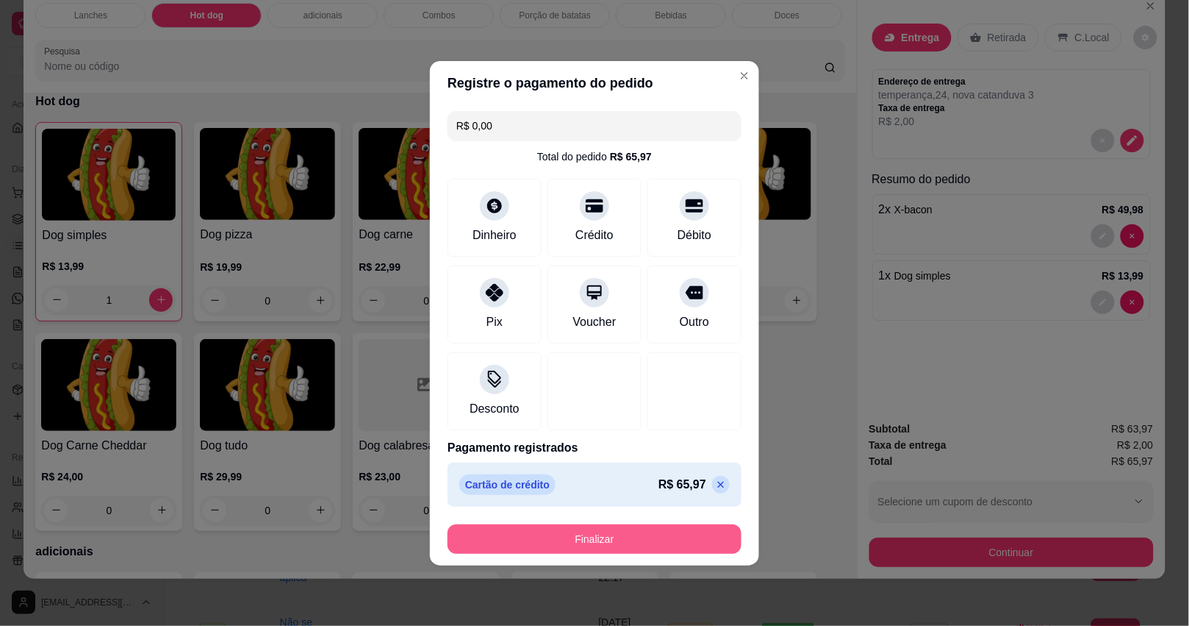
click at [561, 531] on button "Finalizar" at bounding box center [595, 538] width 294 height 29
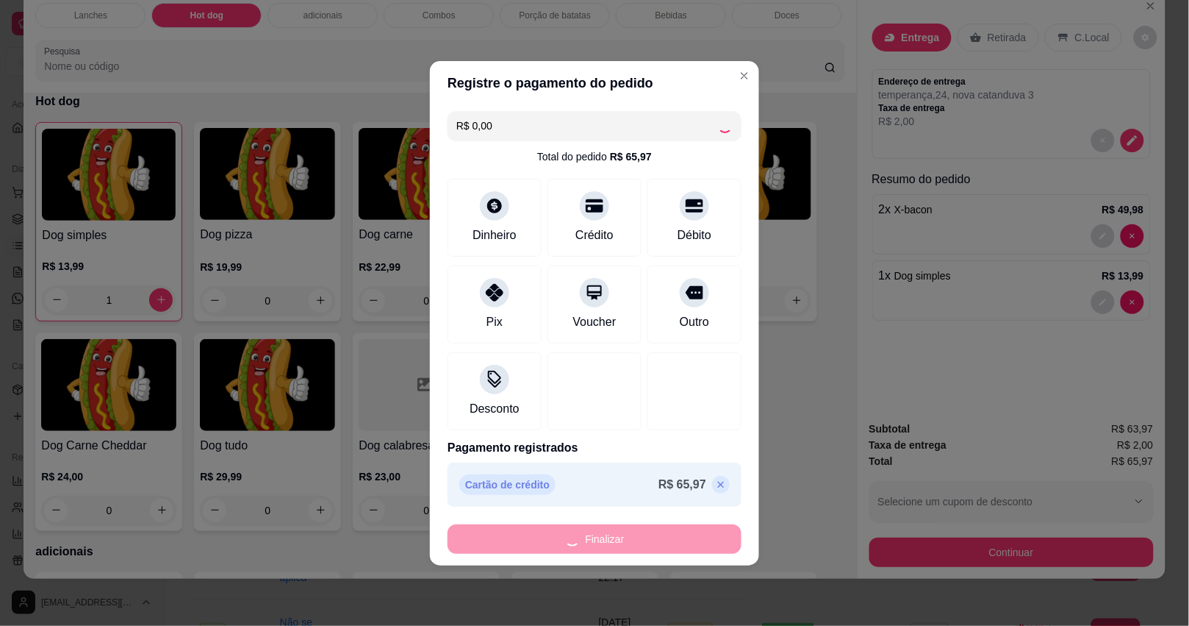
type input "0"
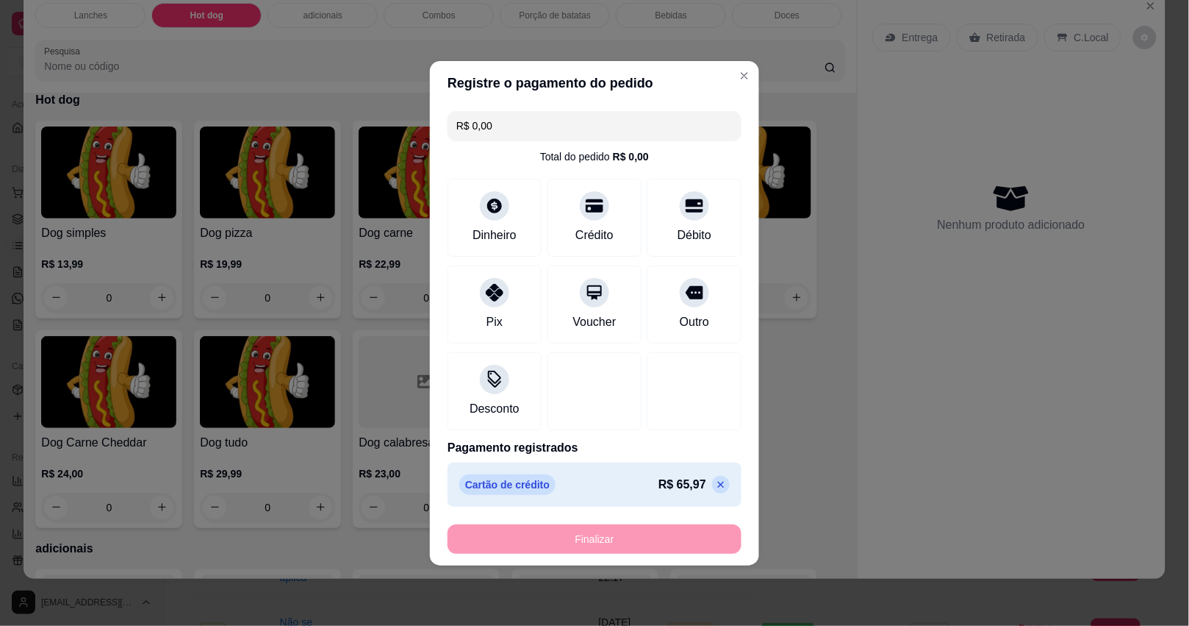
type input "-R$ 65,97"
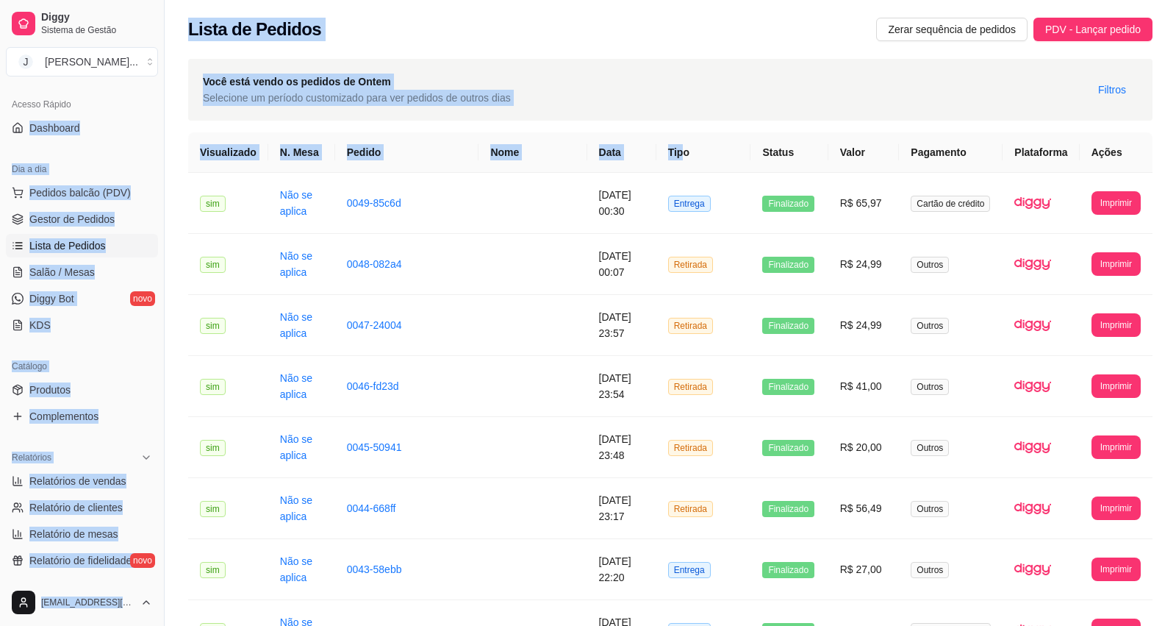
click at [575, 19] on div "Lista de Pedidos Zerar sequência de pedidos PDV - Lançar pedido" at bounding box center [670, 30] width 964 height 24
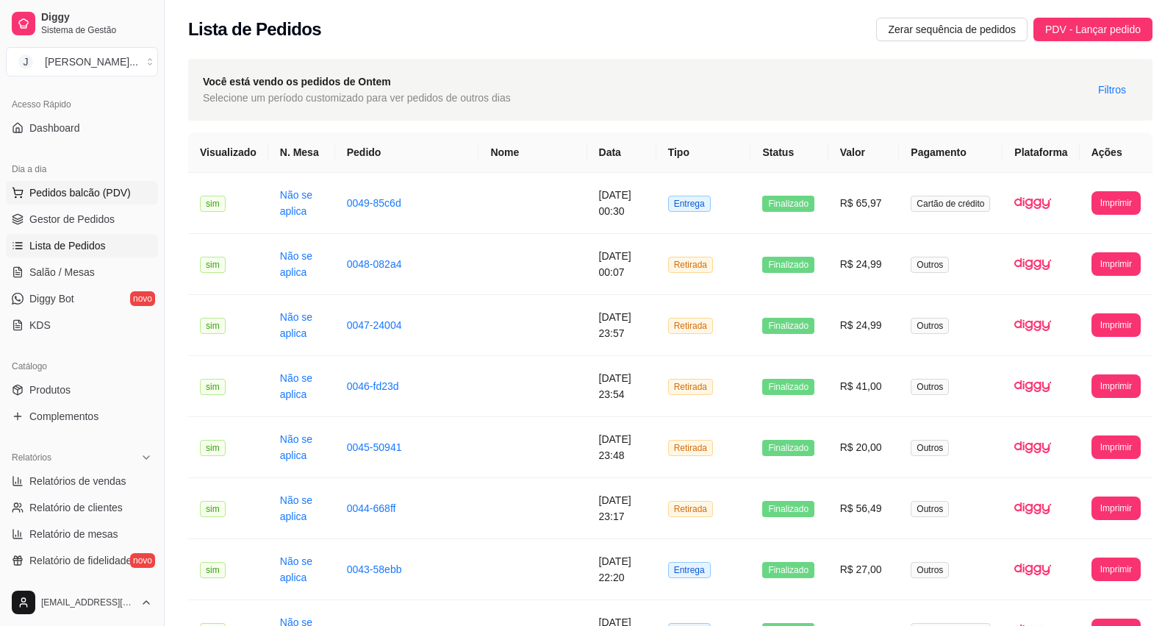
click at [109, 193] on span "Pedidos balcão (PDV)" at bounding box center [79, 192] width 101 height 15
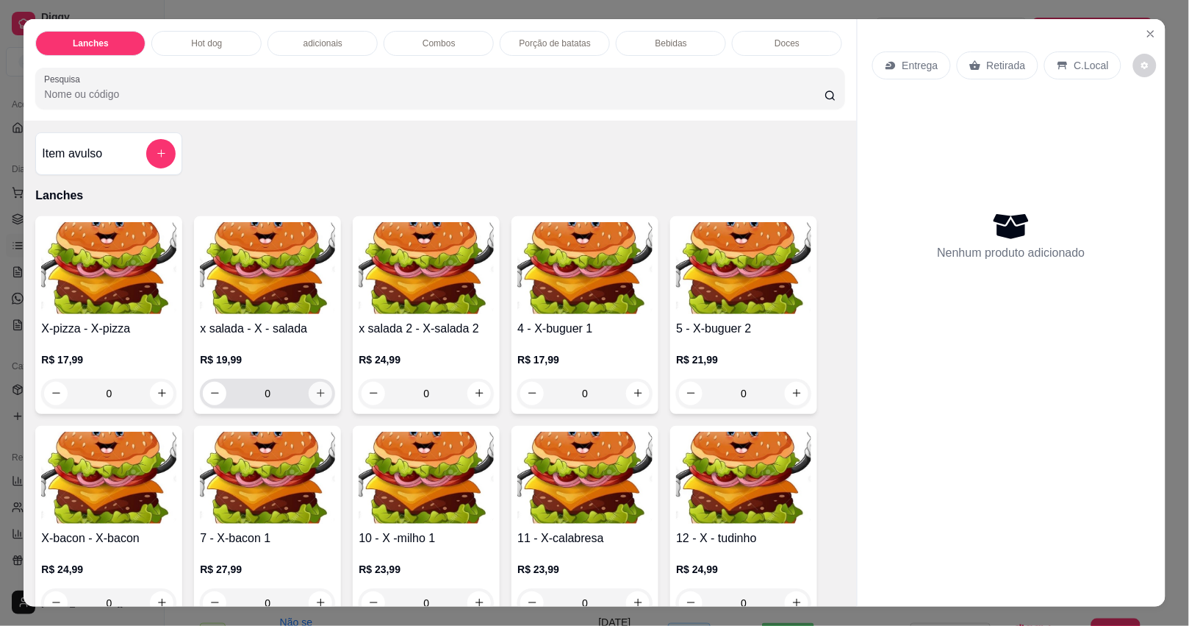
click at [317, 395] on icon "increase-product-quantity" at bounding box center [320, 392] width 11 height 11
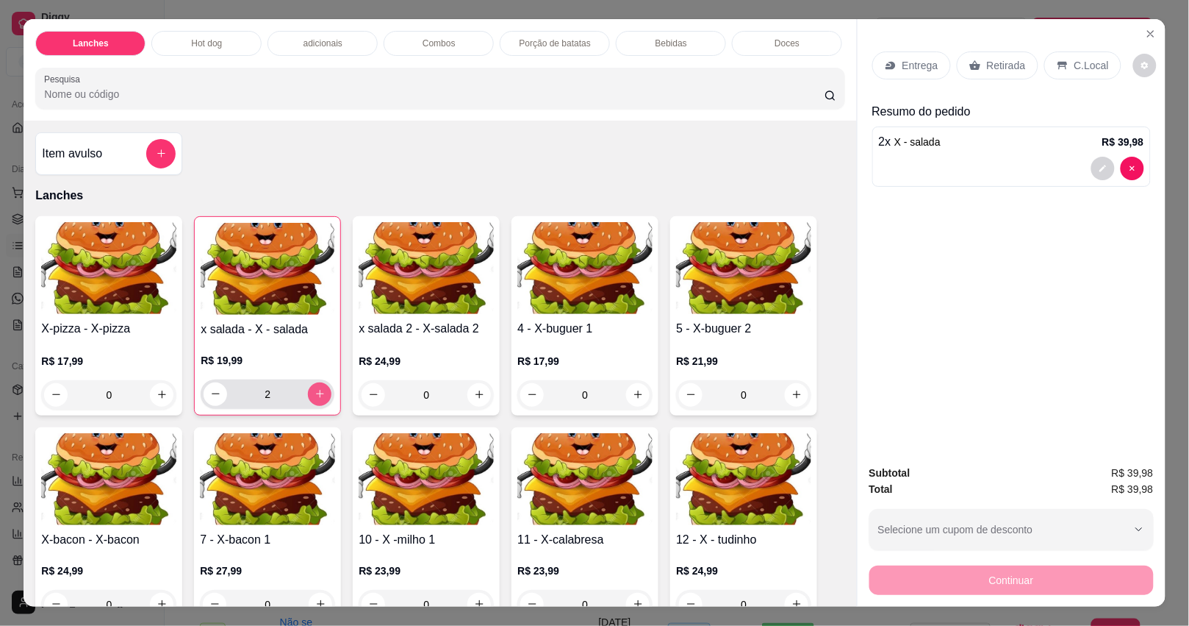
type input "2"
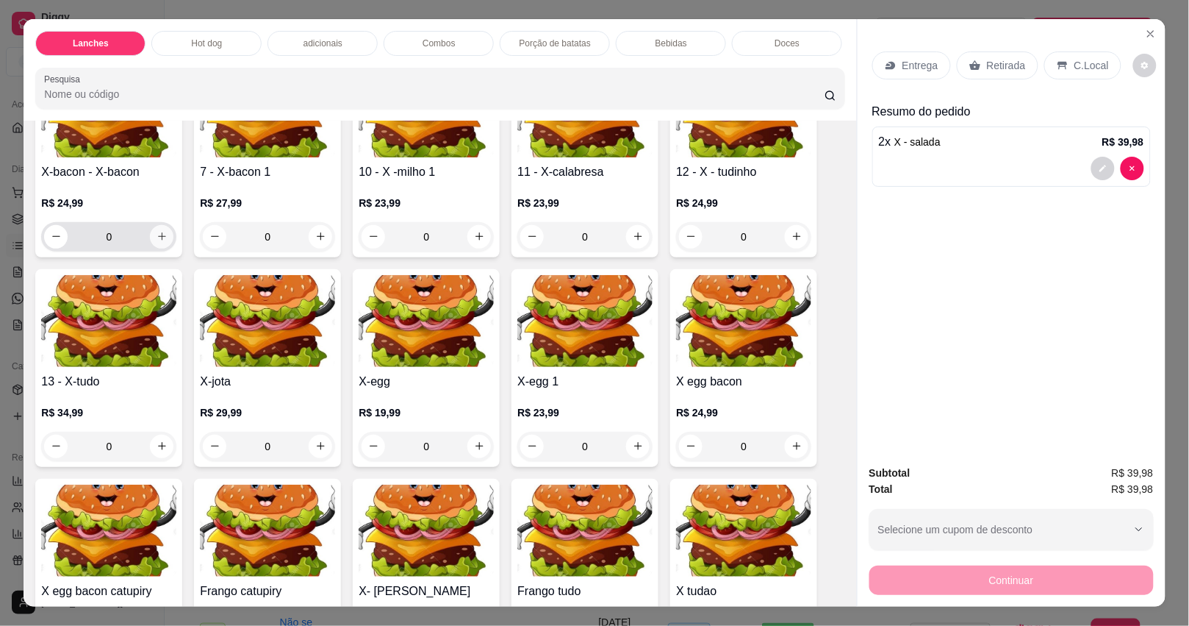
click at [158, 242] on icon "increase-product-quantity" at bounding box center [162, 236] width 11 height 11
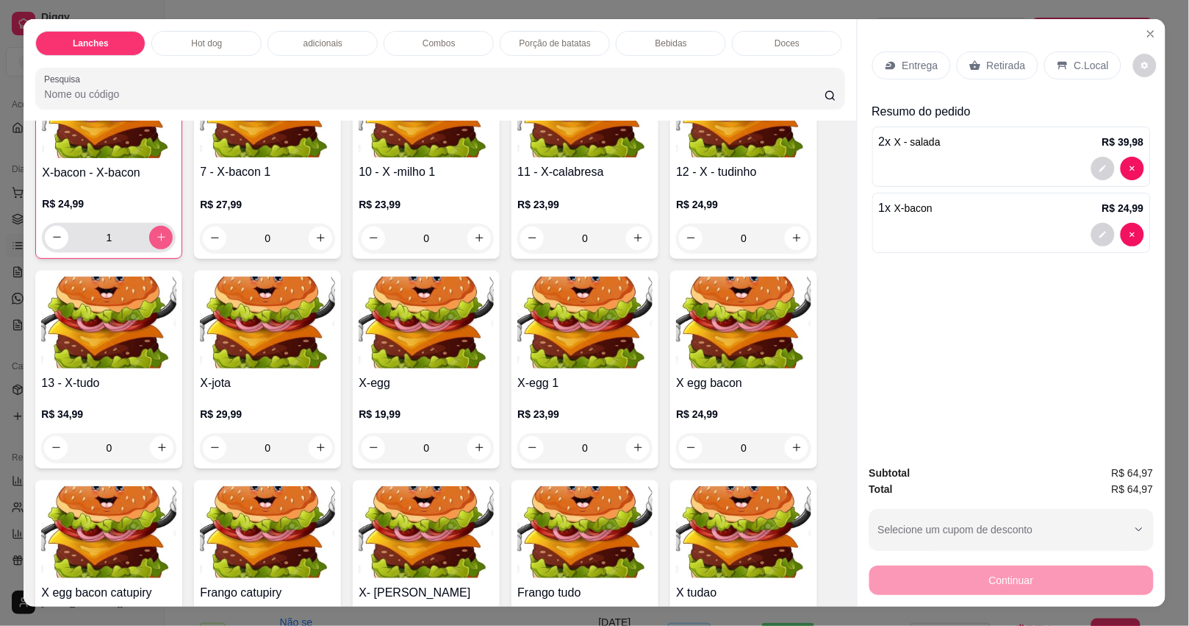
type input "1"
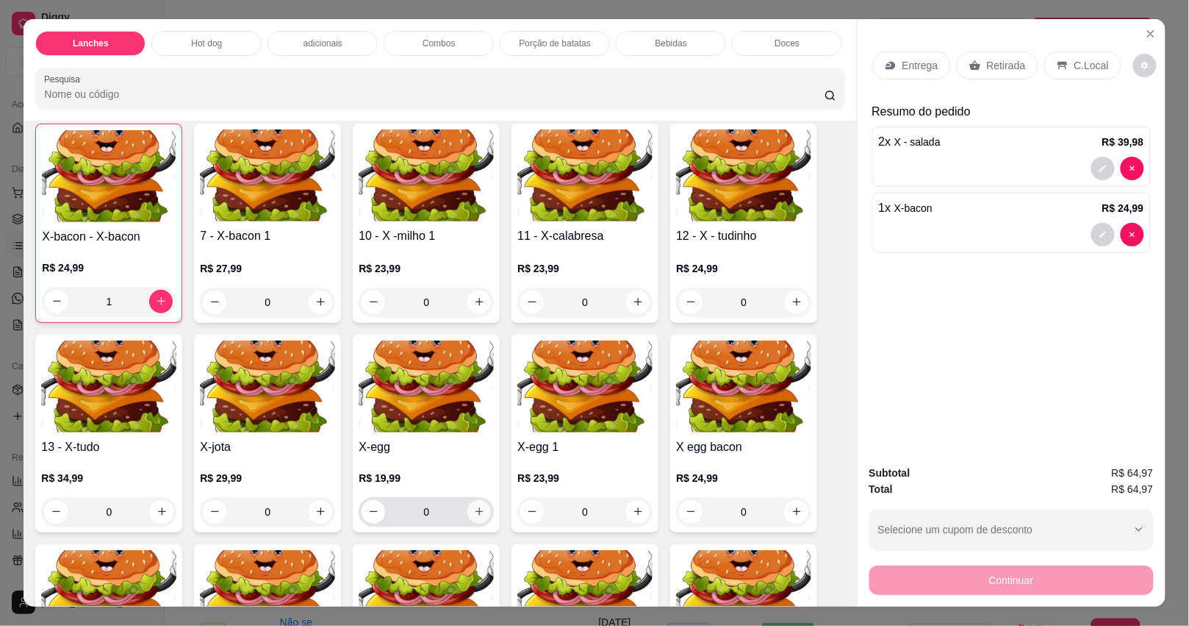
scroll to position [276, 0]
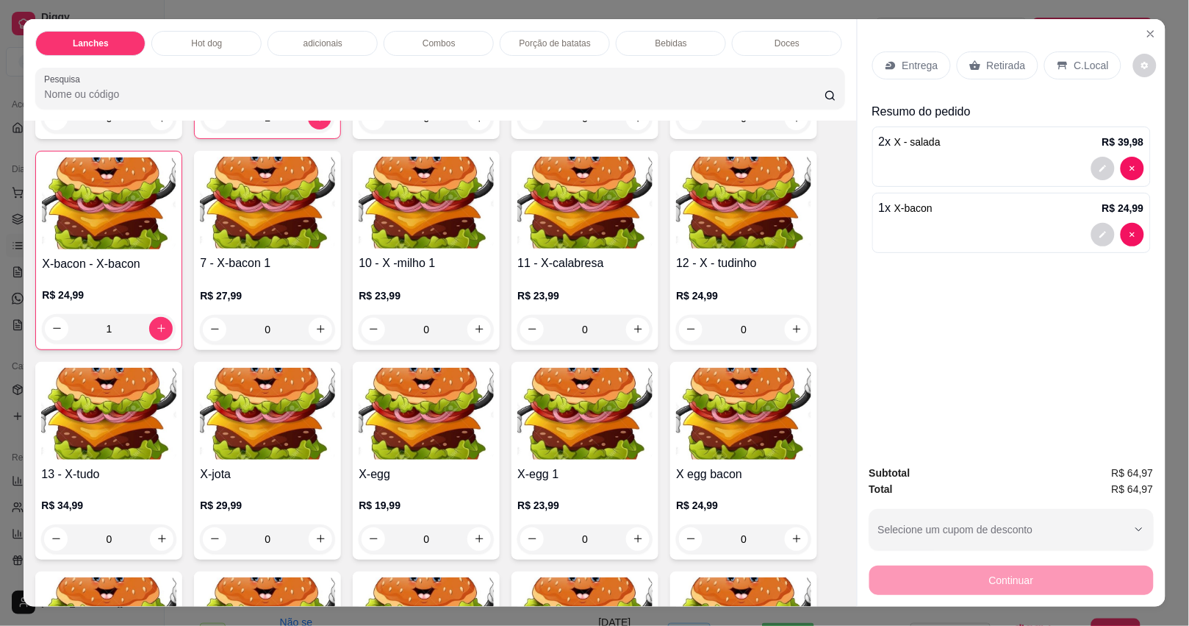
click at [924, 66] on div "Entrega" at bounding box center [912, 65] width 79 height 28
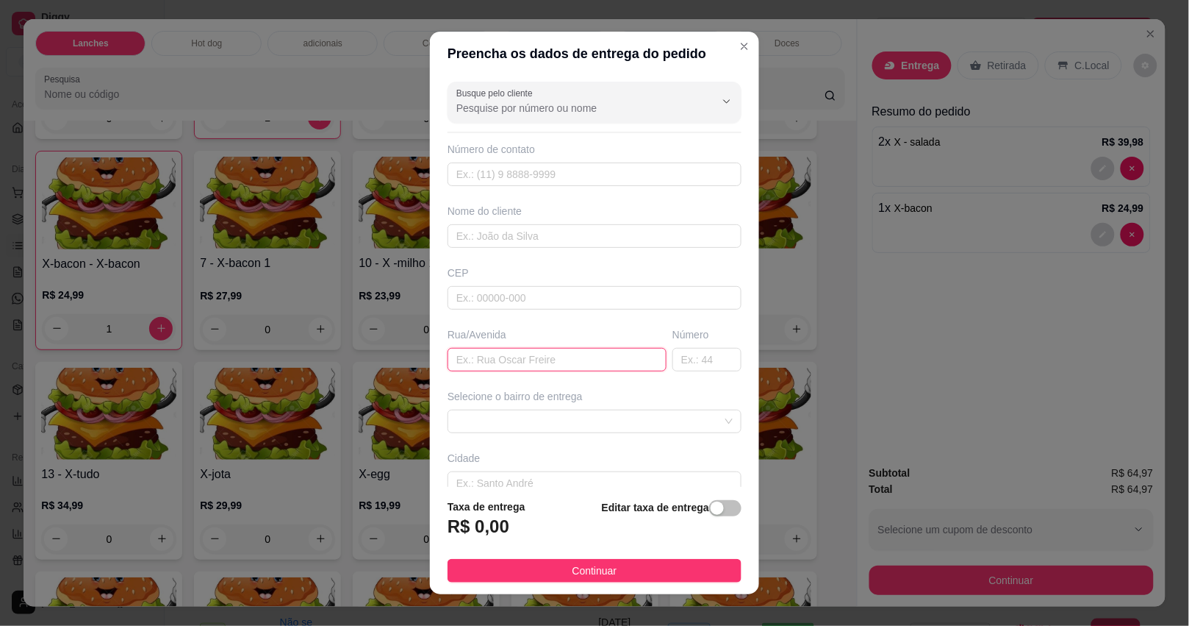
click at [487, 371] on input "text" at bounding box center [557, 360] width 219 height 24
type input "[PERSON_NAME]"
click at [526, 430] on span at bounding box center [594, 421] width 276 height 22
type input "587"
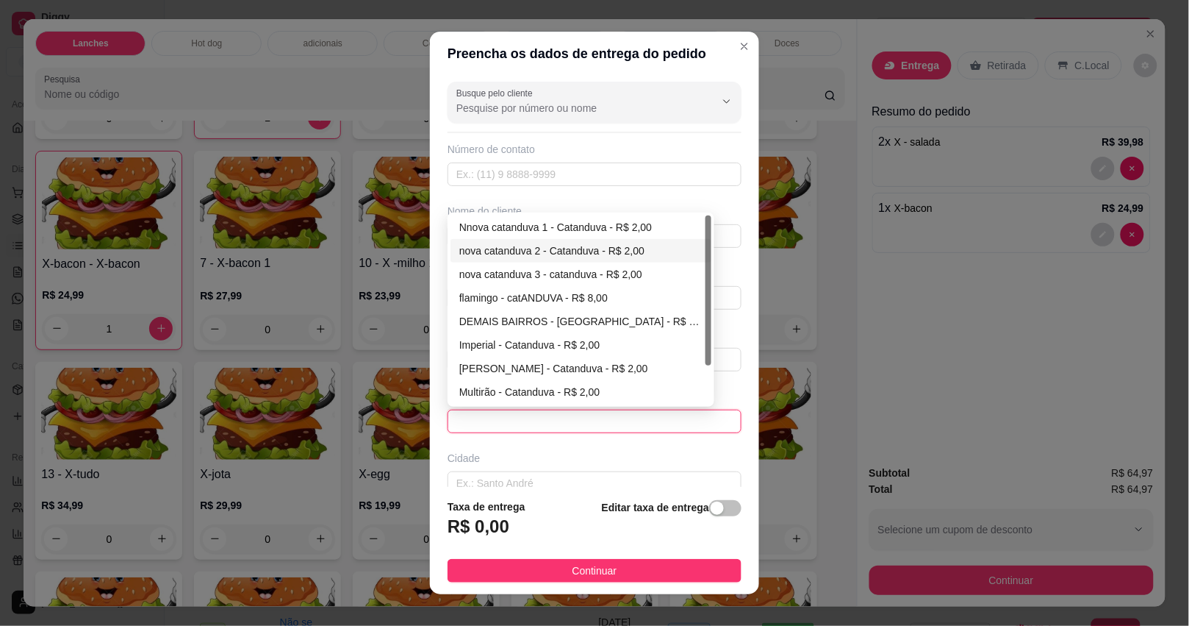
click at [480, 254] on div "nova catanduva 2 - Catanduva - R$ 2,00" at bounding box center [580, 251] width 243 height 16
type input "Catanduva"
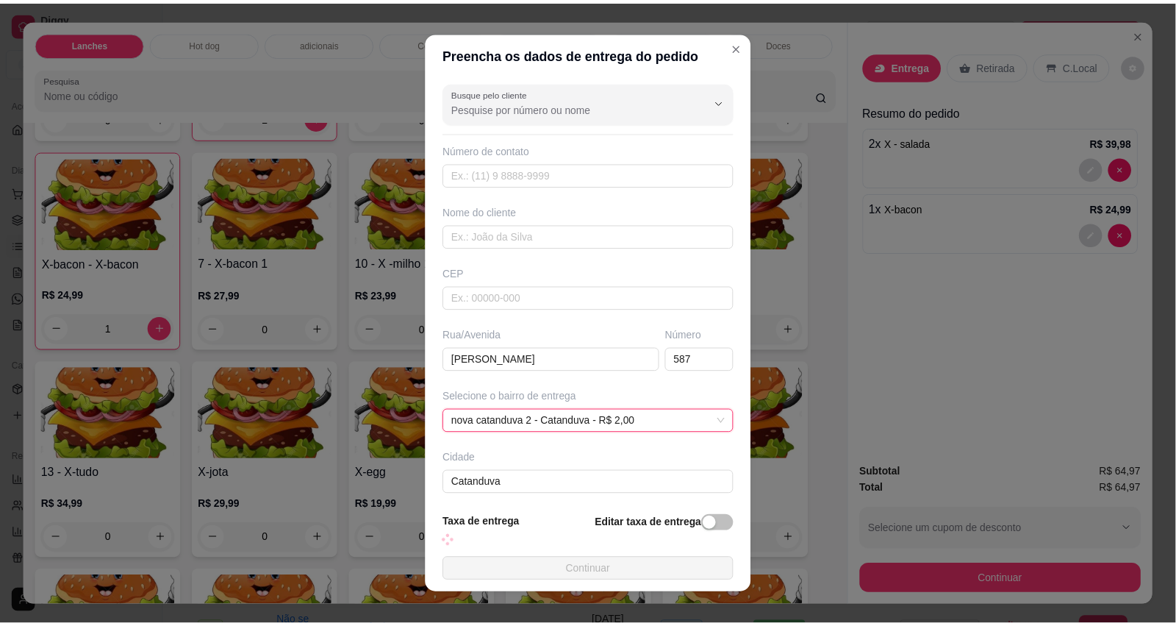
scroll to position [70, 0]
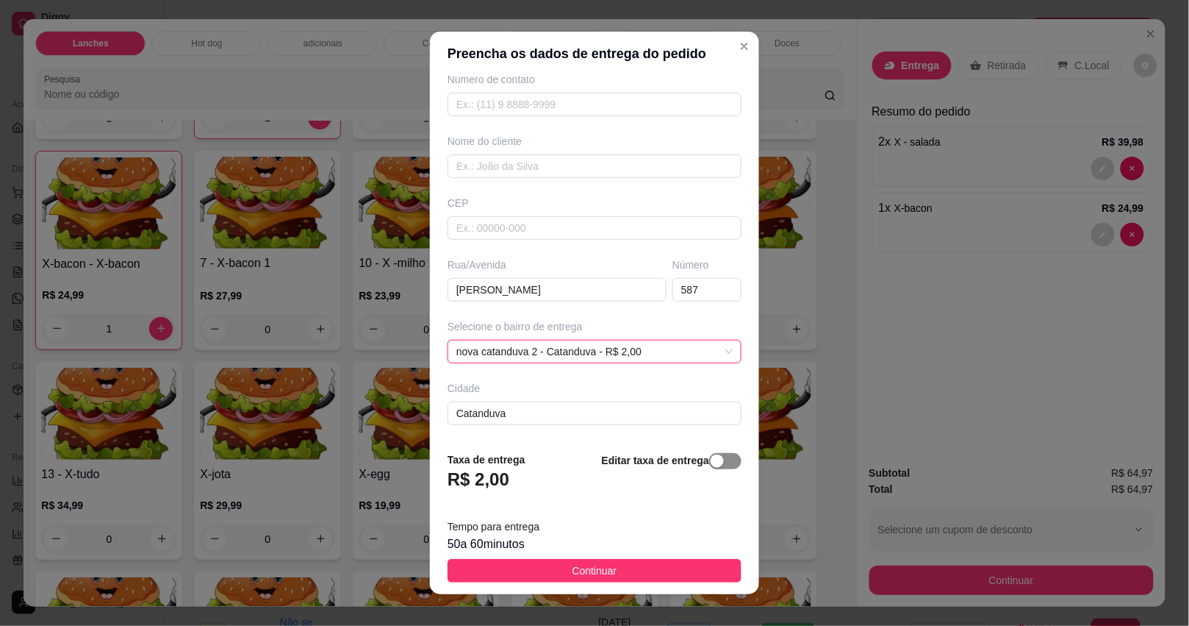
click at [711, 461] on div "button" at bounding box center [717, 460] width 13 height 13
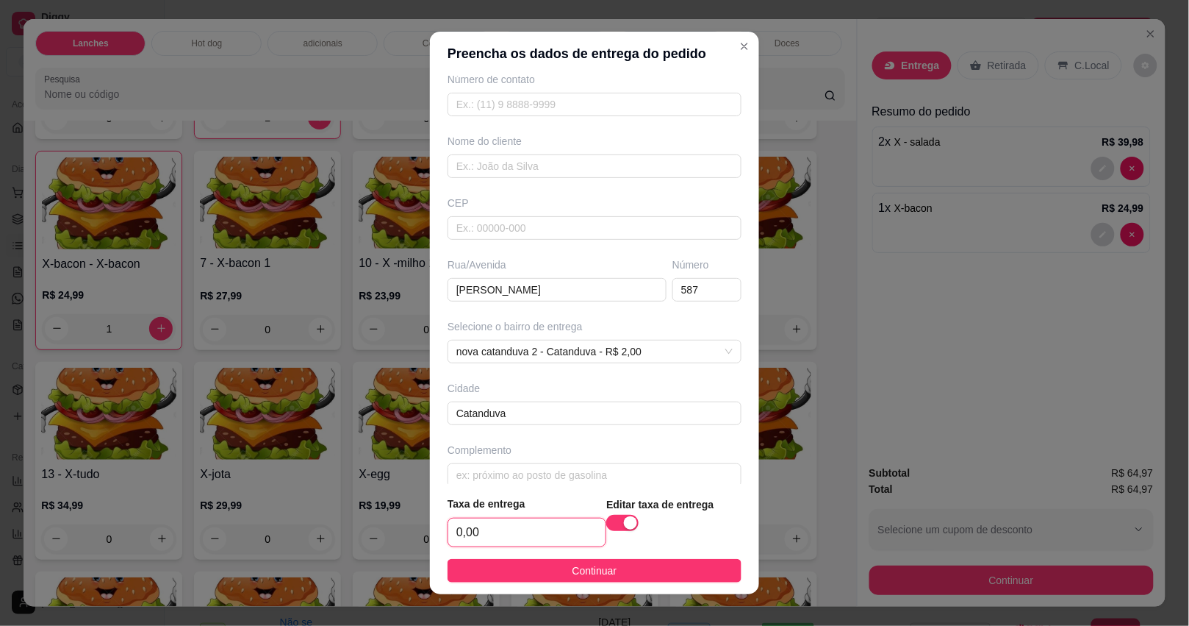
click at [522, 523] on input "0,00" at bounding box center [526, 532] width 157 height 28
type input "4,00"
drag, startPoint x: 512, startPoint y: 553, endPoint x: 526, endPoint y: 553, distance: 14.0
click at [518, 553] on footer "Taxa de entrega 4,00 Editar taxa de entrega Continuar" at bounding box center [594, 539] width 329 height 110
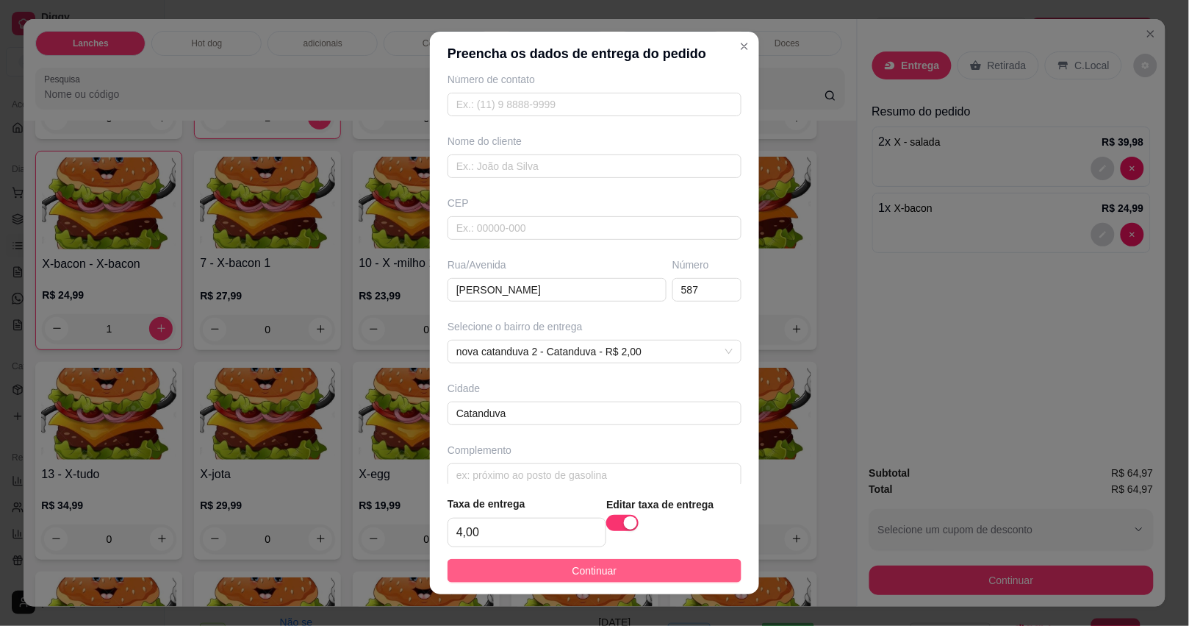
click at [530, 559] on button "Continuar" at bounding box center [595, 571] width 294 height 24
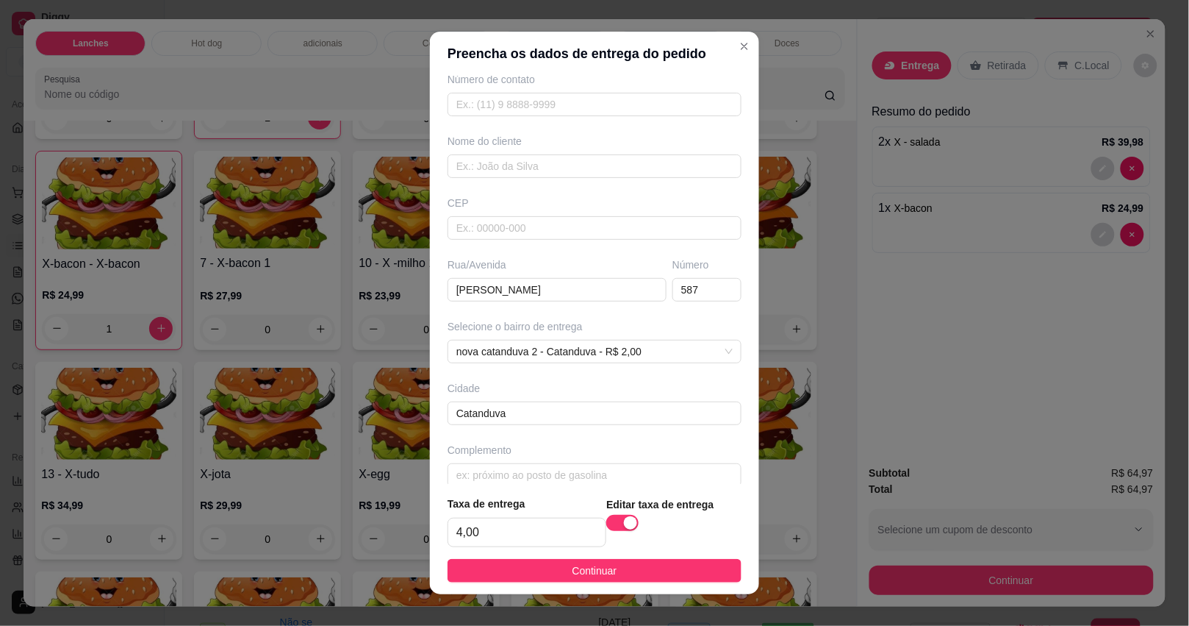
click at [548, 572] on div "X-pizza - X-pizza R$ 17,99 0 x salada - X - salada R$ 19,99 2 x salada 2 - X-sa…" at bounding box center [439, 459] width 809 height 1039
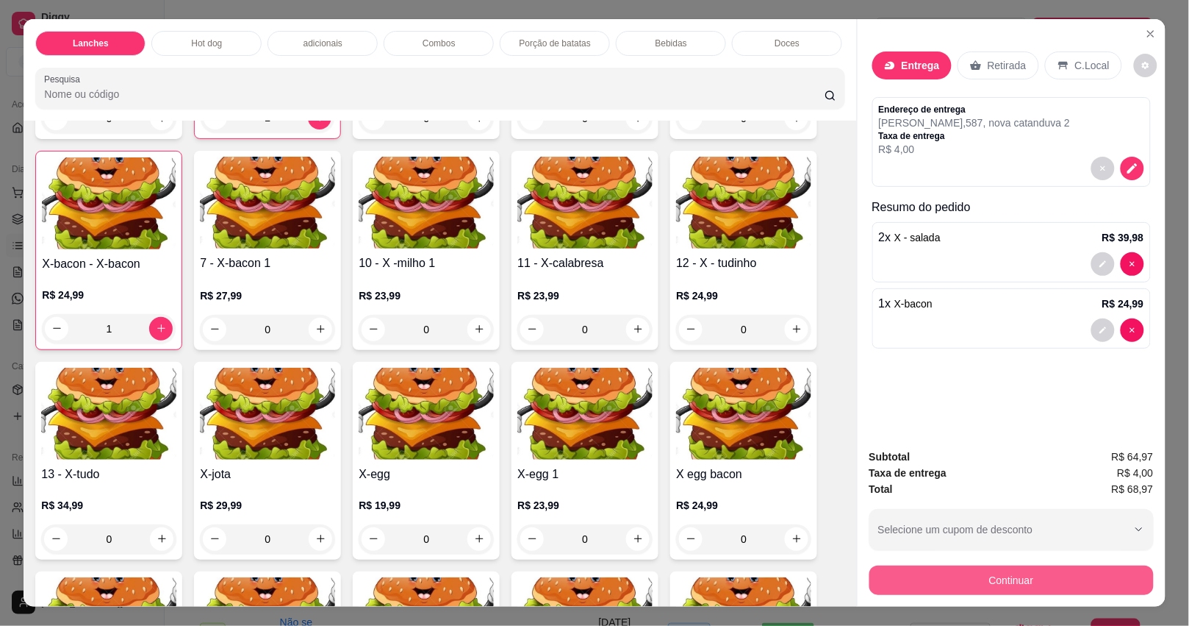
click at [1036, 568] on button "Continuar" at bounding box center [1012, 579] width 284 height 29
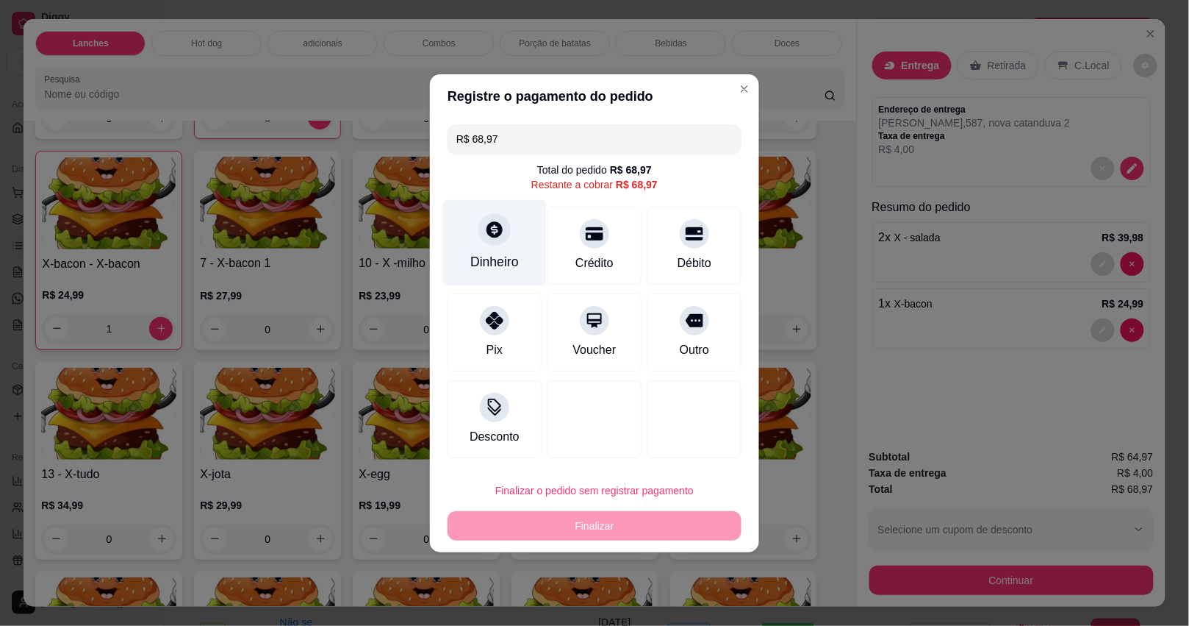
click at [484, 261] on div "Dinheiro" at bounding box center [494, 261] width 49 height 19
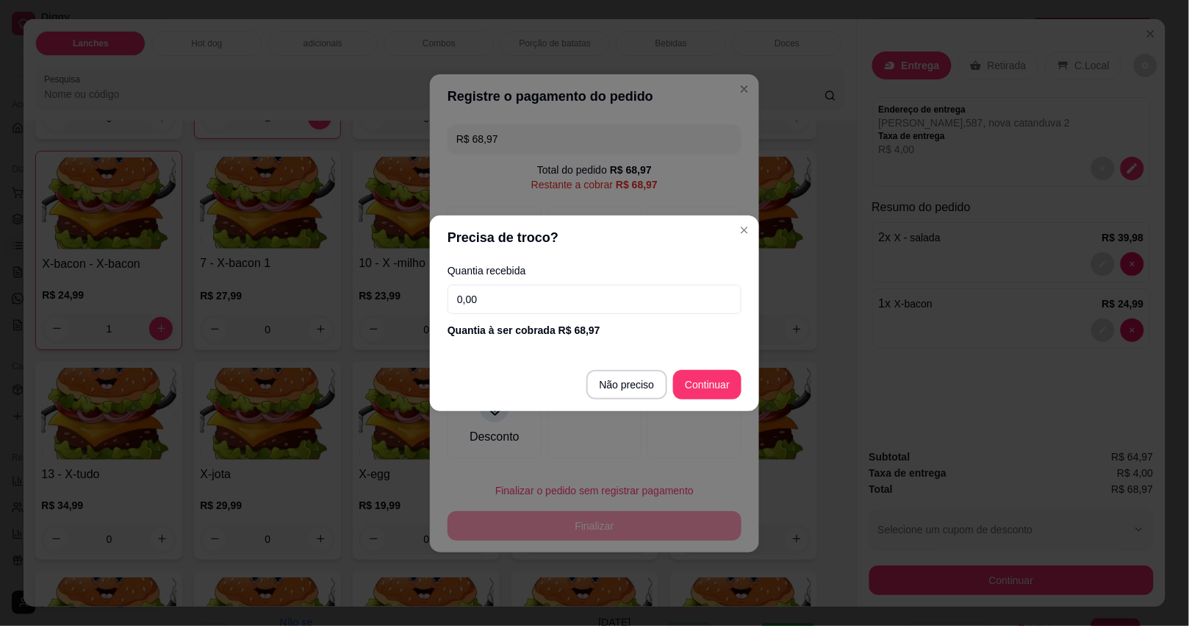
click at [484, 291] on input "0,00" at bounding box center [595, 298] width 294 height 29
type input "100,00"
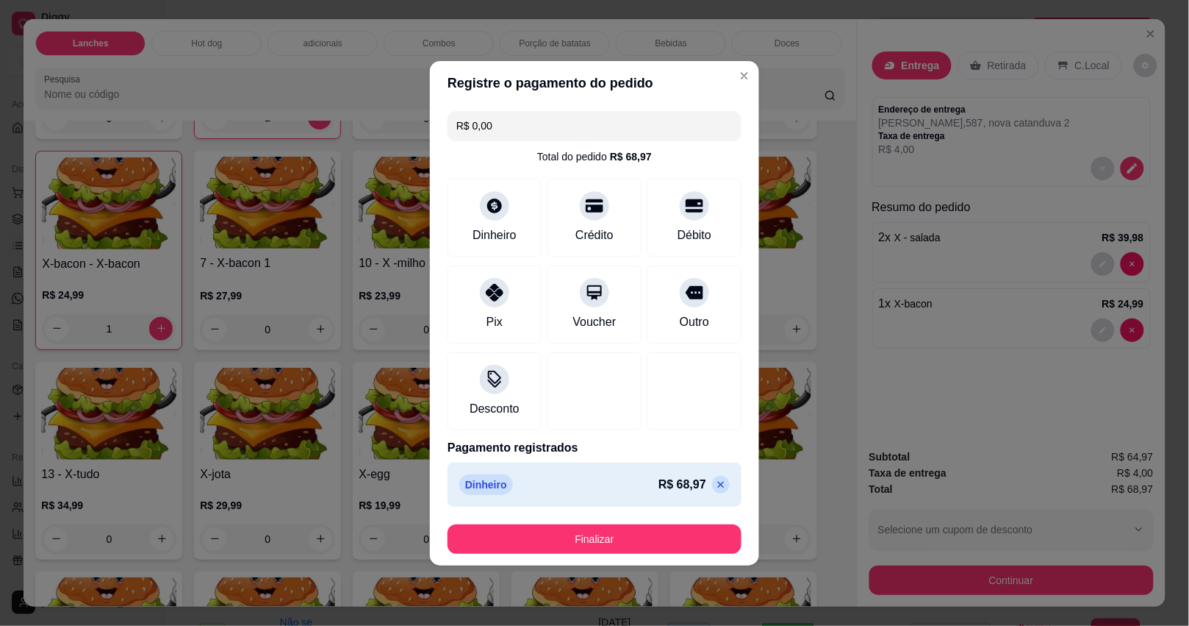
type input "R$ 0,00"
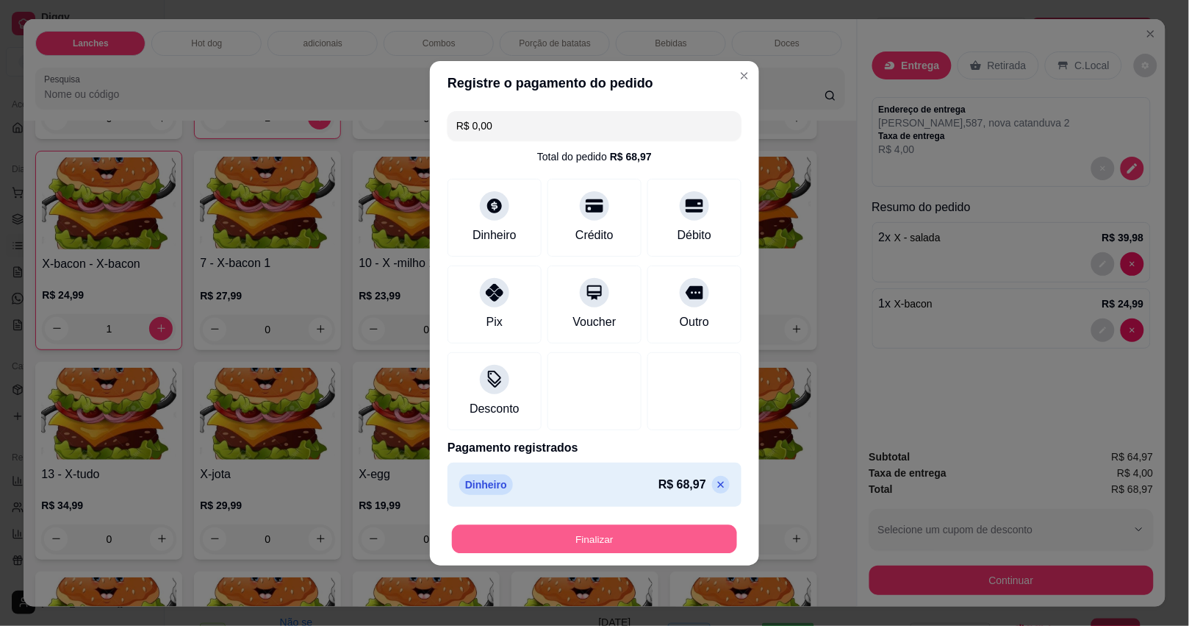
click at [601, 533] on button "Finalizar" at bounding box center [594, 538] width 285 height 29
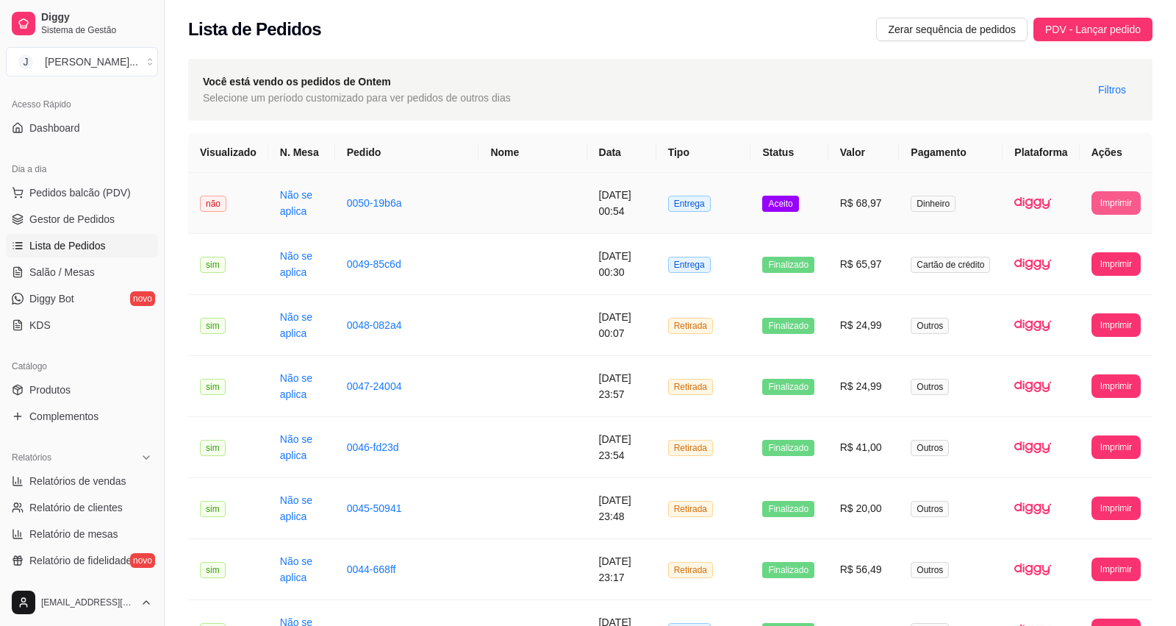
click at [1121, 207] on button "Imprimir" at bounding box center [1116, 203] width 49 height 24
click at [1093, 257] on button "Impressora" at bounding box center [1089, 254] width 103 height 23
click at [840, 218] on td "R$ 68,97" at bounding box center [863, 203] width 71 height 61
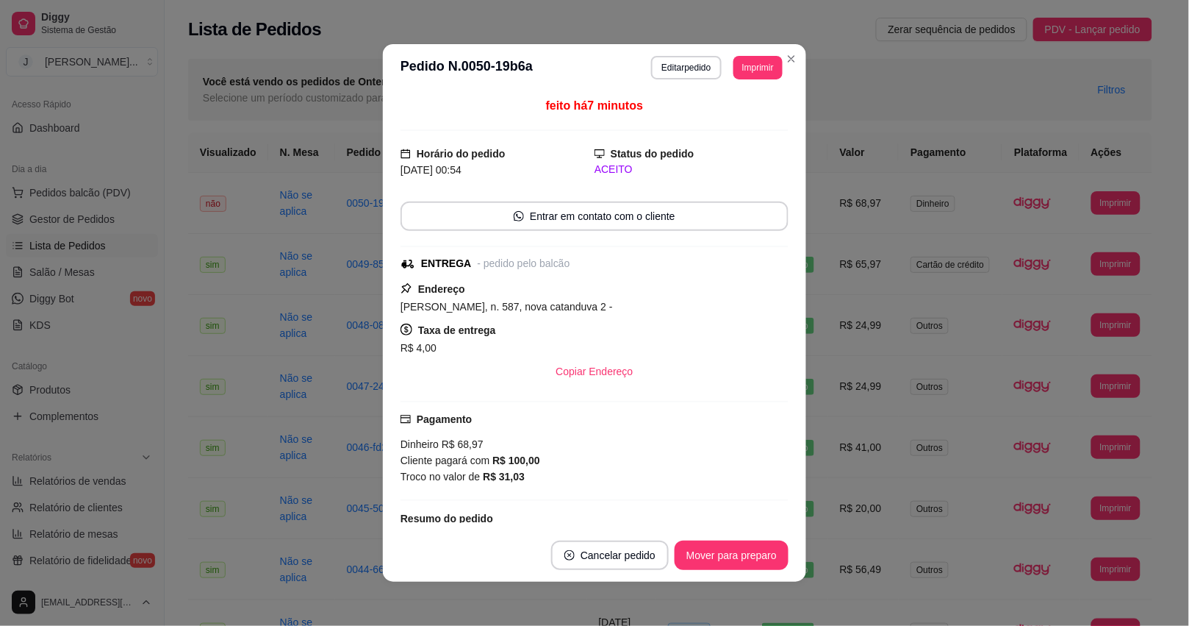
click at [751, 538] on td "Retirada" at bounding box center [703, 508] width 95 height 61
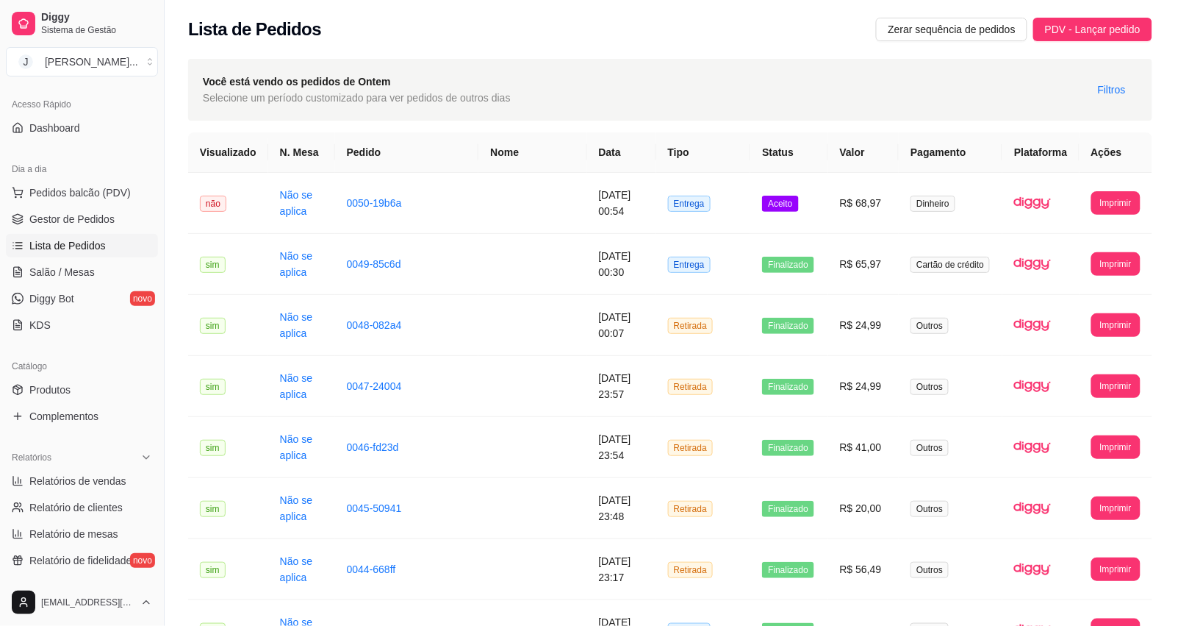
click at [751, 546] on td "Retirada" at bounding box center [703, 569] width 95 height 61
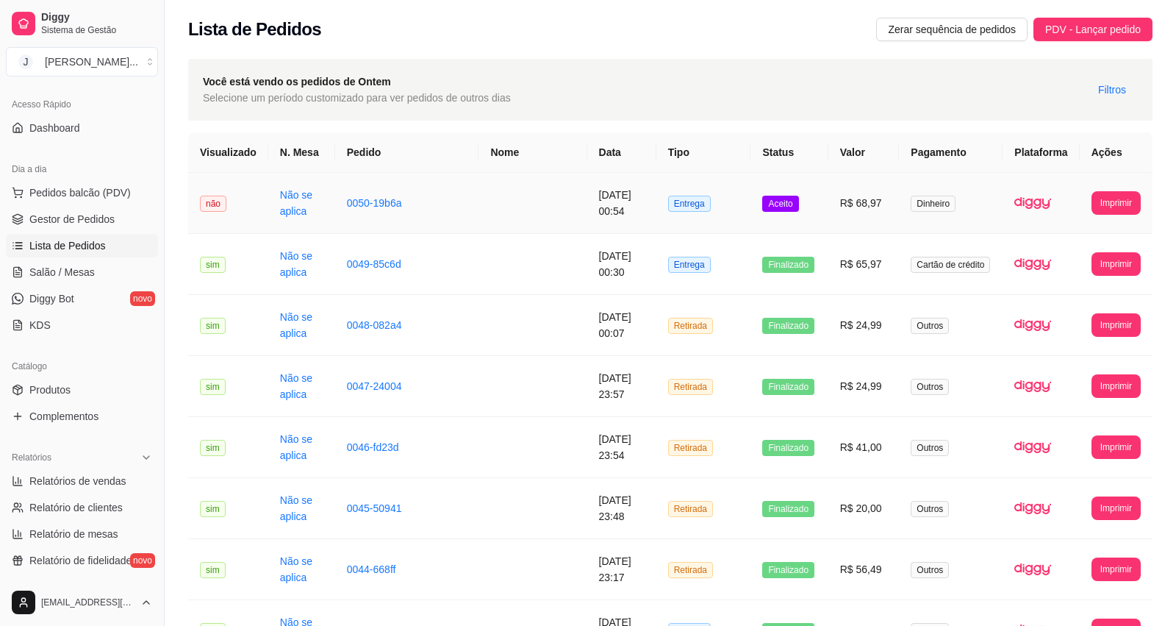
click at [821, 215] on td "Aceito" at bounding box center [789, 203] width 77 height 61
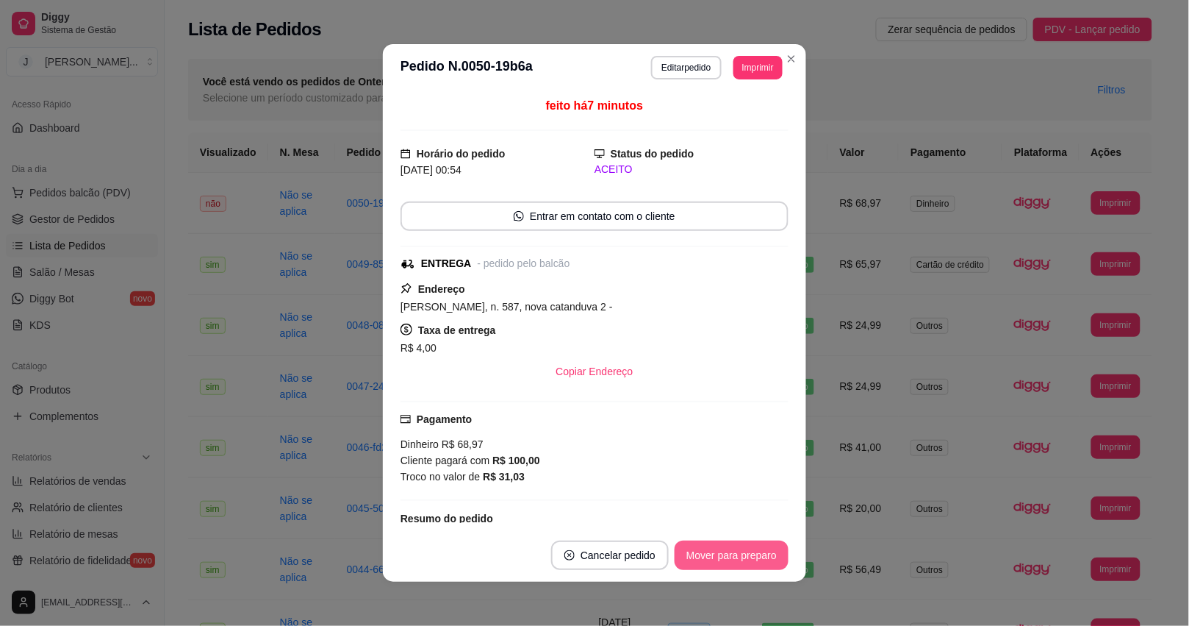
click at [700, 557] on button "Mover para preparo" at bounding box center [732, 554] width 114 height 29
click at [711, 553] on button "Mover para entrega" at bounding box center [732, 554] width 113 height 29
click at [733, 555] on button "Mover para entrega" at bounding box center [732, 554] width 113 height 29
click at [733, 555] on button "Mover para finalizado" at bounding box center [728, 554] width 122 height 29
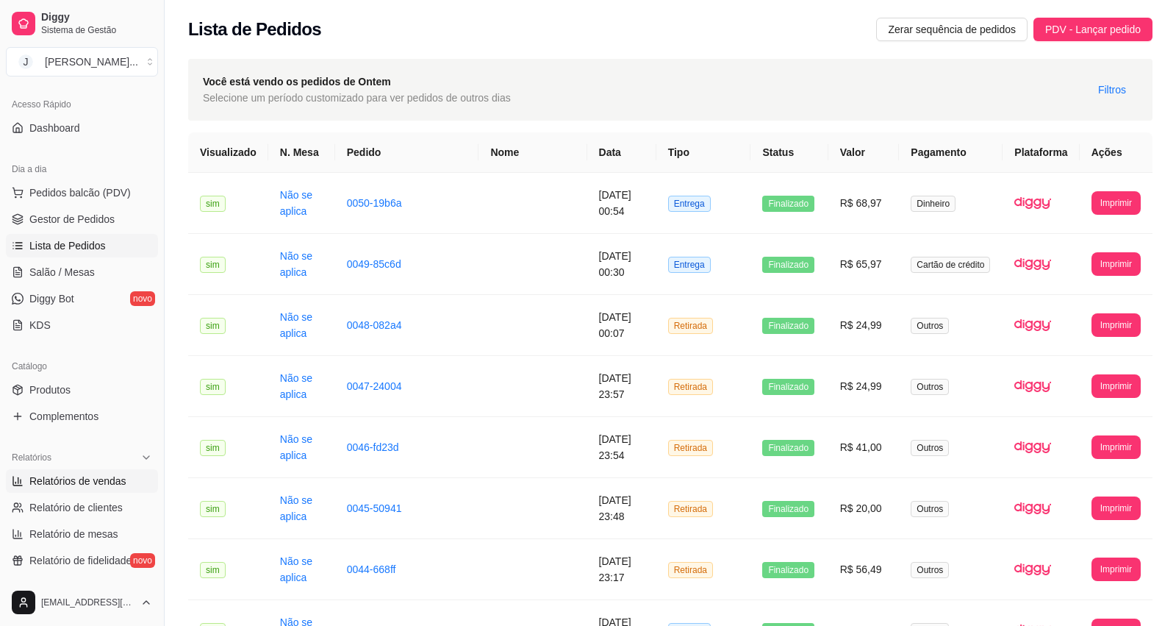
click at [90, 485] on span "Relatórios de vendas" at bounding box center [77, 480] width 97 height 15
select select "ALL"
select select "0"
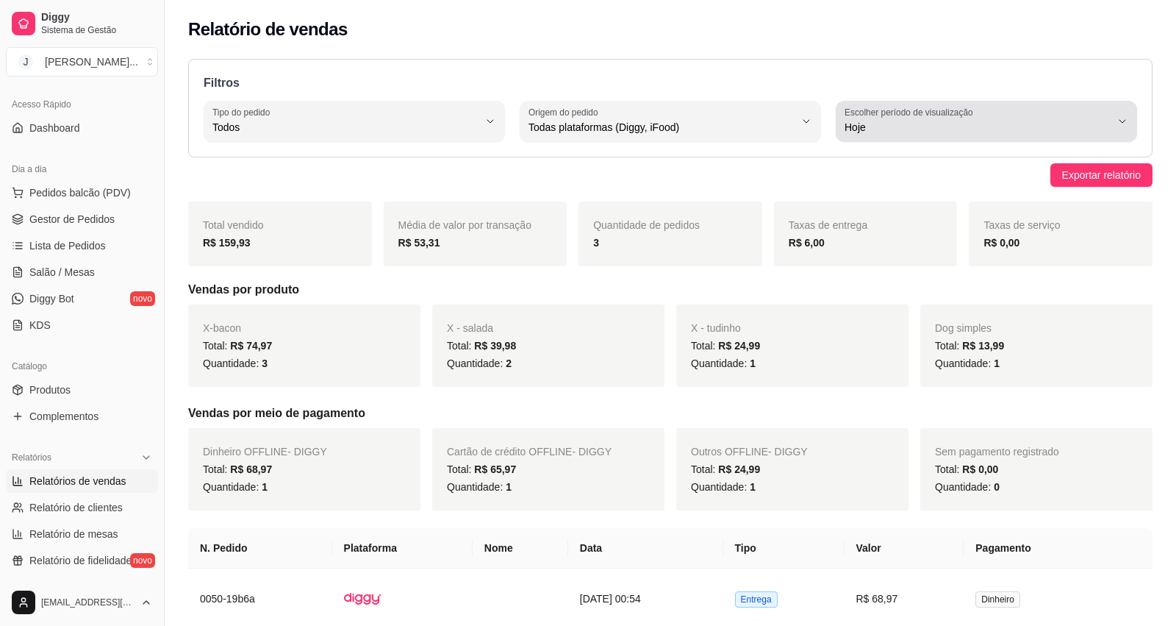
click at [1068, 123] on span "Hoje" at bounding box center [978, 127] width 266 height 15
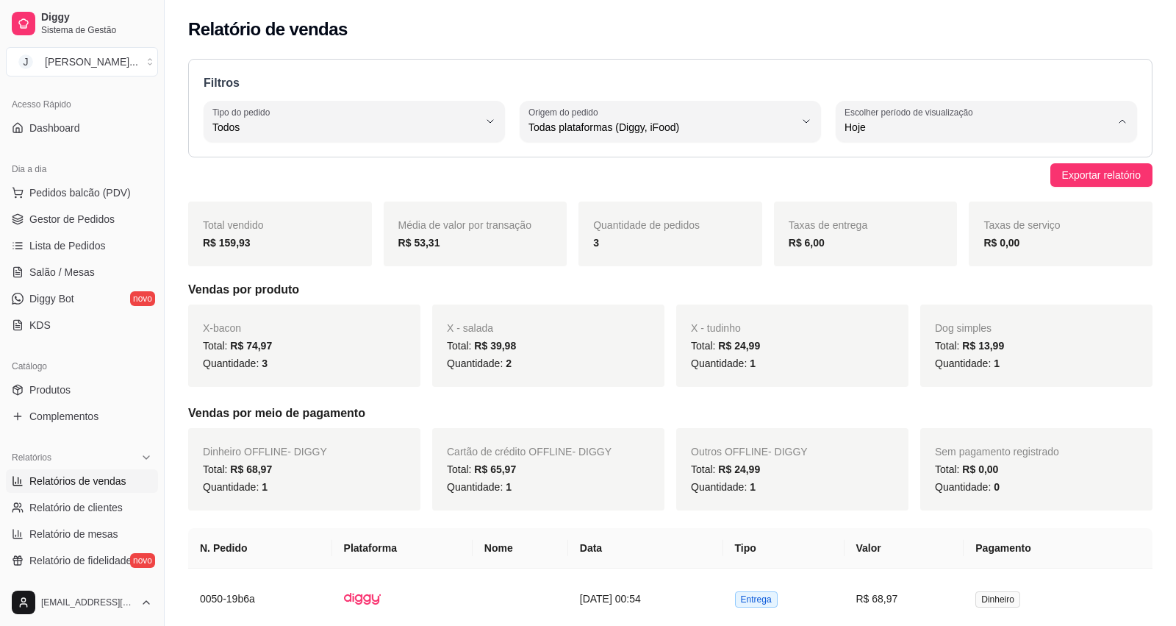
click at [969, 186] on span "Ontem" at bounding box center [979, 186] width 253 height 14
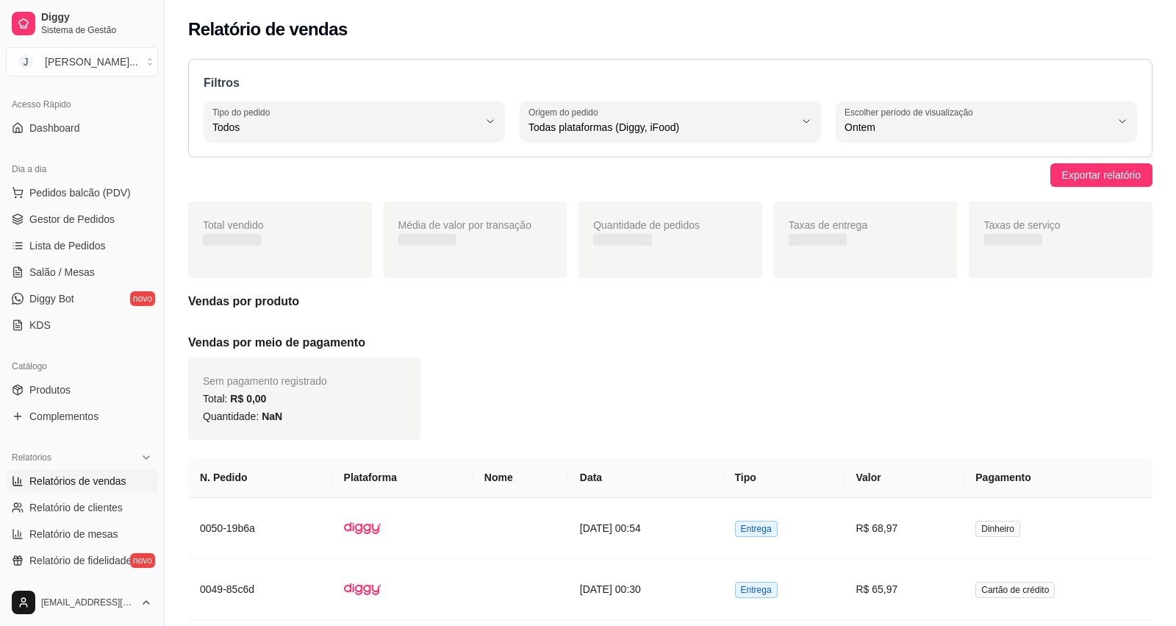
type input "1"
select select "1"
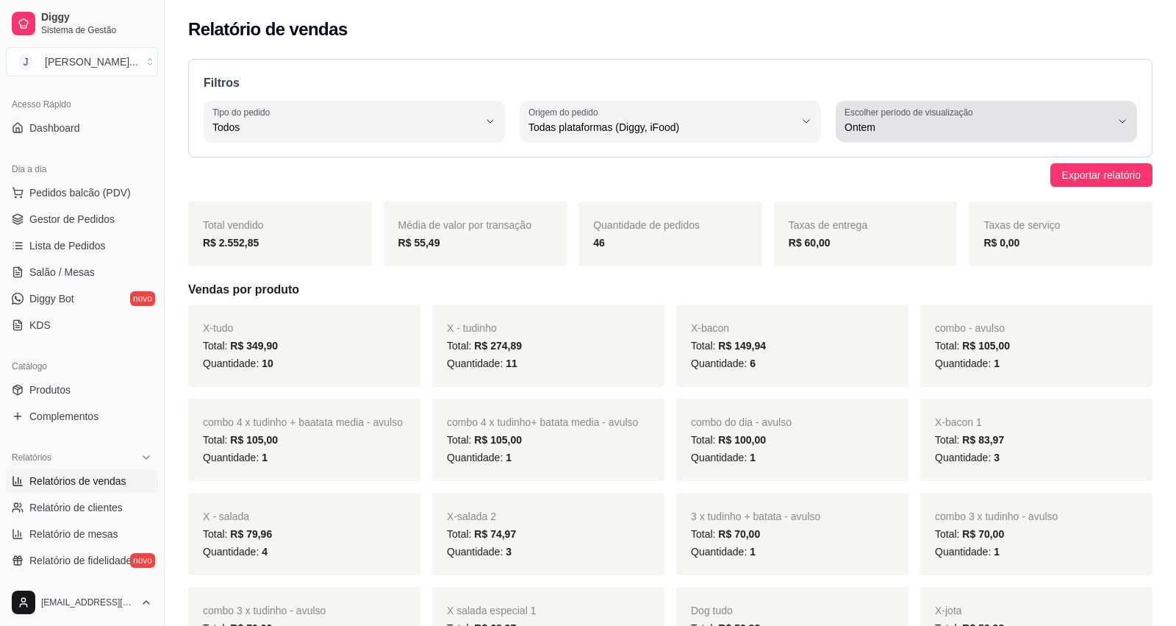
click at [869, 130] on span "Ontem" at bounding box center [978, 127] width 266 height 15
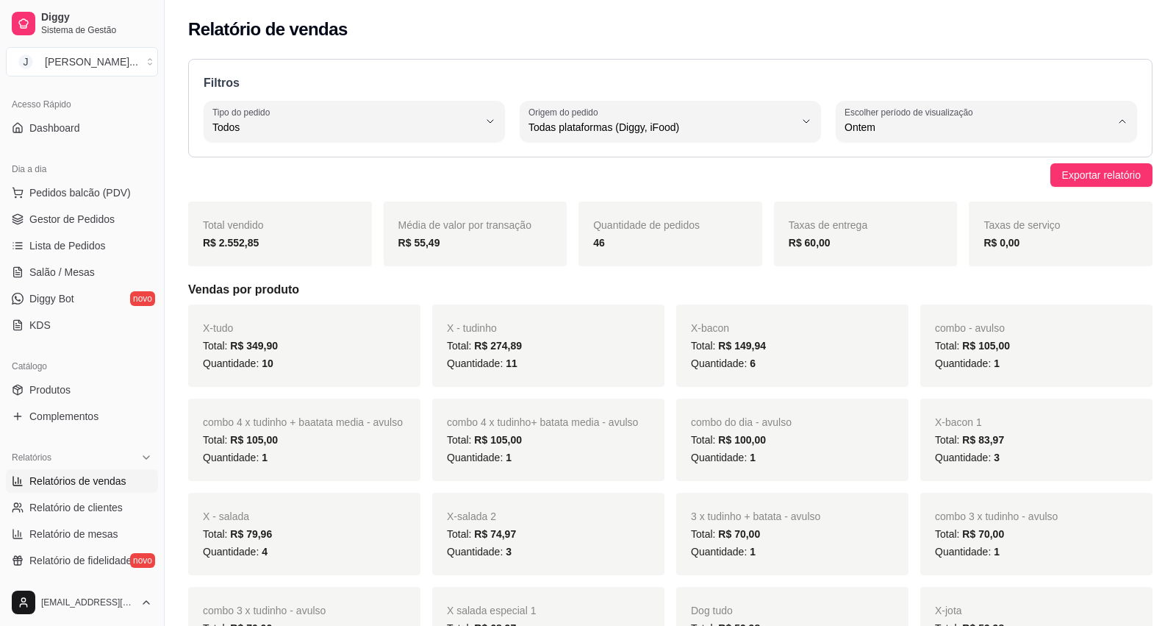
click at [875, 171] on li "Hoje" at bounding box center [987, 162] width 278 height 23
type input "0"
select select "0"
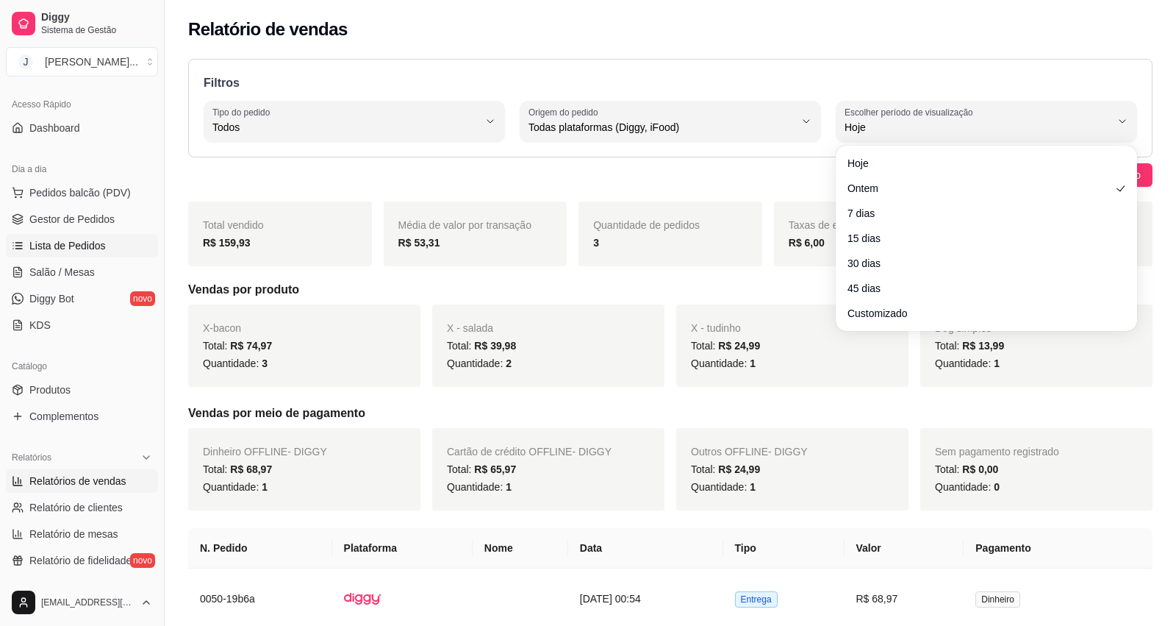
click at [35, 247] on span "Lista de Pedidos" at bounding box center [67, 245] width 76 height 15
